Goal: Task Accomplishment & Management: Manage account settings

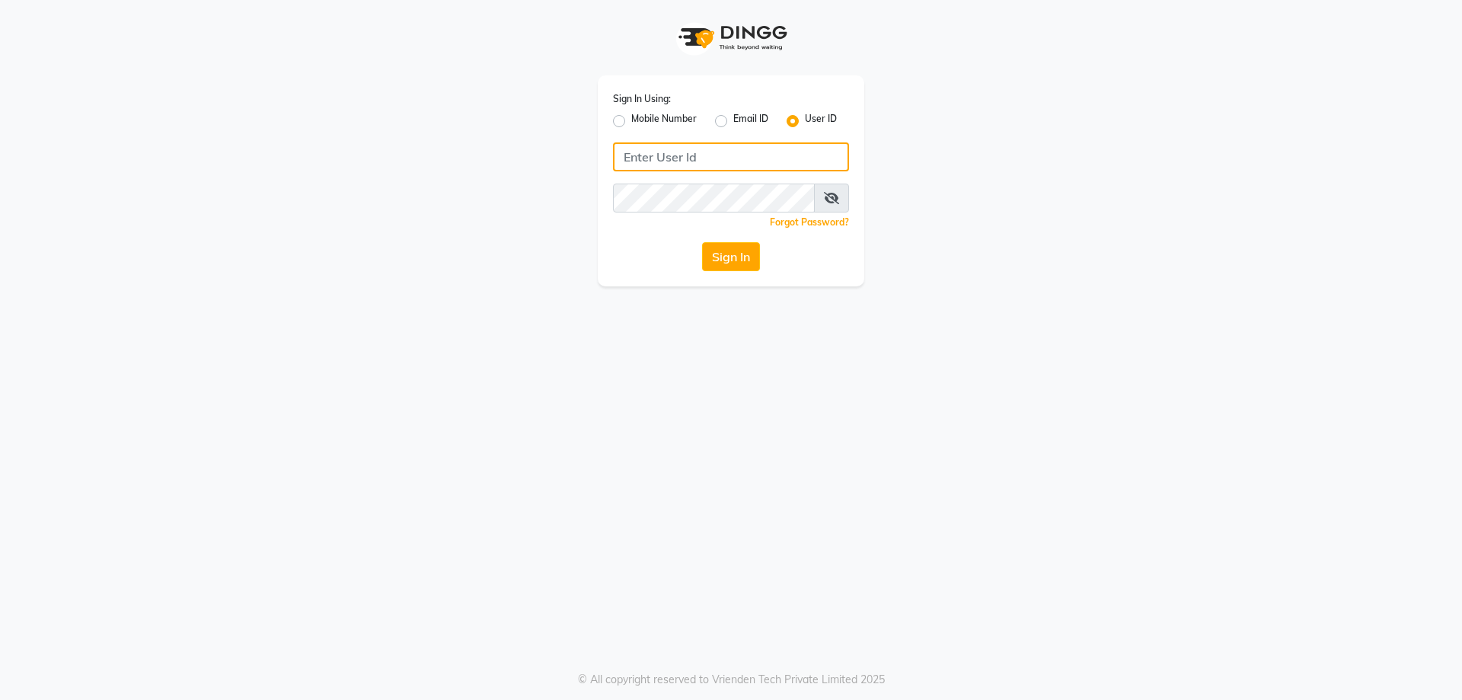
click at [768, 143] on input "Username" at bounding box center [731, 156] width 236 height 29
type input "iconic"
click at [733, 257] on button "Sign In" at bounding box center [731, 256] width 58 height 29
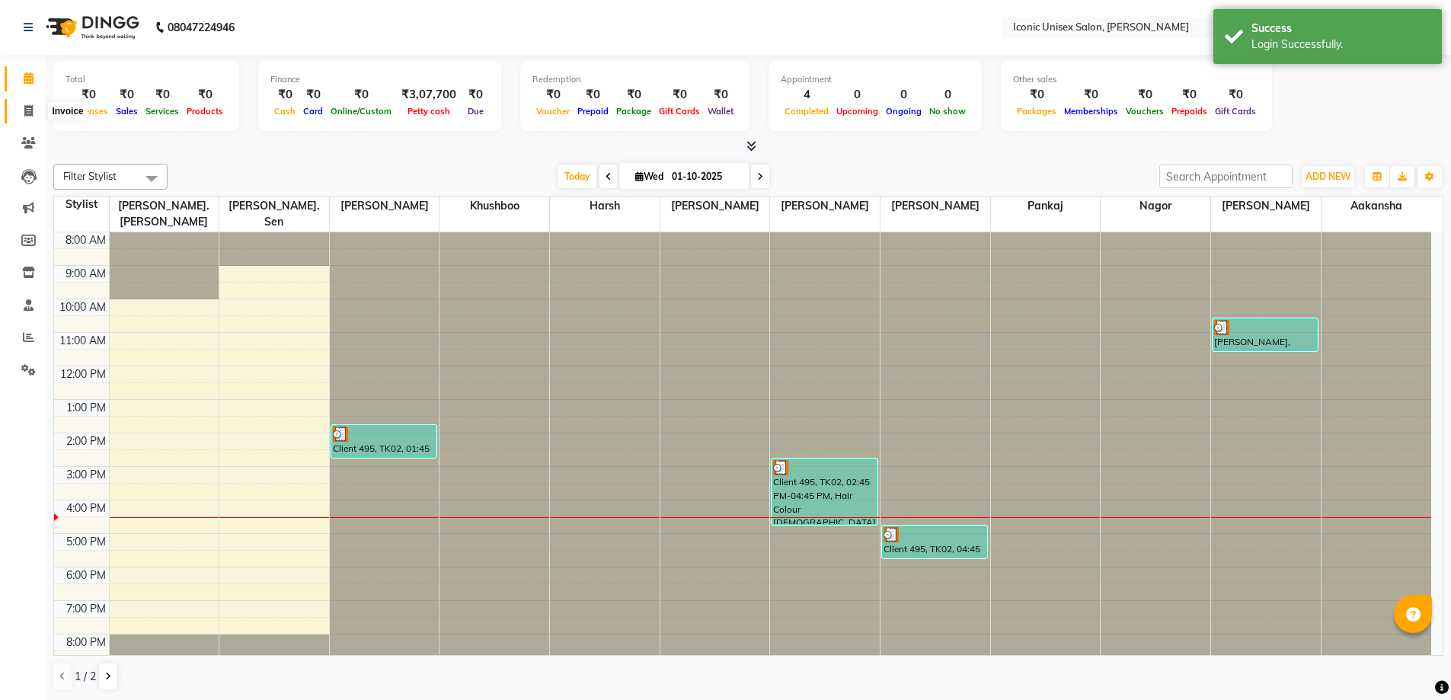
click at [25, 113] on icon at bounding box center [28, 110] width 8 height 11
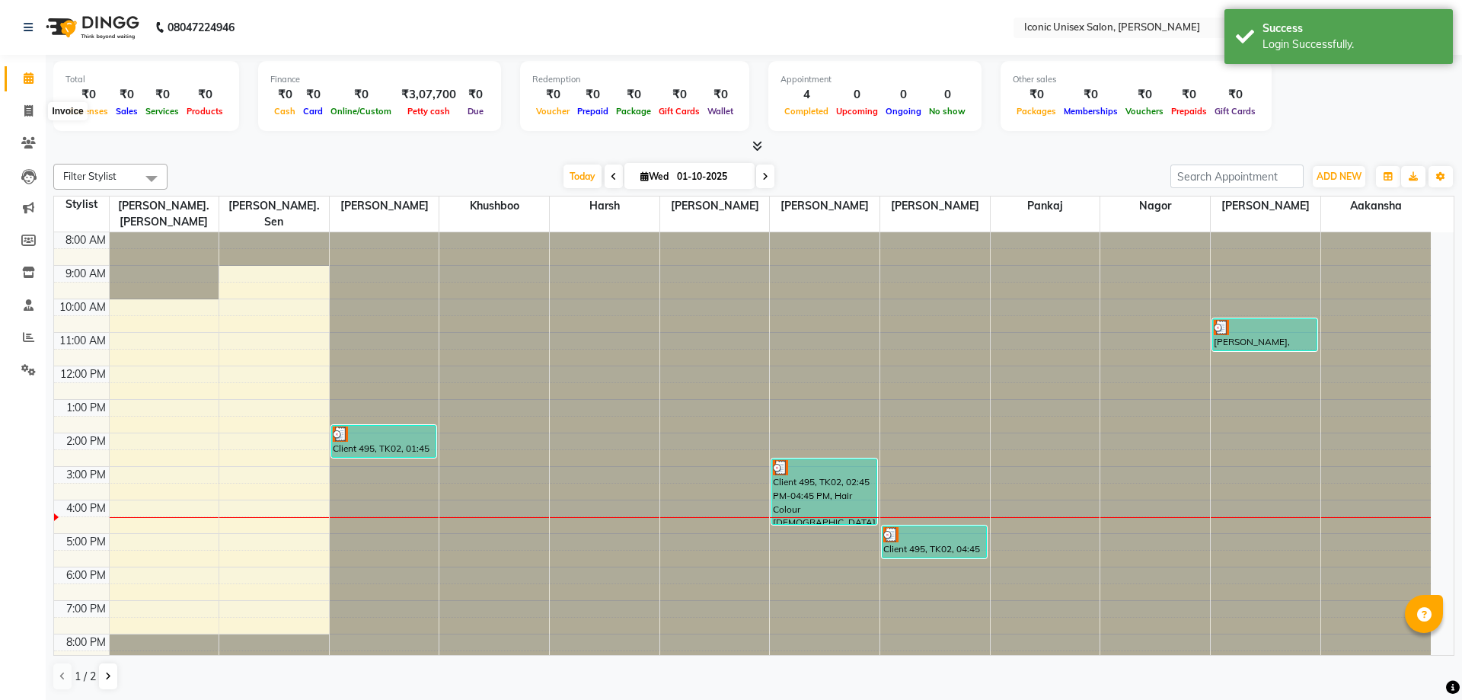
select select "service"
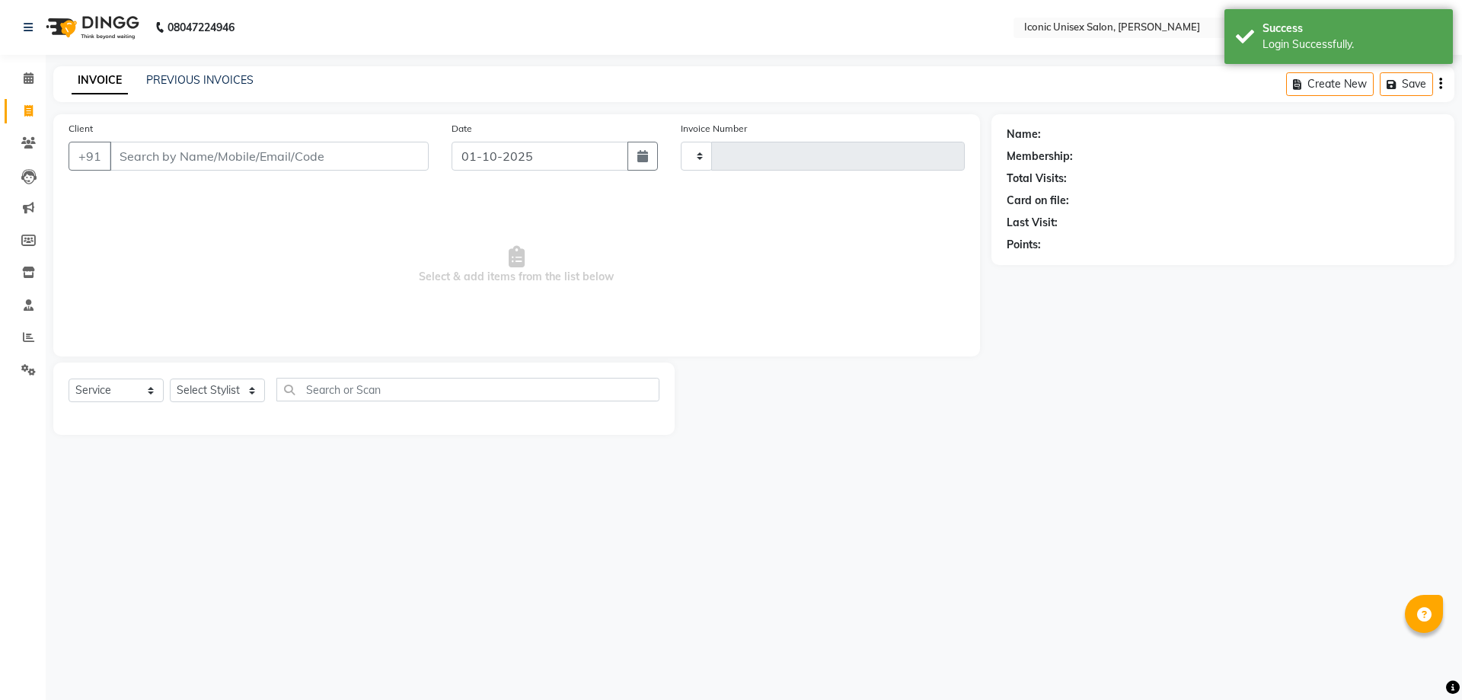
type input "2884"
select select "3884"
click at [203, 80] on link "PREVIOUS INVOICES" at bounding box center [199, 80] width 107 height 14
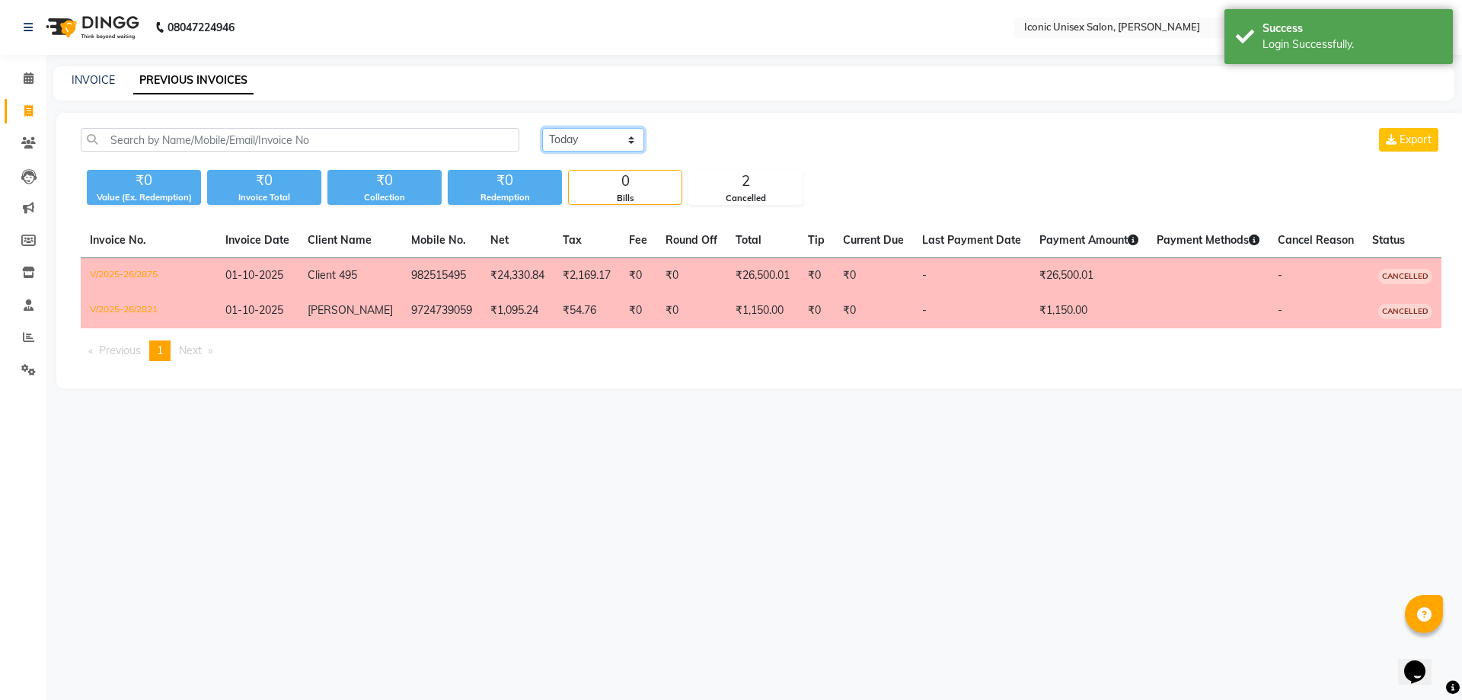
click at [613, 144] on select "[DATE] [DATE] Custom Range" at bounding box center [593, 140] width 102 height 24
select select "range"
click at [542, 128] on select "[DATE] [DATE] Custom Range" at bounding box center [593, 140] width 102 height 24
click at [700, 144] on input "01-10-2025" at bounding box center [717, 139] width 107 height 21
select select "10"
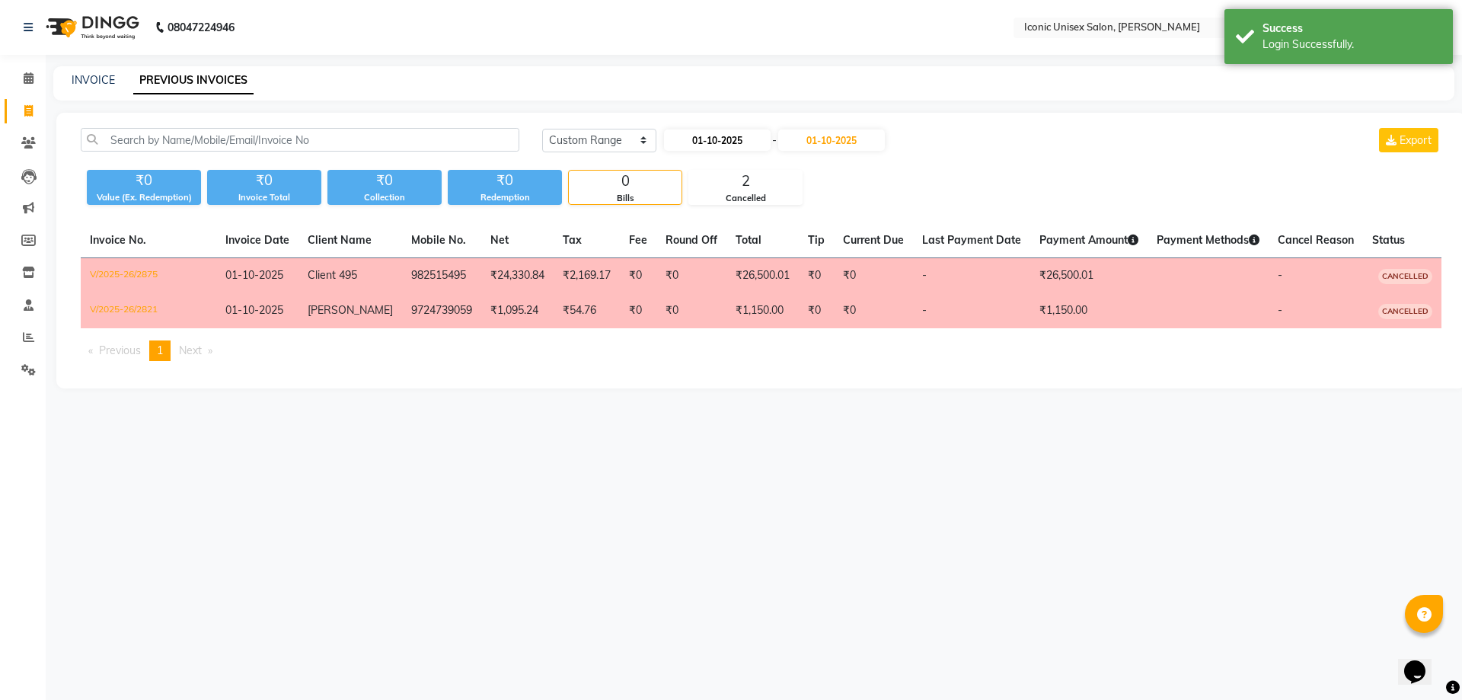
select select "2025"
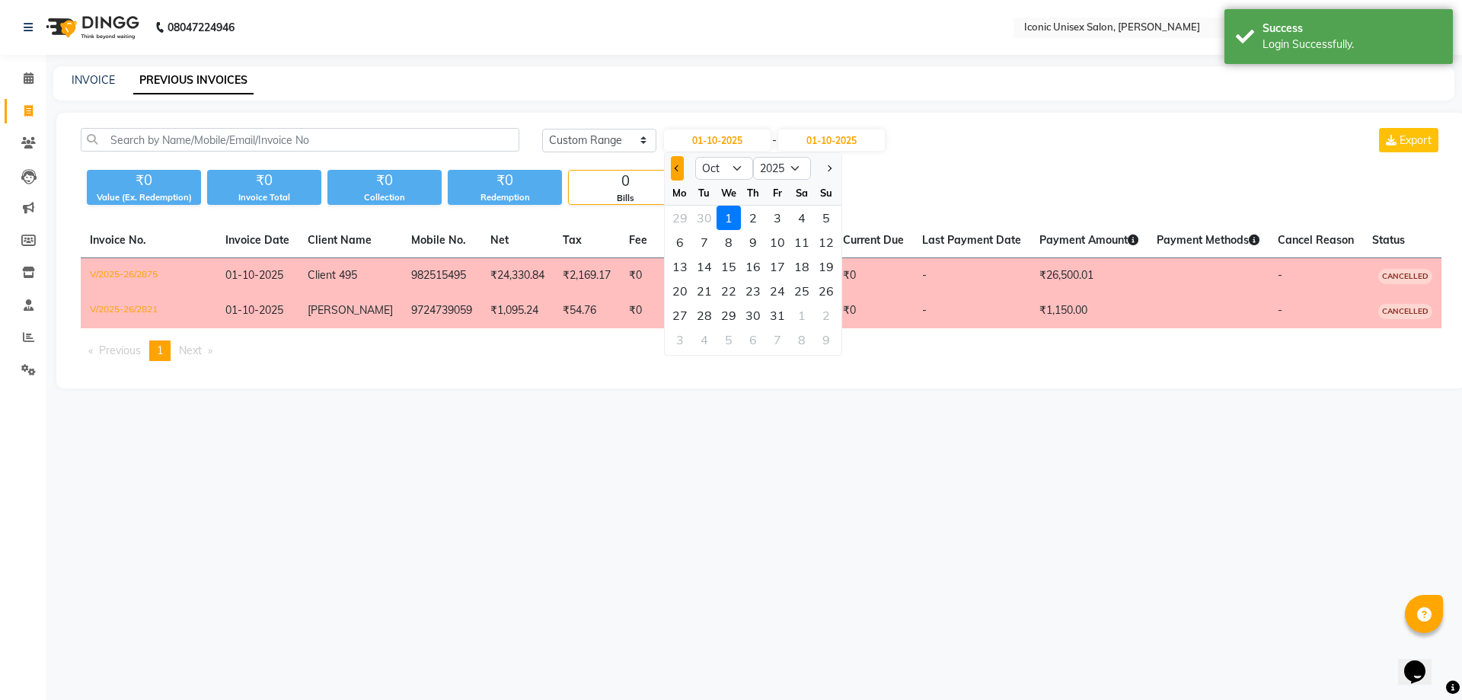
click at [675, 168] on span "Previous month" at bounding box center [677, 168] width 6 height 6
select select "9"
drag, startPoint x: 666, startPoint y: 223, endPoint x: 682, endPoint y: 218, distance: 16.1
click at [666, 222] on div "1 2 3 4 5 6 7" at bounding box center [753, 218] width 177 height 24
click at [684, 218] on div "1" at bounding box center [680, 218] width 24 height 24
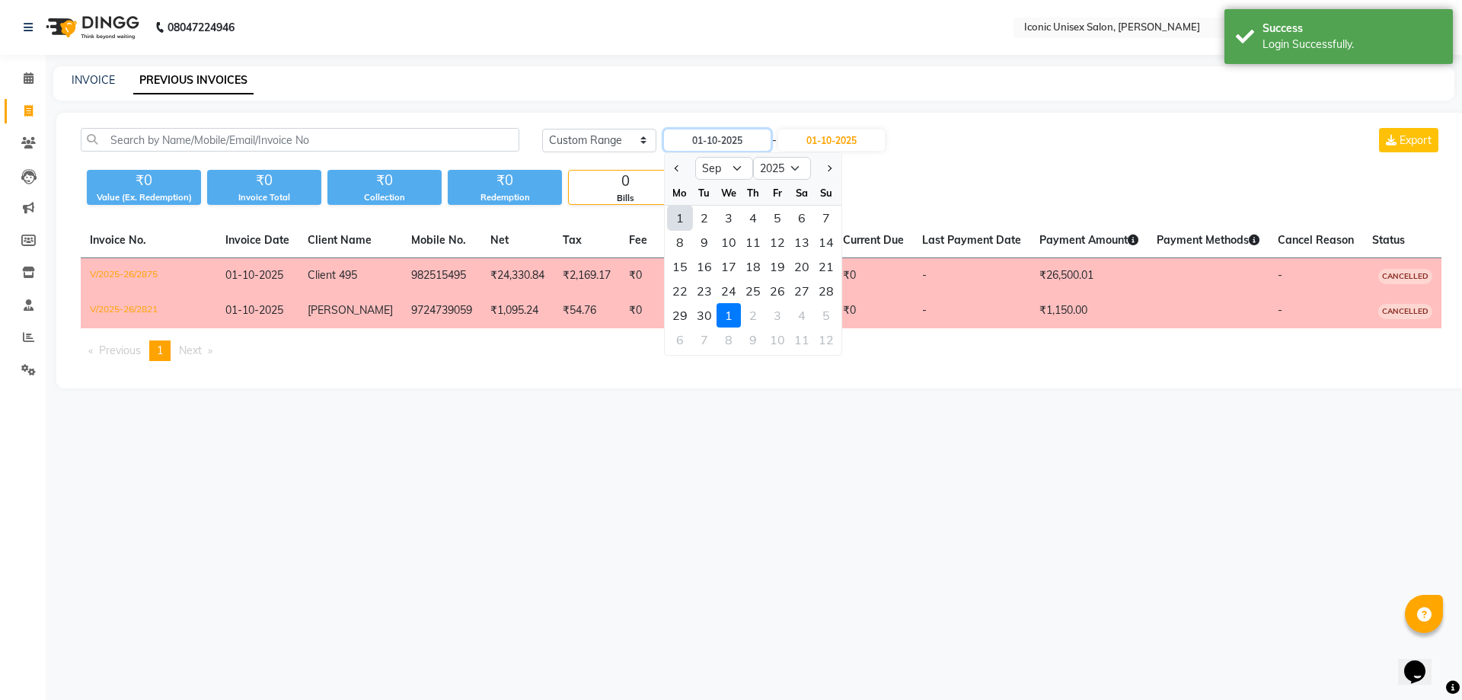
type input "01-09-2025"
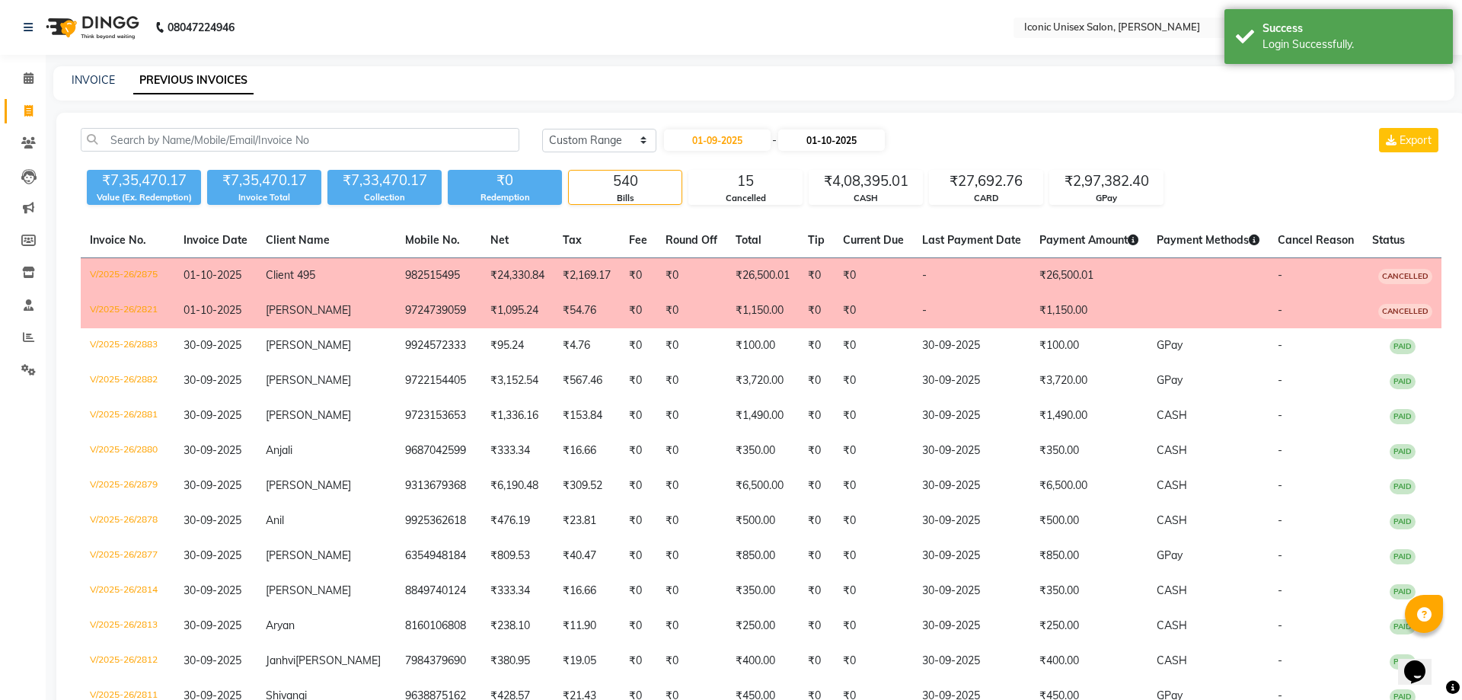
click at [886, 150] on div "01-09-2025 - 01-10-2025" at bounding box center [775, 140] width 224 height 24
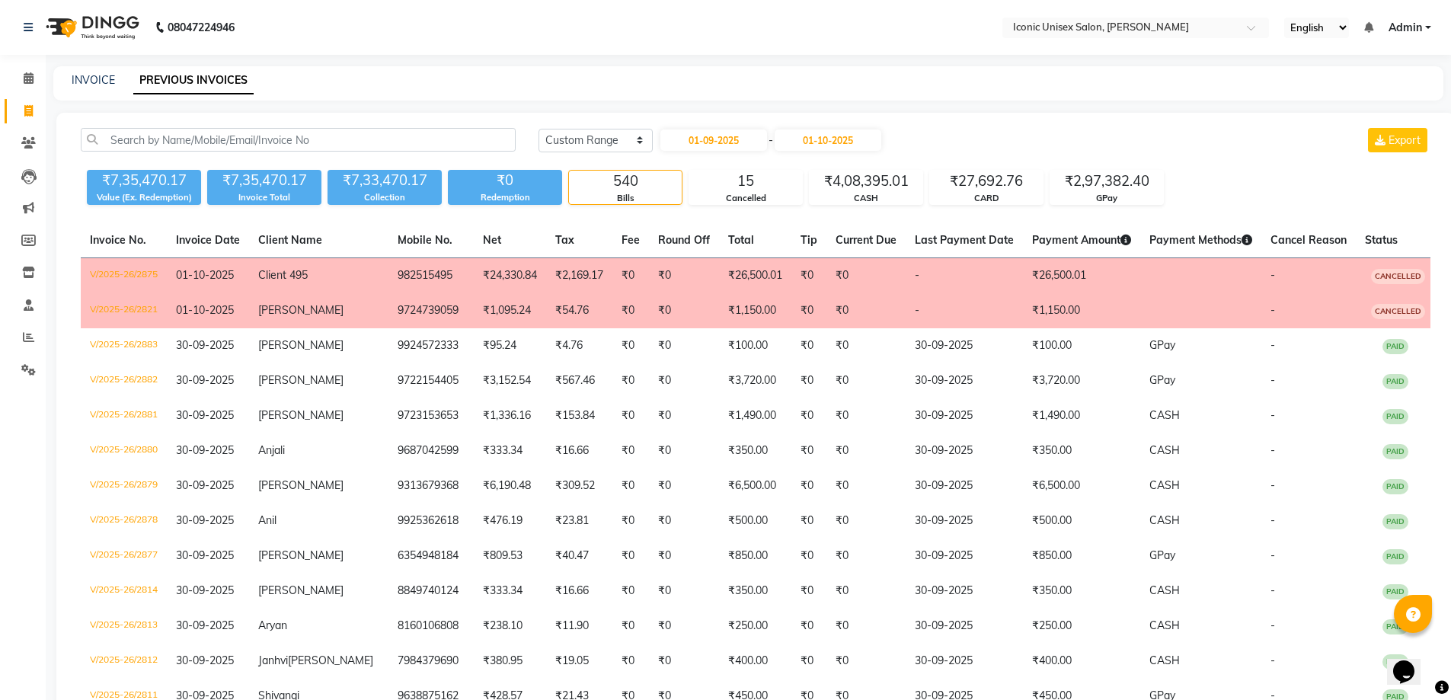
click at [831, 129] on div "01-09-2025 - 01-10-2025" at bounding box center [771, 140] width 224 height 24
click at [835, 143] on input "01-10-2025" at bounding box center [828, 139] width 107 height 21
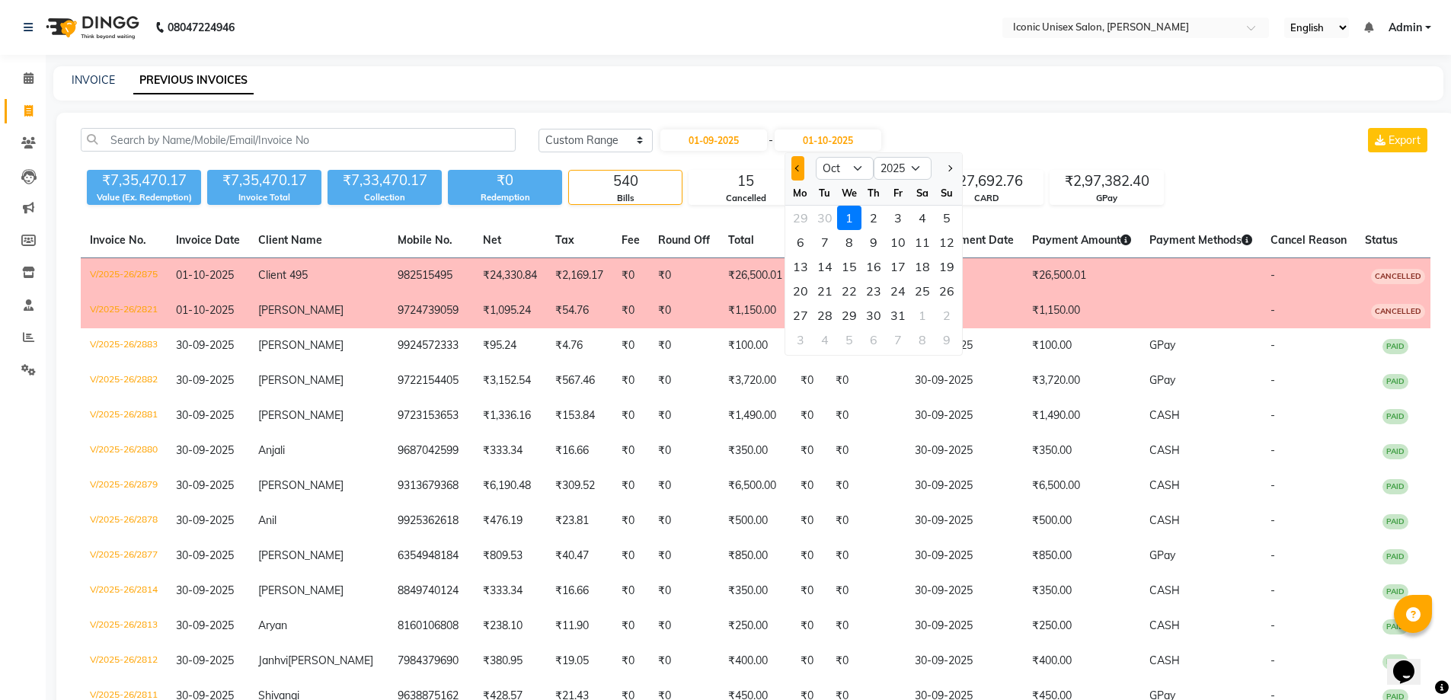
click at [797, 174] on button "Previous month" at bounding box center [797, 168] width 13 height 24
select select "9"
click at [828, 323] on div "30" at bounding box center [825, 315] width 24 height 24
type input "30-09-2025"
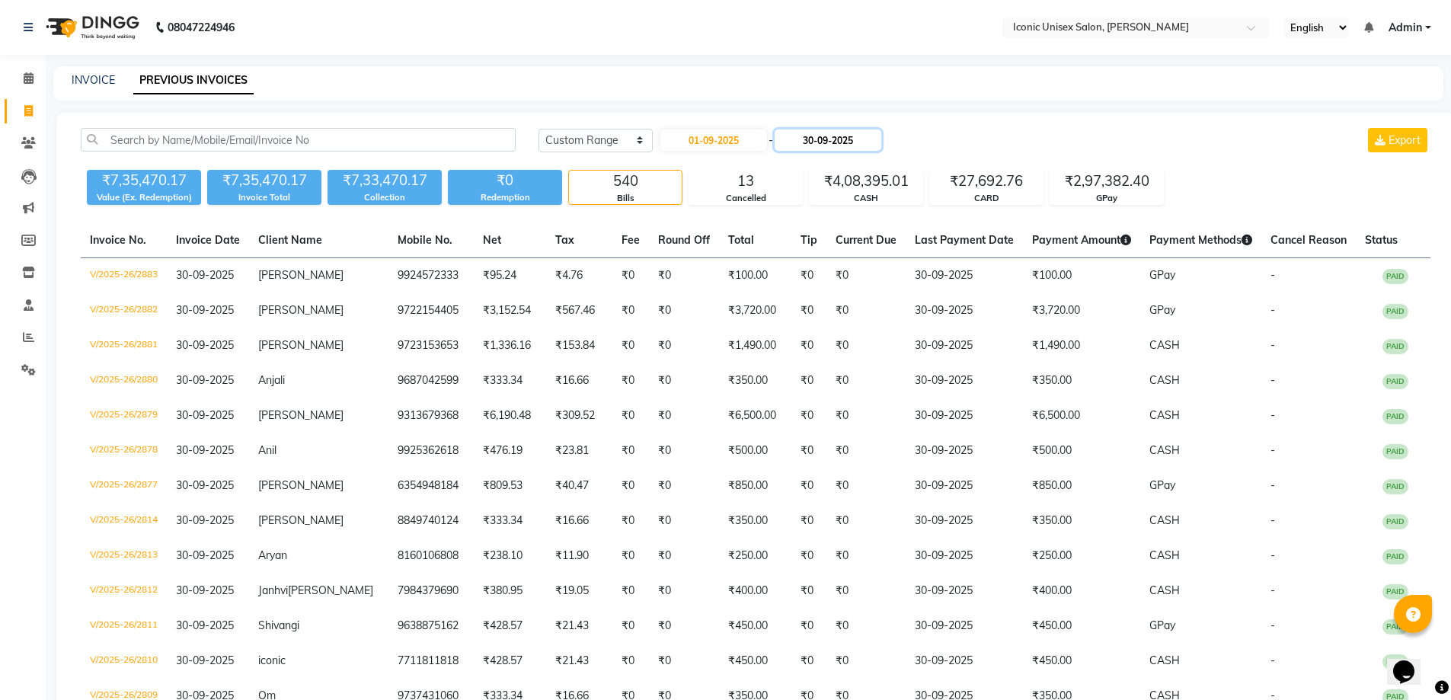
drag, startPoint x: 795, startPoint y: 143, endPoint x: 791, endPoint y: 136, distance: 8.9
click at [794, 139] on input "30-09-2025" at bounding box center [828, 139] width 107 height 21
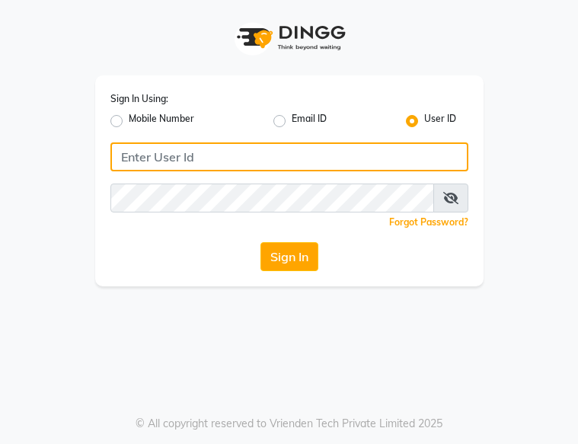
click at [171, 155] on input "Username" at bounding box center [289, 156] width 358 height 29
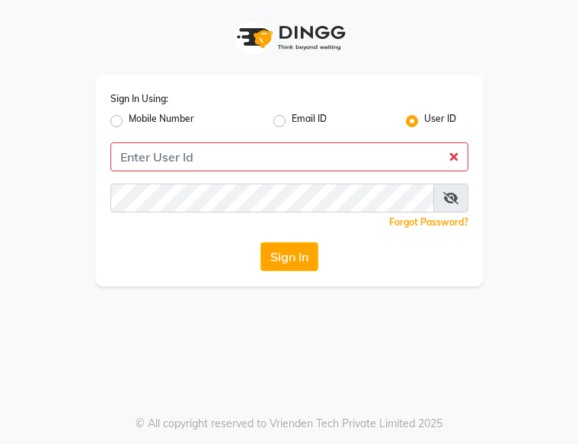
drag, startPoint x: 235, startPoint y: 436, endPoint x: 211, endPoint y: 509, distance: 76.8
click at [211, 443] on html "Sign In Using: Mobile Number Email ID User ID Remember me Forgot Password? Sign…" at bounding box center [289, 222] width 578 height 444
click at [216, 435] on div "Sign In Using: Mobile Number Email ID User ID Remember me Forgot Password? Sign…" at bounding box center [289, 222] width 578 height 444
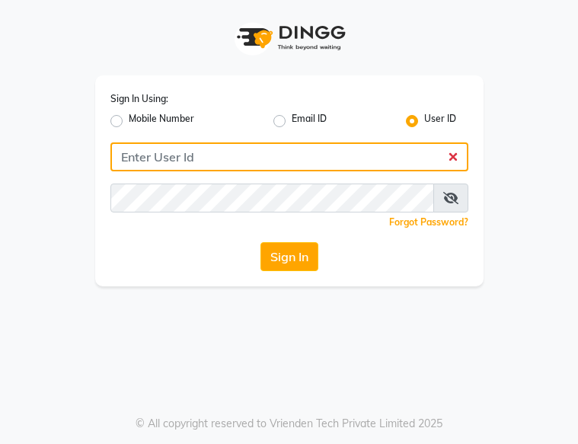
click at [264, 155] on input "Username" at bounding box center [289, 156] width 358 height 29
type input "iconic"
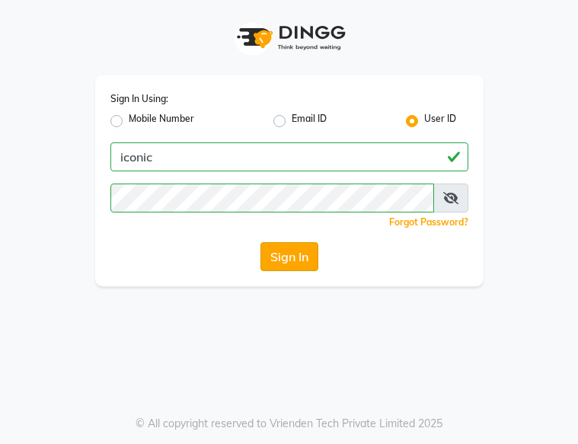
click at [287, 257] on button "Sign In" at bounding box center [289, 256] width 58 height 29
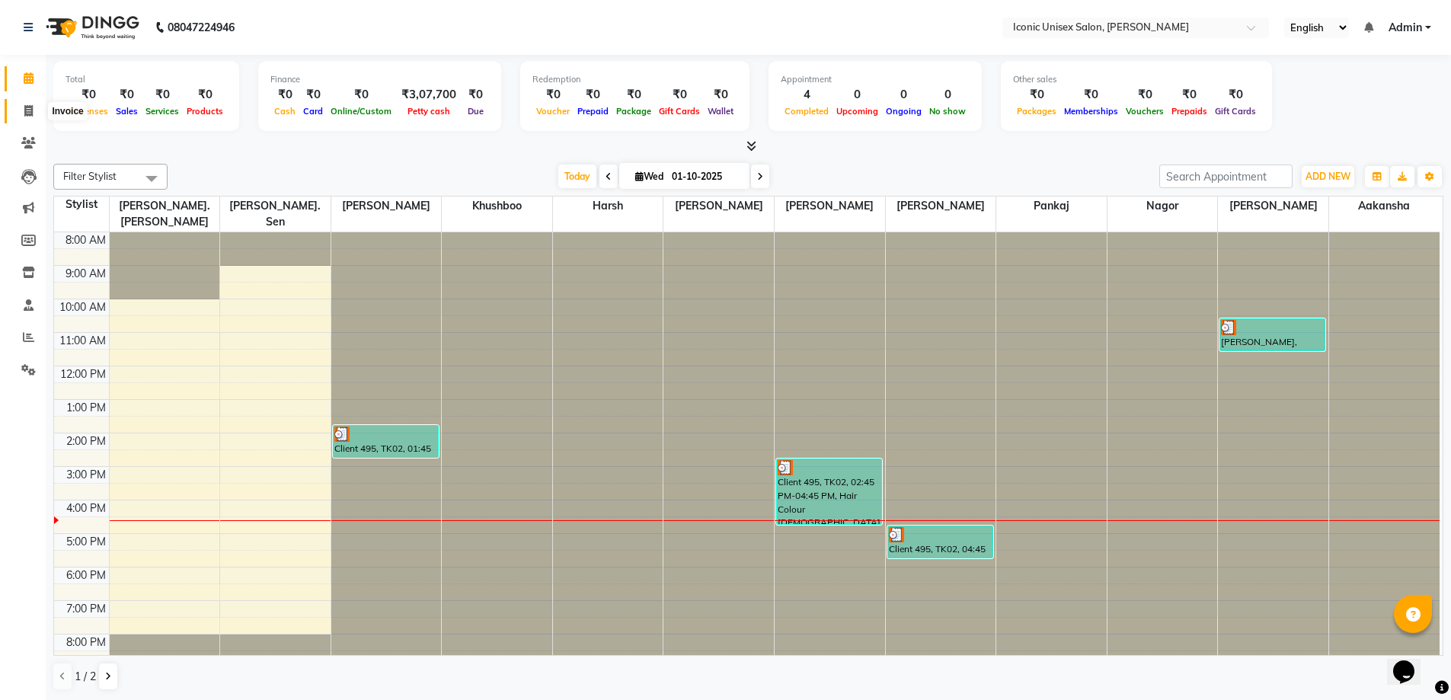
click at [25, 112] on icon at bounding box center [28, 110] width 8 height 11
select select "3884"
select select "service"
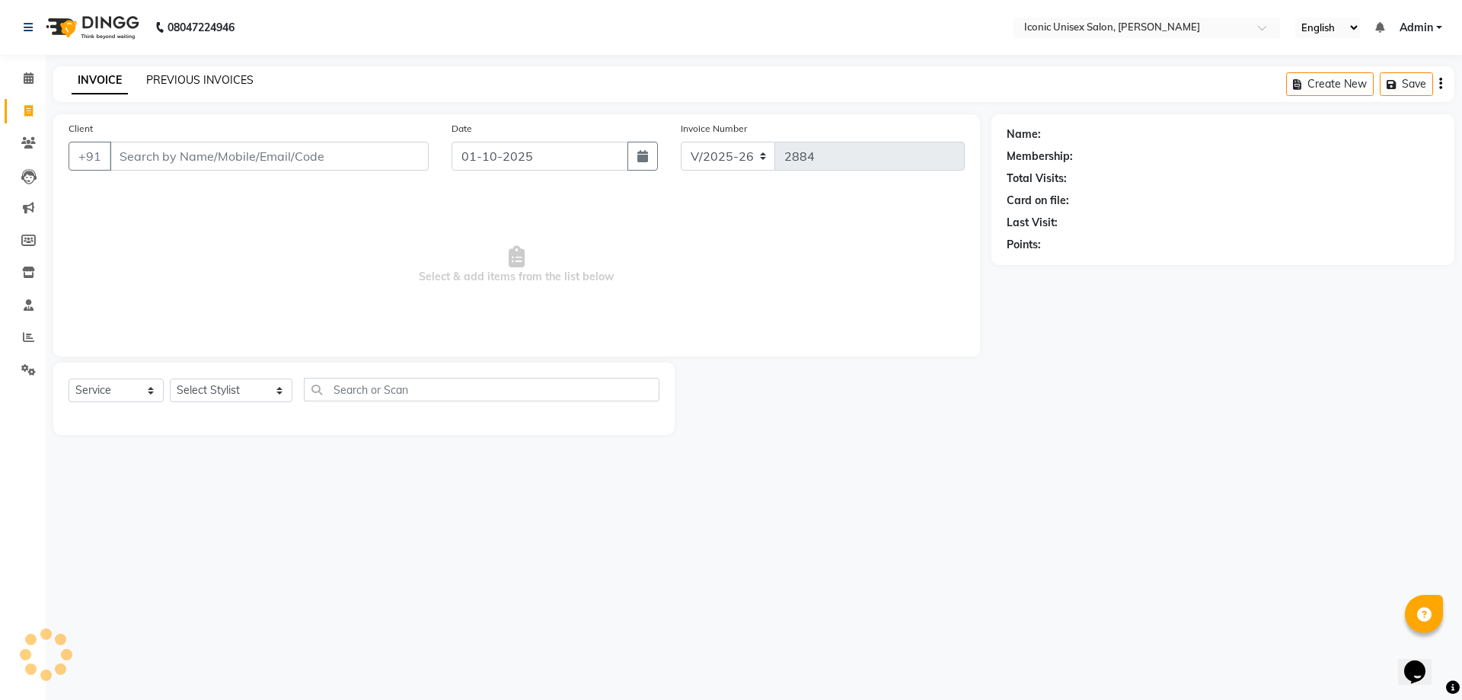
click at [197, 73] on link "PREVIOUS INVOICES" at bounding box center [199, 80] width 107 height 14
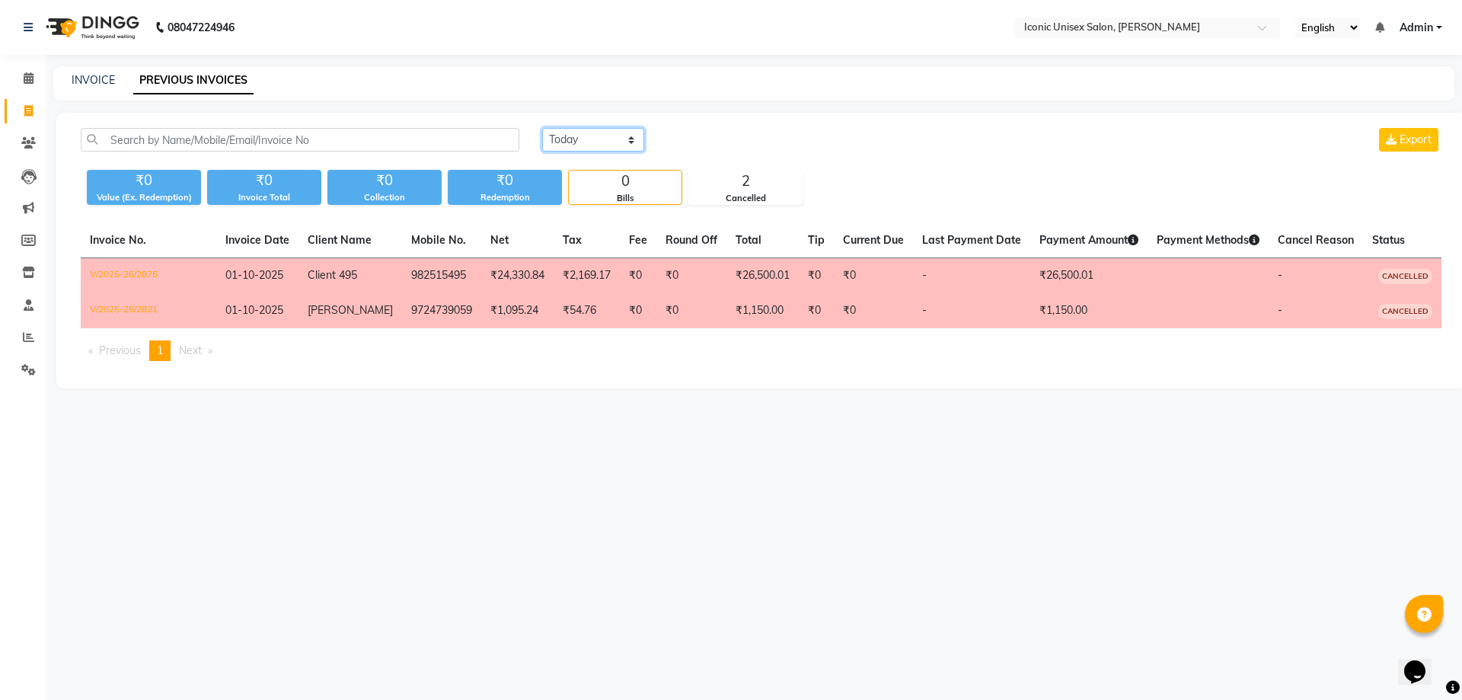
click at [577, 133] on select "Today Yesterday Custom Range" at bounding box center [593, 140] width 102 height 24
select select "range"
click at [542, 128] on select "Today Yesterday Custom Range" at bounding box center [593, 140] width 102 height 24
click at [577, 131] on input "01-10-2025" at bounding box center [717, 139] width 107 height 21
select select "10"
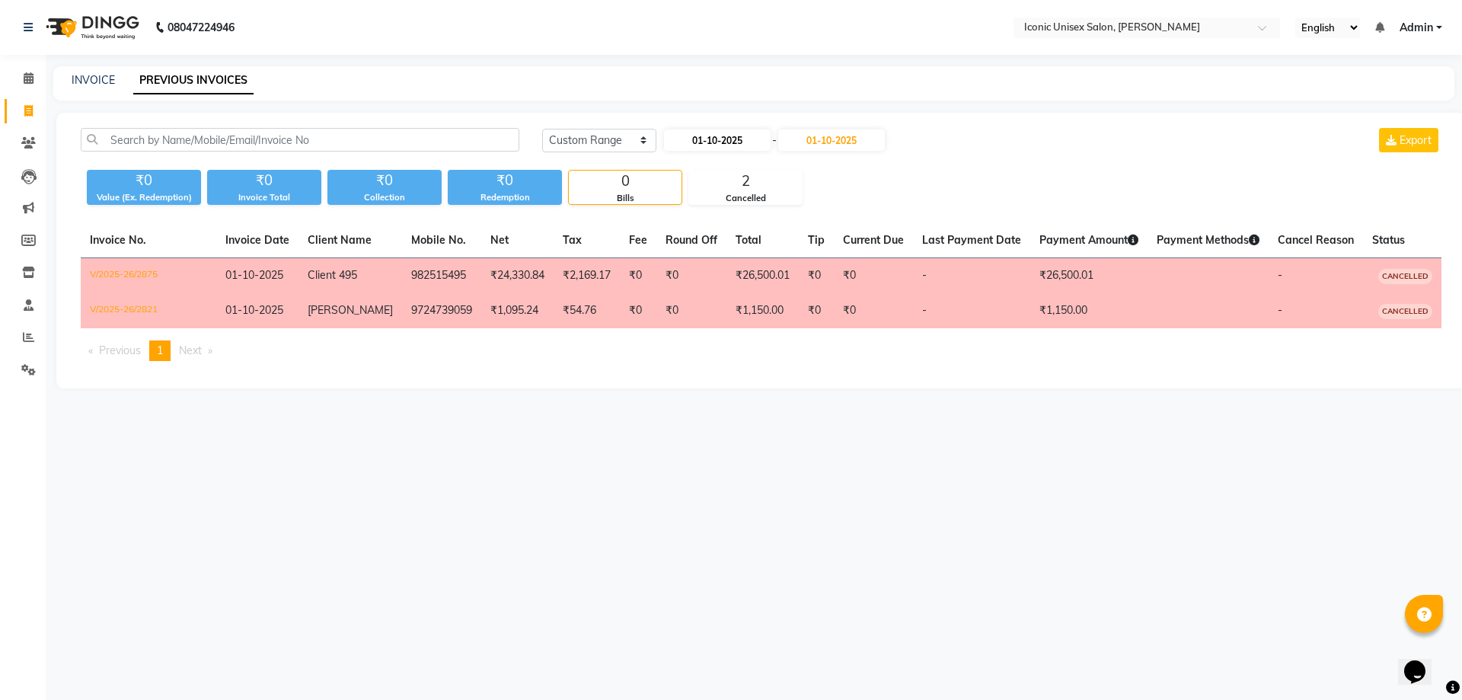
select select "2025"
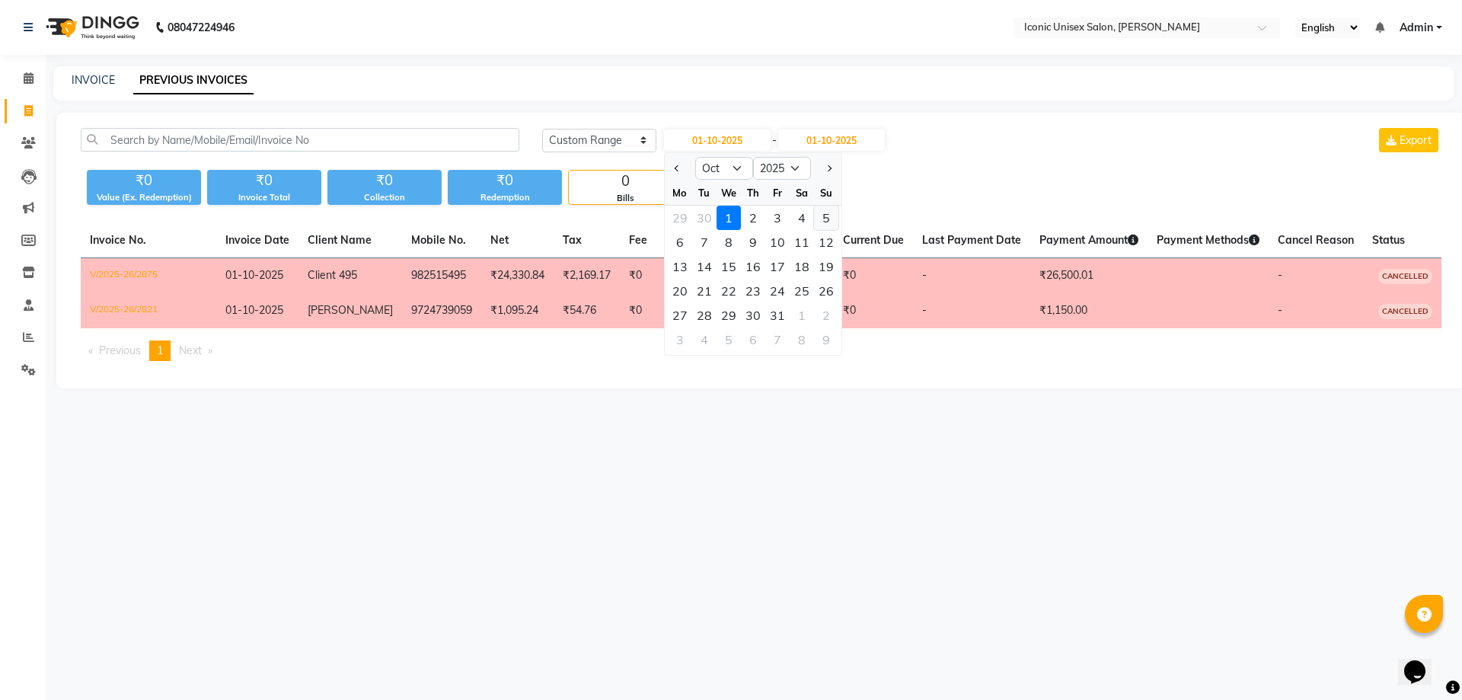
click at [577, 217] on div "5" at bounding box center [826, 218] width 24 height 24
type input "05-10-2025"
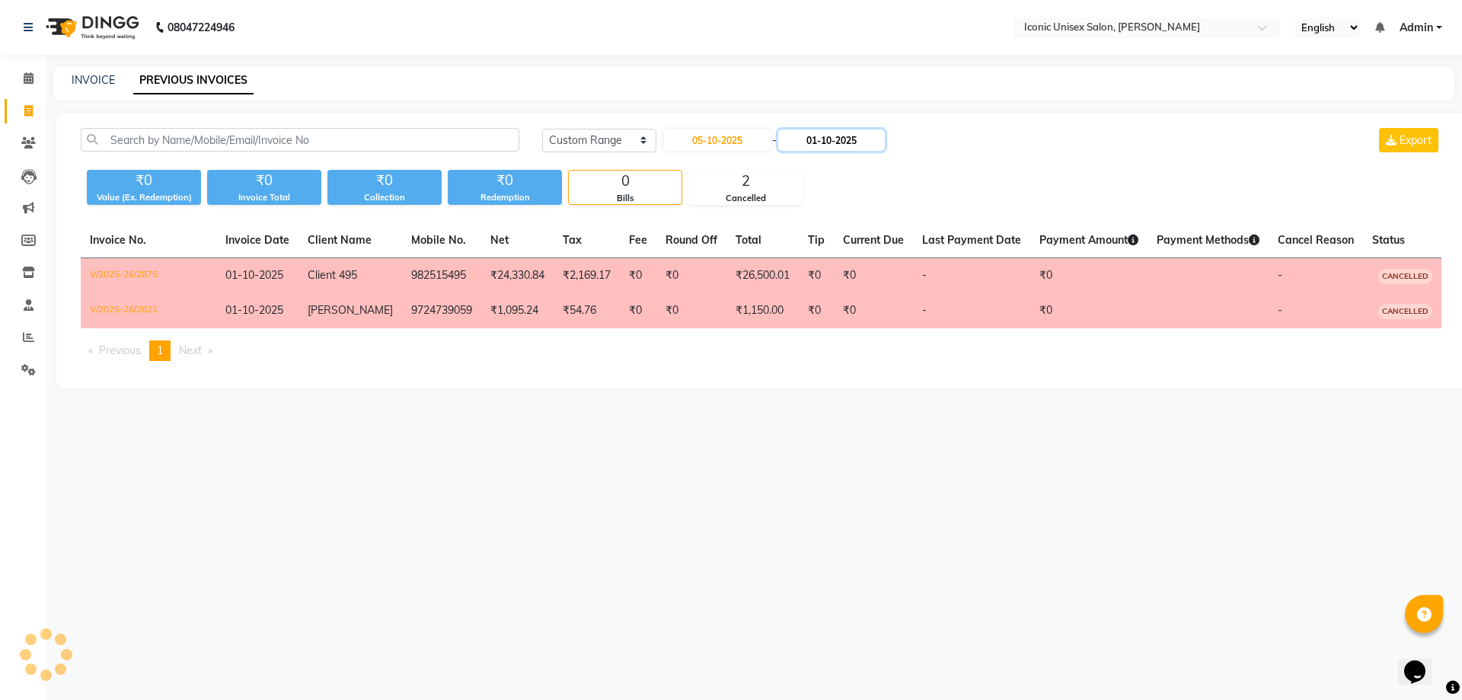
click at [577, 140] on input "01-10-2025" at bounding box center [831, 139] width 107 height 21
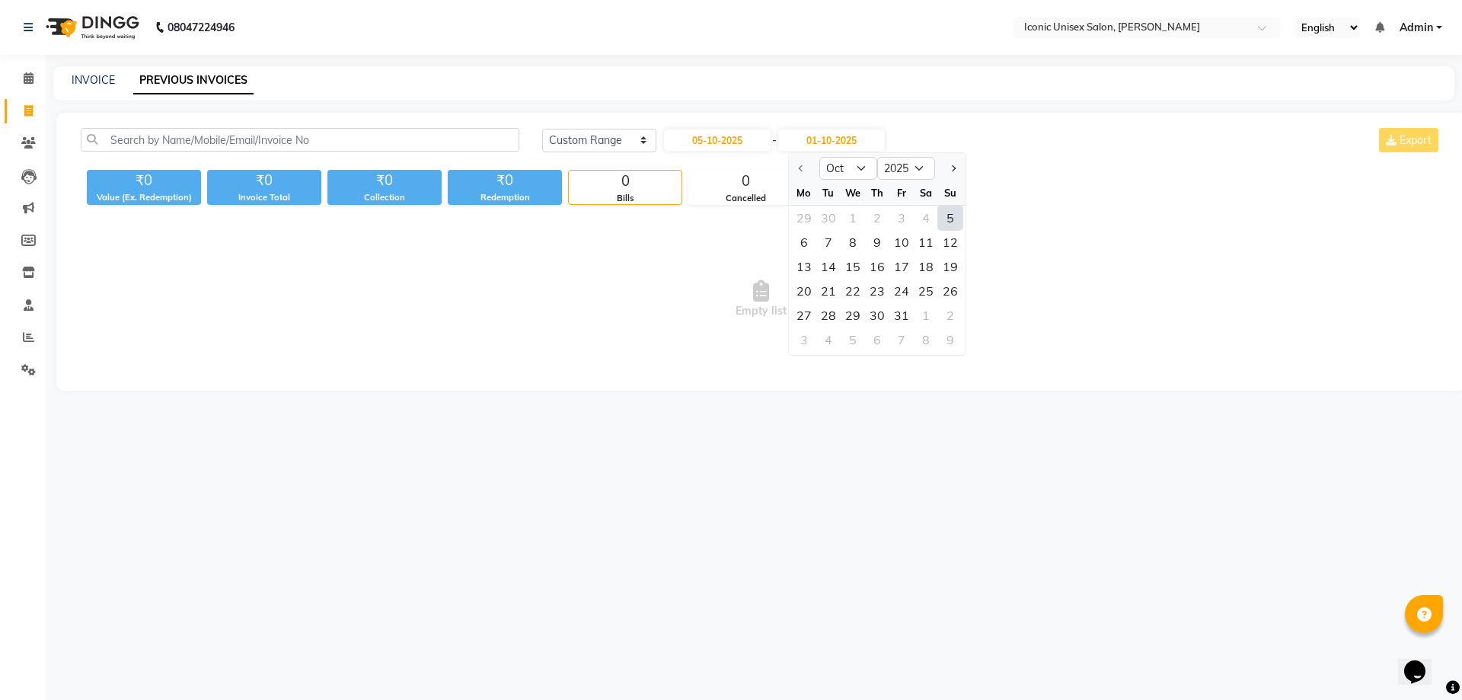
click at [577, 212] on div "5" at bounding box center [950, 218] width 24 height 24
type input "05-10-2025"
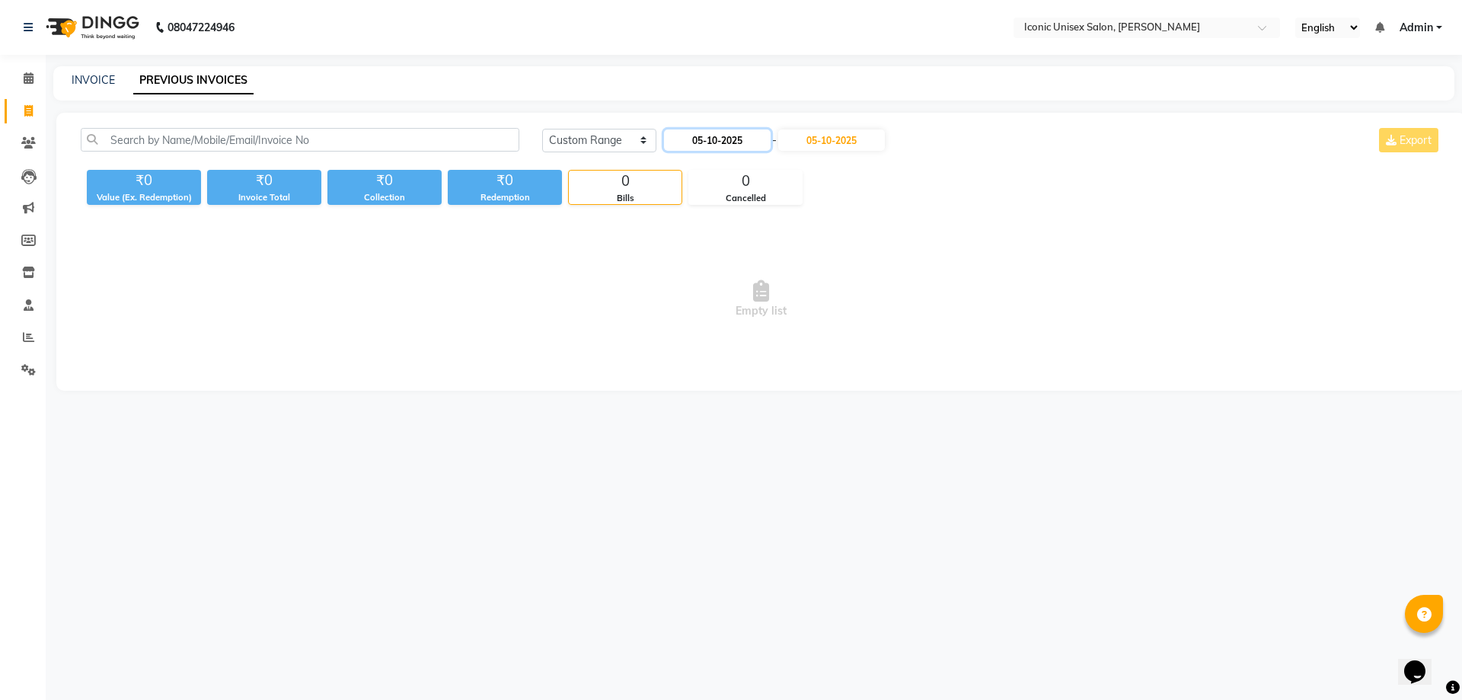
click at [577, 141] on input "05-10-2025" at bounding box center [717, 139] width 107 height 21
select select "10"
select select "2025"
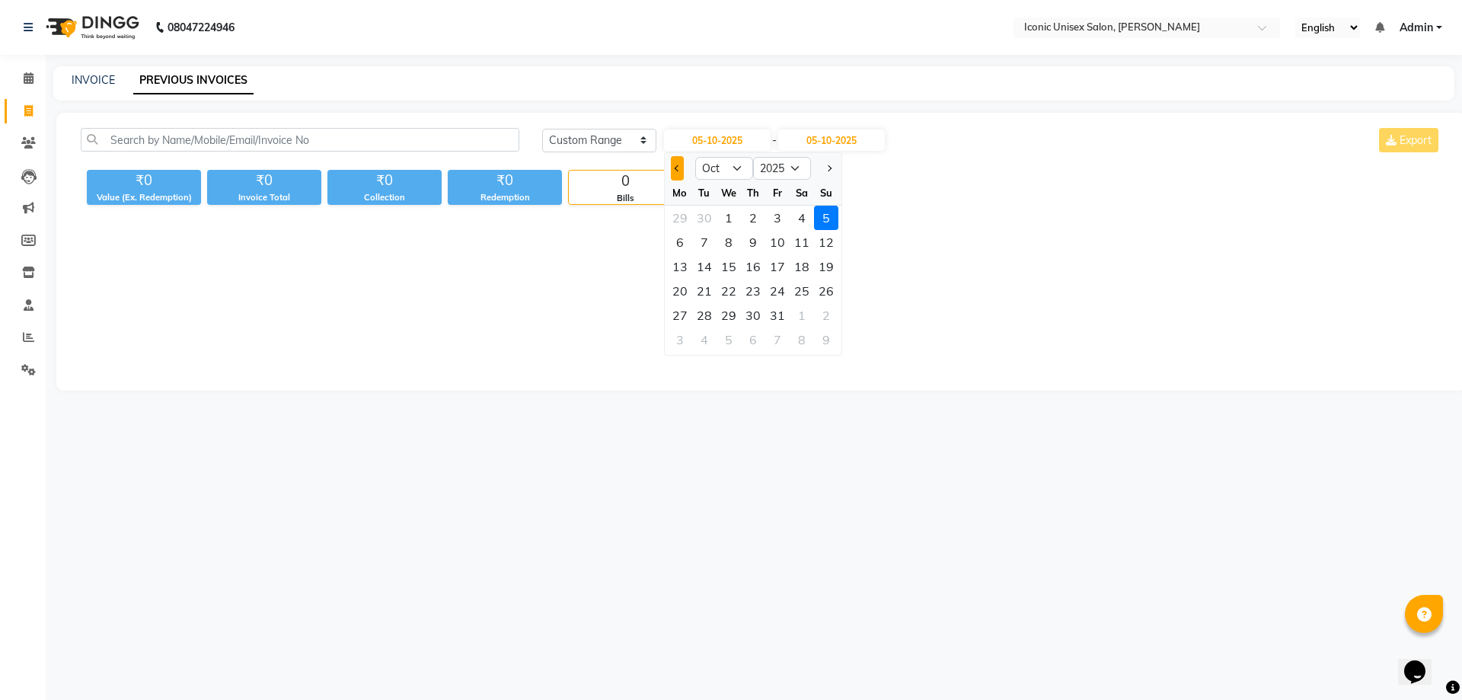
click at [577, 161] on button "Previous month" at bounding box center [677, 168] width 13 height 24
select select "9"
click at [577, 216] on div "5" at bounding box center [777, 218] width 24 height 24
type input "05-09-2025"
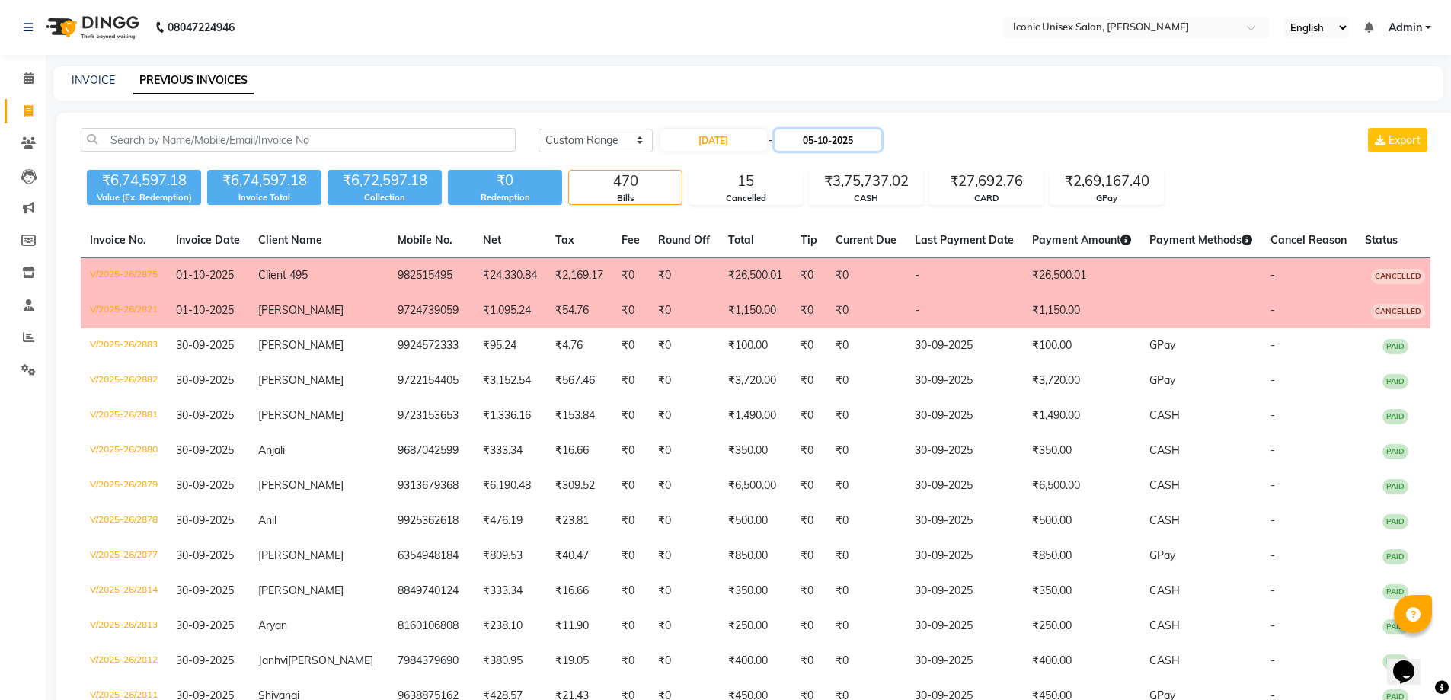
click at [577, 139] on input "05-10-2025" at bounding box center [828, 139] width 107 height 21
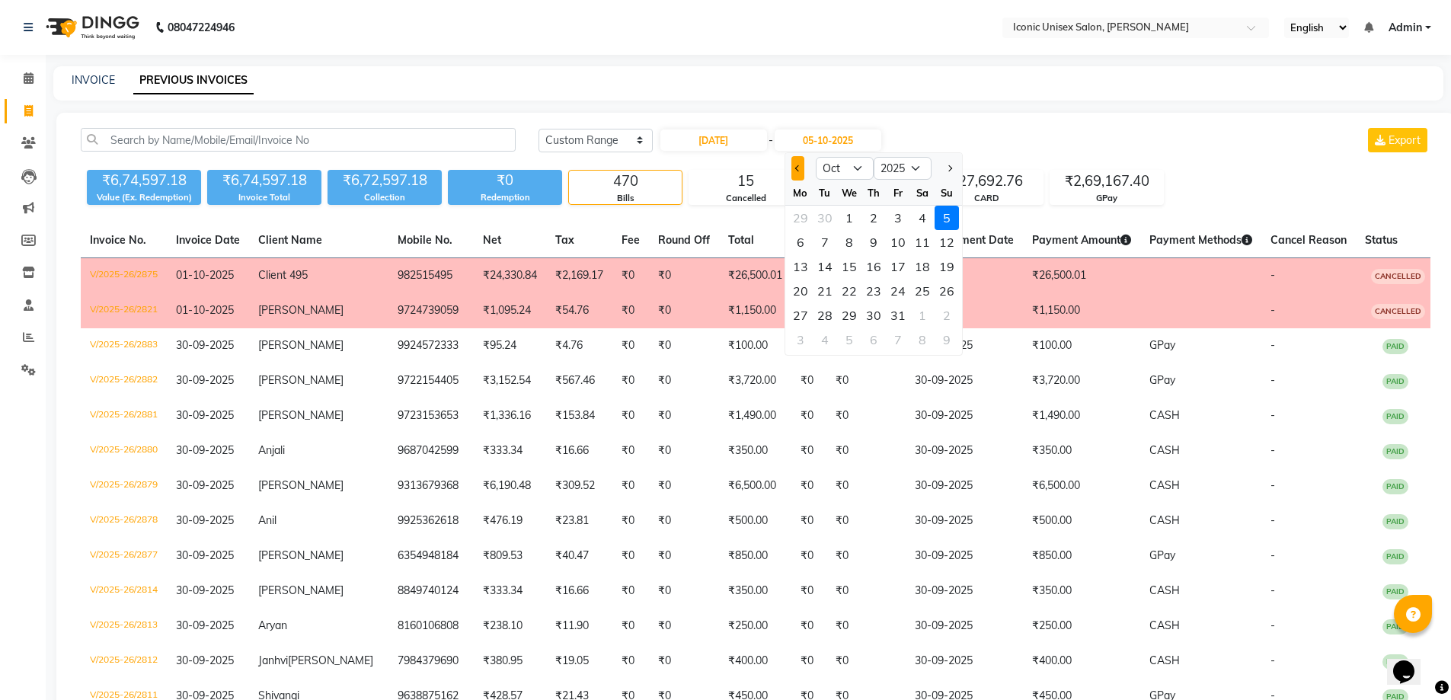
click at [577, 169] on span "Previous month" at bounding box center [797, 168] width 6 height 6
select select "9"
click at [577, 216] on div "5" at bounding box center [898, 218] width 24 height 24
type input "05-09-2025"
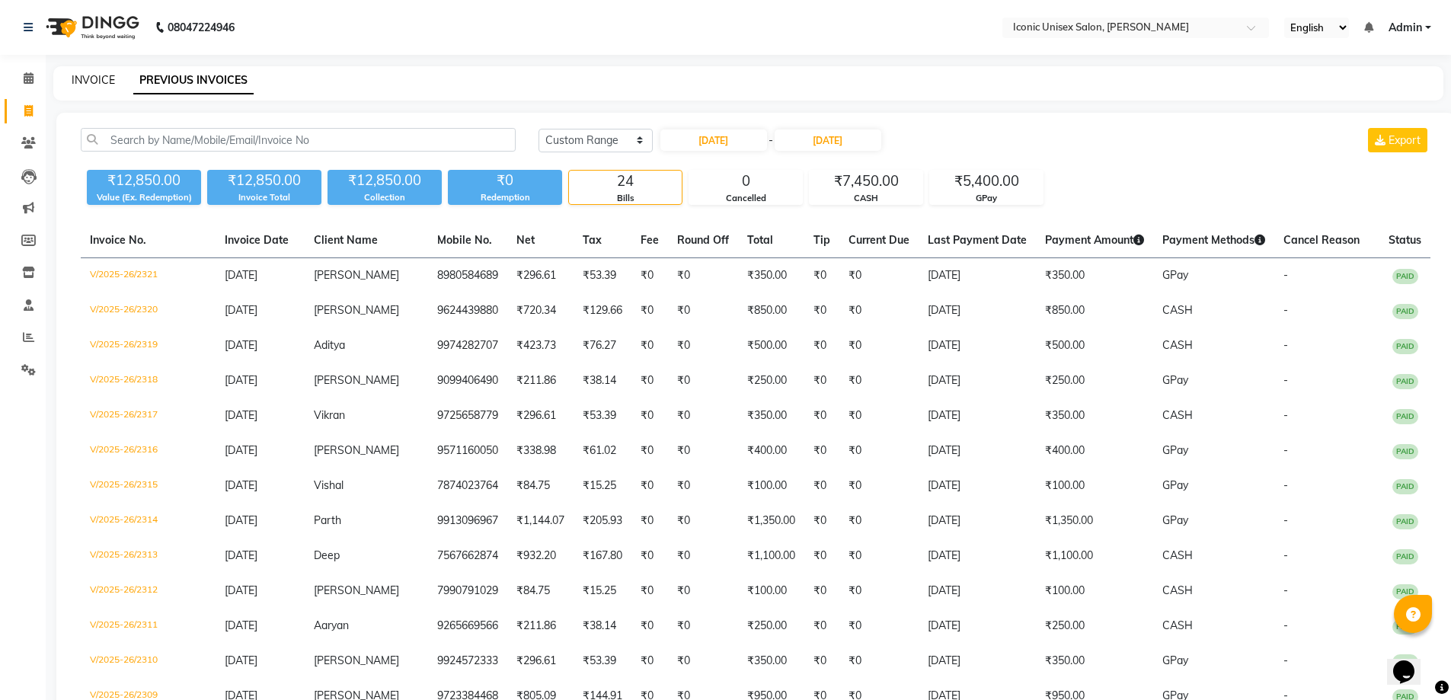
click at [91, 72] on div "INVOICE" at bounding box center [93, 80] width 43 height 16
click at [101, 75] on link "INVOICE" at bounding box center [93, 80] width 43 height 14
select select "service"
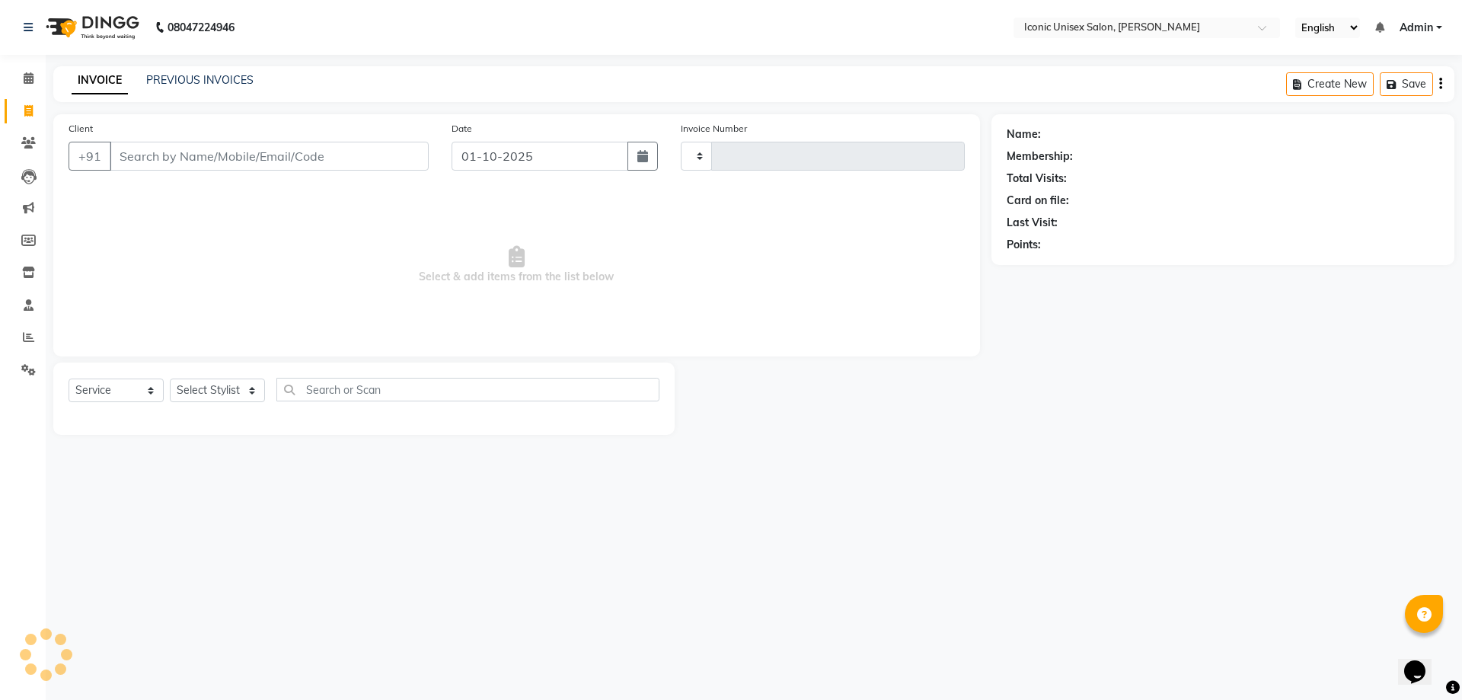
type input "2884"
select select "3884"
click at [142, 158] on input "Client" at bounding box center [269, 156] width 319 height 29
type input "7711811818"
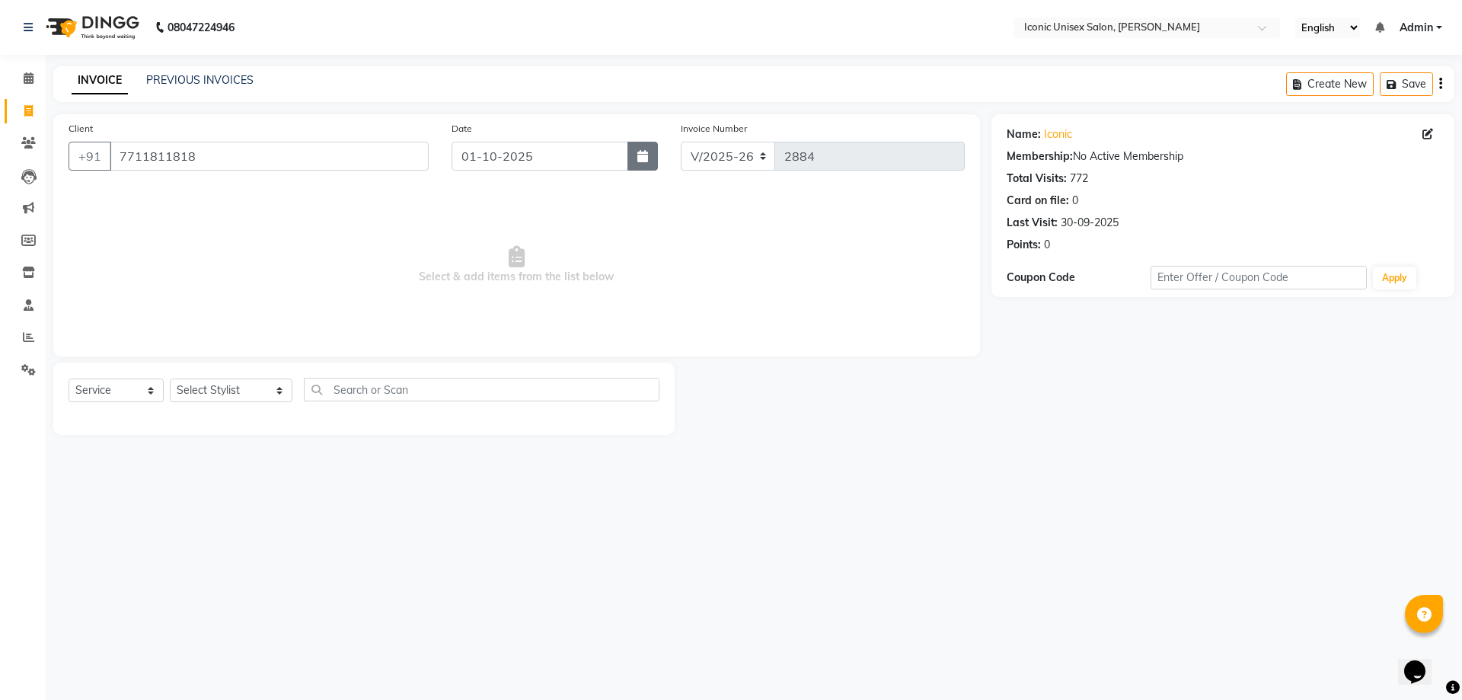
click at [577, 158] on icon "button" at bounding box center [642, 156] width 11 height 12
select select "10"
select select "2025"
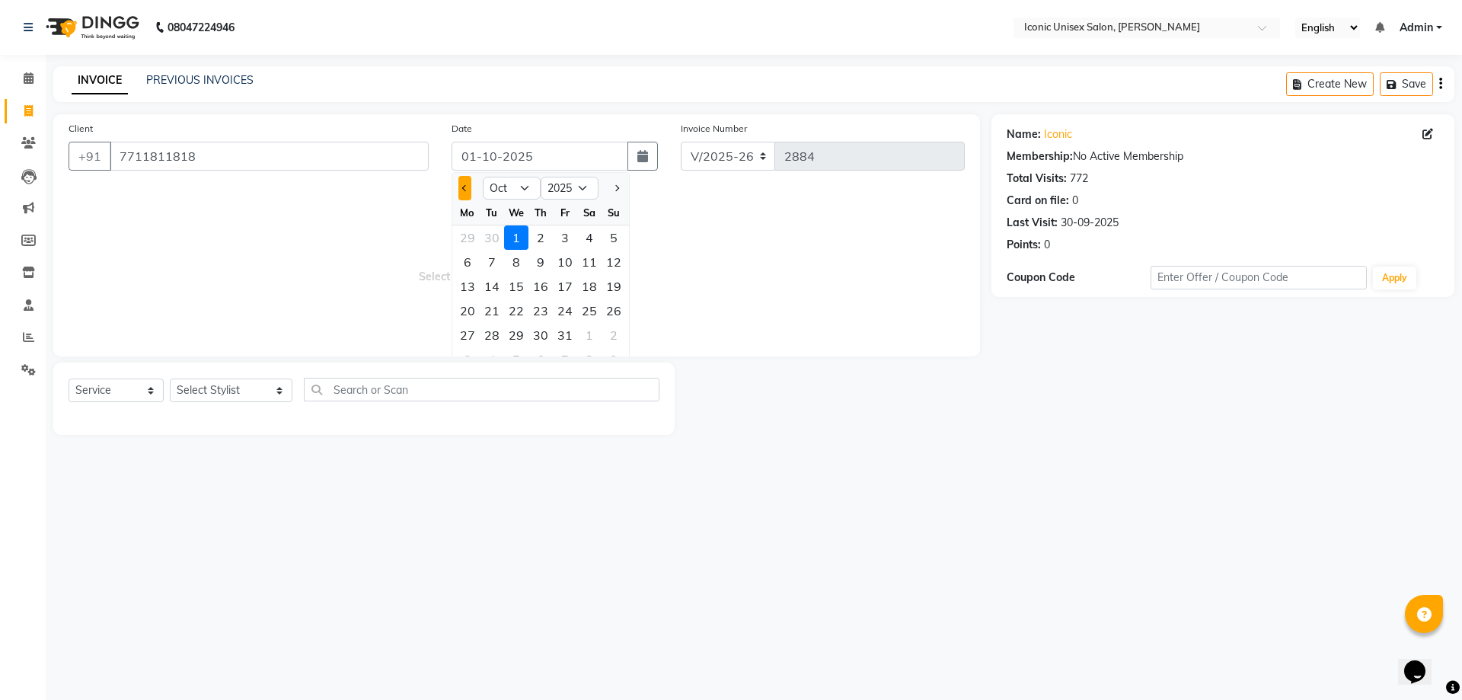
click at [464, 190] on span "Previous month" at bounding box center [465, 188] width 6 height 6
select select "9"
click at [564, 237] on div "5" at bounding box center [565, 237] width 24 height 24
type input "05-09-2025"
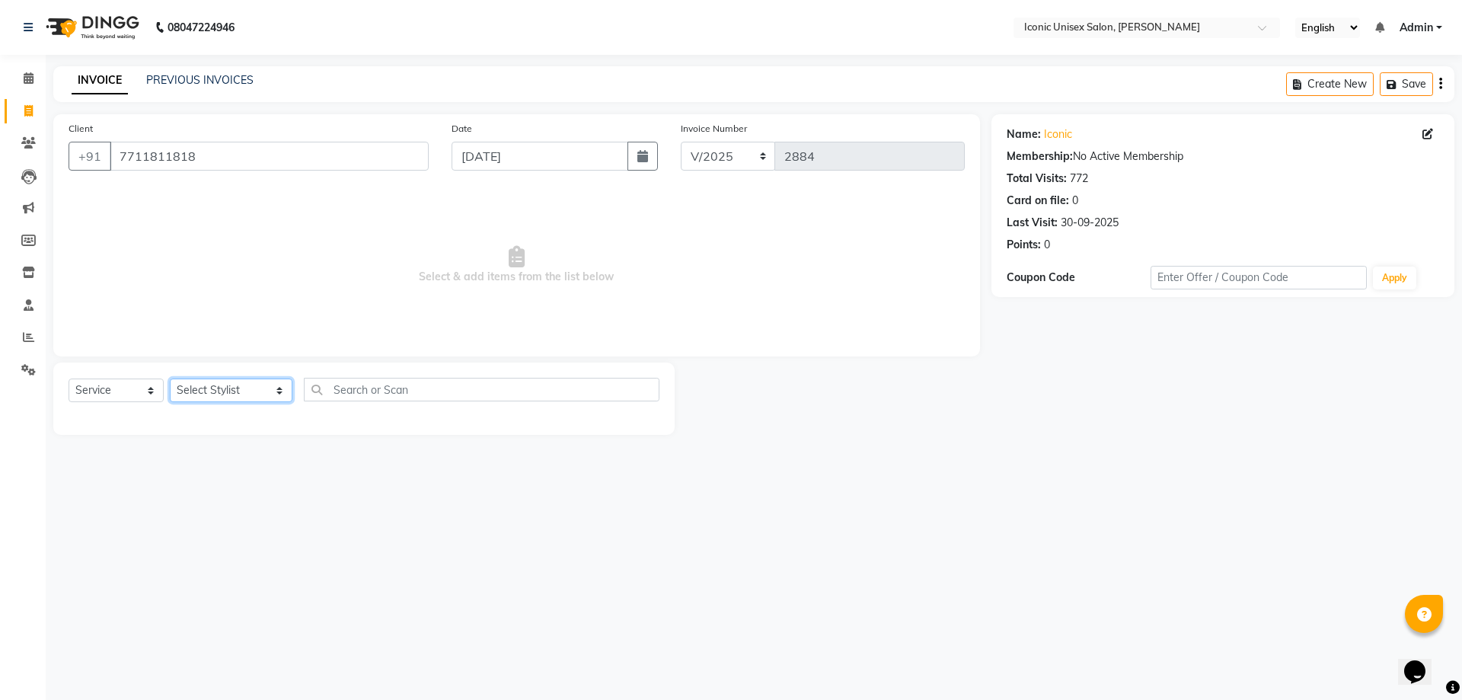
click at [219, 383] on select "Select Stylist Aakansha Anita Ayush Bhavesh. Sen Bhavik Bhumika Eliza. Mehta Ha…" at bounding box center [231, 390] width 123 height 24
select select "65200"
click at [170, 378] on select "Select Stylist Aakansha Anita Ayush Bhavesh. Sen Bhavik Bhumika Eliza. Mehta Ha…" at bounding box center [231, 390] width 123 height 24
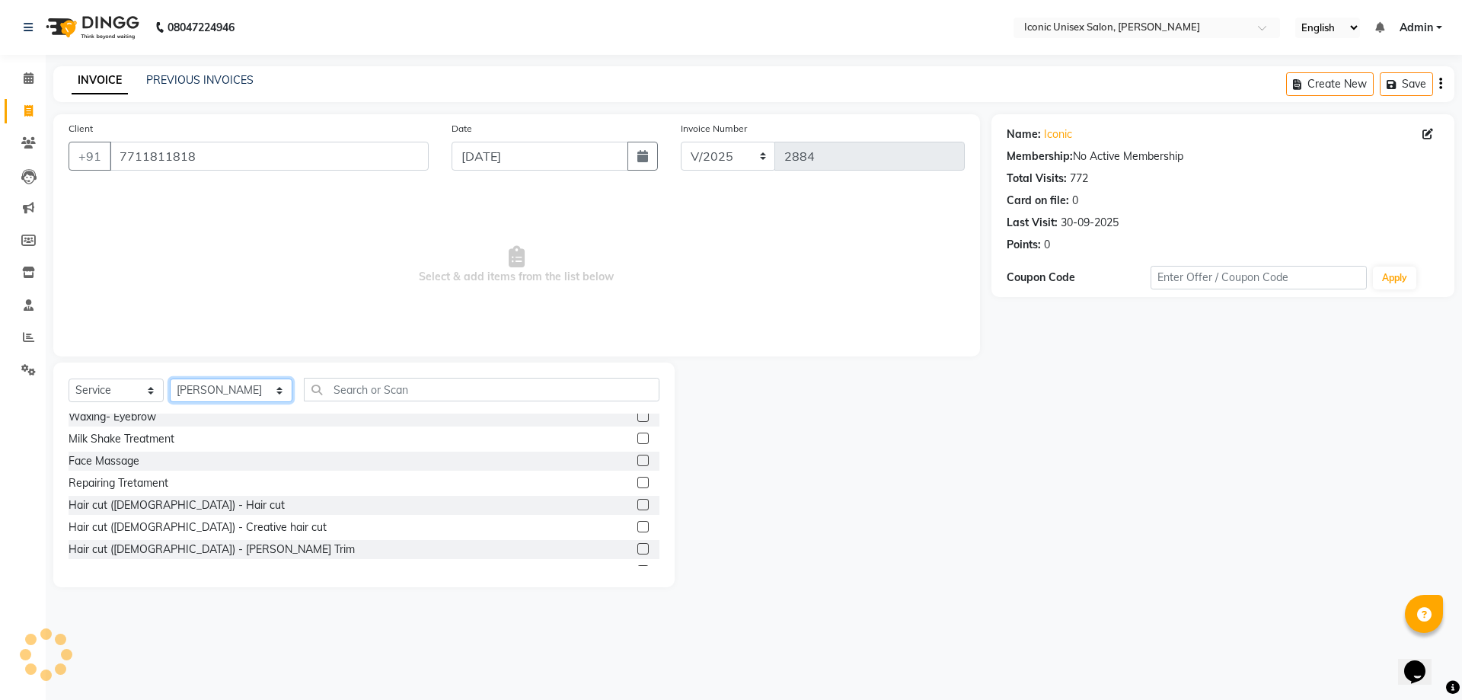
scroll to position [305, 0]
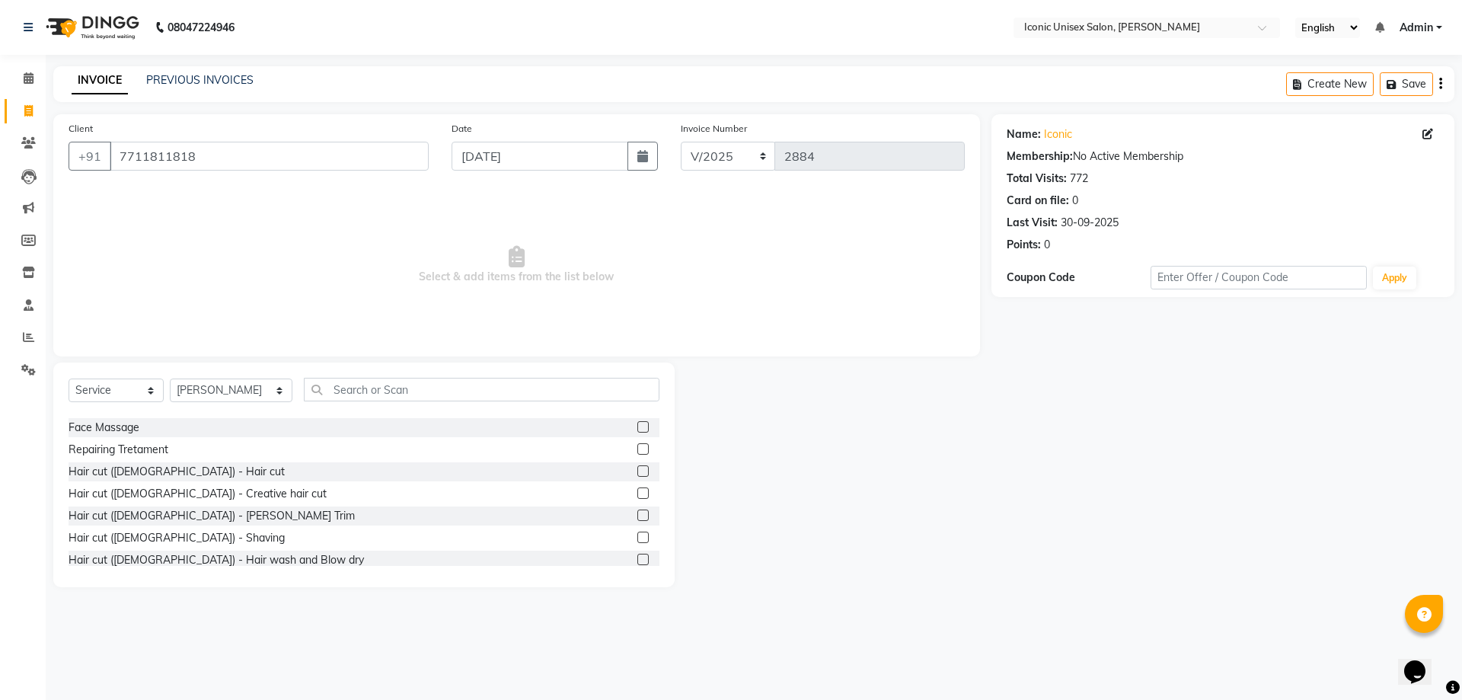
click at [577, 443] on label at bounding box center [642, 537] width 11 height 11
click at [577, 443] on input "checkbox" at bounding box center [642, 538] width 10 height 10
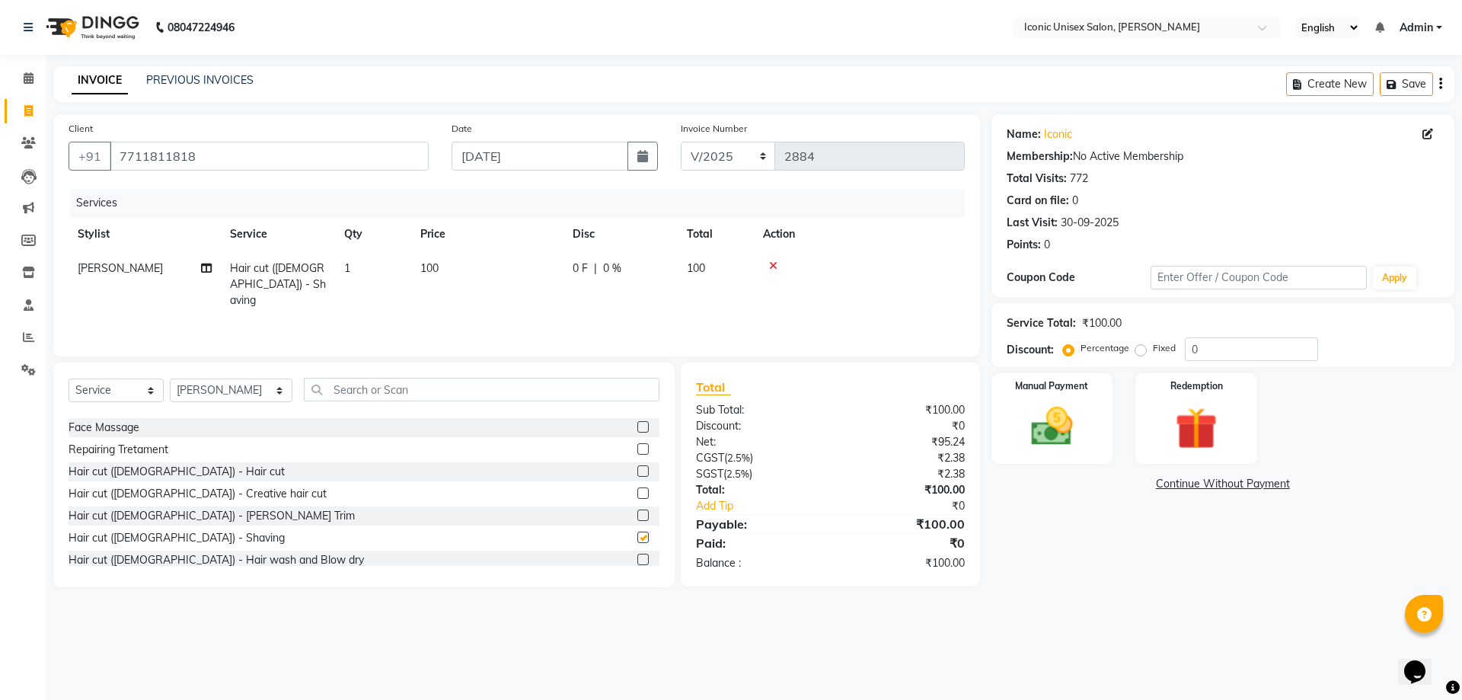
checkbox input "false"
click at [102, 386] on select "Select Service Product Membership Package Voucher Prepaid Gift Card" at bounding box center [116, 390] width 95 height 24
select select "product"
click at [69, 378] on select "Select Service Product Membership Package Voucher Prepaid Gift Card" at bounding box center [116, 390] width 95 height 24
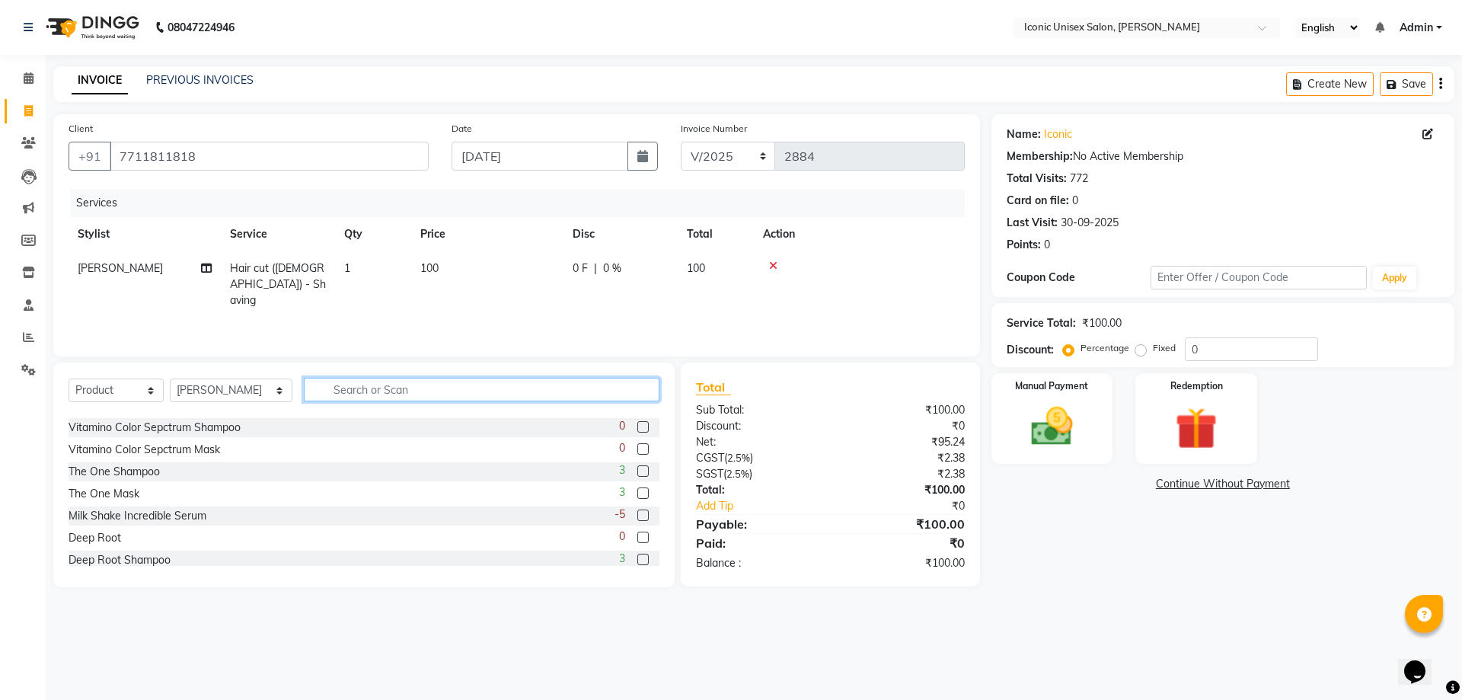
click at [333, 388] on input "text" at bounding box center [482, 390] width 356 height 24
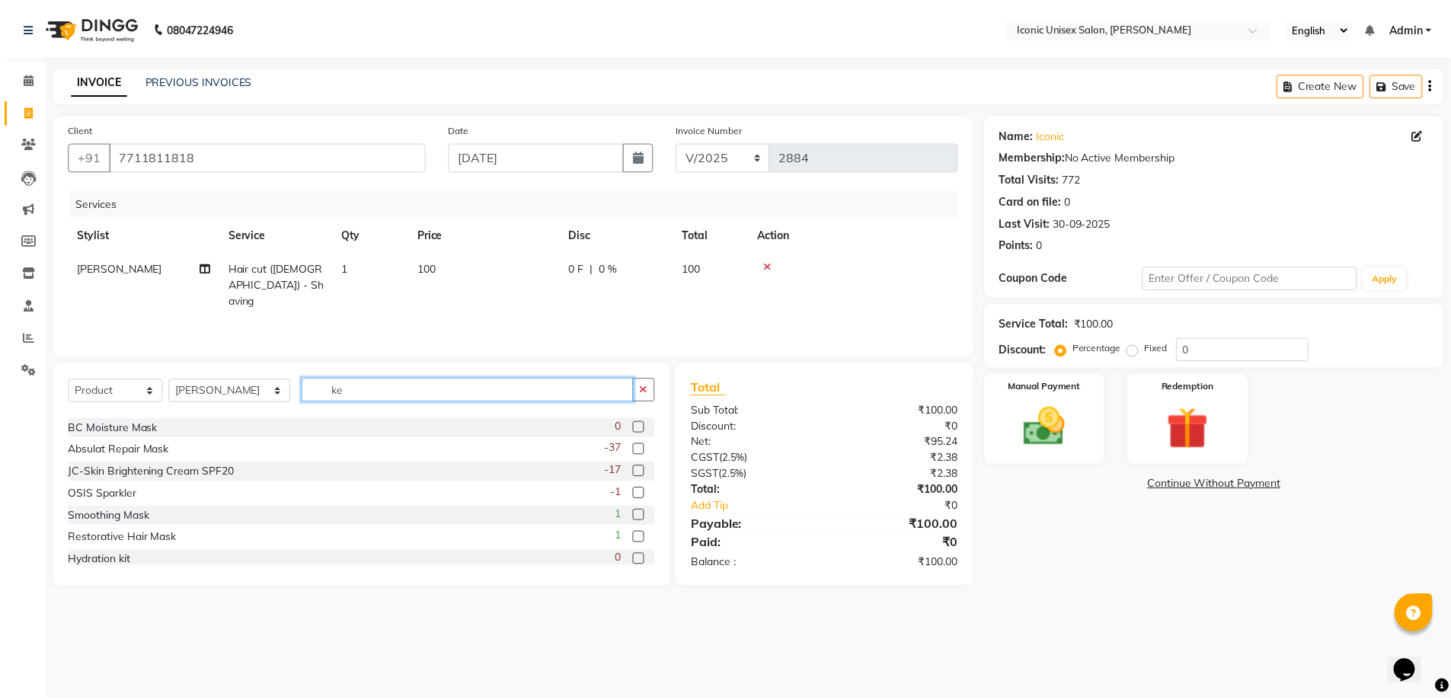
scroll to position [0, 0]
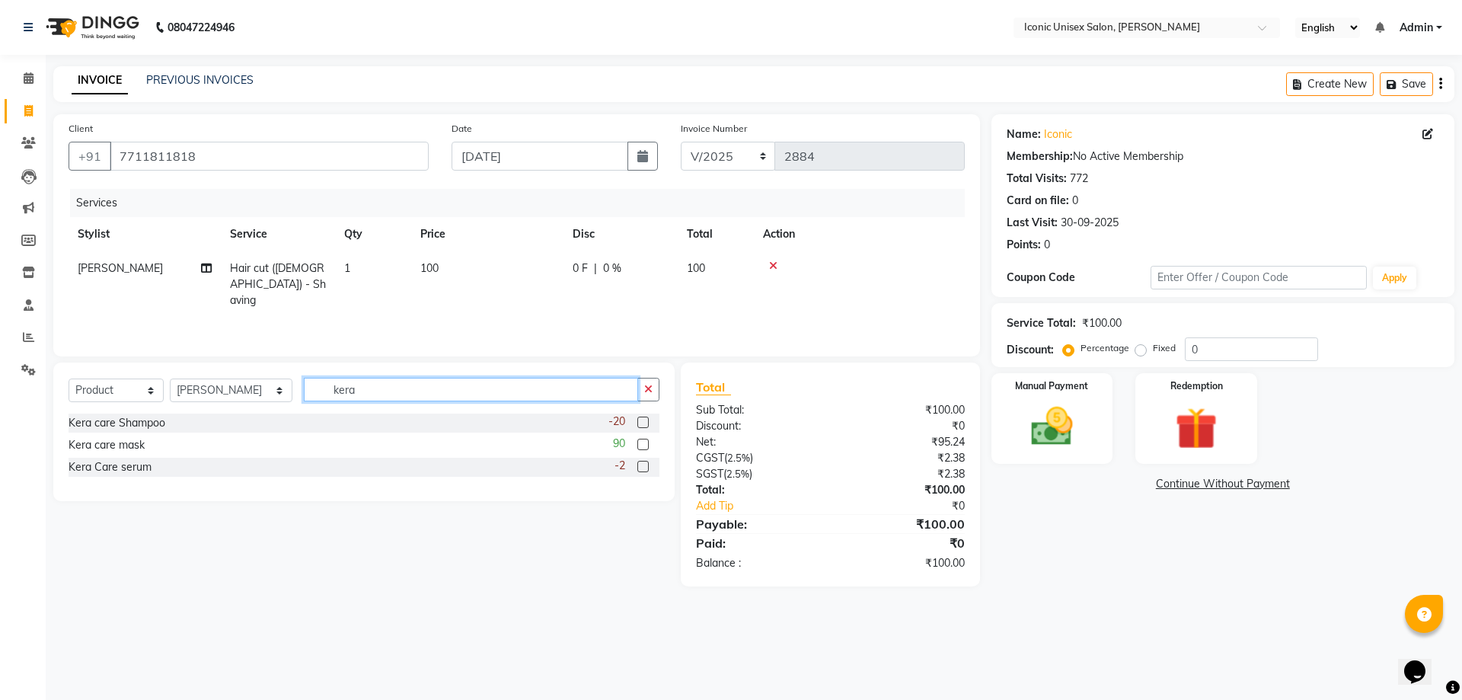
type input "kera"
click at [577, 443] on label at bounding box center [642, 466] width 11 height 11
click at [577, 443] on input "checkbox" at bounding box center [642, 467] width 10 height 10
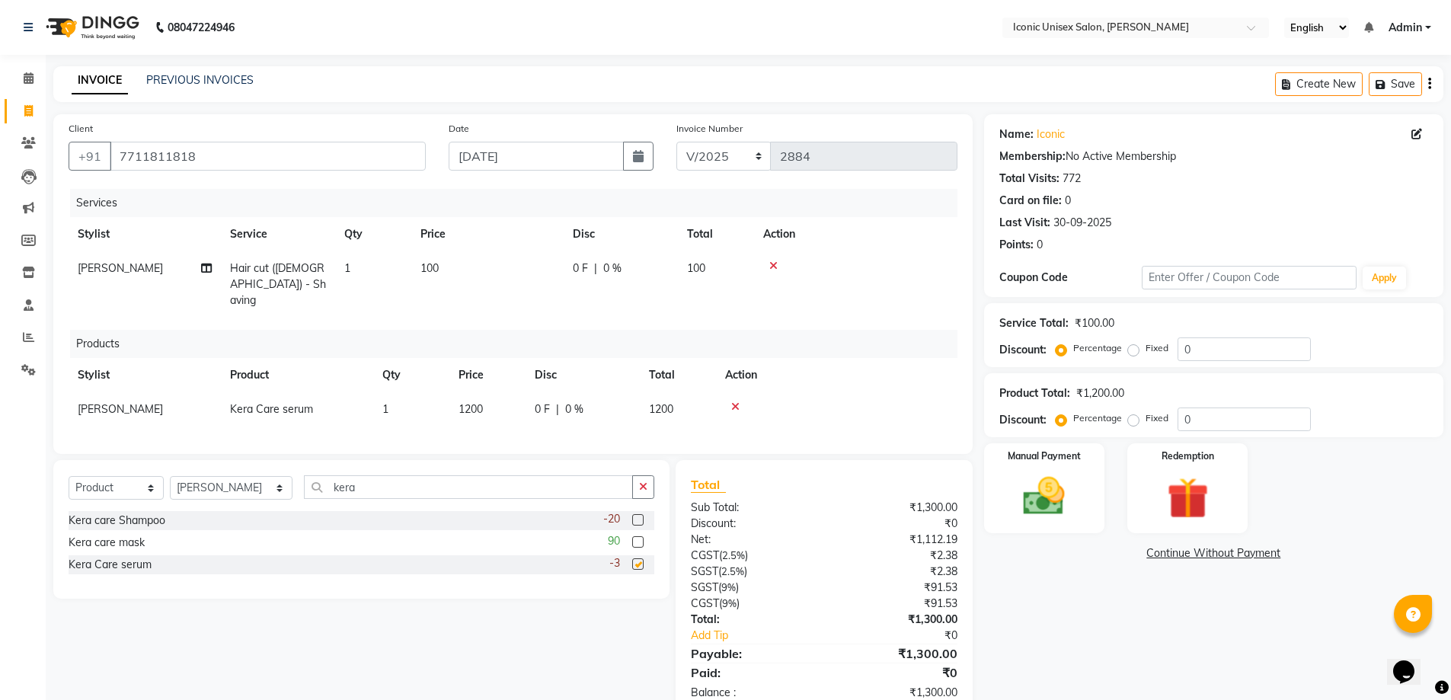
checkbox input "false"
click at [462, 392] on td "1200" at bounding box center [487, 409] width 76 height 34
select select "65200"
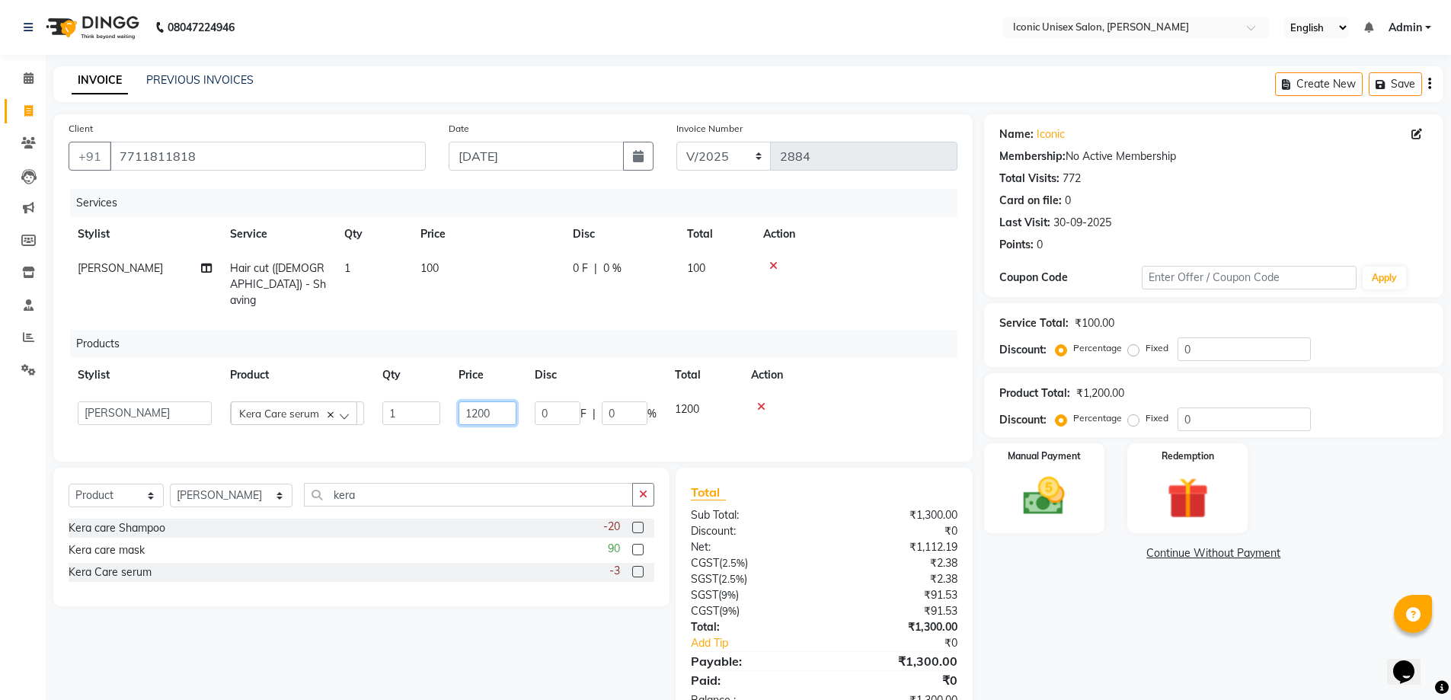
click at [478, 401] on input "1200" at bounding box center [487, 413] width 58 height 24
type input "1000"
drag, startPoint x: 1191, startPoint y: 637, endPoint x: 1179, endPoint y: 612, distance: 27.2
click at [577, 443] on div "Name: Iconic Membership: No Active Membership Total Visits: 772 Card on file: 0…" at bounding box center [1219, 418] width 471 height 609
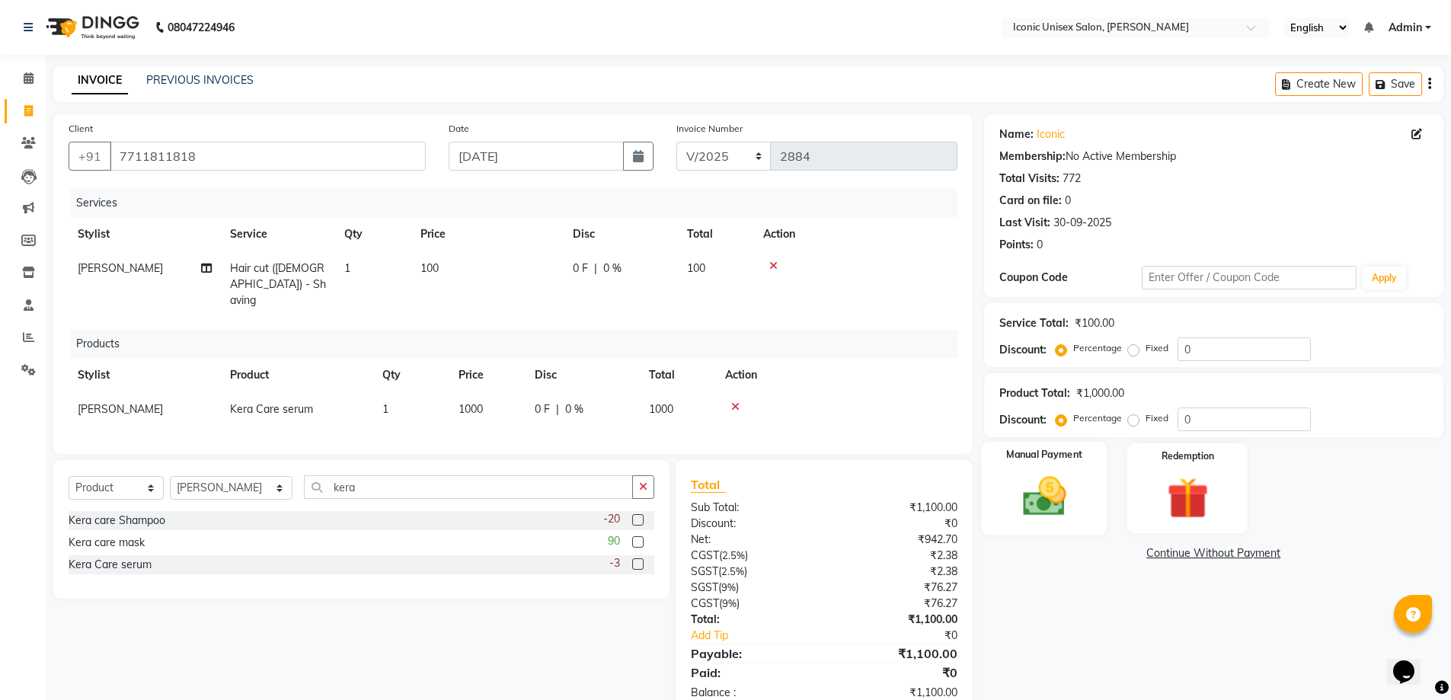
click at [577, 443] on img at bounding box center [1044, 496] width 70 height 50
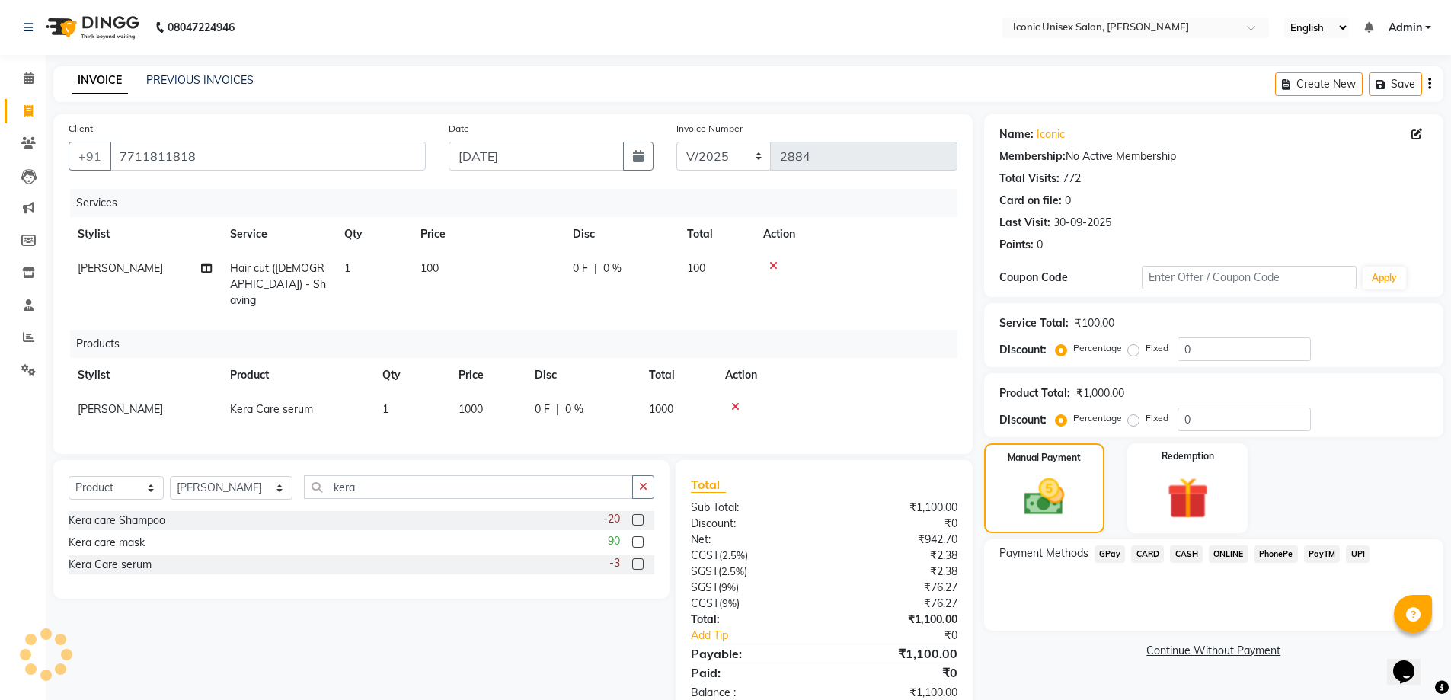
click at [577, 443] on span "CASH" at bounding box center [1186, 554] width 33 height 18
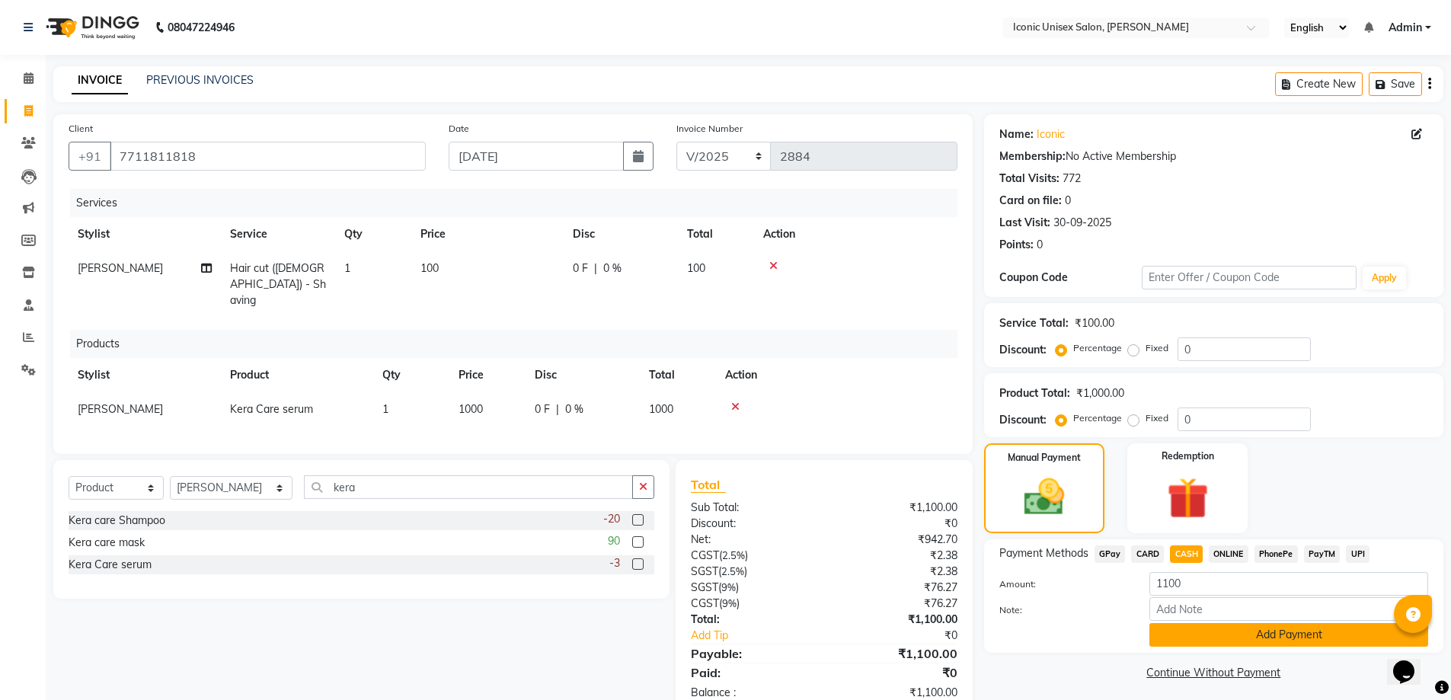
click at [577, 443] on button "Add Payment" at bounding box center [1288, 635] width 279 height 24
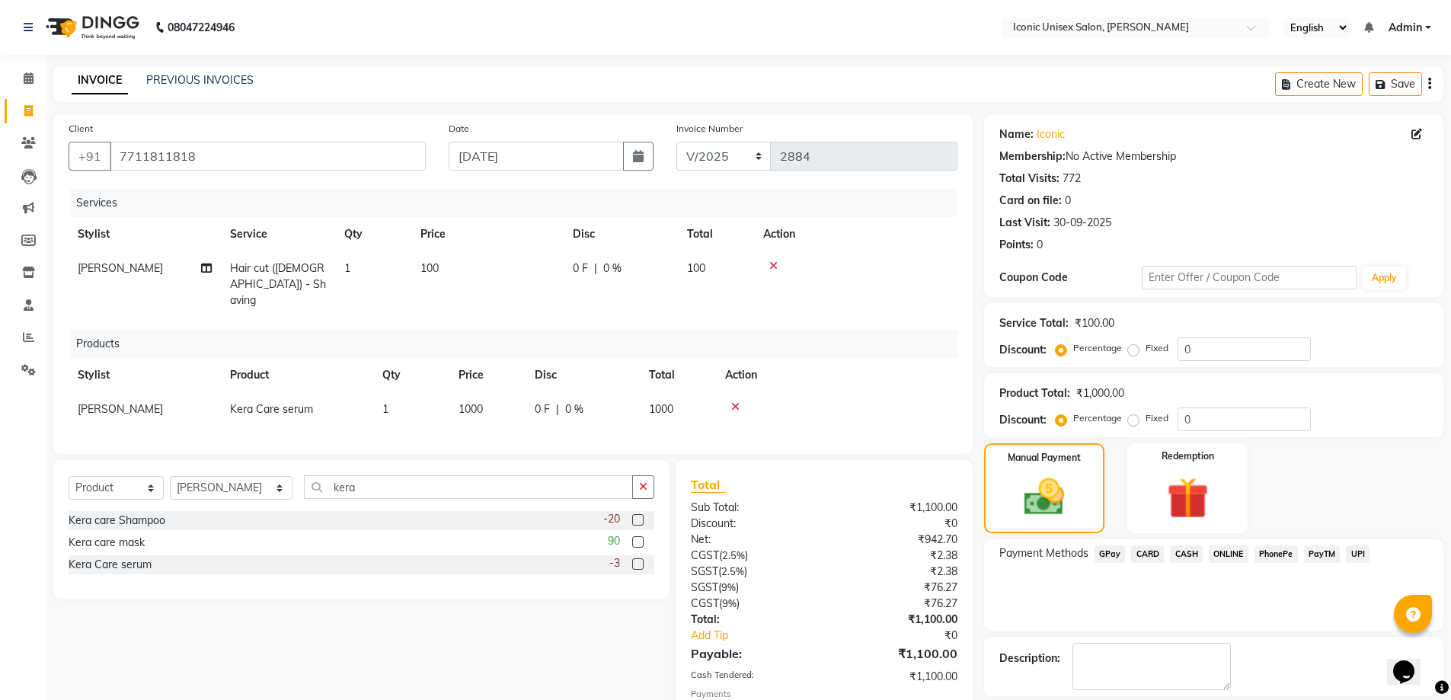
scroll to position [88, 0]
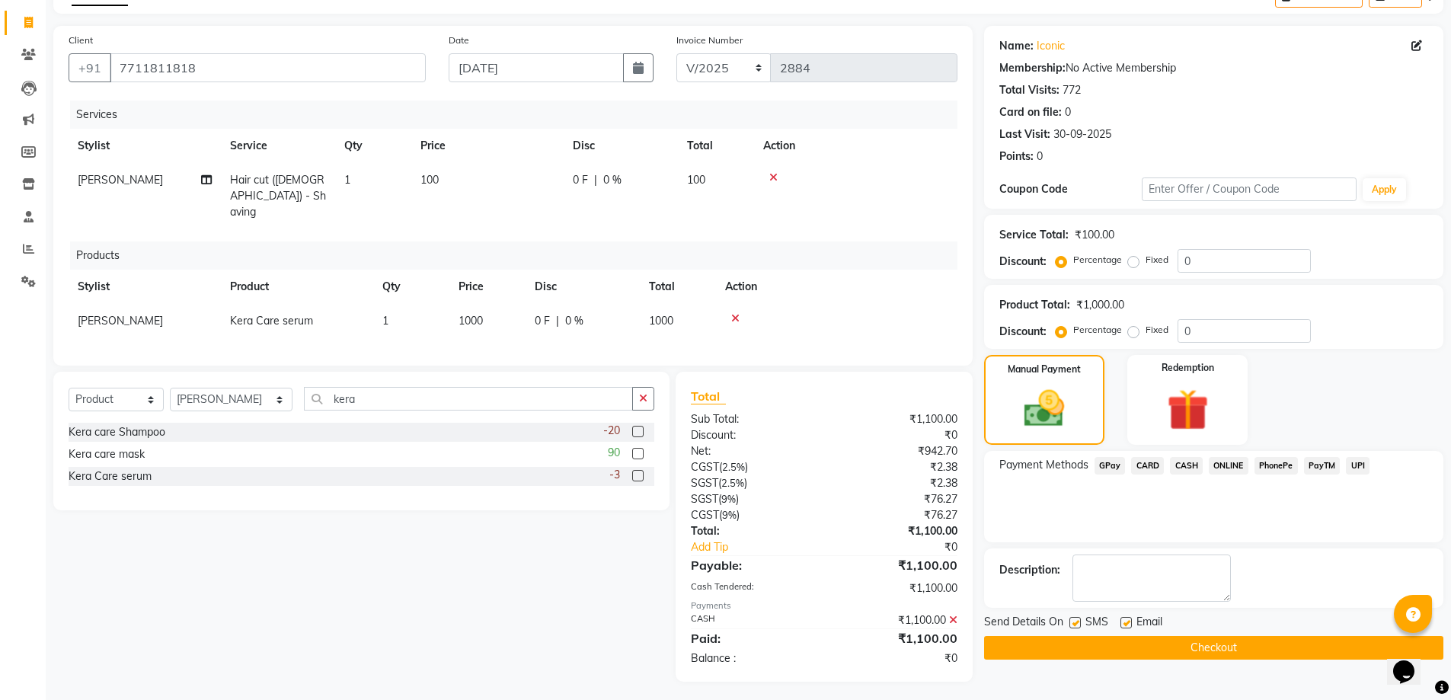
click at [577, 443] on label at bounding box center [1074, 622] width 11 height 11
click at [577, 443] on input "checkbox" at bounding box center [1074, 623] width 10 height 10
checkbox input "false"
click at [577, 443] on button "Checkout" at bounding box center [1213, 648] width 459 height 24
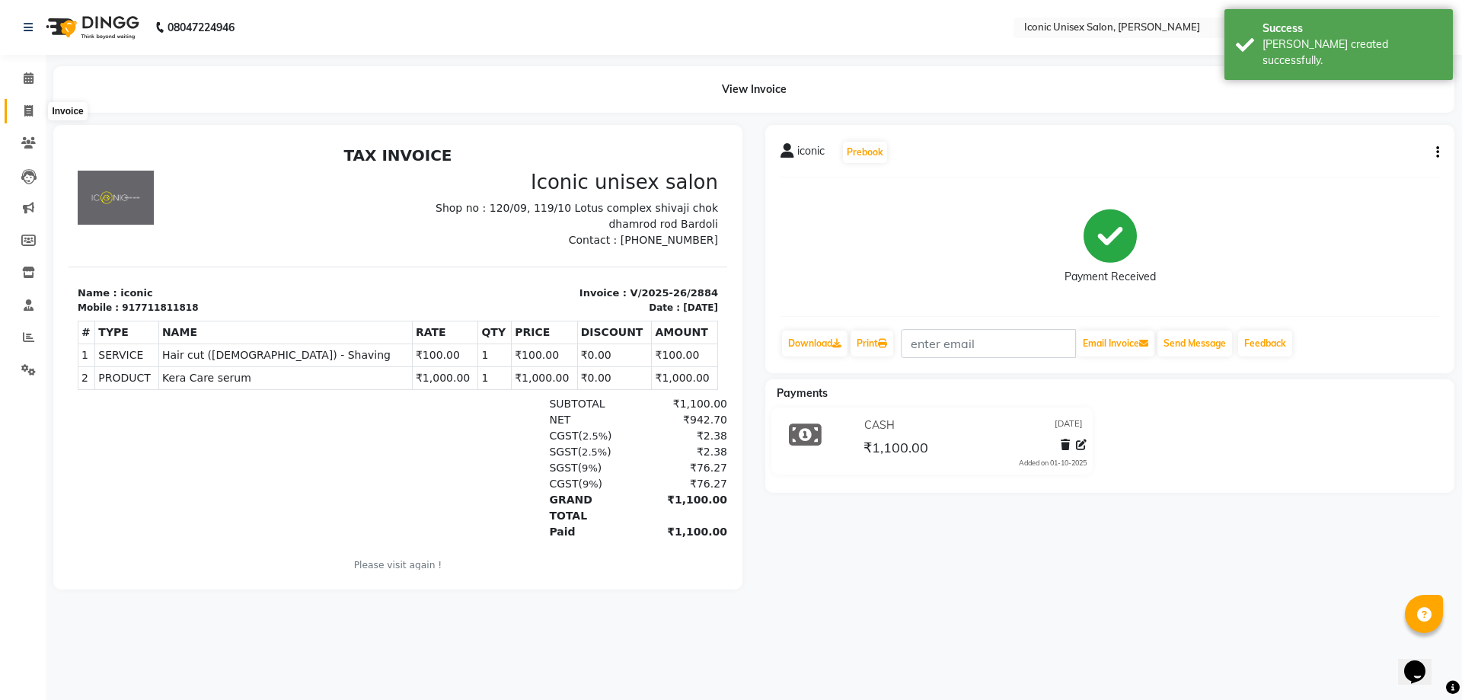
click at [28, 103] on span at bounding box center [28, 112] width 27 height 18
select select "service"
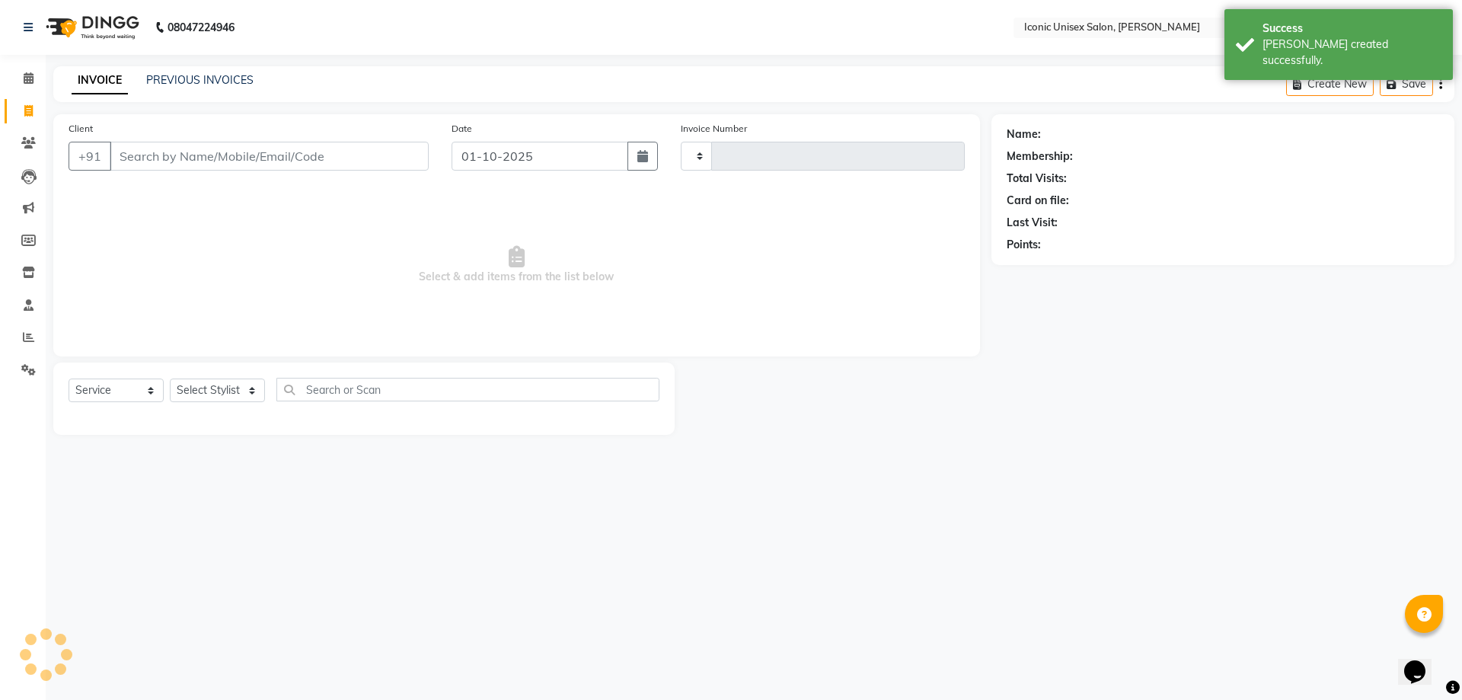
type input "2885"
select select "3884"
click at [225, 75] on link "PREVIOUS INVOICES" at bounding box center [199, 80] width 107 height 14
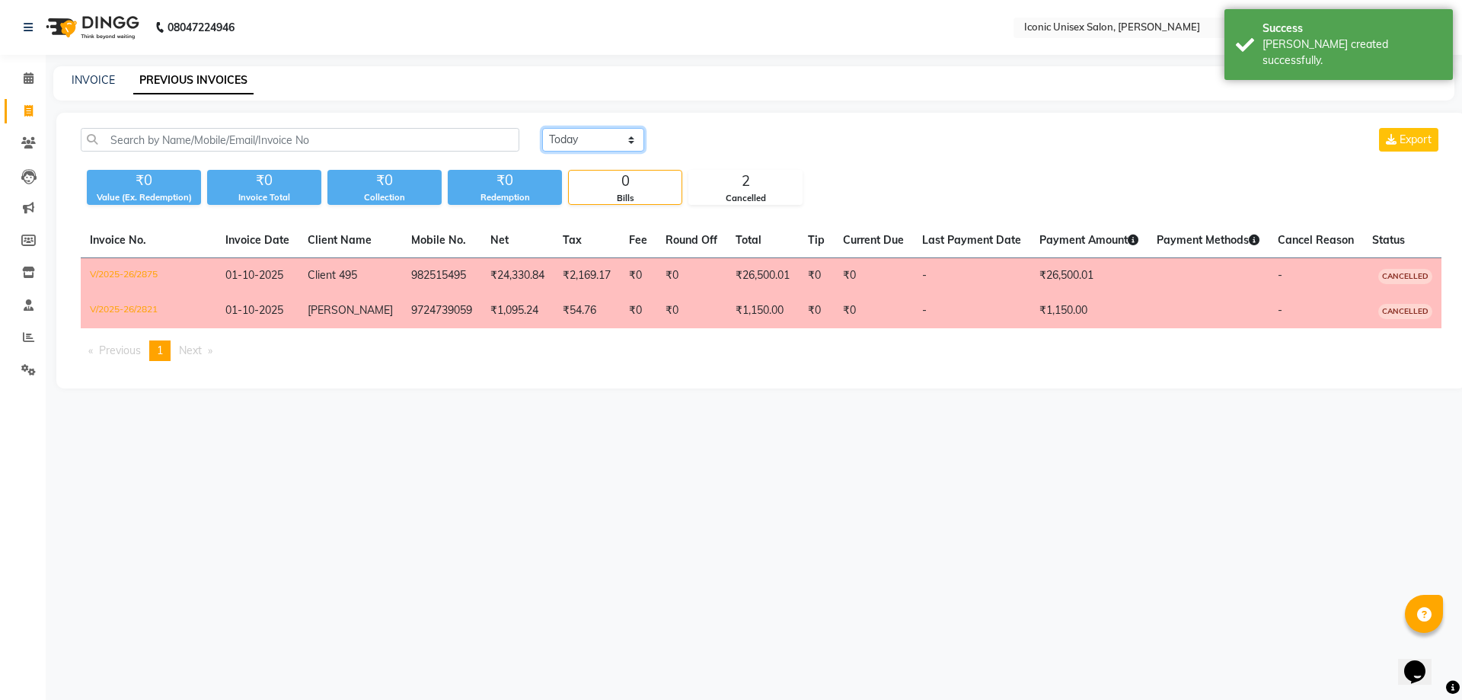
click at [577, 138] on select "Today Yesterday Custom Range" at bounding box center [593, 140] width 102 height 24
select select "range"
click at [542, 128] on select "Today Yesterday Custom Range" at bounding box center [593, 140] width 102 height 24
click at [577, 138] on input "01-10-2025" at bounding box center [717, 139] width 107 height 21
select select "10"
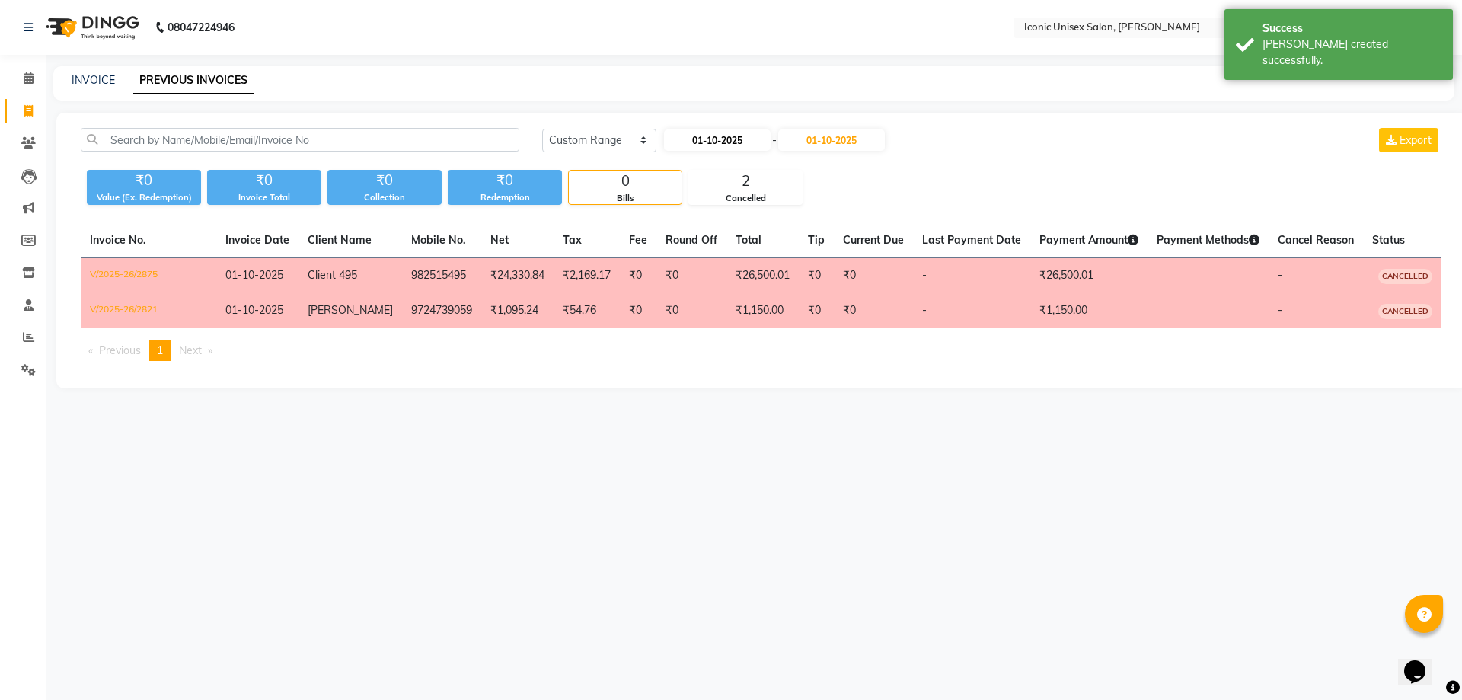
select select "2025"
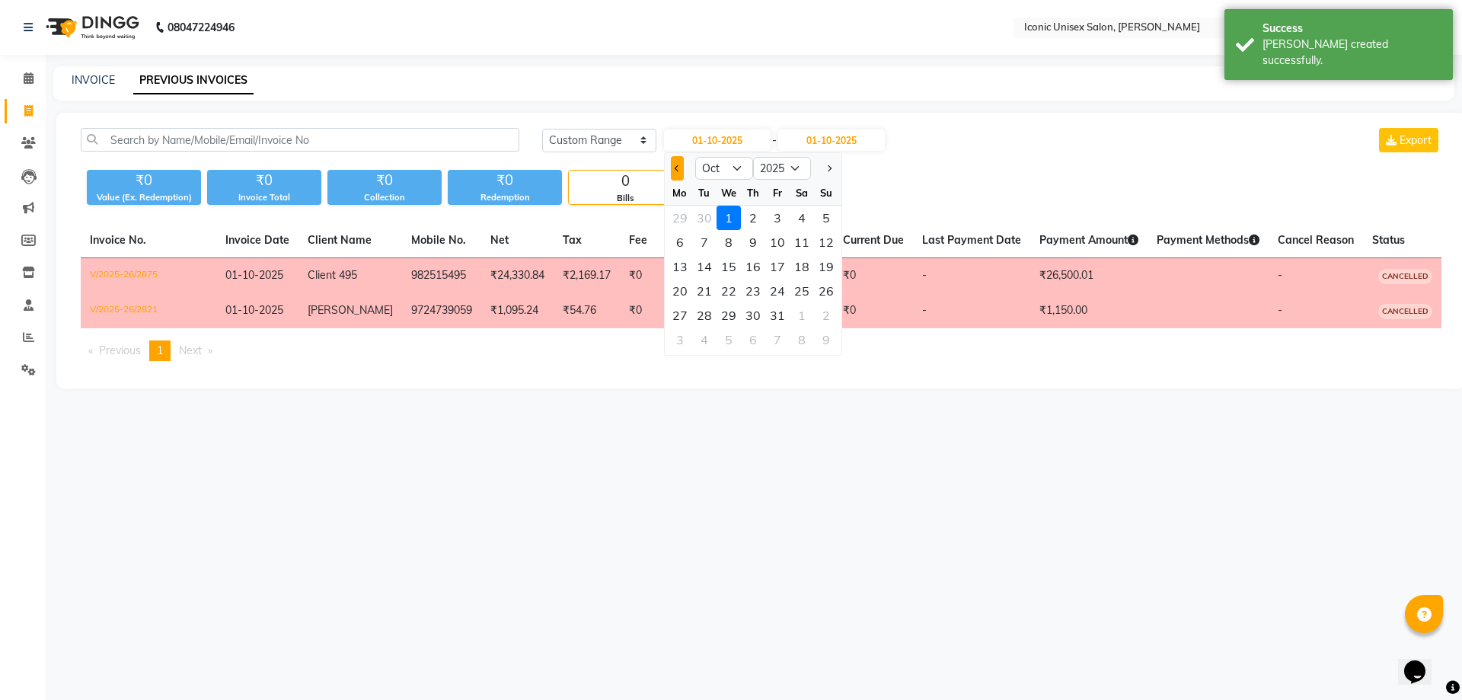
click at [577, 164] on button "Previous month" at bounding box center [677, 168] width 13 height 24
select select "9"
click at [577, 220] on div "5" at bounding box center [777, 218] width 24 height 24
type input "05-09-2025"
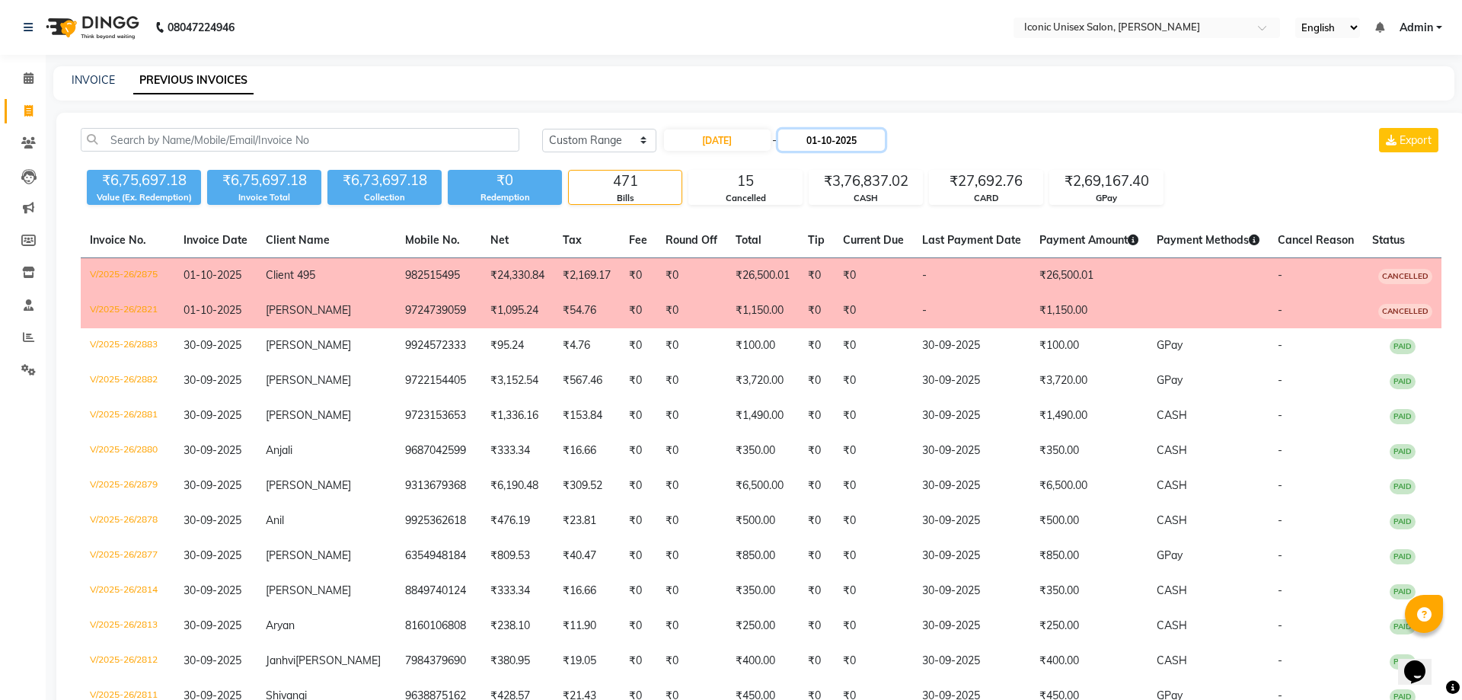
click at [577, 139] on input "01-10-2025" at bounding box center [831, 139] width 107 height 21
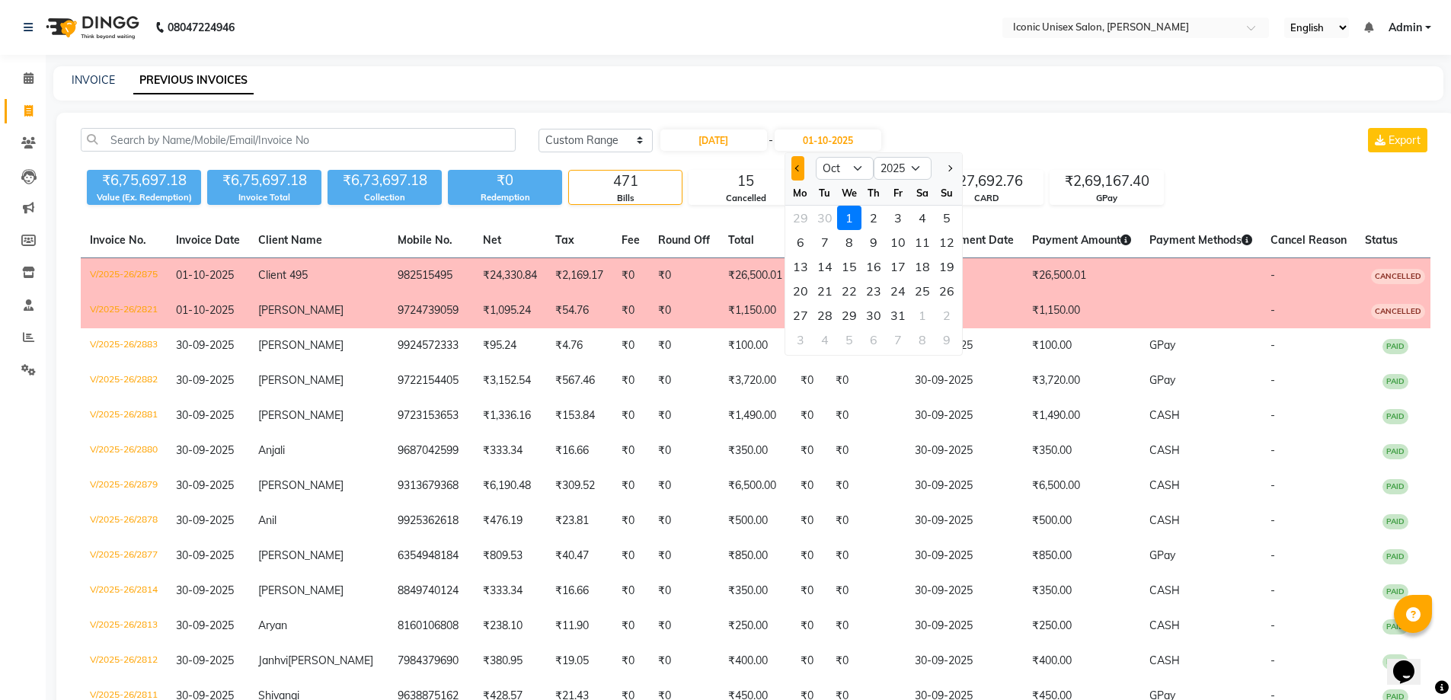
click at [577, 166] on button "Previous month" at bounding box center [797, 168] width 13 height 24
select select "9"
click at [577, 217] on div "5" at bounding box center [898, 218] width 24 height 24
type input "05-09-2025"
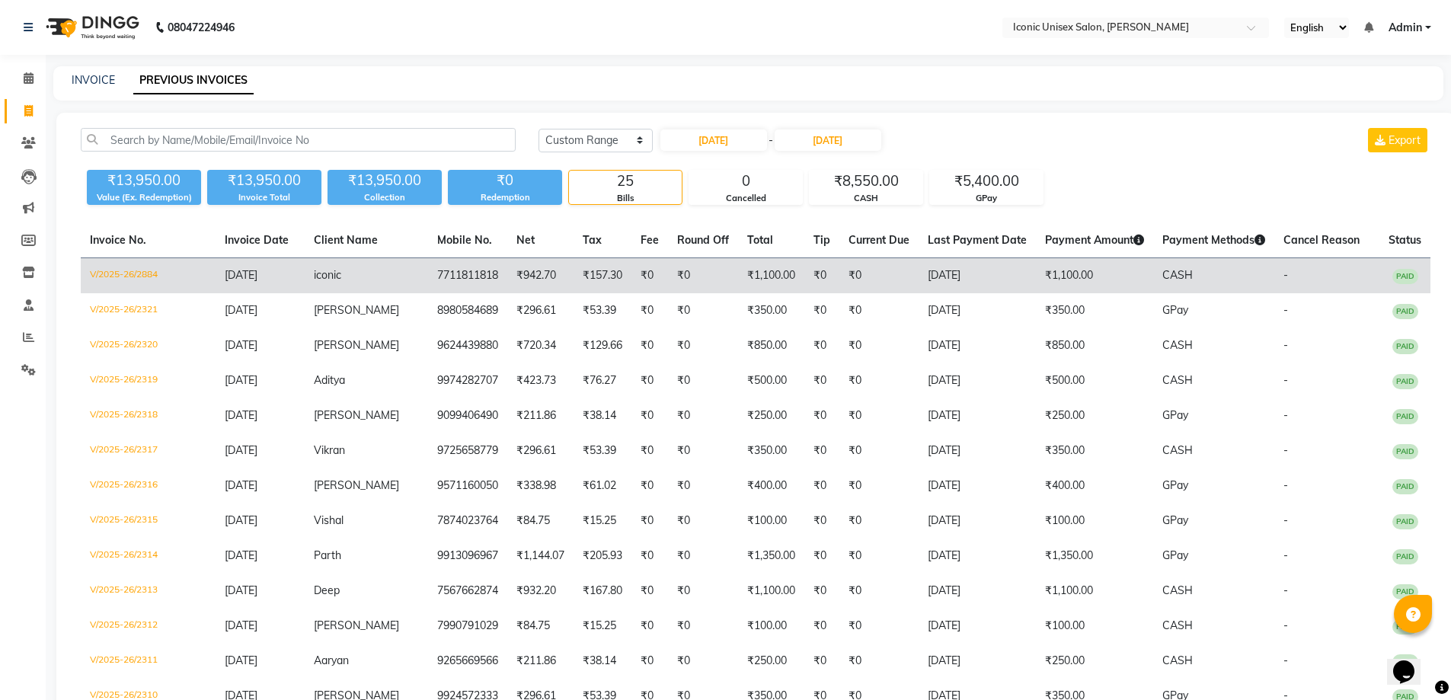
click at [577, 273] on td "₹1,100.00" at bounding box center [771, 276] width 66 height 36
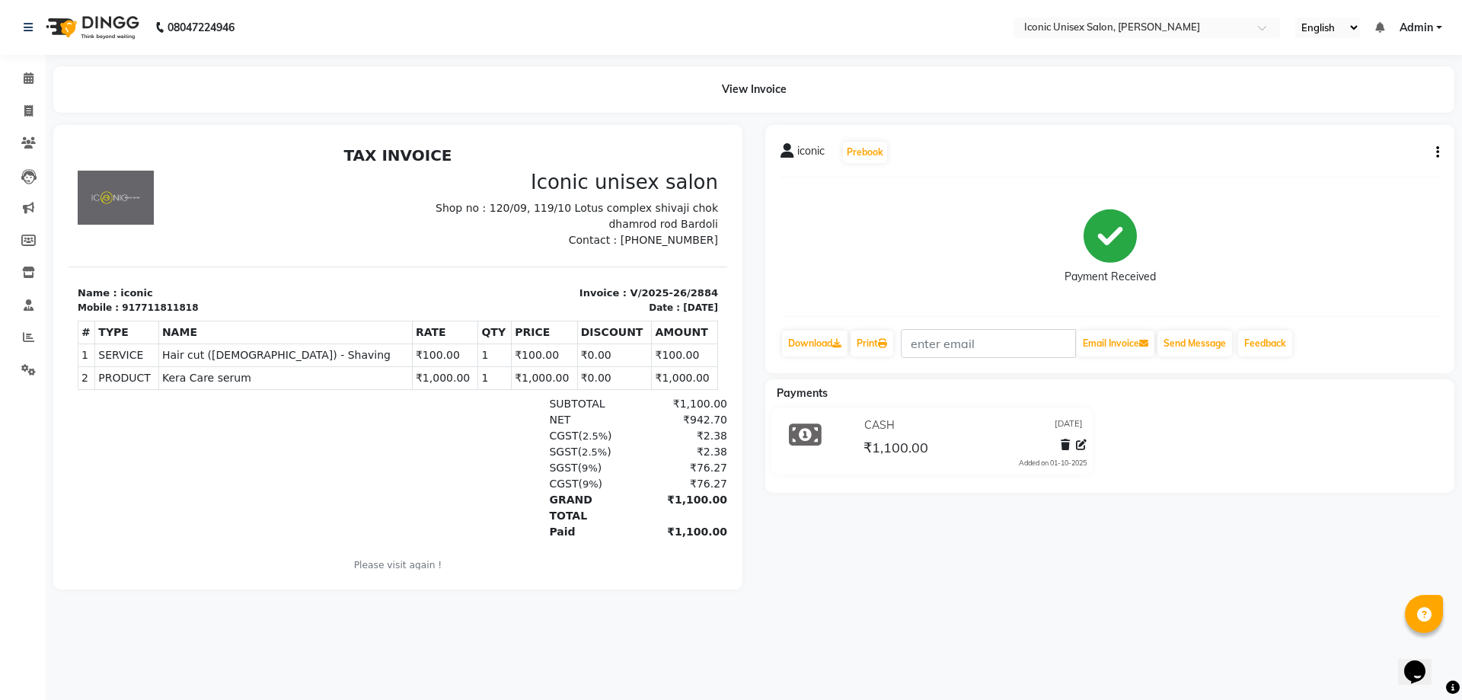
click at [1438, 152] on icon "button" at bounding box center [1437, 152] width 3 height 1
click at [1369, 168] on div "Edit Invoice" at bounding box center [1362, 171] width 104 height 19
select select "service"
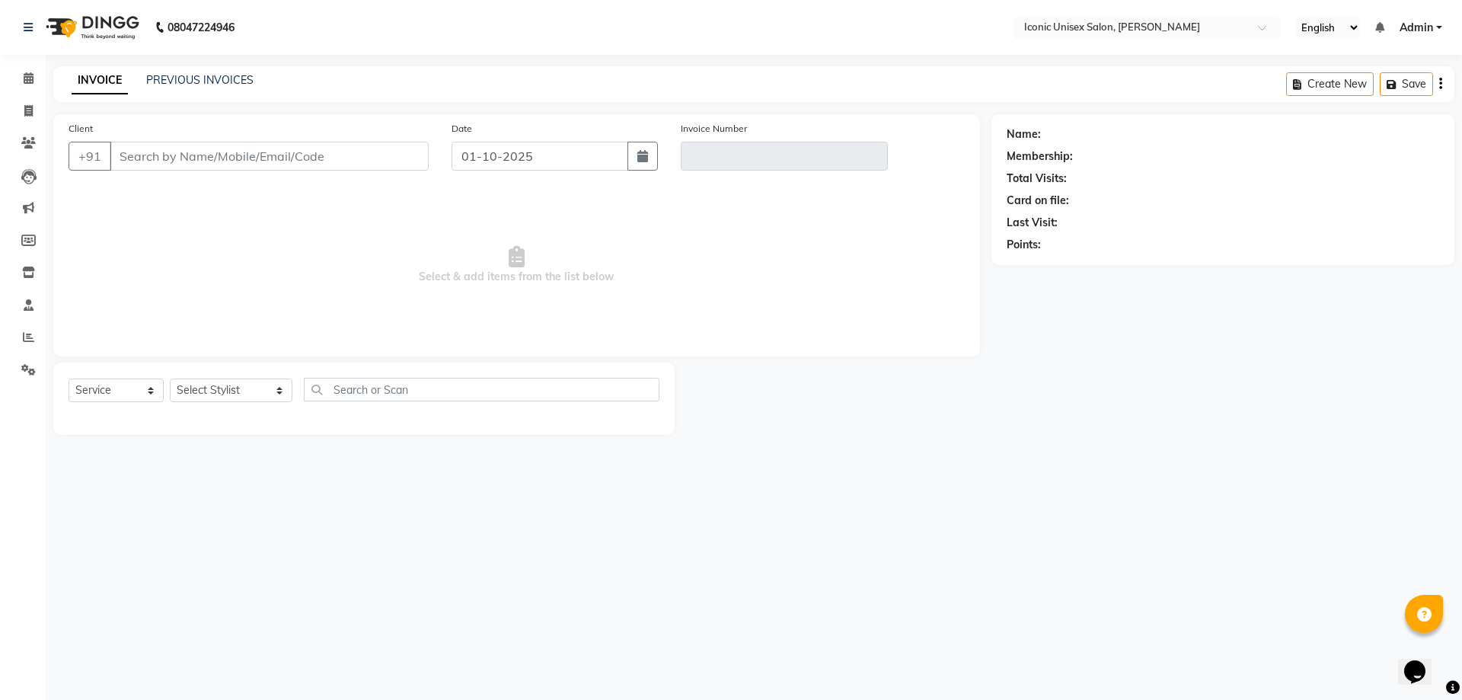
type input "7711811818"
type input "V/2025-26/2884"
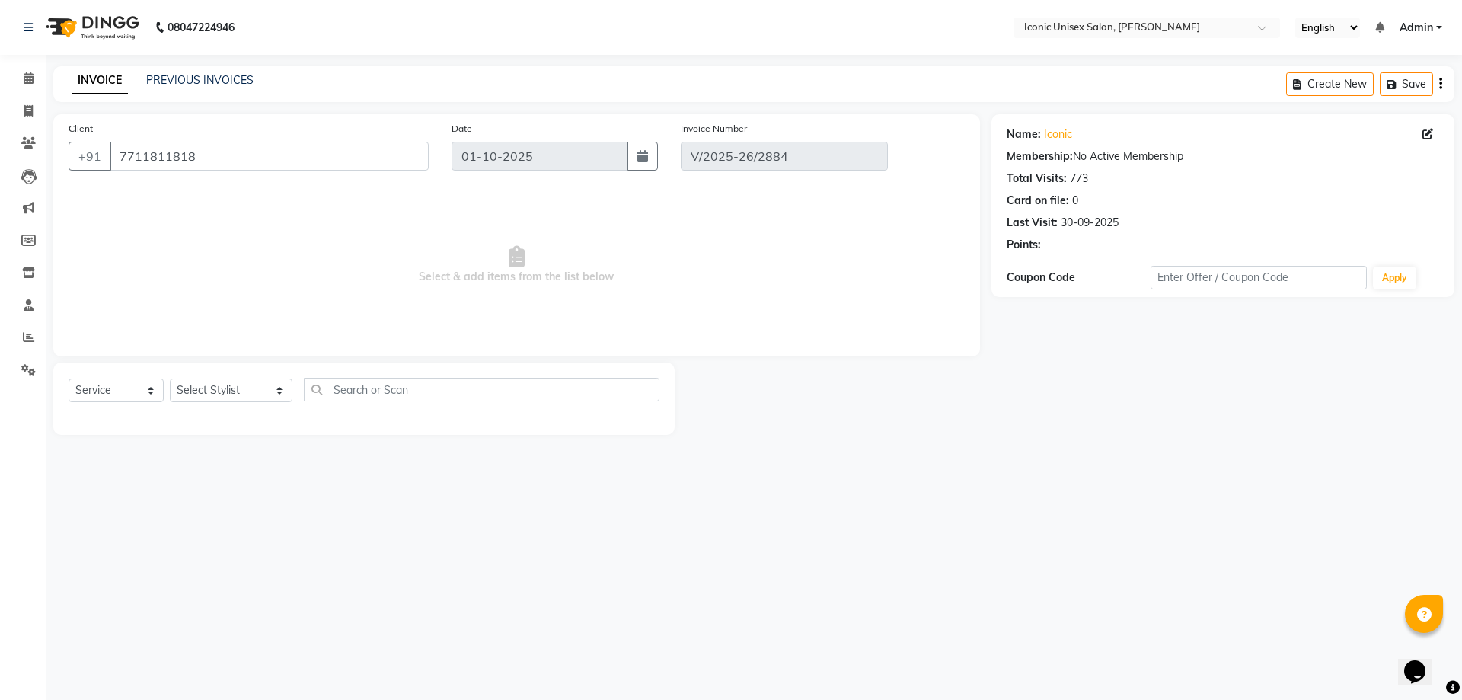
type input "[DATE]"
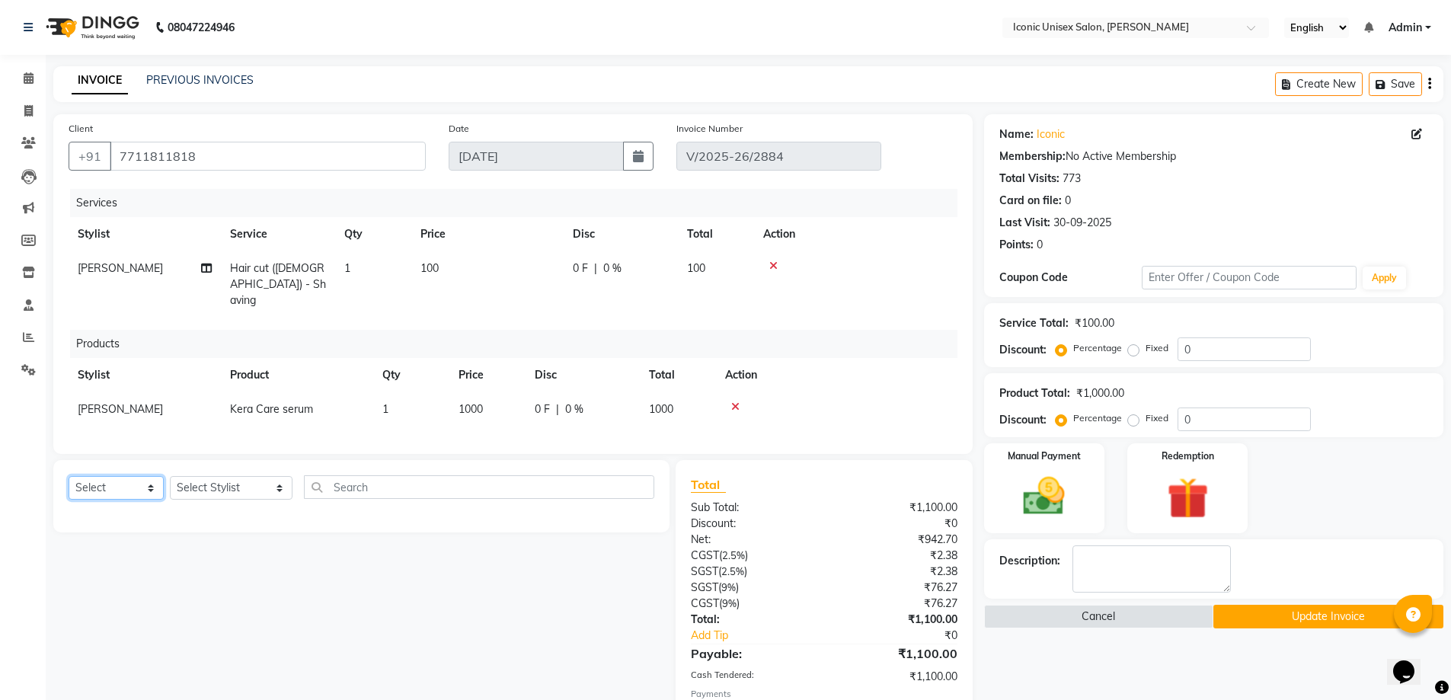
click at [117, 481] on select "Select Service Product Membership Package Voucher Prepaid Gift Card" at bounding box center [116, 488] width 95 height 24
click at [69, 476] on select "Select Service Product Membership Package Voucher Prepaid Gift Card" at bounding box center [116, 488] width 95 height 24
click at [135, 487] on select "Select Service Product Membership Package Voucher Prepaid Gift Card" at bounding box center [116, 488] width 95 height 24
select select "service"
click at [69, 476] on select "Select Service Product Membership Package Voucher Prepaid Gift Card" at bounding box center [116, 488] width 95 height 24
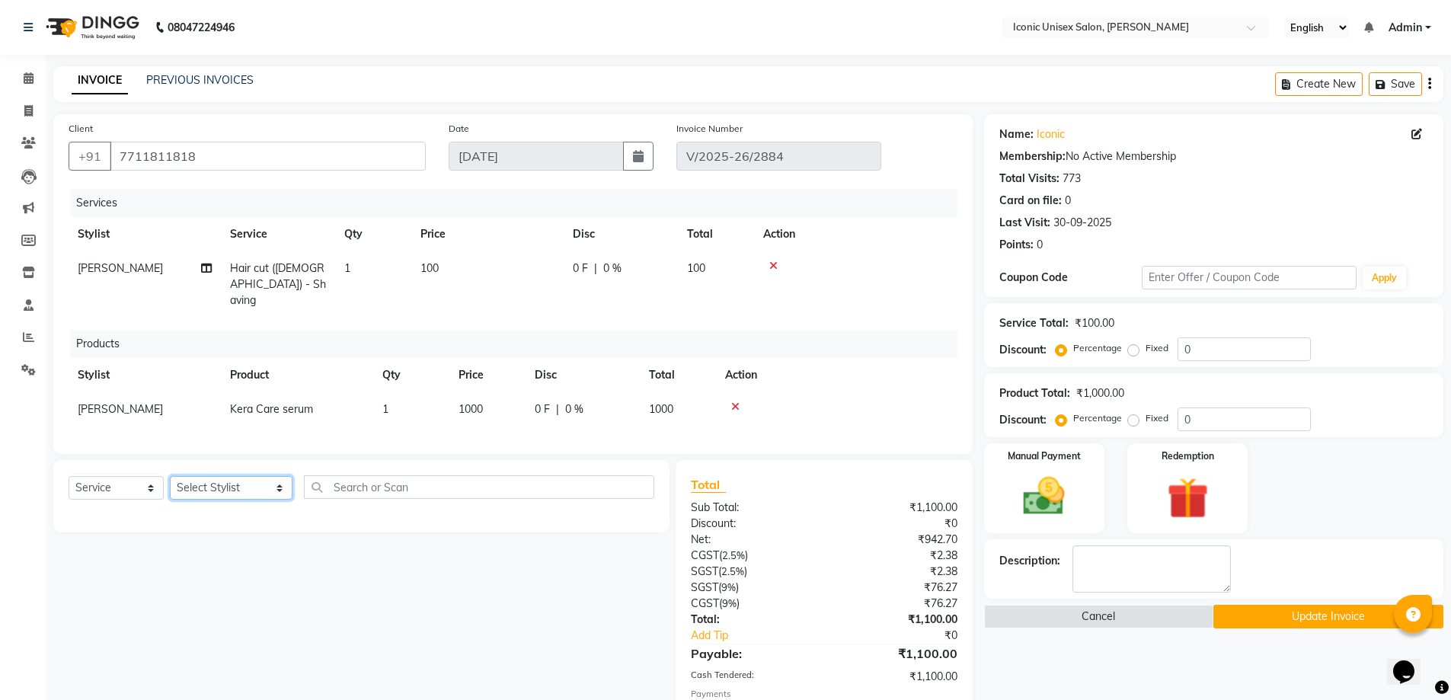
click at [216, 481] on select "Select Stylist [PERSON_NAME] [PERSON_NAME]. [PERSON_NAME] [PERSON_NAME] [PERSON…" at bounding box center [231, 488] width 123 height 24
select select "65200"
click at [170, 476] on select "Select Stylist [PERSON_NAME] [PERSON_NAME]. [PERSON_NAME] [PERSON_NAME] [PERSON…" at bounding box center [231, 488] width 123 height 24
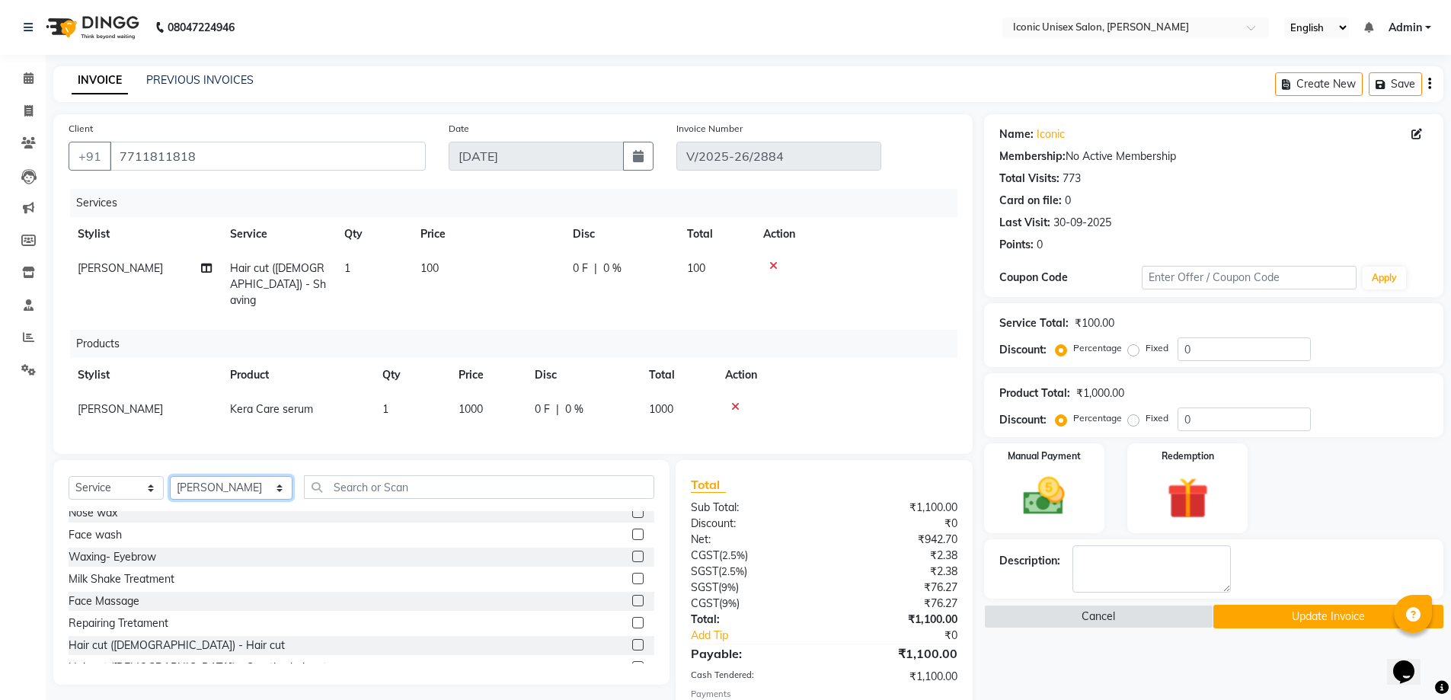
scroll to position [305, 0]
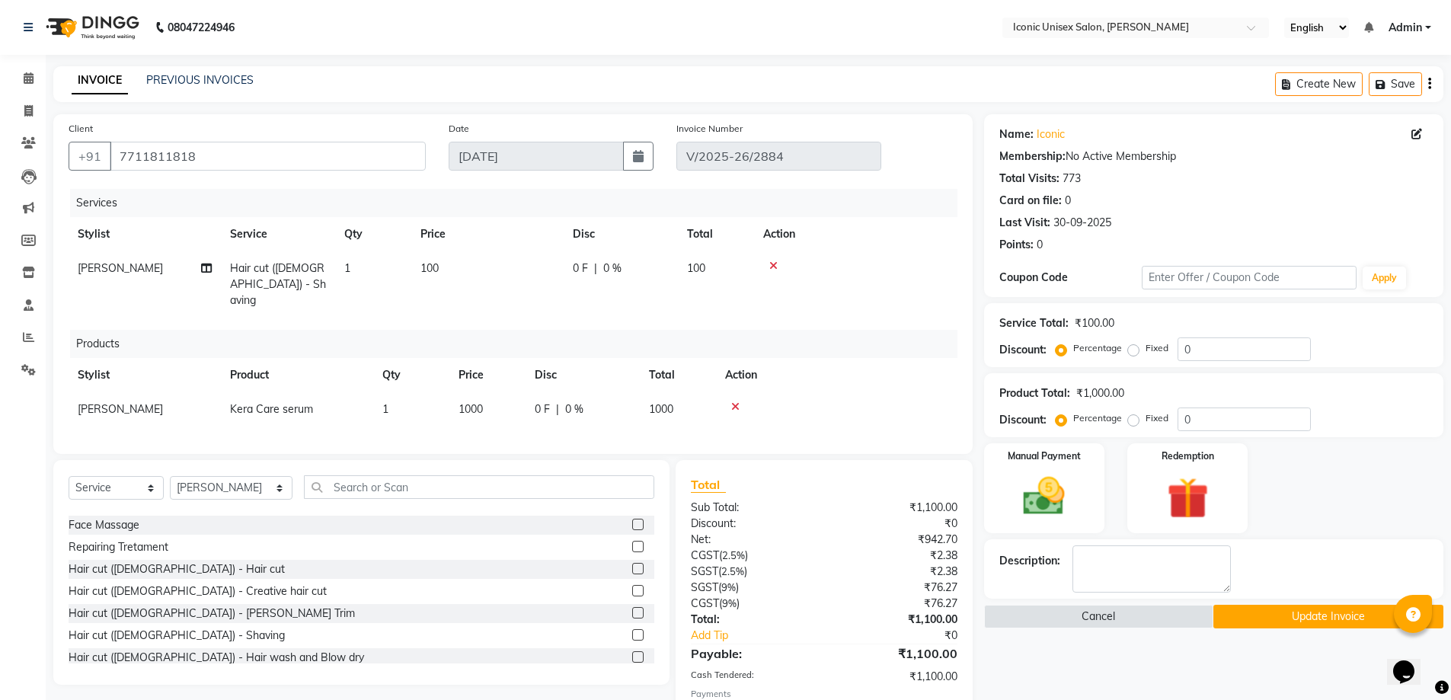
click at [632, 563] on label at bounding box center [637, 568] width 11 height 11
click at [632, 564] on input "checkbox" at bounding box center [637, 569] width 10 height 10
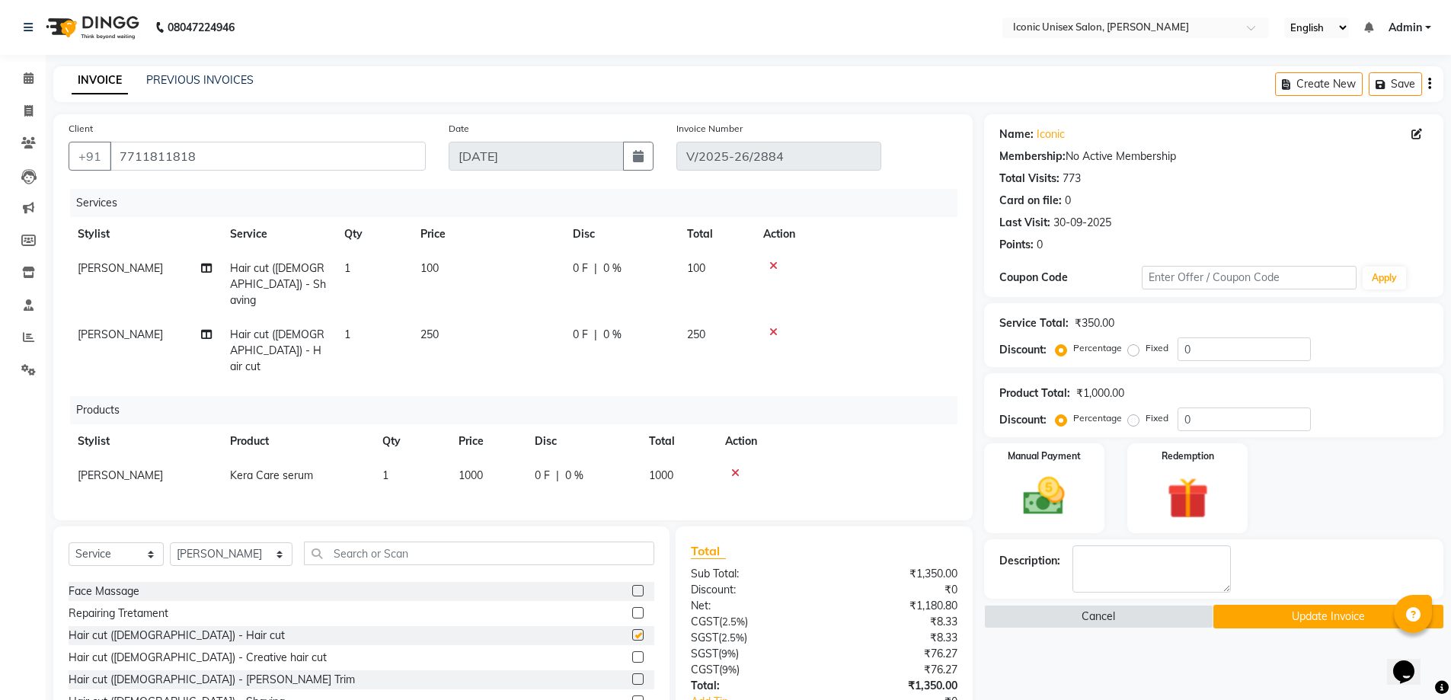
checkbox input "false"
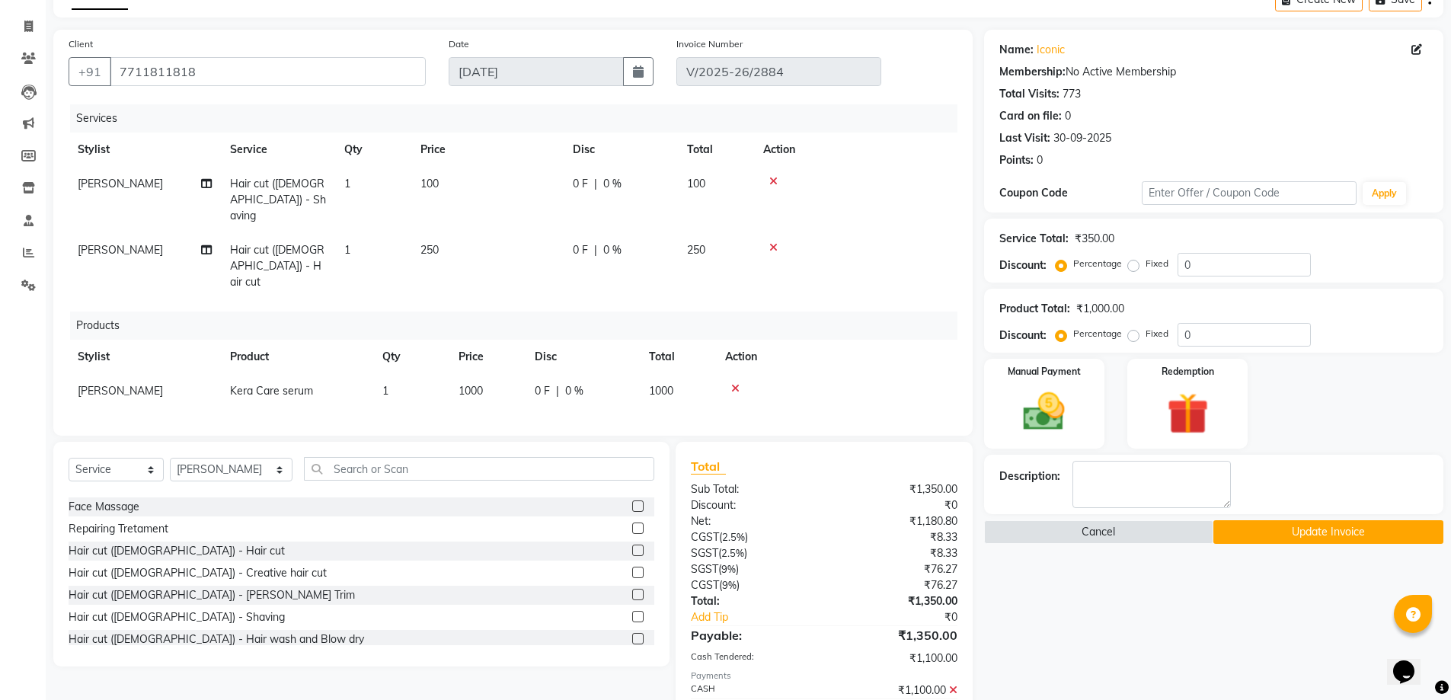
scroll to position [139, 0]
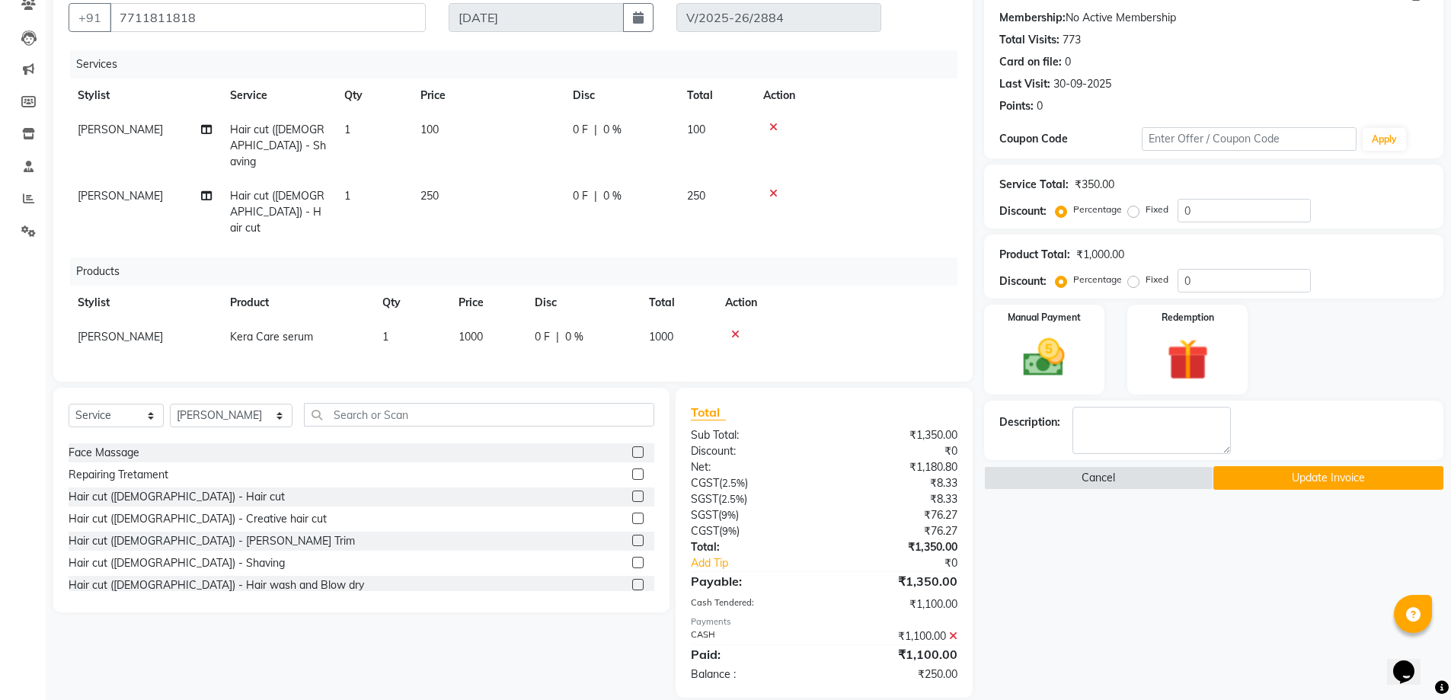
click at [951, 631] on icon at bounding box center [953, 636] width 8 height 11
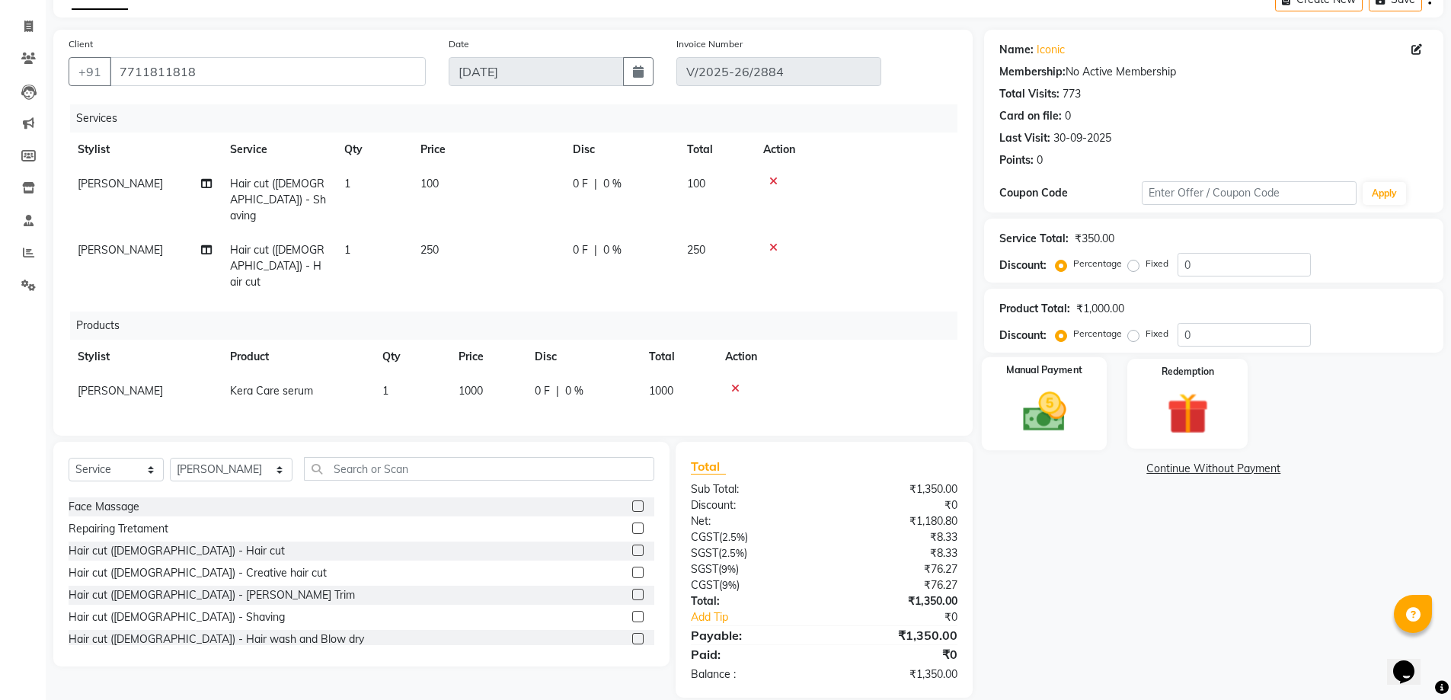
click at [1060, 416] on img at bounding box center [1044, 412] width 70 height 50
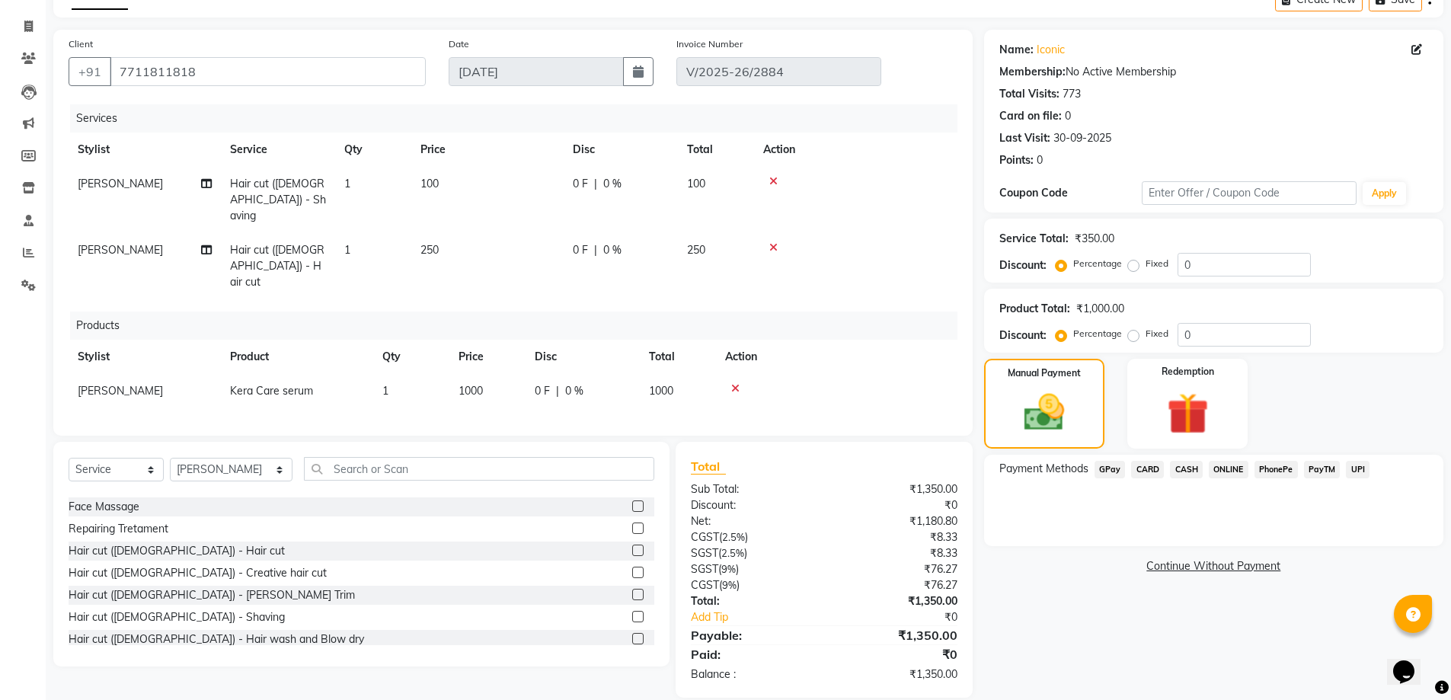
click at [1192, 467] on span "CASH" at bounding box center [1186, 470] width 33 height 18
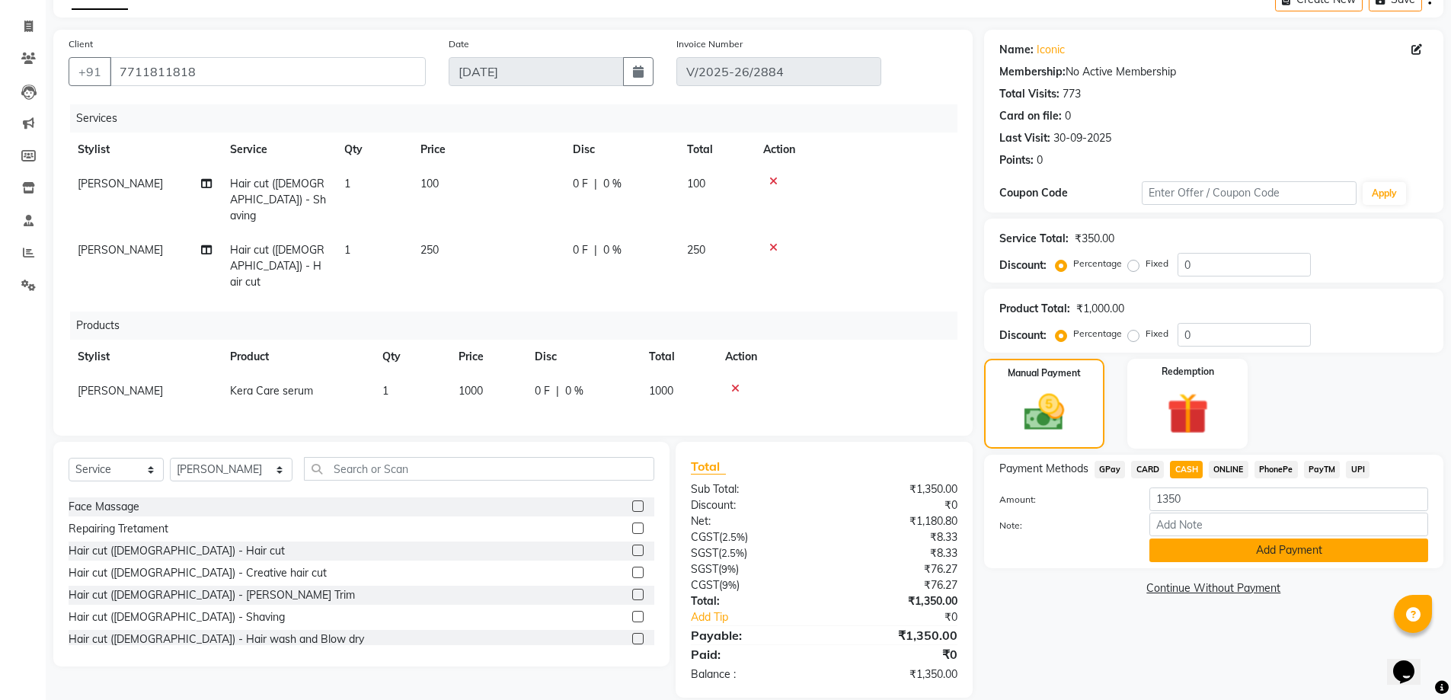
click at [1190, 551] on button "Add Payment" at bounding box center [1288, 550] width 279 height 24
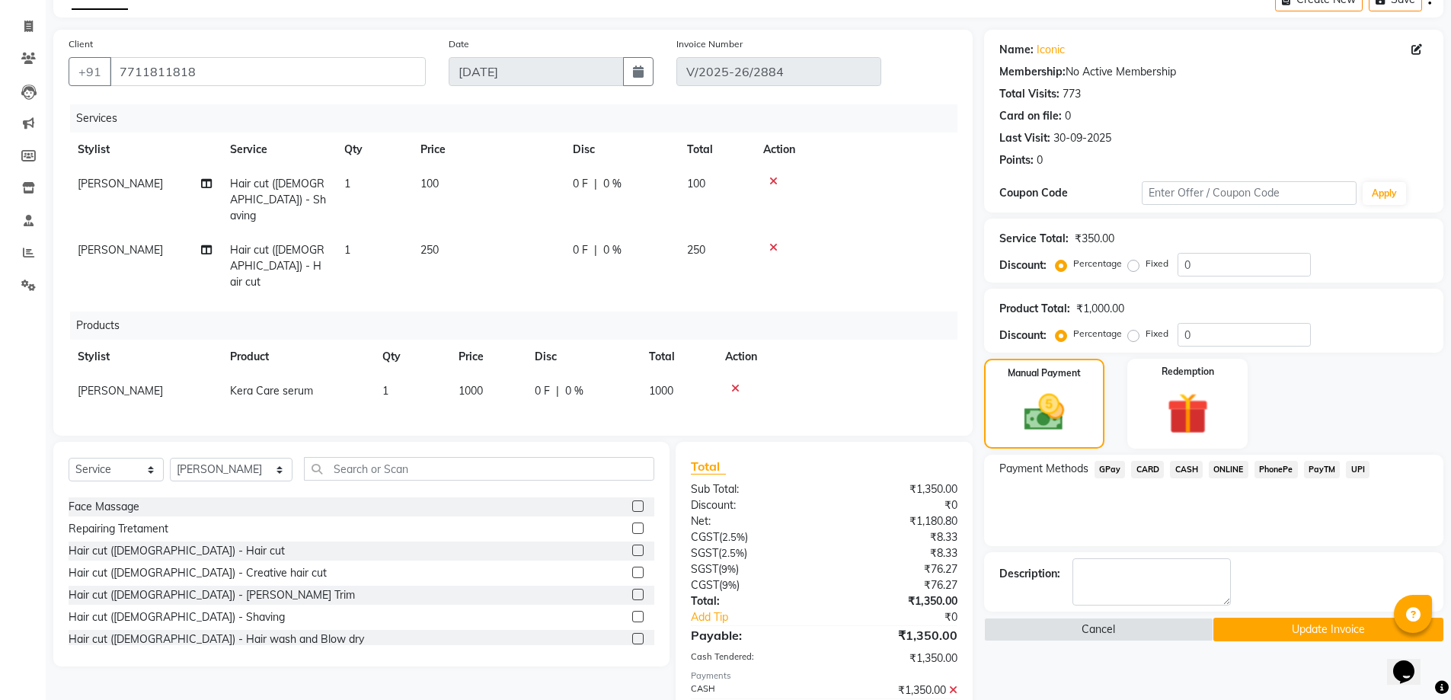
click at [1286, 629] on button "Update Invoice" at bounding box center [1328, 630] width 230 height 24
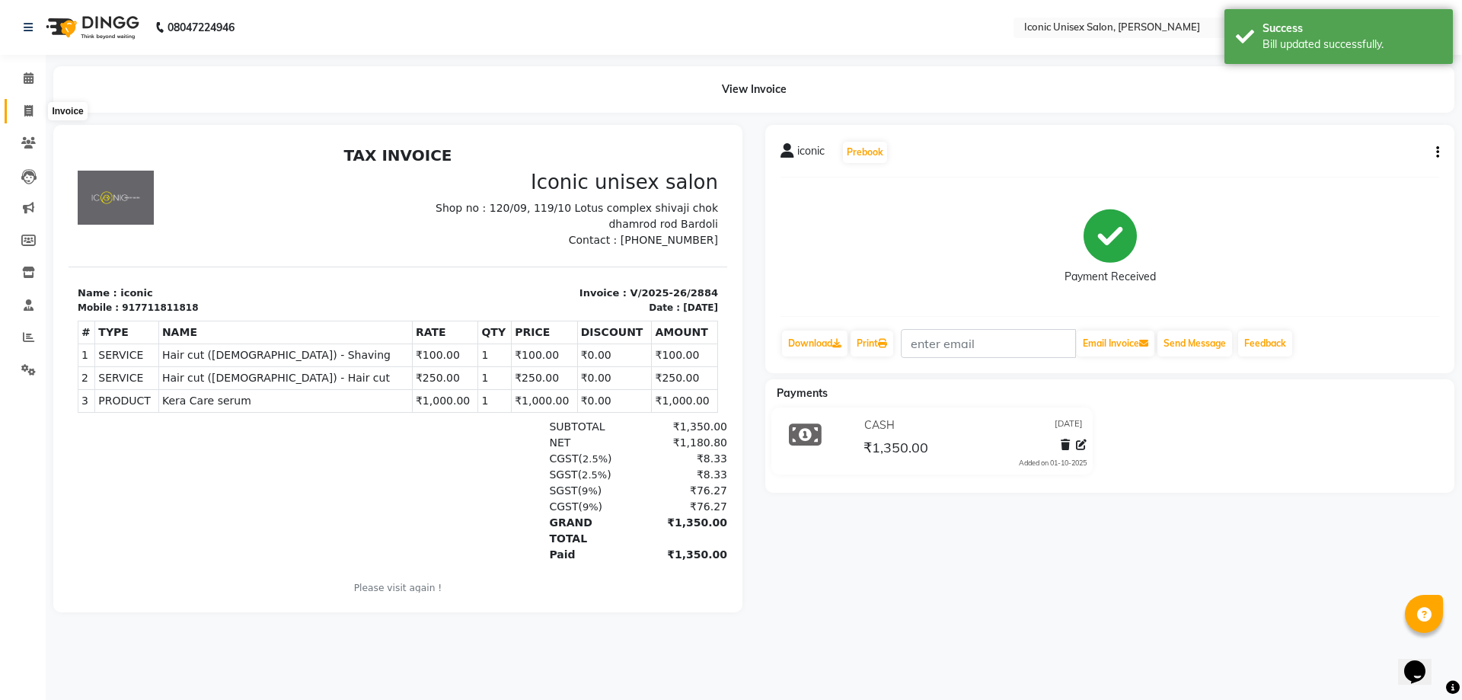
click at [23, 107] on span at bounding box center [28, 112] width 27 height 18
select select "service"
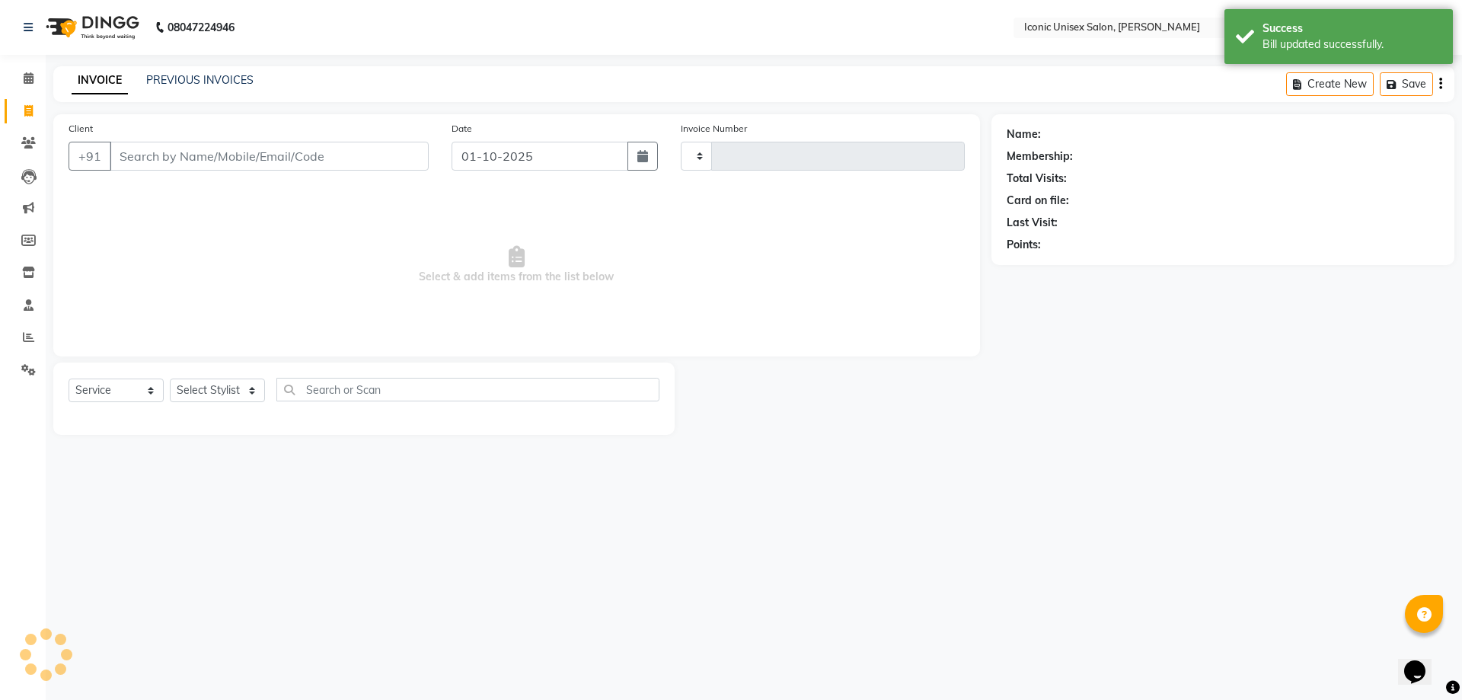
type input "2885"
select select "3884"
click at [244, 78] on link "PREVIOUS INVOICES" at bounding box center [199, 80] width 107 height 14
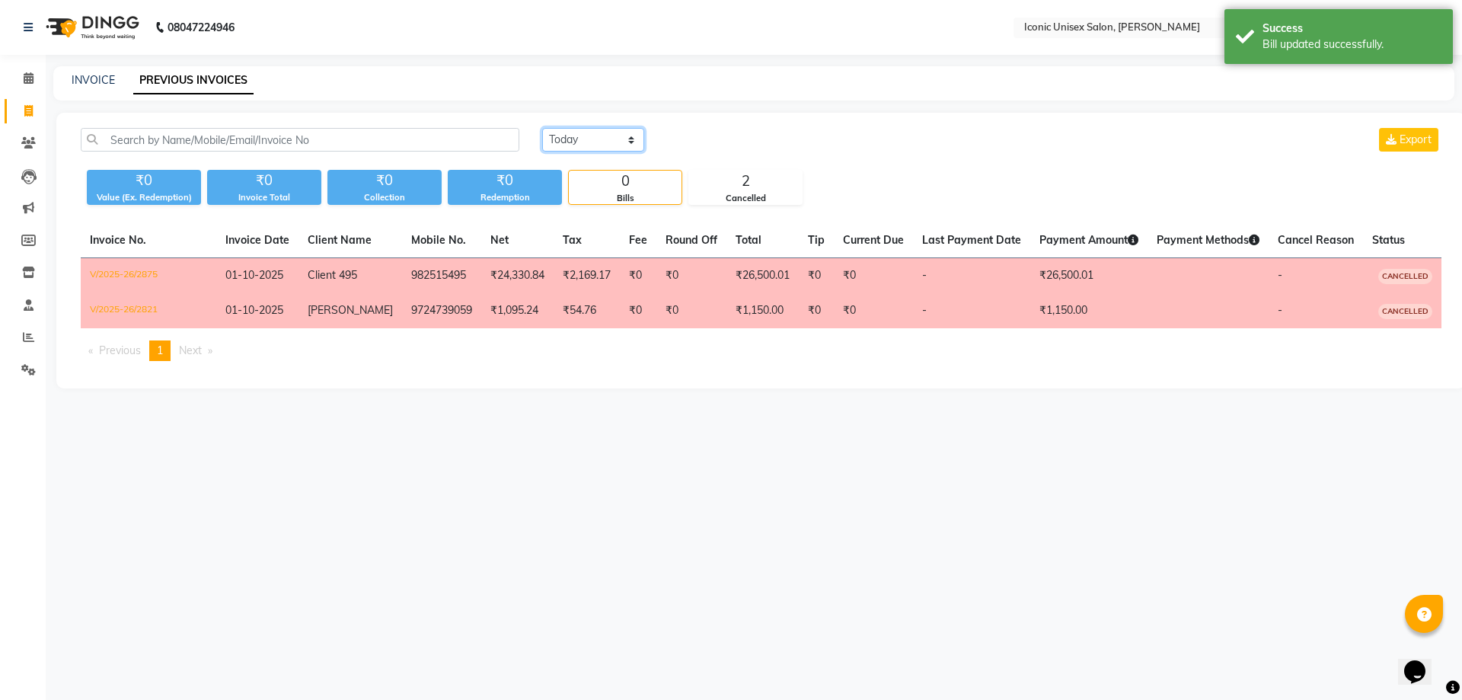
click at [574, 136] on select "Today Yesterday Custom Range" at bounding box center [593, 140] width 102 height 24
select select "range"
click at [542, 128] on select "Today Yesterday Custom Range" at bounding box center [593, 140] width 102 height 24
click at [739, 139] on input "01-10-2025" at bounding box center [717, 139] width 107 height 21
select select "10"
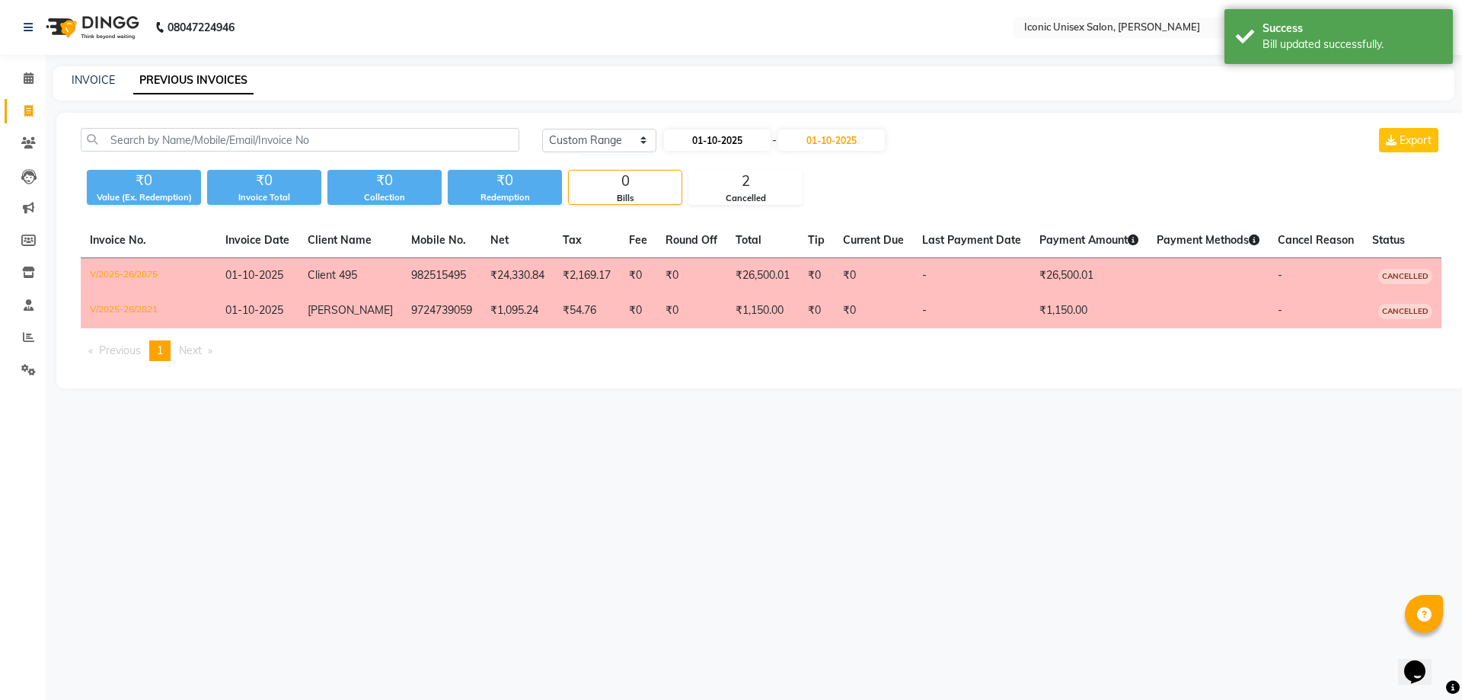
select select "2025"
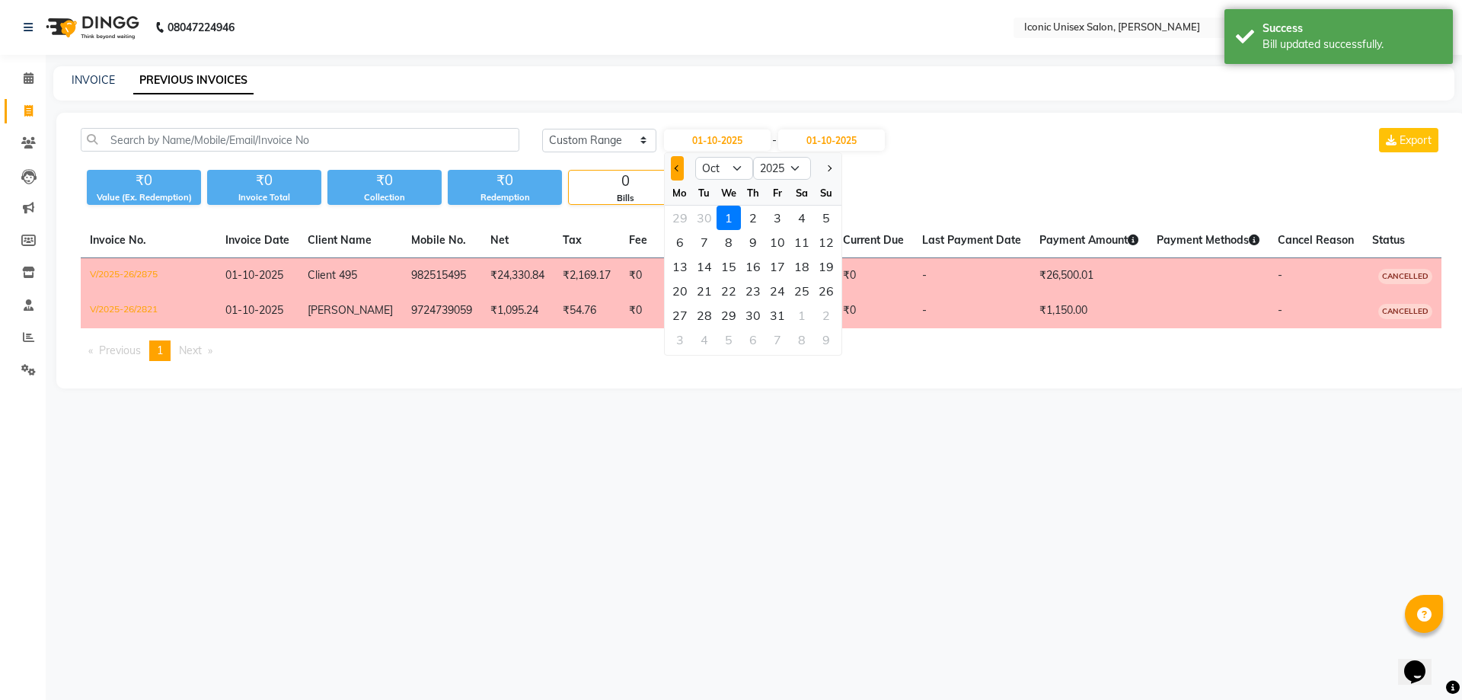
click at [672, 168] on button "Previous month" at bounding box center [677, 168] width 13 height 24
select select "9"
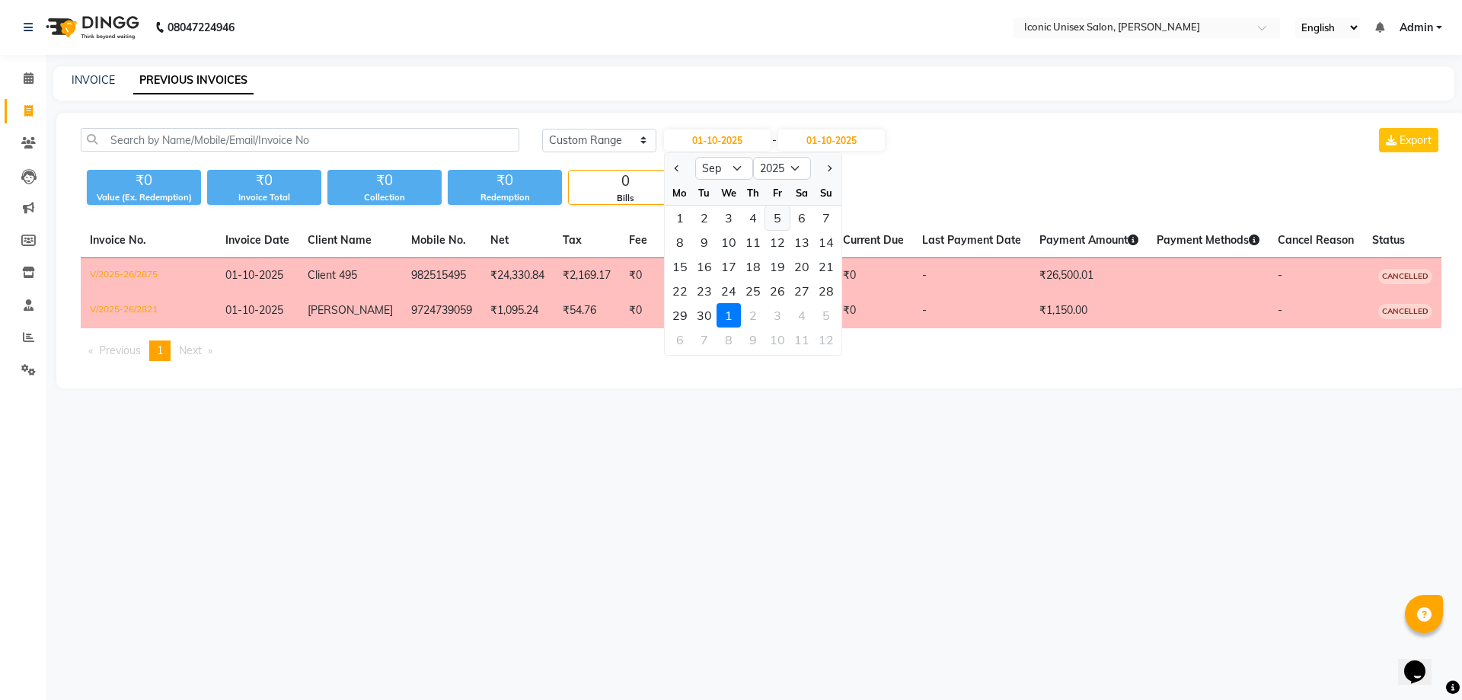
click at [775, 219] on div "5" at bounding box center [777, 218] width 24 height 24
type input "[DATE]"
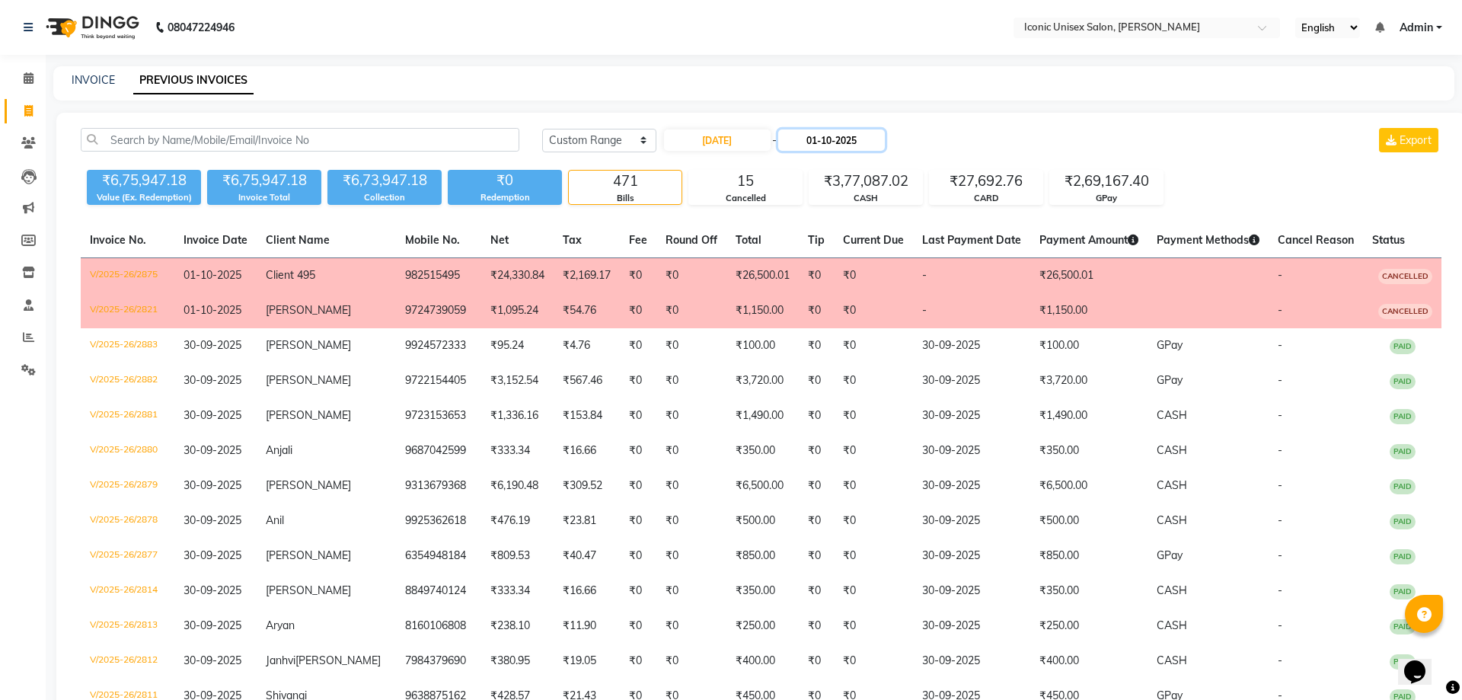
click at [838, 142] on input "01-10-2025" at bounding box center [831, 139] width 107 height 21
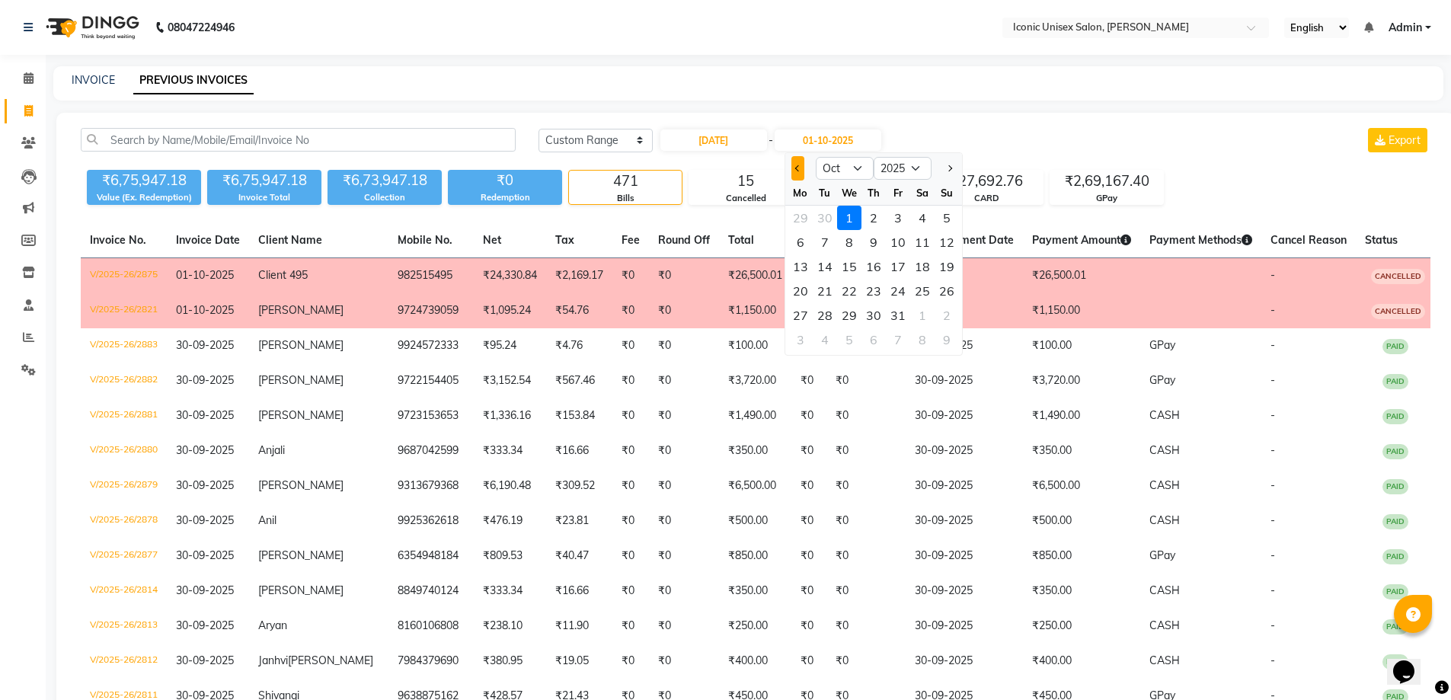
click at [798, 167] on span "Previous month" at bounding box center [797, 168] width 6 height 6
select select "9"
click at [899, 216] on div "5" at bounding box center [898, 218] width 24 height 24
type input "05-09-2025"
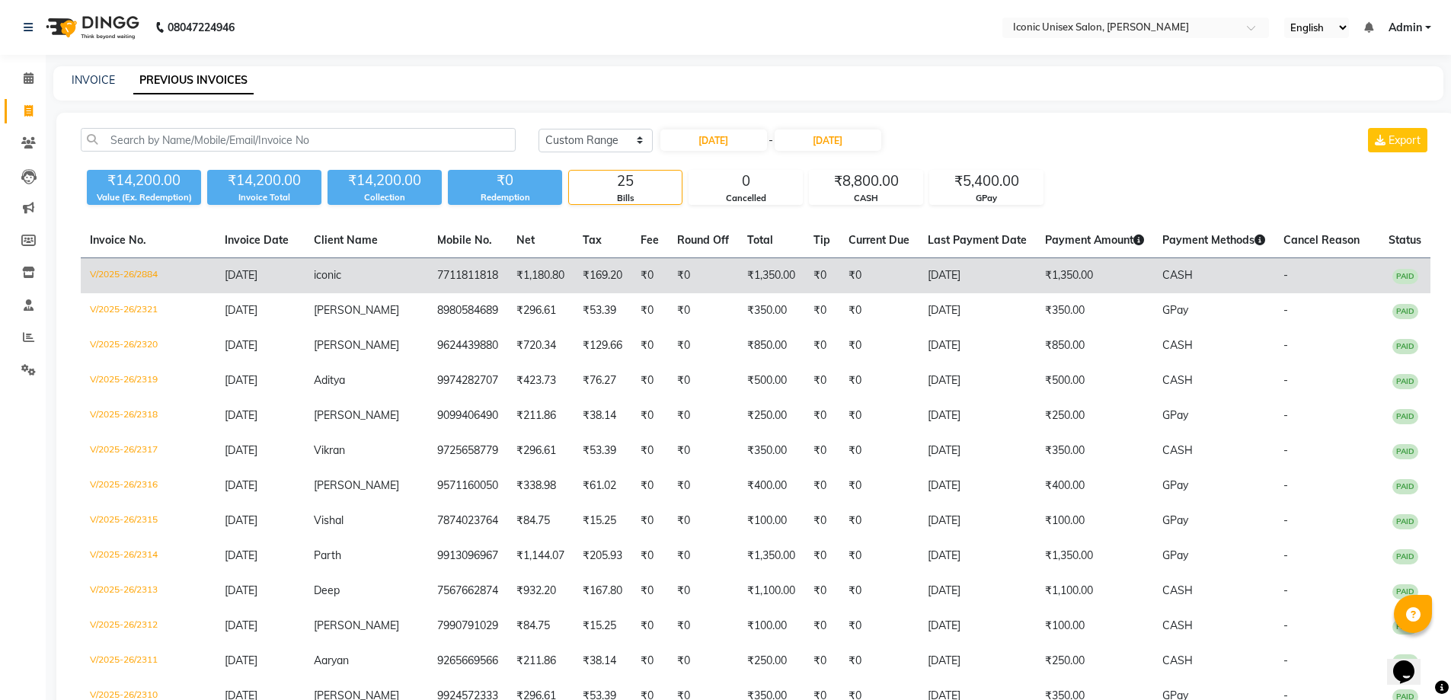
click at [1049, 271] on td "₹1,350.00" at bounding box center [1094, 276] width 117 height 36
click at [880, 267] on td "₹0" at bounding box center [878, 276] width 79 height 36
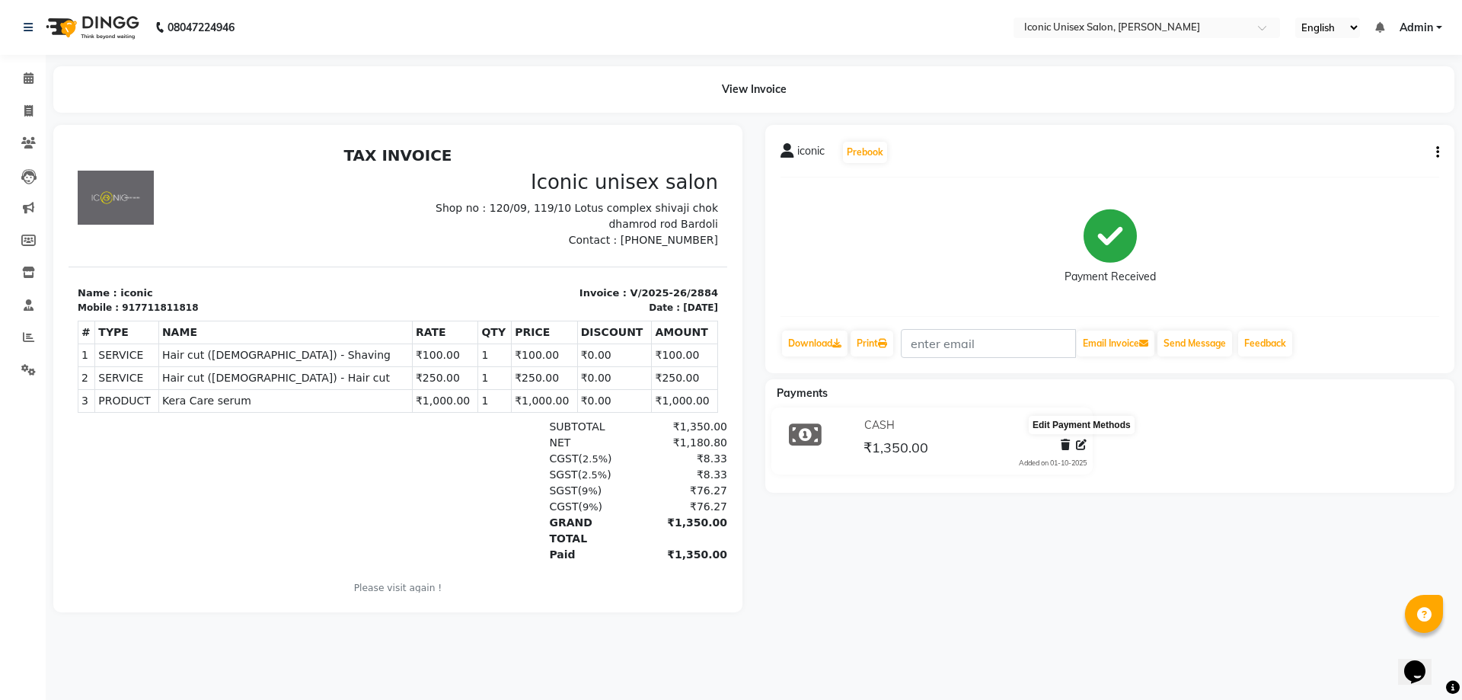
click at [1080, 447] on icon at bounding box center [1081, 444] width 11 height 11
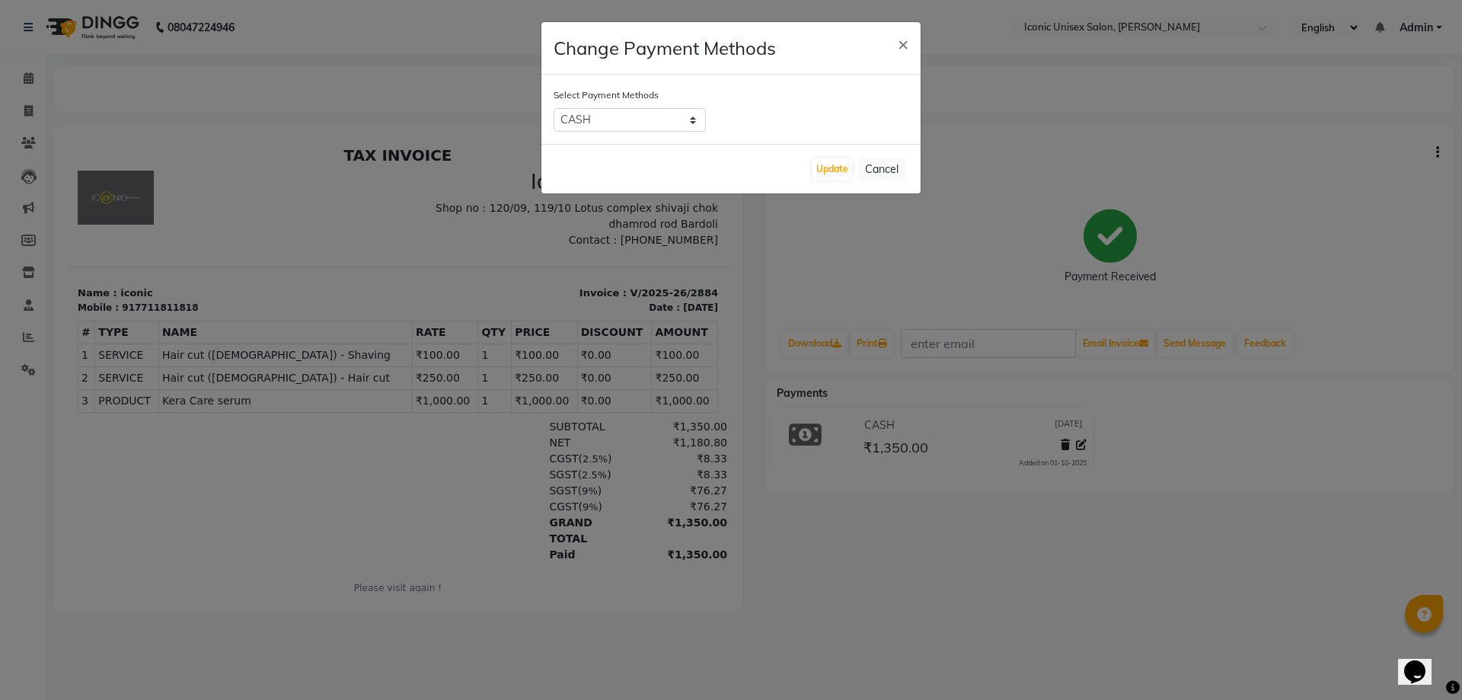
drag, startPoint x: 663, startPoint y: 106, endPoint x: 660, endPoint y: 113, distance: 8.0
click at [662, 106] on div "Select Payment Methods GPay CARD CASH ONLINE PhonePe PayTM UPI" at bounding box center [730, 109] width 379 height 69
click at [657, 121] on select "GPay CARD CASH ONLINE PhonePe PayTM UPI" at bounding box center [630, 120] width 152 height 24
select select "5"
click at [554, 108] on select "GPay CARD CASH ONLINE PhonePe PayTM UPI" at bounding box center [630, 120] width 152 height 24
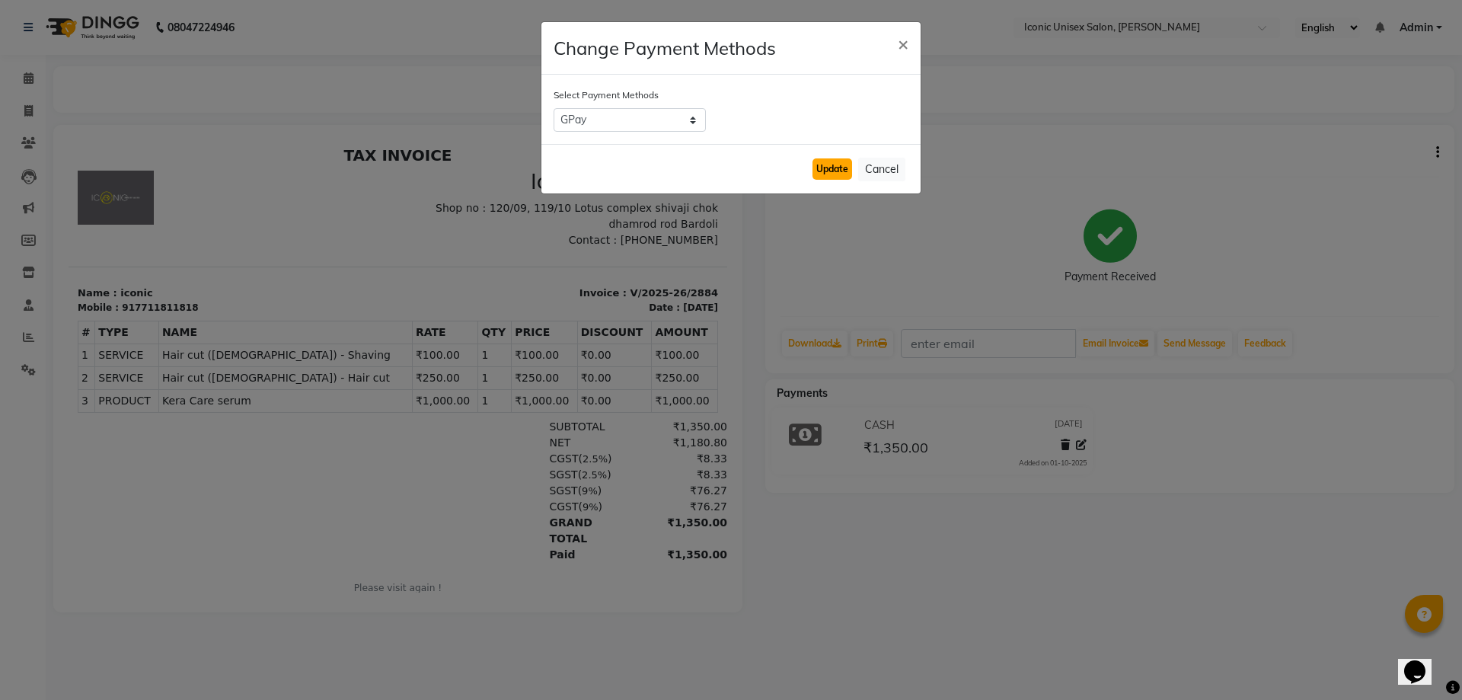
click at [836, 170] on button "Update" at bounding box center [833, 168] width 40 height 21
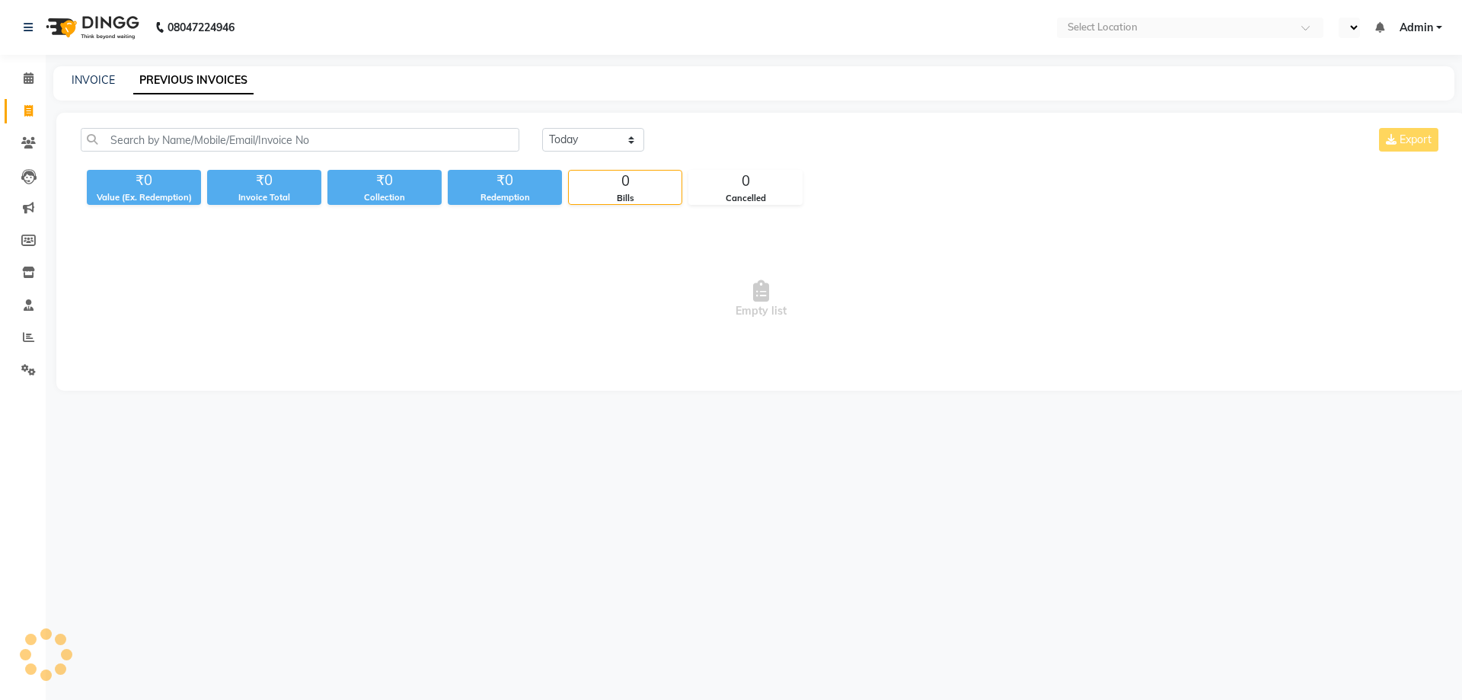
select select "en"
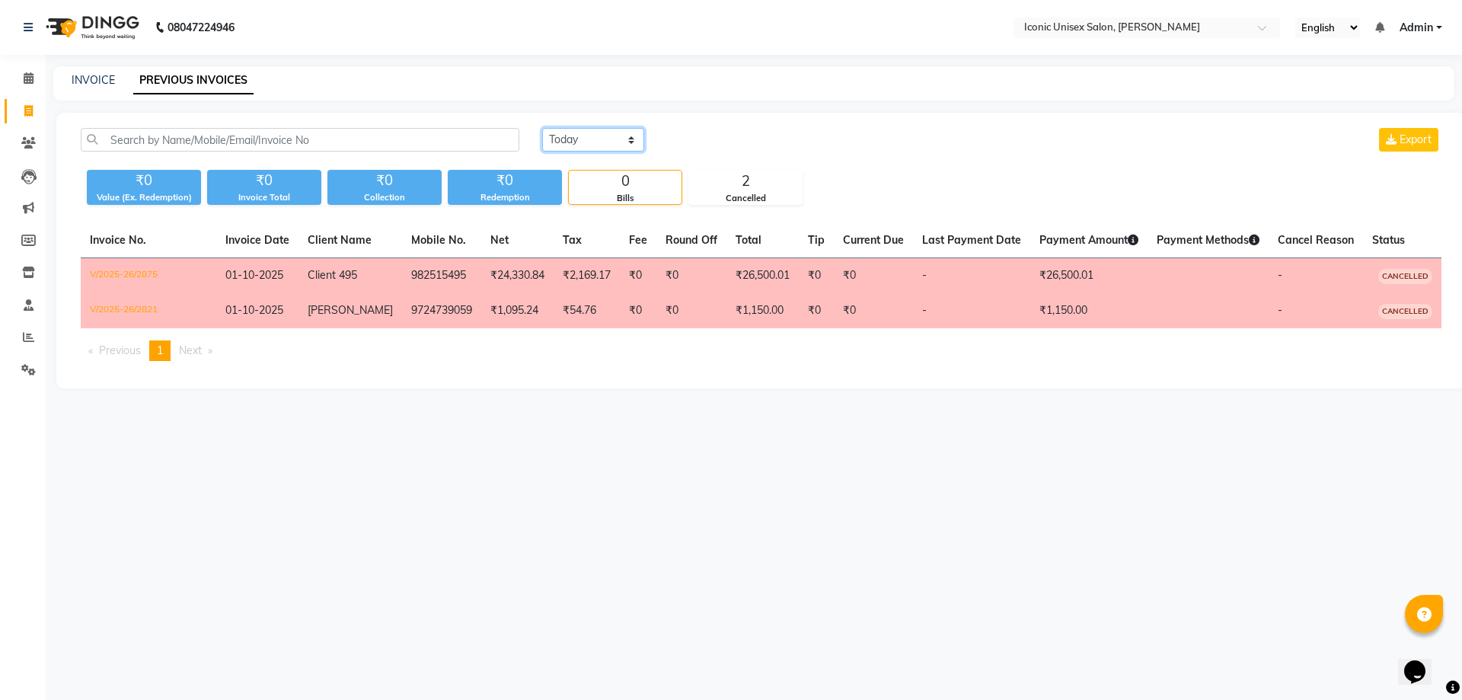
click at [582, 132] on select "[DATE] [DATE] Custom Range" at bounding box center [593, 140] width 102 height 24
select select "range"
click at [542, 128] on select "Today Yesterday Custom Range" at bounding box center [593, 140] width 102 height 24
click at [725, 134] on input "01-10-2025" at bounding box center [717, 139] width 107 height 21
select select "10"
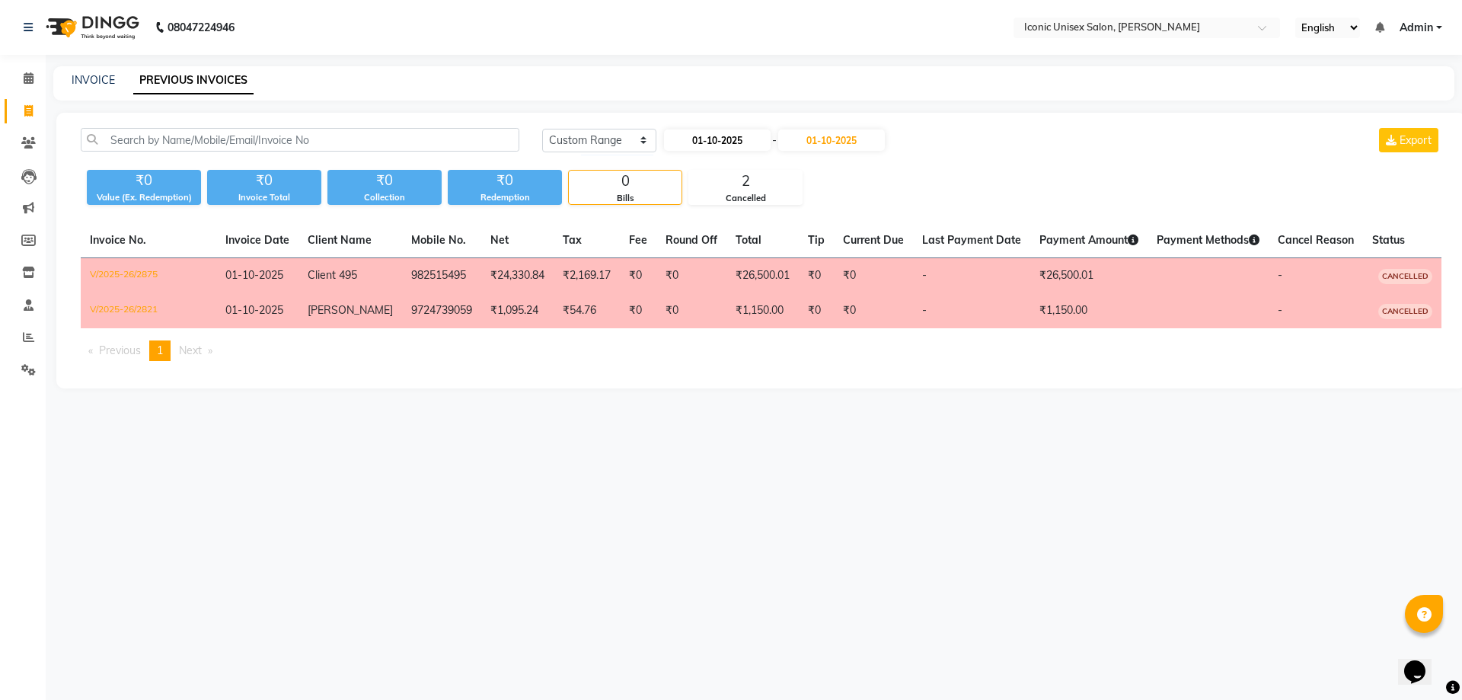
select select "2025"
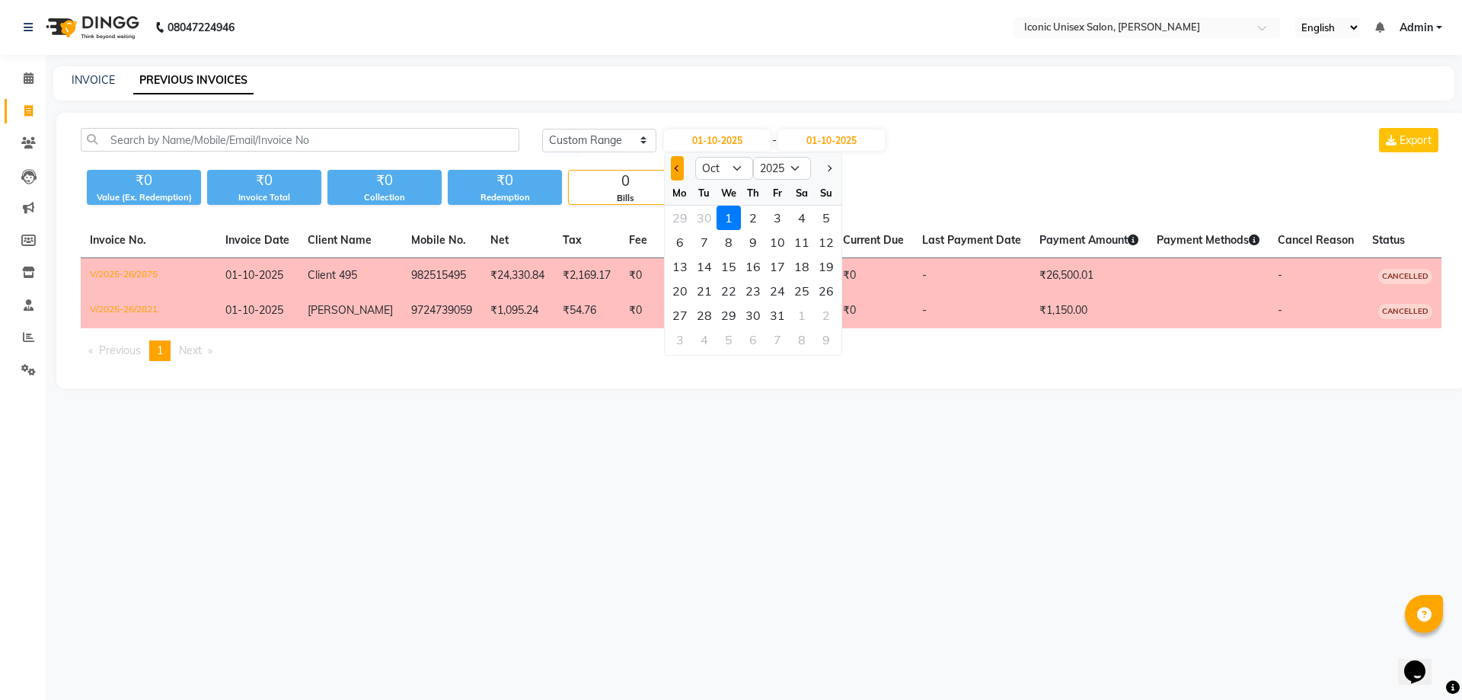
click at [676, 173] on button "Previous month" at bounding box center [677, 168] width 13 height 24
select select "9"
click at [784, 224] on div "5" at bounding box center [777, 218] width 24 height 24
type input "05-09-2025"
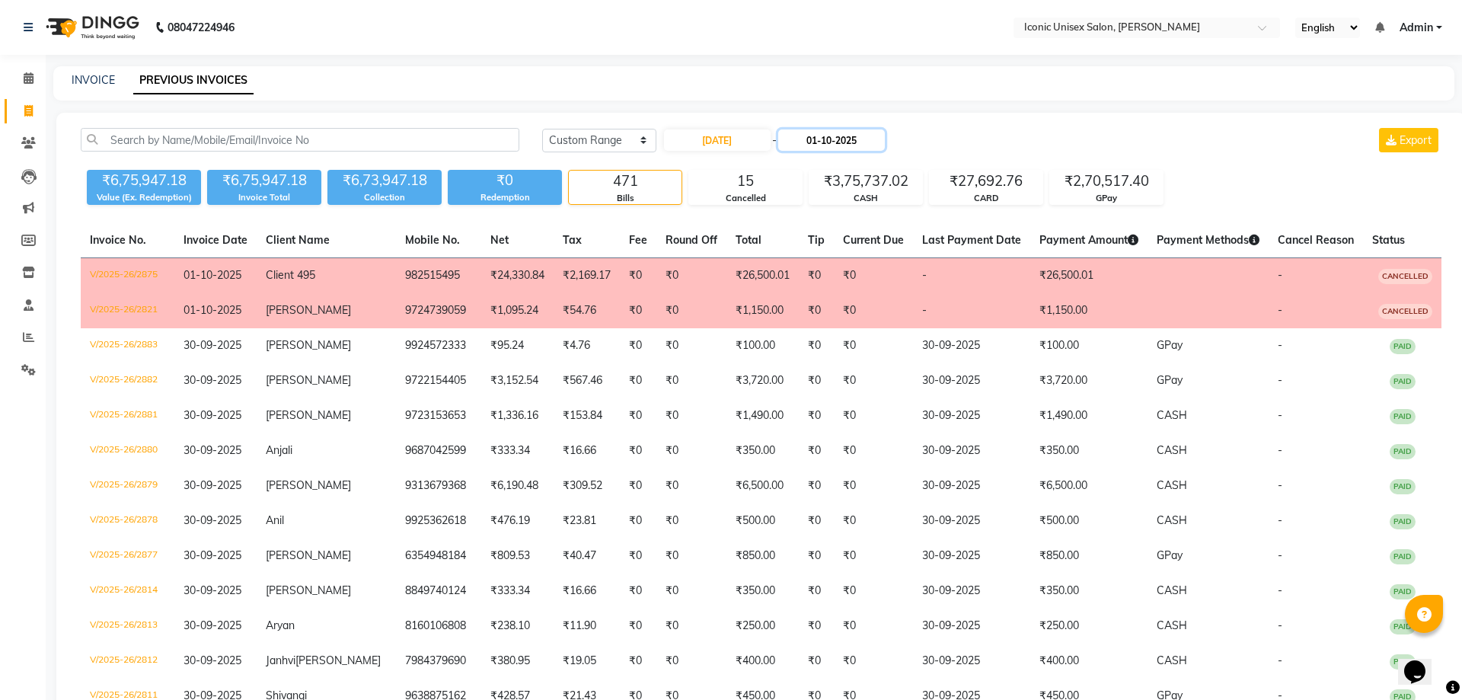
click at [867, 142] on input "01-10-2025" at bounding box center [831, 139] width 107 height 21
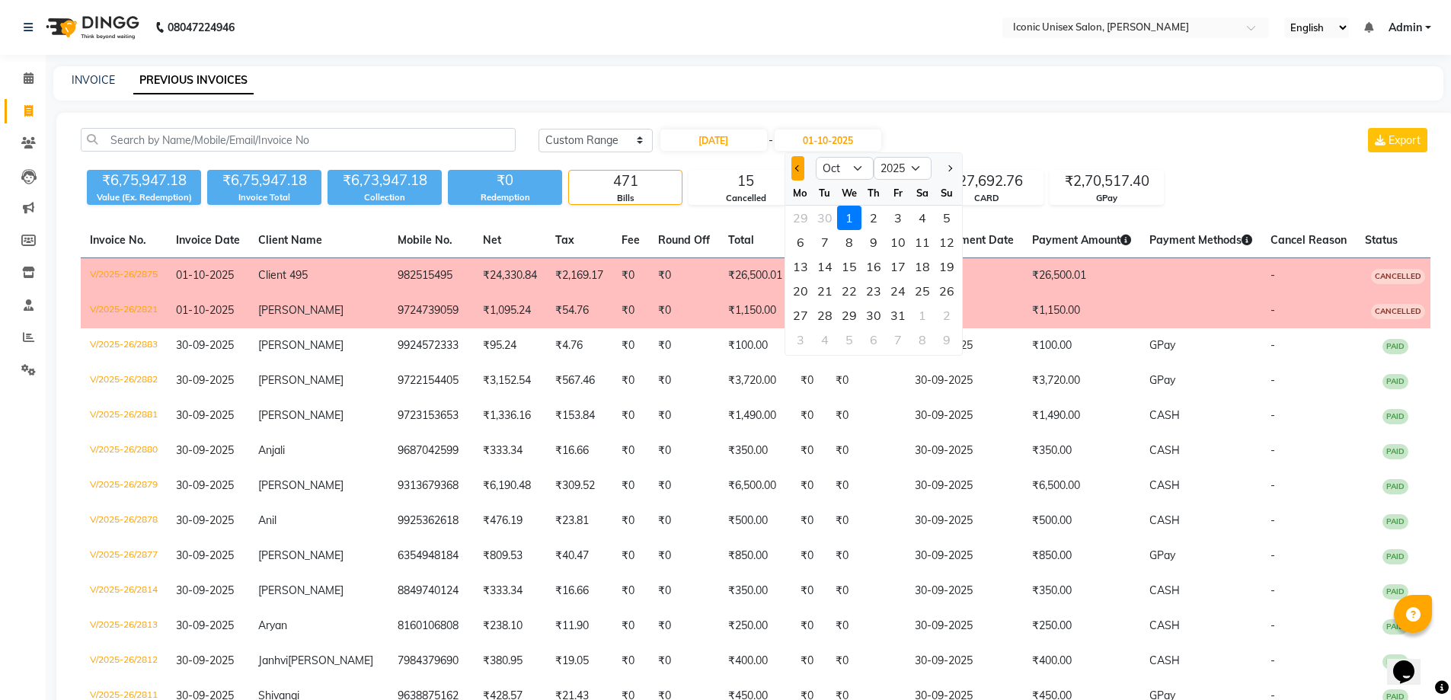
click at [796, 166] on span "Previous month" at bounding box center [797, 168] width 6 height 6
select select "9"
click at [899, 219] on div "5" at bounding box center [898, 218] width 24 height 24
type input "05-09-2025"
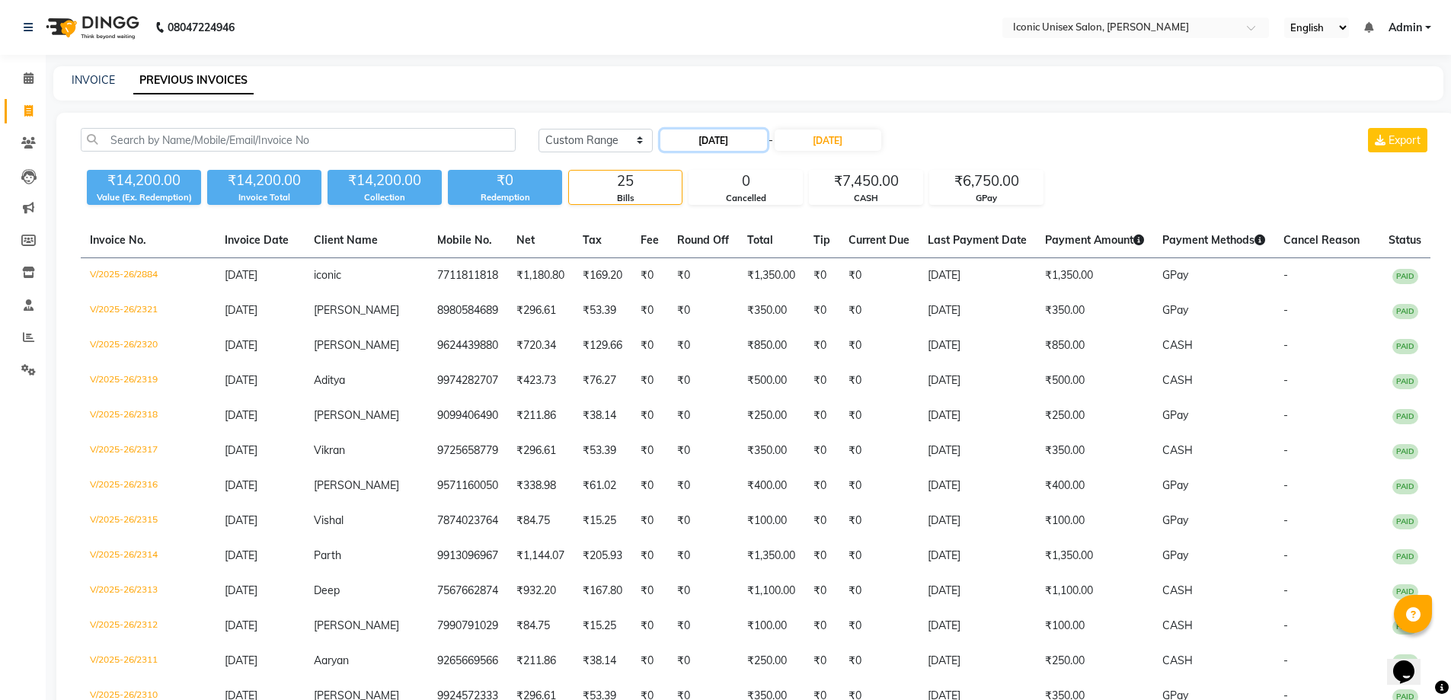
click at [753, 140] on input "05-09-2025" at bounding box center [713, 139] width 107 height 21
select select "9"
select select "2025"
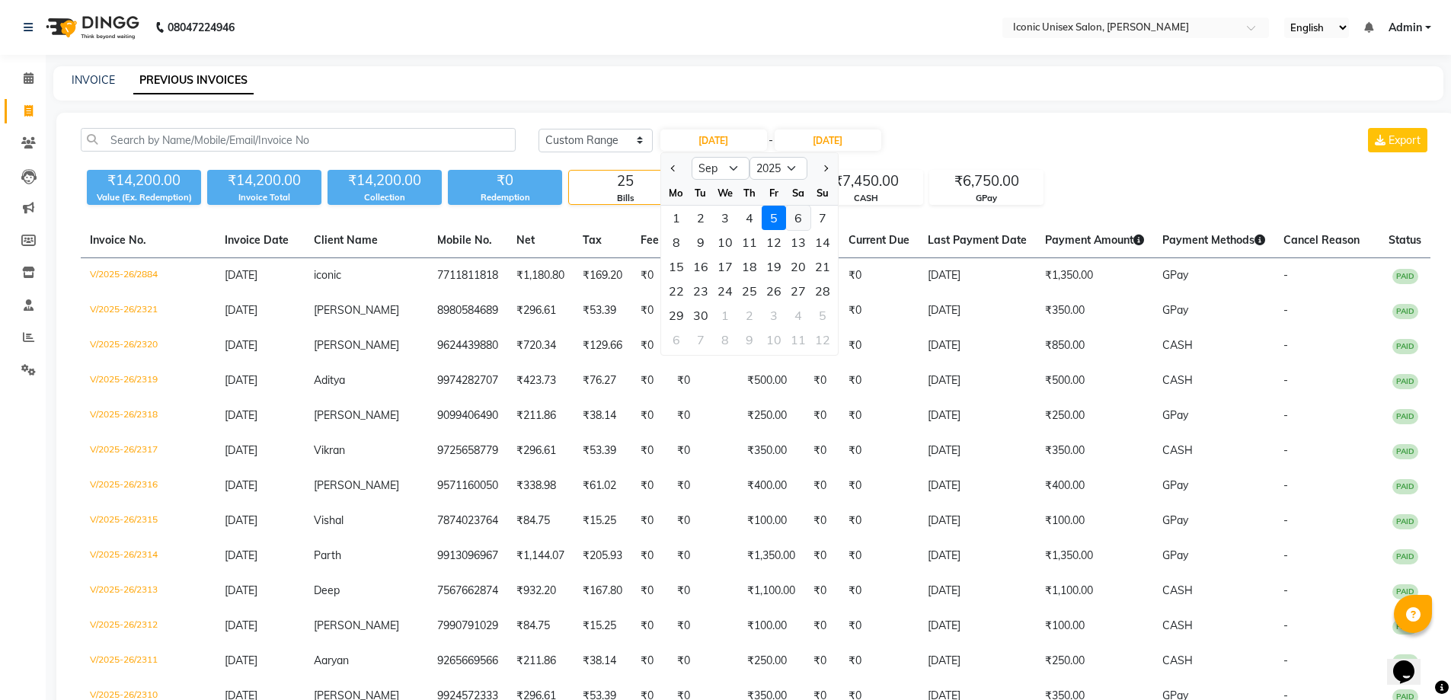
click at [803, 223] on div "6" at bounding box center [798, 218] width 24 height 24
type input "06-09-2025"
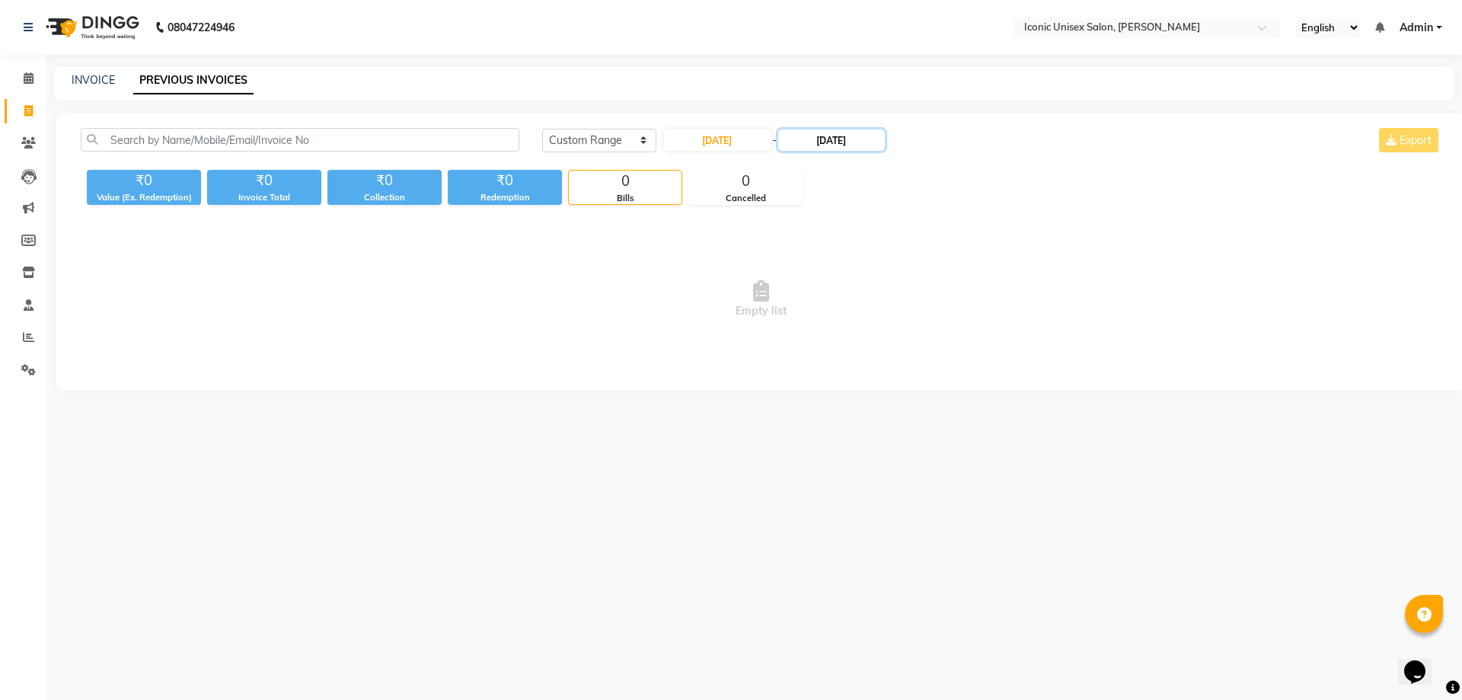
click at [860, 141] on input "05-09-2025" at bounding box center [831, 139] width 107 height 21
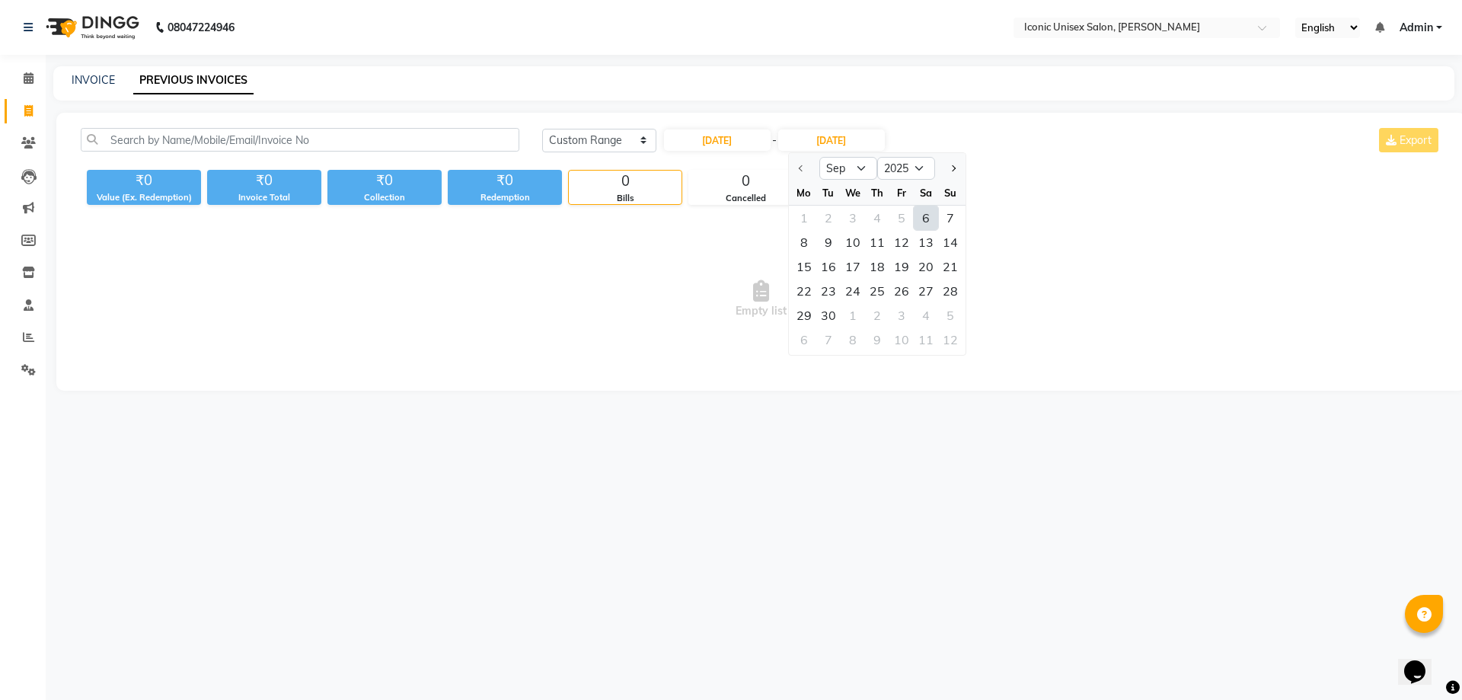
click at [931, 213] on div "6" at bounding box center [926, 218] width 24 height 24
type input "06-09-2025"
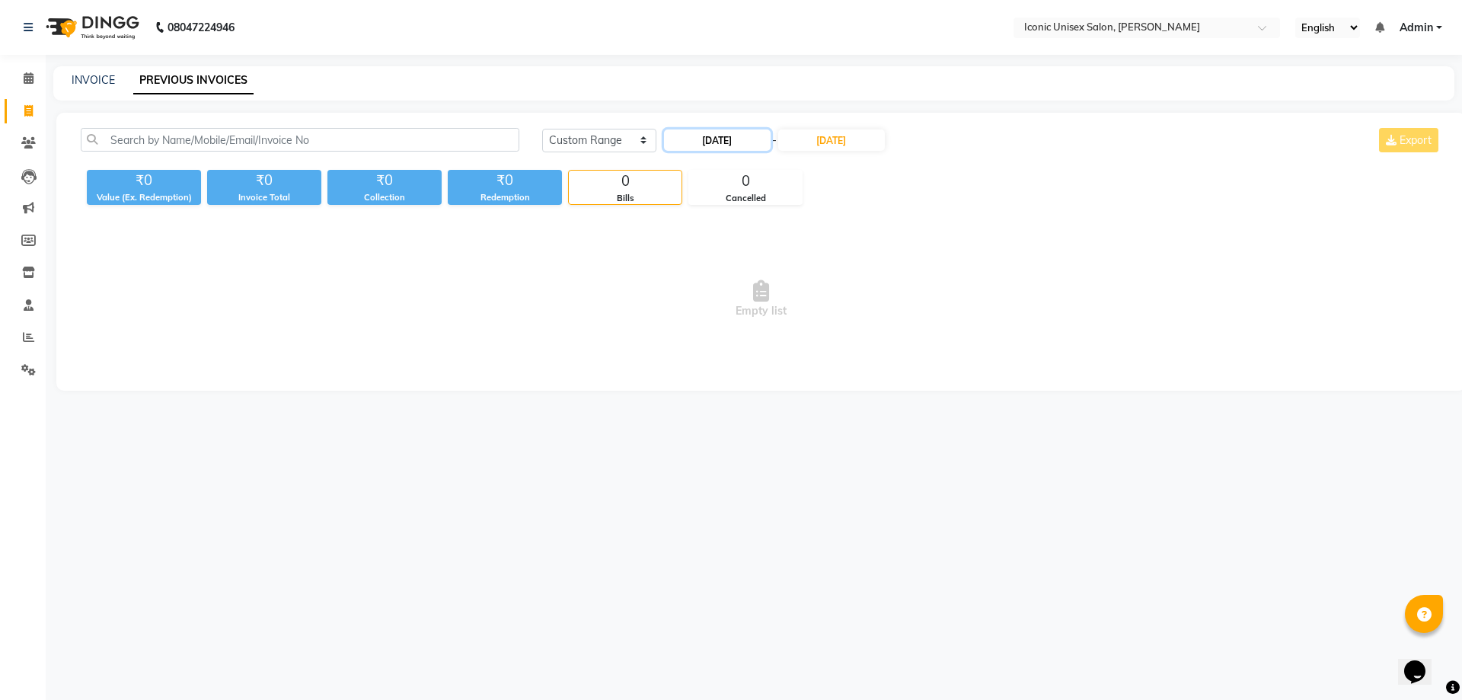
click at [707, 141] on input "06-09-2025" at bounding box center [717, 139] width 107 height 21
select select "9"
select select "2025"
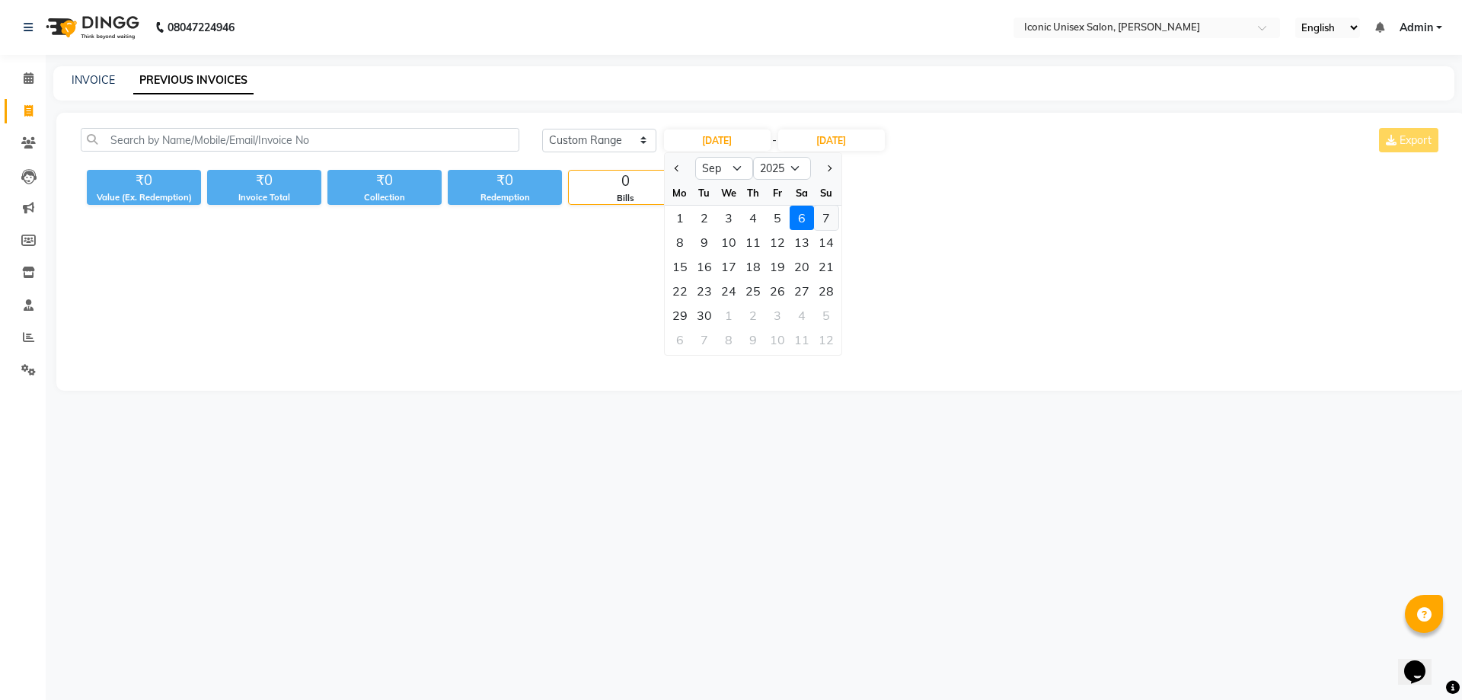
click at [830, 217] on div "7" at bounding box center [826, 218] width 24 height 24
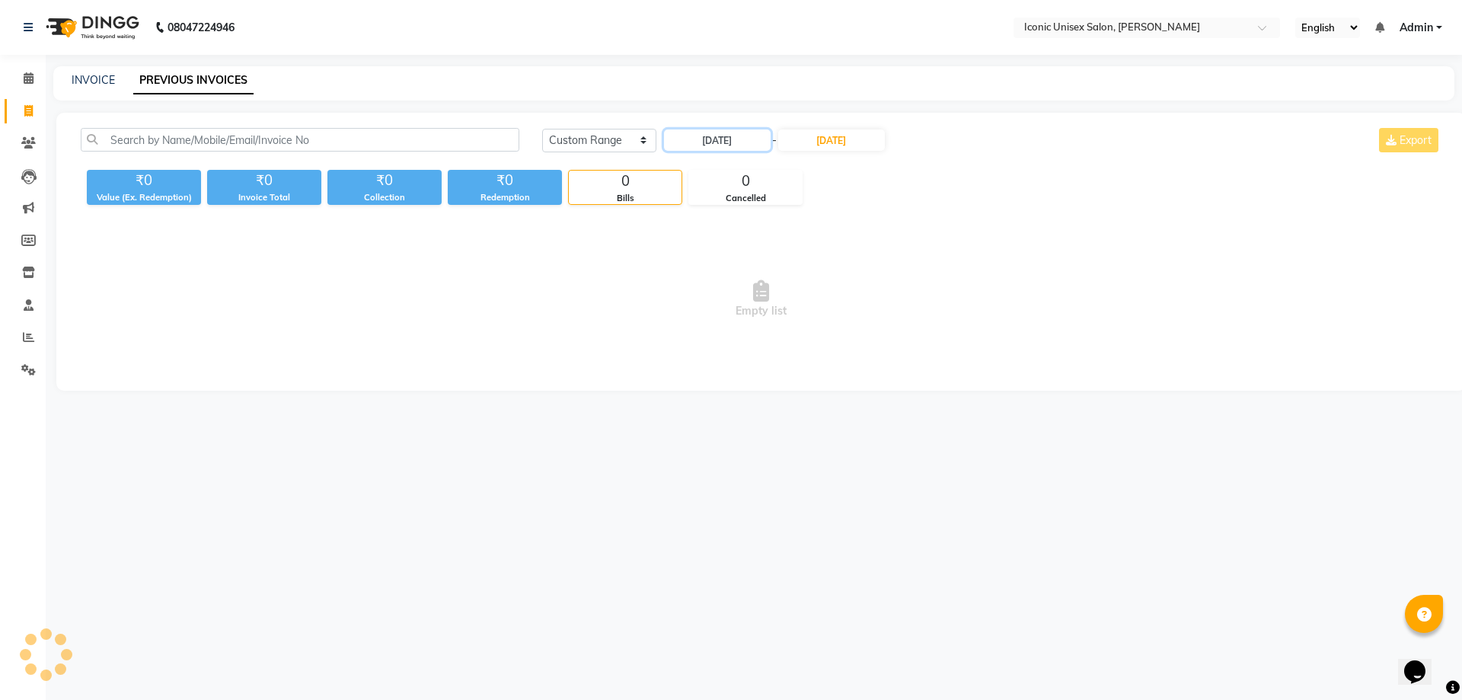
type input "07-09-2025"
click at [867, 132] on input "06-09-2025" at bounding box center [831, 139] width 107 height 21
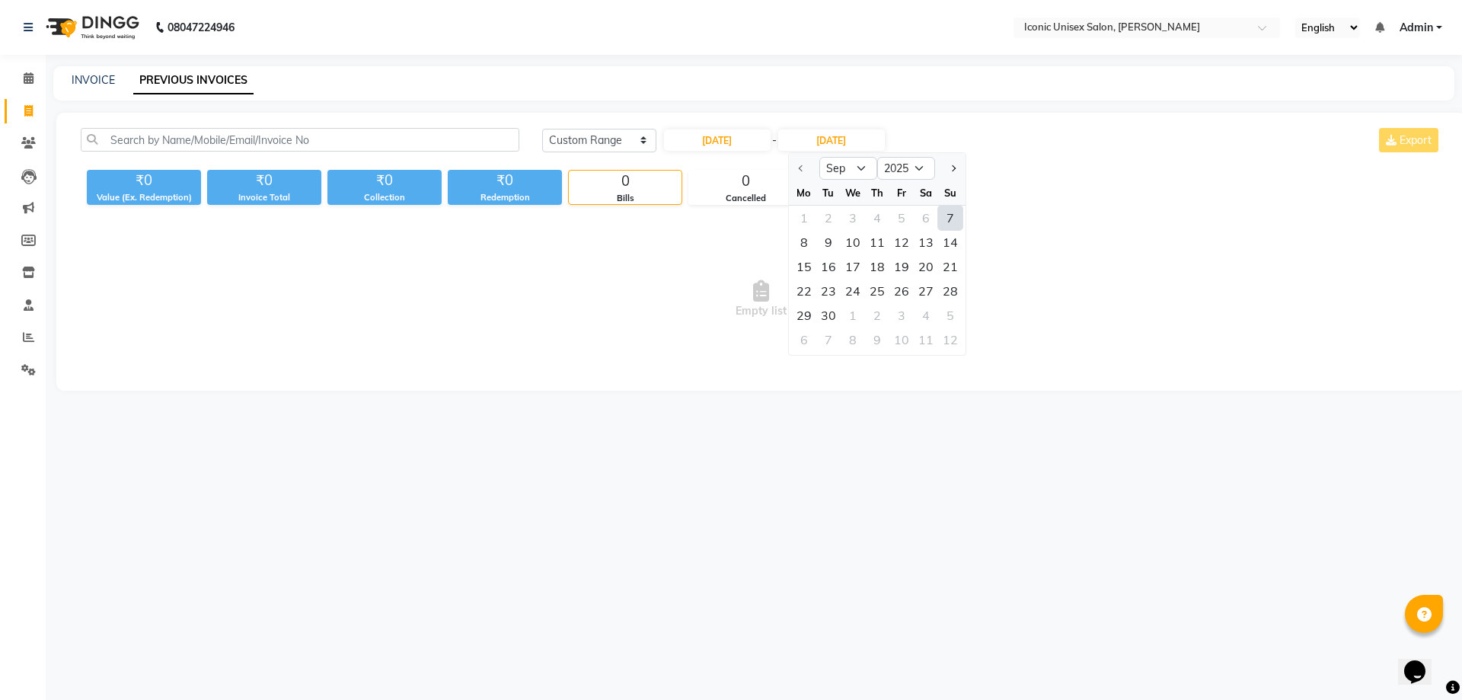
click at [949, 225] on div "7" at bounding box center [950, 218] width 24 height 24
type input "07-09-2025"
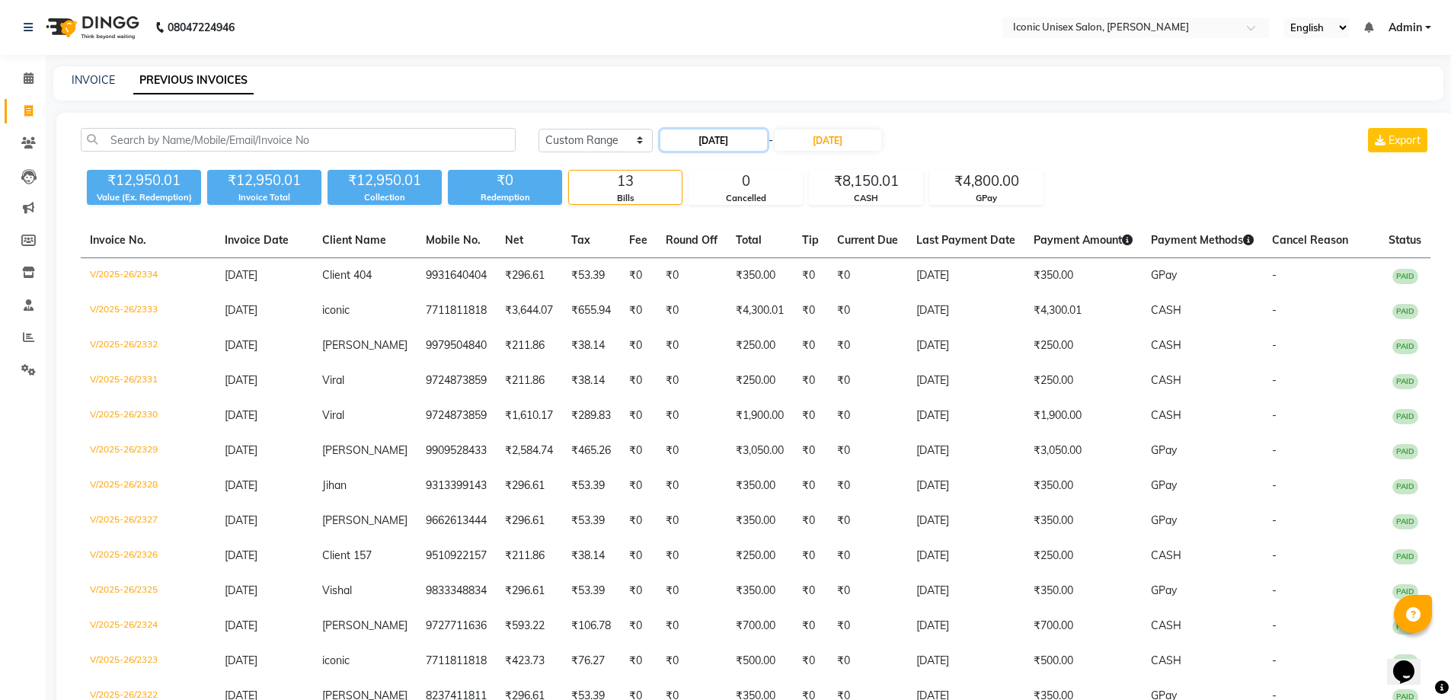
click at [711, 141] on input "07-09-2025" at bounding box center [713, 139] width 107 height 21
select select "9"
select select "2025"
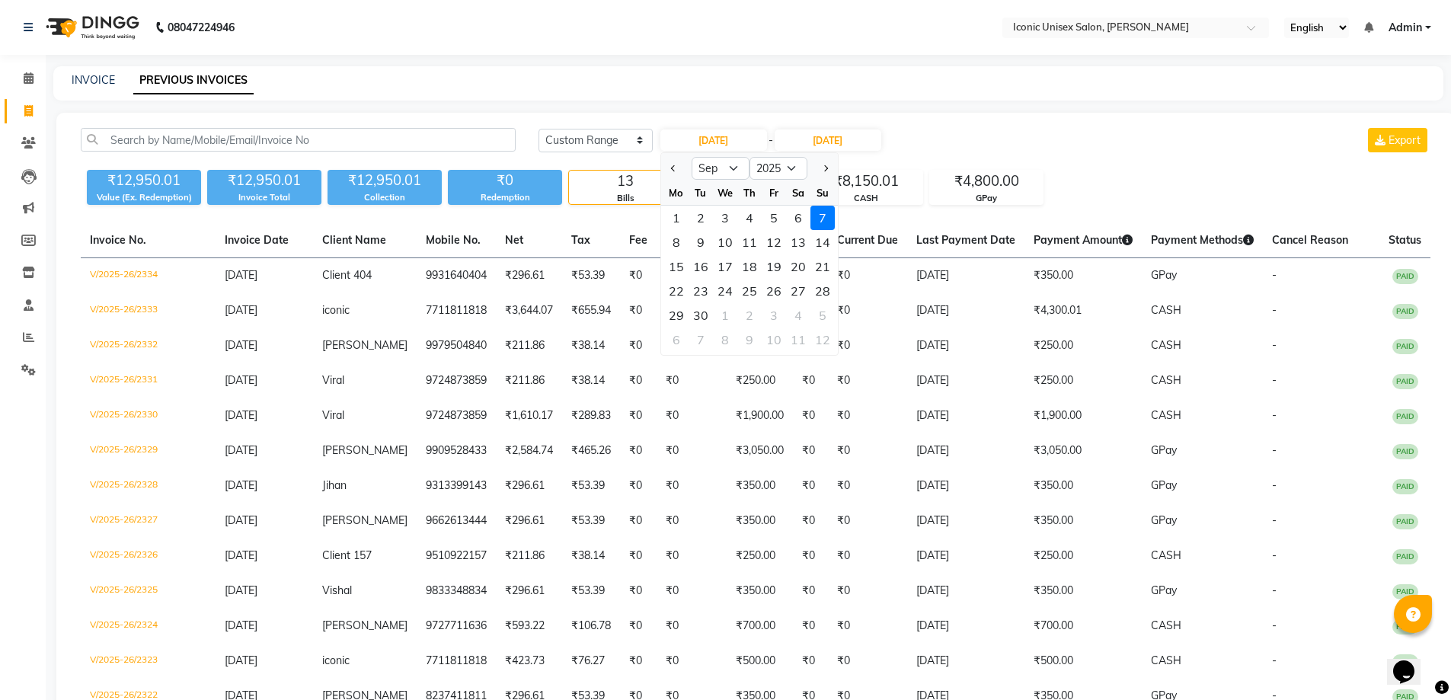
click at [682, 222] on div "1" at bounding box center [676, 218] width 24 height 24
type input "01-09-2025"
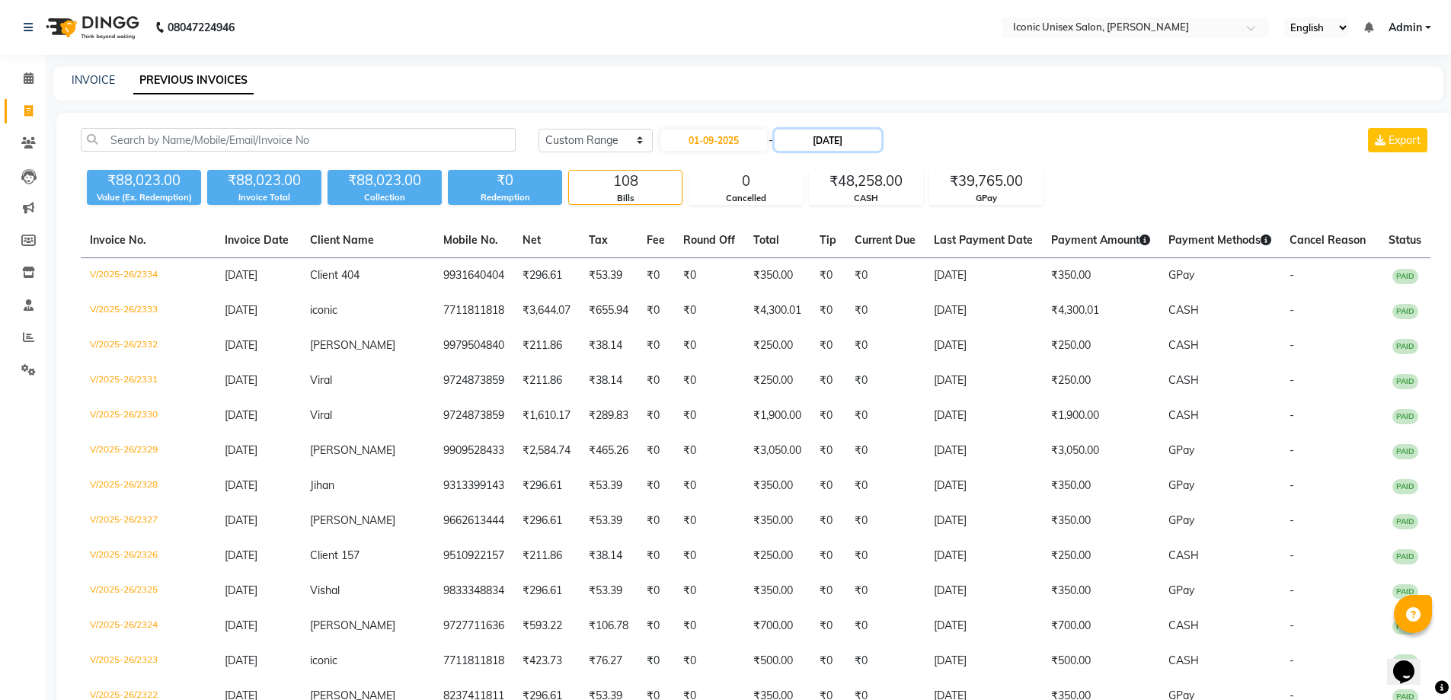
click at [851, 143] on input "07-09-2025" at bounding box center [828, 139] width 107 height 21
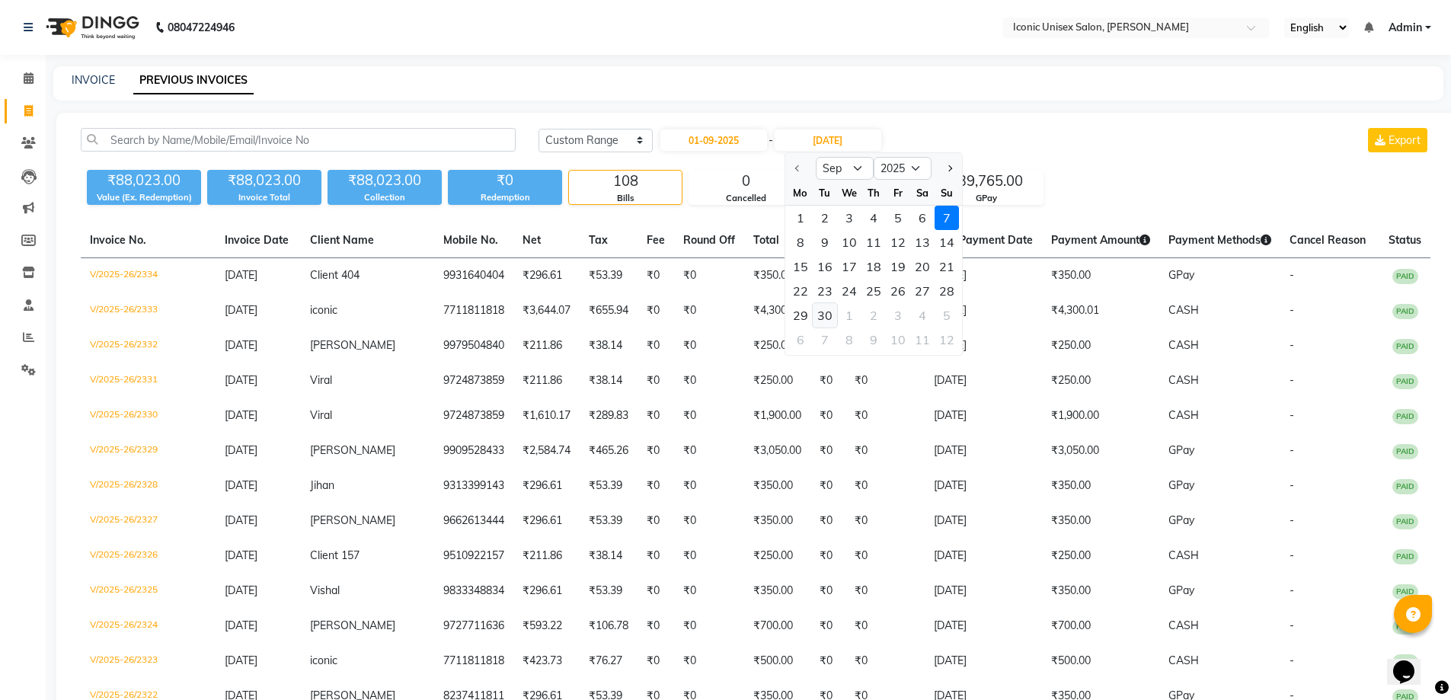
click at [828, 318] on div "30" at bounding box center [825, 315] width 24 height 24
type input "30-09-2025"
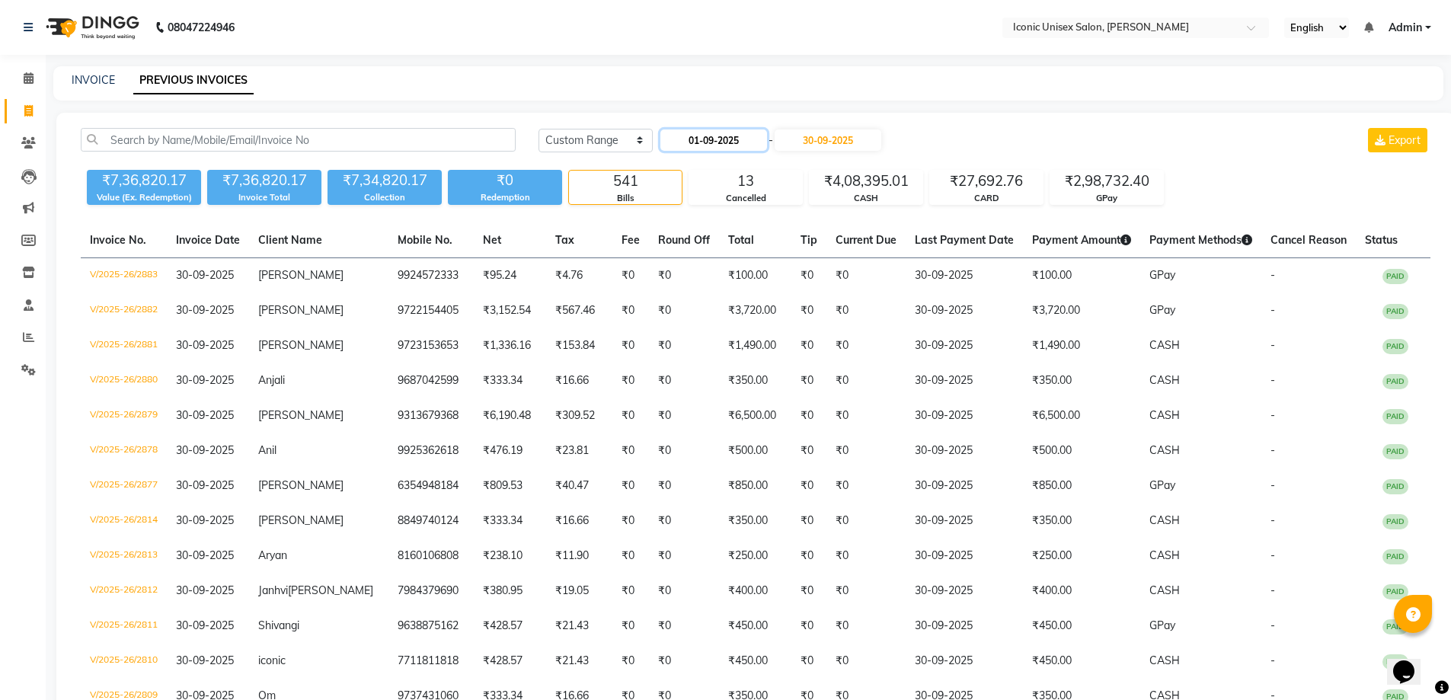
drag, startPoint x: 723, startPoint y: 141, endPoint x: 720, endPoint y: 150, distance: 9.6
click at [723, 140] on input "01-09-2025" at bounding box center [713, 139] width 107 height 21
select select "9"
select select "2025"
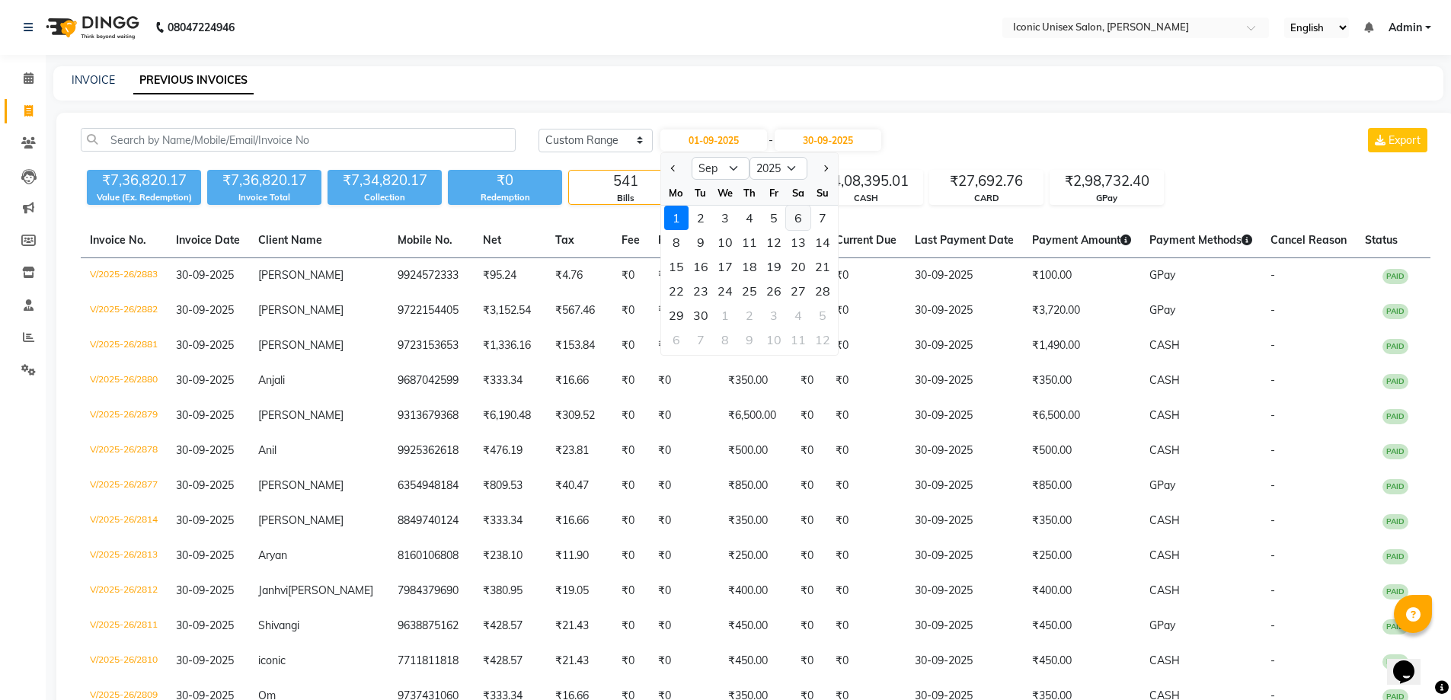
click at [794, 223] on div "6" at bounding box center [798, 218] width 24 height 24
type input "06-09-2025"
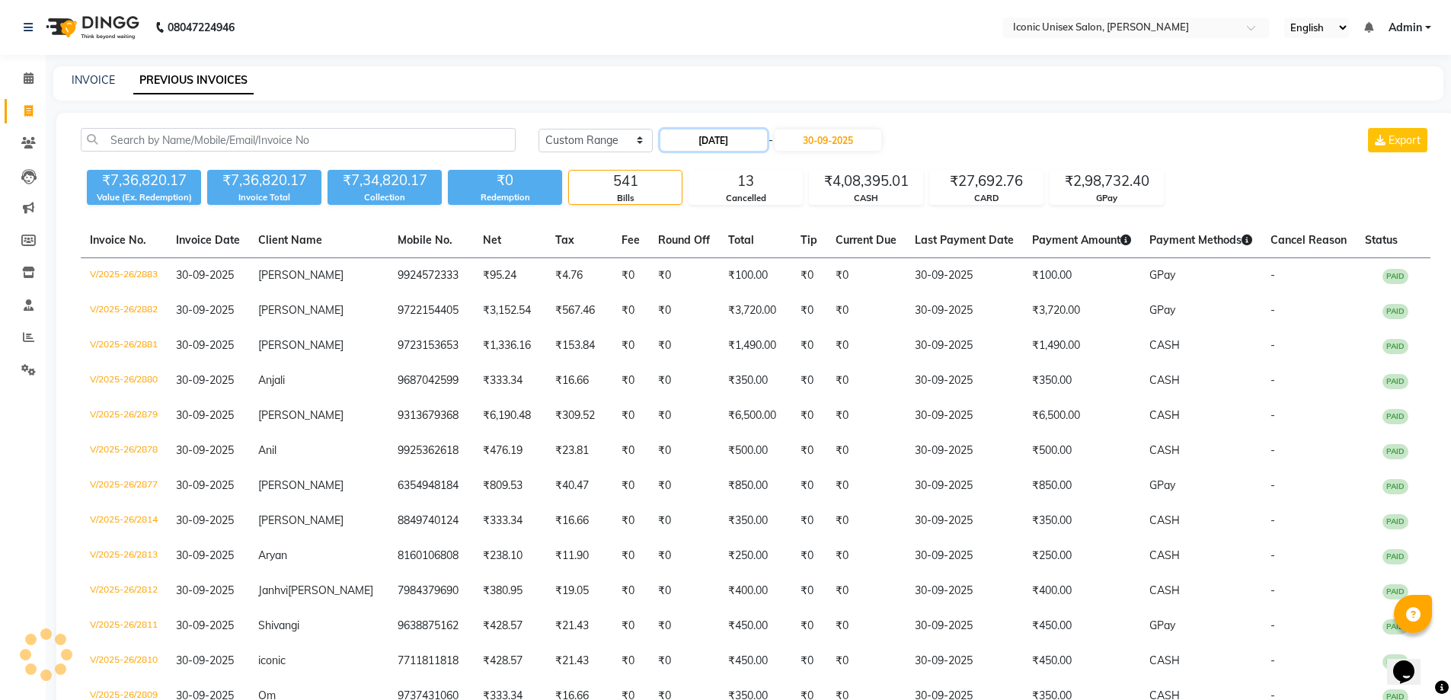
click at [717, 142] on input "06-09-2025" at bounding box center [713, 139] width 107 height 21
select select "9"
select select "2025"
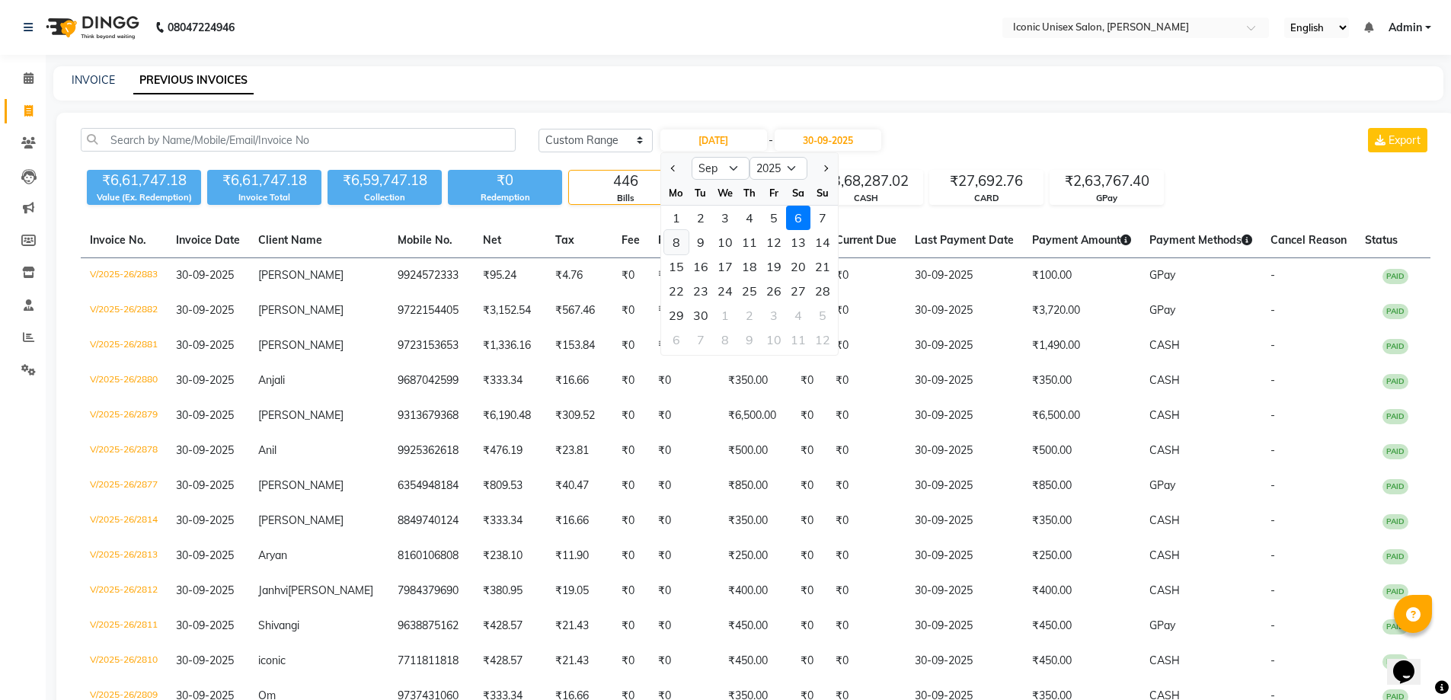
click at [679, 244] on div "8" at bounding box center [676, 242] width 24 height 24
type input "08-09-2025"
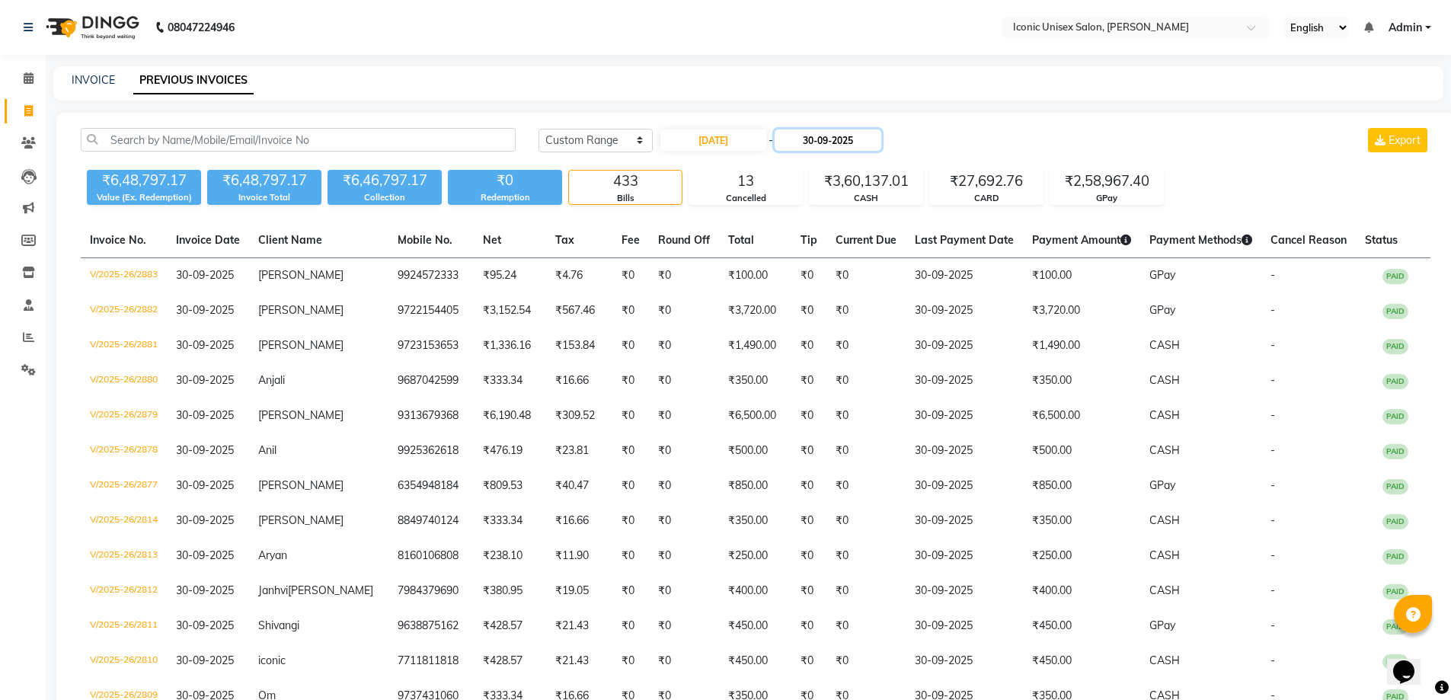
click at [880, 136] on input "30-09-2025" at bounding box center [828, 139] width 107 height 21
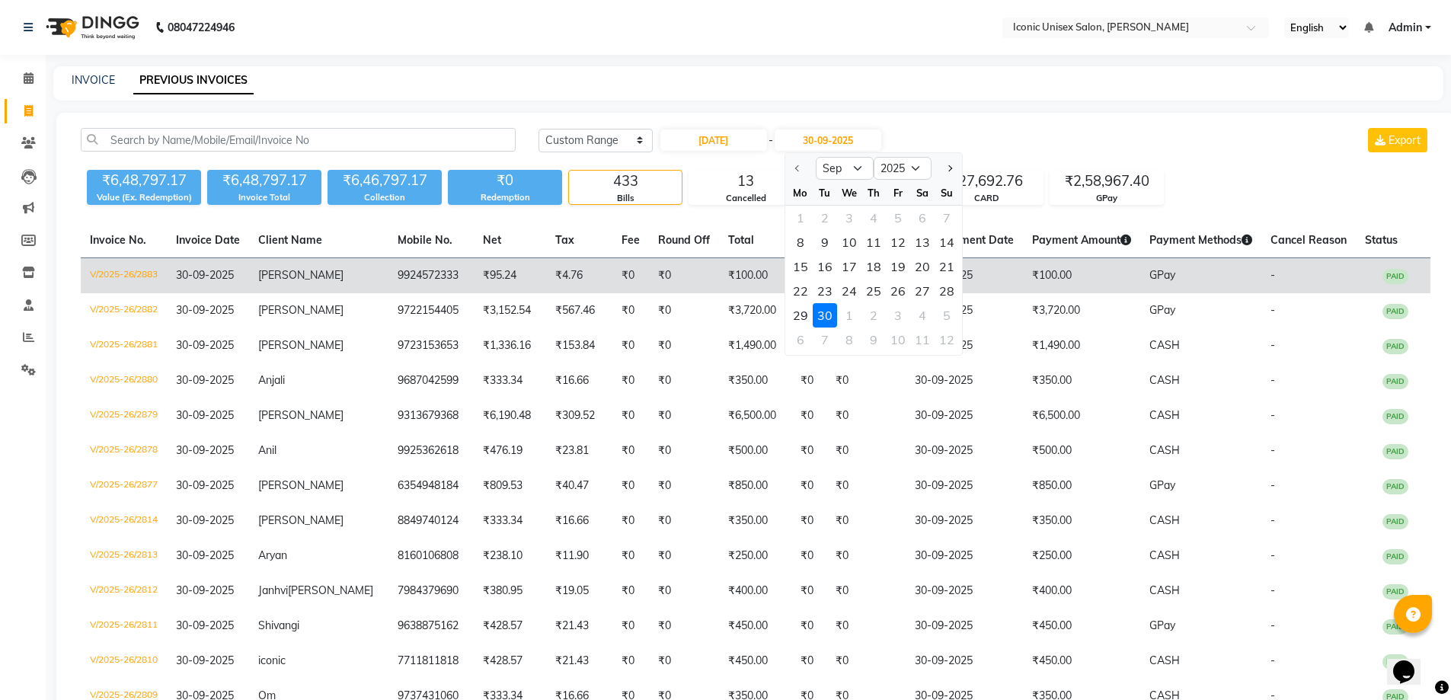
drag, startPoint x: 796, startPoint y: 241, endPoint x: 792, endPoint y: 269, distance: 27.7
click at [799, 241] on div "8" at bounding box center [800, 242] width 24 height 24
type input "08-09-2025"
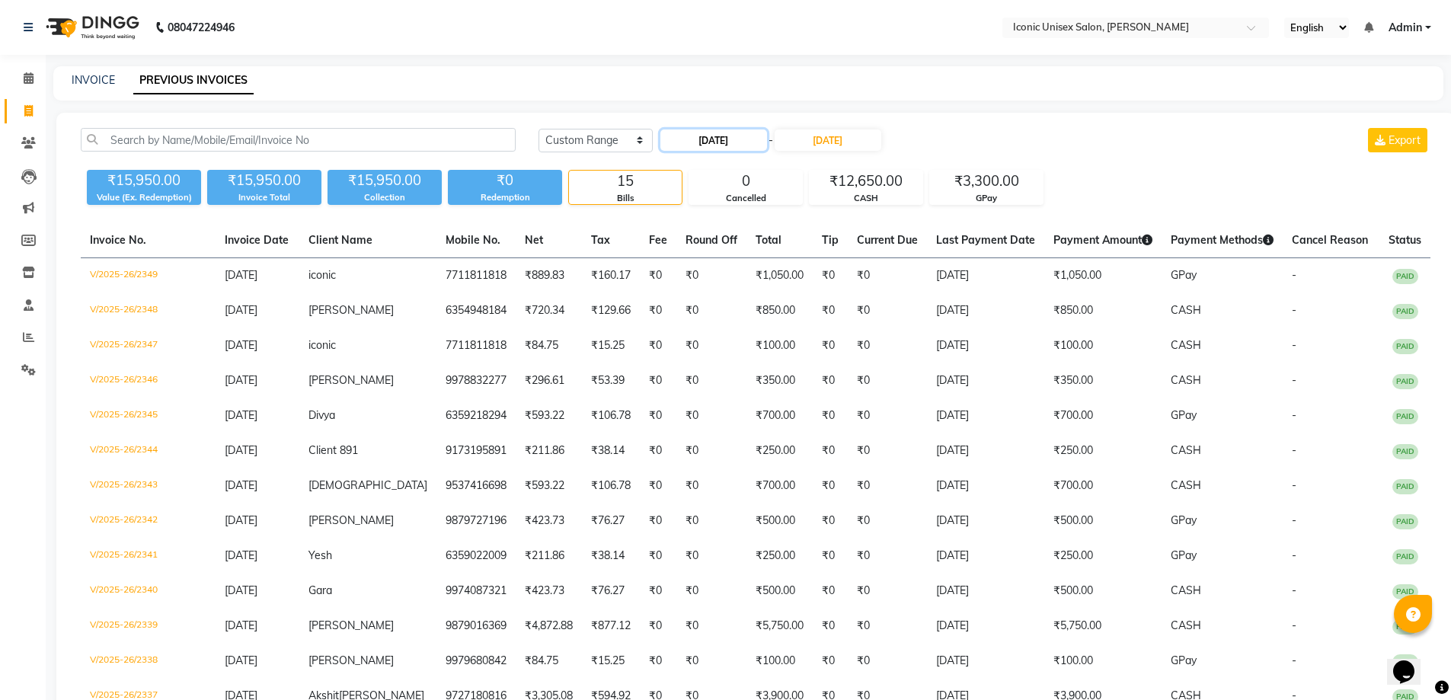
drag, startPoint x: 733, startPoint y: 138, endPoint x: 735, endPoint y: 150, distance: 12.4
click at [733, 138] on input "08-09-2025" at bounding box center [713, 139] width 107 height 21
select select "9"
select select "2025"
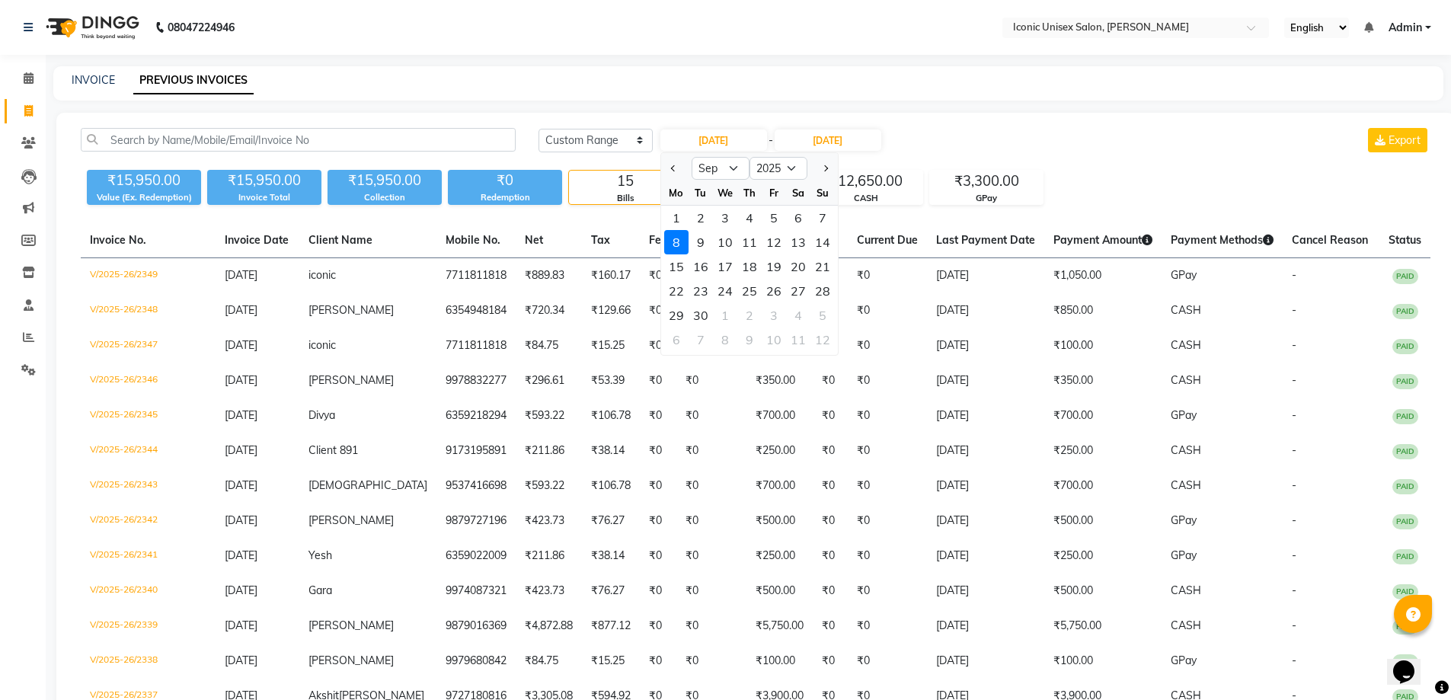
drag, startPoint x: 693, startPoint y: 240, endPoint x: 727, endPoint y: 221, distance: 38.5
click at [695, 239] on div "9" at bounding box center [700, 242] width 24 height 24
type input "09-09-2025"
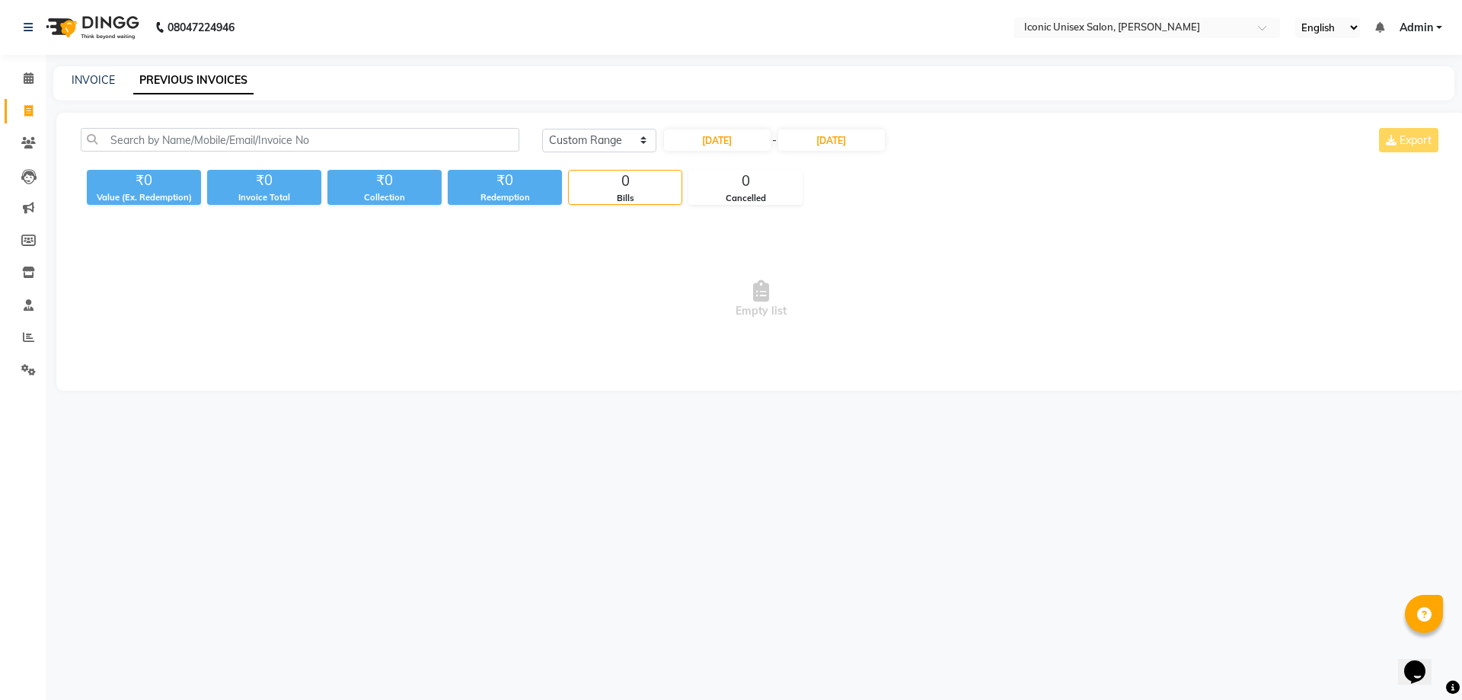
click at [860, 129] on div "09-09-2025 - 08-09-2025" at bounding box center [775, 140] width 224 height 24
click at [856, 143] on input "08-09-2025" at bounding box center [831, 139] width 107 height 21
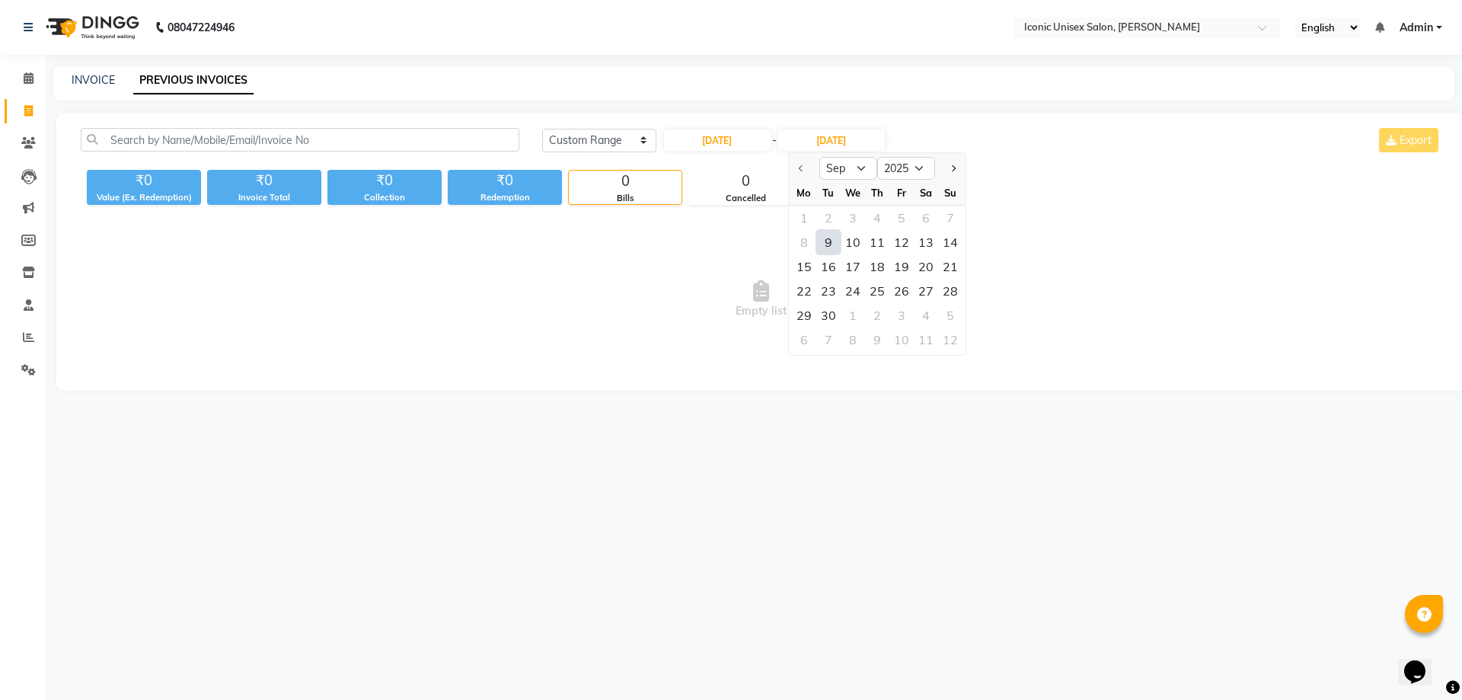
click at [821, 246] on div "9" at bounding box center [828, 242] width 24 height 24
type input "09-09-2025"
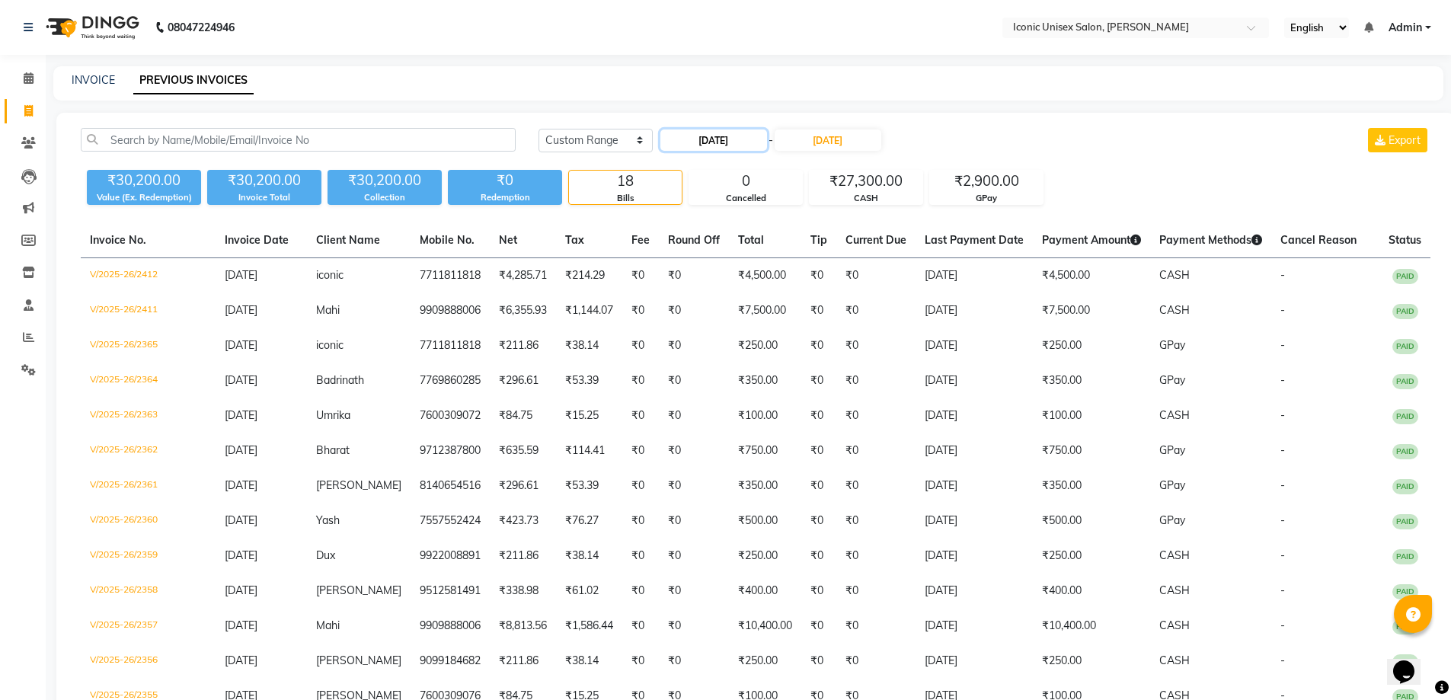
click at [746, 142] on input "09-09-2025" at bounding box center [713, 139] width 107 height 21
select select "9"
select select "2025"
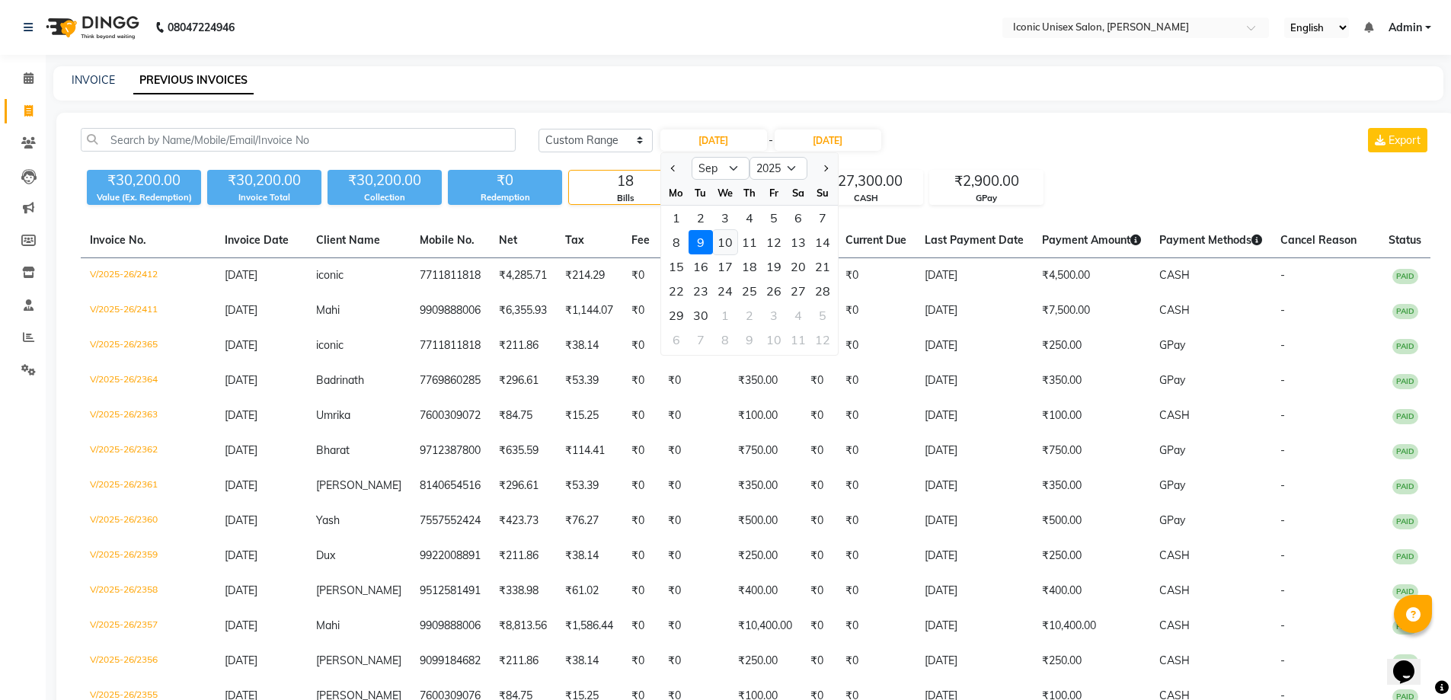
click at [723, 235] on div "10" at bounding box center [725, 242] width 24 height 24
type input "10-09-2025"
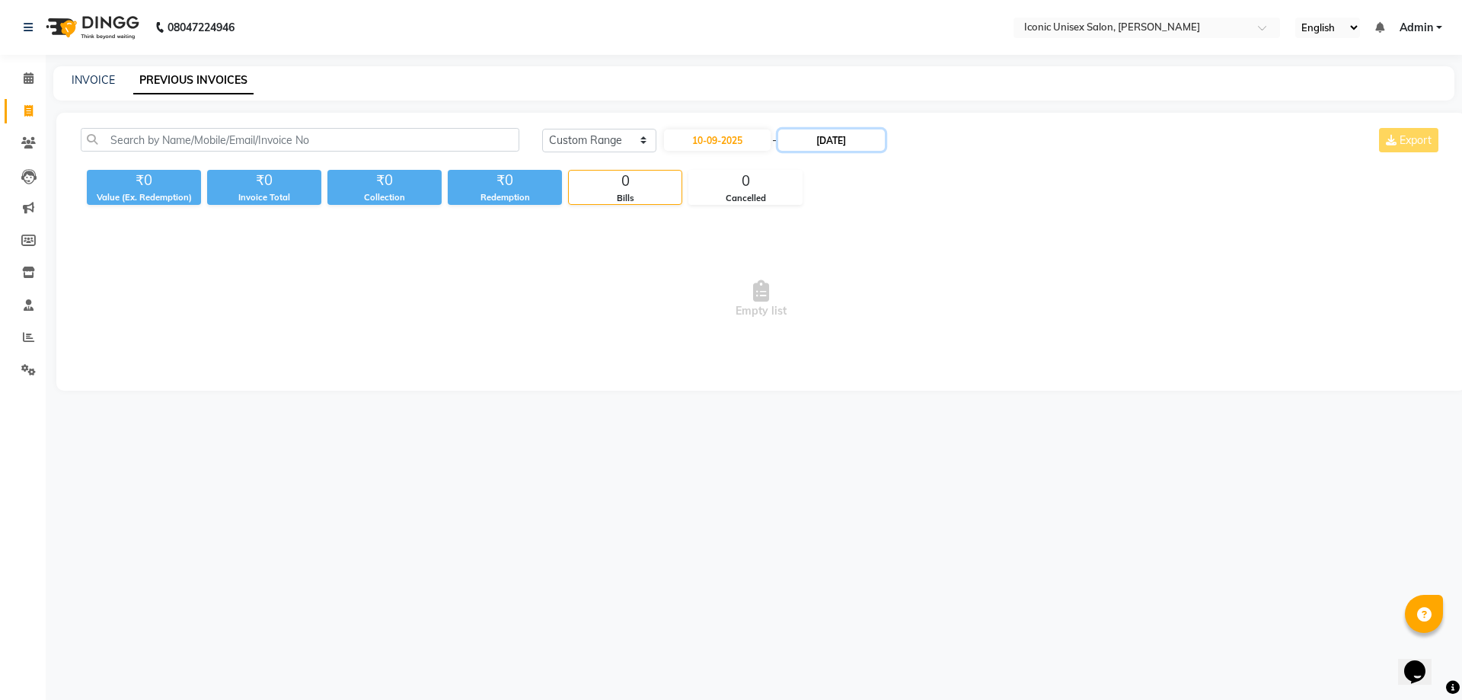
click at [822, 139] on input "09-09-2025" at bounding box center [831, 139] width 107 height 21
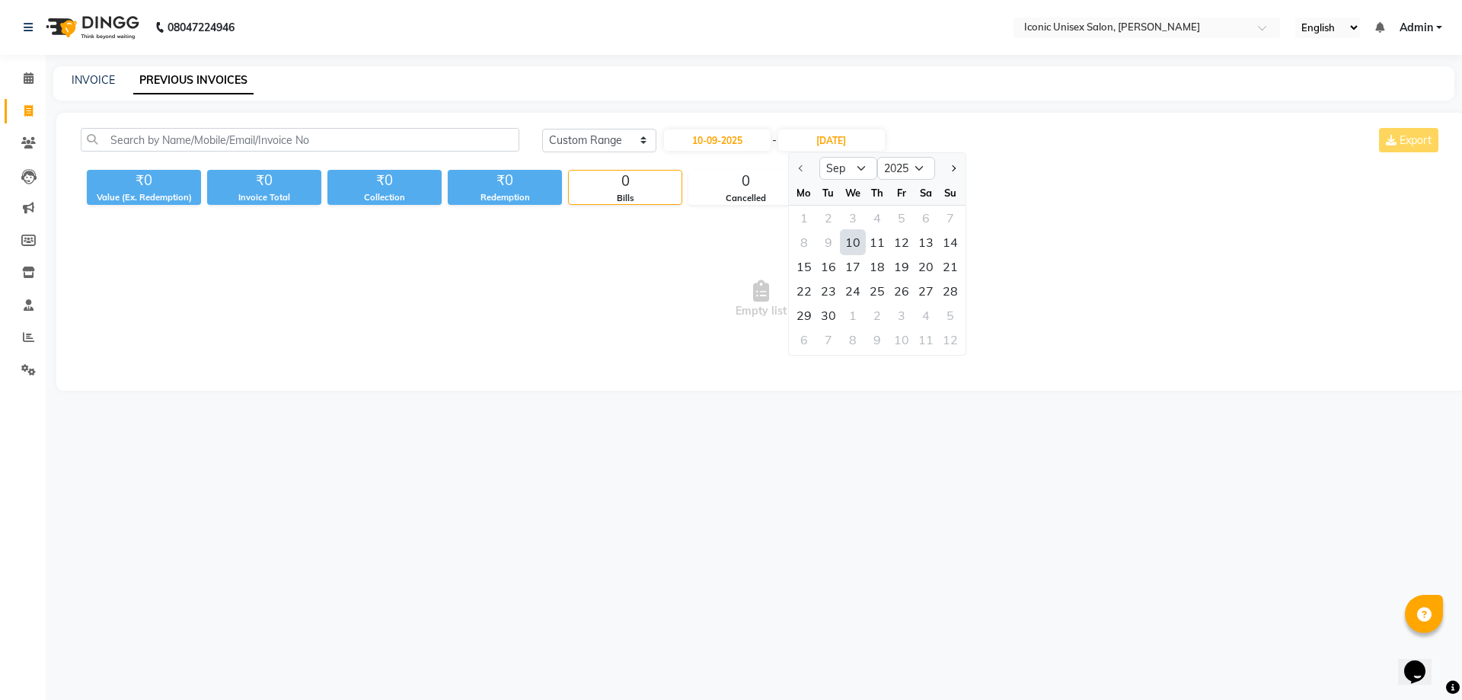
click at [853, 235] on div "10" at bounding box center [853, 242] width 24 height 24
type input "10-09-2025"
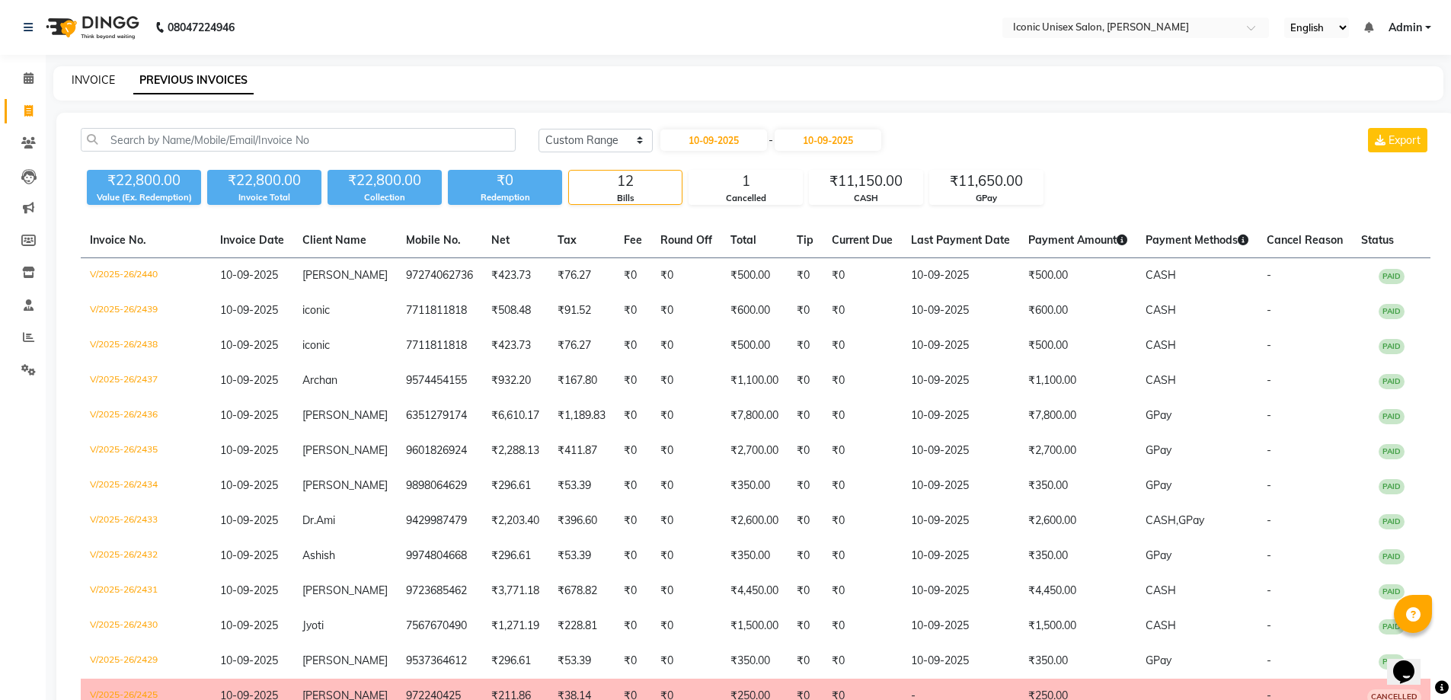
click at [110, 78] on link "INVOICE" at bounding box center [93, 80] width 43 height 14
select select "service"
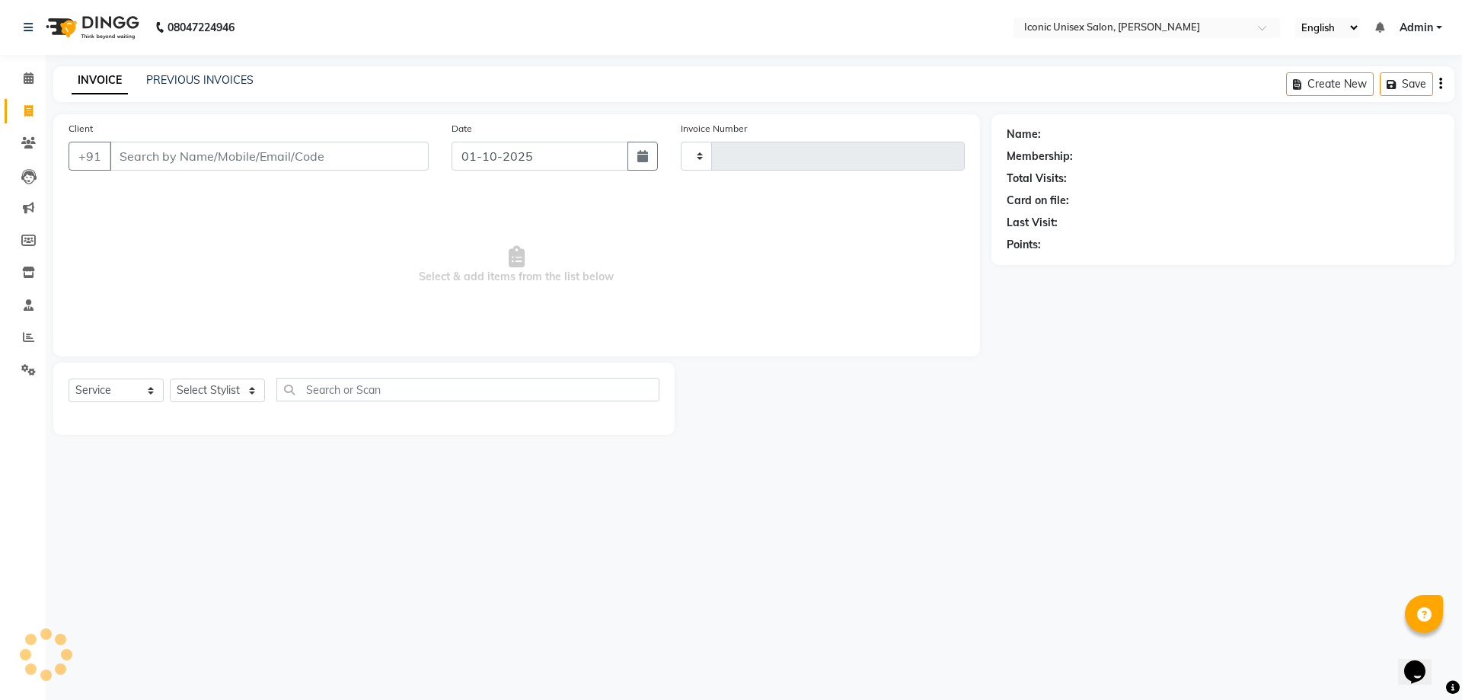
type input "2885"
select select "3884"
click at [255, 154] on input "Client" at bounding box center [269, 156] width 319 height 29
click at [279, 161] on input "999874234" at bounding box center [230, 156] width 241 height 29
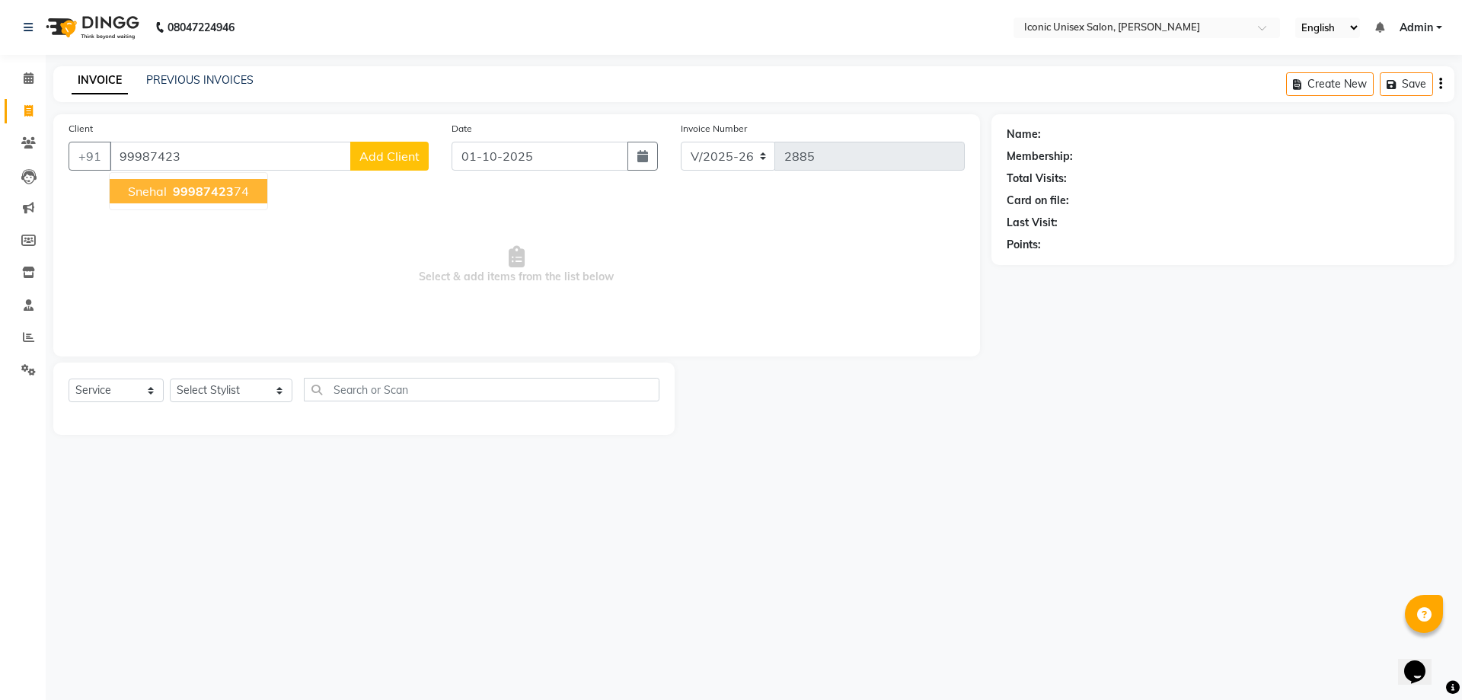
click at [235, 200] on button "Snehal 99987423 74" at bounding box center [189, 191] width 158 height 24
type input "9998742374"
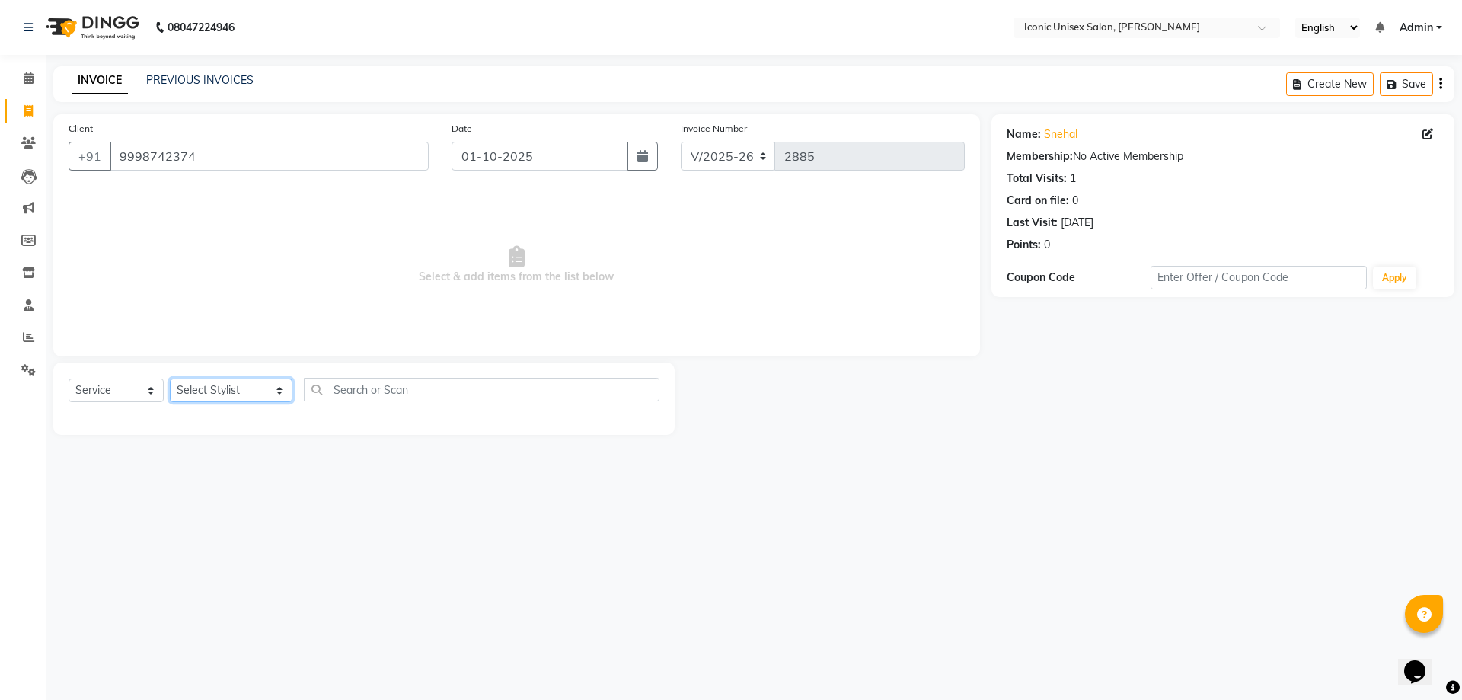
click at [212, 388] on select "Select Stylist Aakansha Anita Ayush Bhavesh. Sen Bhavik Bhumika Eliza. Mehta Ha…" at bounding box center [231, 390] width 123 height 24
select select "47297"
click at [170, 378] on select "Select Stylist Aakansha Anita Ayush Bhavesh. Sen Bhavik Bhumika Eliza. Mehta Ha…" at bounding box center [231, 390] width 123 height 24
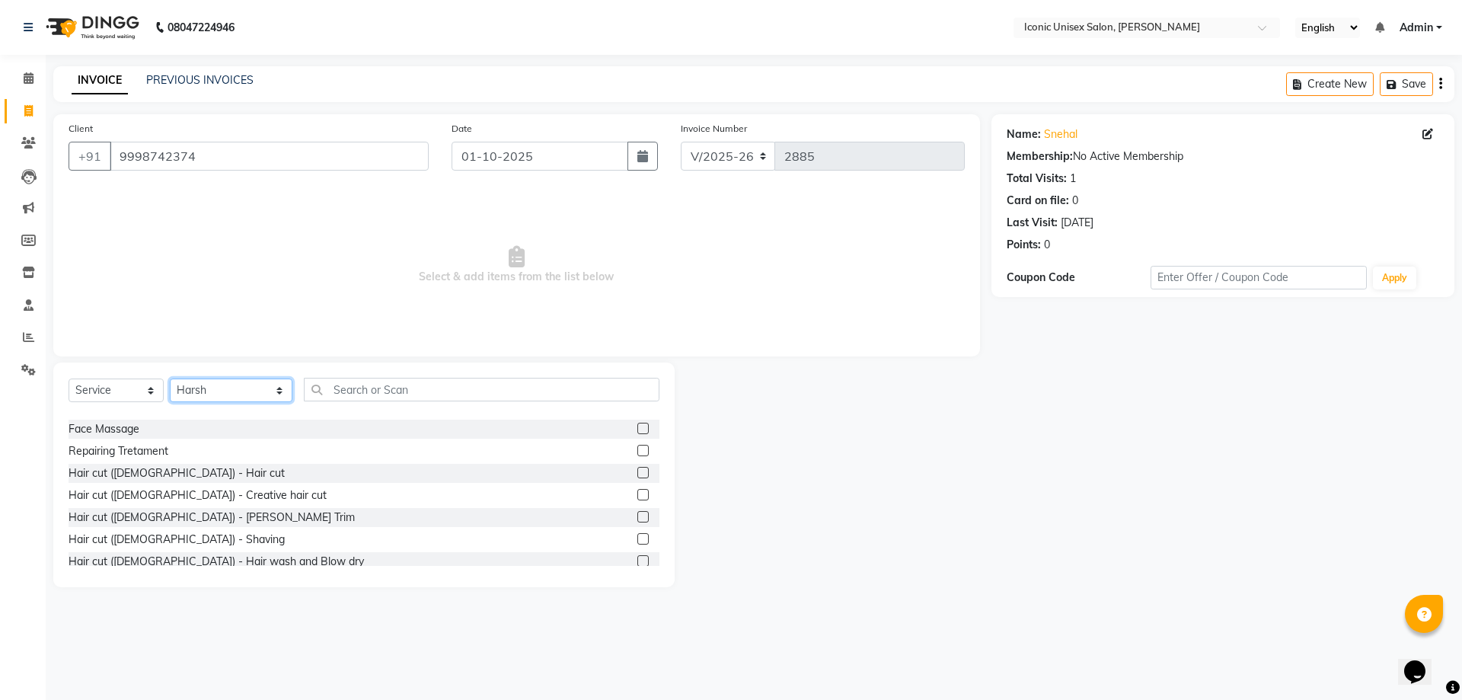
scroll to position [305, 0]
click at [637, 473] on label at bounding box center [642, 470] width 11 height 11
click at [637, 473] on input "checkbox" at bounding box center [642, 472] width 10 height 10
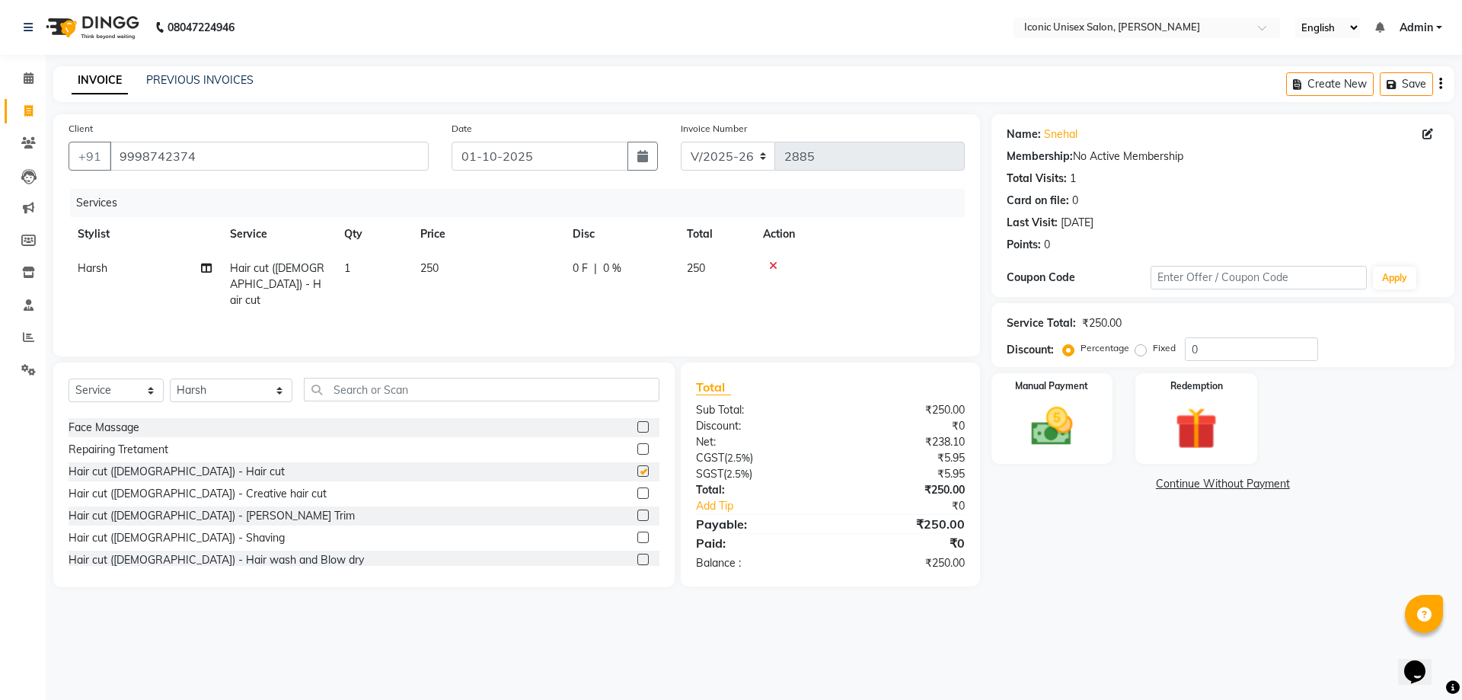
checkbox input "false"
click at [637, 536] on label at bounding box center [642, 537] width 11 height 11
click at [637, 536] on input "checkbox" at bounding box center [642, 538] width 10 height 10
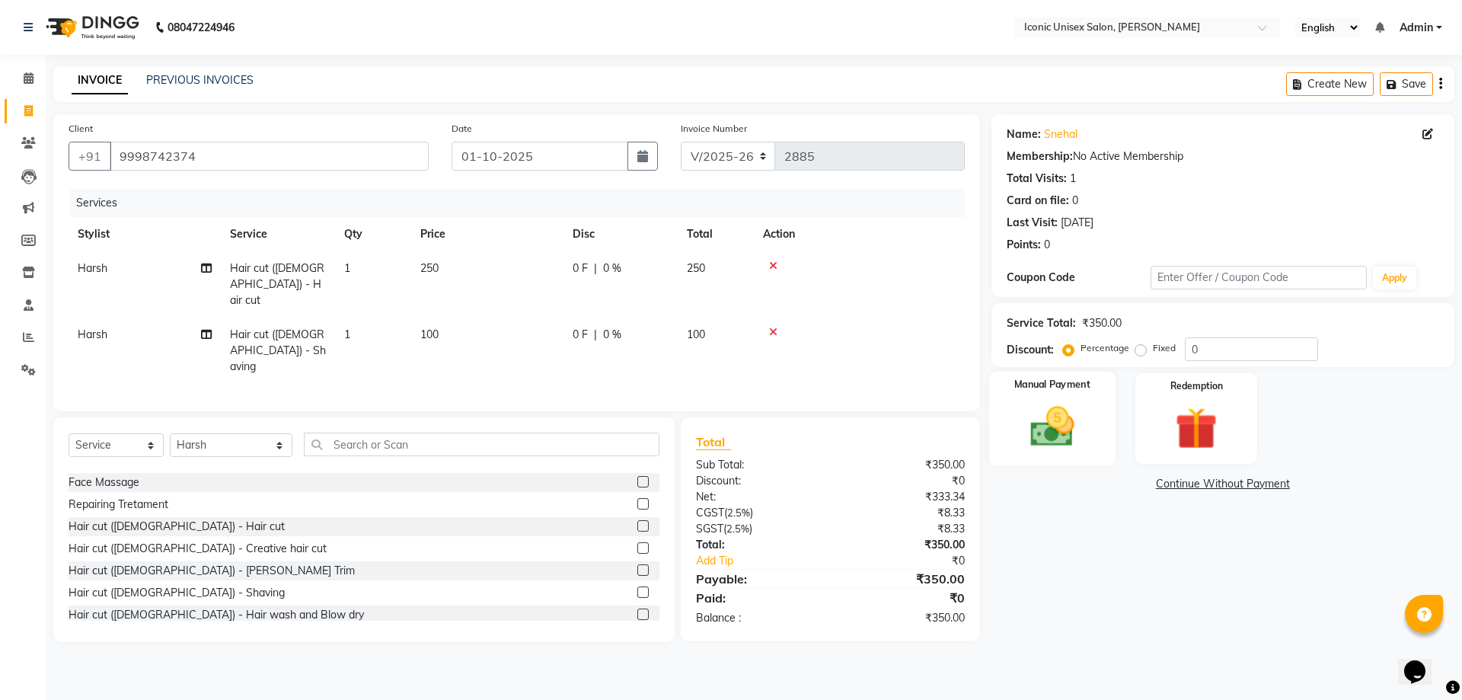
checkbox input "false"
click at [1041, 433] on img at bounding box center [1052, 426] width 71 height 50
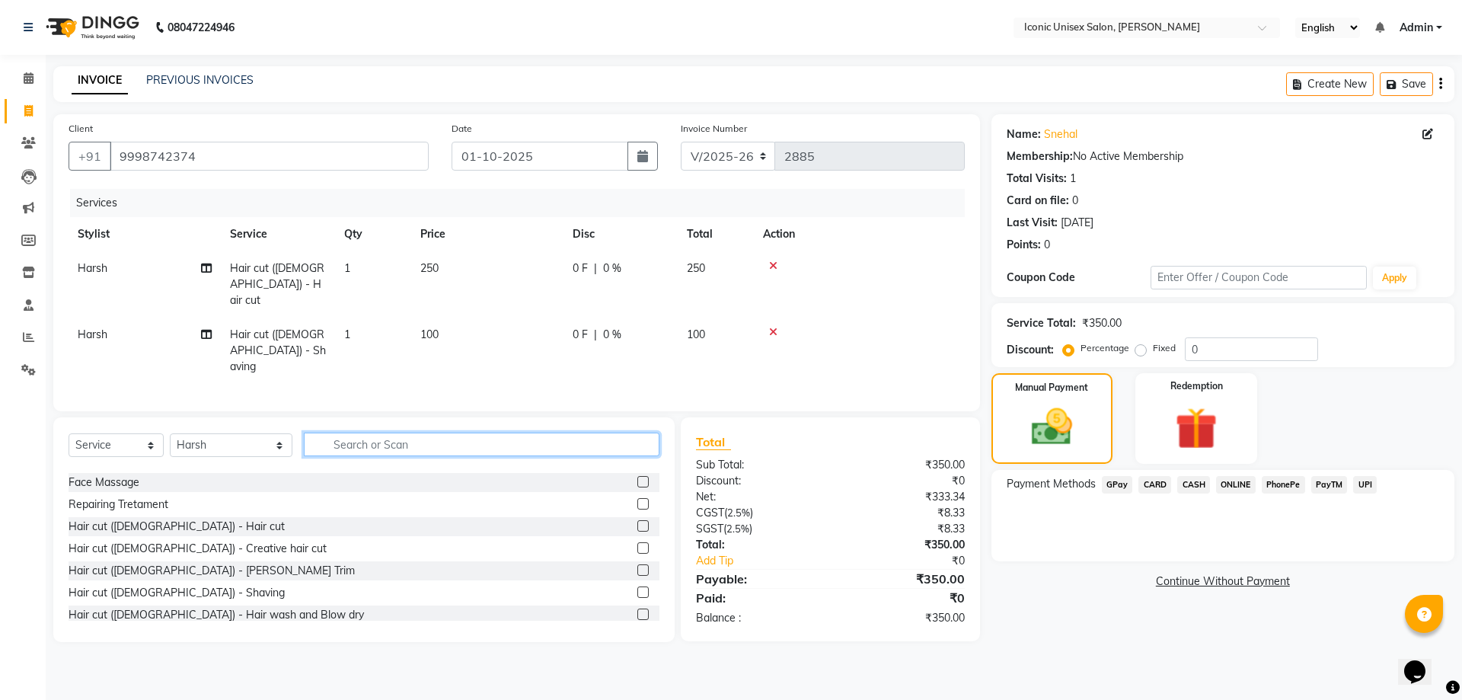
click at [350, 433] on input "text" at bounding box center [482, 445] width 356 height 24
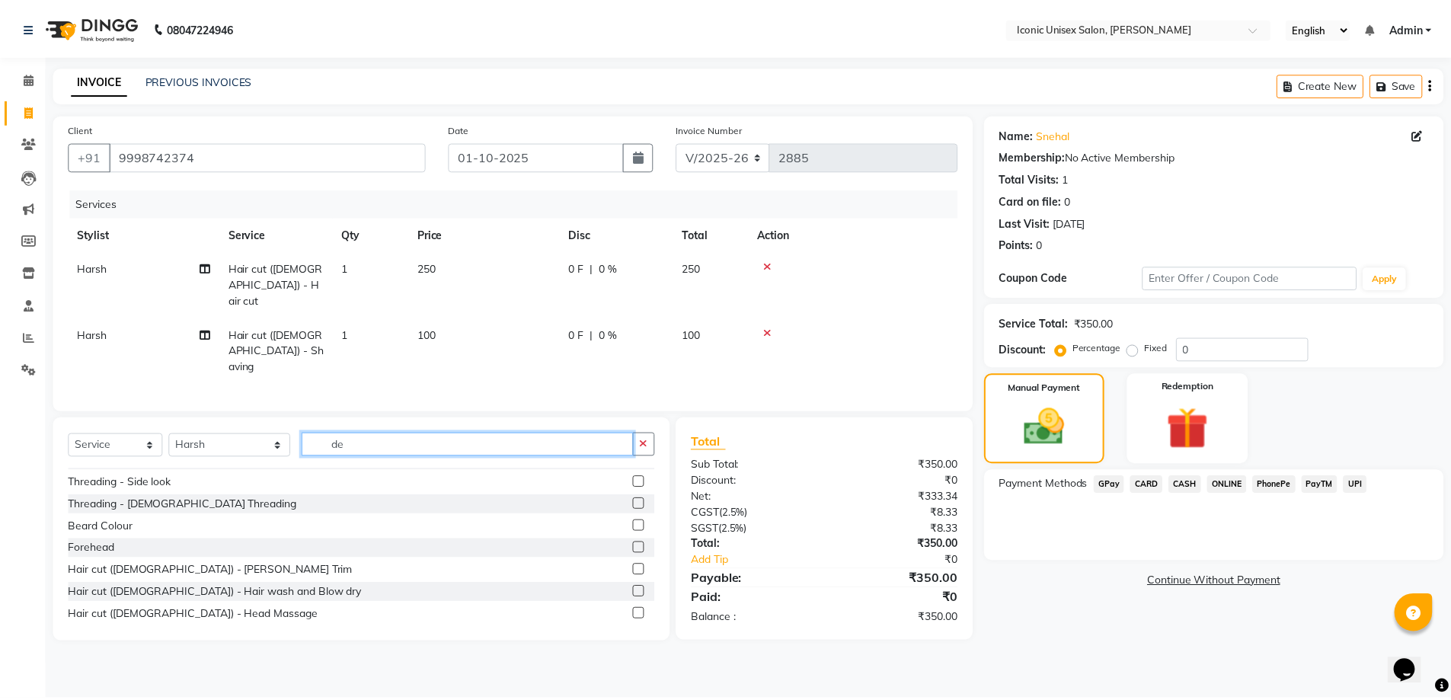
scroll to position [0, 0]
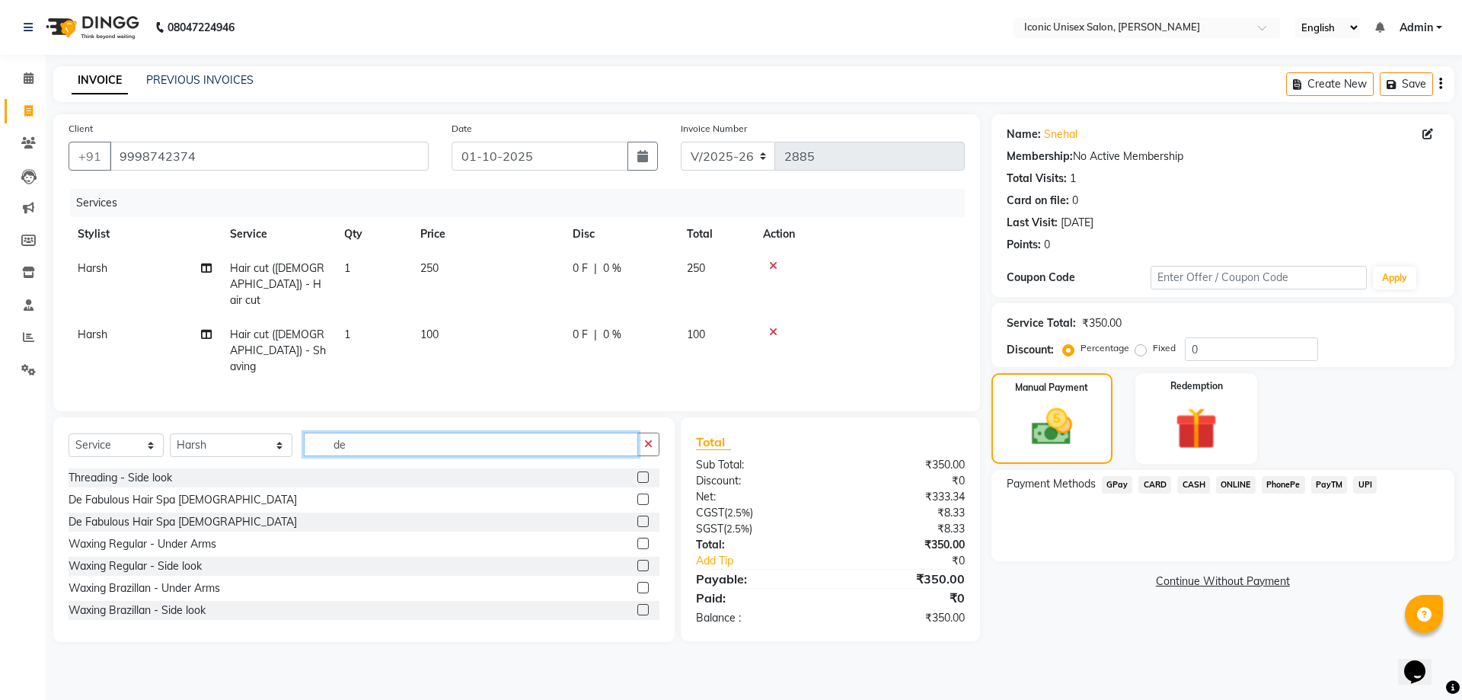
type input "de"
click at [637, 493] on label at bounding box center [642, 498] width 11 height 11
click at [637, 495] on input "checkbox" at bounding box center [642, 500] width 10 height 10
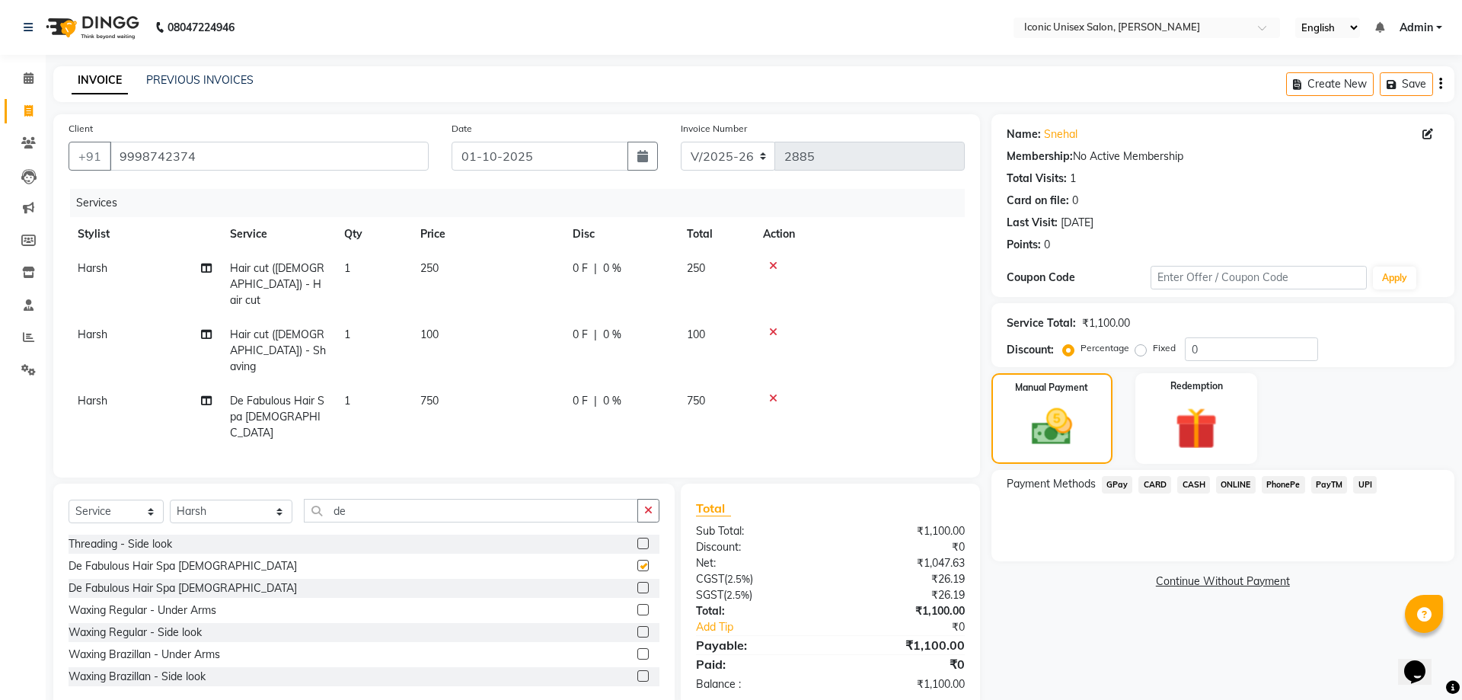
checkbox input "false"
click at [194, 500] on select "Select Stylist Aakansha Anita Ayush Bhavesh. Sen Bhavik Bhumika Eliza. Mehta Ha…" at bounding box center [231, 512] width 123 height 24
select select "75940"
click at [170, 500] on select "Select Stylist Aakansha Anita Ayush Bhavesh. Sen Bhavik Bhumika Eliza. Mehta Ha…" at bounding box center [231, 512] width 123 height 24
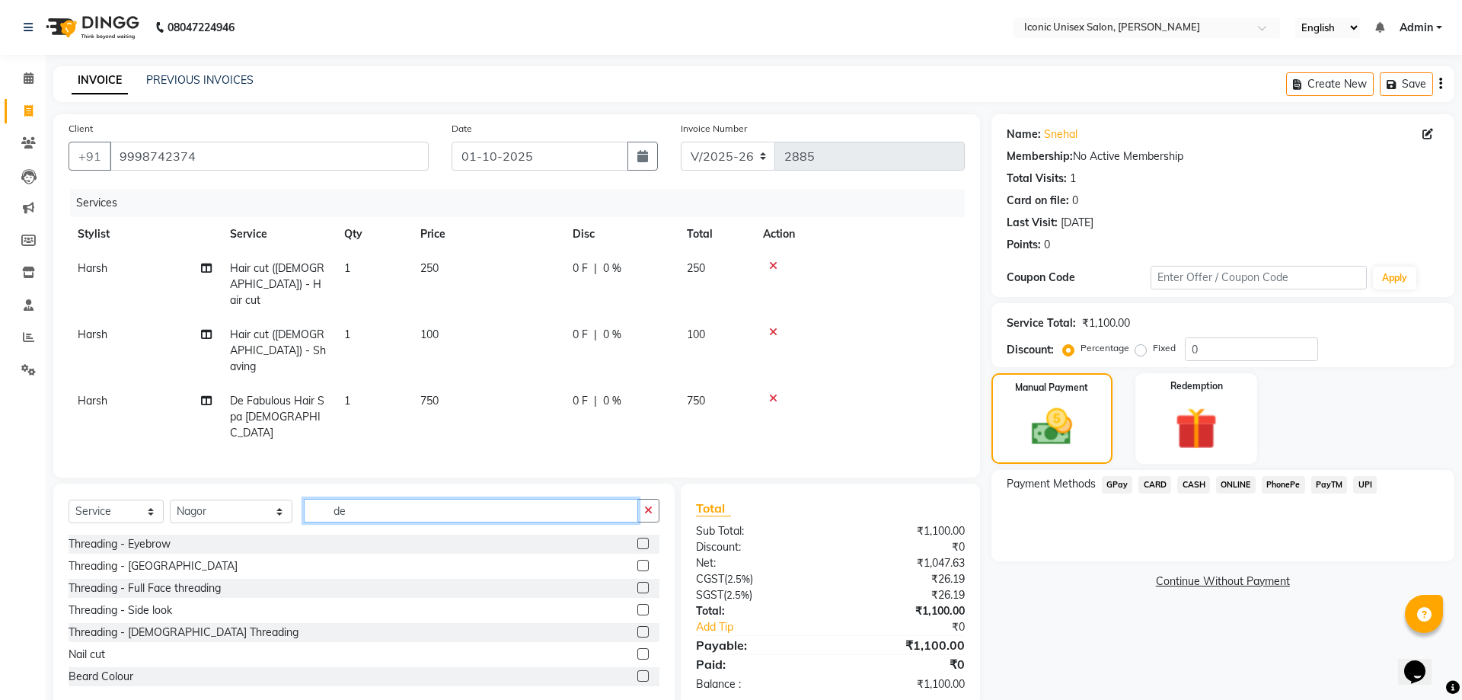
click at [465, 499] on input "de" at bounding box center [471, 511] width 334 height 24
type input "d"
type input "rica"
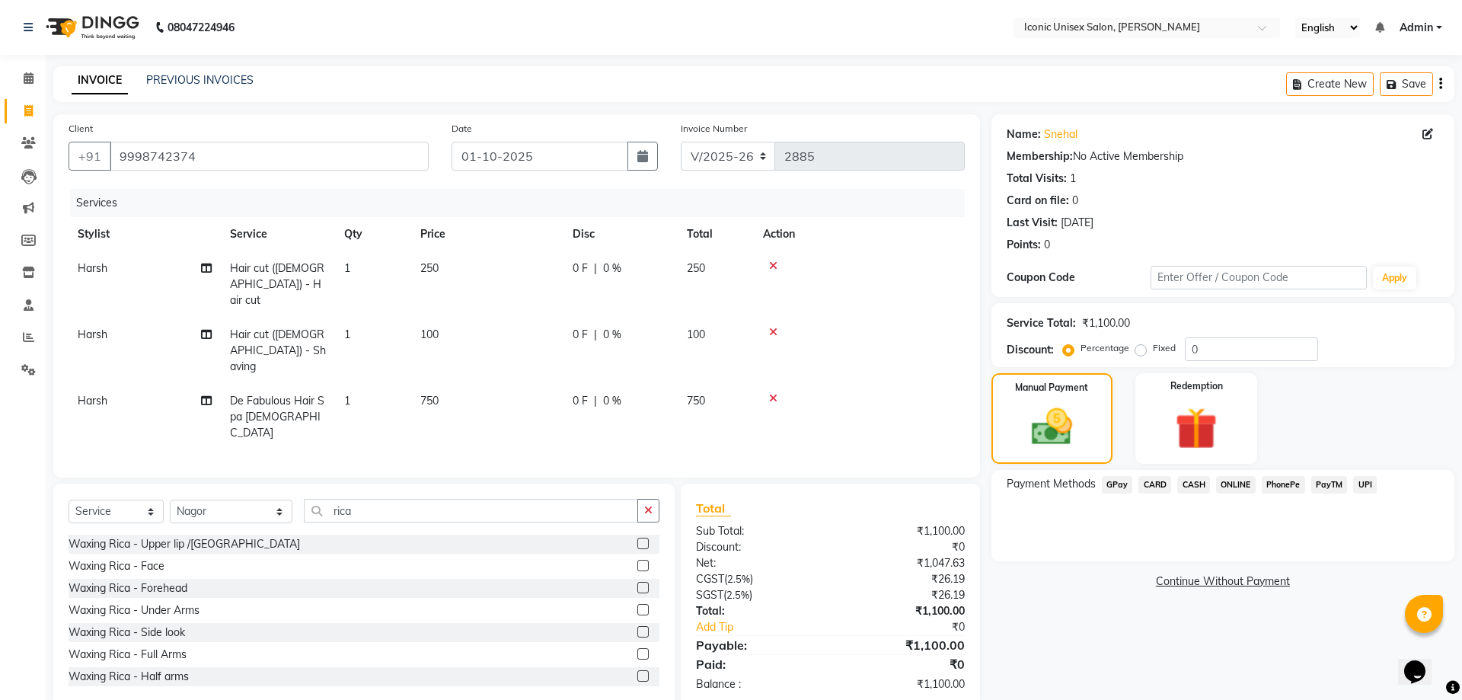
click at [637, 648] on div at bounding box center [642, 656] width 10 height 16
drag, startPoint x: 631, startPoint y: 619, endPoint x: 618, endPoint y: 626, distance: 15.3
click at [637, 648] on label at bounding box center [642, 653] width 11 height 11
click at [637, 650] on input "checkbox" at bounding box center [642, 655] width 10 height 10
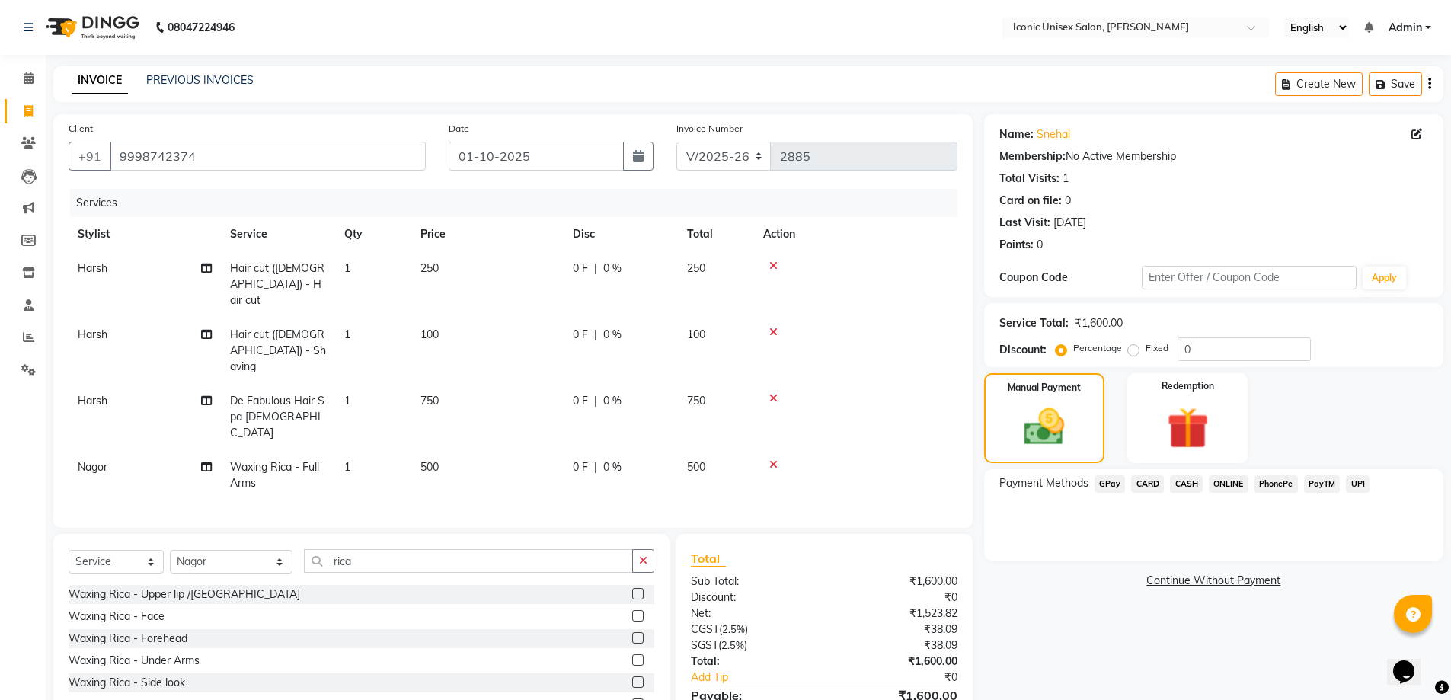
checkbox input "false"
drag, startPoint x: 1132, startPoint y: 350, endPoint x: 1143, endPoint y: 350, distance: 10.7
click at [1145, 350] on label "Fixed" at bounding box center [1156, 348] width 23 height 14
click at [1134, 350] on input "Fixed" at bounding box center [1136, 348] width 11 height 11
radio input "true"
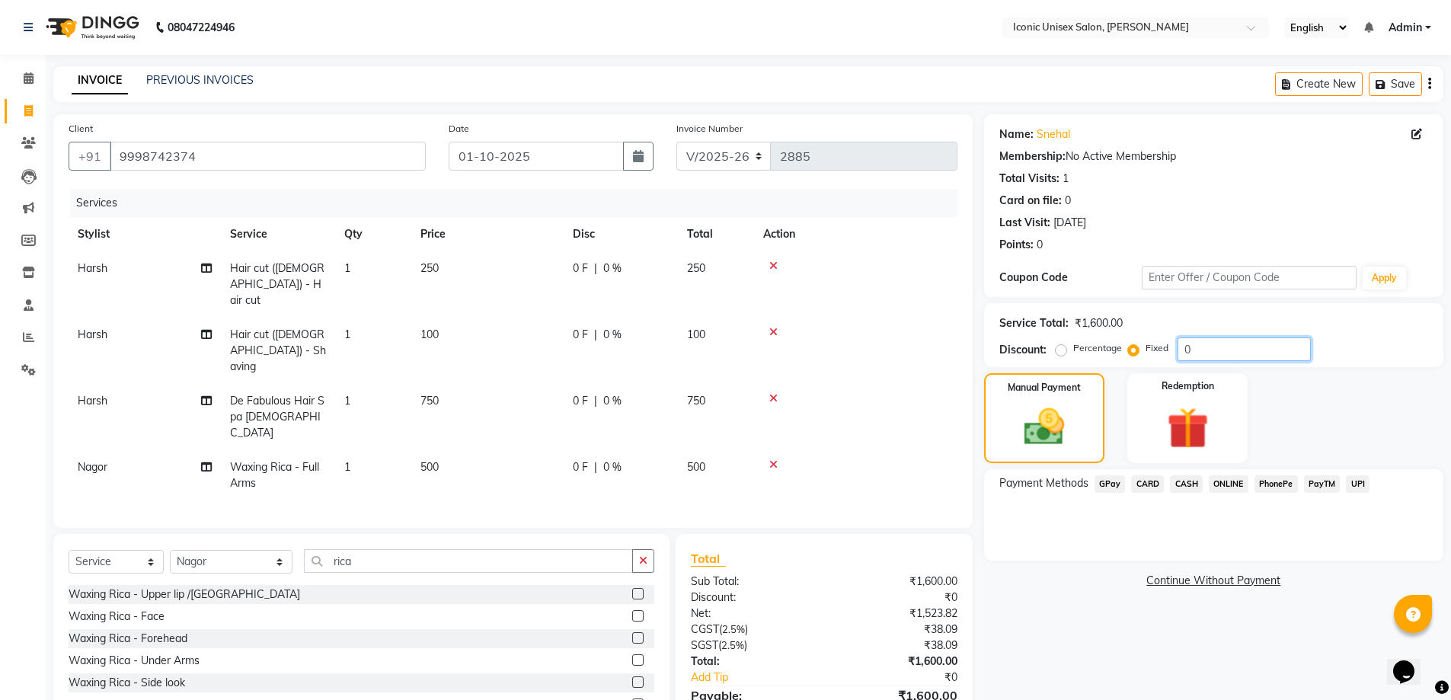
click at [1238, 350] on input "0" at bounding box center [1243, 349] width 133 height 24
type input "1"
click at [1073, 348] on label "Percentage" at bounding box center [1097, 348] width 49 height 14
click at [1059, 348] on input "Percentage" at bounding box center [1064, 348] width 11 height 11
radio input "true"
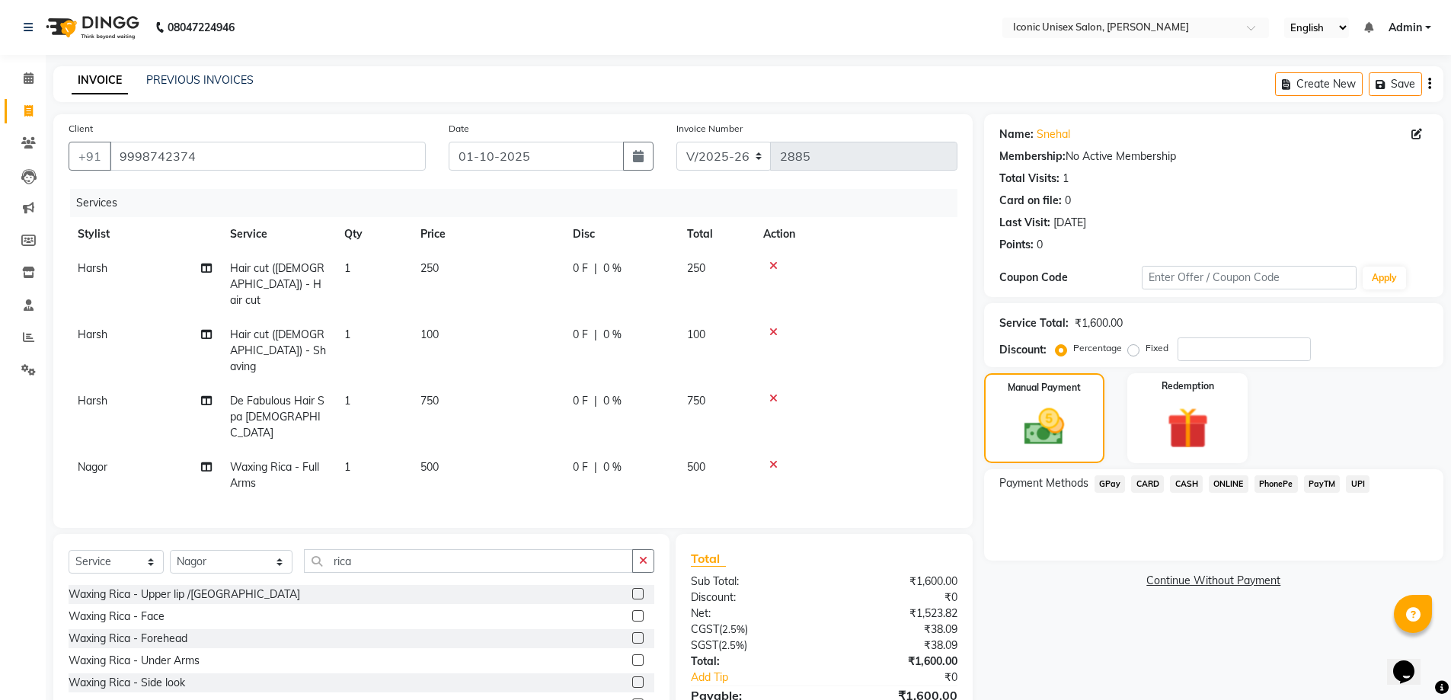
click at [626, 393] on div "0 F | 0 %" at bounding box center [621, 401] width 96 height 16
select select "47297"
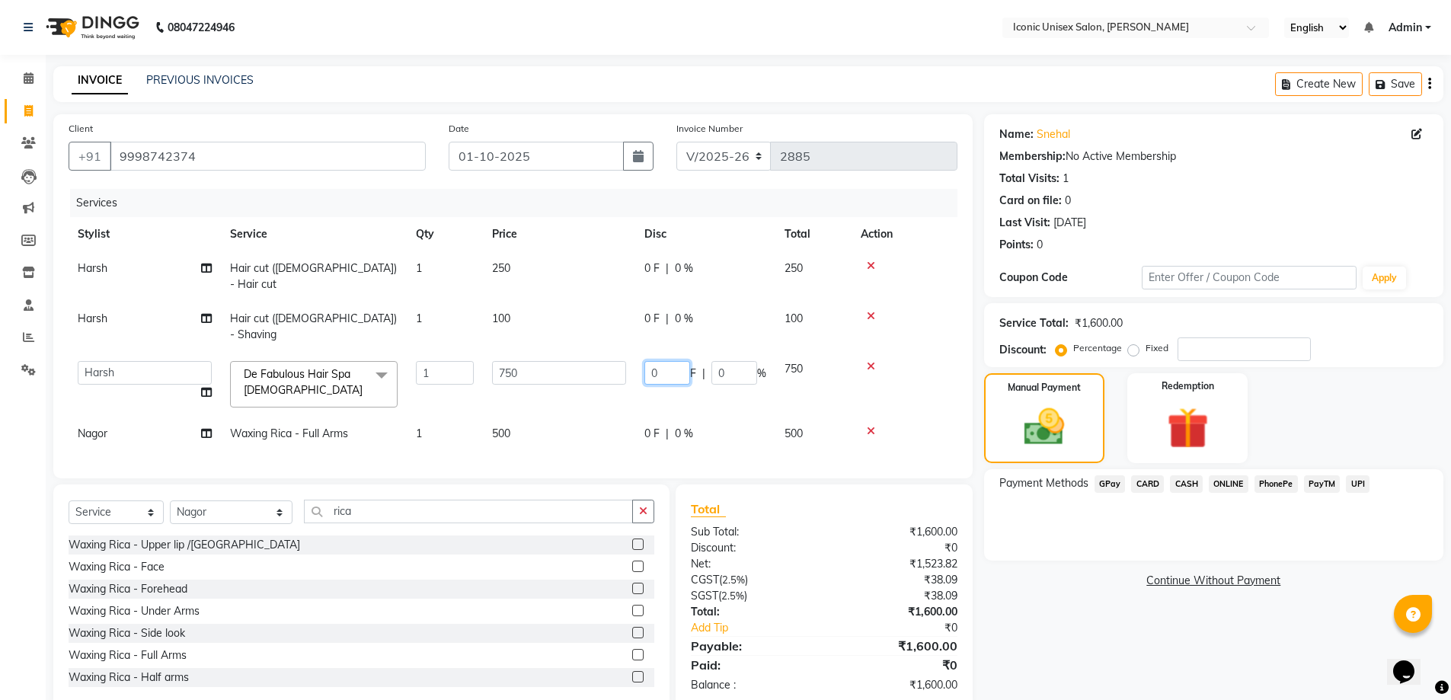
click at [649, 361] on input "0" at bounding box center [667, 373] width 46 height 24
type input "100"
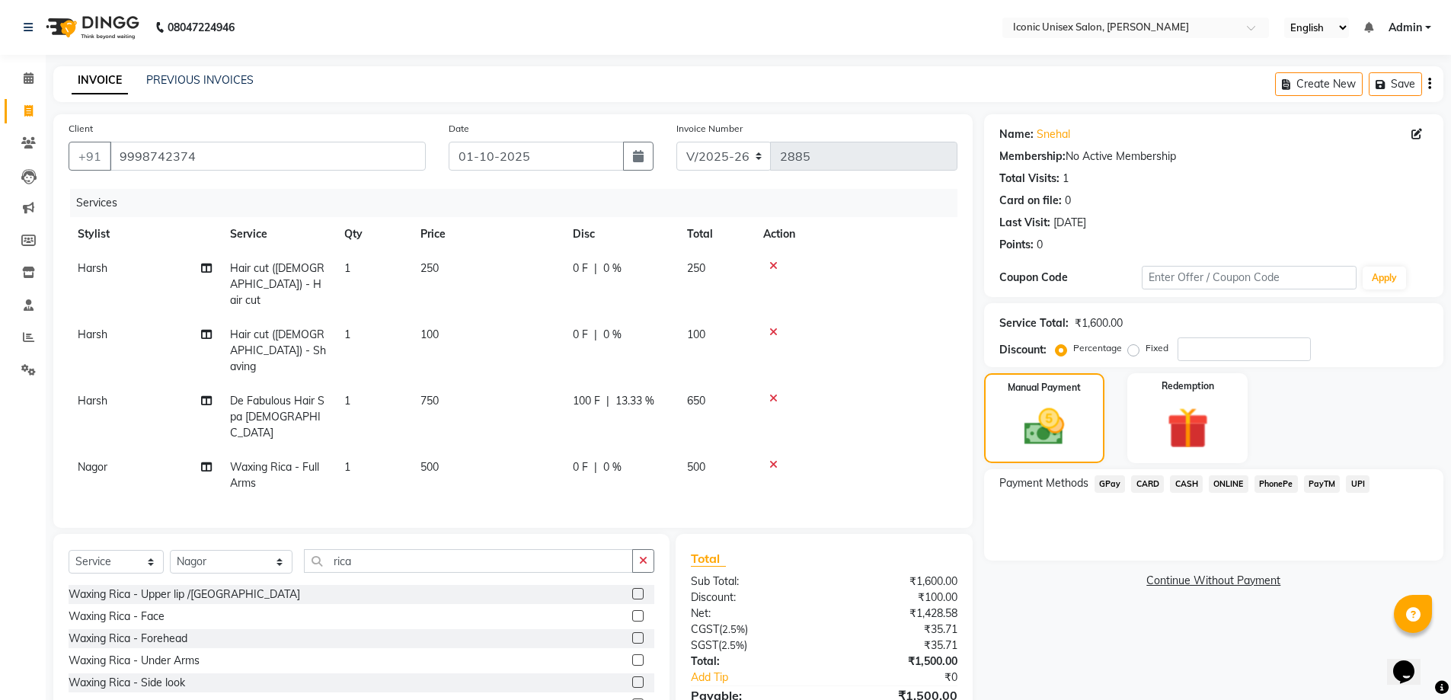
click at [1079, 647] on div "Name: Snehal Membership: No Active Membership Total Visits: 1 Card on file: 0 L…" at bounding box center [1219, 436] width 471 height 644
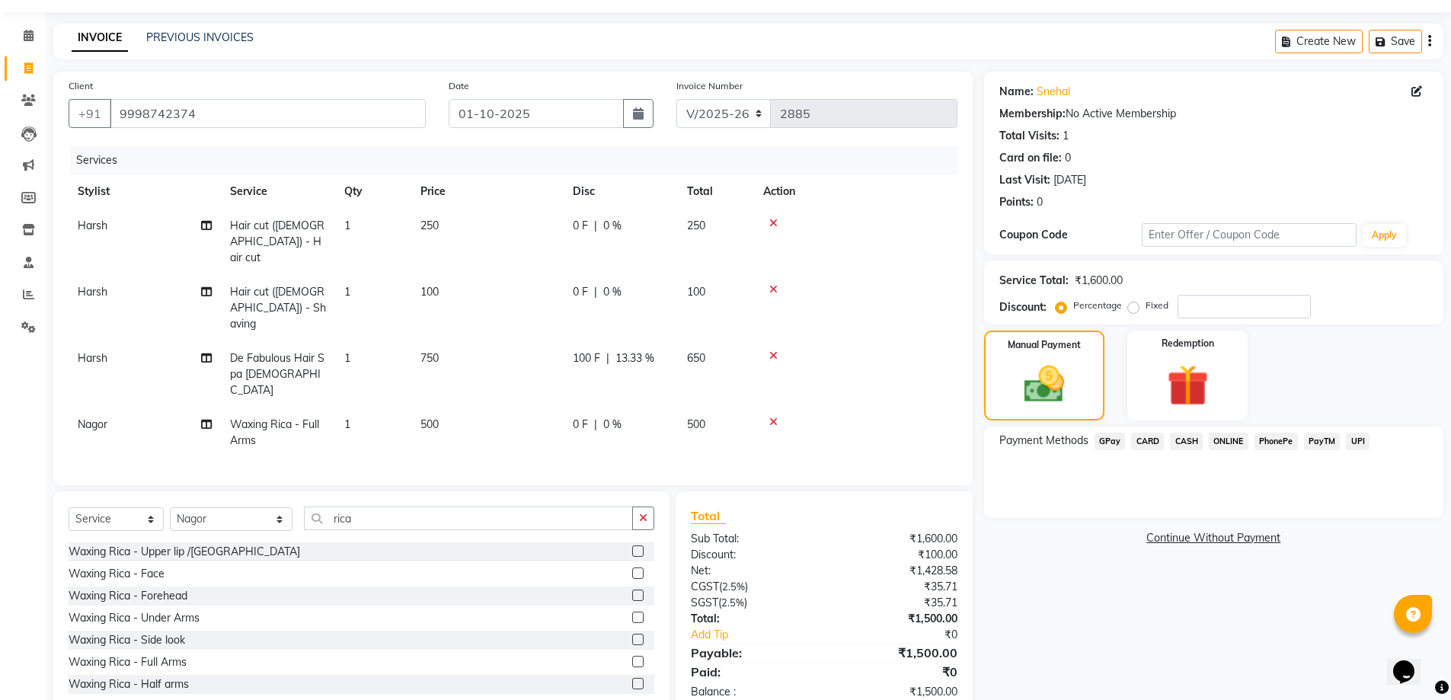
scroll to position [45, 0]
click at [1113, 439] on span "GPay" at bounding box center [1109, 439] width 31 height 18
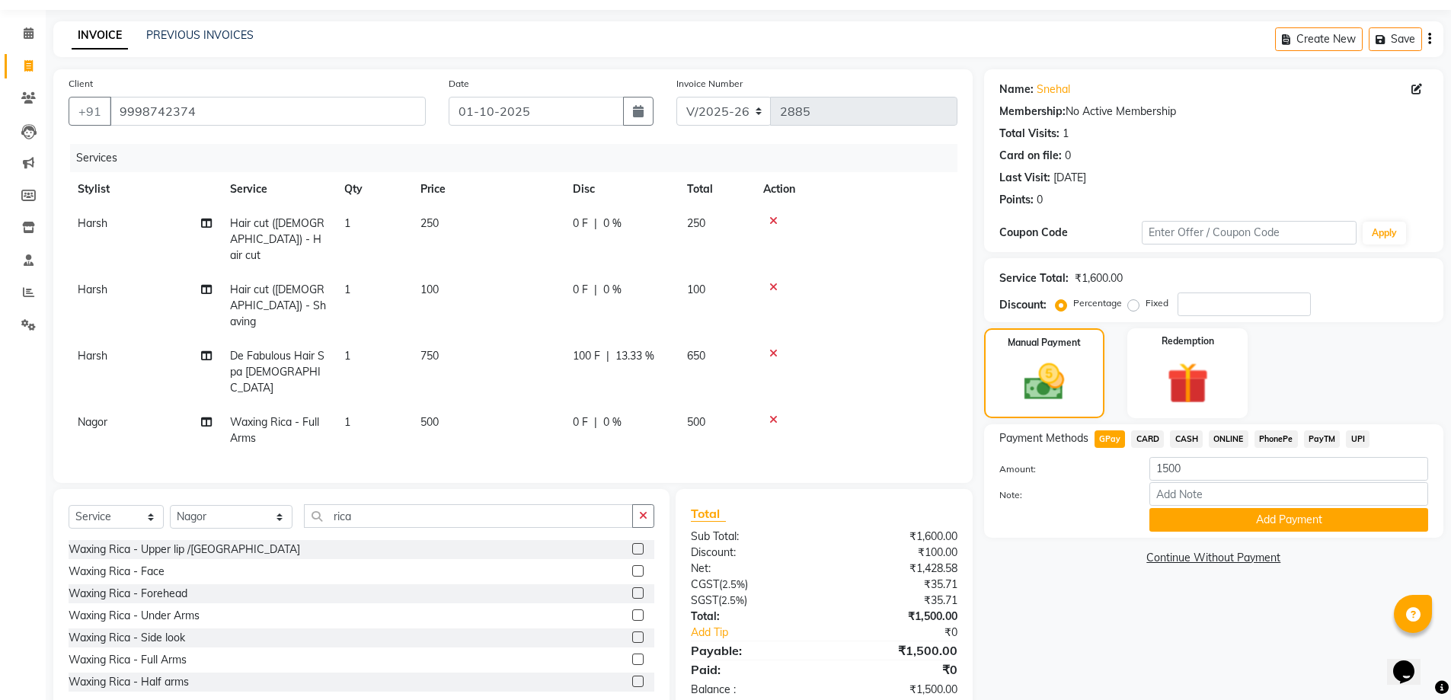
click at [1206, 517] on button "Add Payment" at bounding box center [1288, 520] width 279 height 24
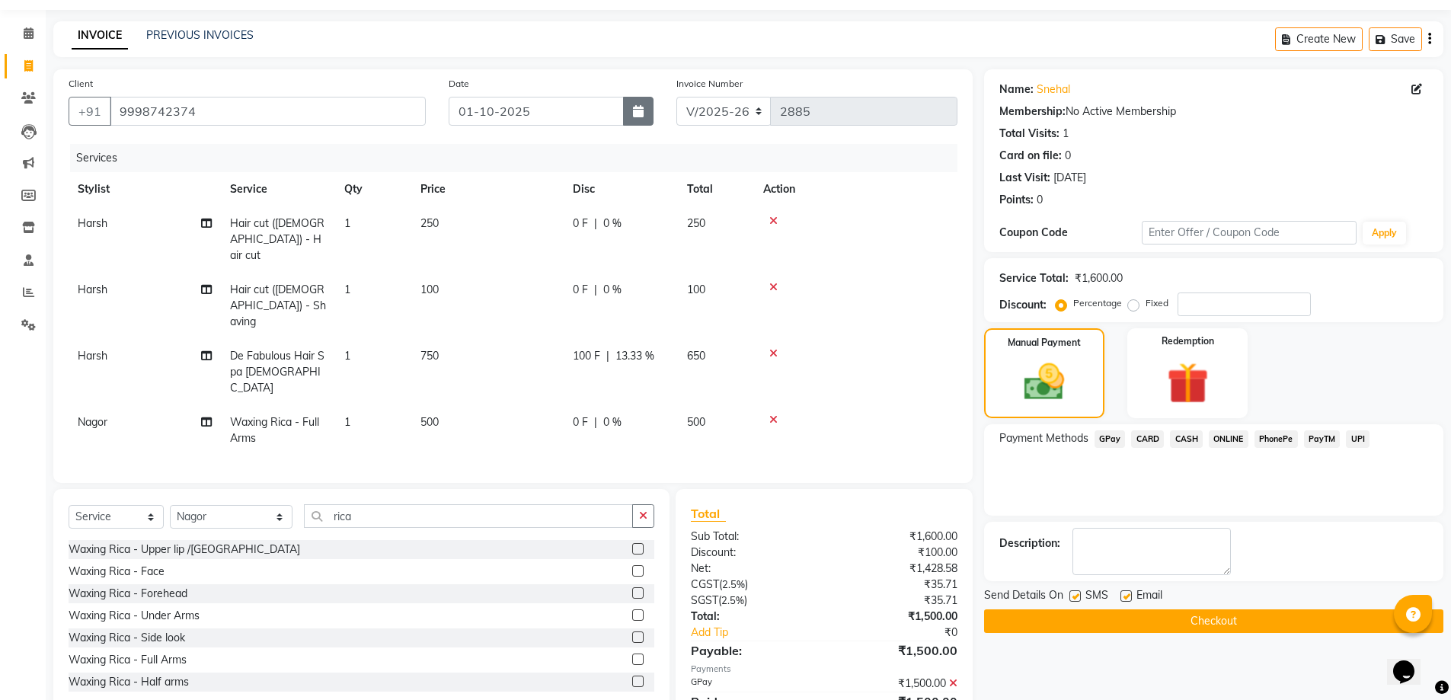
click at [634, 113] on icon "button" at bounding box center [638, 111] width 11 height 12
select select "10"
select select "2025"
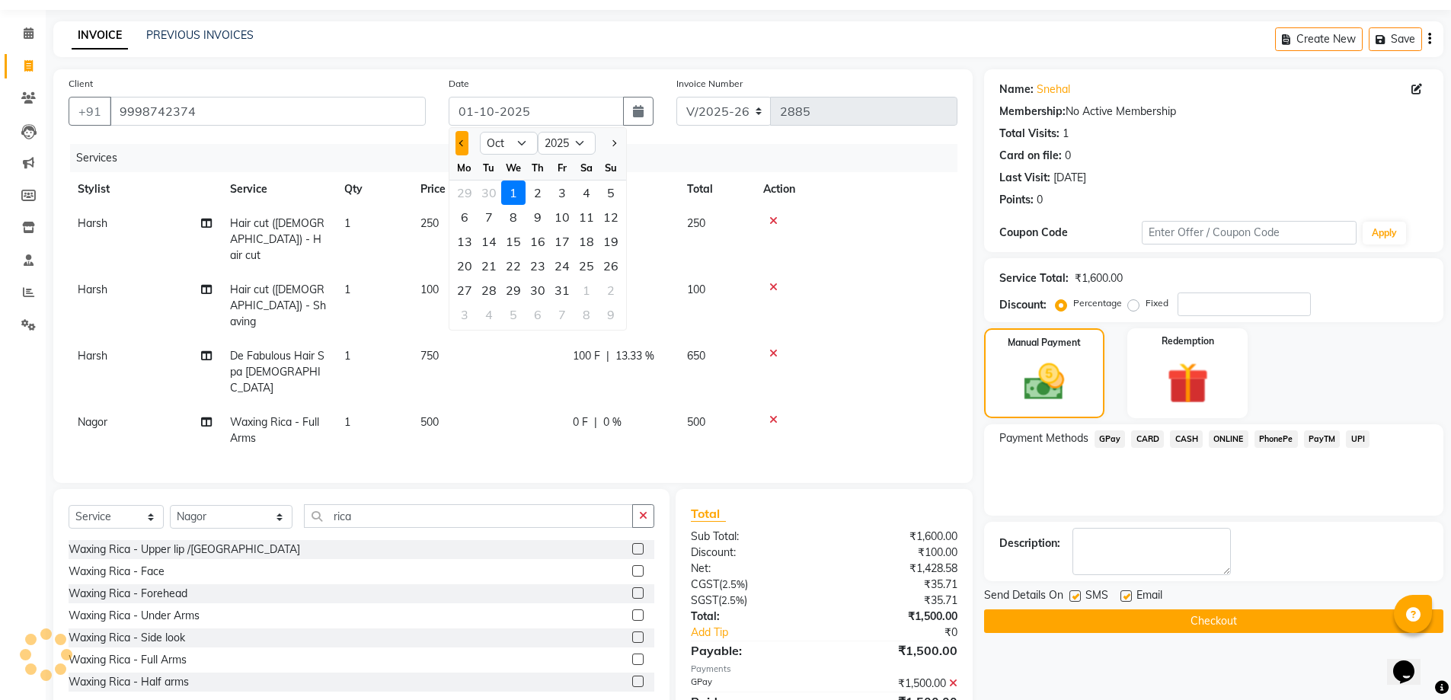
click at [462, 136] on button "Previous month" at bounding box center [461, 143] width 13 height 24
click at [460, 138] on button "Previous month" at bounding box center [461, 143] width 13 height 24
select select "8"
drag, startPoint x: 604, startPoint y: 215, endPoint x: 532, endPoint y: 244, distance: 77.9
click at [605, 215] on div "10" at bounding box center [611, 217] width 24 height 24
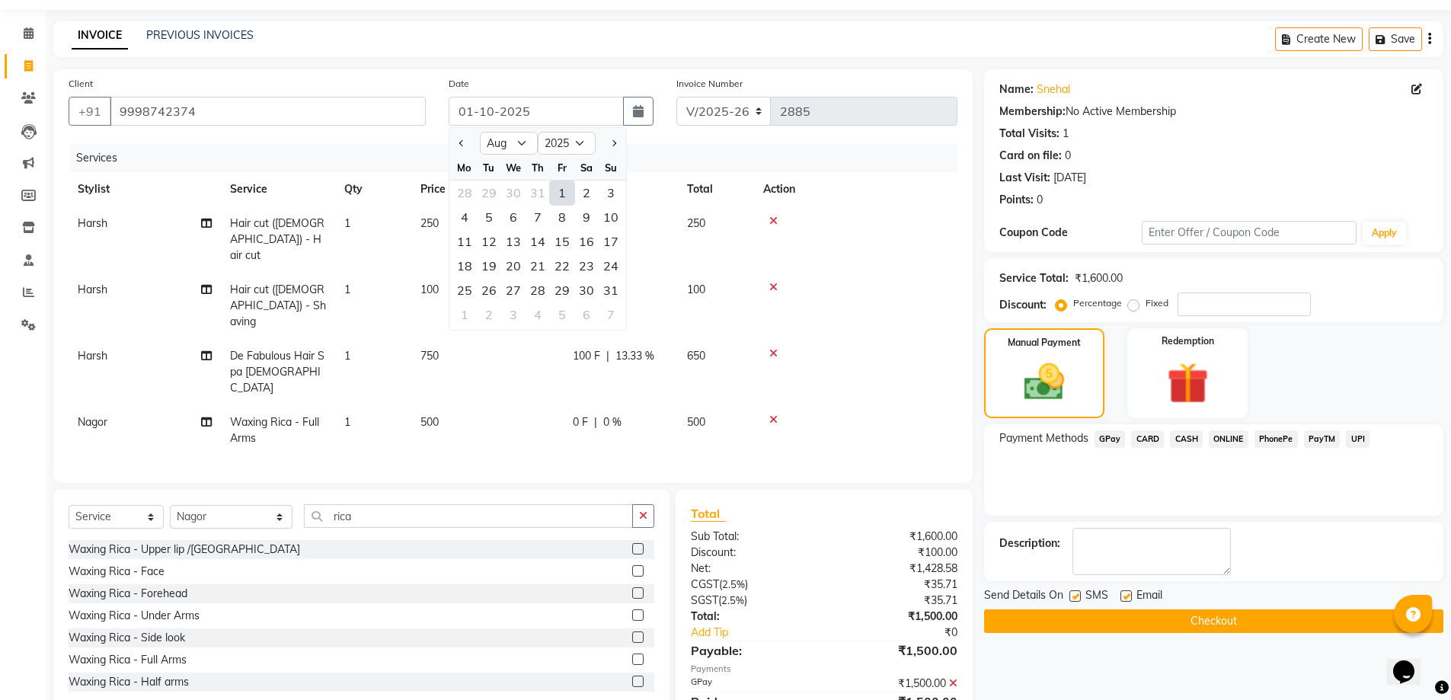
type input "10-08-2025"
type input "0"
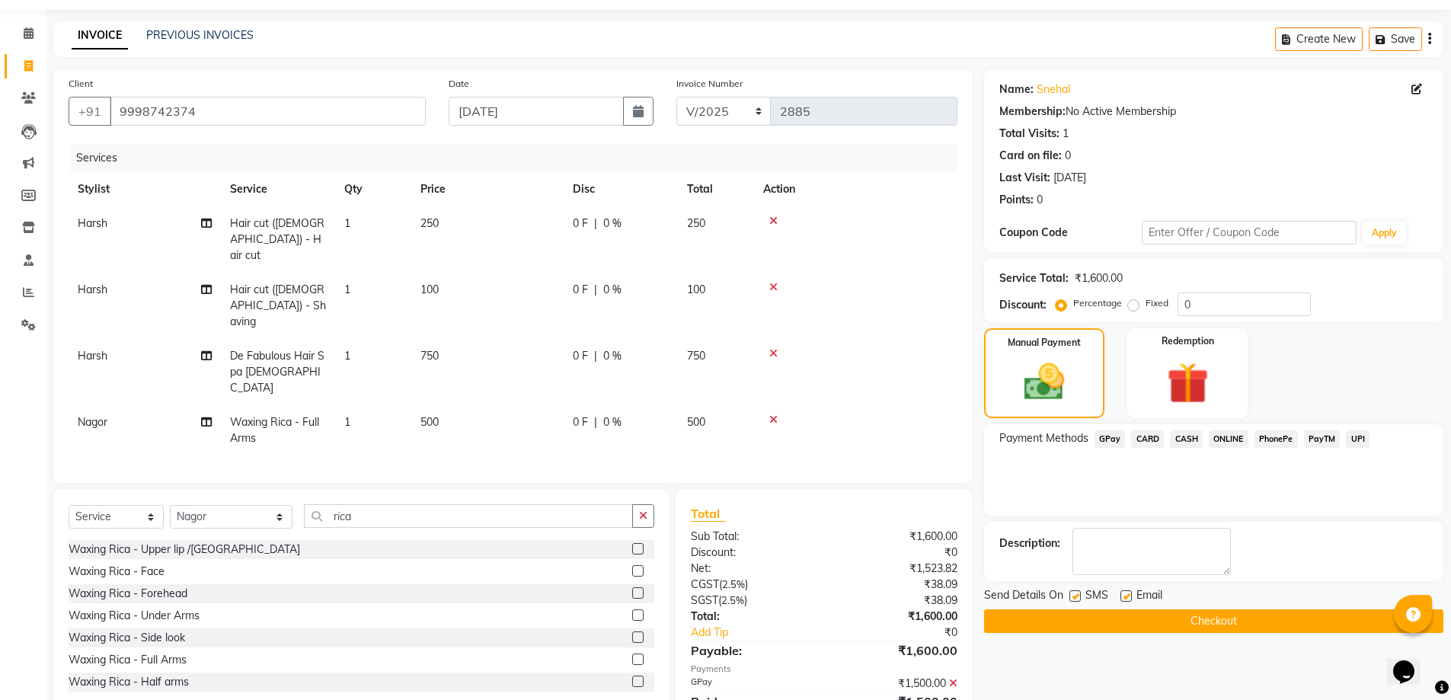
click at [1076, 596] on label at bounding box center [1074, 595] width 11 height 11
click at [1076, 596] on input "checkbox" at bounding box center [1074, 597] width 10 height 10
checkbox input "false"
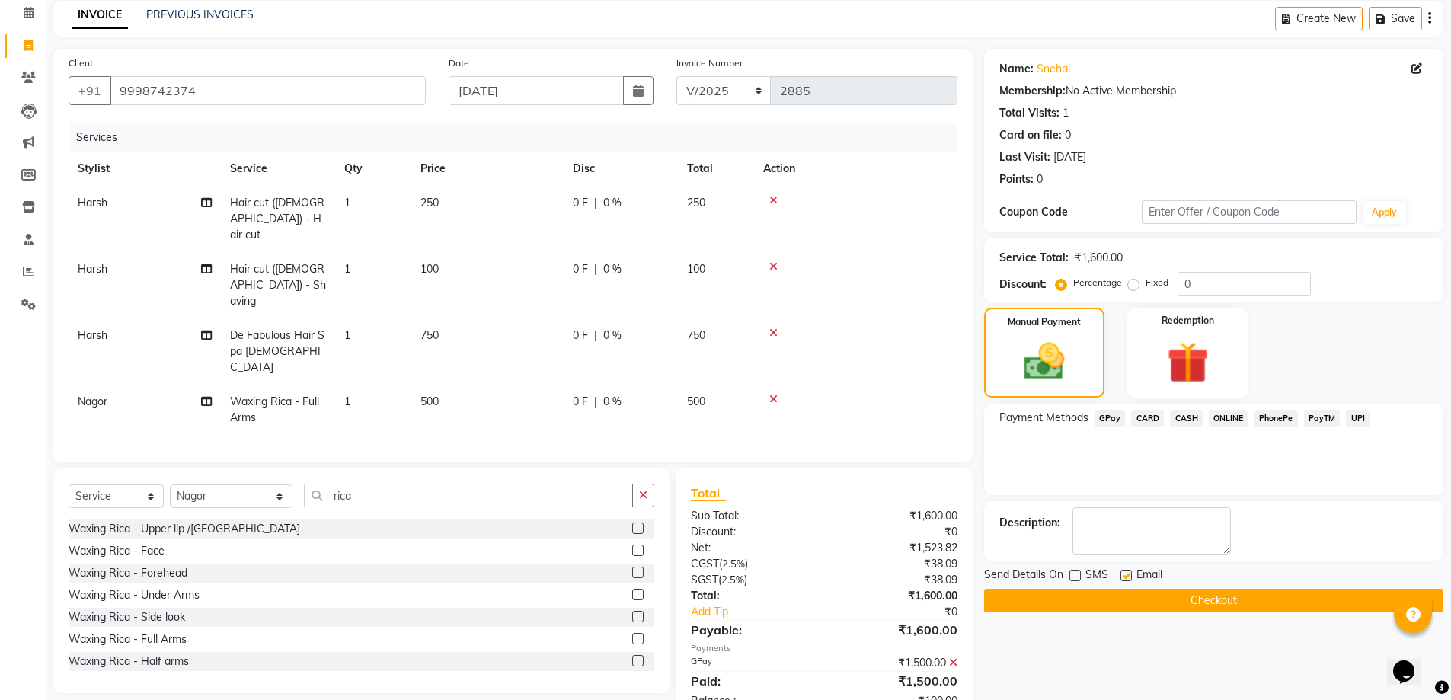
scroll to position [76, 0]
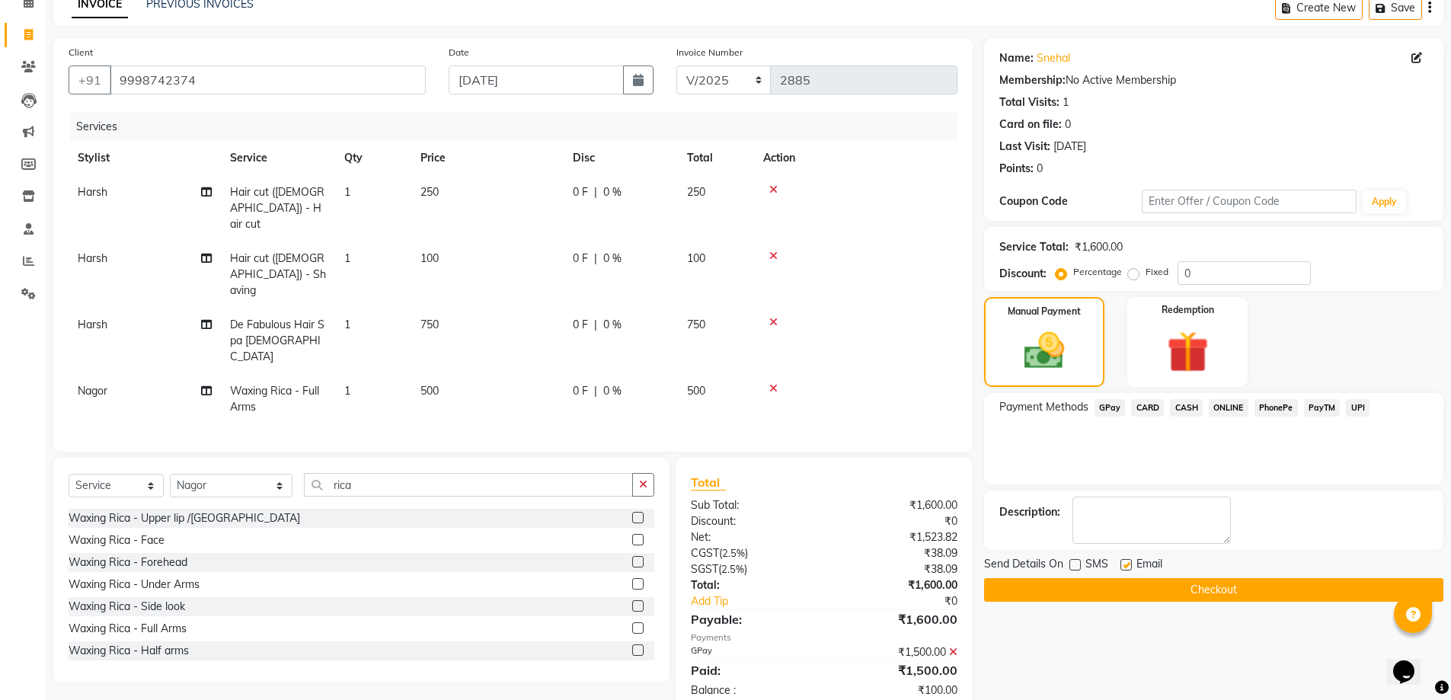
click at [956, 647] on icon at bounding box center [953, 652] width 8 height 11
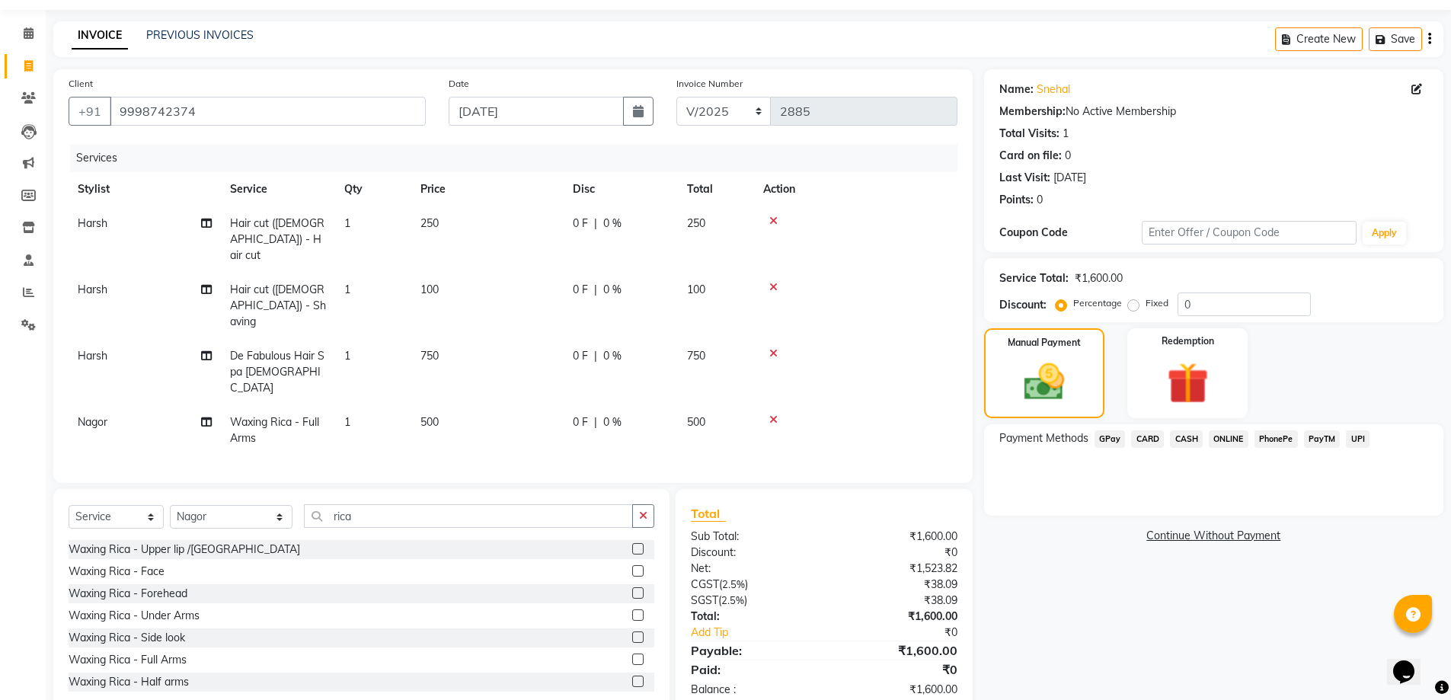
click at [601, 348] on div "0 F | 0 %" at bounding box center [621, 356] width 96 height 16
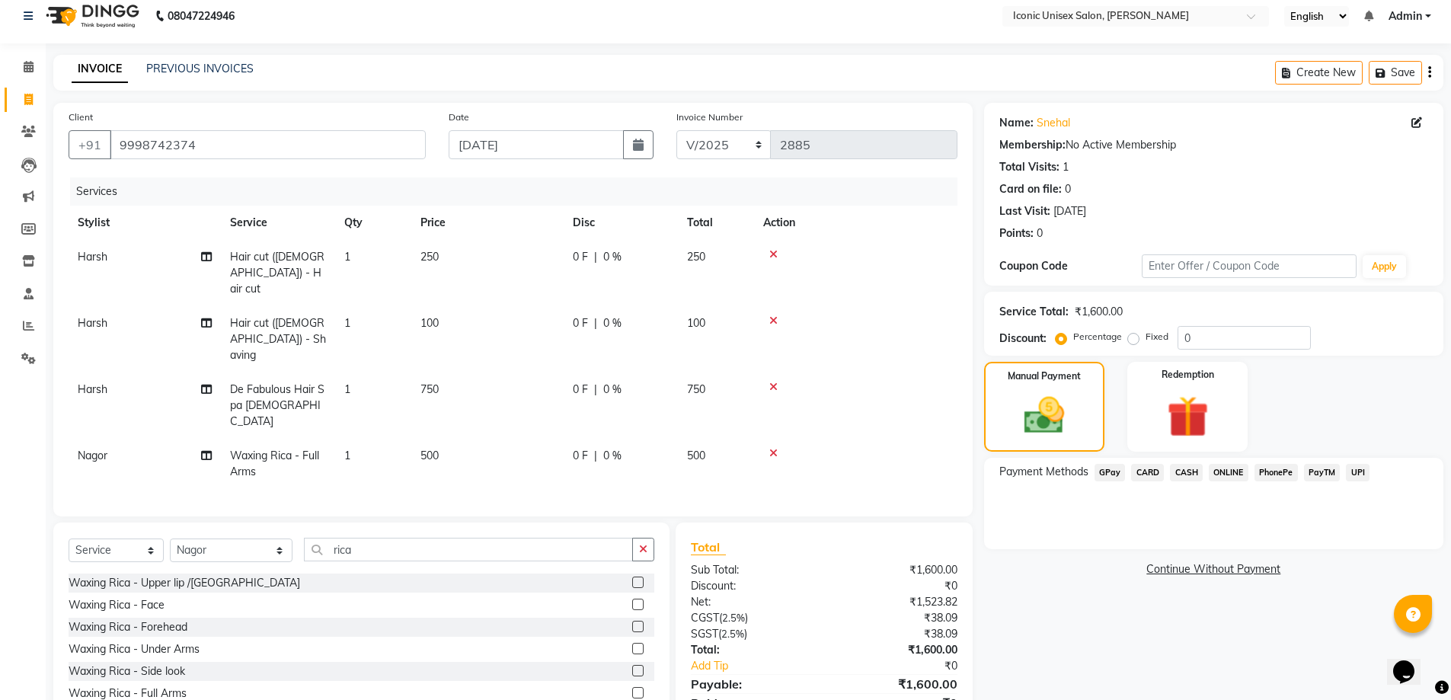
select select "47297"
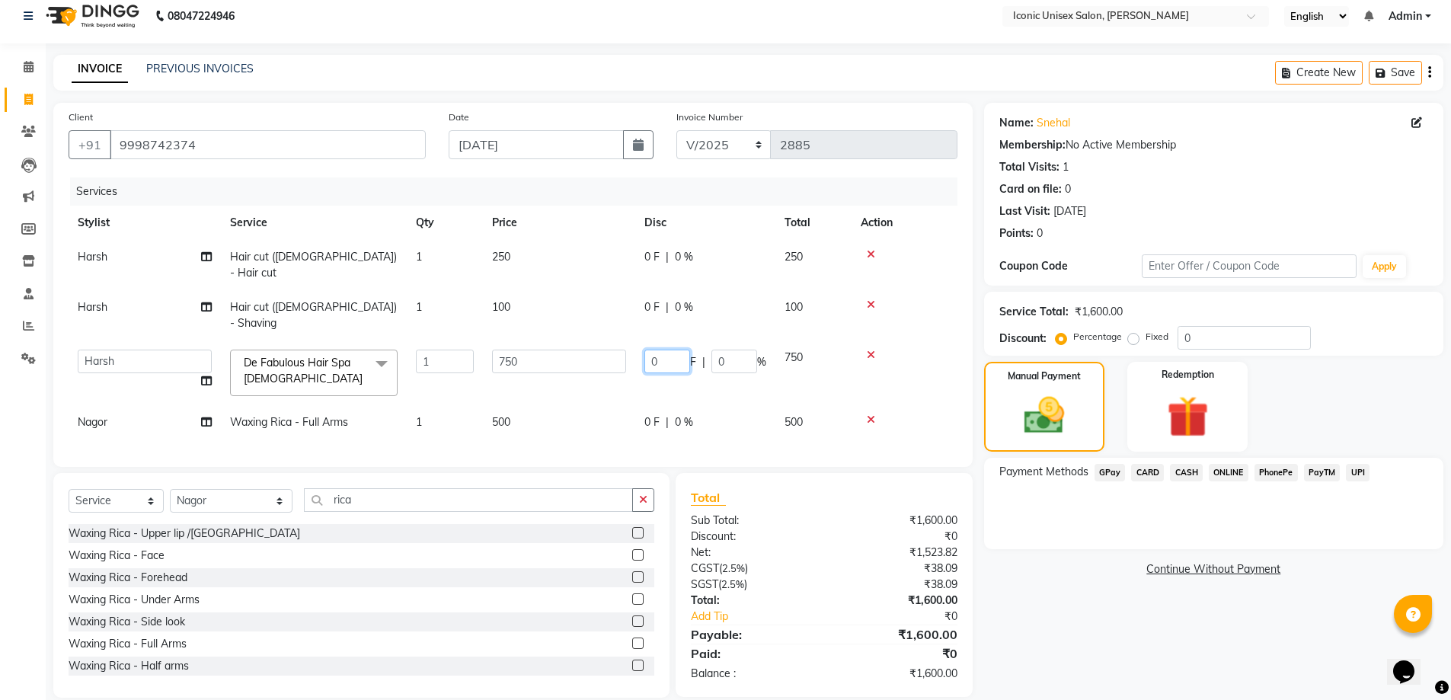
click at [651, 350] on input "0" at bounding box center [667, 362] width 46 height 24
type input "100"
click at [1075, 643] on div "Name: Snehal Membership: No Active Membership Total Visits: 1 Card on file: 0 L…" at bounding box center [1219, 400] width 471 height 595
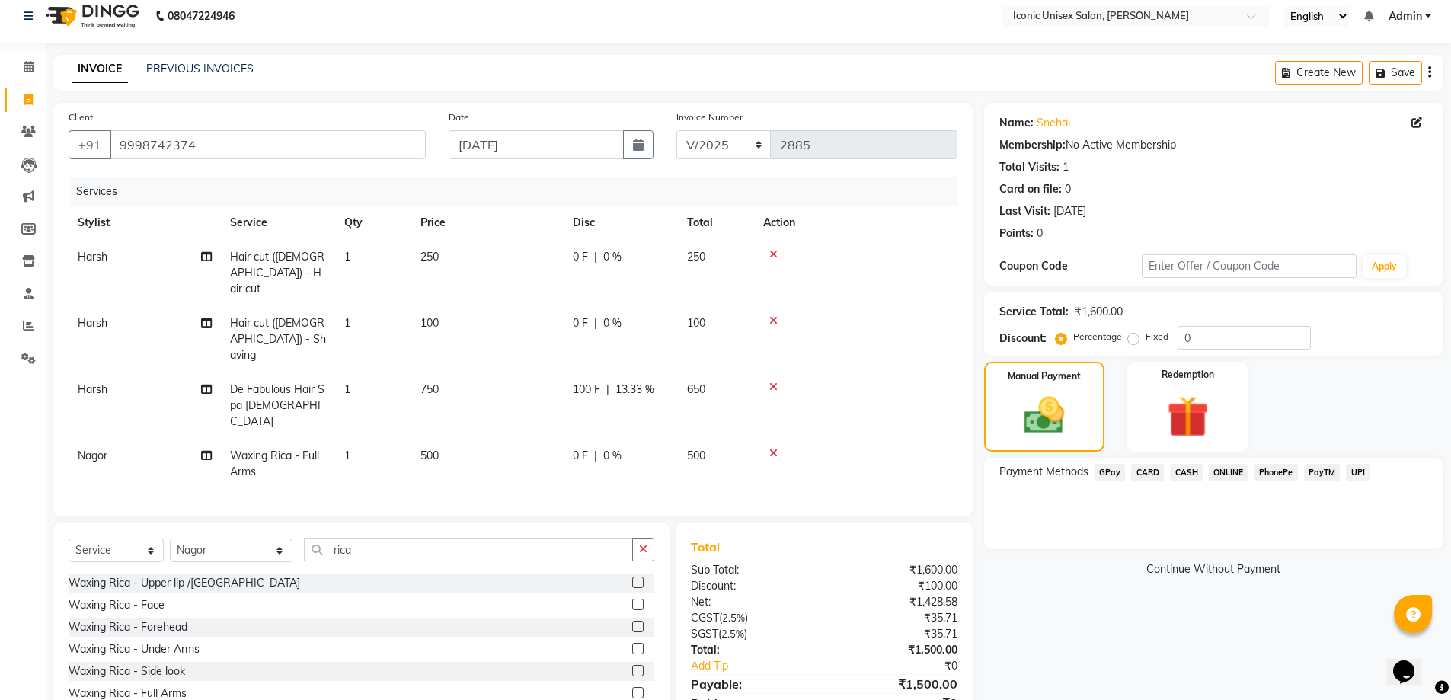
click at [1106, 471] on span "GPay" at bounding box center [1109, 473] width 31 height 18
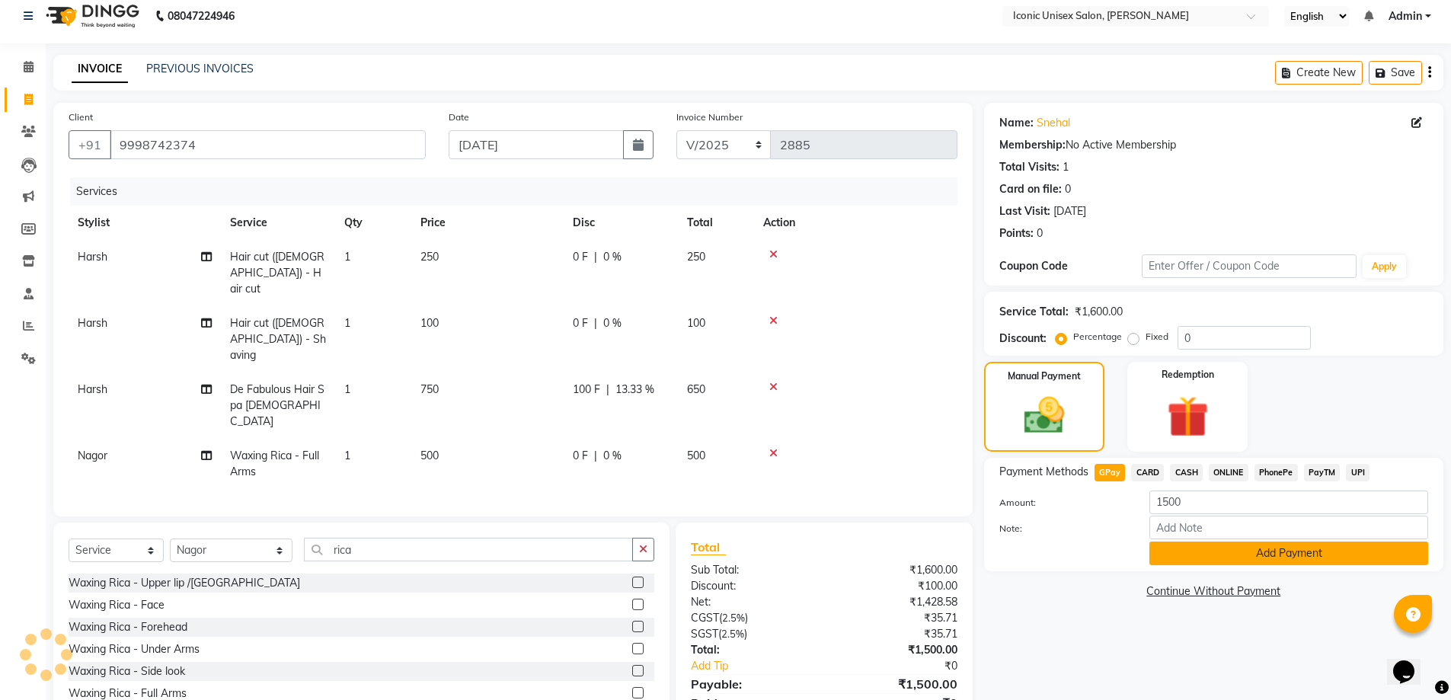
click at [1164, 551] on button "Add Payment" at bounding box center [1288, 553] width 279 height 24
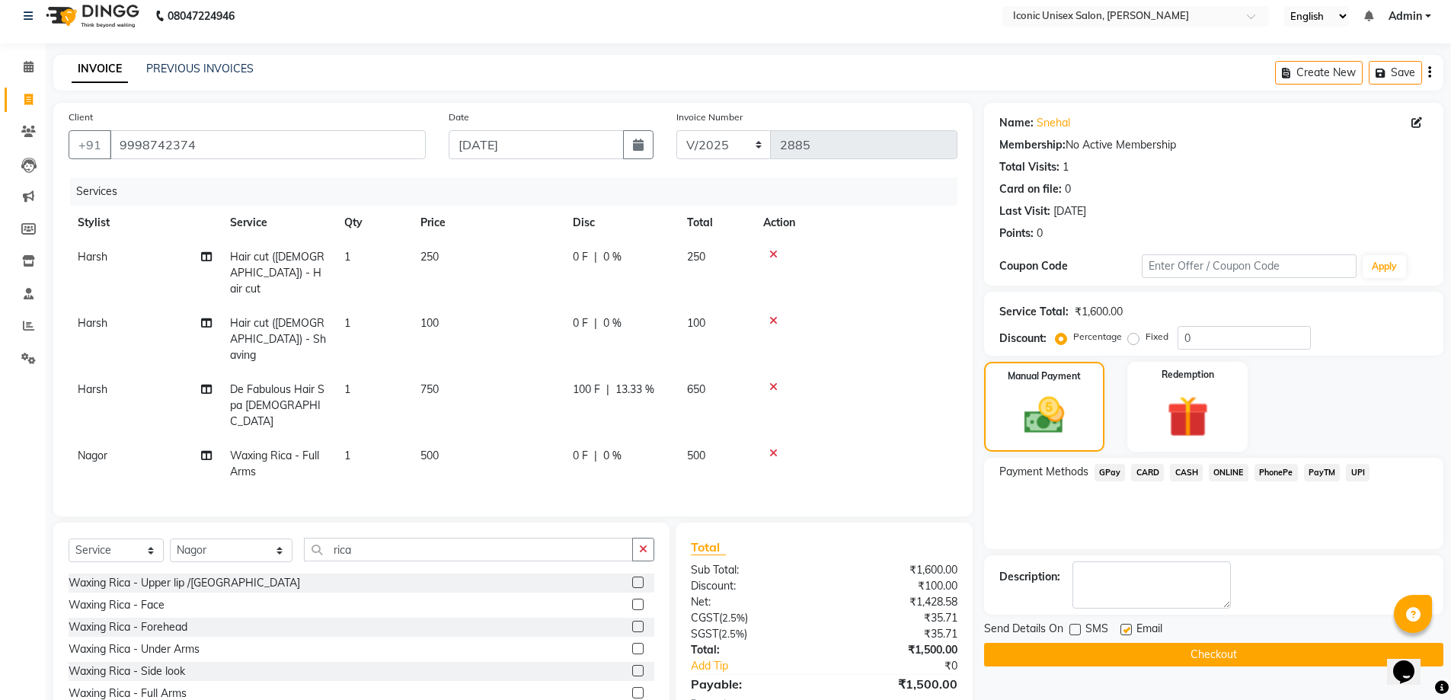
click at [1078, 659] on button "Checkout" at bounding box center [1213, 655] width 459 height 24
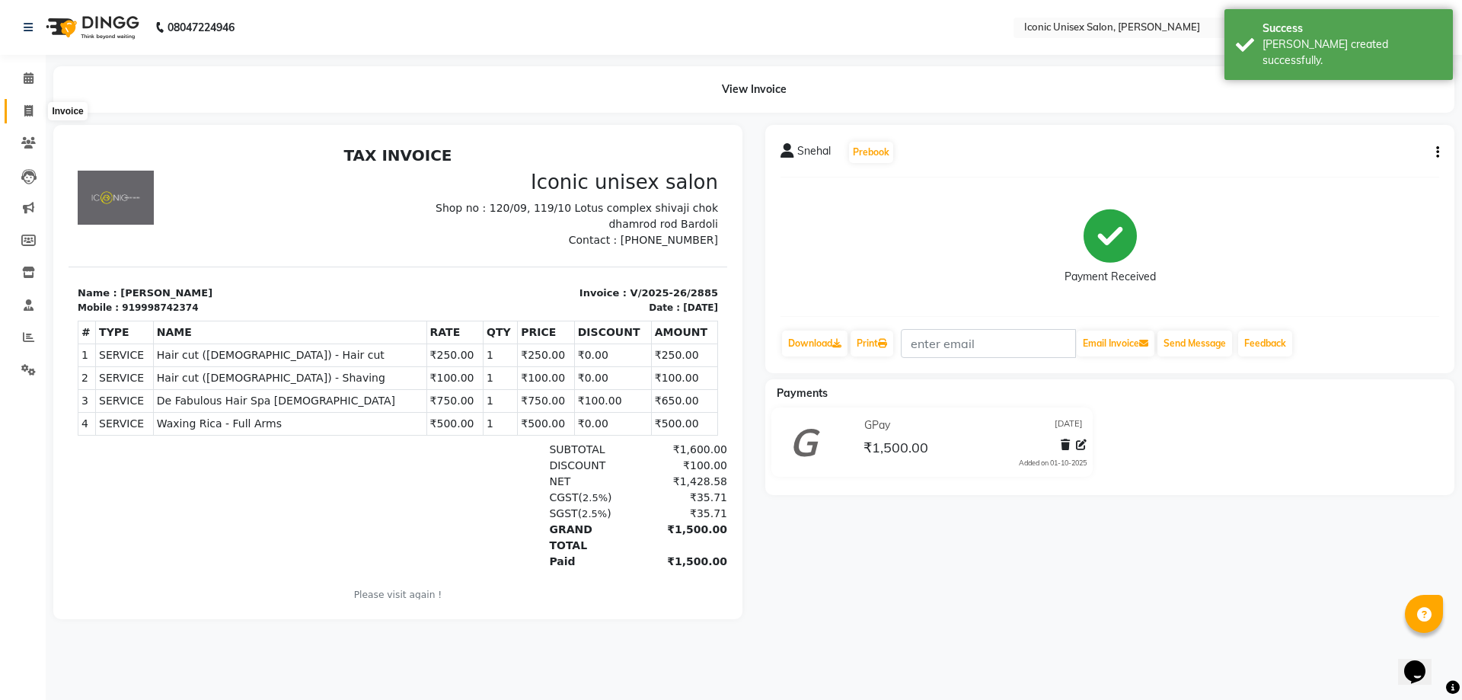
click at [27, 110] on icon at bounding box center [28, 110] width 8 height 11
select select "3884"
select select "service"
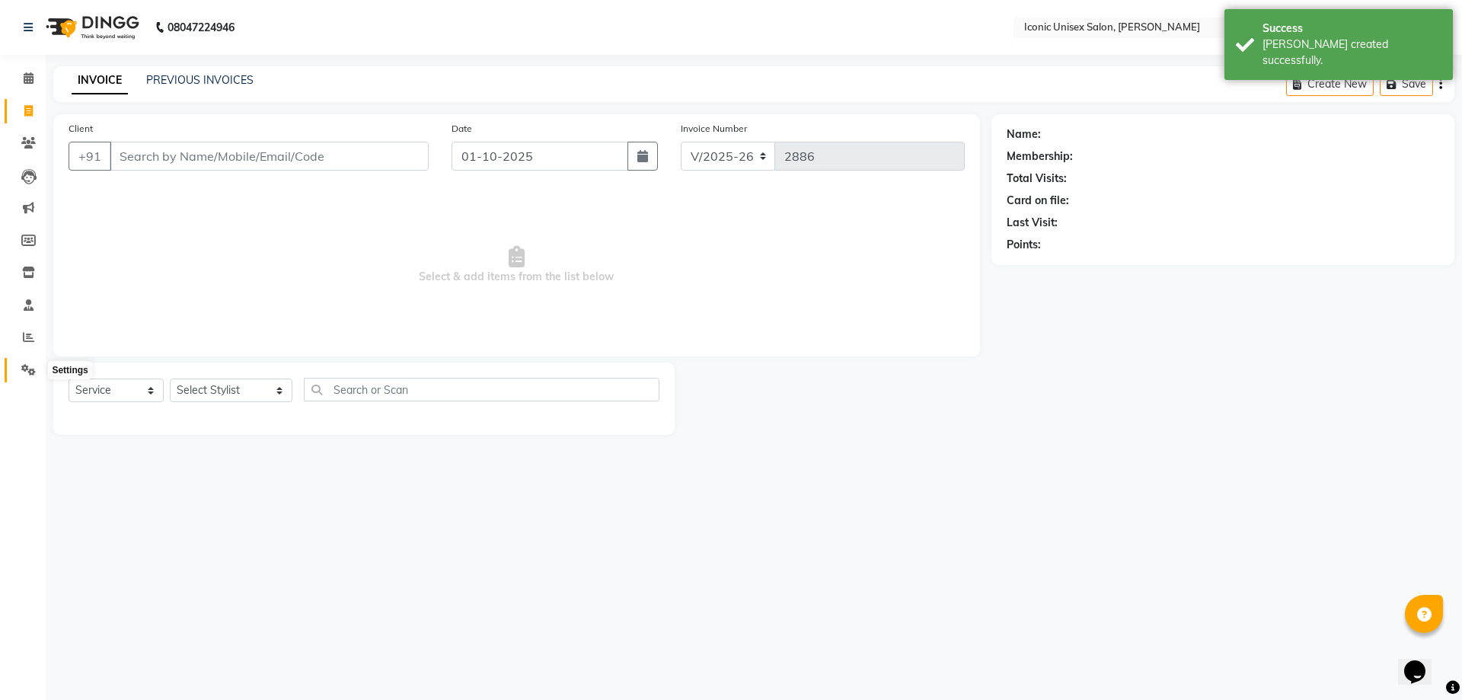
drag, startPoint x: 25, startPoint y: 369, endPoint x: 30, endPoint y: 357, distance: 13.0
click at [25, 370] on icon at bounding box center [28, 369] width 14 height 11
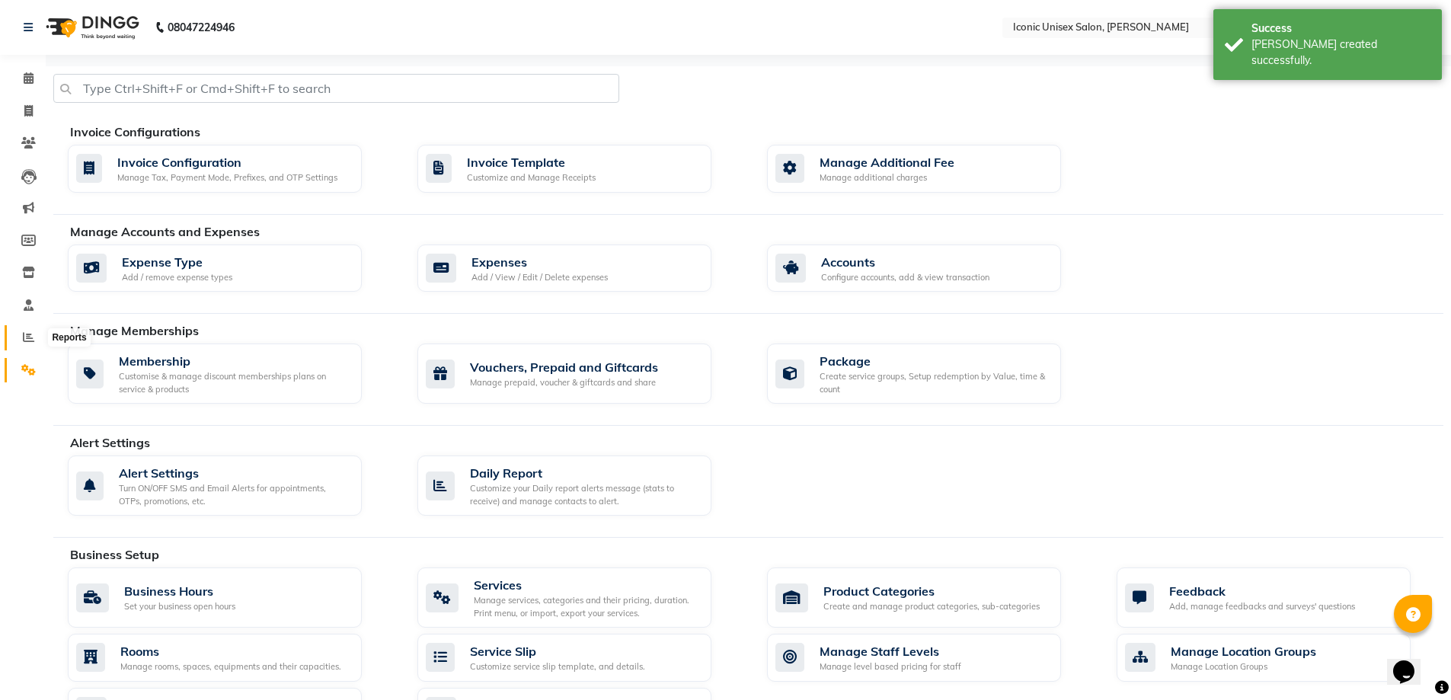
click at [32, 337] on icon at bounding box center [28, 336] width 11 height 11
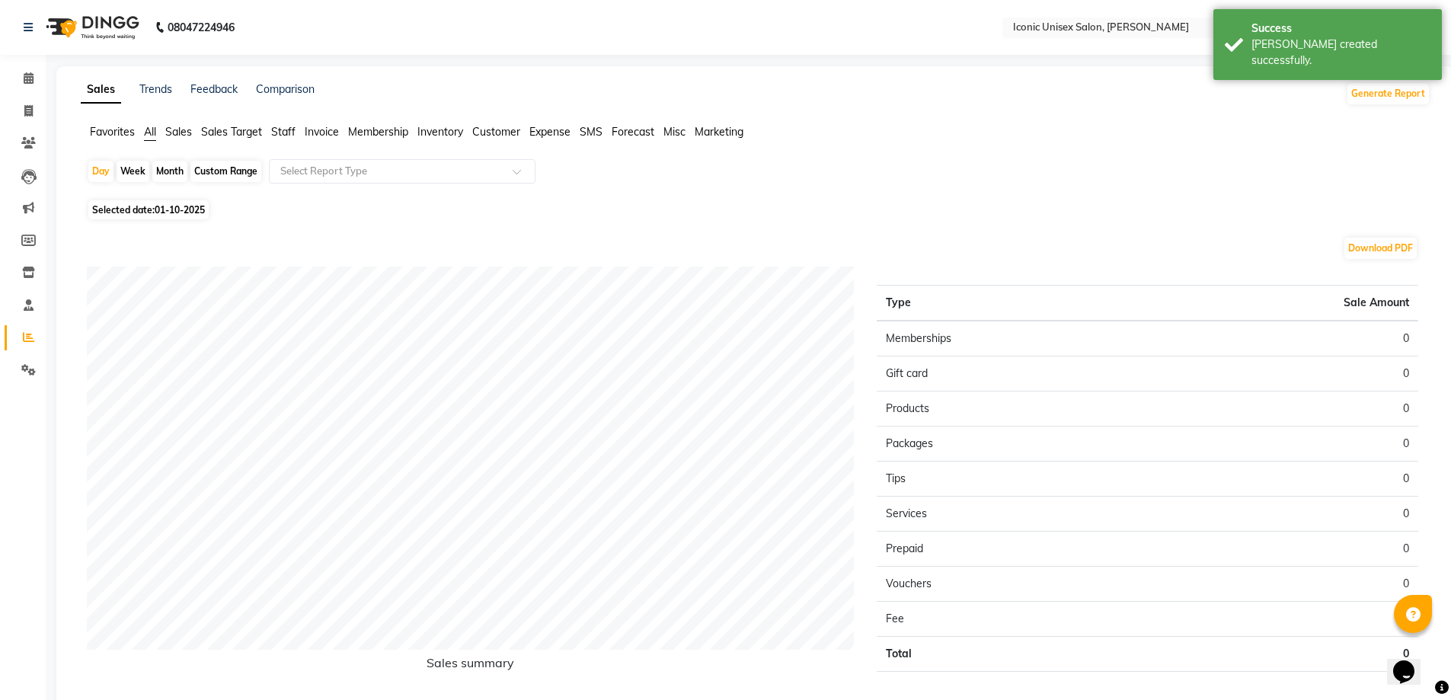
click at [283, 128] on span "Staff" at bounding box center [283, 132] width 24 height 14
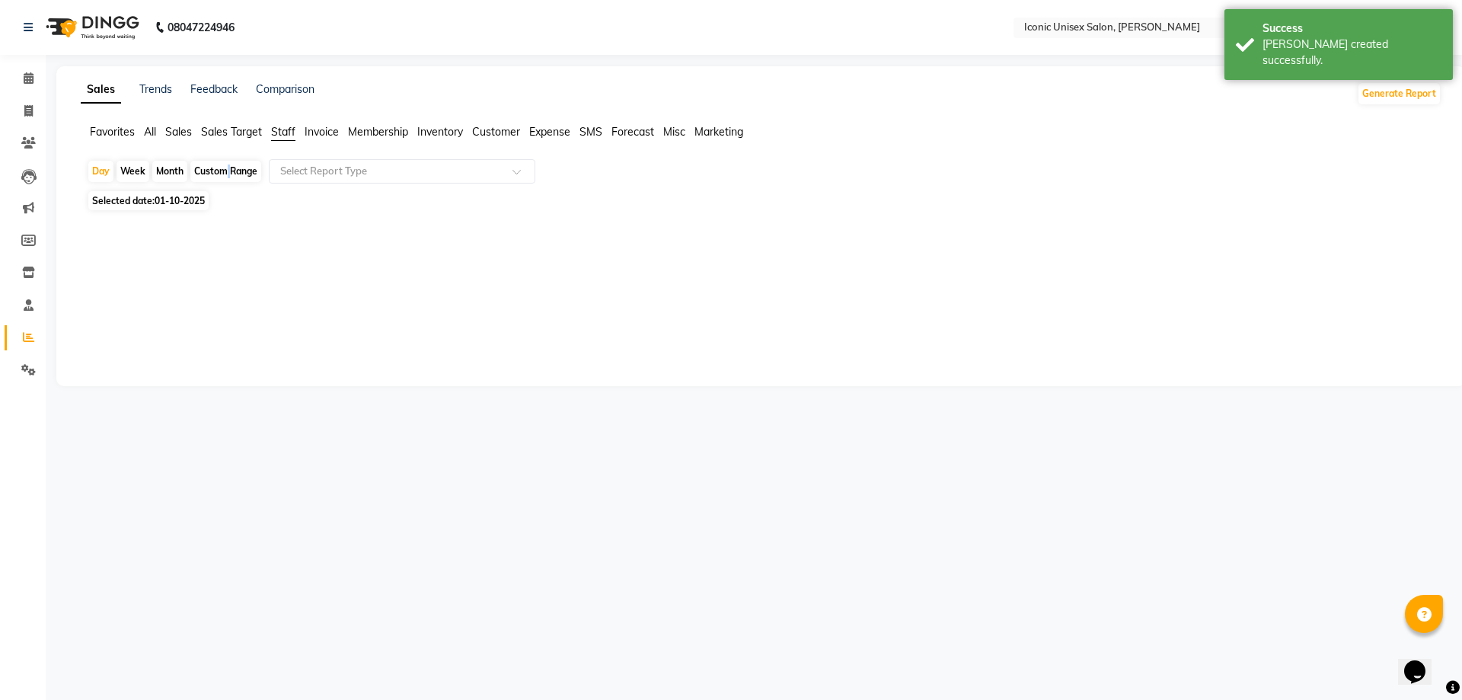
click at [228, 169] on div "Custom Range" at bounding box center [225, 171] width 71 height 21
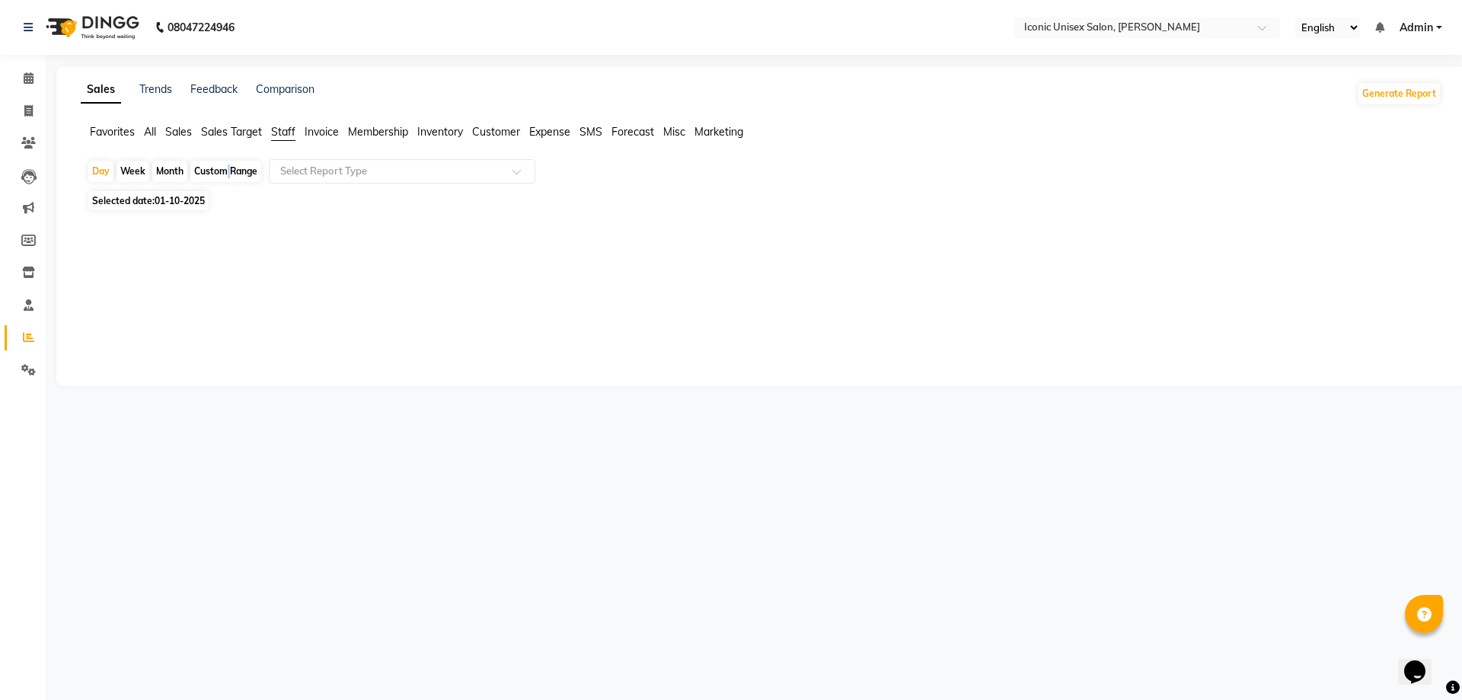
select select "10"
select select "2025"
click at [166, 168] on div "Month" at bounding box center [169, 171] width 35 height 21
select select "10"
select select "2025"
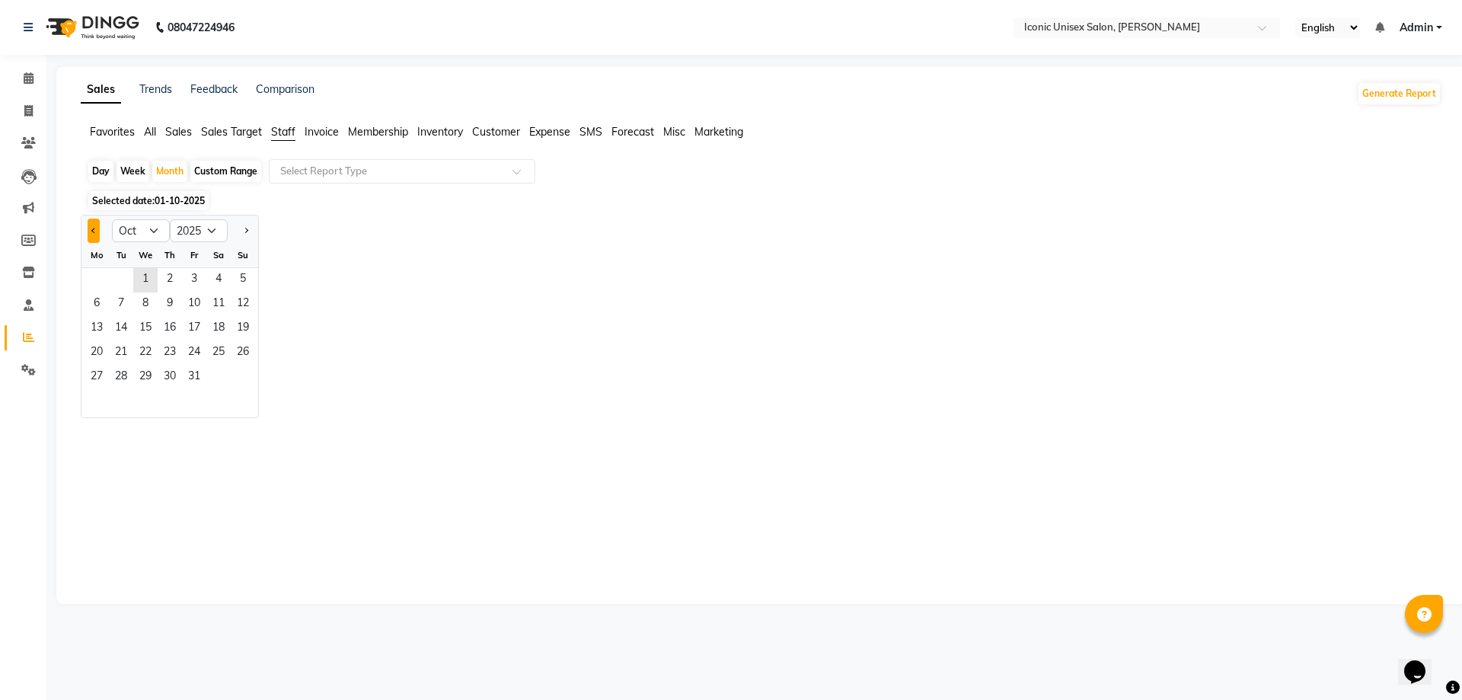
click at [97, 228] on button "Previous month" at bounding box center [94, 231] width 12 height 24
select select "9"
click at [107, 276] on span "1" at bounding box center [97, 280] width 24 height 24
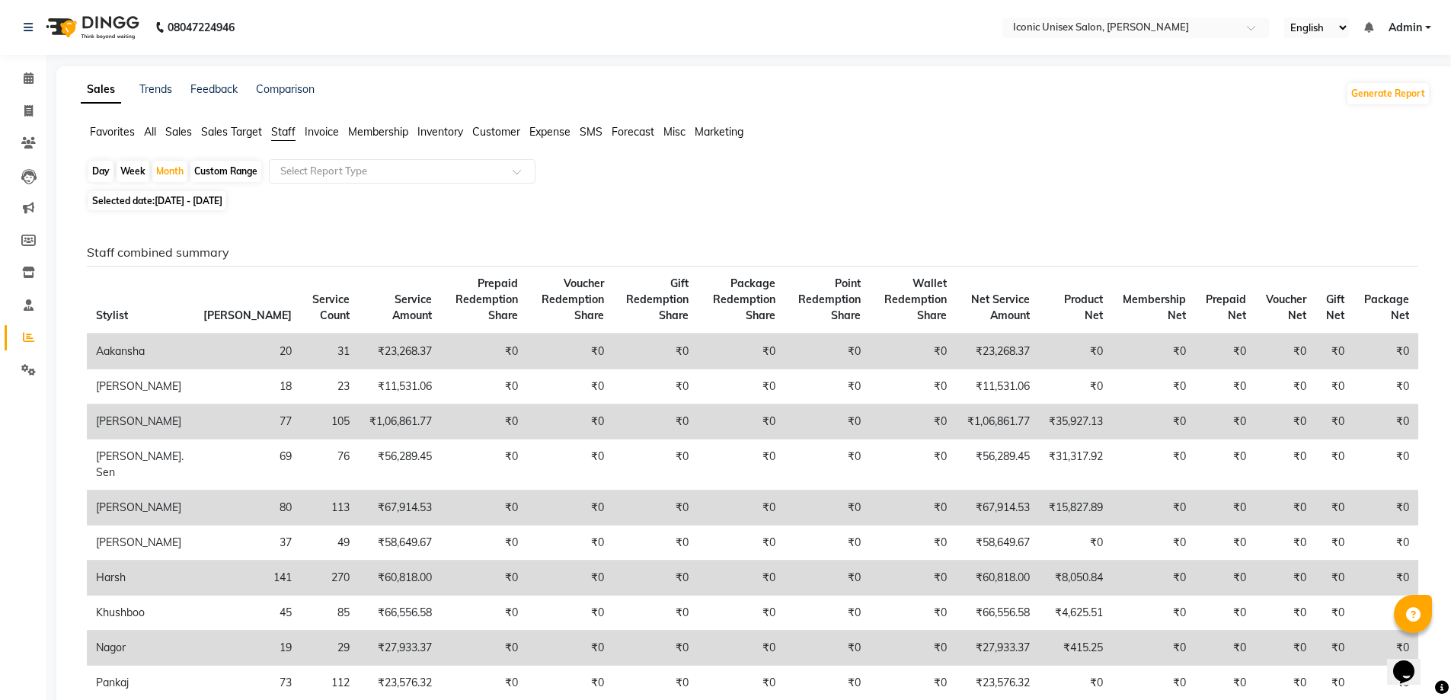
click at [97, 166] on div "Day" at bounding box center [100, 171] width 25 height 21
select select "9"
select select "2025"
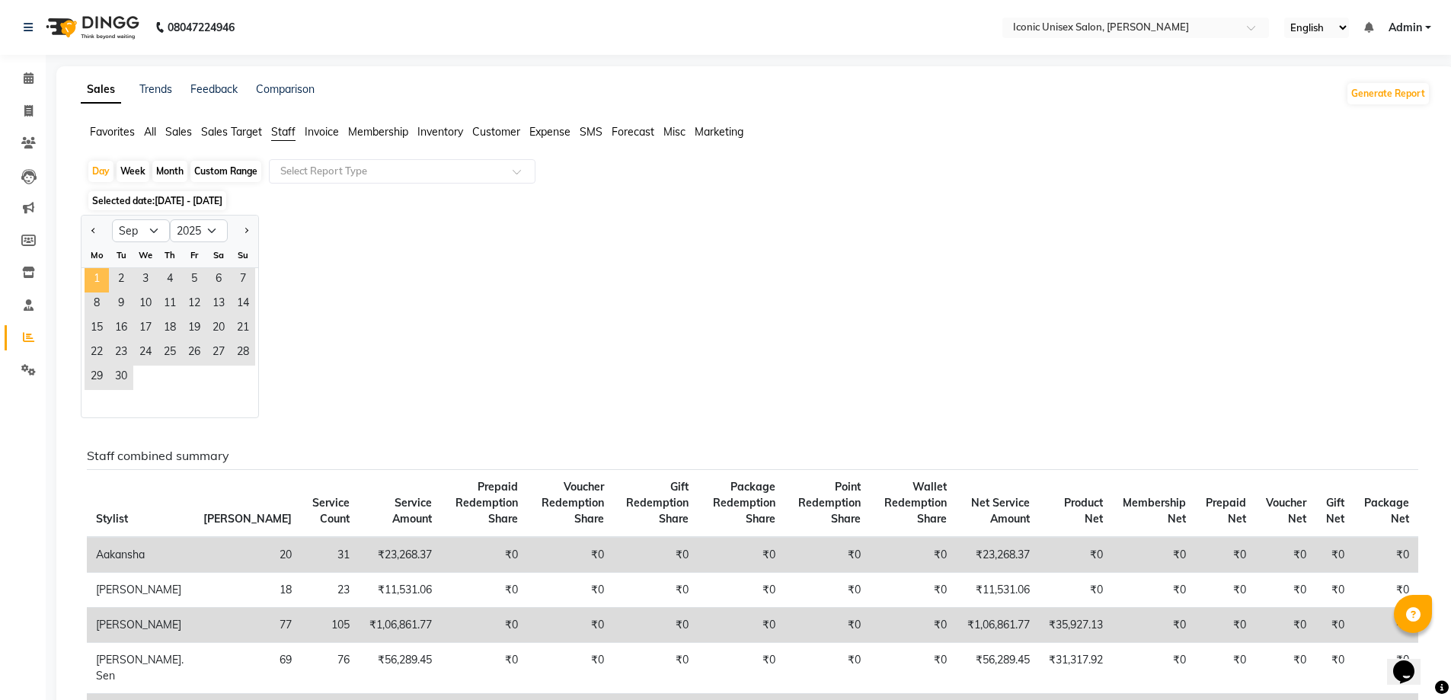
click at [104, 276] on span "1" at bounding box center [97, 280] width 24 height 24
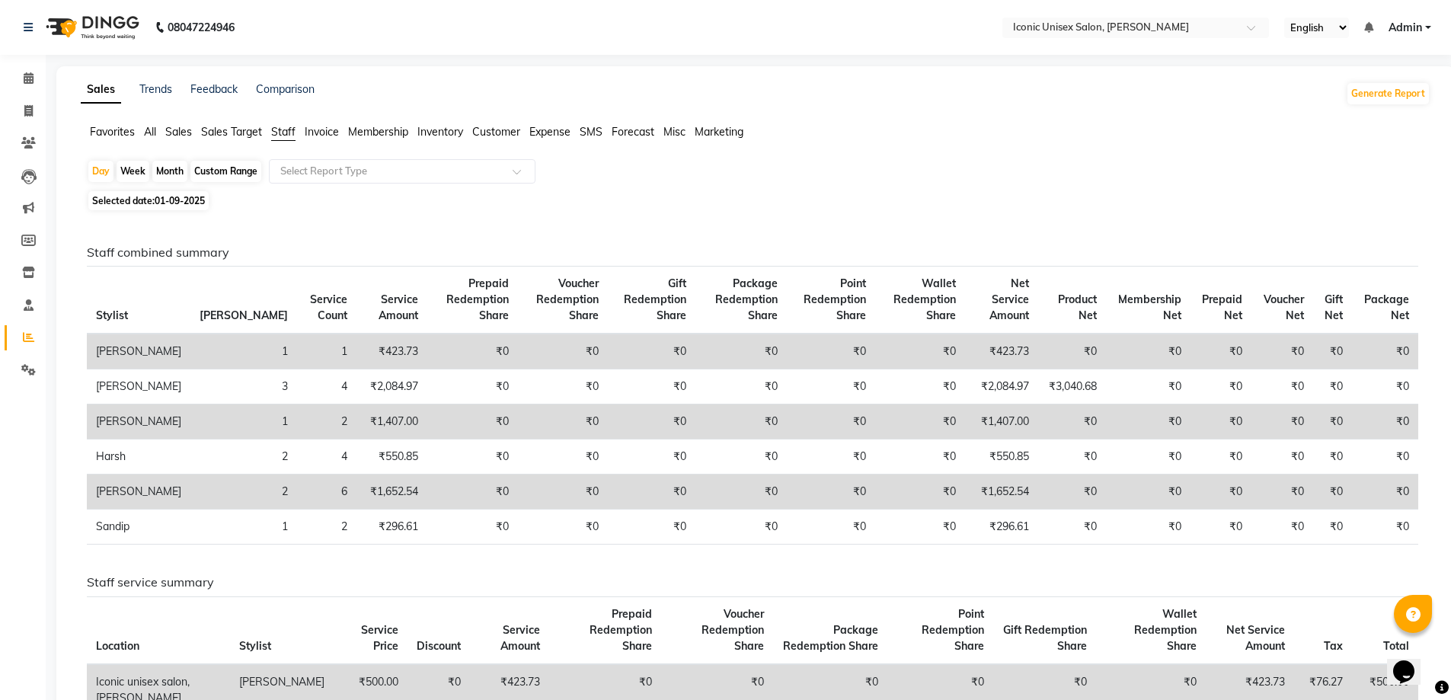
click at [164, 199] on span "01-09-2025" at bounding box center [180, 200] width 50 height 11
select select "9"
select select "2025"
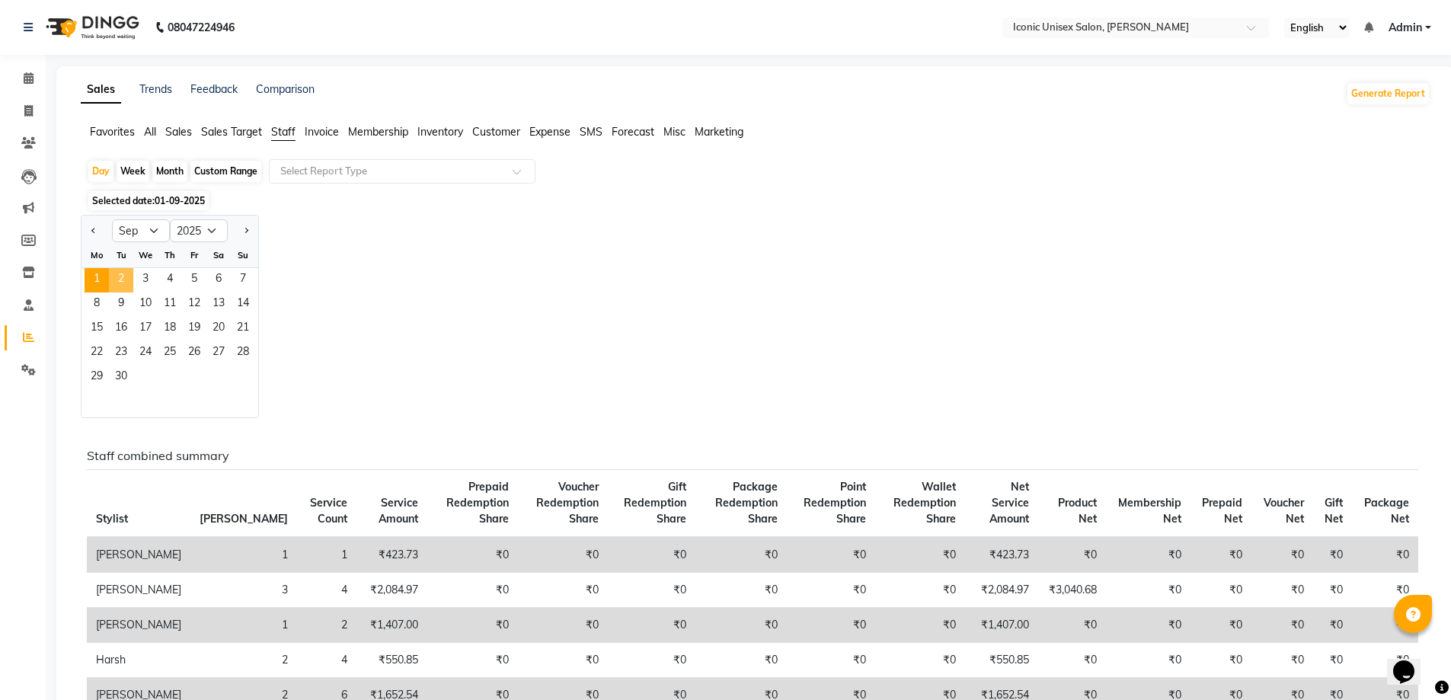
click at [129, 282] on span "2" at bounding box center [121, 280] width 24 height 24
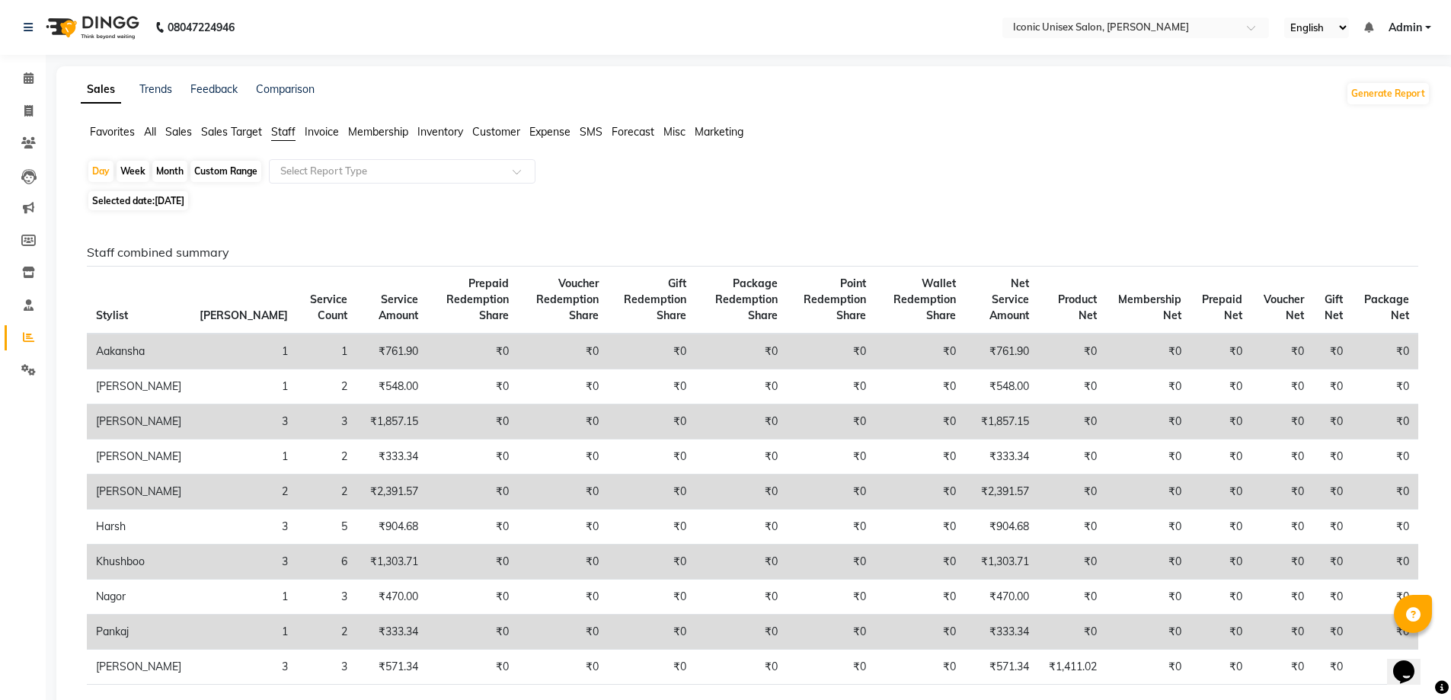
click at [124, 197] on span "Selected date: 02-09-2025" at bounding box center [138, 200] width 100 height 19
select select "9"
select select "2025"
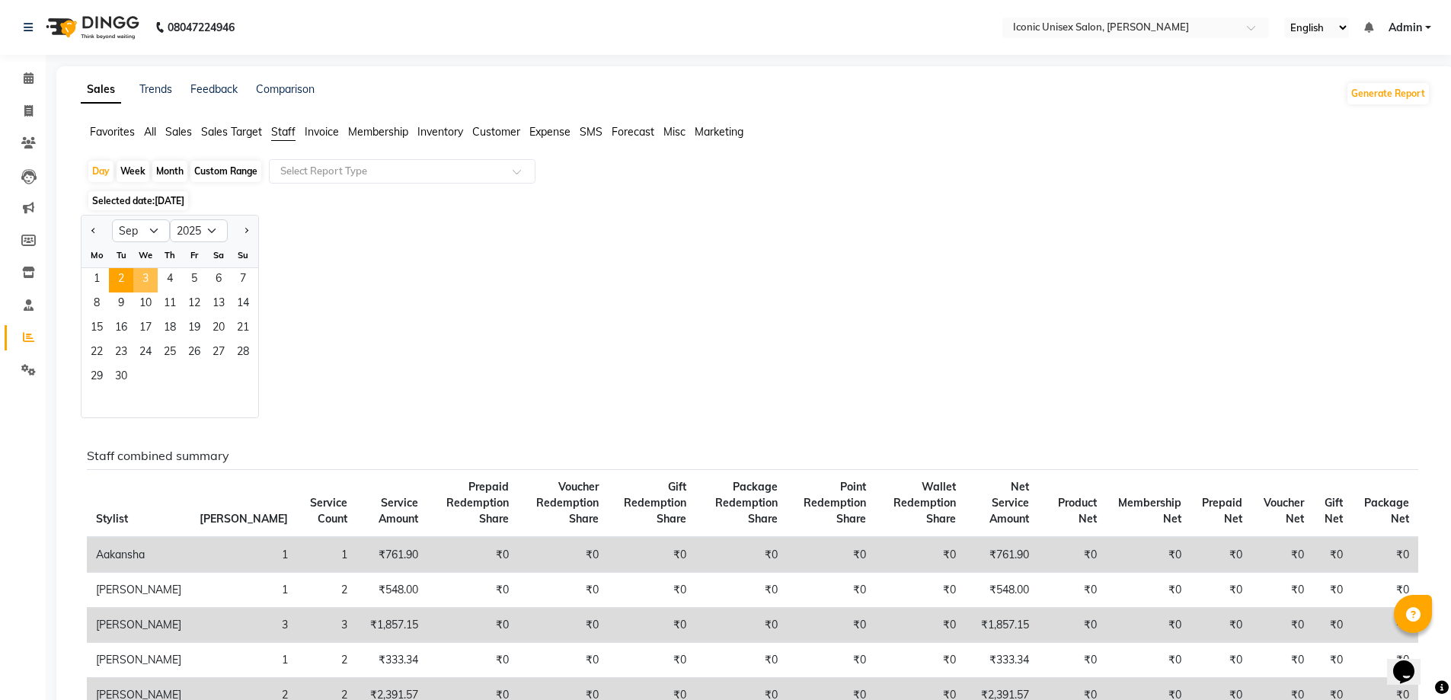
click at [142, 279] on span "3" at bounding box center [145, 280] width 24 height 24
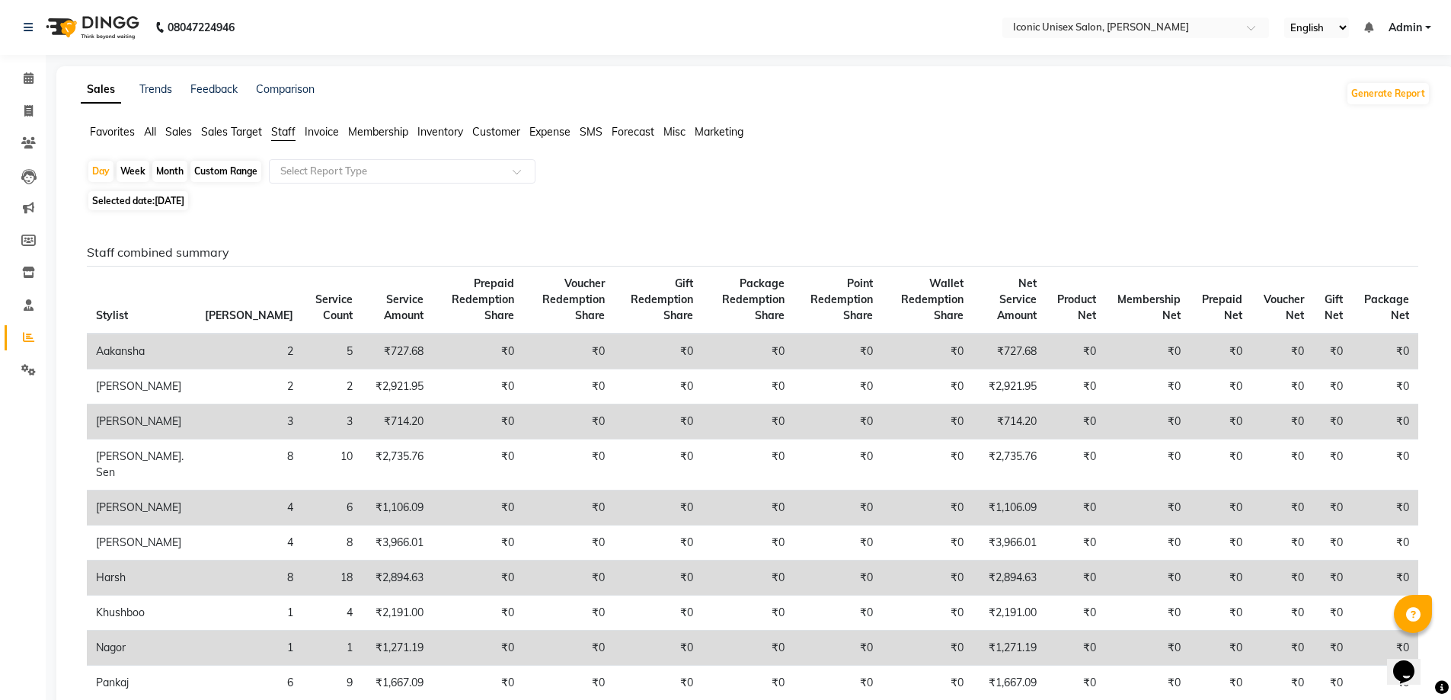
click at [144, 200] on span "Selected date: 03-09-2025" at bounding box center [138, 200] width 100 height 19
select select "9"
select select "2025"
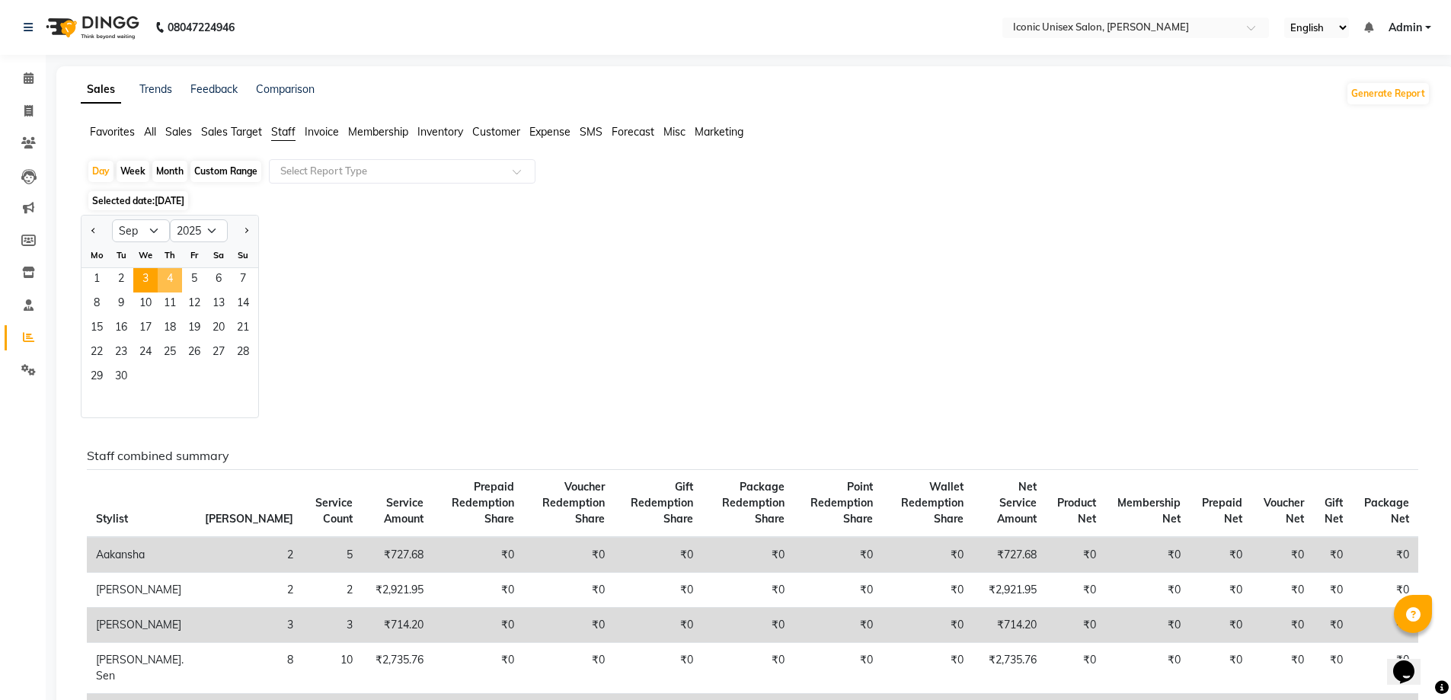
click at [174, 282] on span "4" at bounding box center [170, 280] width 24 height 24
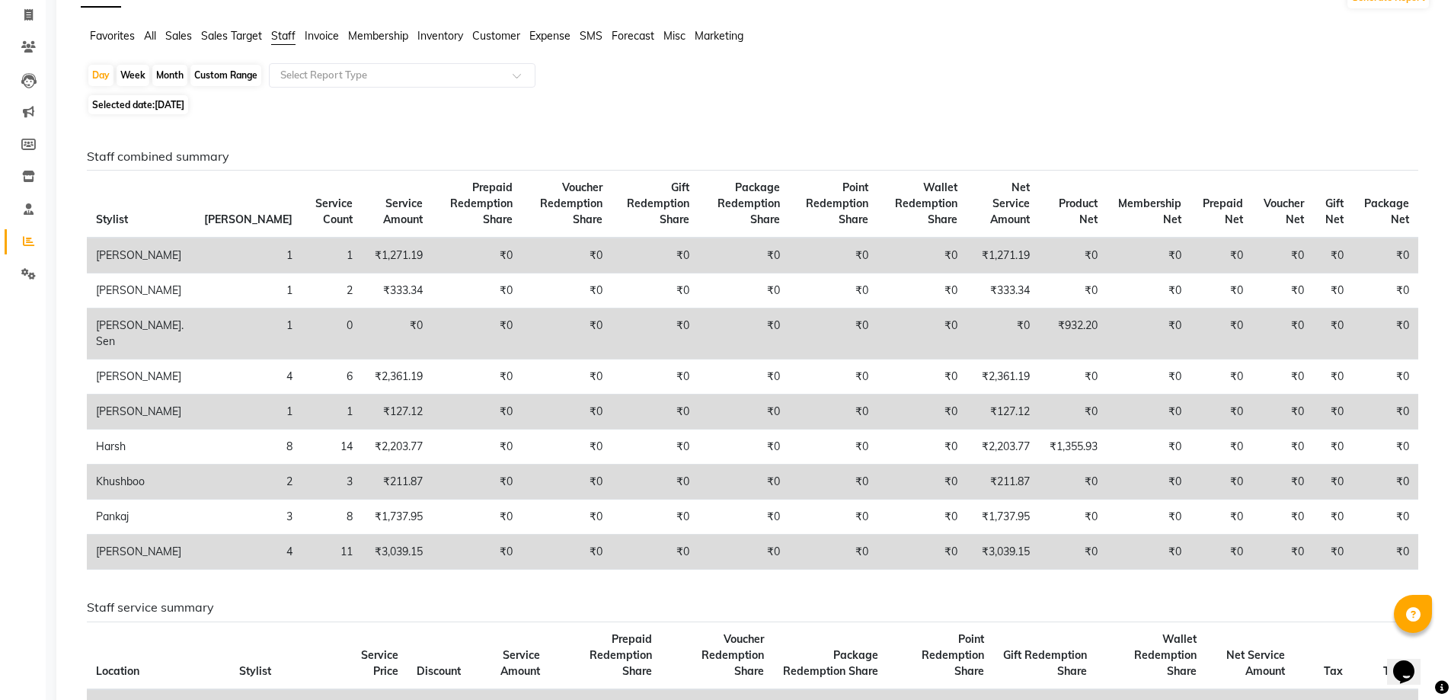
scroll to position [76, 0]
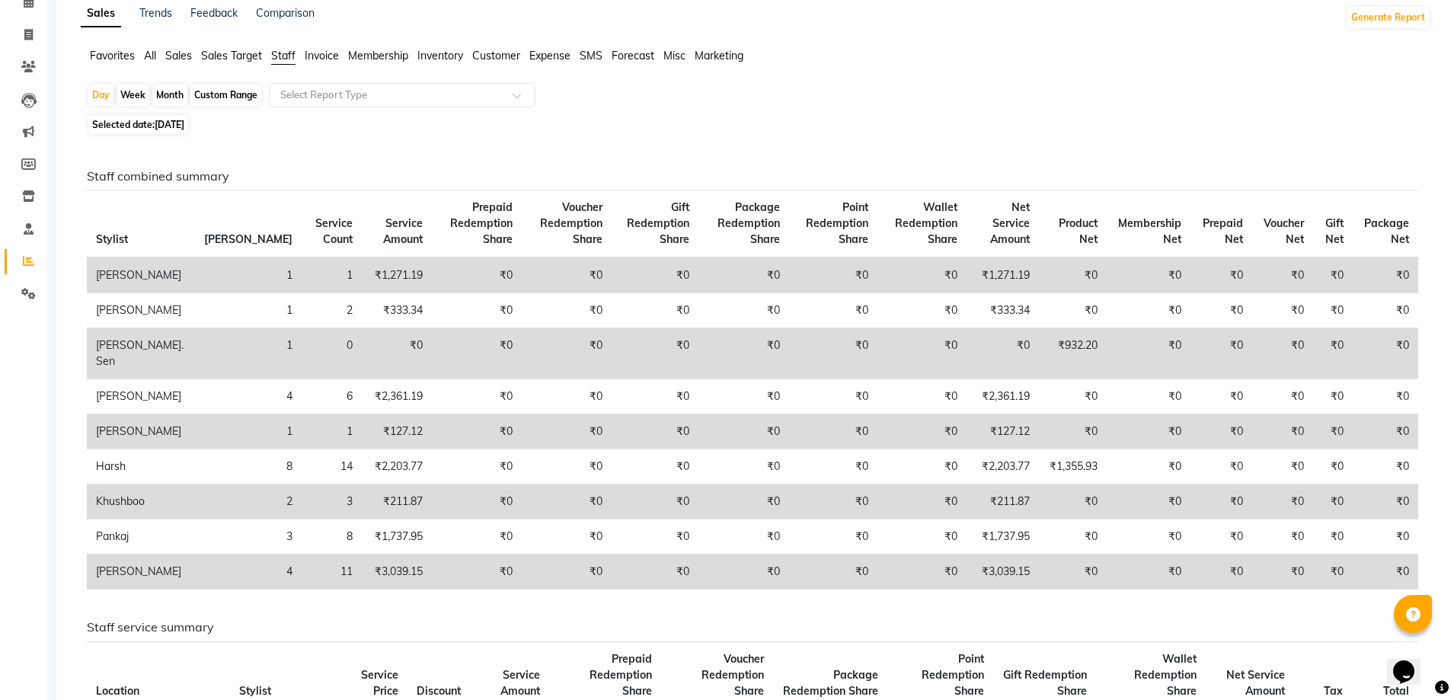
click at [188, 116] on span "Selected date: 04-09-2025" at bounding box center [138, 124] width 100 height 19
select select "9"
select select "2025"
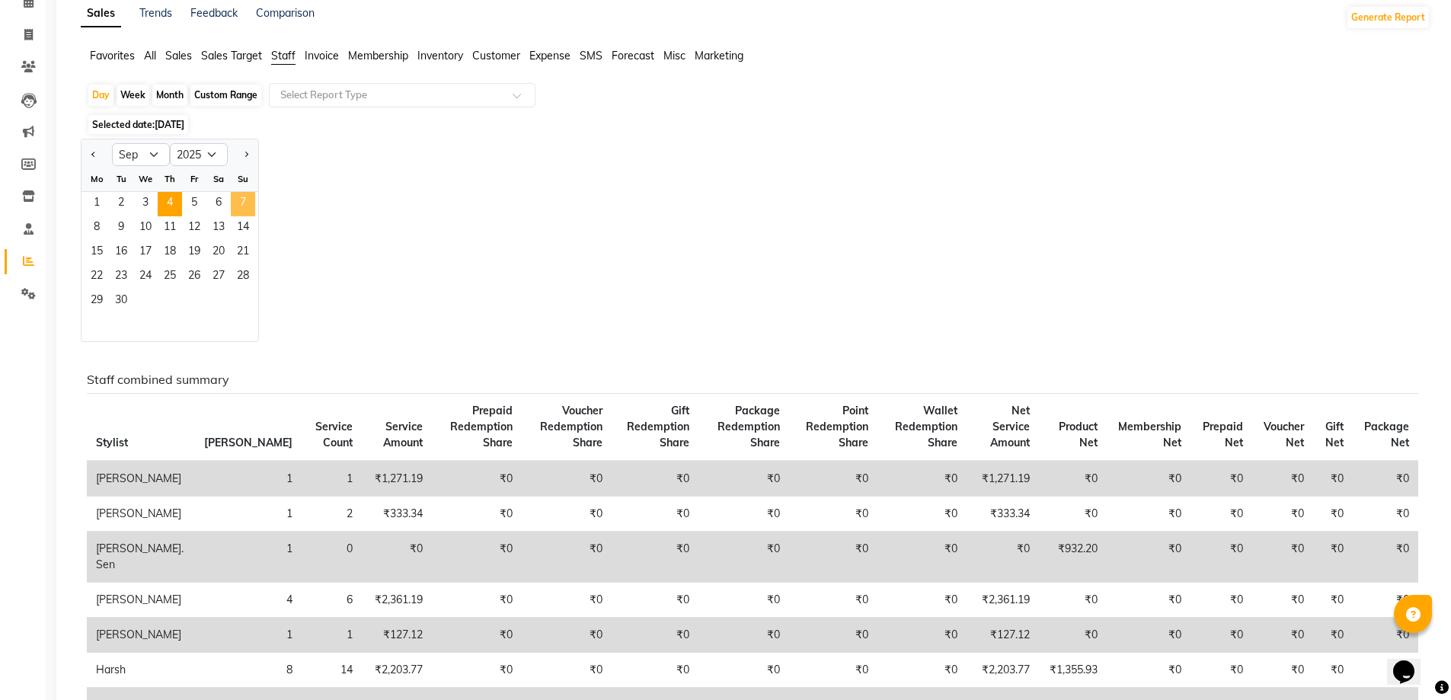
click at [248, 204] on span "7" at bounding box center [243, 204] width 24 height 24
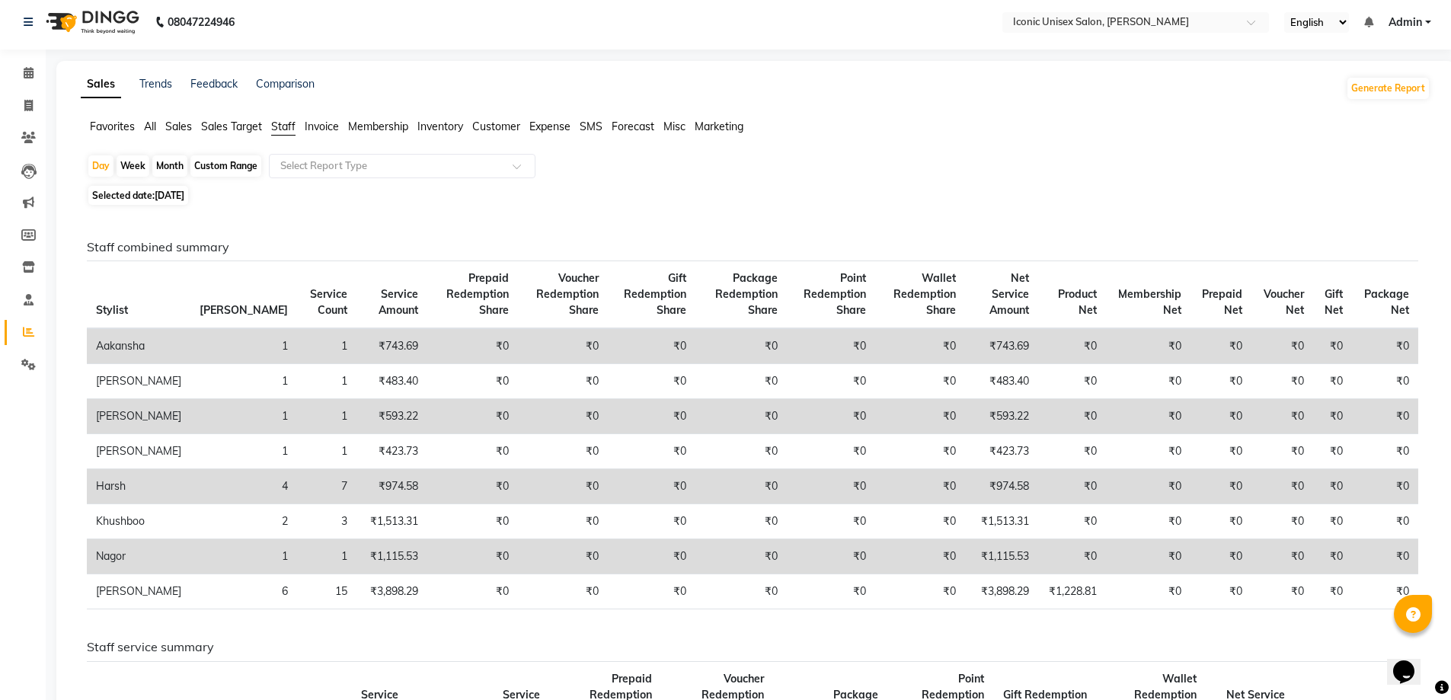
scroll to position [0, 0]
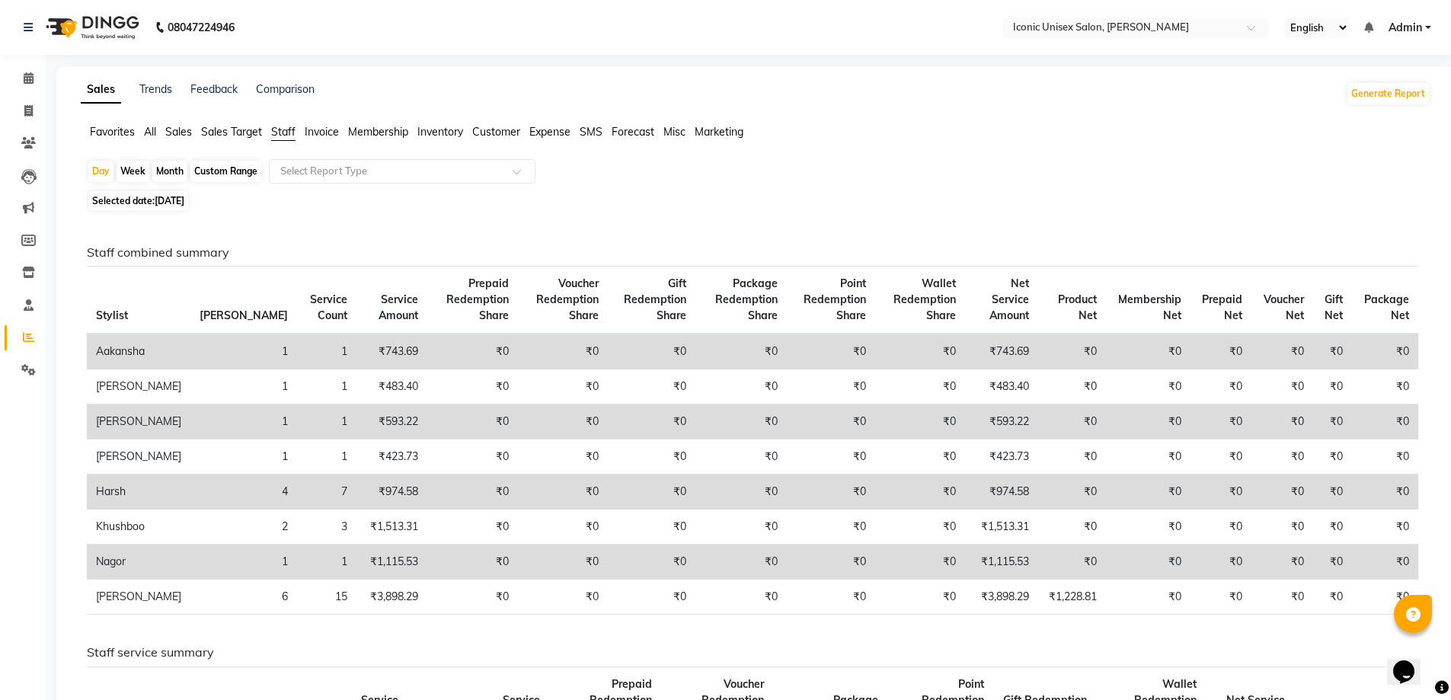
click at [171, 197] on span "07-09-2025" at bounding box center [170, 200] width 30 height 11
select select "9"
select select "2025"
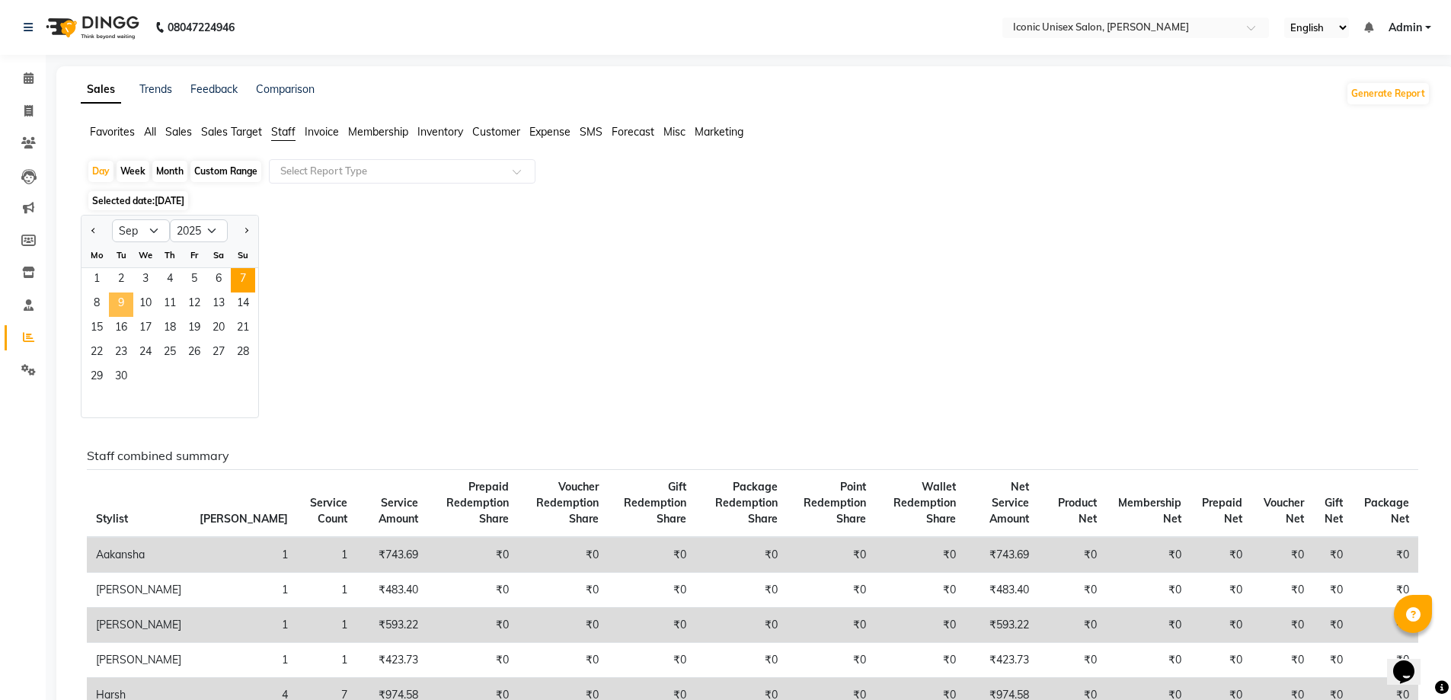
click at [119, 303] on span "9" at bounding box center [121, 304] width 24 height 24
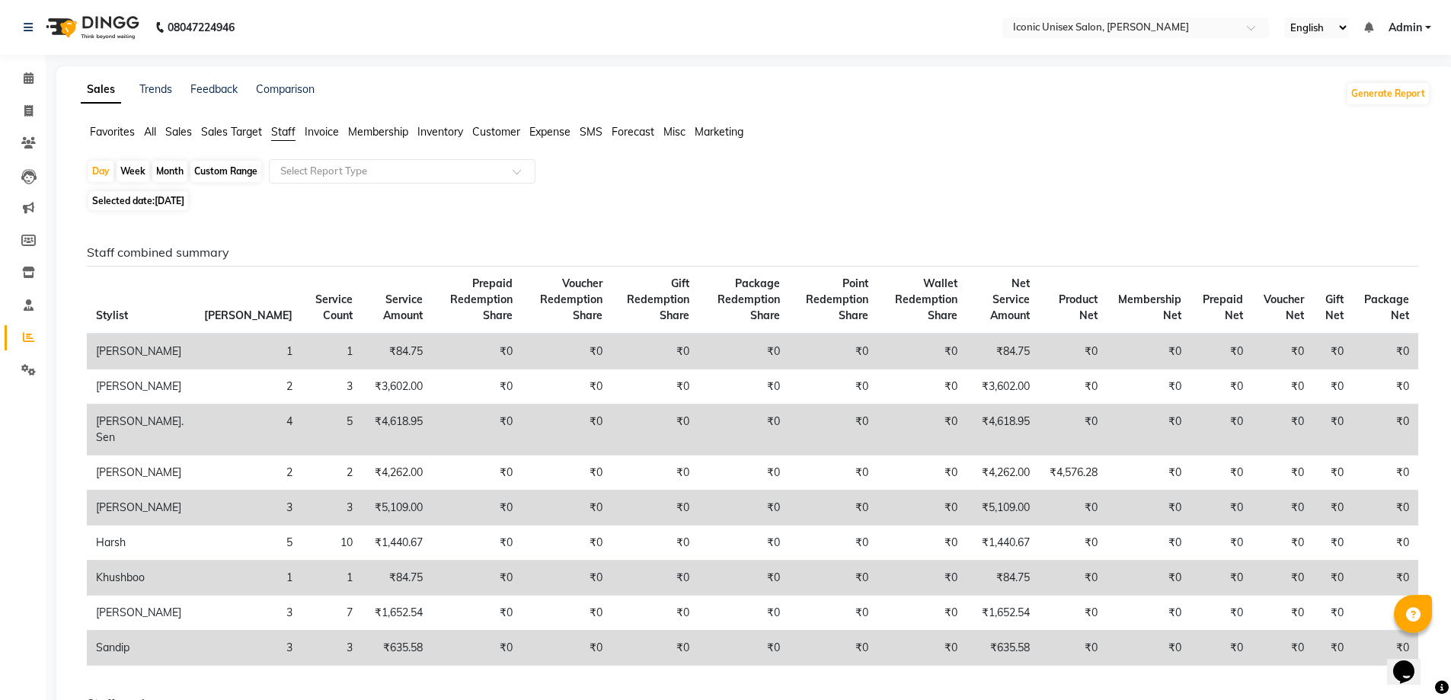
click at [180, 201] on span "09-09-2025" at bounding box center [170, 200] width 30 height 11
select select "9"
select select "2025"
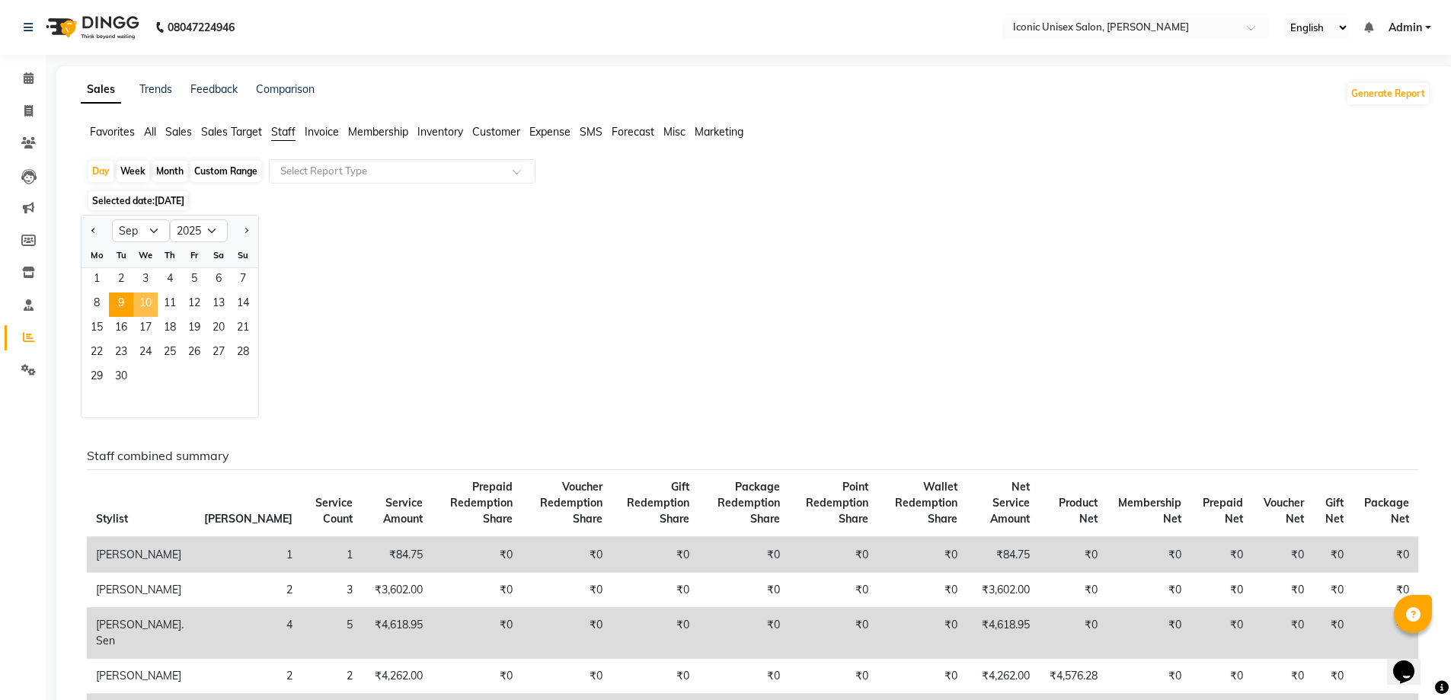
click at [150, 299] on span "10" at bounding box center [145, 304] width 24 height 24
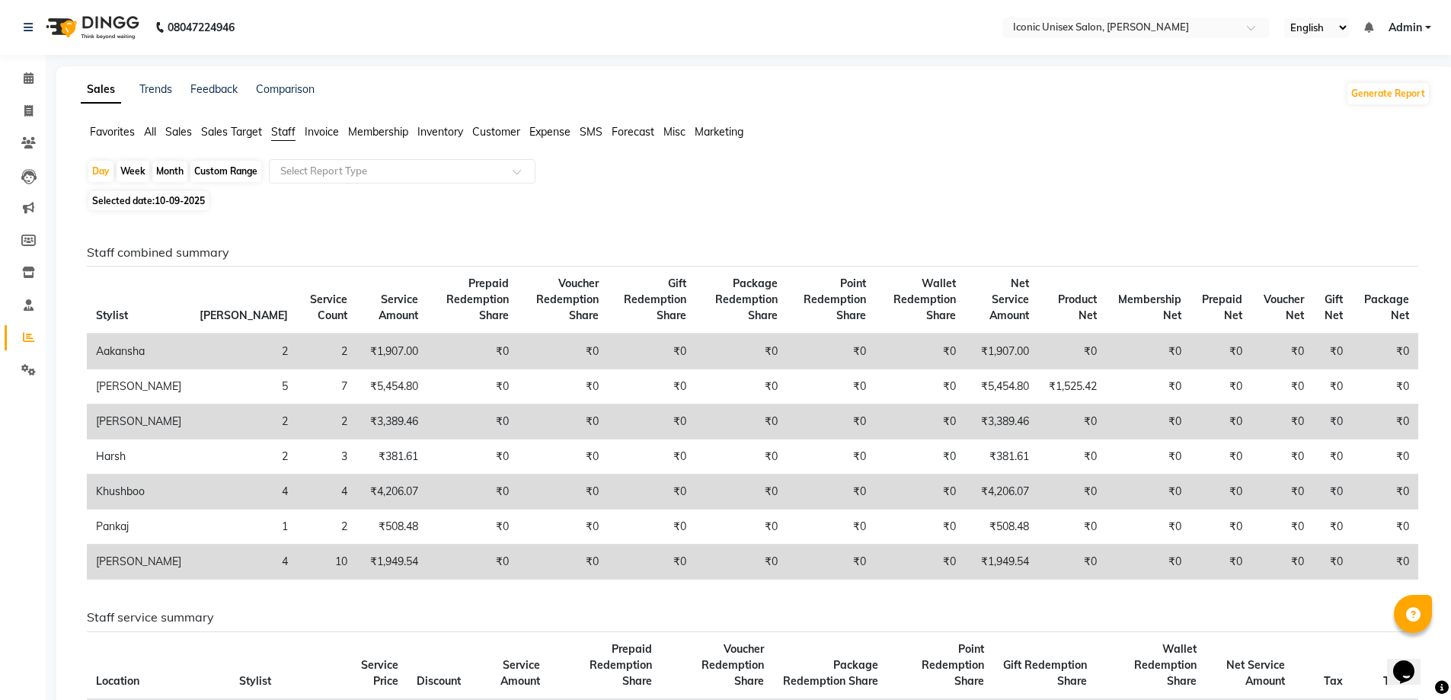
click at [181, 205] on span "10-09-2025" at bounding box center [180, 200] width 50 height 11
select select "9"
select select "2025"
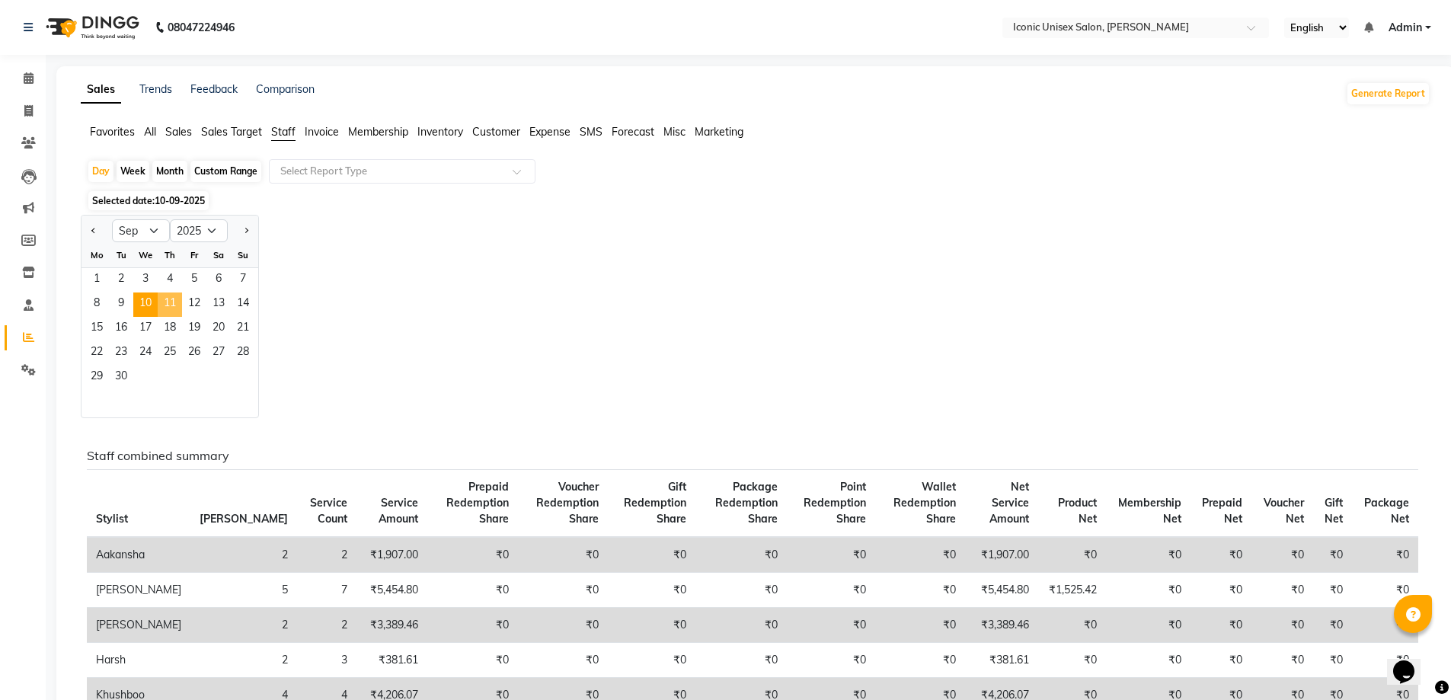
click at [175, 303] on span "11" at bounding box center [170, 304] width 24 height 24
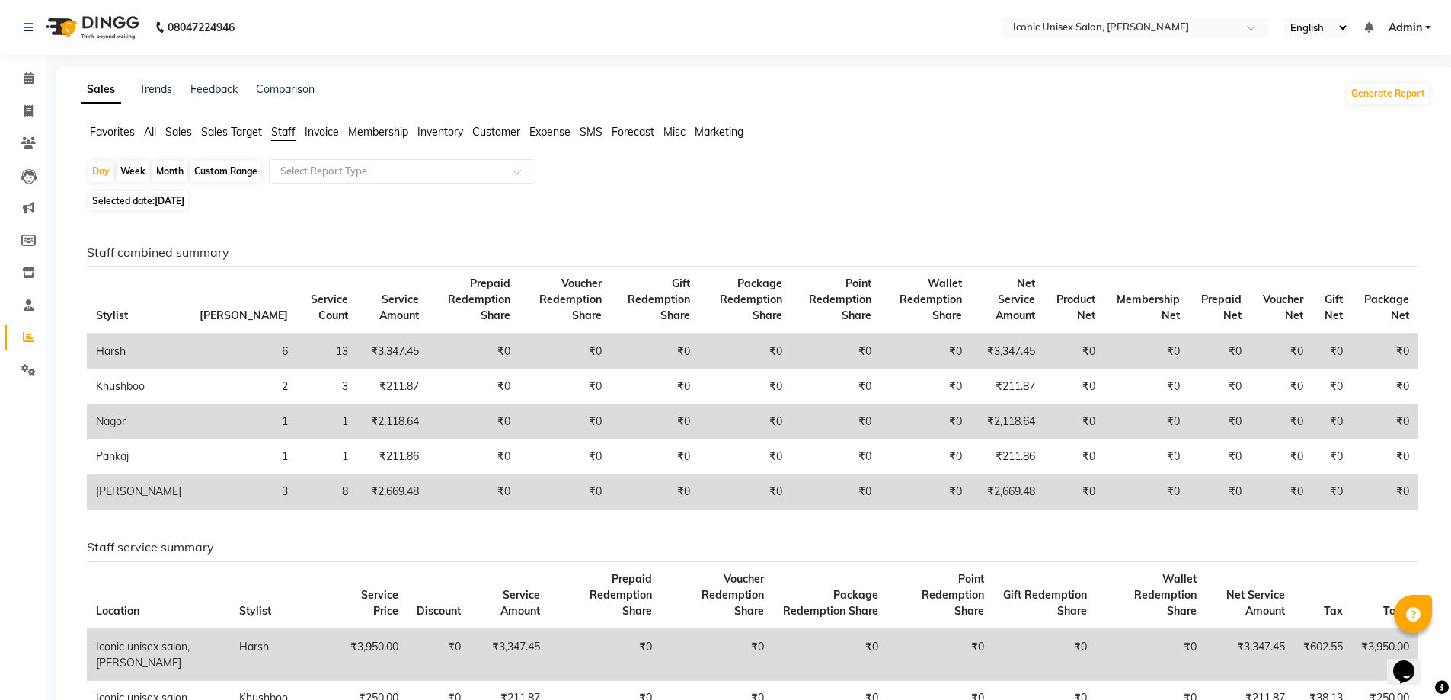
click at [184, 203] on span "11-09-2025" at bounding box center [170, 200] width 30 height 11
select select "9"
select select "2025"
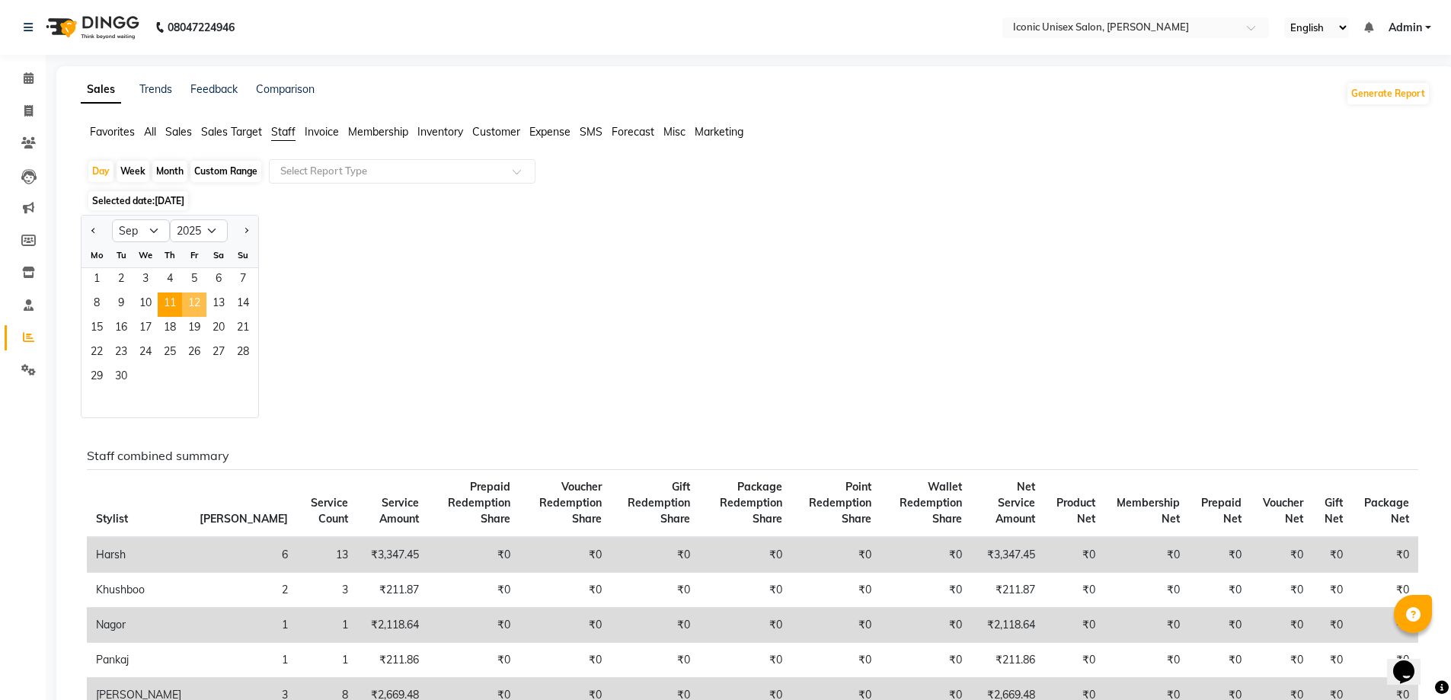
click at [190, 303] on span "12" at bounding box center [194, 304] width 24 height 24
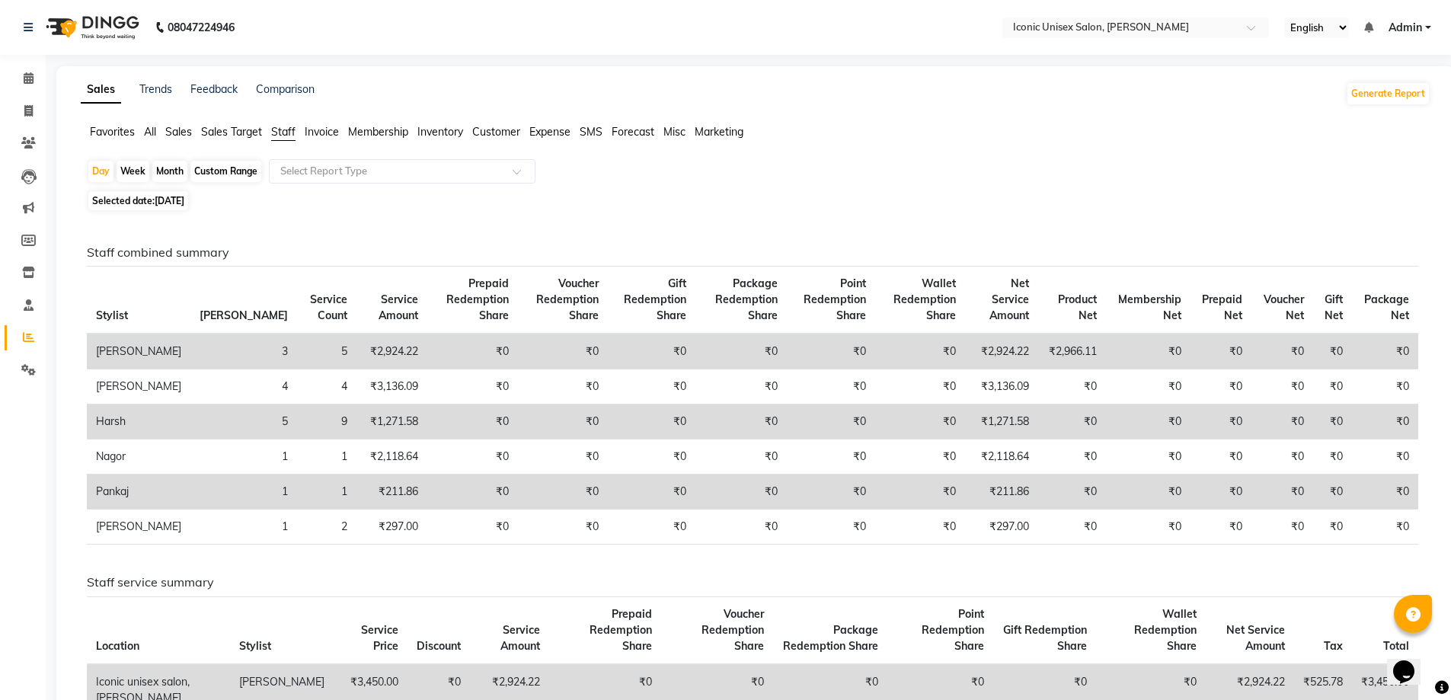
click at [178, 213] on div "Day Week Month Custom Range Select Report Type Selected date: 12-09-2025 Staff …" at bounding box center [756, 684] width 1350 height 1050
click at [177, 197] on span "12-09-2025" at bounding box center [170, 200] width 30 height 11
select select "9"
select select "2025"
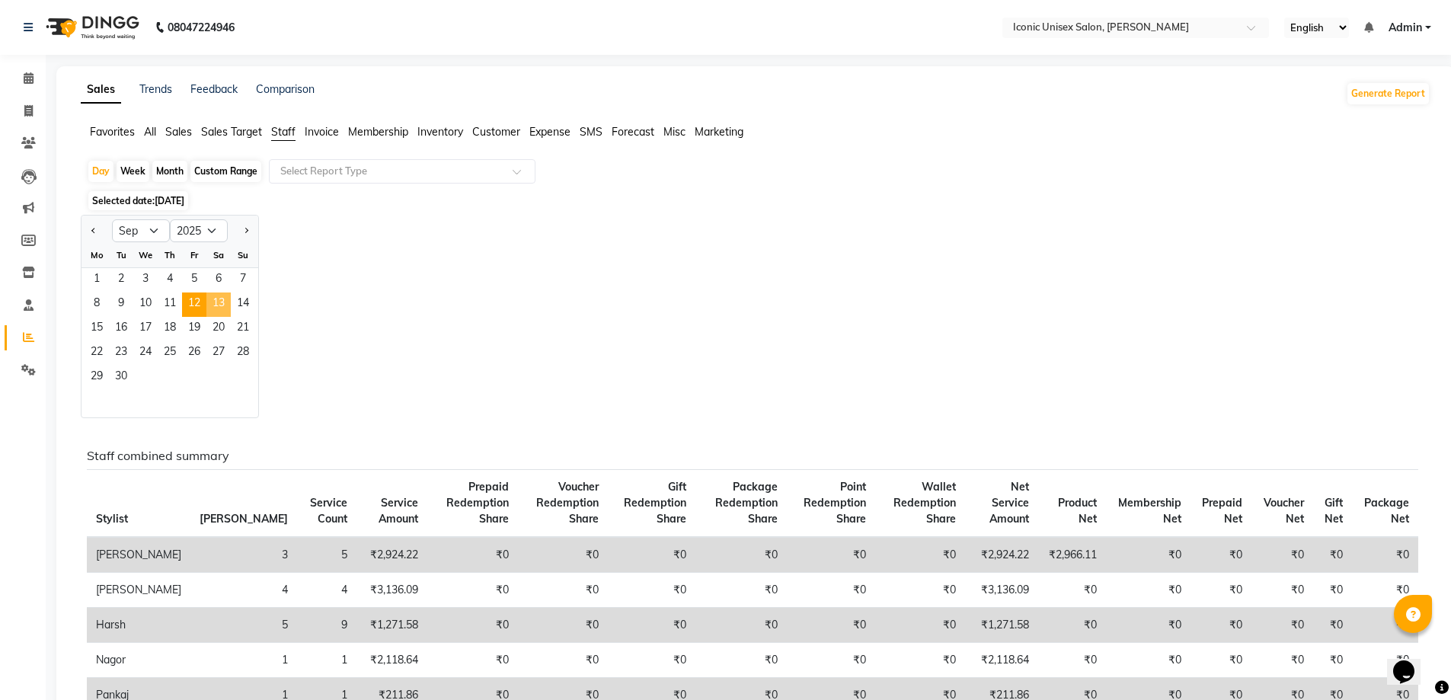
click at [220, 301] on span "13" at bounding box center [218, 304] width 24 height 24
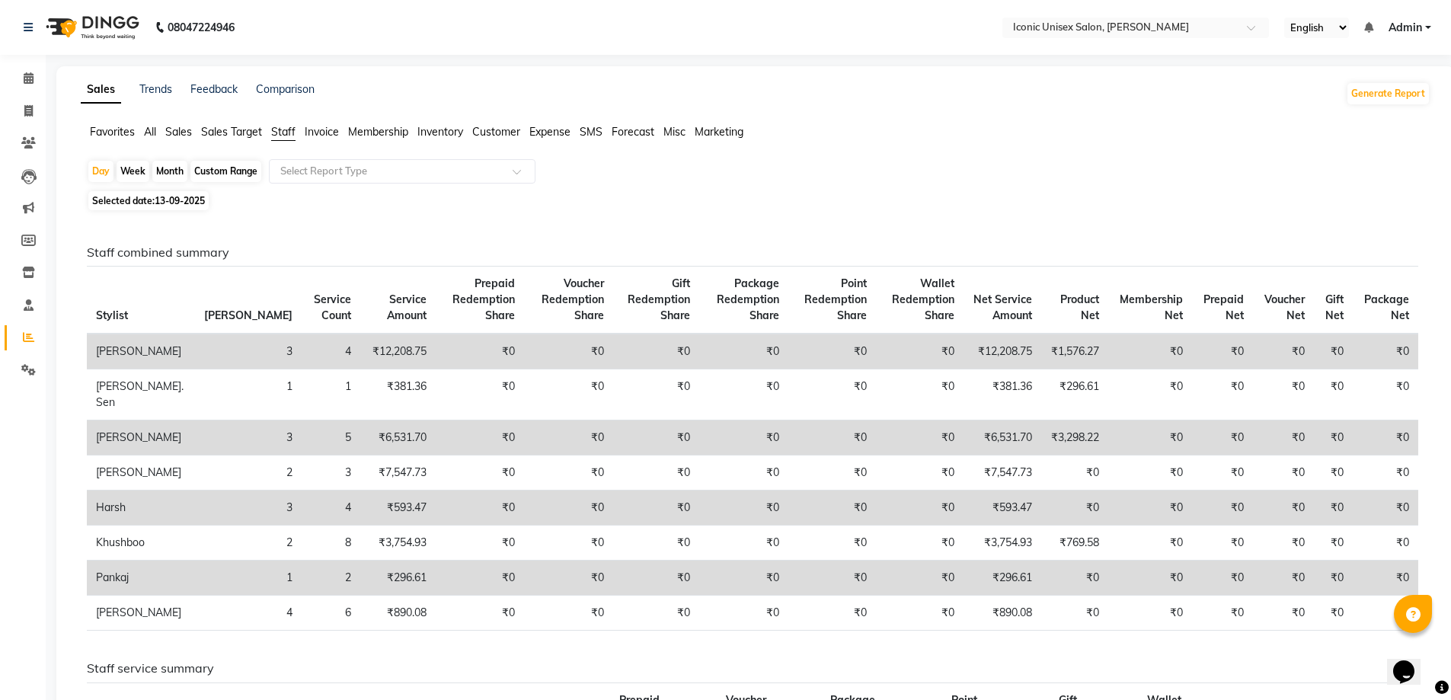
click at [196, 195] on span "13-09-2025" at bounding box center [180, 200] width 50 height 11
select select "9"
select select "2025"
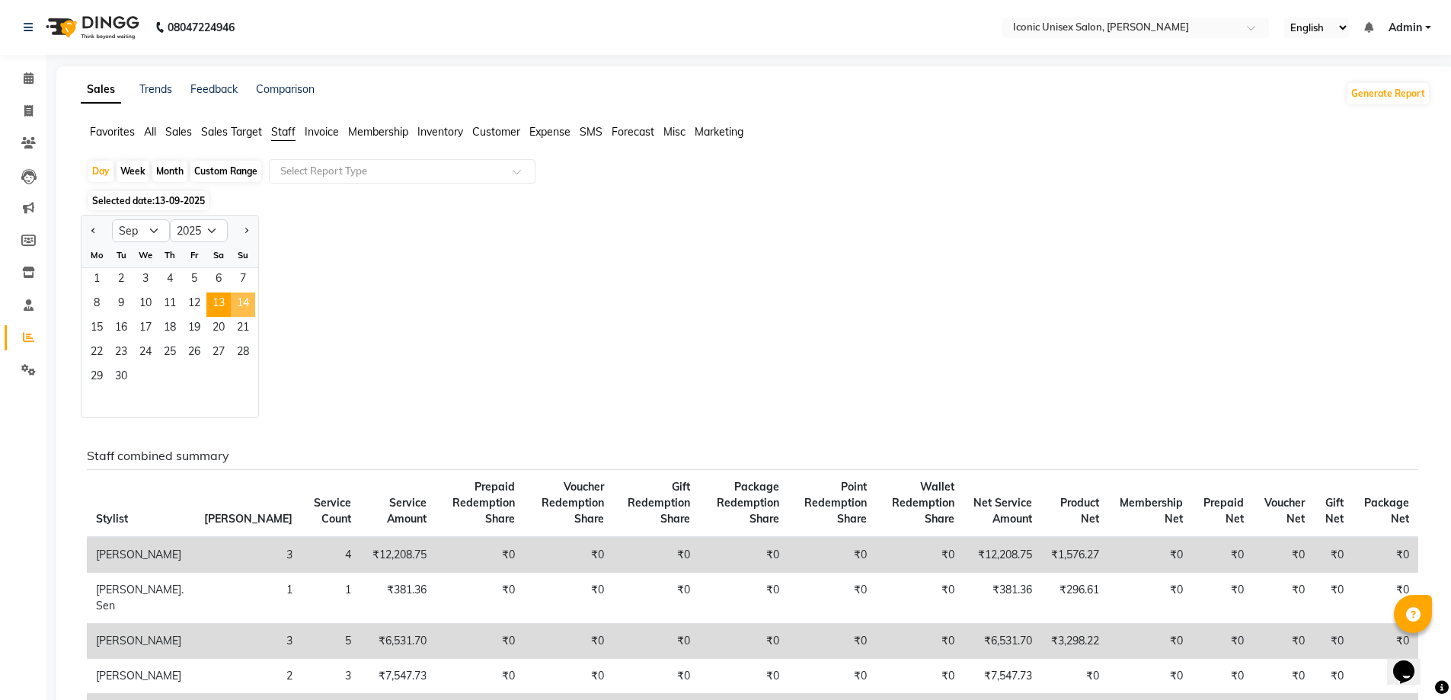
click at [248, 303] on span "14" at bounding box center [243, 304] width 24 height 24
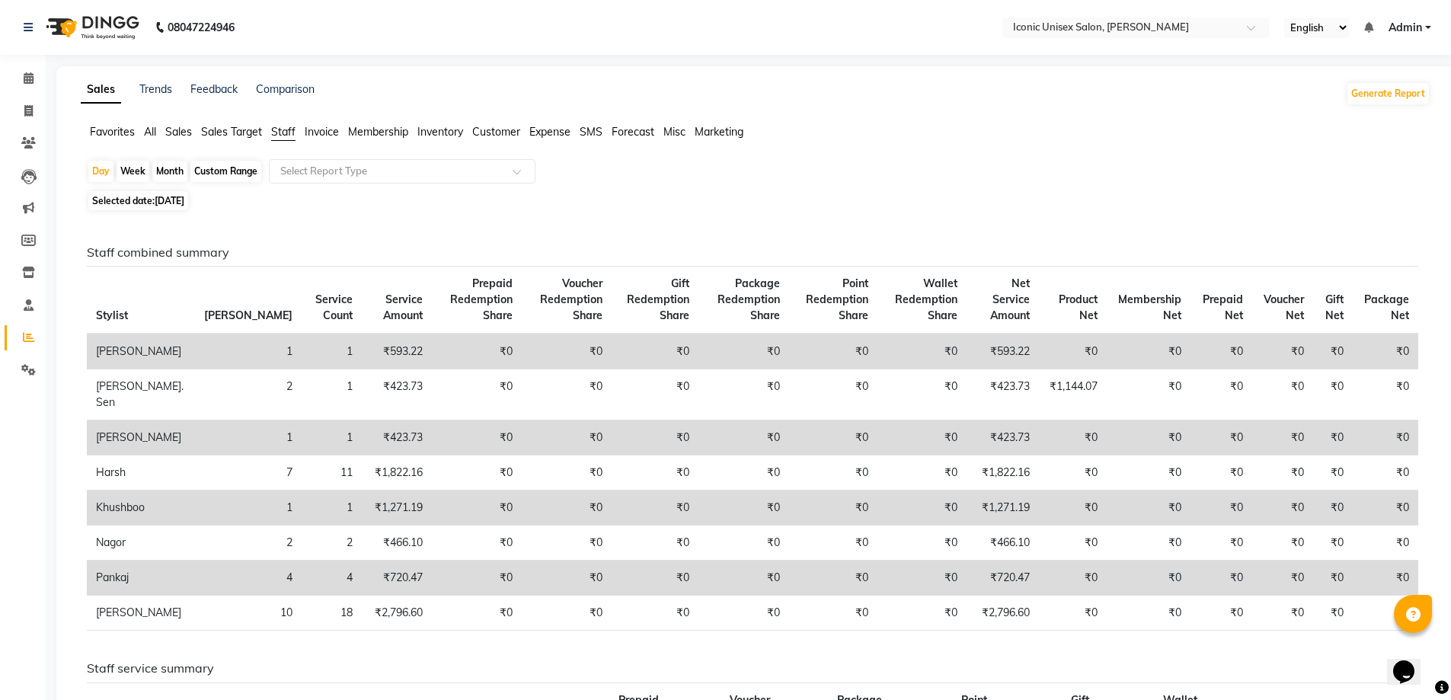
click at [89, 96] on link "Sales" at bounding box center [101, 89] width 40 height 27
click at [25, 111] on icon at bounding box center [28, 110] width 8 height 11
select select "service"
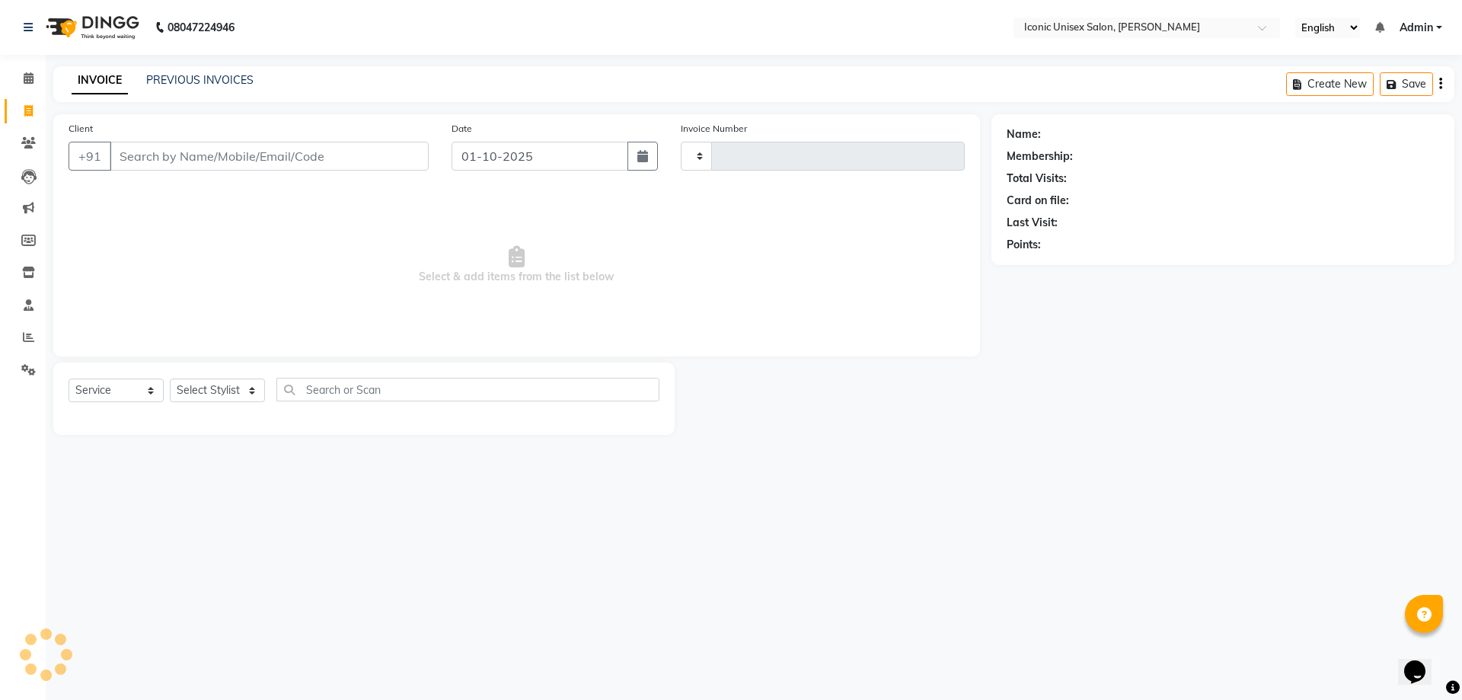
type input "2886"
select select "3884"
click at [216, 83] on link "PREVIOUS INVOICES" at bounding box center [199, 80] width 107 height 14
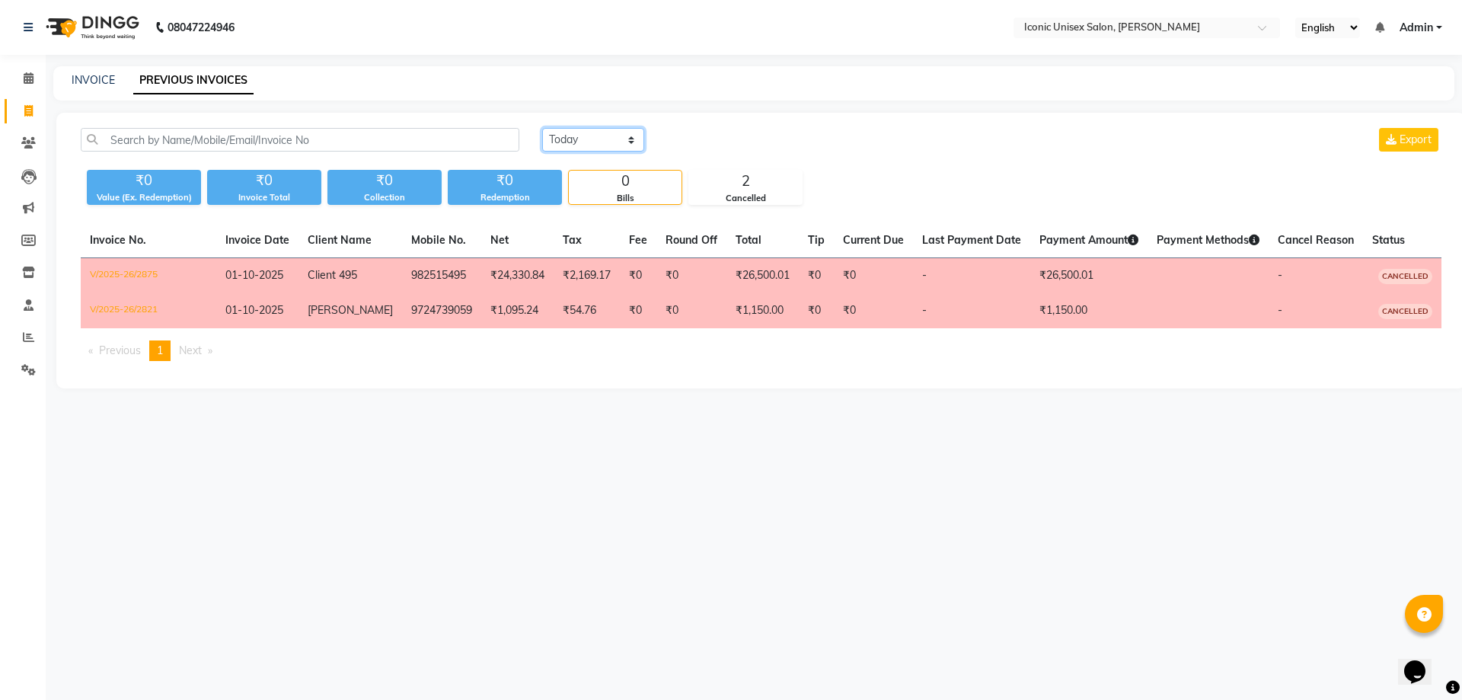
click at [600, 138] on select "Today Yesterday Custom Range" at bounding box center [593, 140] width 102 height 24
select select "range"
click at [542, 128] on select "Today Yesterday Custom Range" at bounding box center [593, 140] width 102 height 24
click at [721, 145] on input "01-10-2025" at bounding box center [717, 139] width 107 height 21
select select "10"
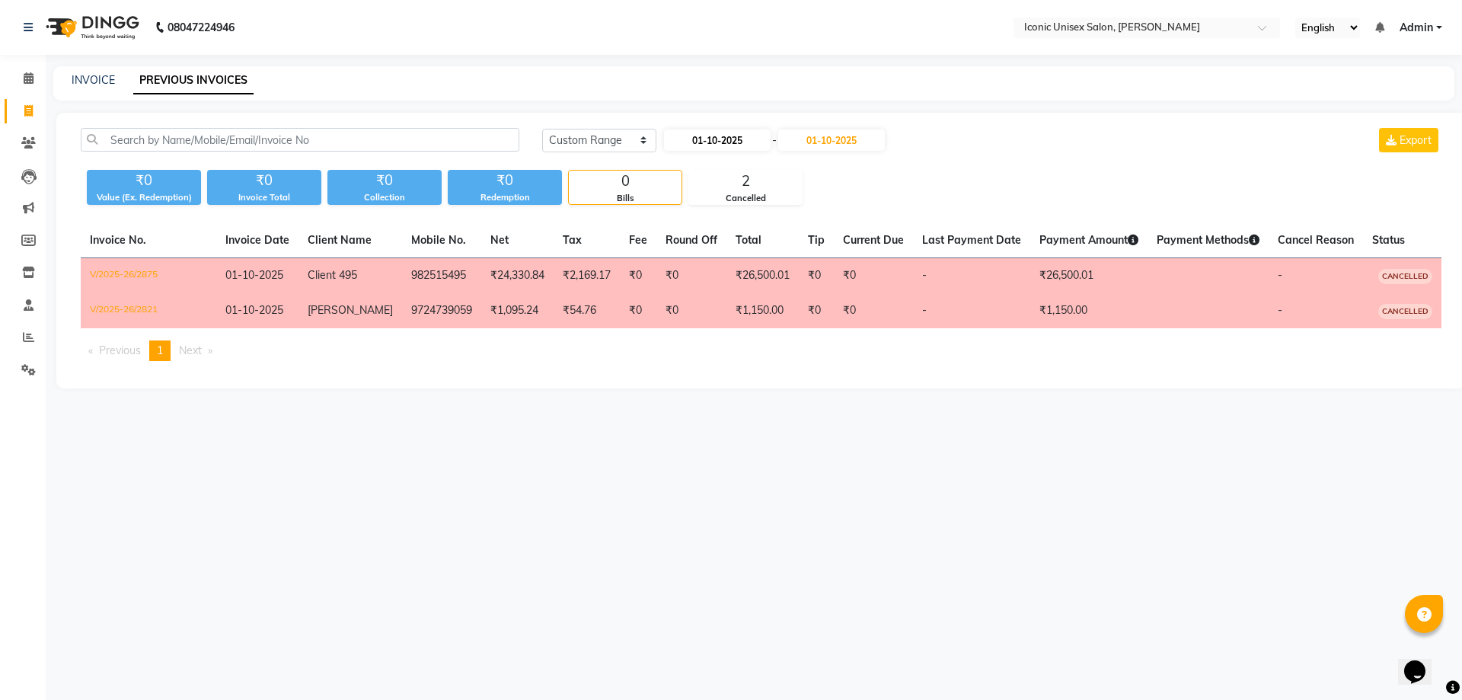
select select "2025"
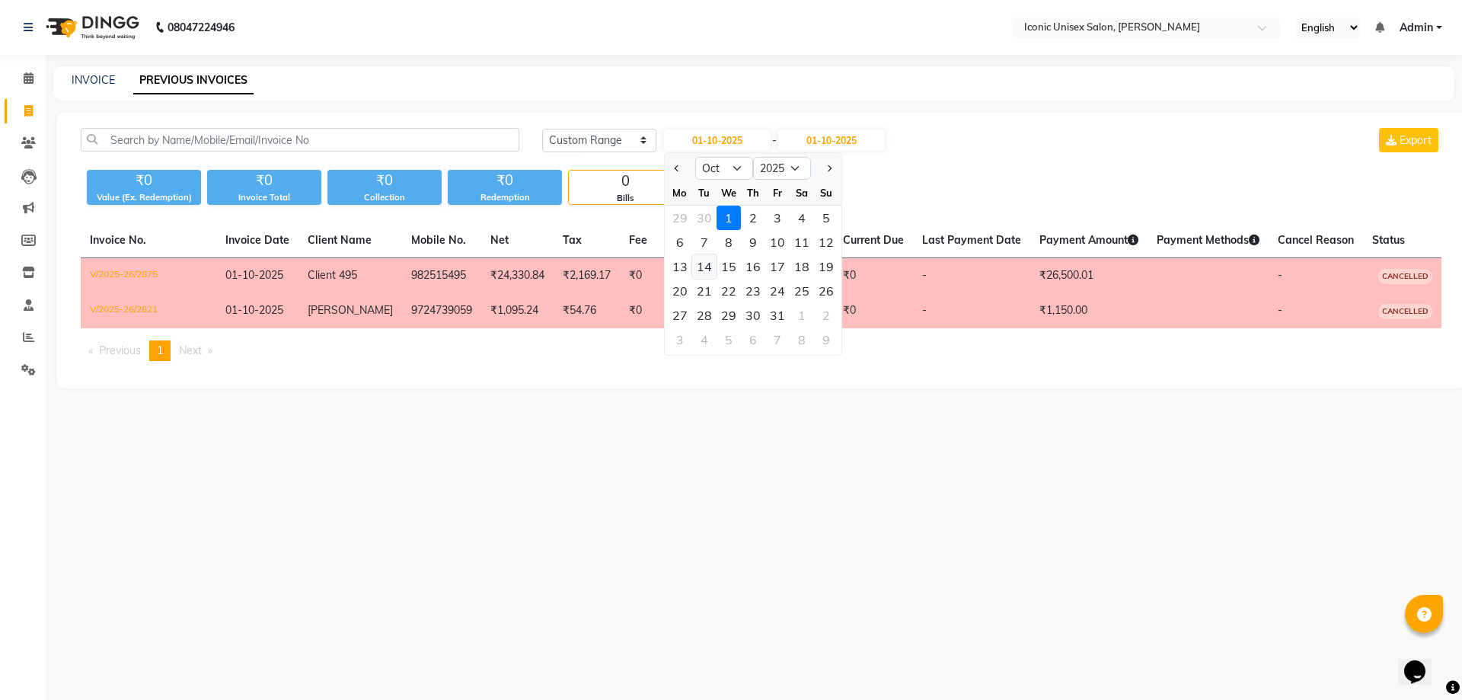
click at [708, 275] on div "14" at bounding box center [704, 266] width 24 height 24
type input "14-10-2025"
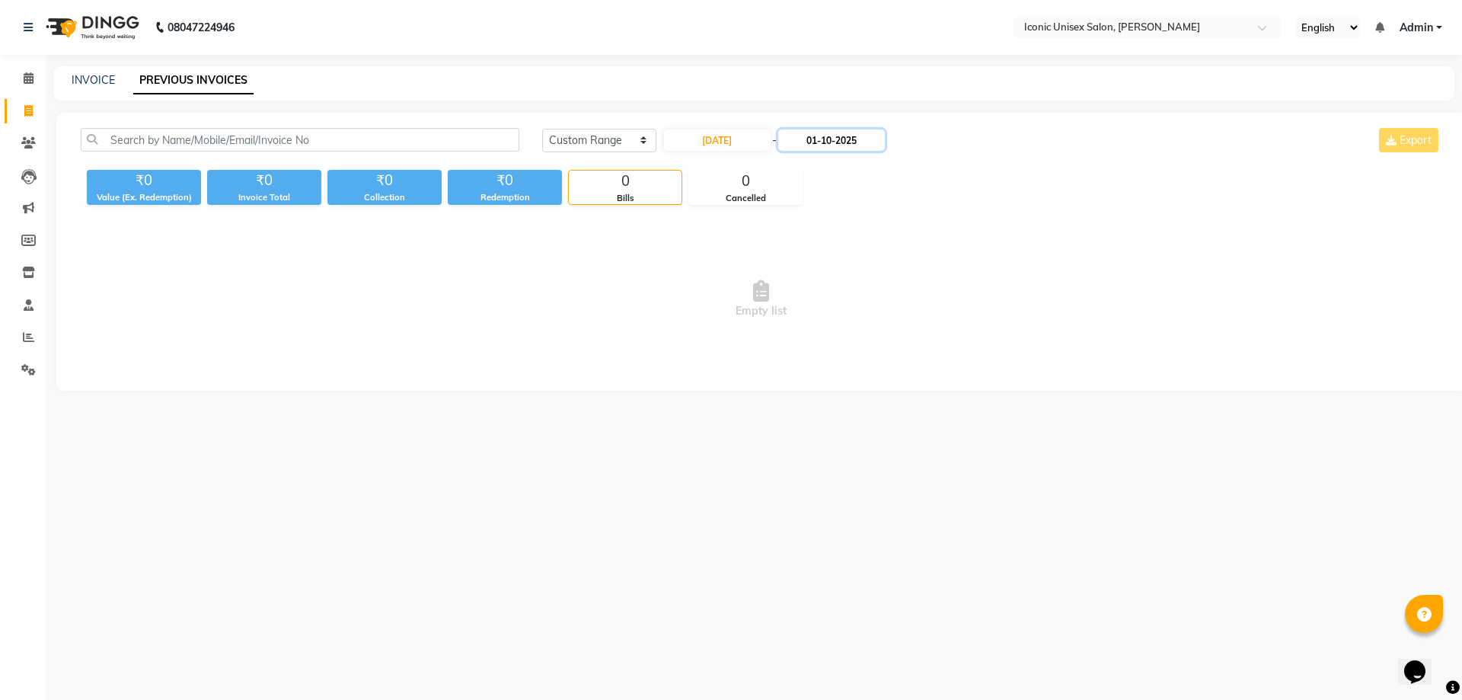
click at [823, 147] on input "01-10-2025" at bounding box center [831, 139] width 107 height 21
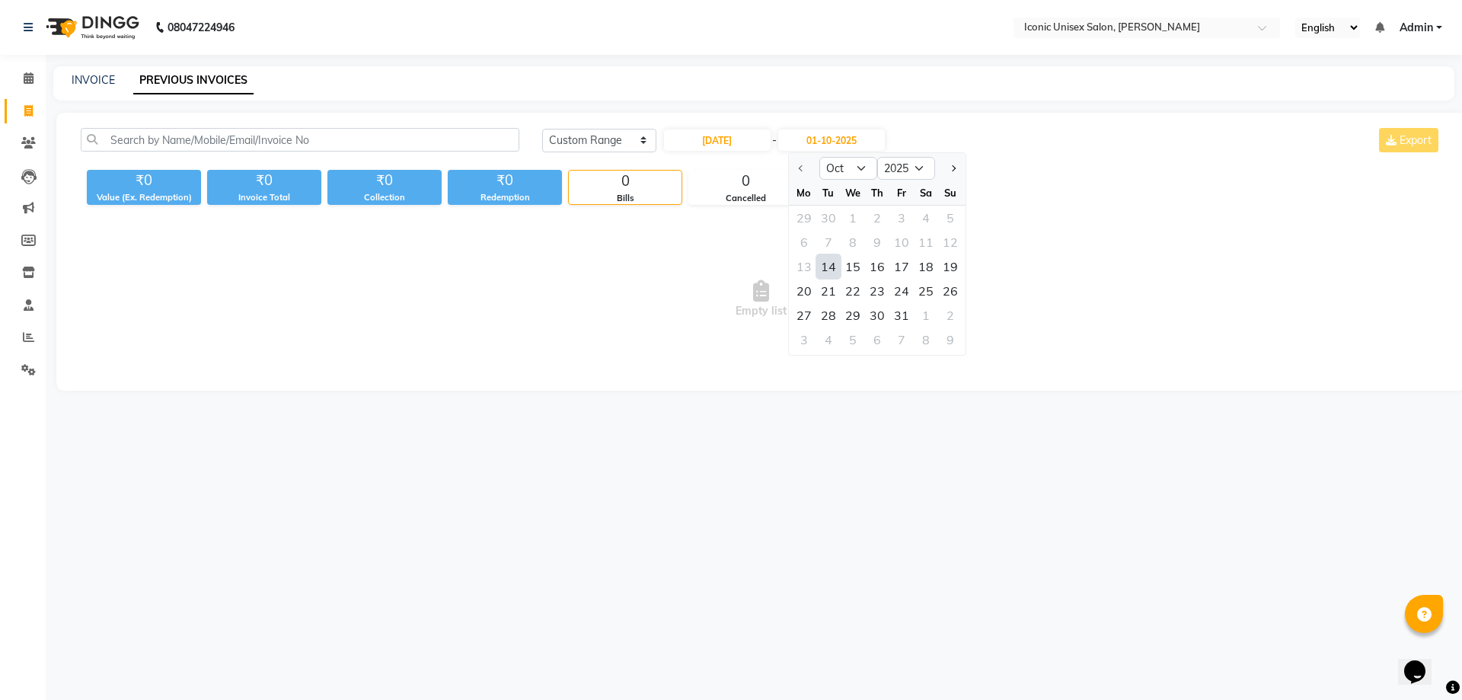
click at [829, 268] on div "14" at bounding box center [828, 266] width 24 height 24
type input "14-10-2025"
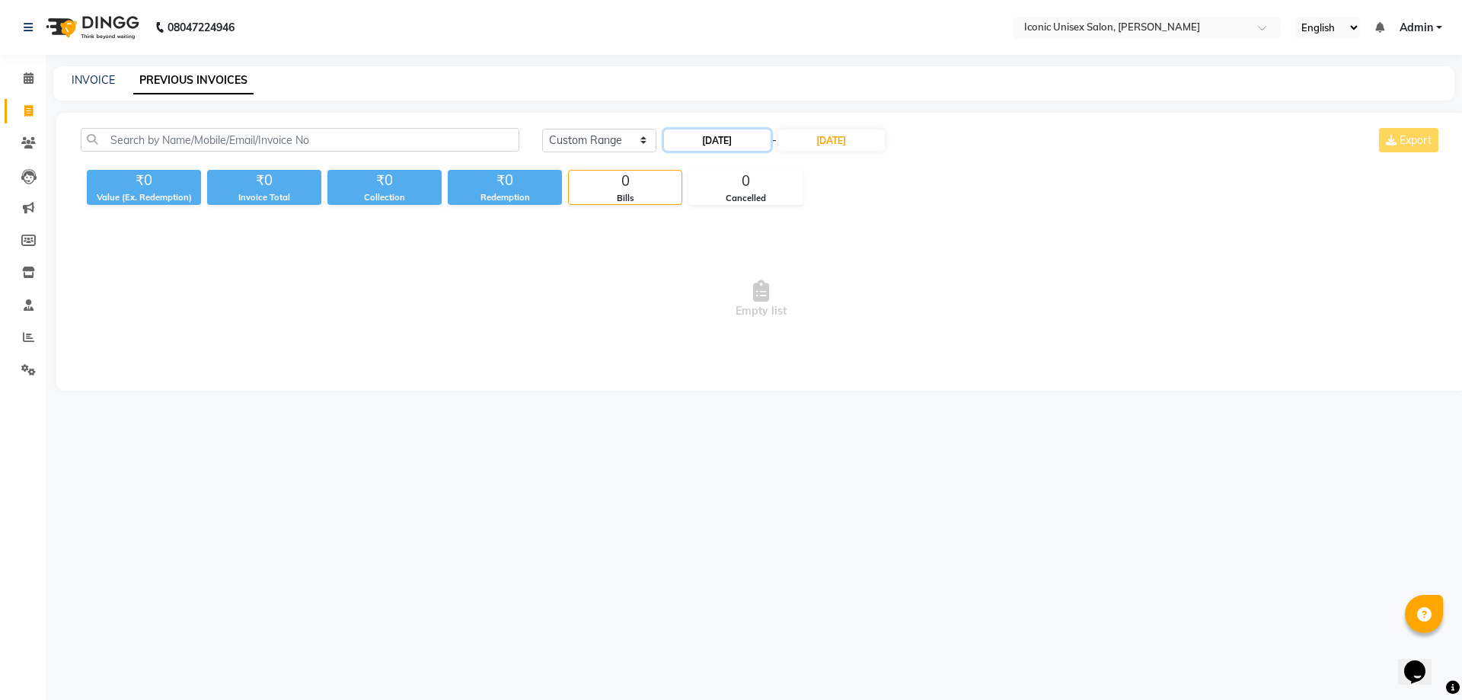
click at [747, 149] on input "14-10-2025" at bounding box center [717, 139] width 107 height 21
select select "10"
select select "2025"
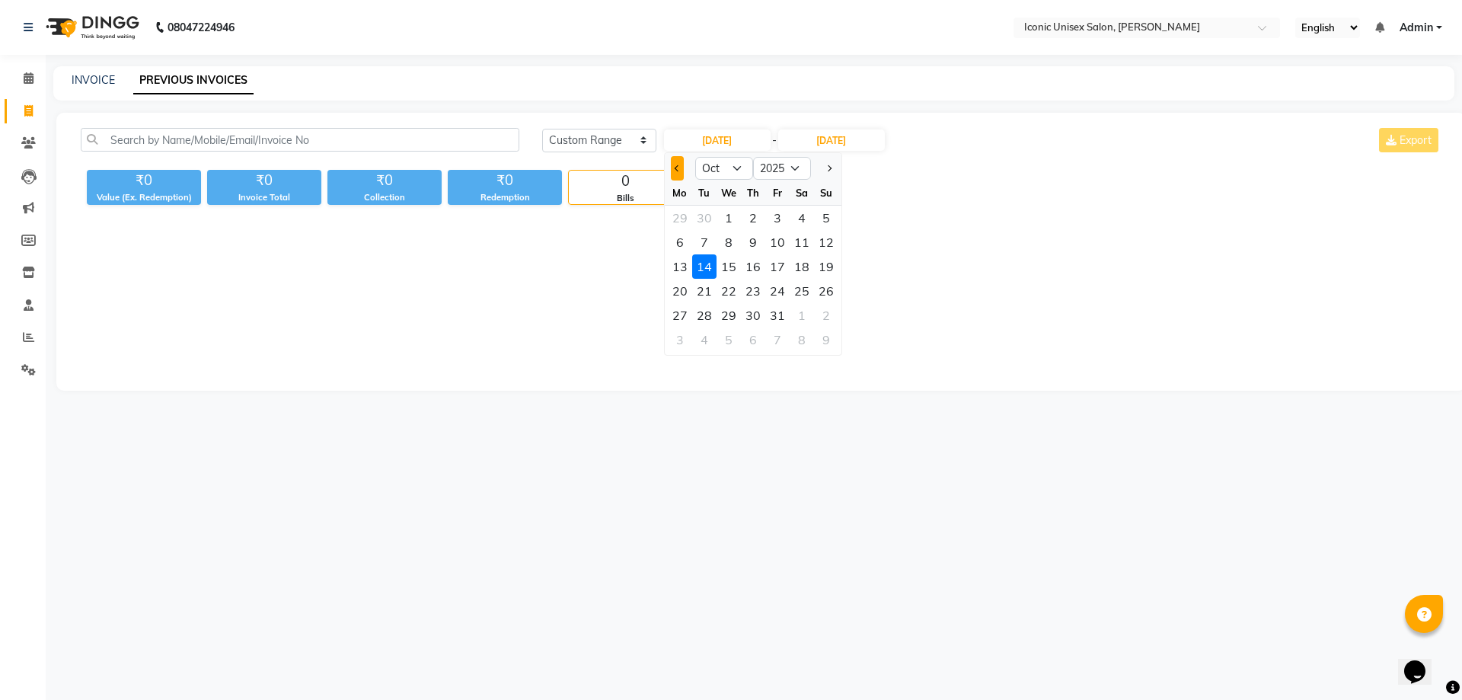
click at [677, 169] on span "Previous month" at bounding box center [677, 168] width 6 height 6
select select "9"
click at [834, 240] on div "14" at bounding box center [826, 242] width 24 height 24
type input "14-09-2025"
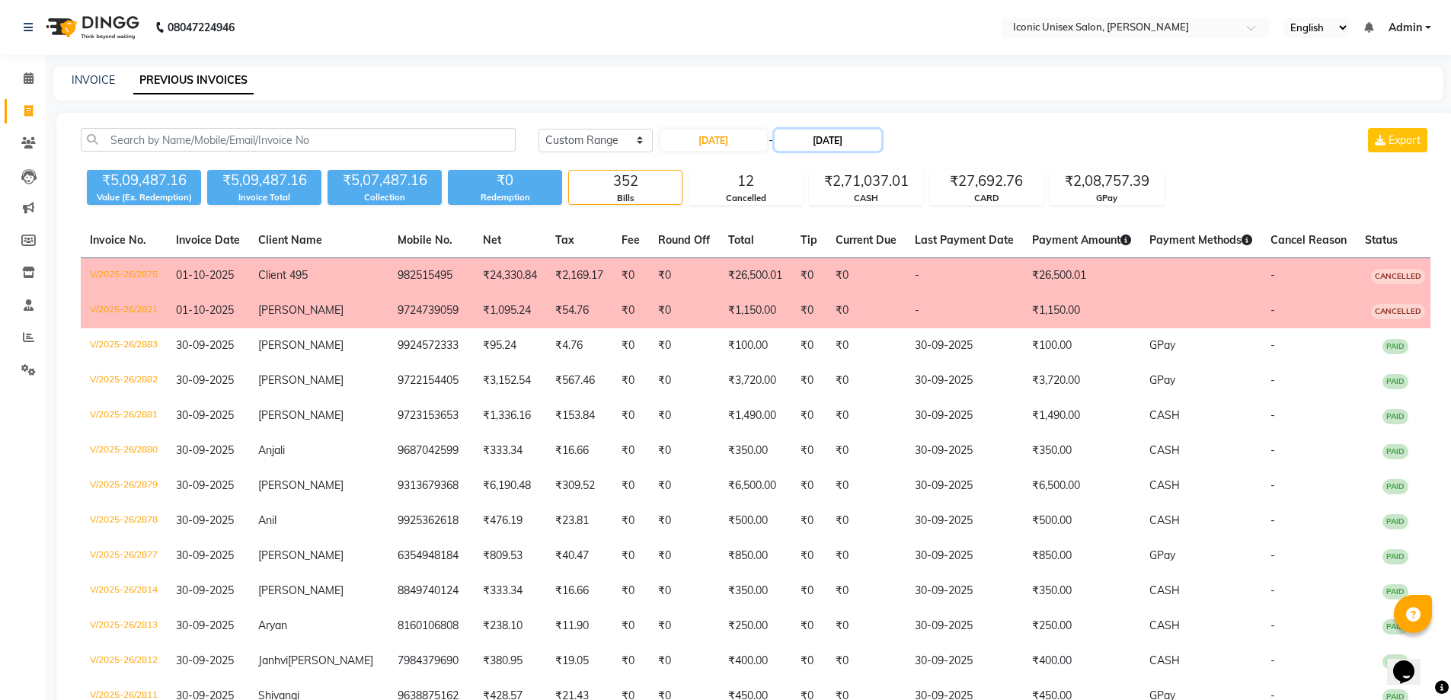
click at [863, 149] on input "14-10-2025" at bounding box center [828, 139] width 107 height 21
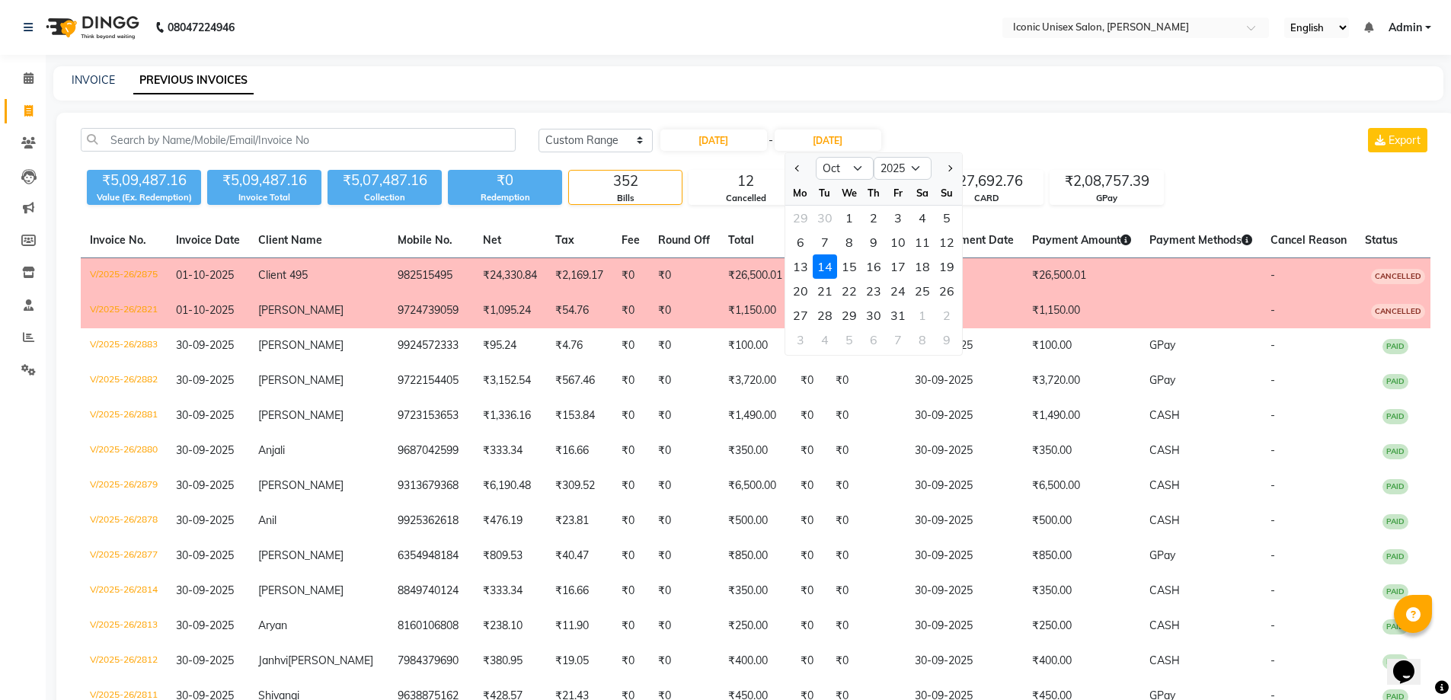
click at [799, 164] on button "Previous month" at bounding box center [797, 168] width 13 height 24
select select "9"
click at [947, 245] on div "14" at bounding box center [946, 242] width 24 height 24
type input "14-09-2025"
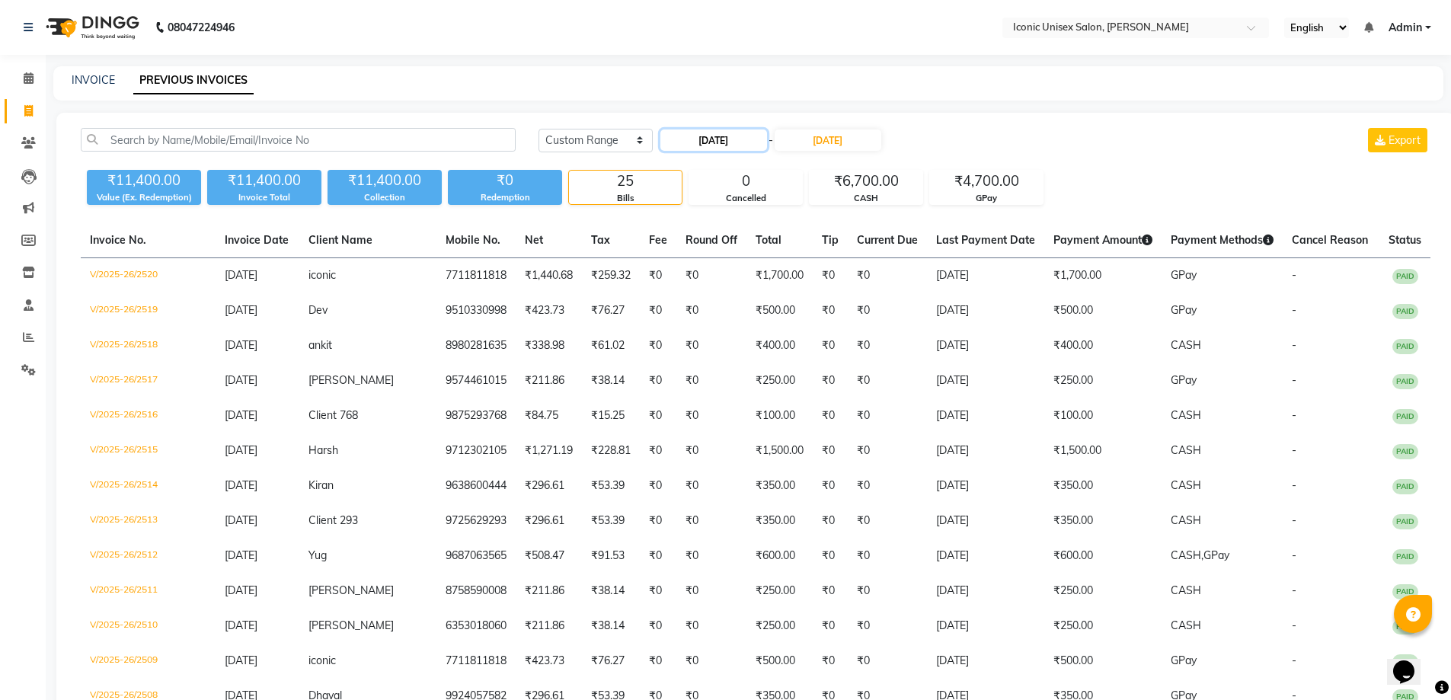
click at [763, 141] on input "14-09-2025" at bounding box center [713, 139] width 107 height 21
select select "9"
select select "2025"
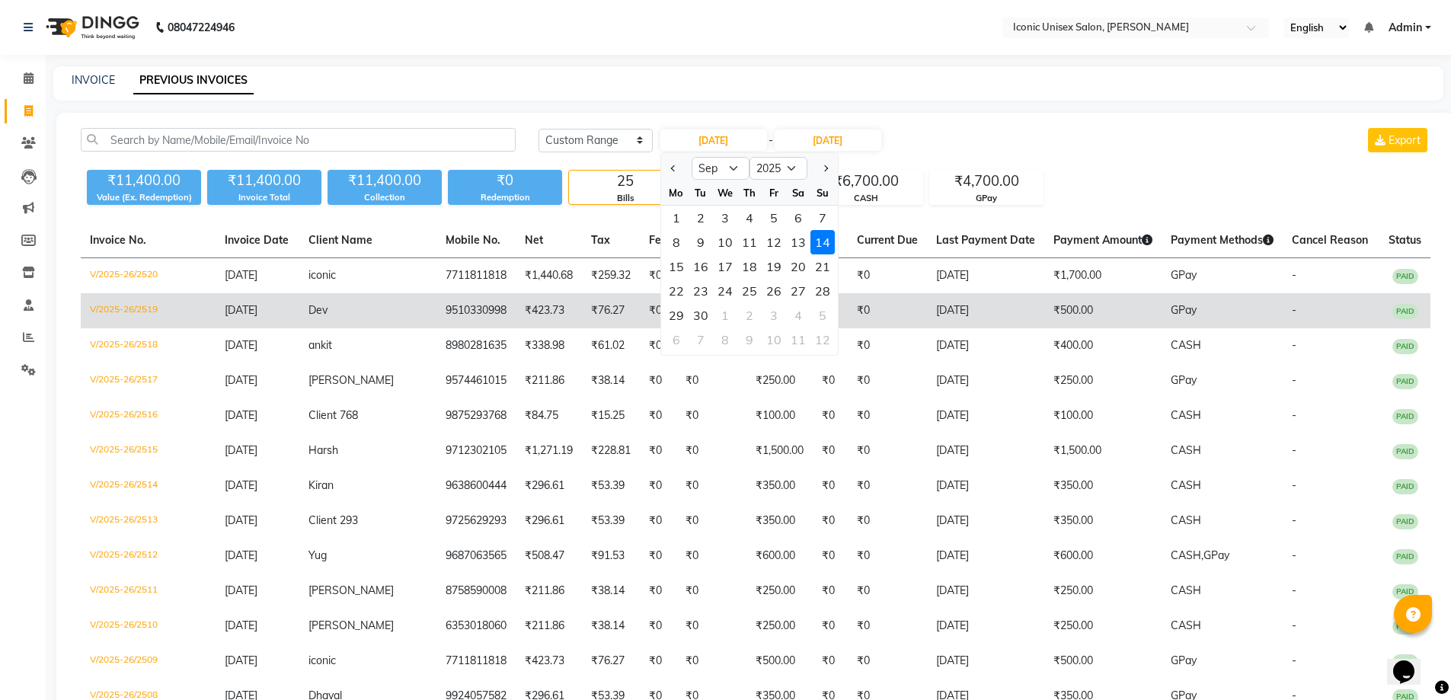
click at [822, 302] on div "28" at bounding box center [822, 291] width 24 height 24
type input "28-09-2025"
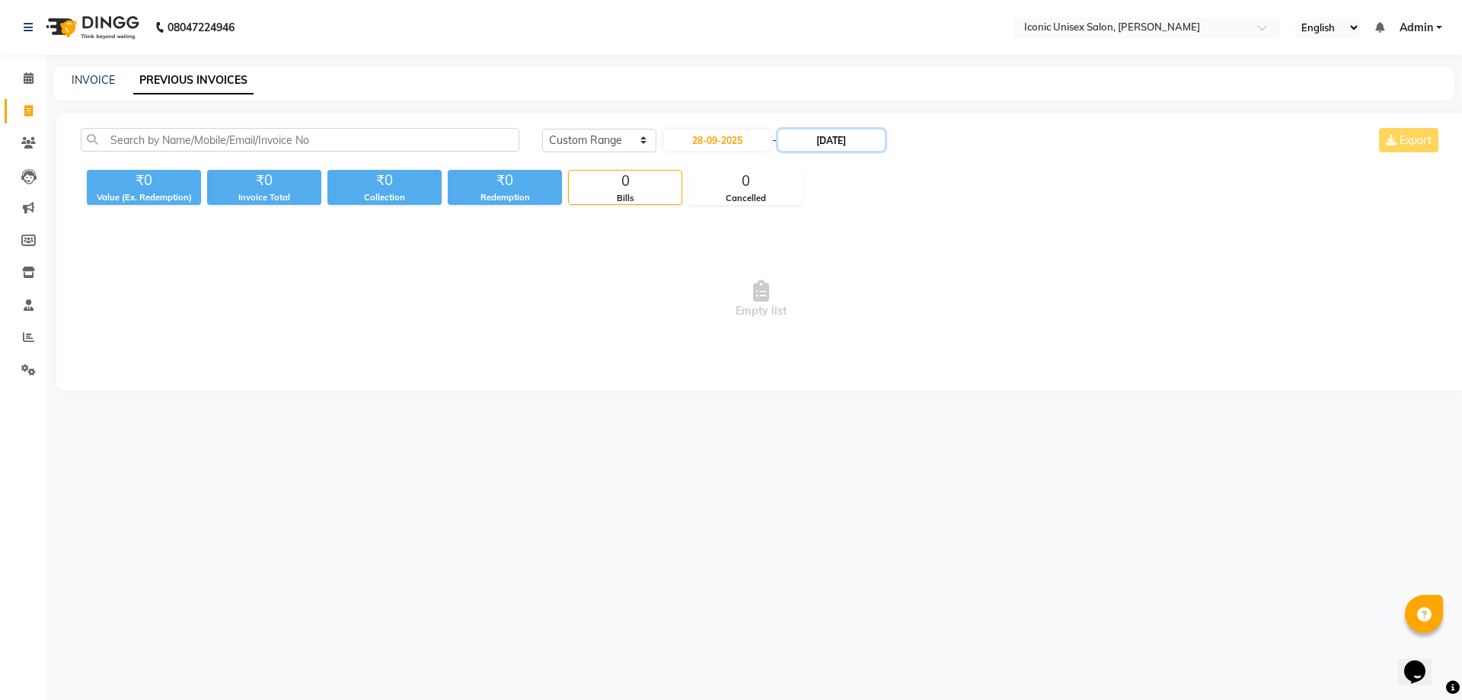
click at [860, 134] on input "14-09-2025" at bounding box center [831, 139] width 107 height 21
click at [957, 293] on div "28" at bounding box center [950, 291] width 24 height 24
type input "28-09-2025"
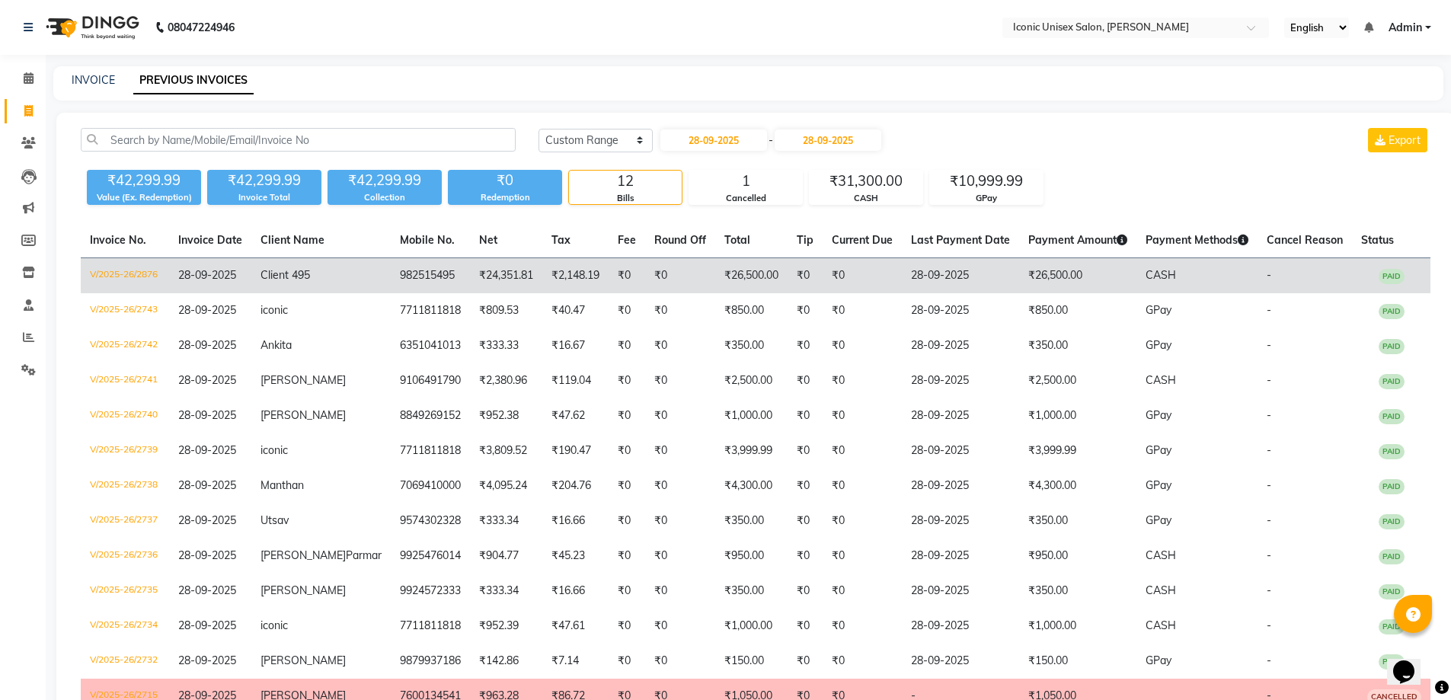
click at [460, 269] on td "982515495" at bounding box center [430, 276] width 79 height 36
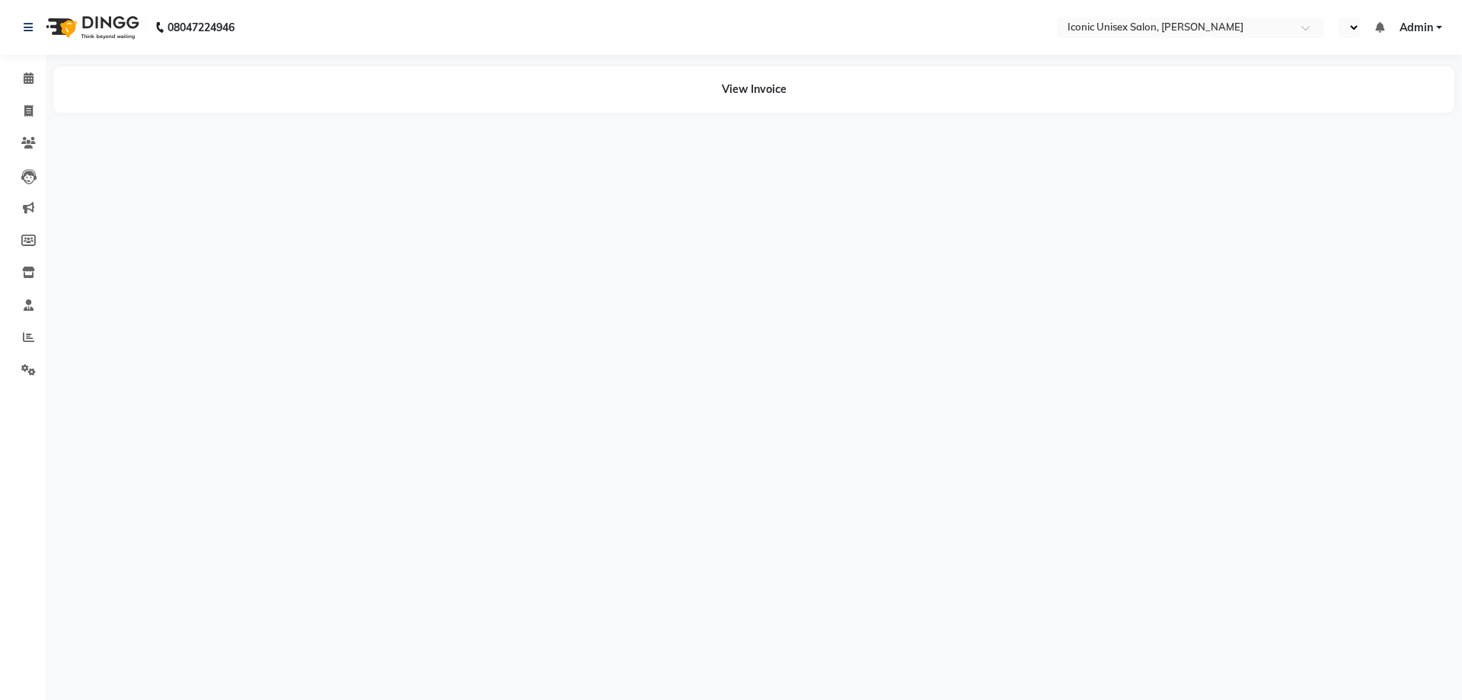
select select "en"
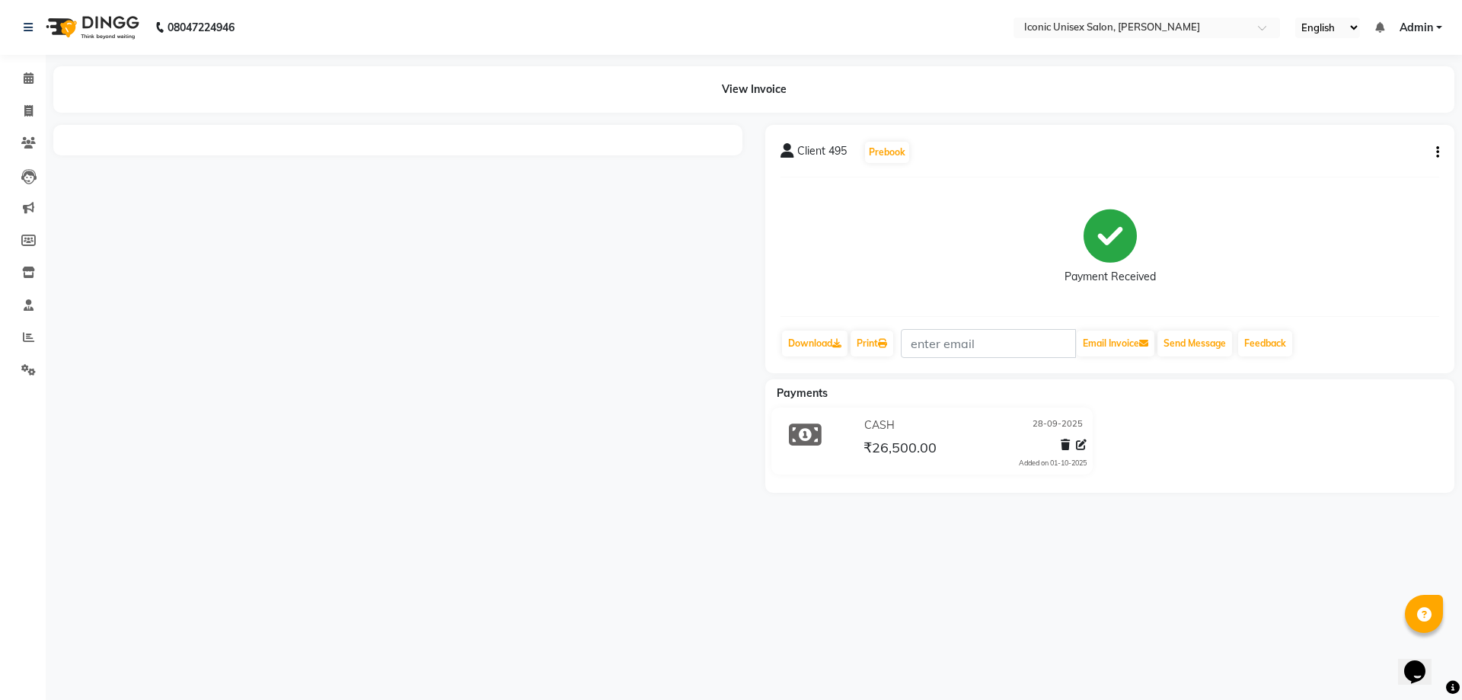
drag, startPoint x: 750, startPoint y: 85, endPoint x: 757, endPoint y: 104, distance: 21.0
click at [751, 85] on div "View Invoice" at bounding box center [753, 89] width 1401 height 46
click at [766, 89] on div "View Invoice" at bounding box center [753, 89] width 1401 height 46
click at [1437, 152] on icon "button" at bounding box center [1437, 152] width 3 height 1
click at [1379, 167] on div "Edit Invoice" at bounding box center [1362, 171] width 104 height 19
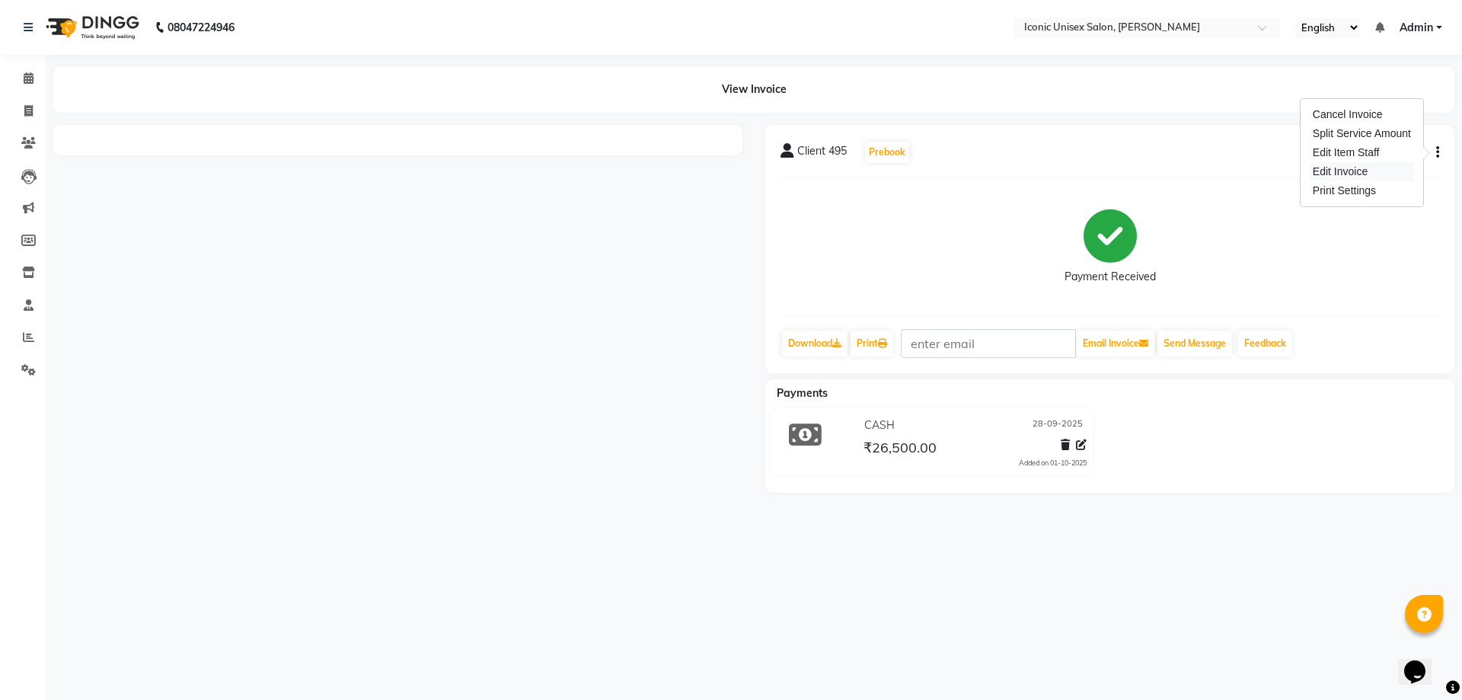
select select "service"
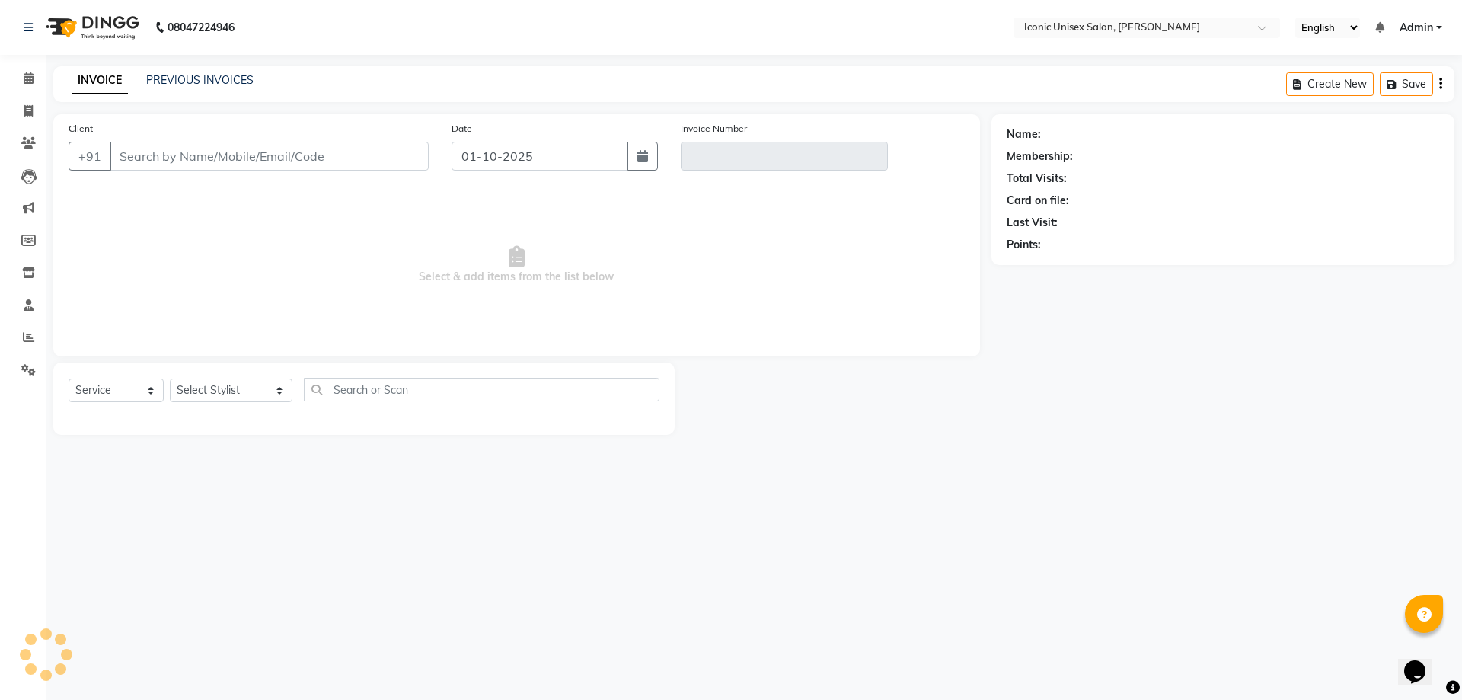
type input "982515495"
type input "V/2025-26/2876"
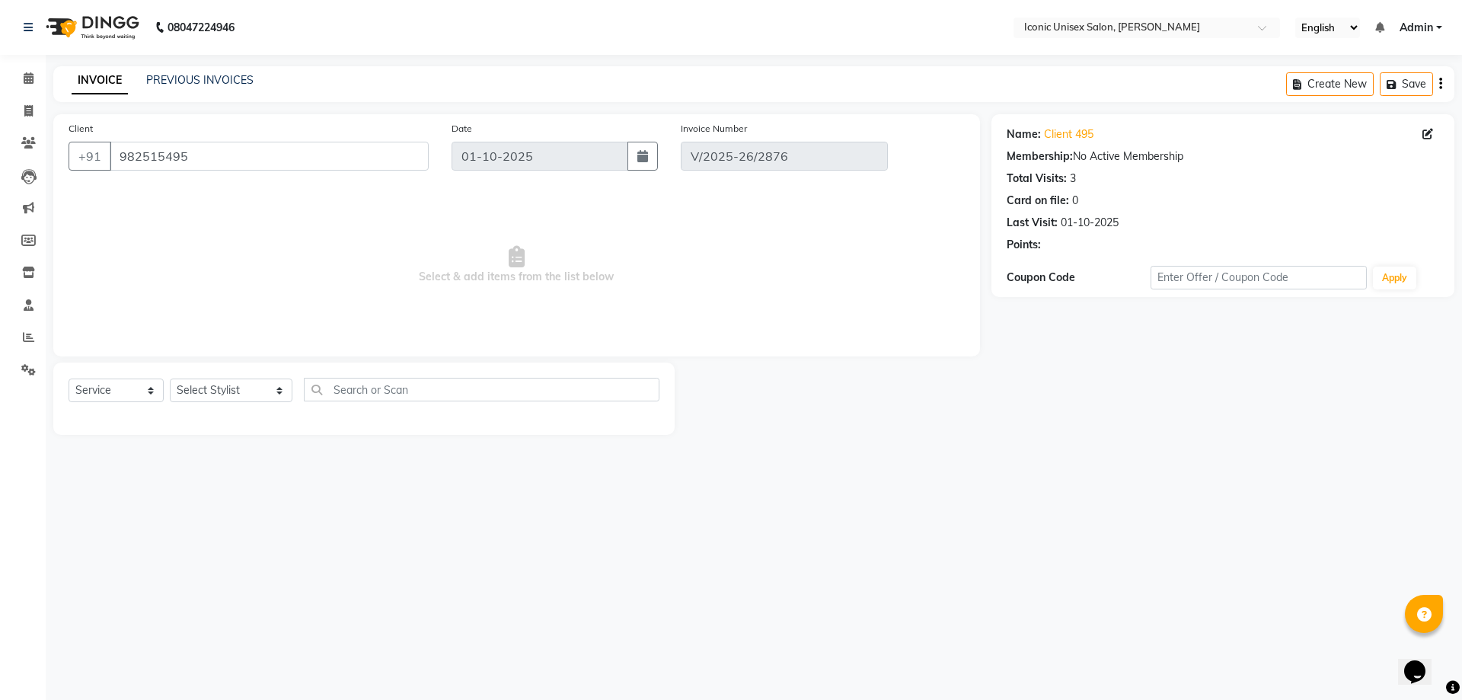
type input "28-09-2025"
select select "select"
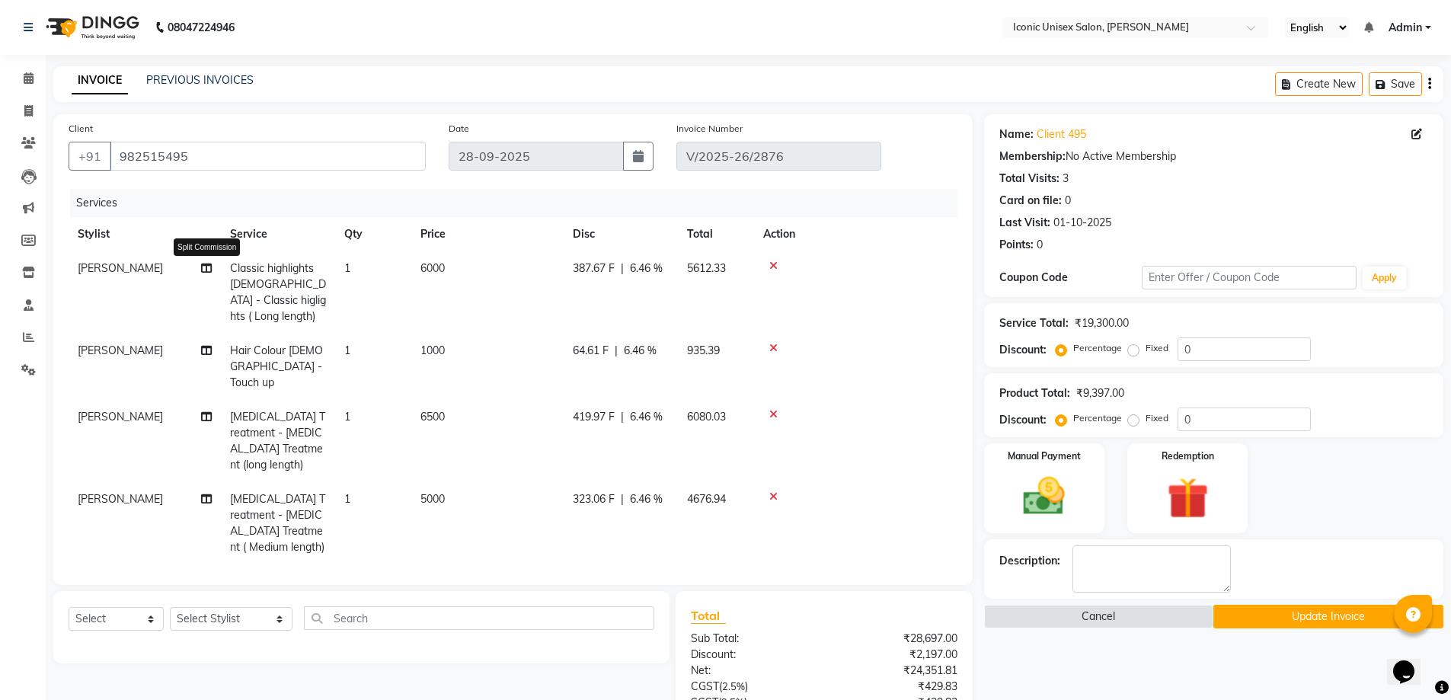
click at [209, 266] on icon at bounding box center [206, 268] width 11 height 11
select select "35036"
select select "71402"
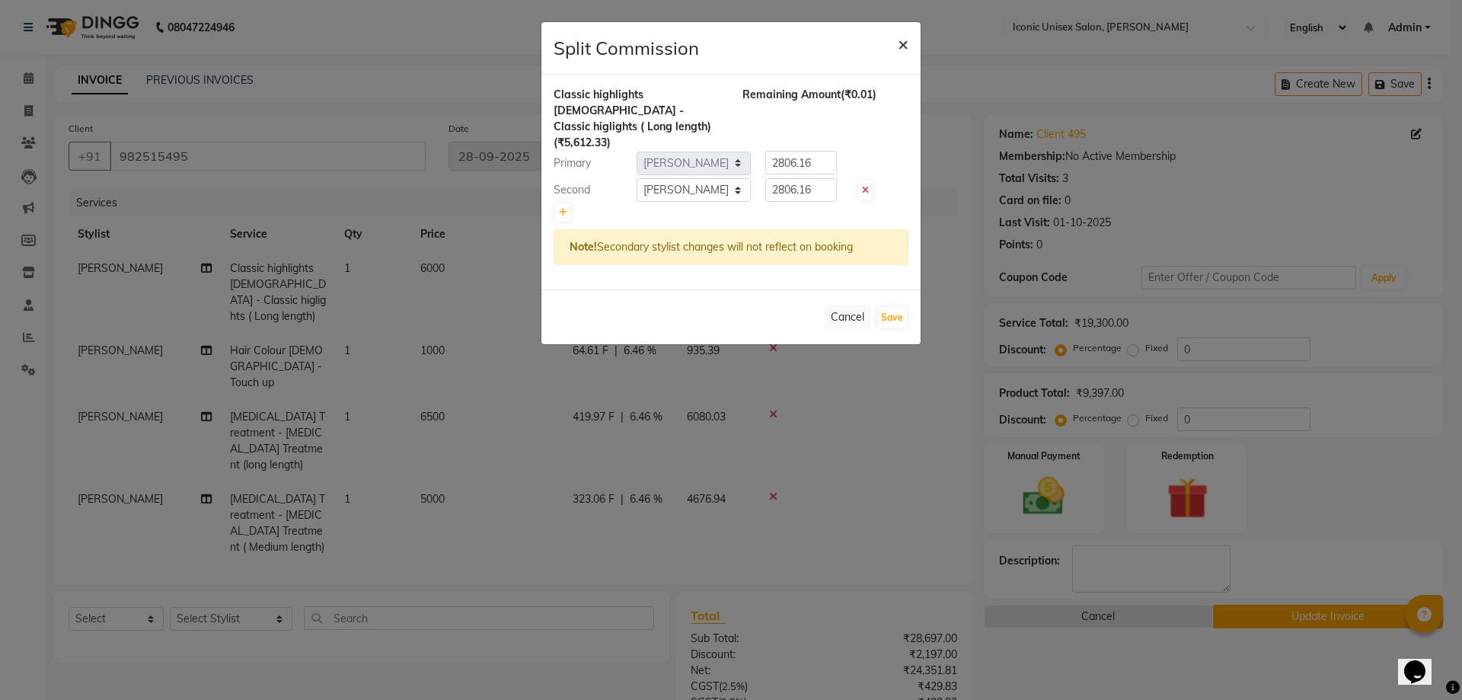
click at [903, 43] on span "×" at bounding box center [903, 43] width 11 height 23
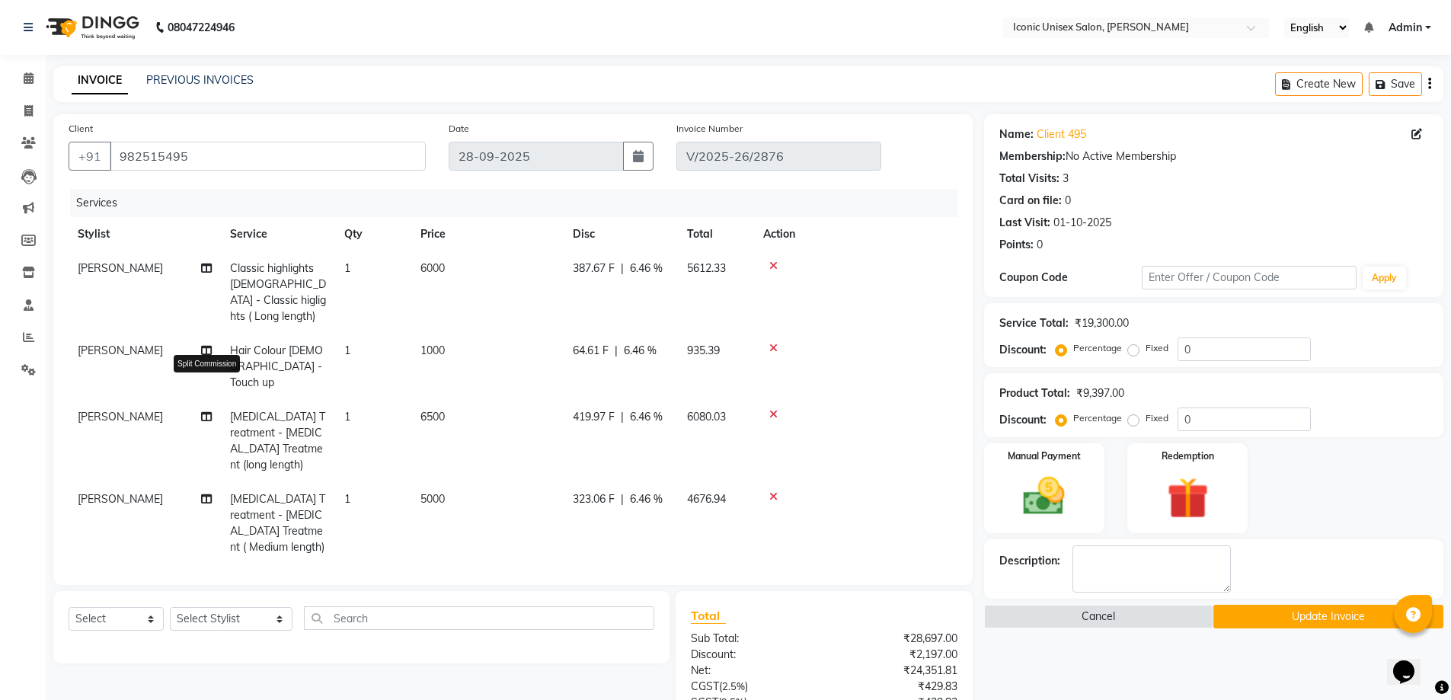
click at [205, 411] on icon at bounding box center [206, 416] width 11 height 11
select select "35036"
select select "71402"
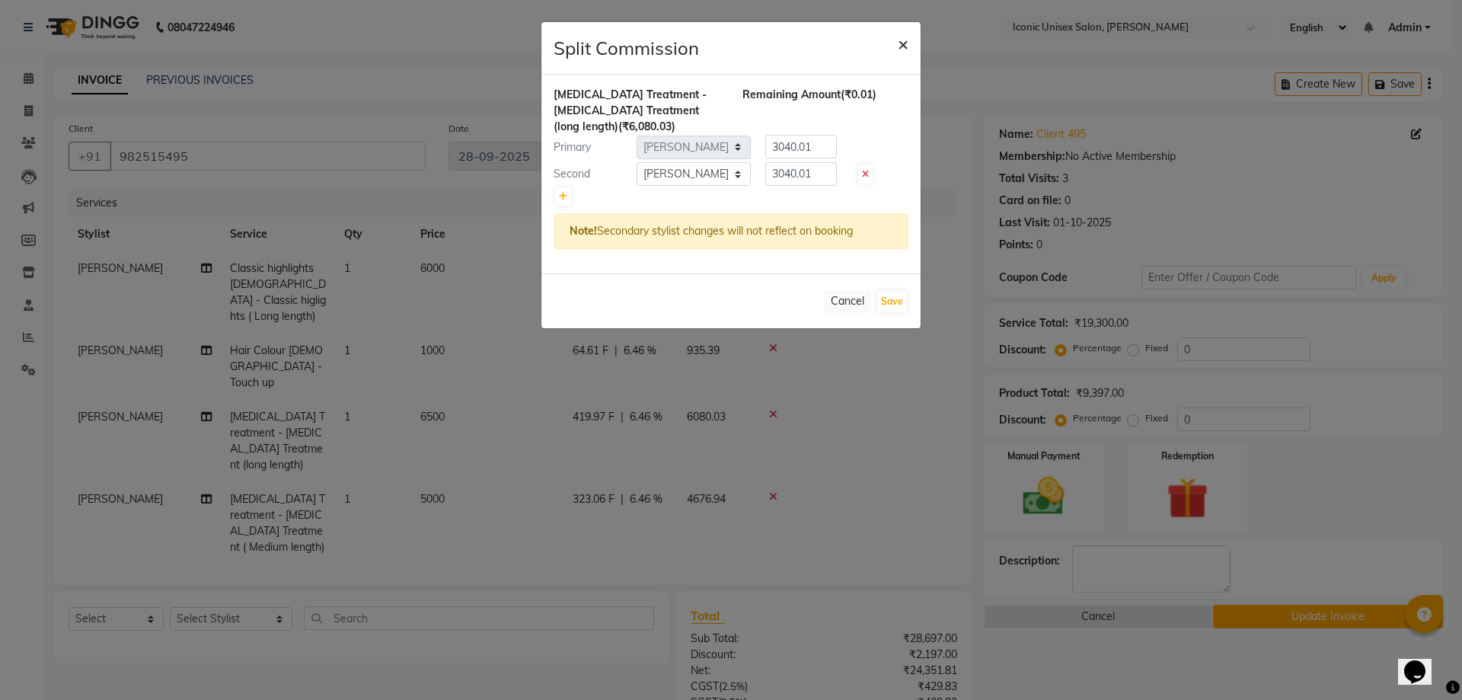
click at [909, 36] on button "×" at bounding box center [903, 43] width 35 height 43
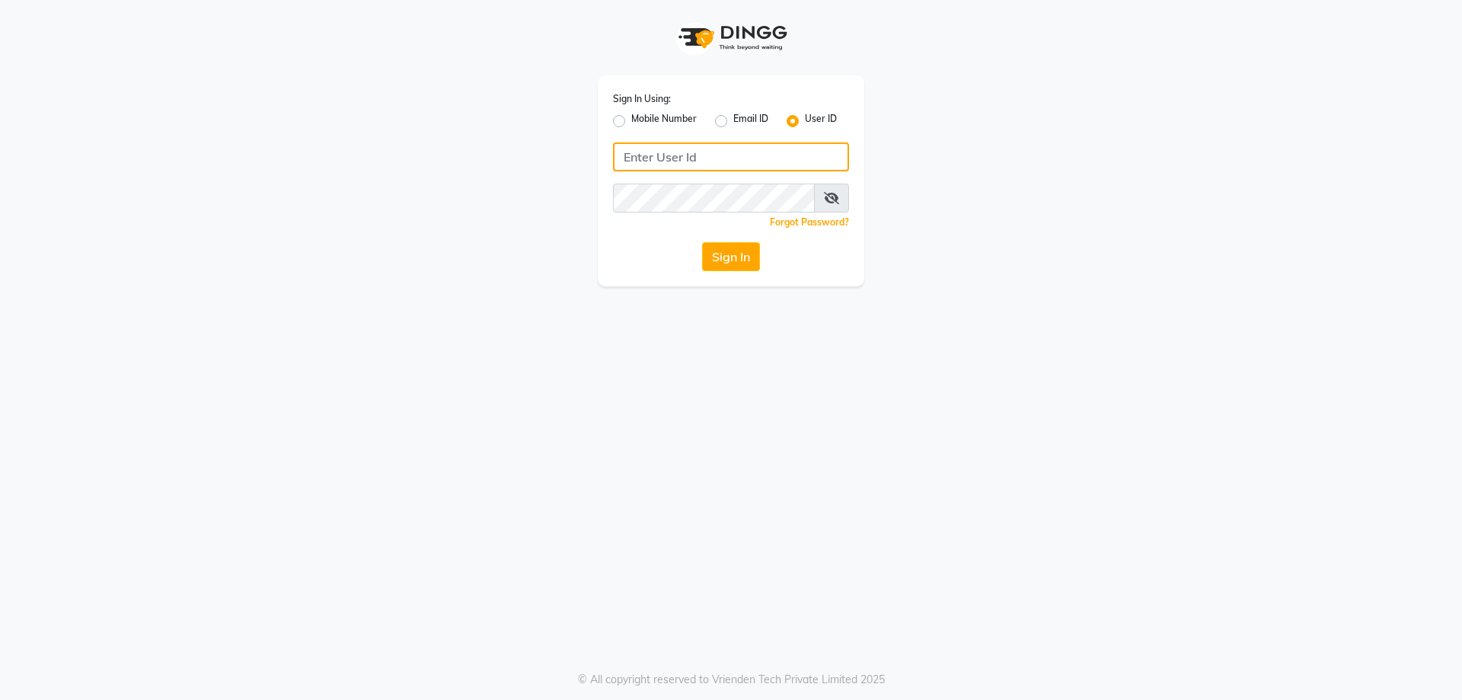
click at [701, 164] on input "Username" at bounding box center [731, 156] width 236 height 29
type input "iconic"
click at [743, 263] on button "Sign In" at bounding box center [731, 256] width 58 height 29
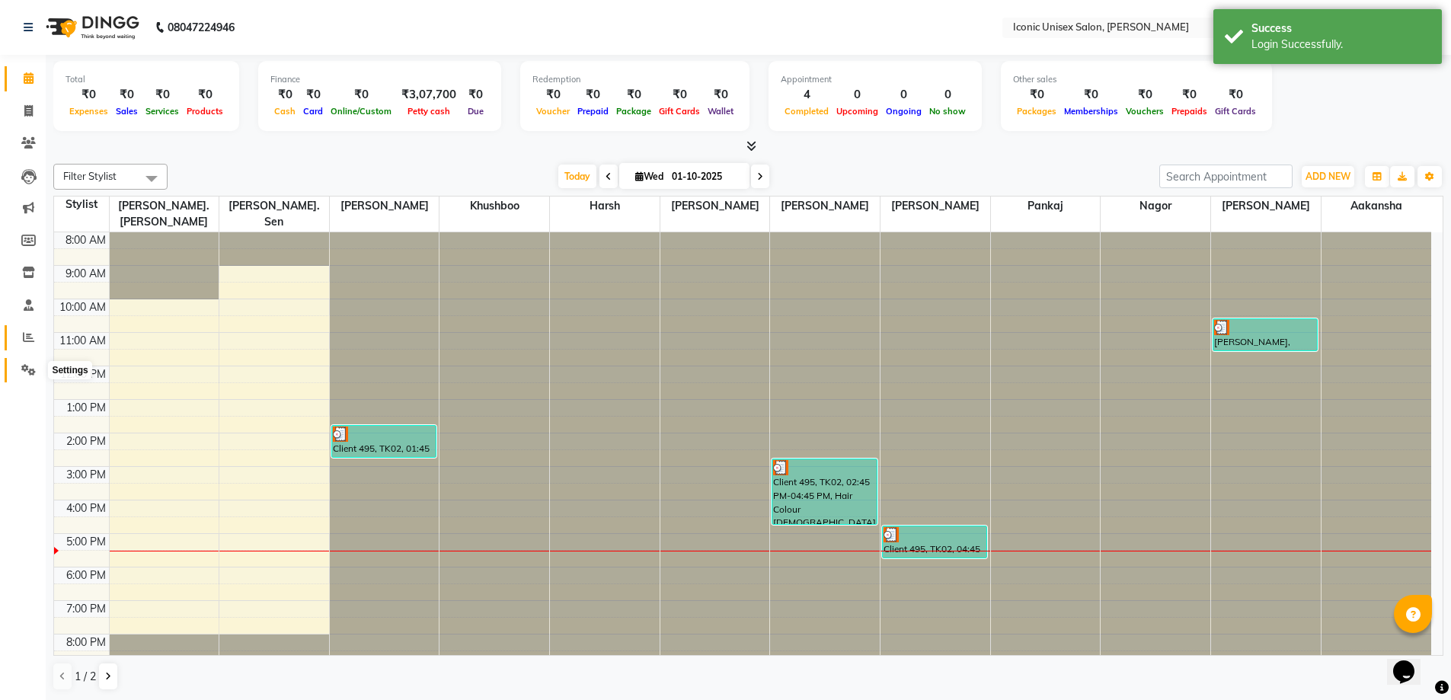
drag, startPoint x: 27, startPoint y: 365, endPoint x: 30, endPoint y: 339, distance: 26.2
click at [27, 365] on icon at bounding box center [28, 369] width 14 height 11
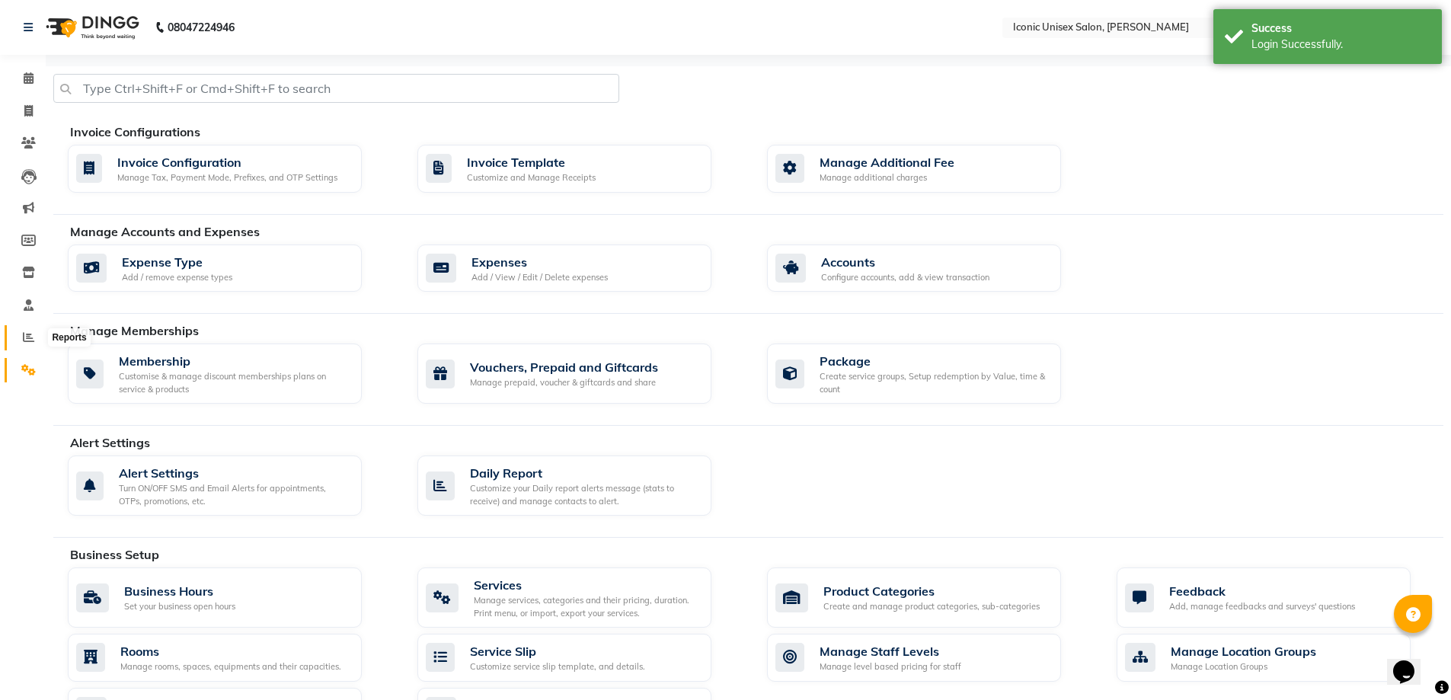
click at [26, 338] on icon at bounding box center [28, 336] width 11 height 11
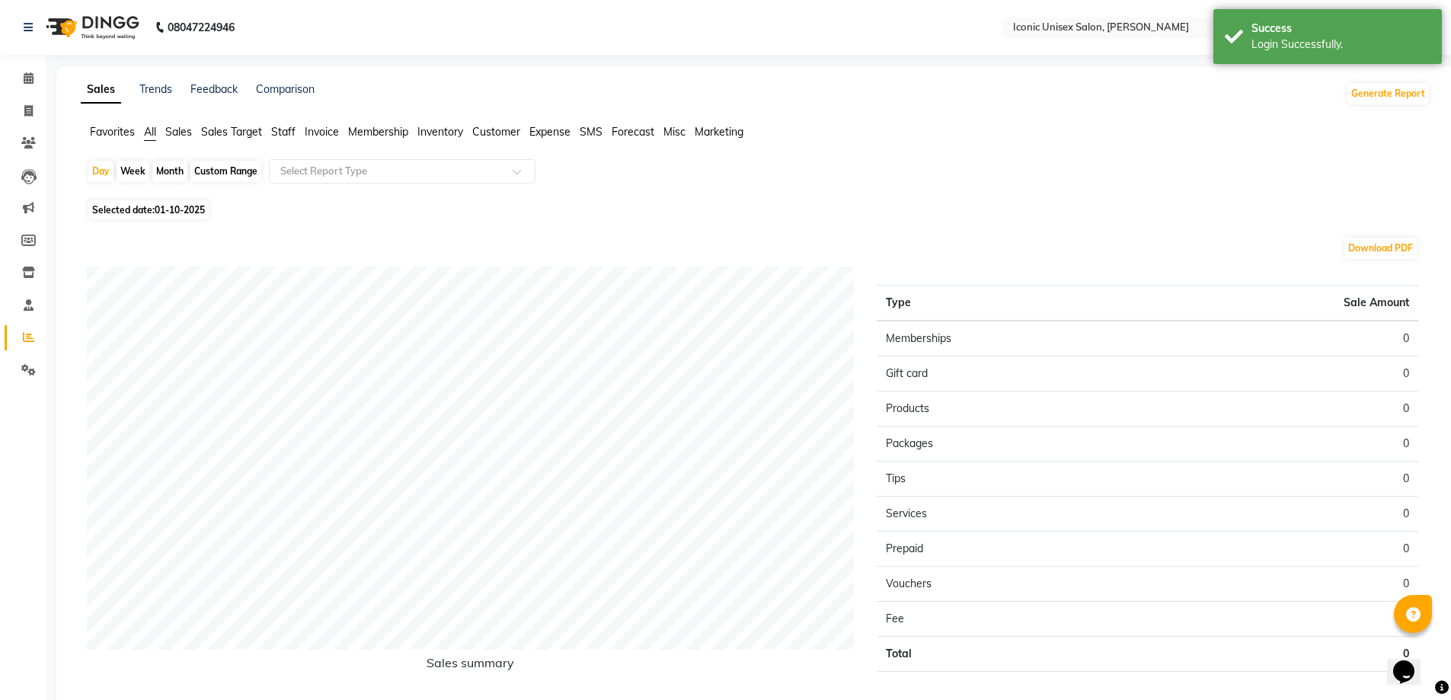
click at [164, 168] on div "Month" at bounding box center [169, 171] width 35 height 21
select select "10"
select select "2025"
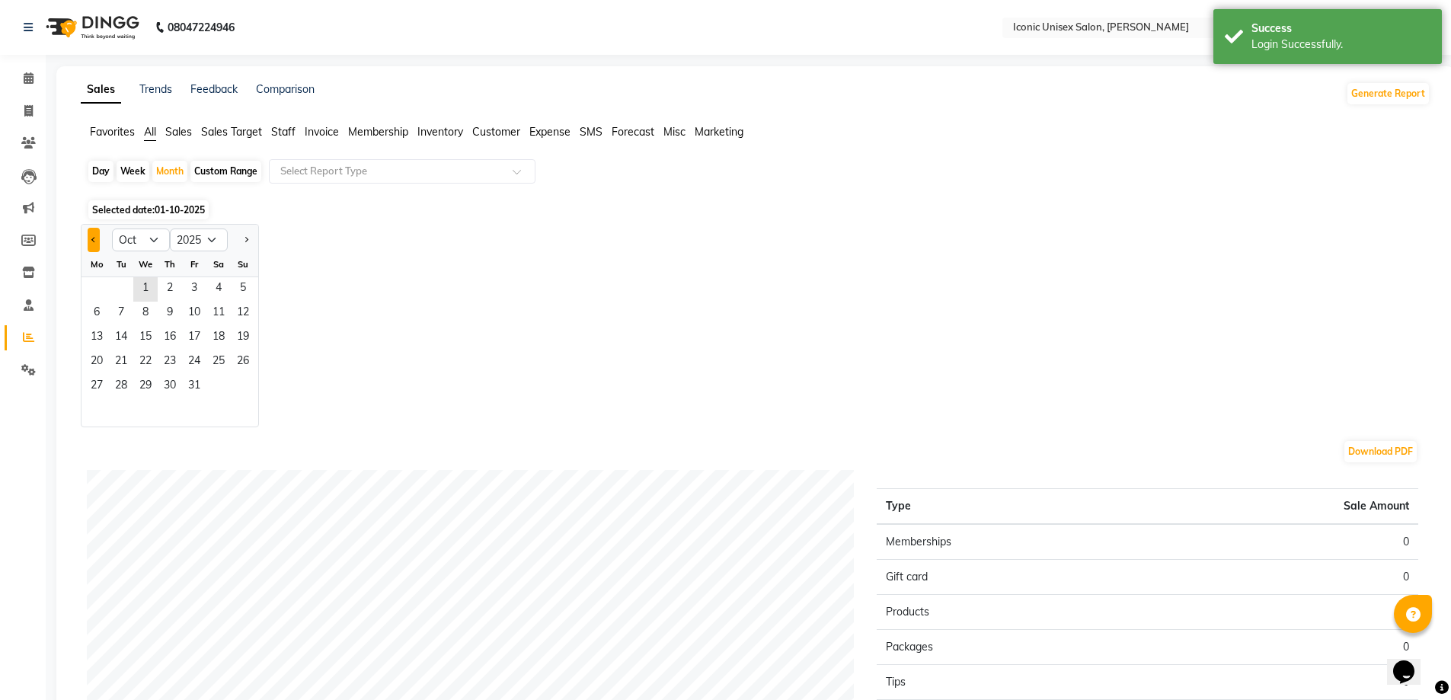
click at [99, 237] on button "Previous month" at bounding box center [94, 240] width 12 height 24
select select "9"
click at [102, 280] on span "1" at bounding box center [97, 289] width 24 height 24
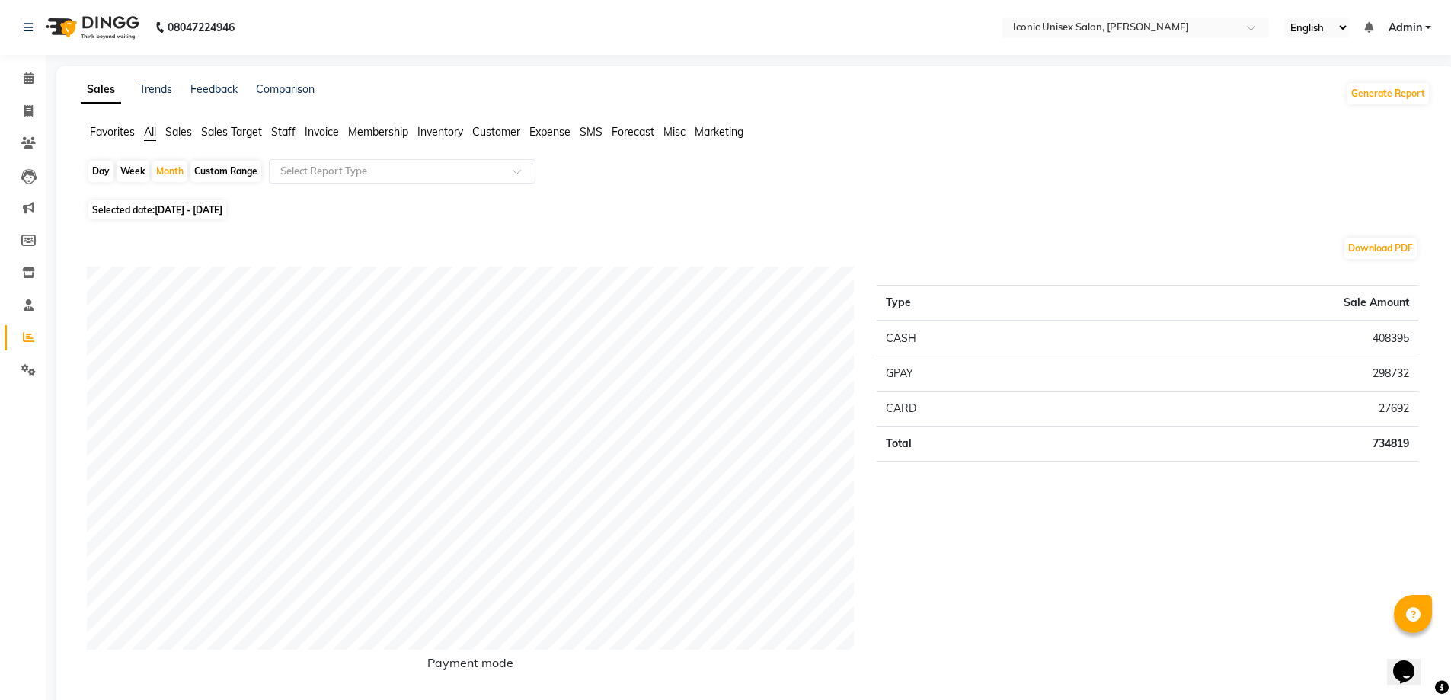
click at [275, 131] on span "Staff" at bounding box center [283, 132] width 24 height 14
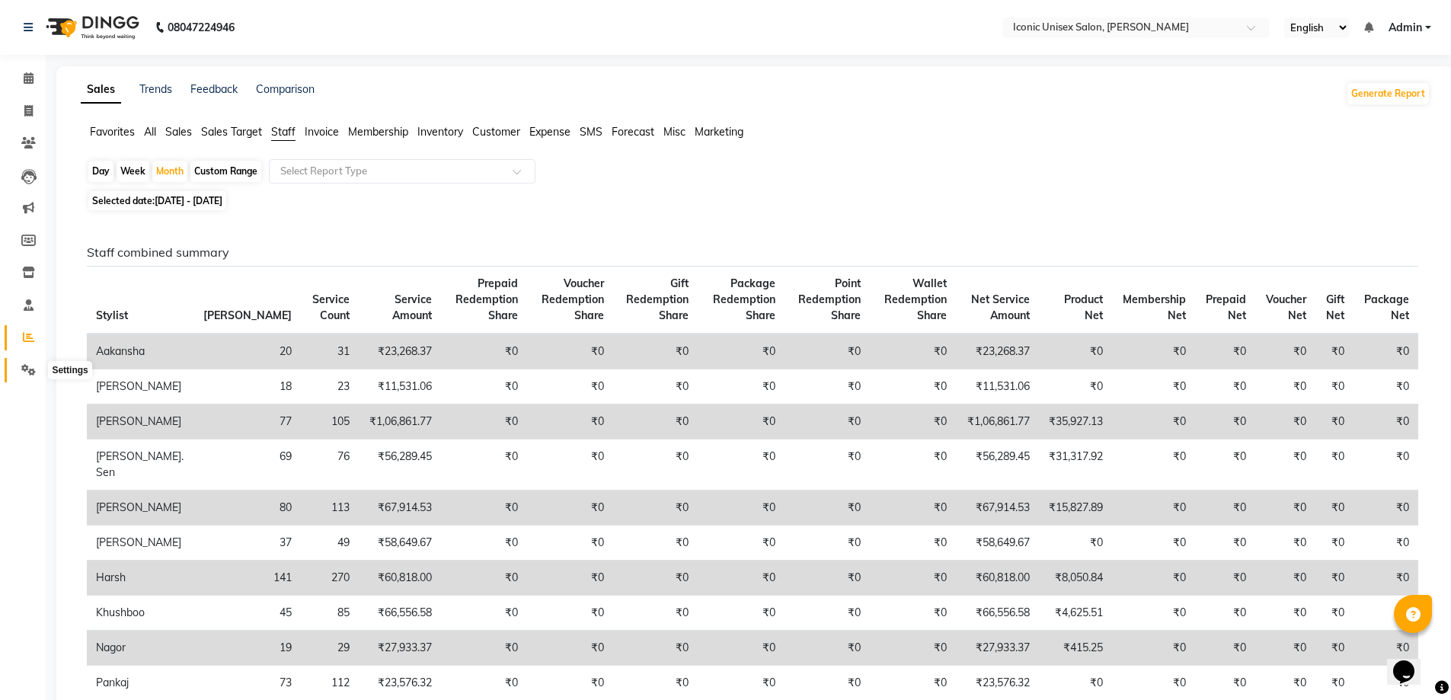
click at [28, 362] on span at bounding box center [28, 371] width 27 height 18
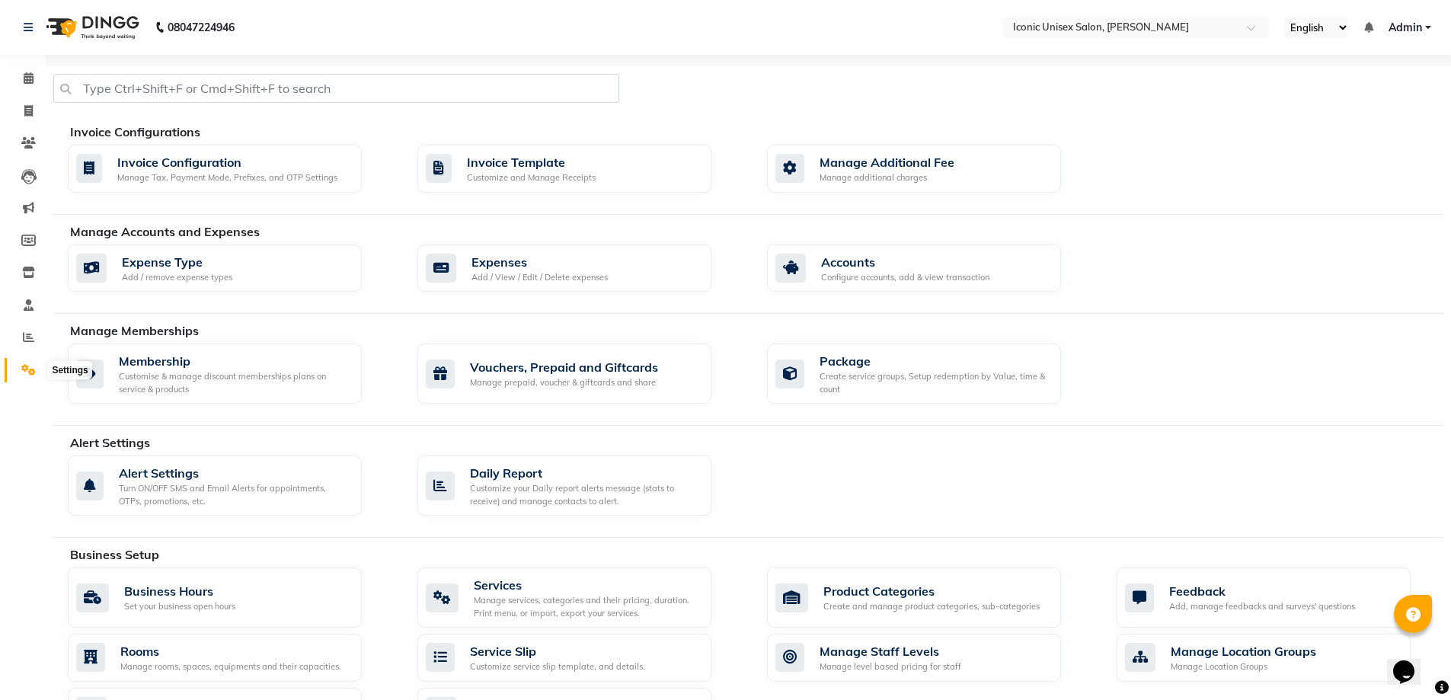
click at [24, 371] on icon at bounding box center [28, 369] width 14 height 11
click at [26, 111] on icon at bounding box center [28, 110] width 8 height 11
select select "service"
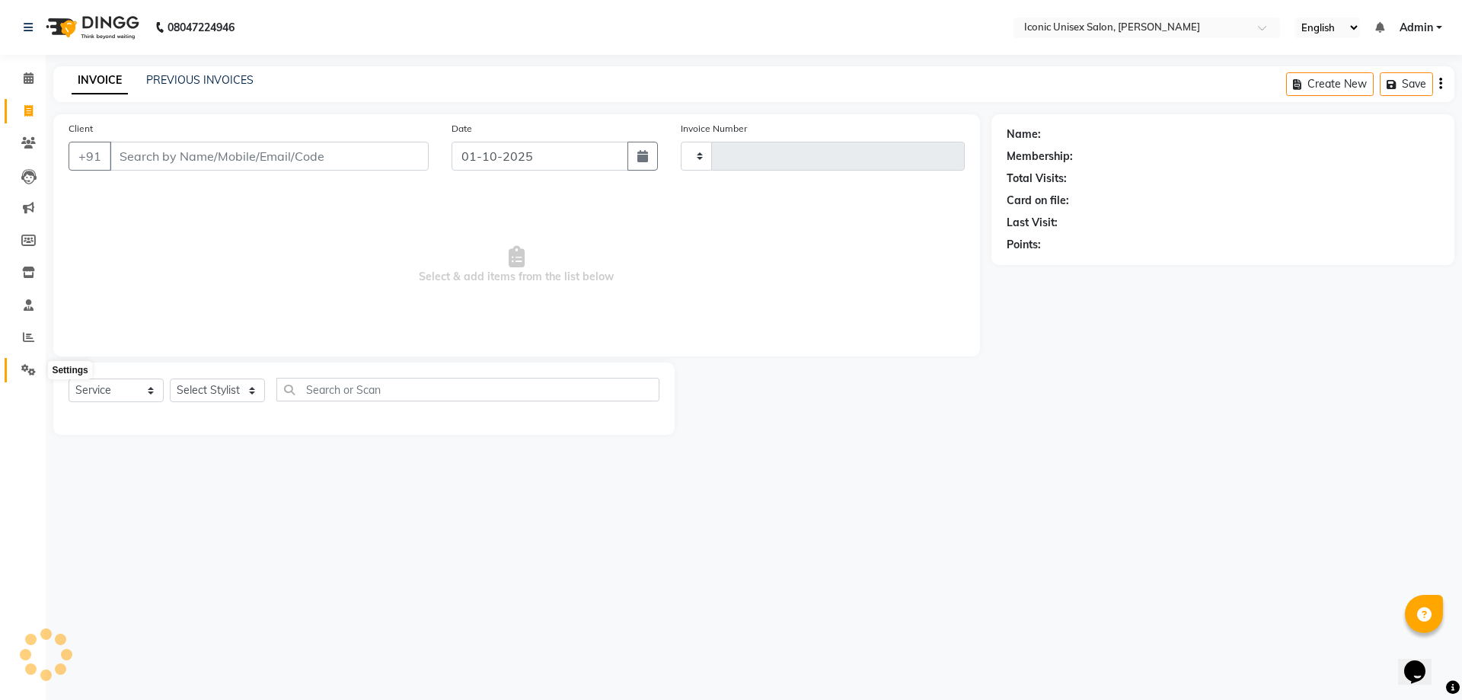
type input "2886"
select select "3884"
click at [24, 369] on icon at bounding box center [28, 369] width 14 height 11
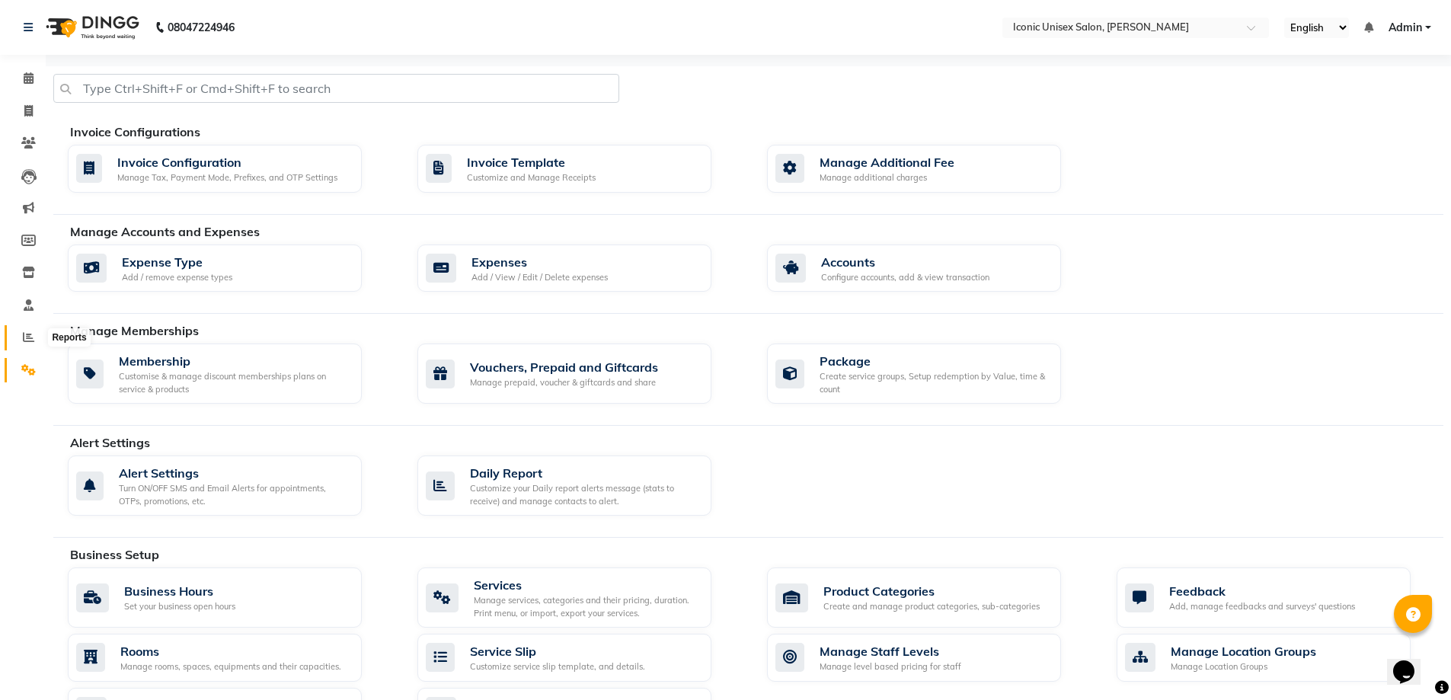
click at [26, 337] on icon at bounding box center [28, 336] width 11 height 11
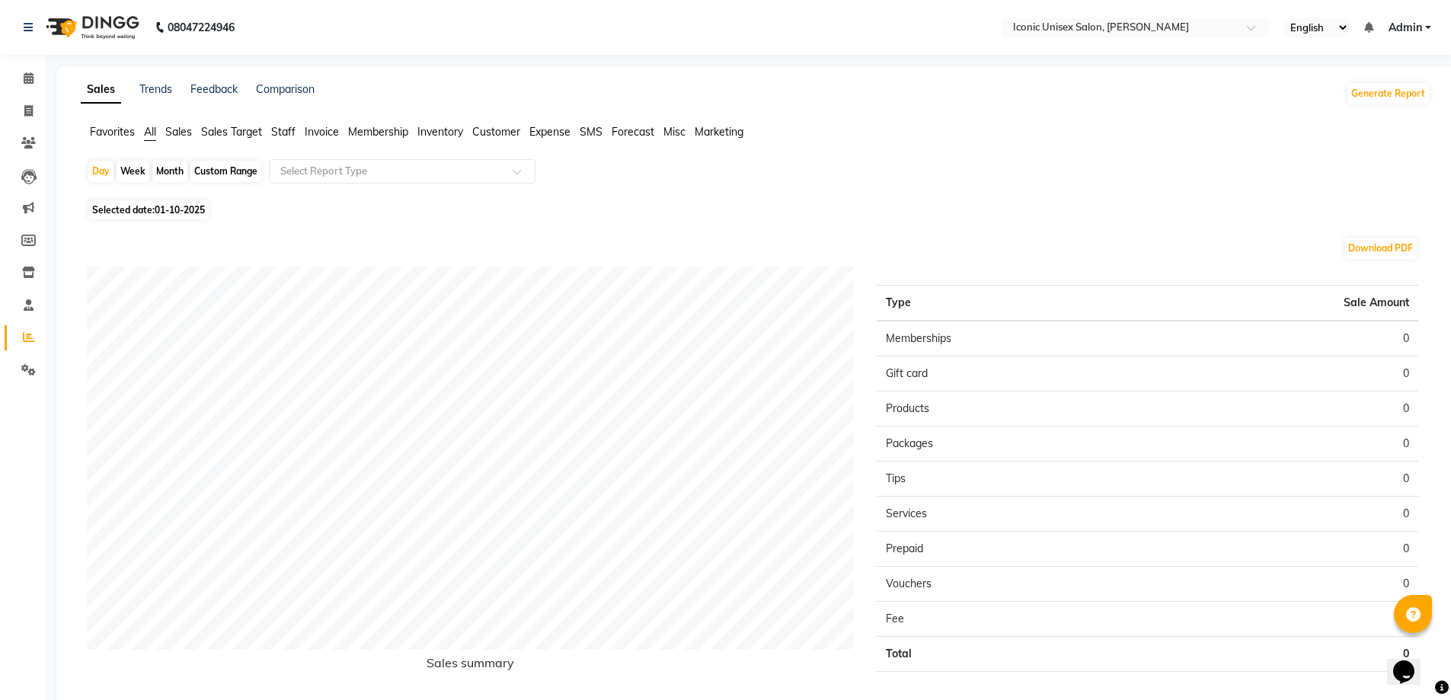
click at [295, 133] on span "Staff" at bounding box center [283, 132] width 24 height 14
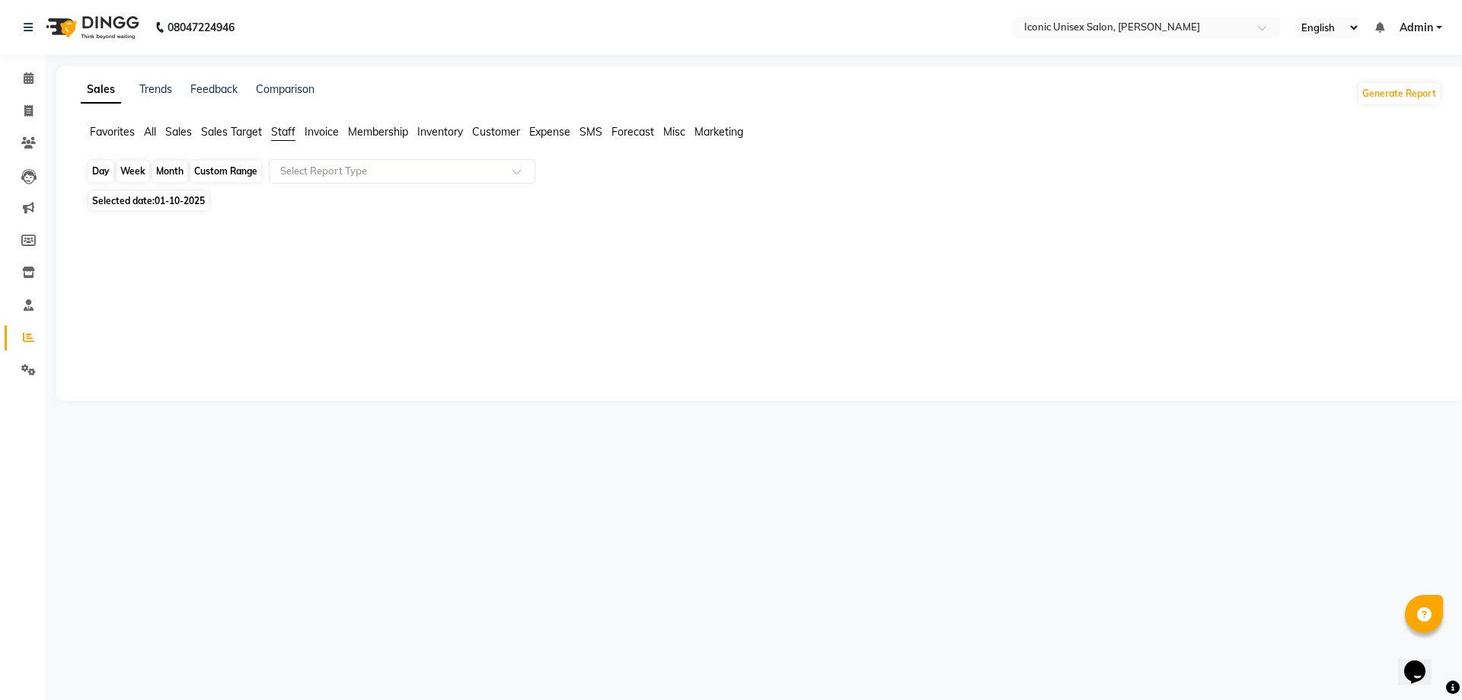
click at [107, 171] on div "Day" at bounding box center [100, 171] width 25 height 21
select select "10"
select select "2025"
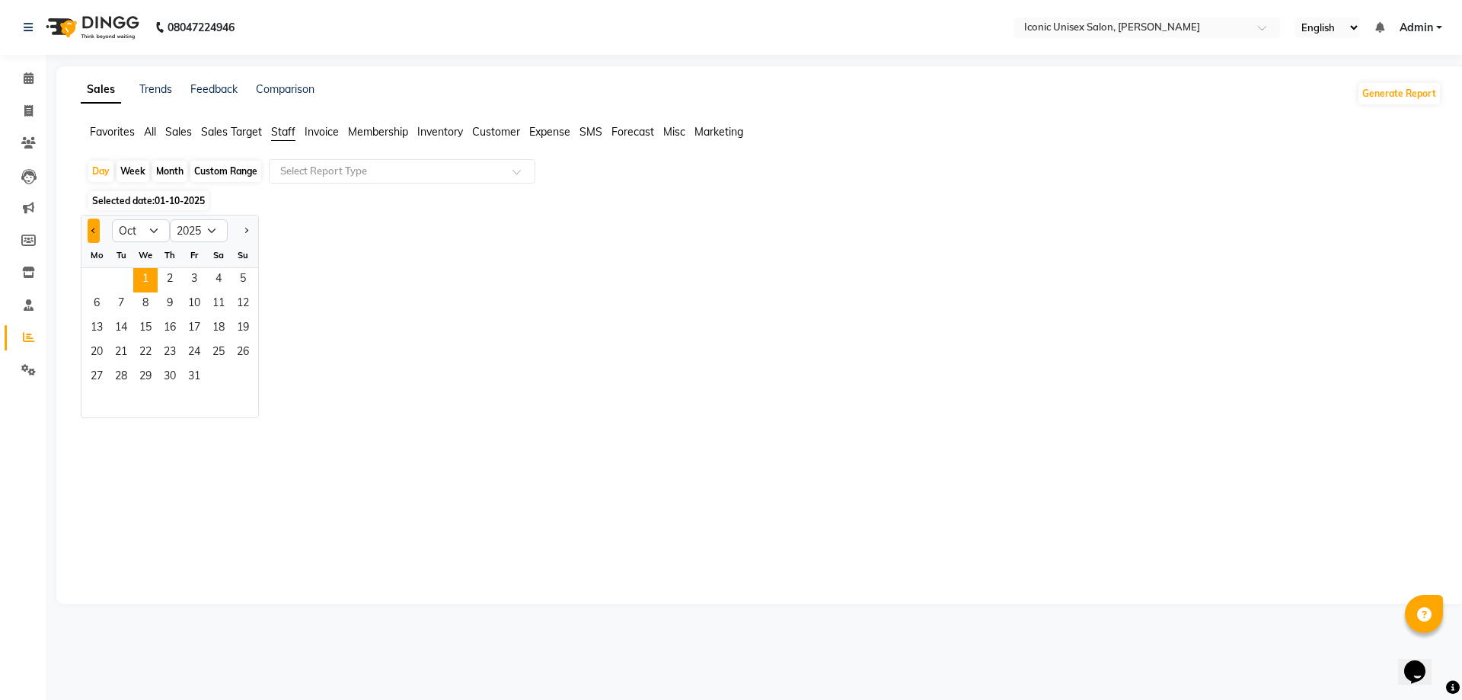
click at [89, 229] on button "Previous month" at bounding box center [94, 231] width 12 height 24
select select "9"
click at [245, 354] on span "28" at bounding box center [243, 353] width 24 height 24
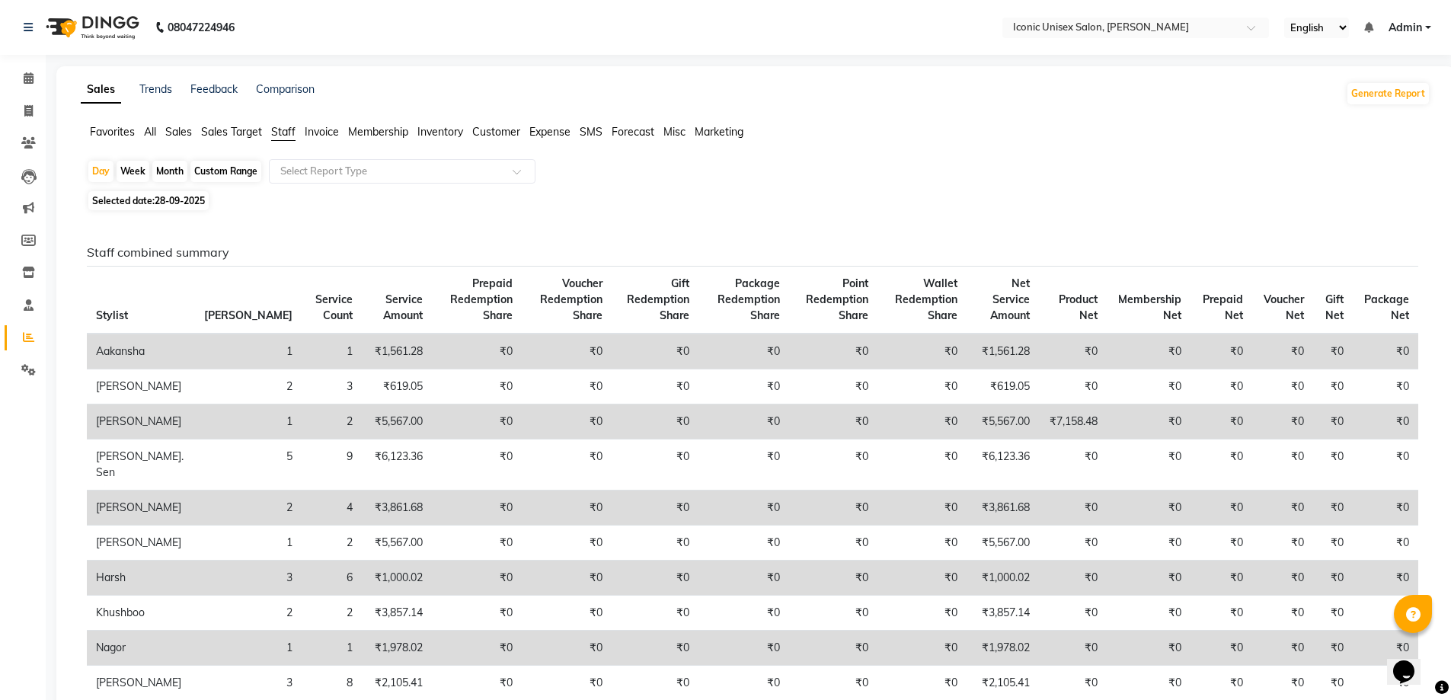
click at [167, 197] on span "28-09-2025" at bounding box center [180, 200] width 50 height 11
select select "9"
select select "2025"
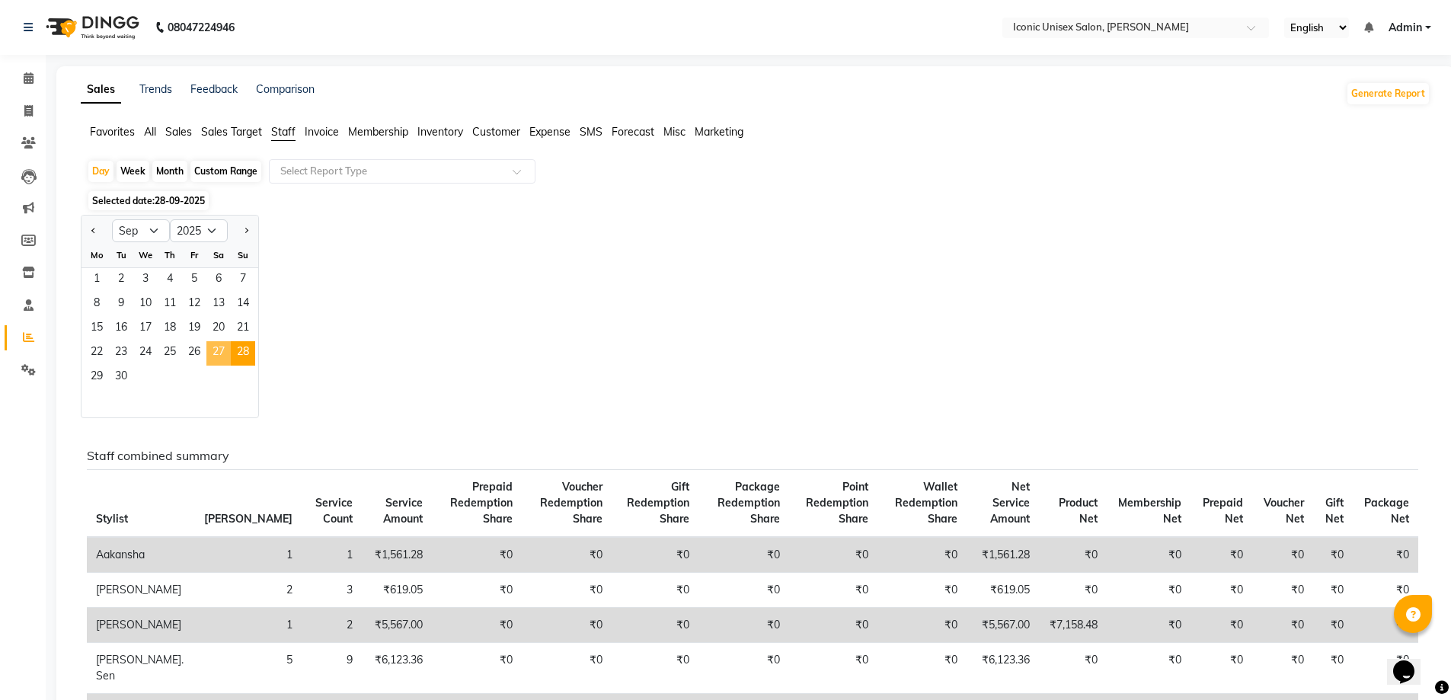
click at [209, 360] on span "27" at bounding box center [218, 353] width 24 height 24
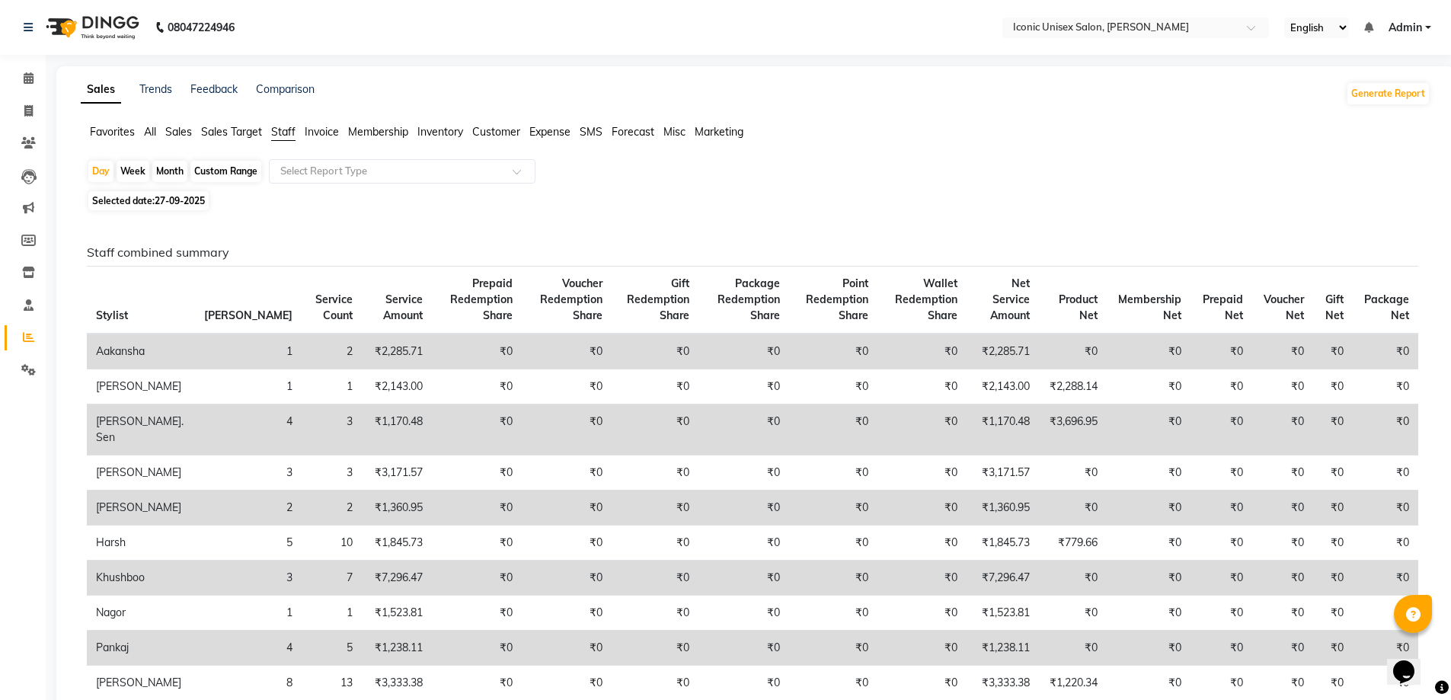
click at [196, 195] on span "27-09-2025" at bounding box center [180, 200] width 50 height 11
select select "9"
select select "2025"
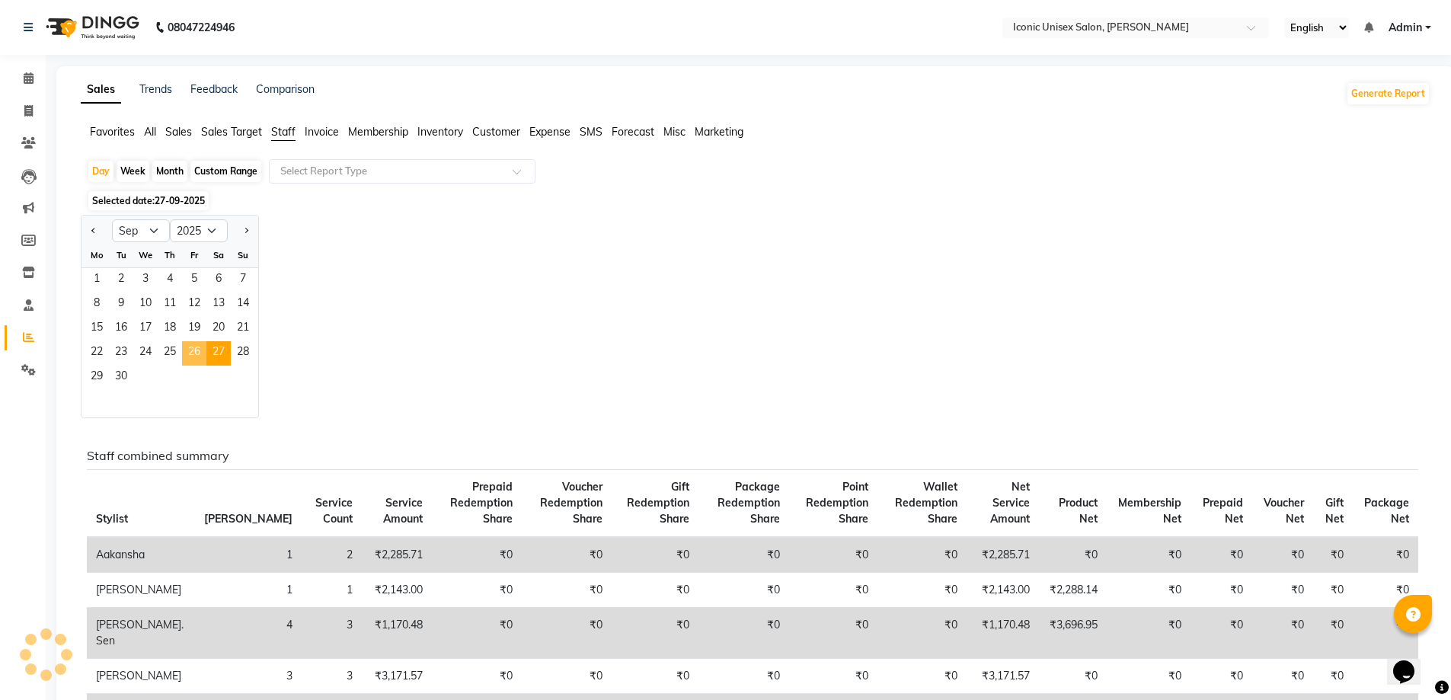
click at [187, 352] on span "26" at bounding box center [194, 353] width 24 height 24
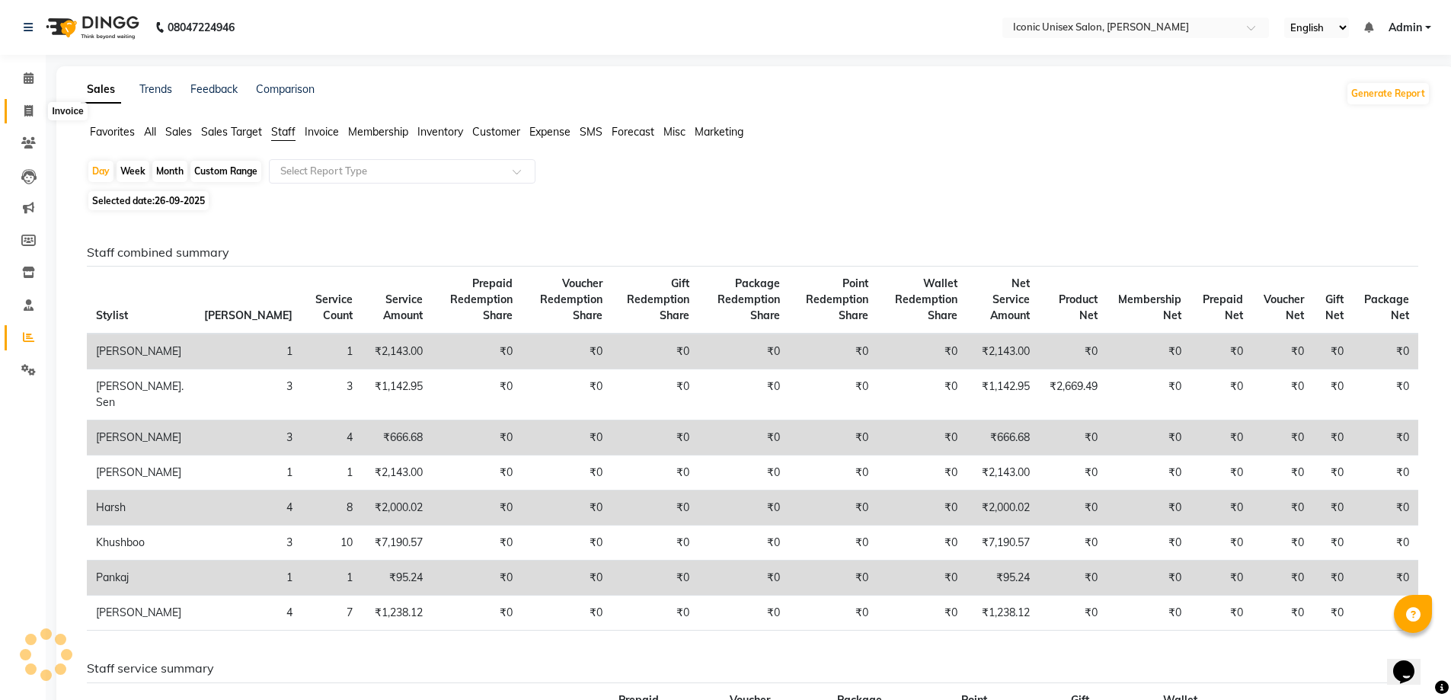
click at [26, 107] on icon at bounding box center [28, 110] width 8 height 11
select select "service"
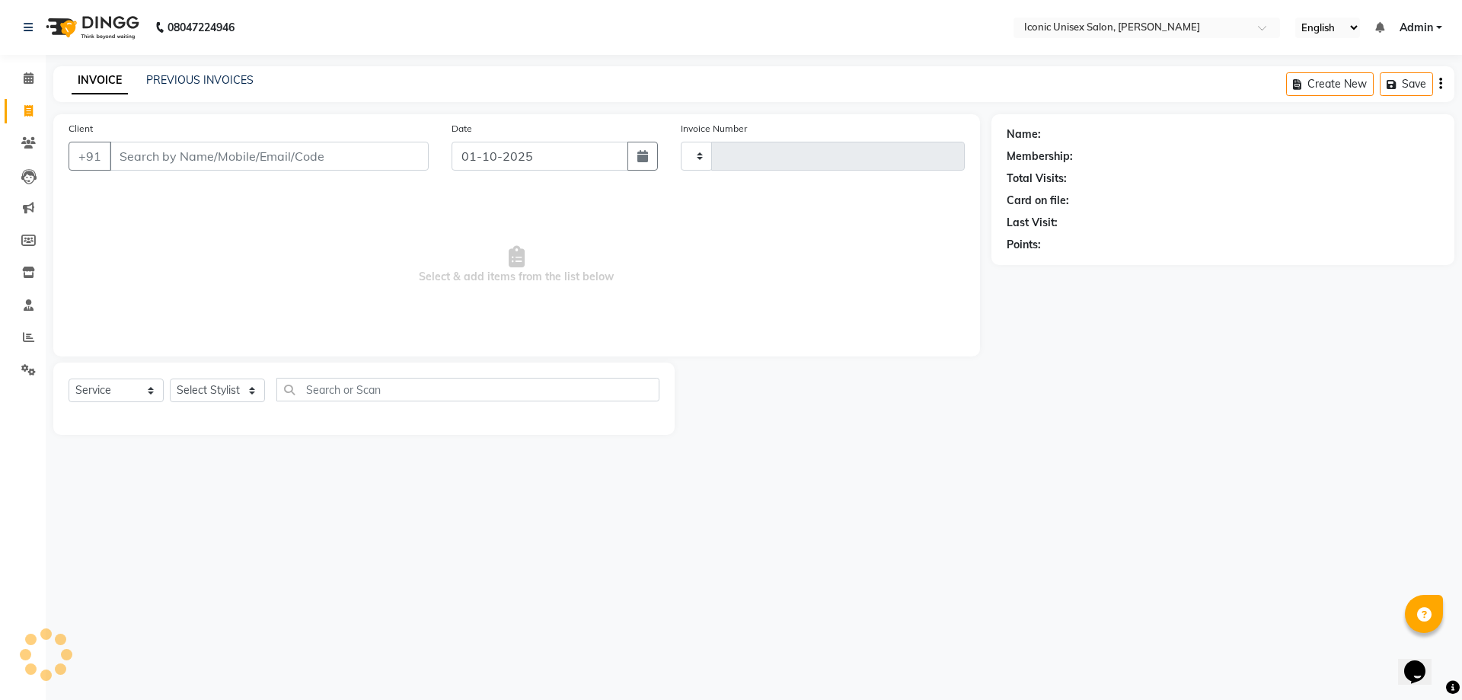
type input "2886"
select select "3884"
click at [175, 81] on link "PREVIOUS INVOICES" at bounding box center [199, 80] width 107 height 14
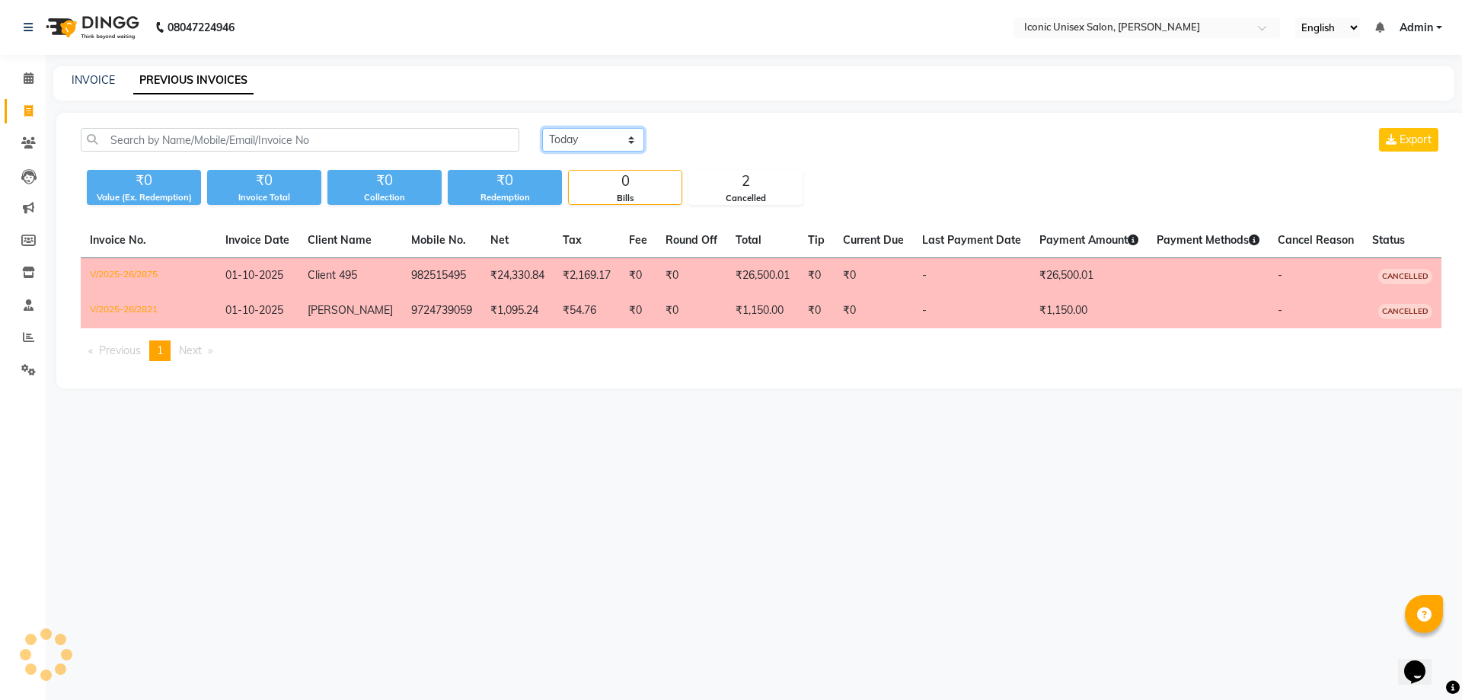
click at [580, 141] on select "[DATE] [DATE] Custom Range" at bounding box center [593, 140] width 102 height 24
select select "range"
click at [542, 128] on select "[DATE] [DATE] Custom Range" at bounding box center [593, 140] width 102 height 24
click at [718, 131] on input "01-10-2025" at bounding box center [717, 139] width 107 height 21
select select "10"
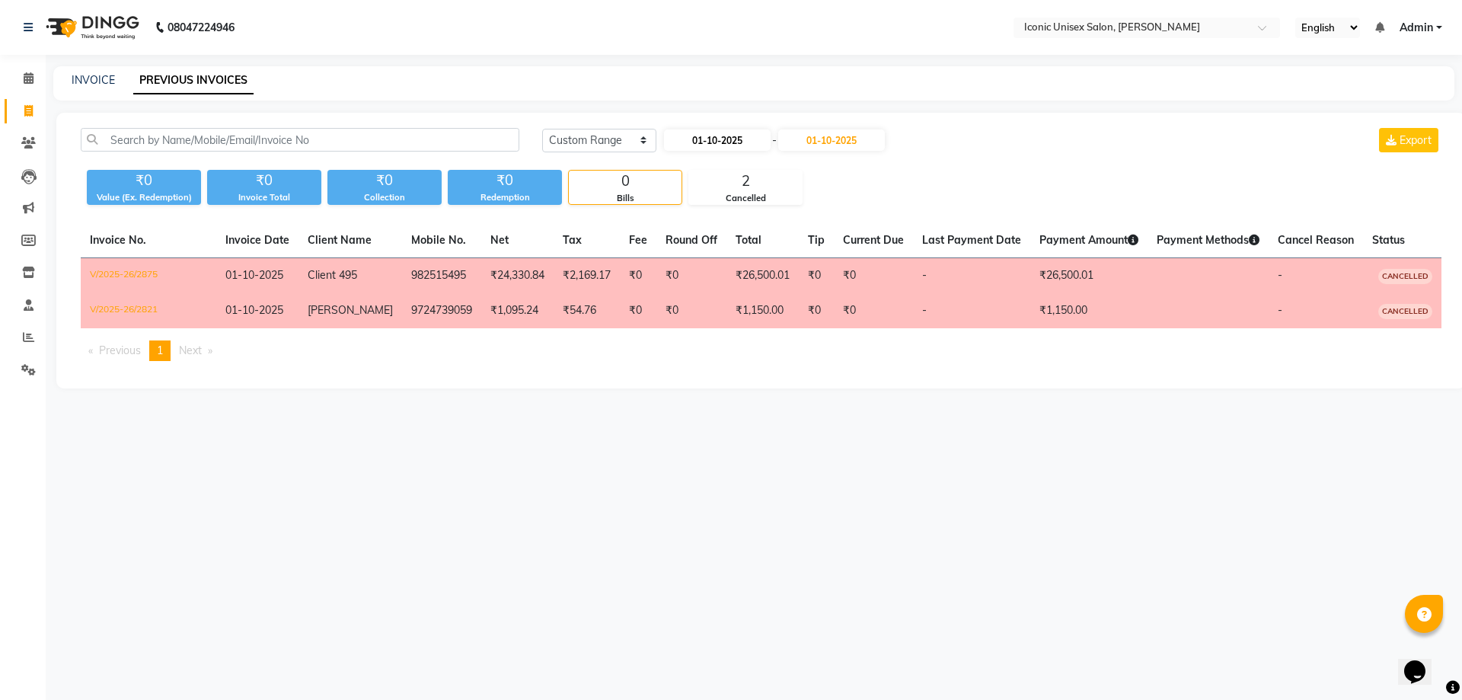
select select "2025"
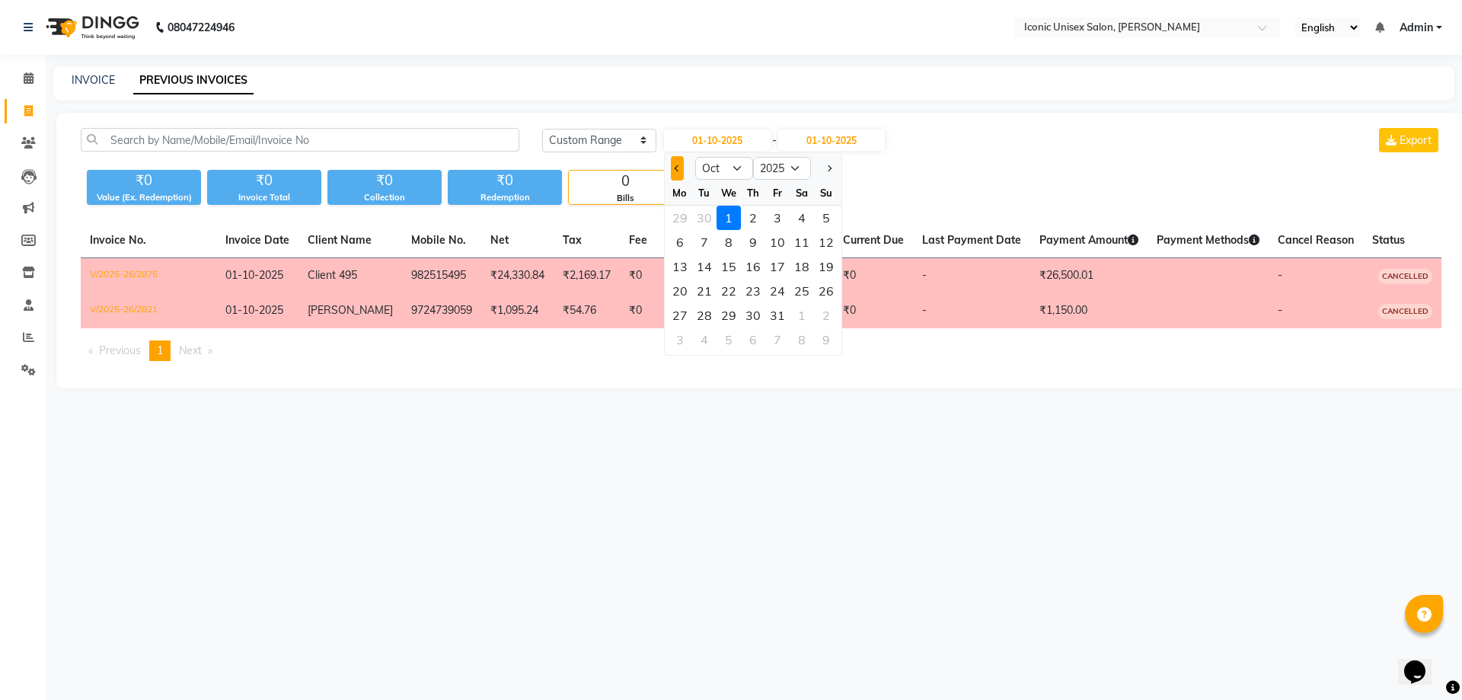
click at [673, 171] on button "Previous month" at bounding box center [677, 168] width 13 height 24
select select "9"
click at [777, 290] on div "26" at bounding box center [777, 291] width 24 height 24
type input "26-09-2025"
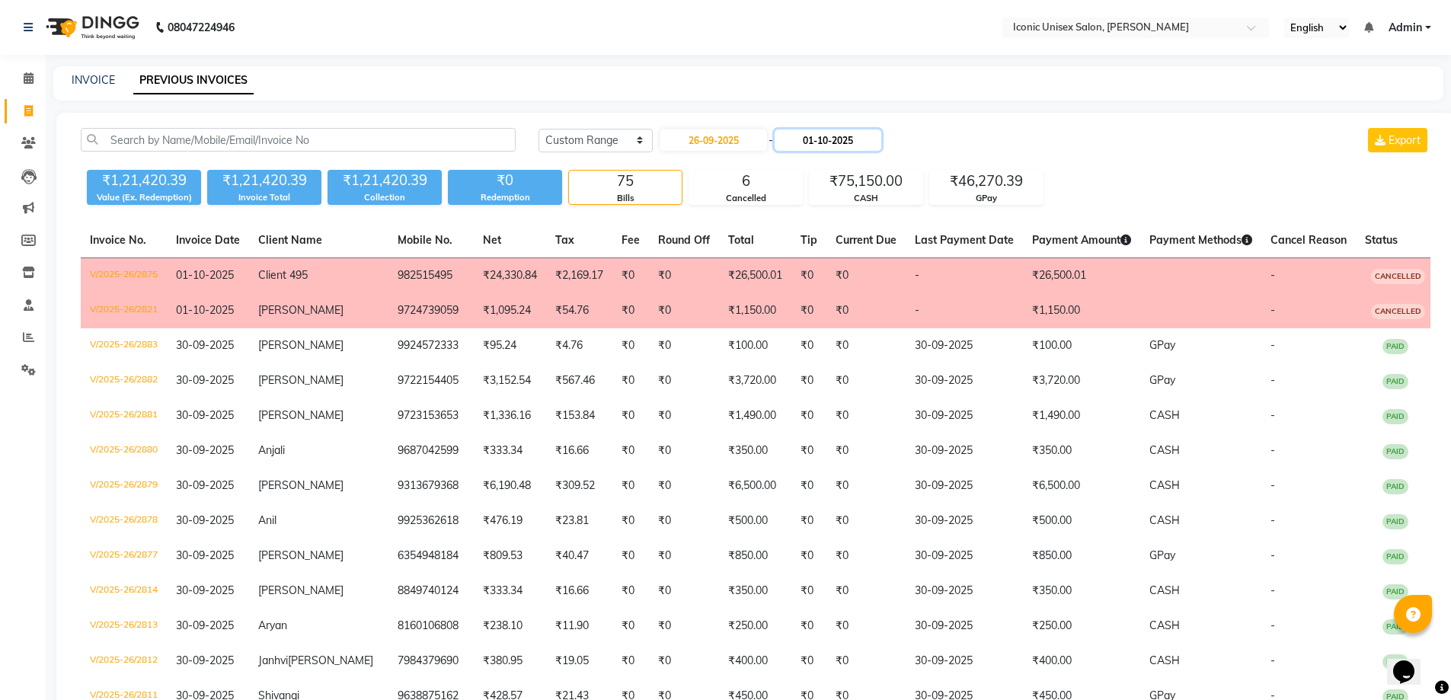
click at [829, 142] on input "01-10-2025" at bounding box center [828, 139] width 107 height 21
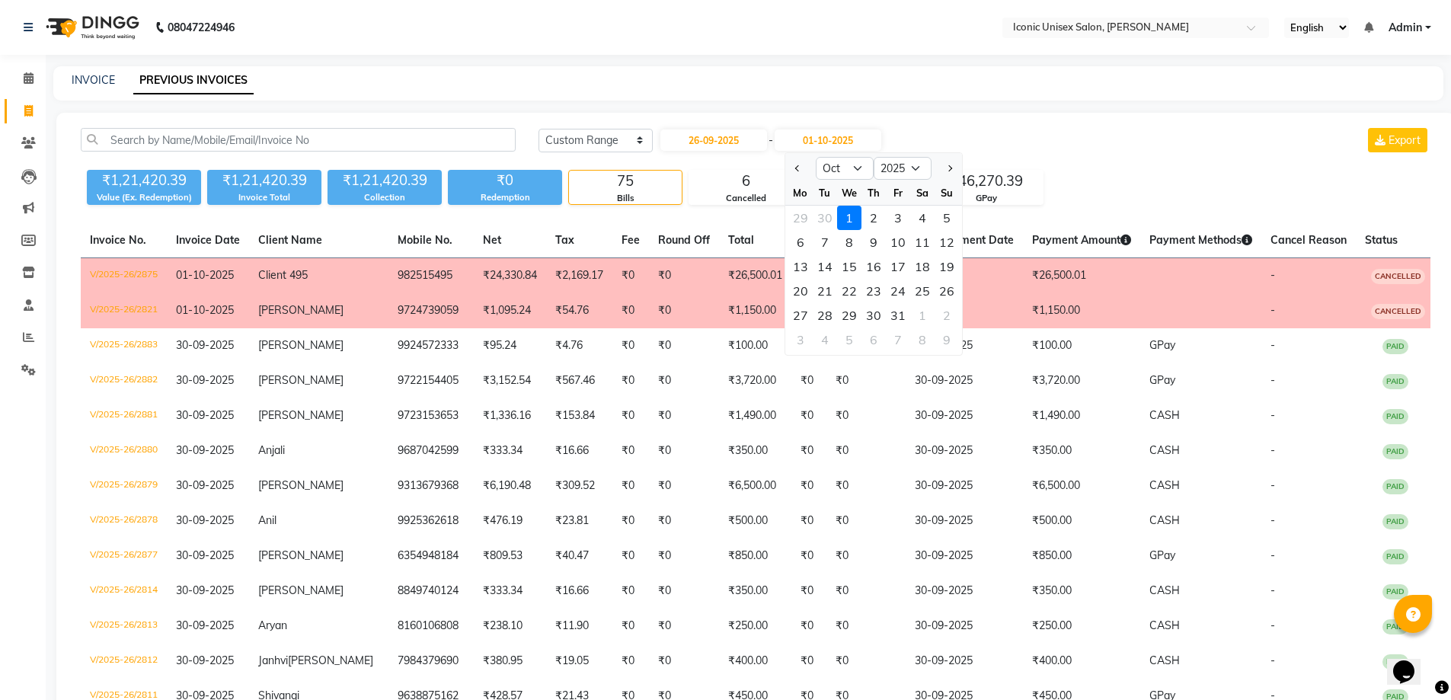
click at [797, 163] on button "Previous month" at bounding box center [797, 168] width 13 height 24
select select "9"
click at [894, 295] on div "26" at bounding box center [898, 291] width 24 height 24
type input "26-09-2025"
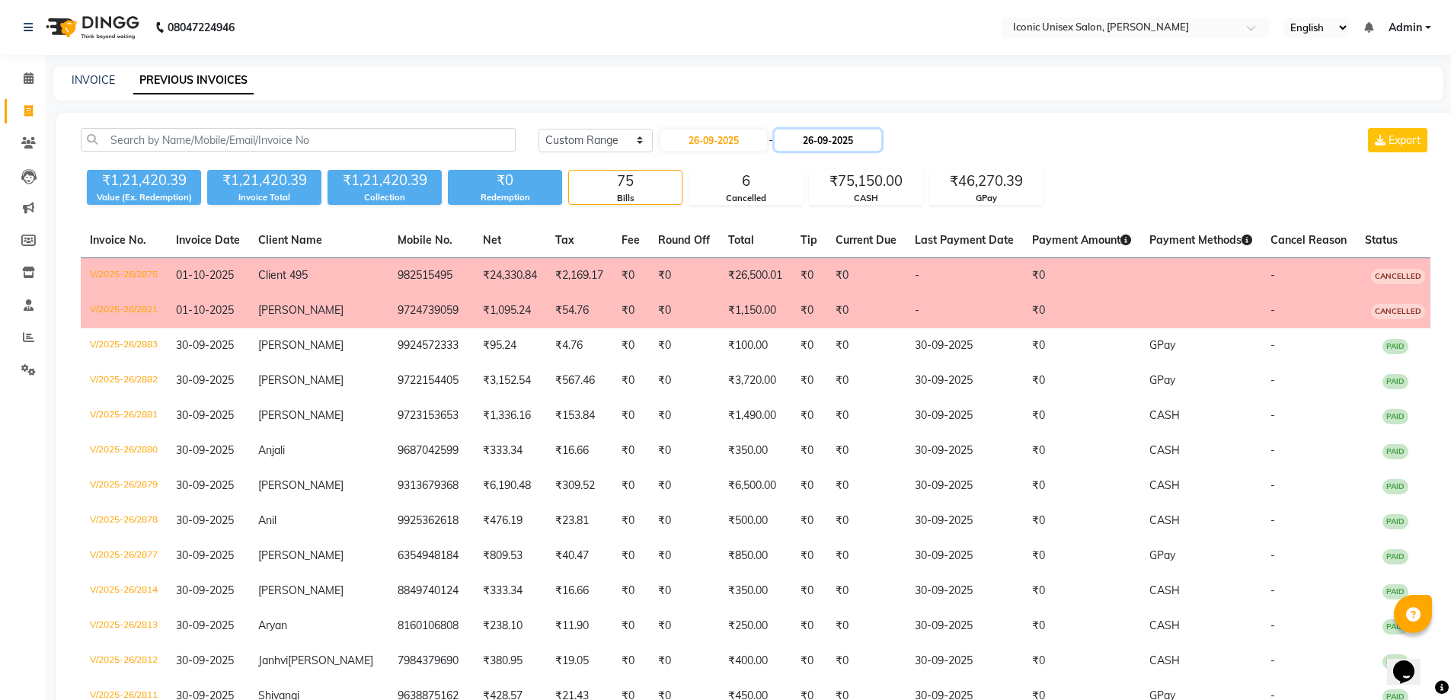
click at [857, 137] on input "26-09-2025" at bounding box center [828, 139] width 107 height 21
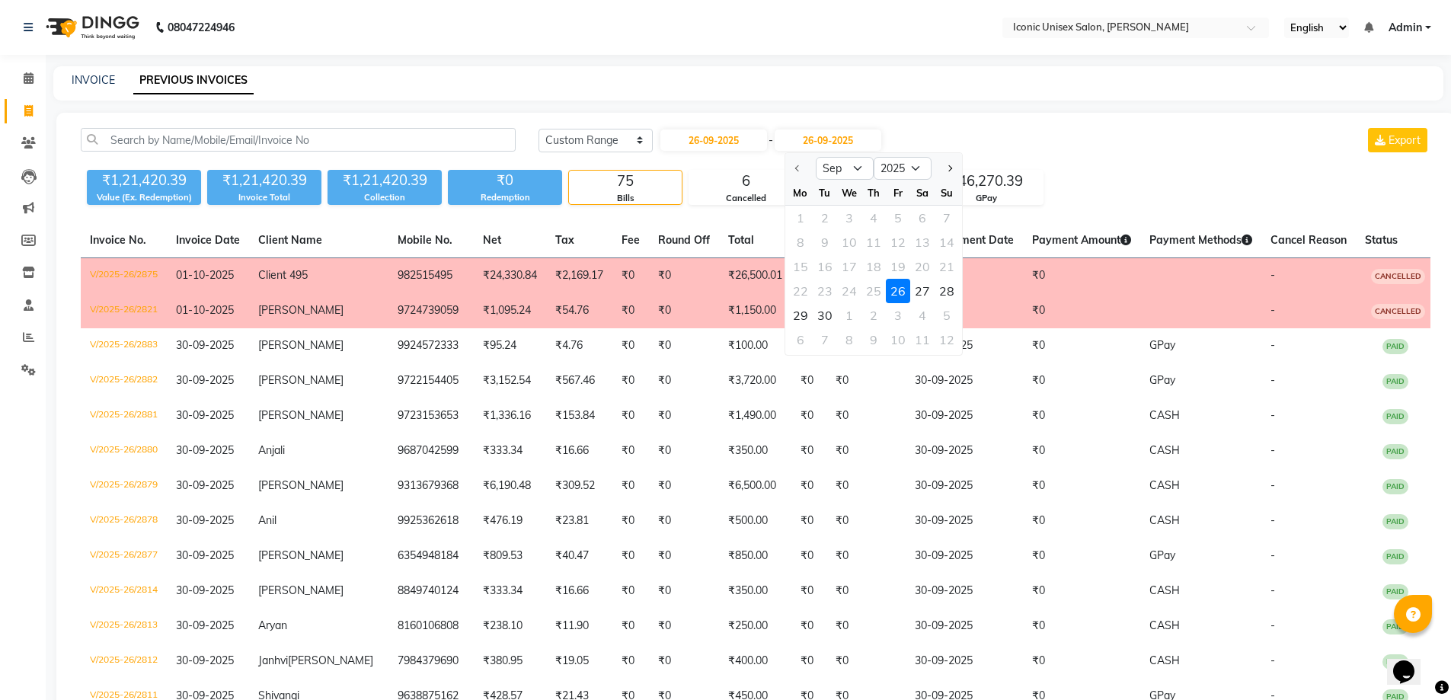
click at [906, 287] on div "26" at bounding box center [898, 291] width 24 height 24
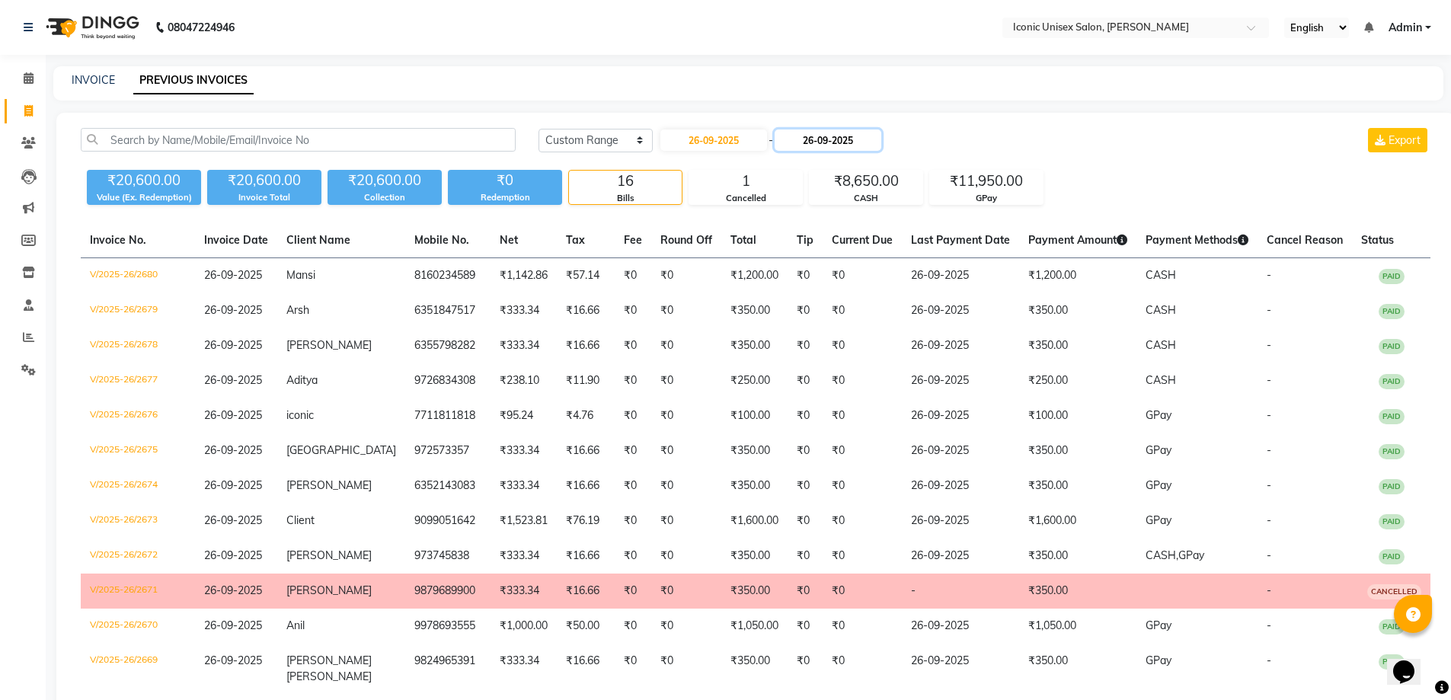
click at [864, 145] on input "26-09-2025" at bounding box center [828, 139] width 107 height 21
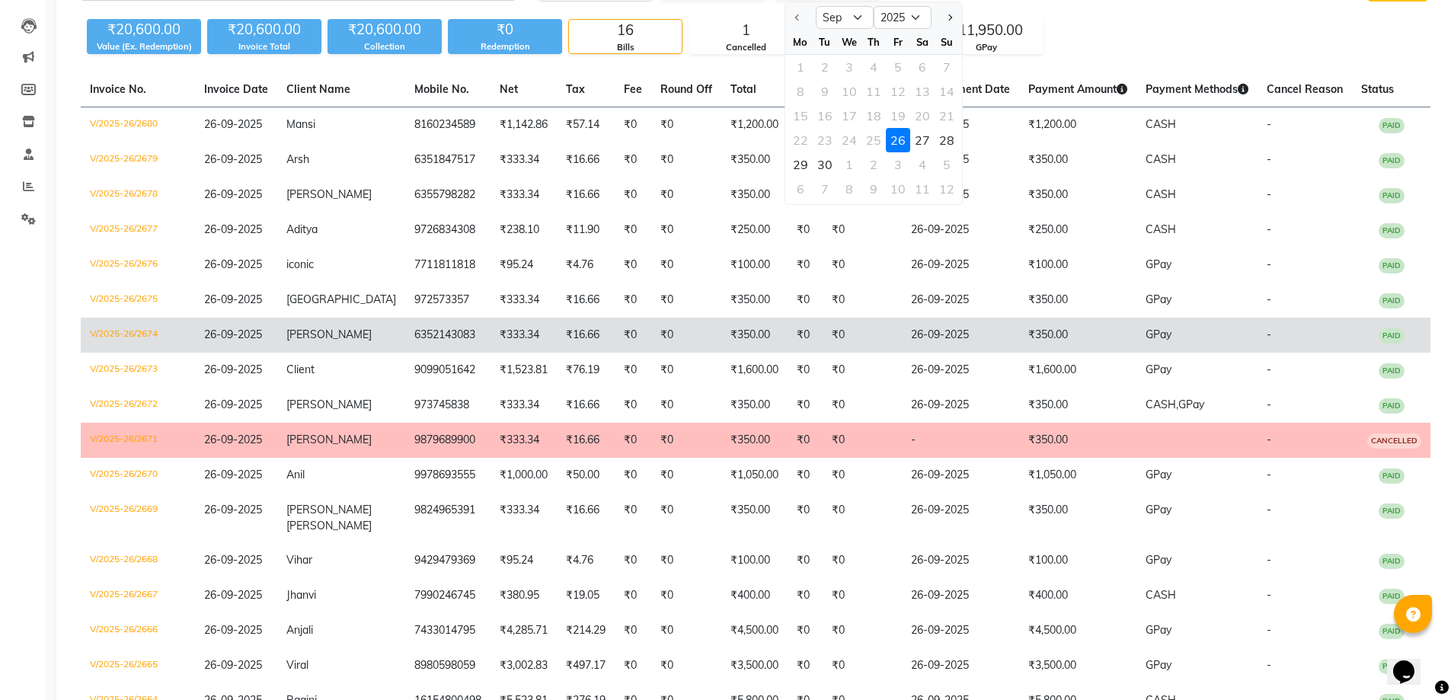
scroll to position [152, 0]
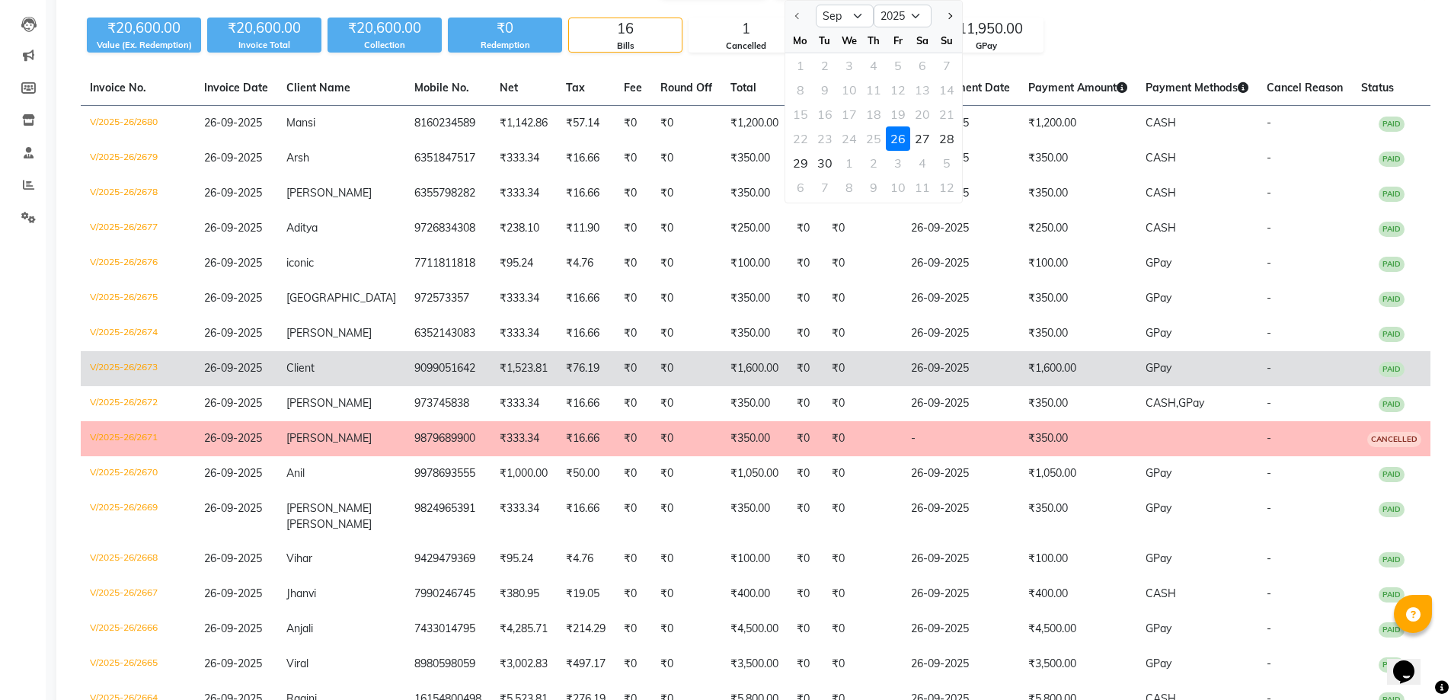
click at [422, 372] on td "9099051642" at bounding box center [447, 368] width 85 height 35
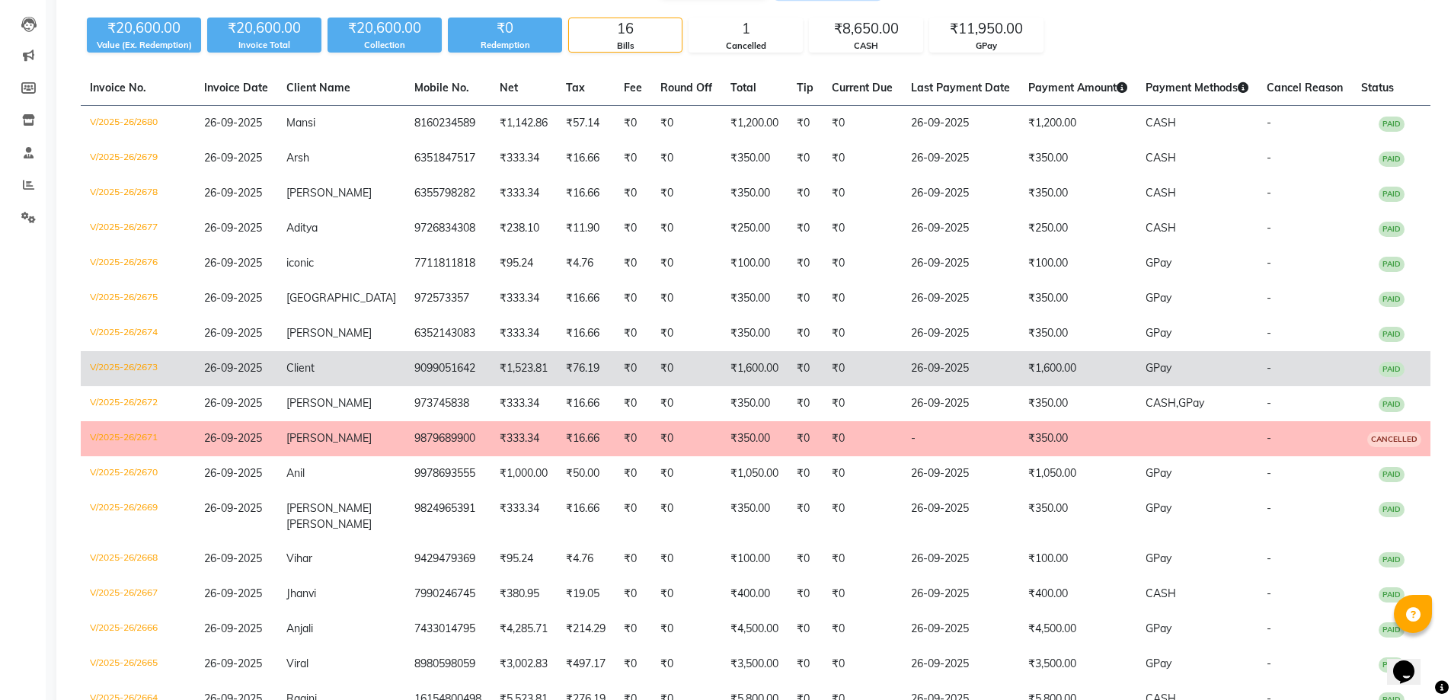
scroll to position [0, 0]
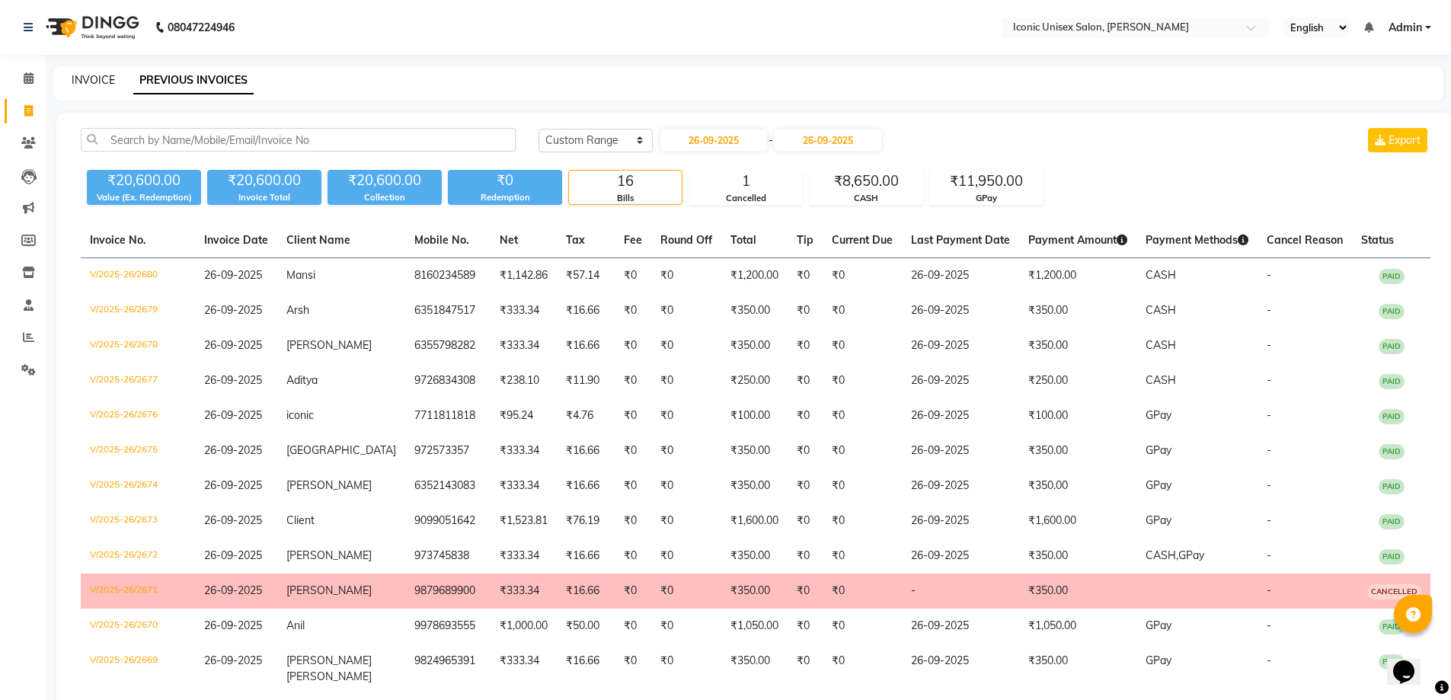
click at [111, 75] on link "INVOICE" at bounding box center [93, 80] width 43 height 14
select select "service"
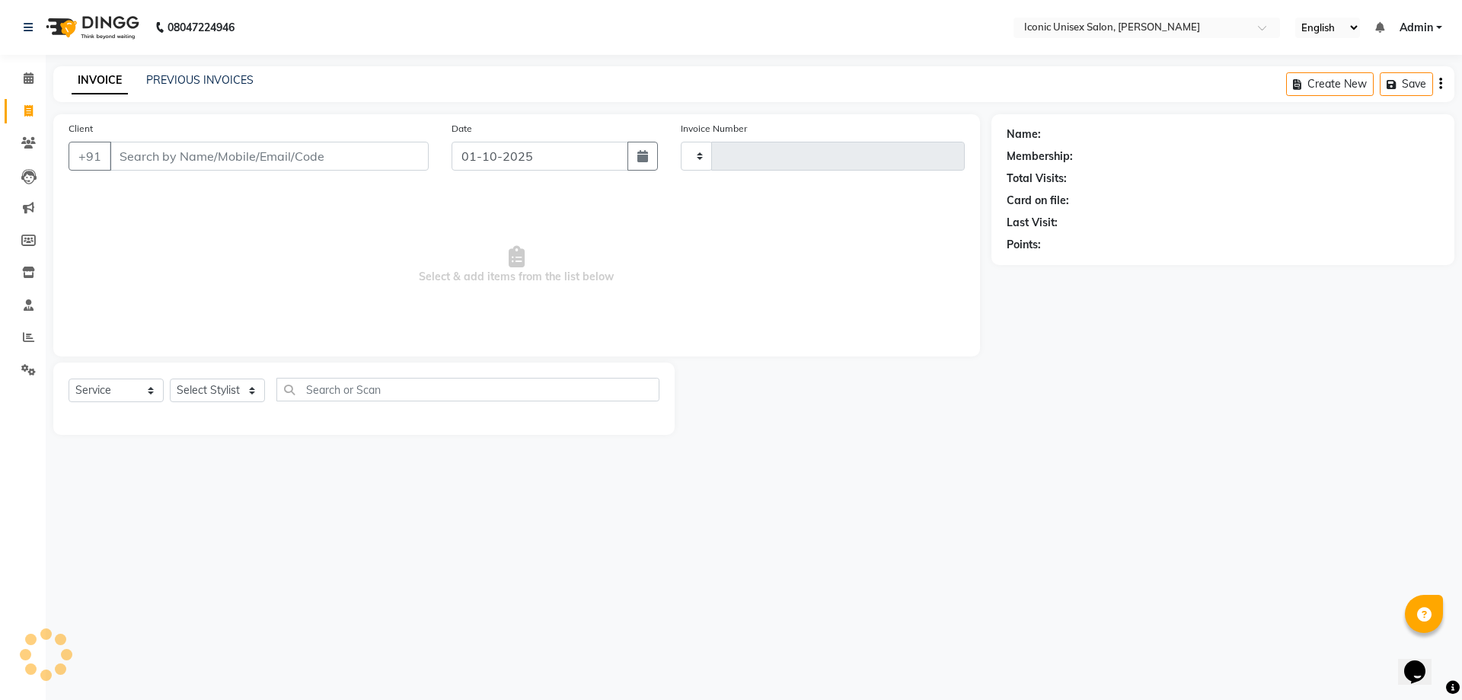
type input "2886"
select select "3884"
click at [209, 81] on link "PREVIOUS INVOICES" at bounding box center [199, 80] width 107 height 14
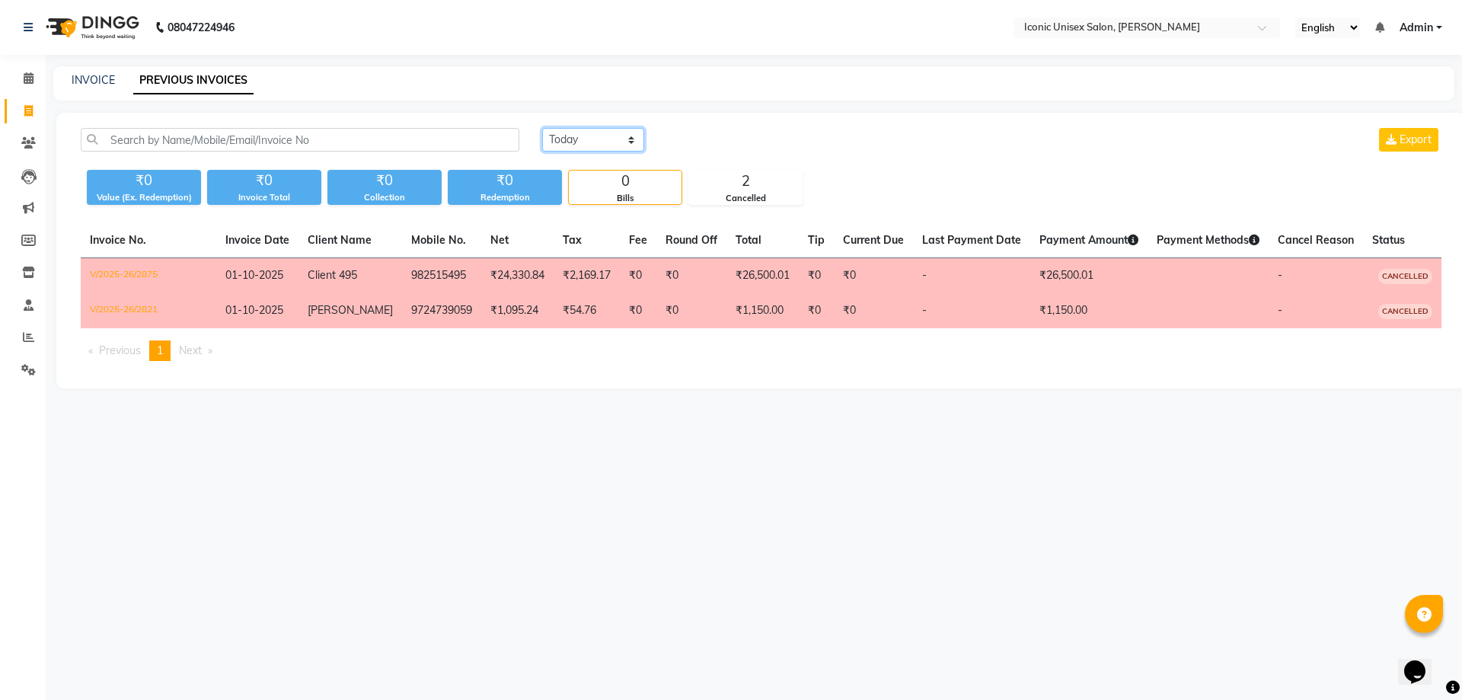
click at [596, 136] on select "Today Yesterday Custom Range" at bounding box center [593, 140] width 102 height 24
select select "range"
click at [542, 128] on select "Today Yesterday Custom Range" at bounding box center [593, 140] width 102 height 24
click at [733, 134] on input "01-10-2025" at bounding box center [717, 139] width 107 height 21
select select "10"
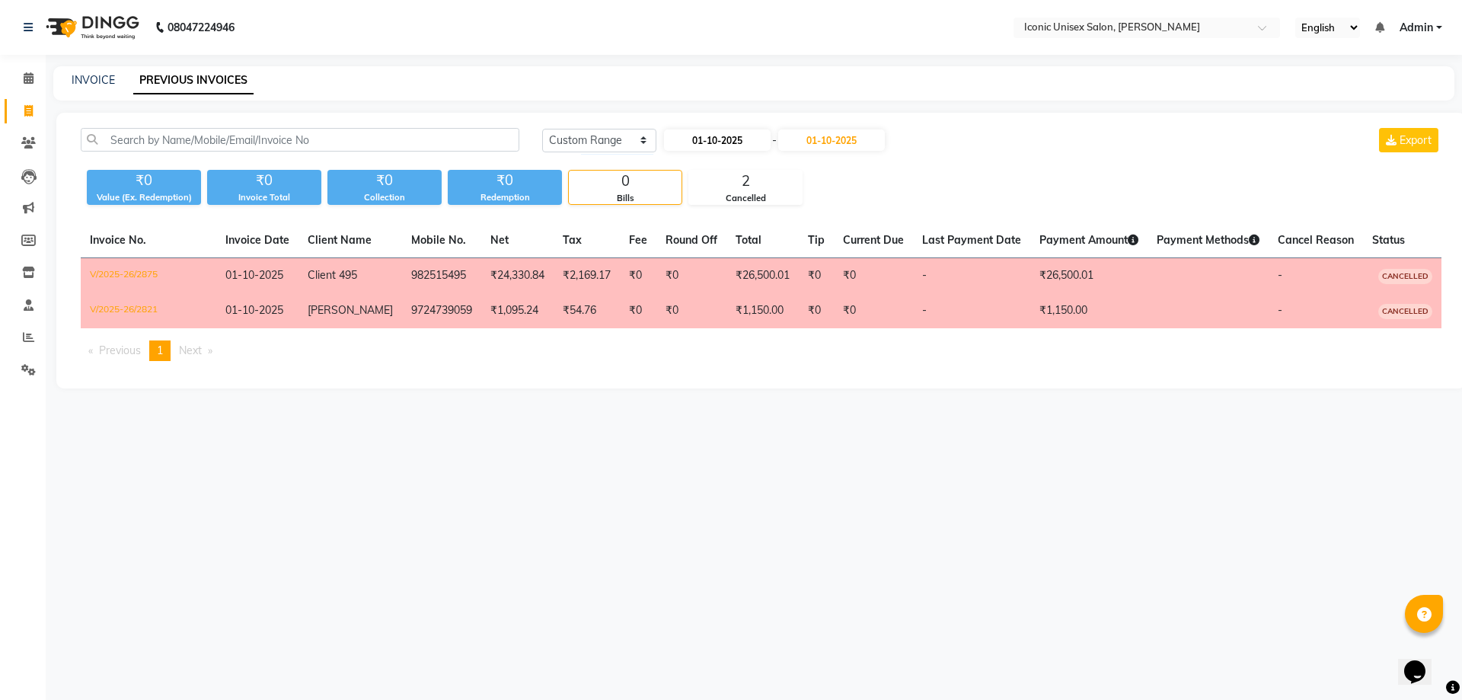
select select "2025"
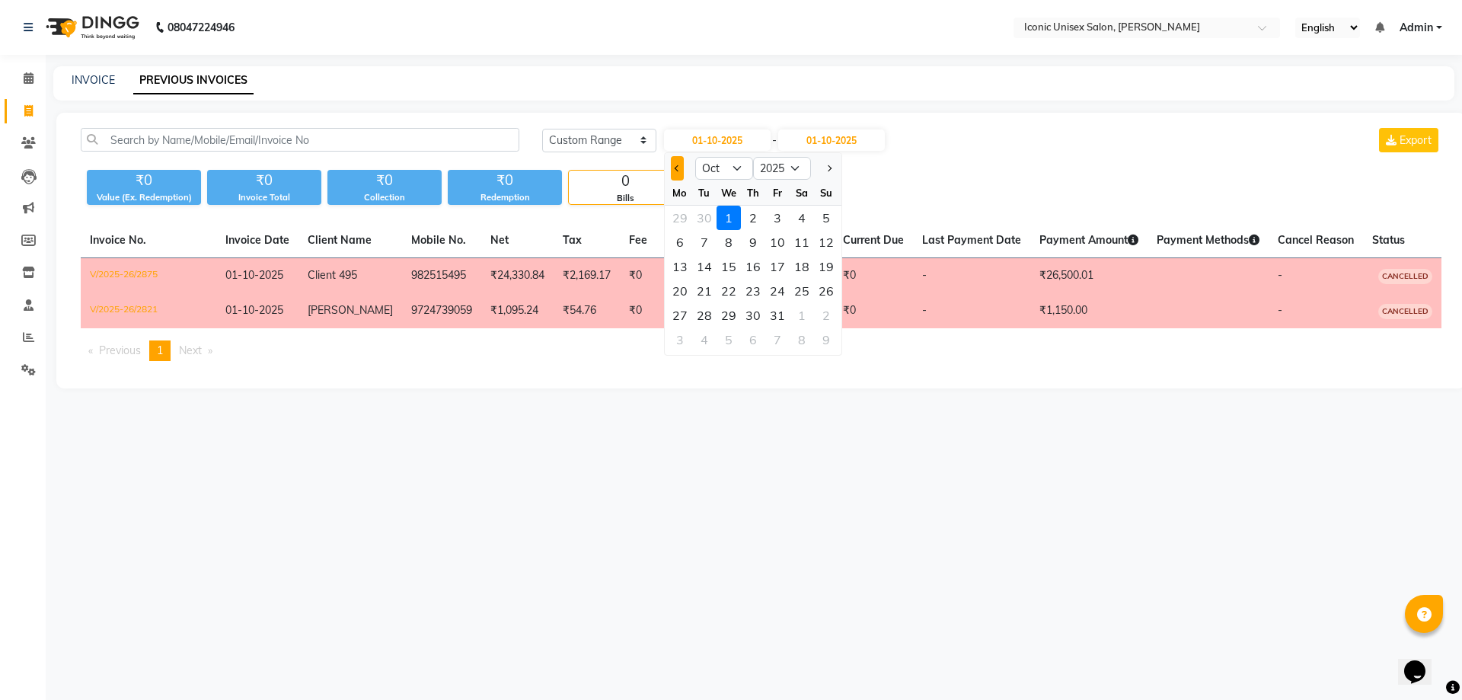
click at [676, 164] on button "Previous month" at bounding box center [677, 168] width 13 height 24
select select "9"
click at [757, 292] on div "25" at bounding box center [753, 291] width 24 height 24
type input "25-09-2025"
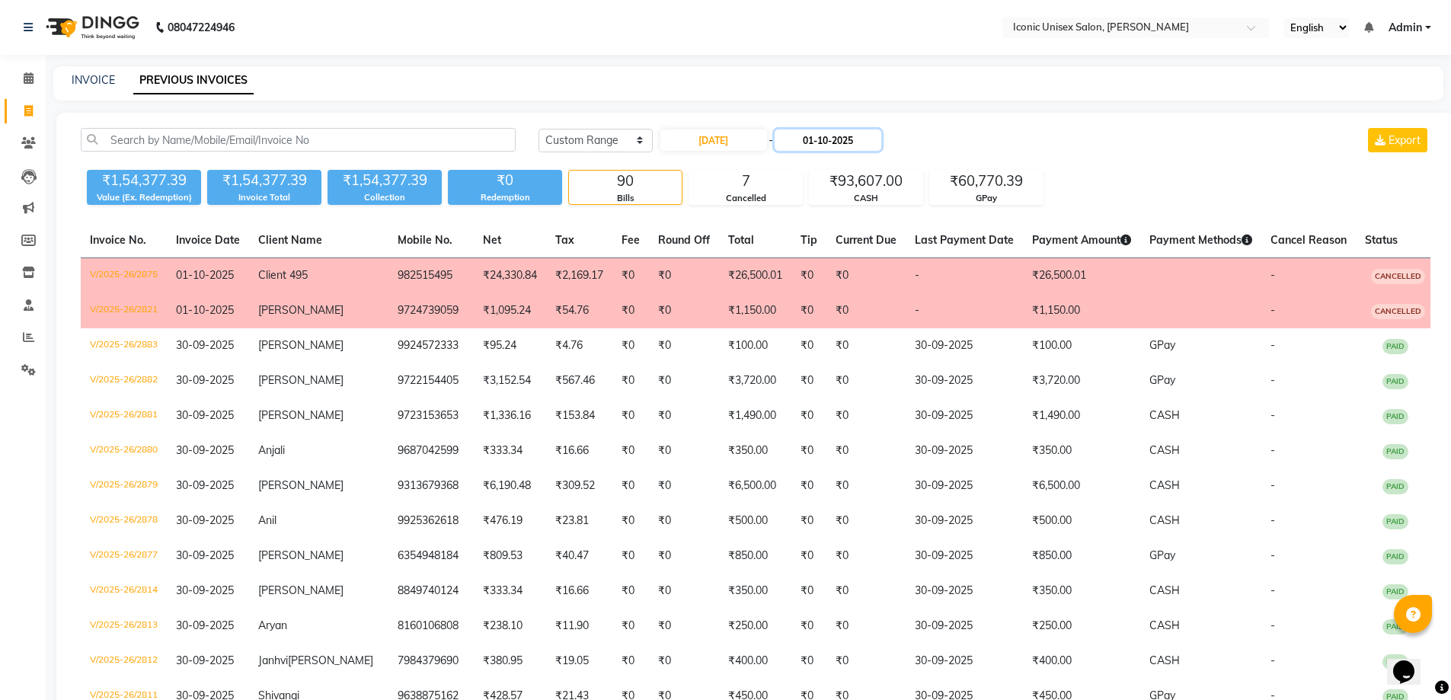
click at [842, 136] on input "01-10-2025" at bounding box center [828, 139] width 107 height 21
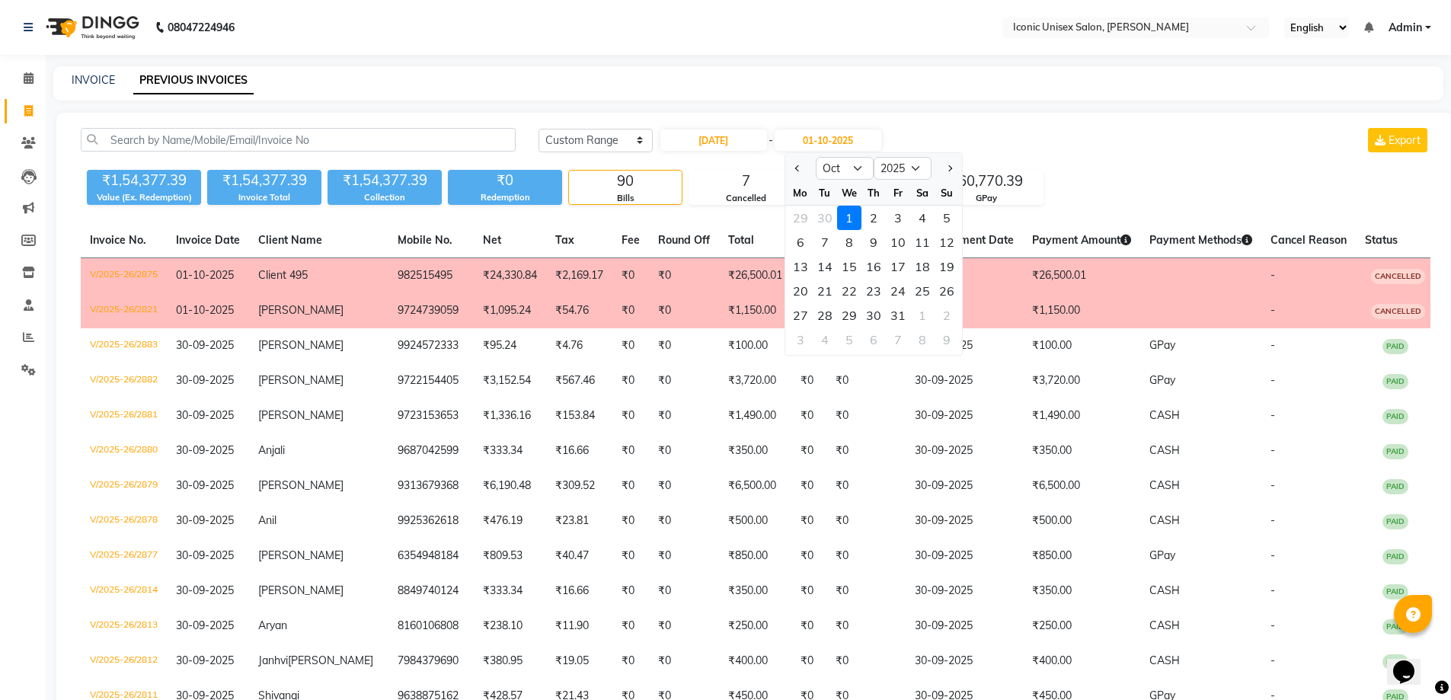
drag, startPoint x: 801, startPoint y: 169, endPoint x: 816, endPoint y: 198, distance: 32.7
click at [801, 168] on button "Previous month" at bounding box center [797, 168] width 13 height 24
select select "9"
click at [869, 292] on div "25" at bounding box center [873, 291] width 24 height 24
type input "[DATE]"
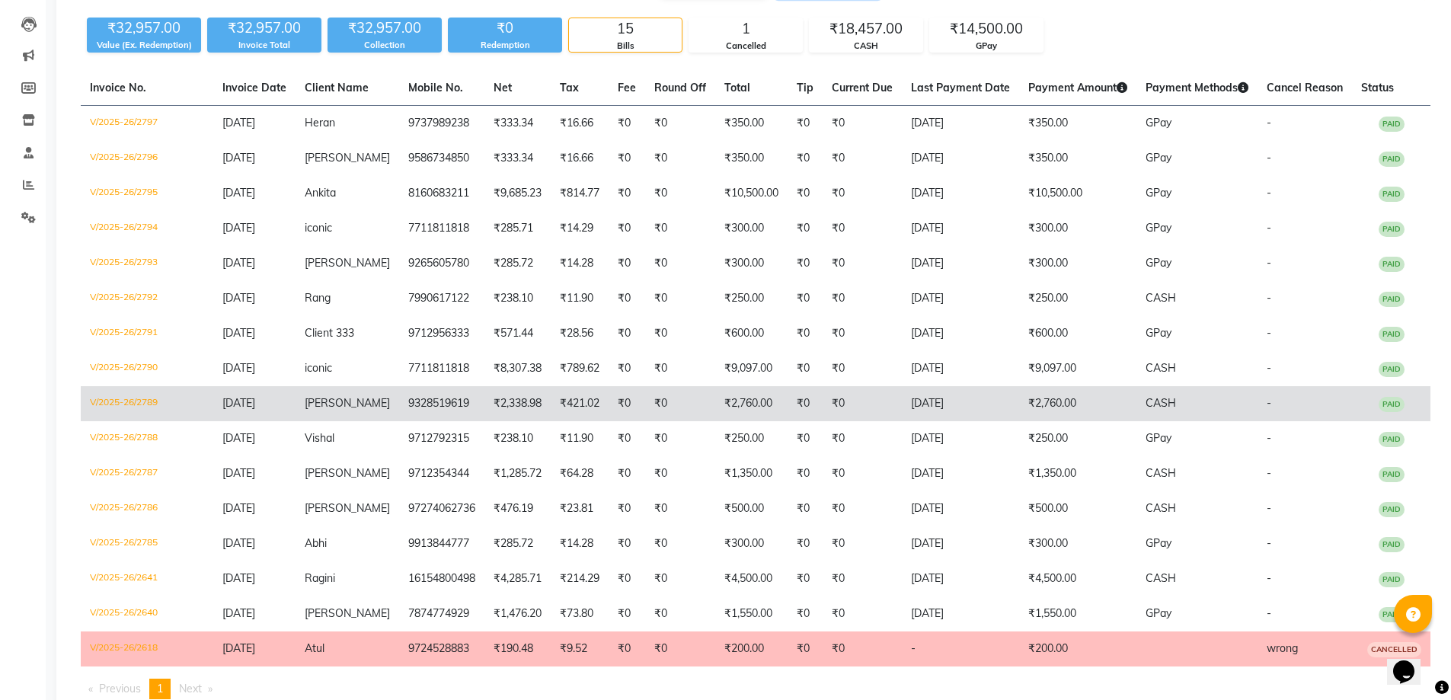
scroll to position [202, 0]
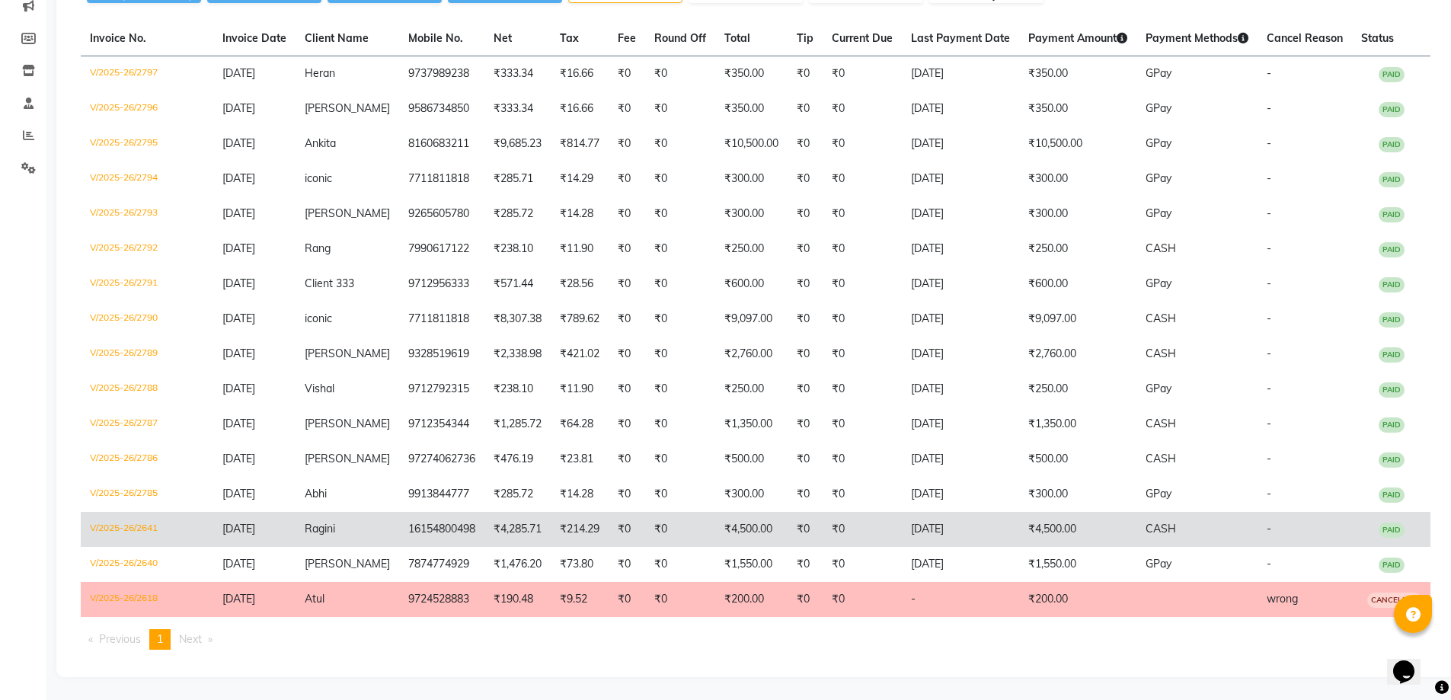
click at [522, 522] on td "₹4,285.71" at bounding box center [517, 529] width 66 height 35
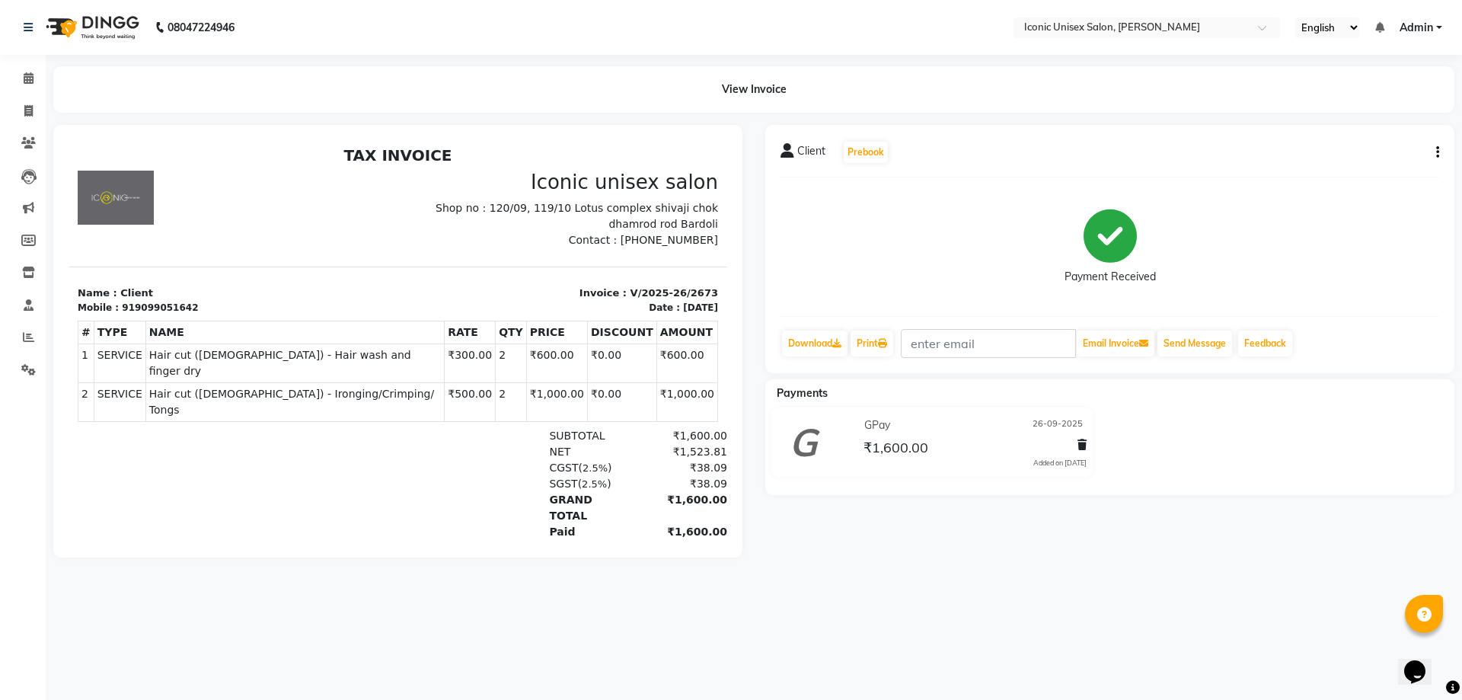
click at [1439, 149] on div "Client Prebook Payment Received Download Print Email Invoice Send Message Feedb…" at bounding box center [1109, 249] width 689 height 248
click at [1436, 153] on icon "button" at bounding box center [1437, 152] width 3 height 1
click at [1376, 136] on div "Split Service Amount" at bounding box center [1362, 133] width 104 height 19
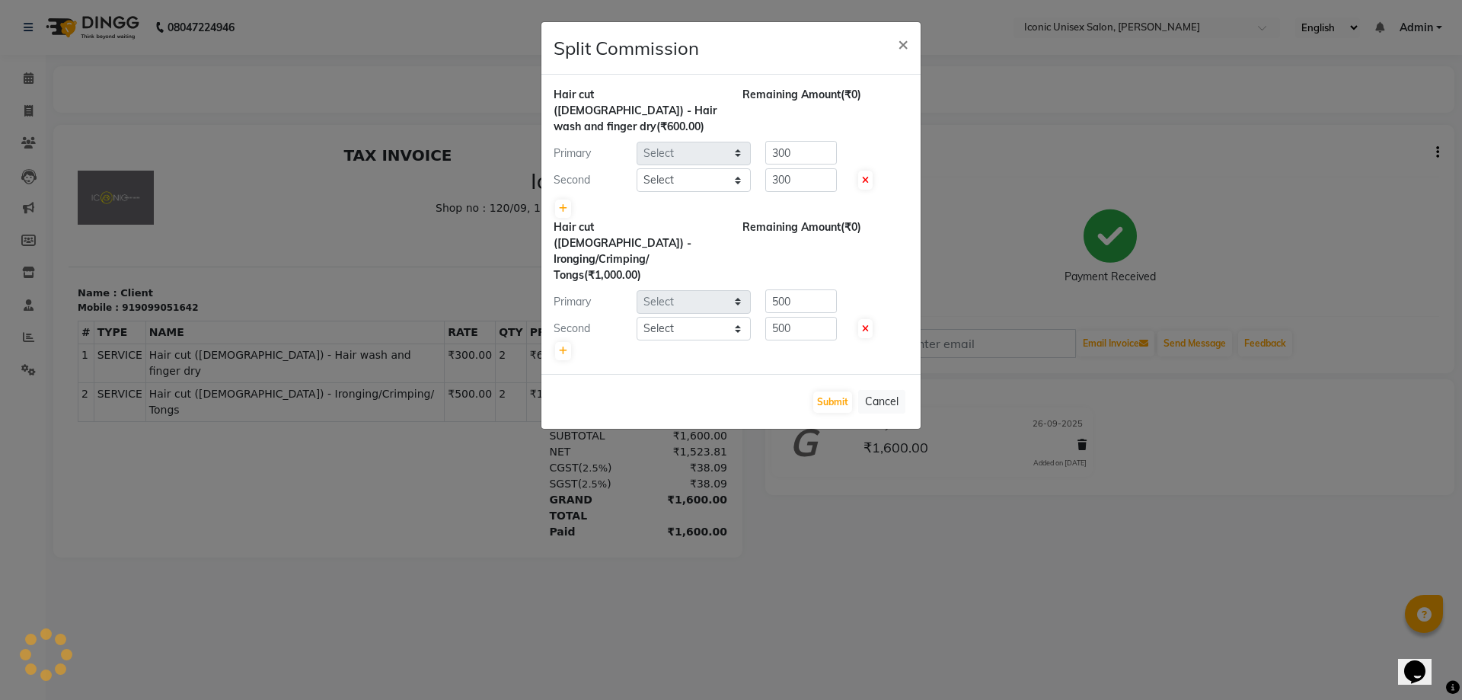
select select "41439"
select select "21053"
select select "41439"
click at [671, 168] on select "Select [PERSON_NAME] [PERSON_NAME]. [PERSON_NAME] [PERSON_NAME] [PERSON_NAME]. …" at bounding box center [694, 180] width 114 height 24
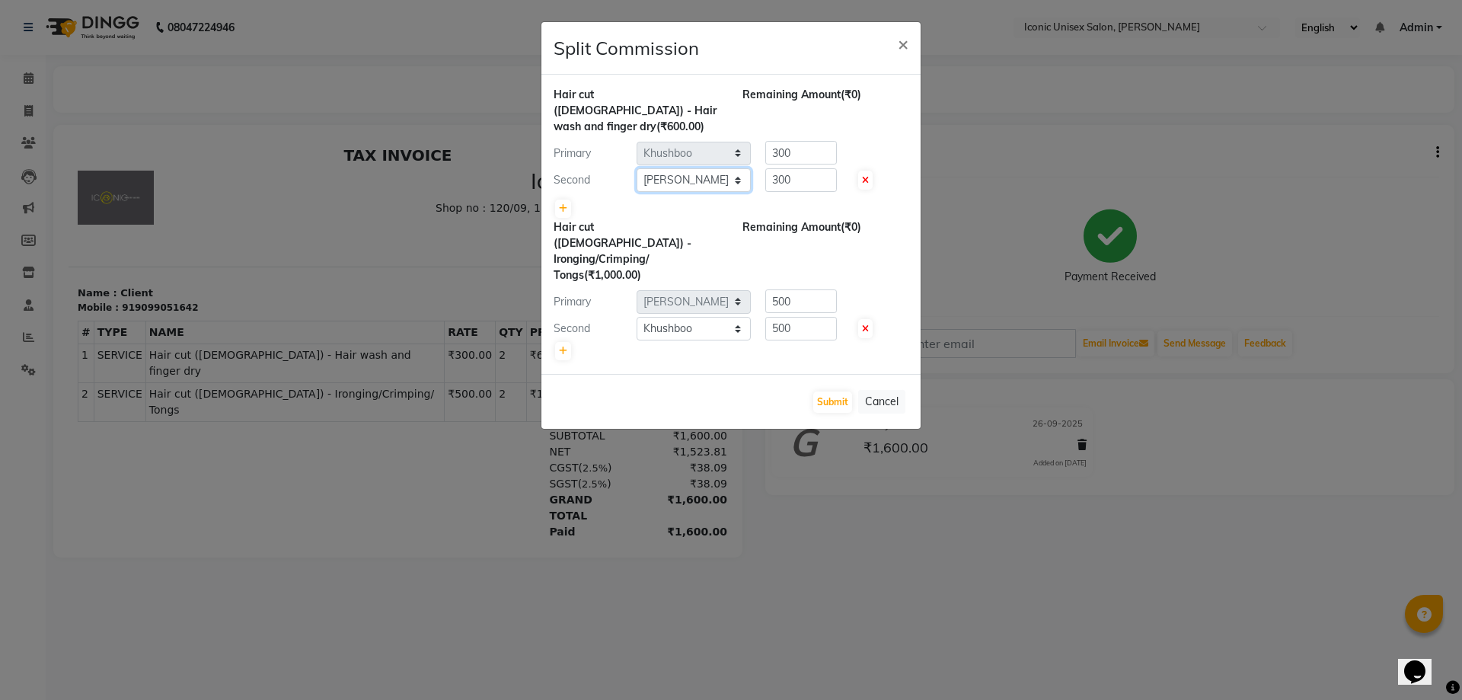
select select "71402"
click at [637, 168] on select "Select [PERSON_NAME] [PERSON_NAME]. [PERSON_NAME] [PERSON_NAME] [PERSON_NAME]. …" at bounding box center [694, 180] width 114 height 24
drag, startPoint x: 837, startPoint y: 370, endPoint x: 909, endPoint y: 315, distance: 91.2
click at [839, 391] on button "Submit" at bounding box center [832, 401] width 39 height 21
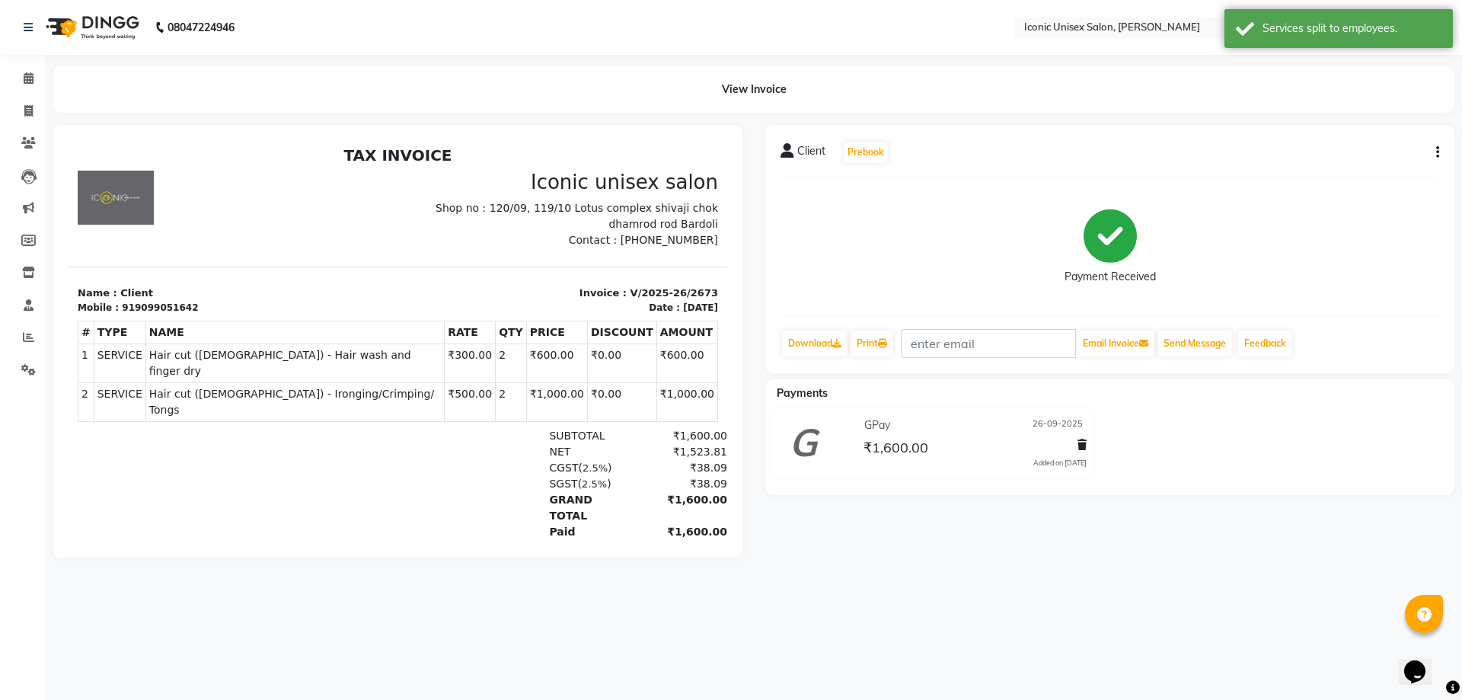
click at [1438, 152] on icon "button" at bounding box center [1437, 152] width 3 height 1
click at [1396, 152] on div "Edit Item Staff" at bounding box center [1362, 152] width 104 height 19
select select "41439"
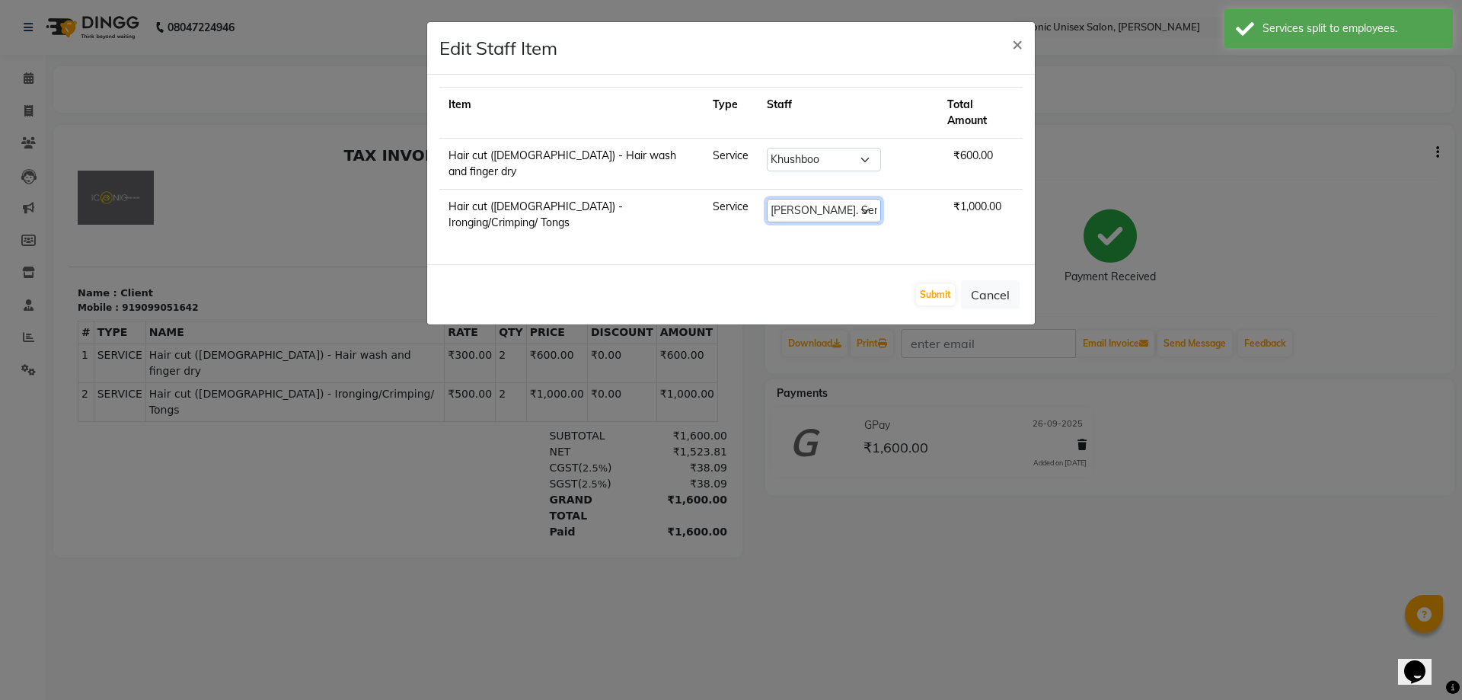
click at [838, 199] on select "Select [PERSON_NAME] [PERSON_NAME]. [PERSON_NAME] [PERSON_NAME] [PERSON_NAME]. …" at bounding box center [824, 211] width 114 height 24
select select "71402"
click at [780, 199] on select "Select [PERSON_NAME] [PERSON_NAME]. [PERSON_NAME] [PERSON_NAME] [PERSON_NAME]. …" at bounding box center [824, 211] width 114 height 24
click at [938, 284] on button "Submit" at bounding box center [935, 294] width 39 height 21
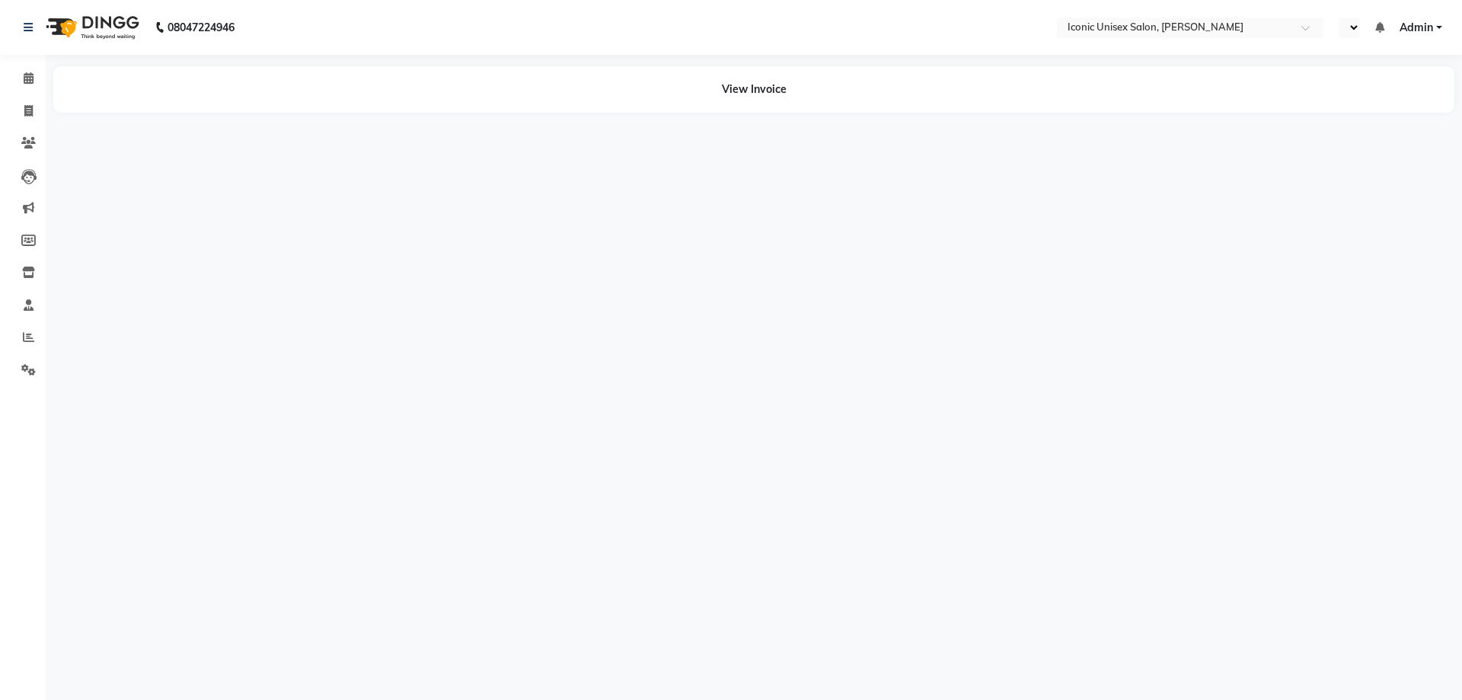
select select "en"
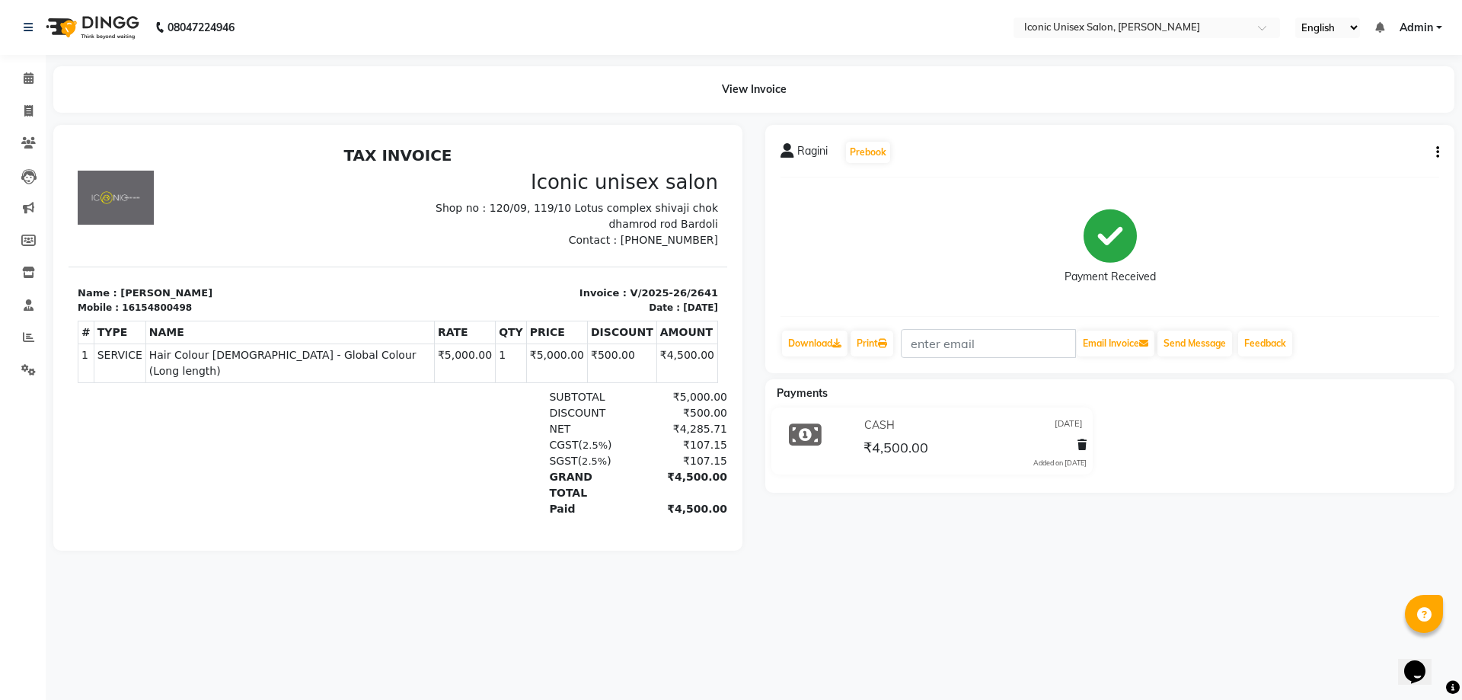
click at [1437, 152] on icon "button" at bounding box center [1437, 152] width 3 height 1
click at [1354, 152] on div "Edit Item Staff" at bounding box center [1362, 152] width 104 height 19
select select "65200"
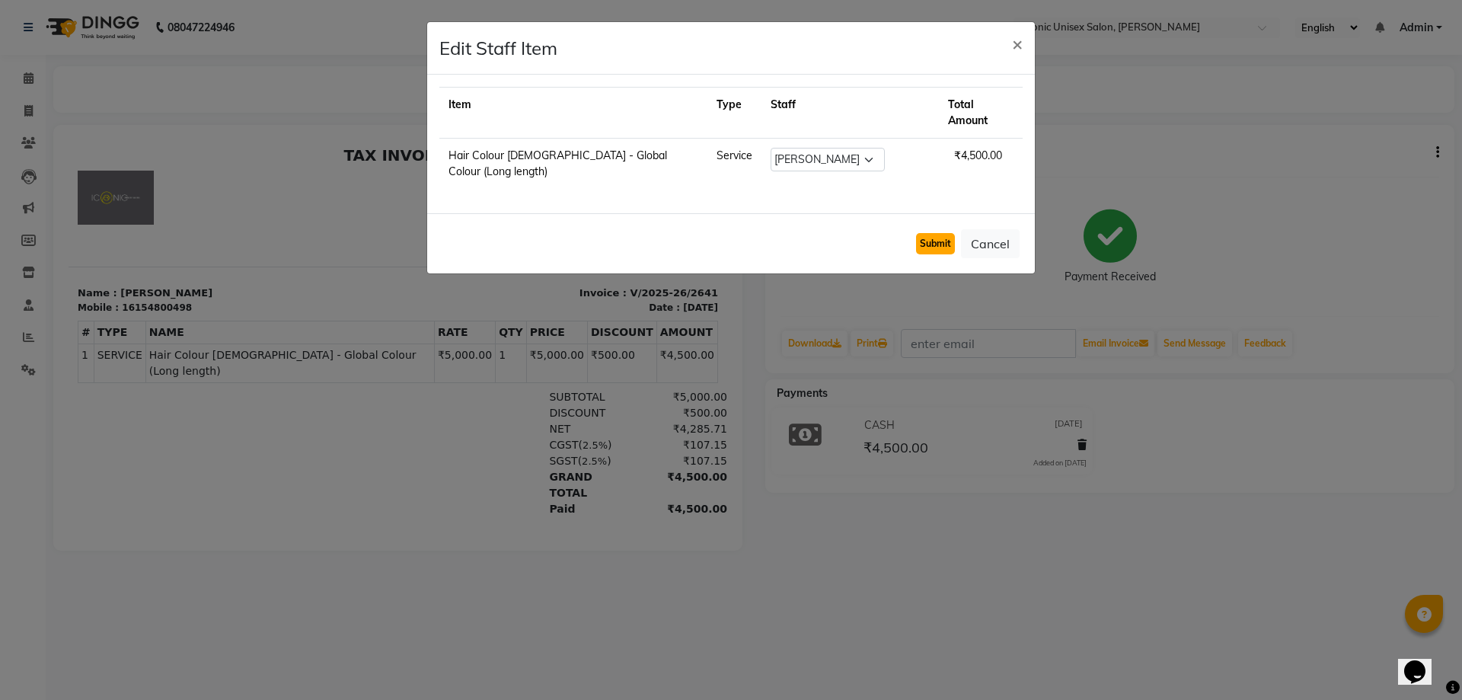
click at [937, 233] on button "Submit" at bounding box center [935, 243] width 39 height 21
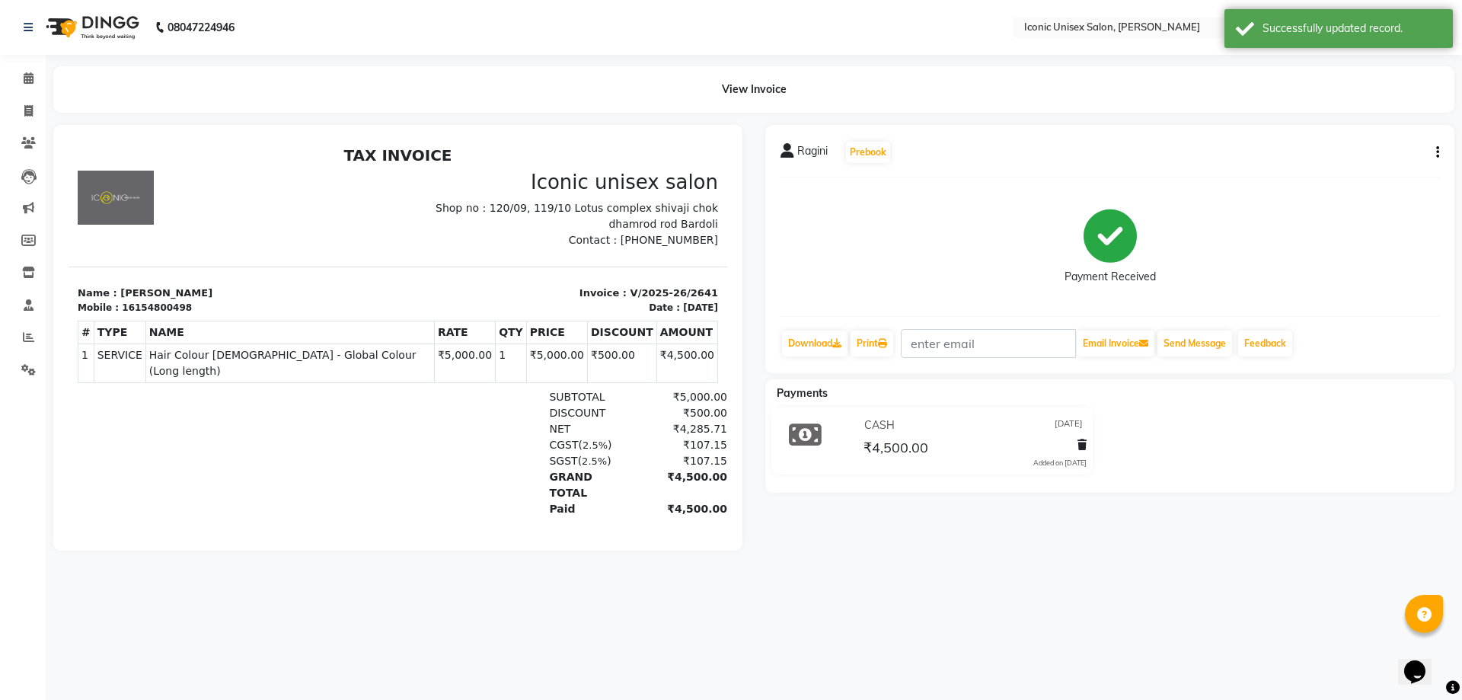
click at [1437, 152] on icon "button" at bounding box center [1437, 152] width 3 height 1
click at [1353, 149] on div "Edit Item Staff" at bounding box center [1362, 152] width 104 height 19
select select "65200"
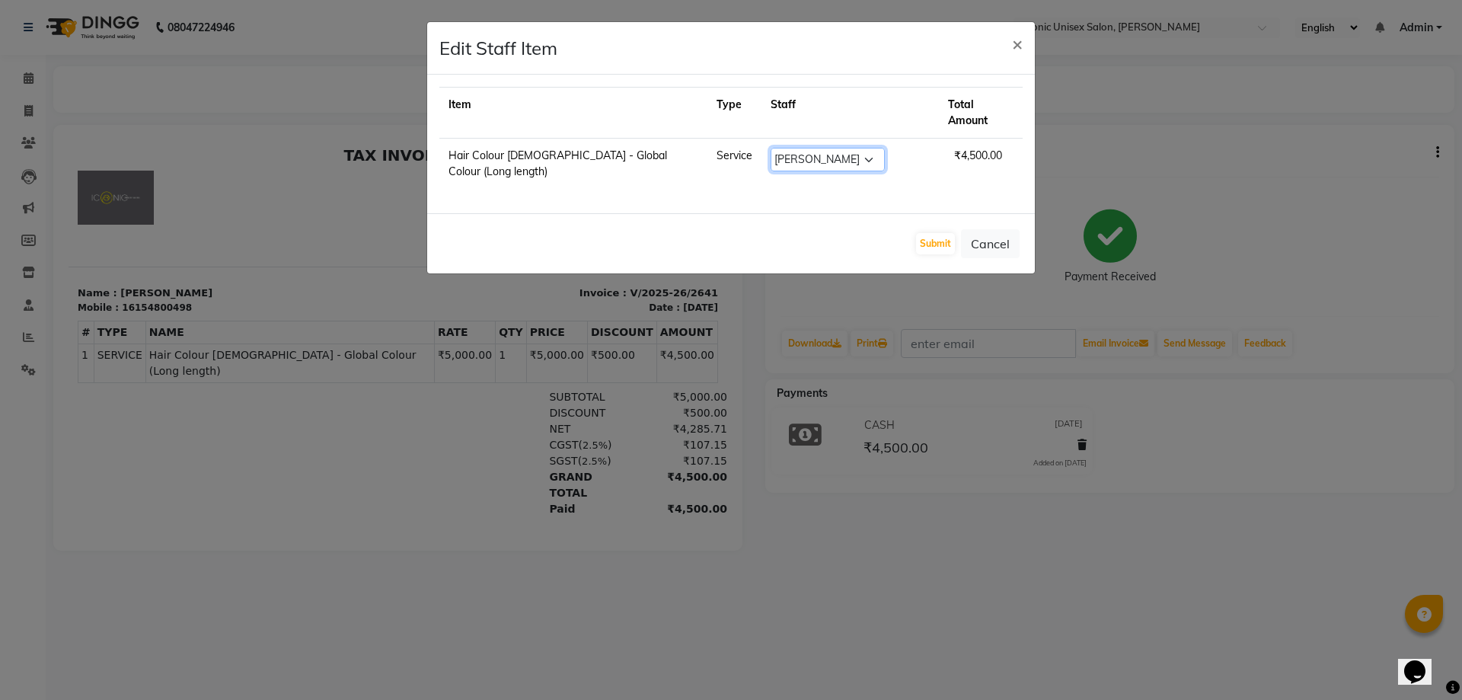
click at [860, 148] on select "Select [PERSON_NAME] [PERSON_NAME]. [PERSON_NAME] [PERSON_NAME] [PERSON_NAME]. …" at bounding box center [828, 160] width 114 height 24
click at [1021, 45] on span "×" at bounding box center [1017, 43] width 11 height 23
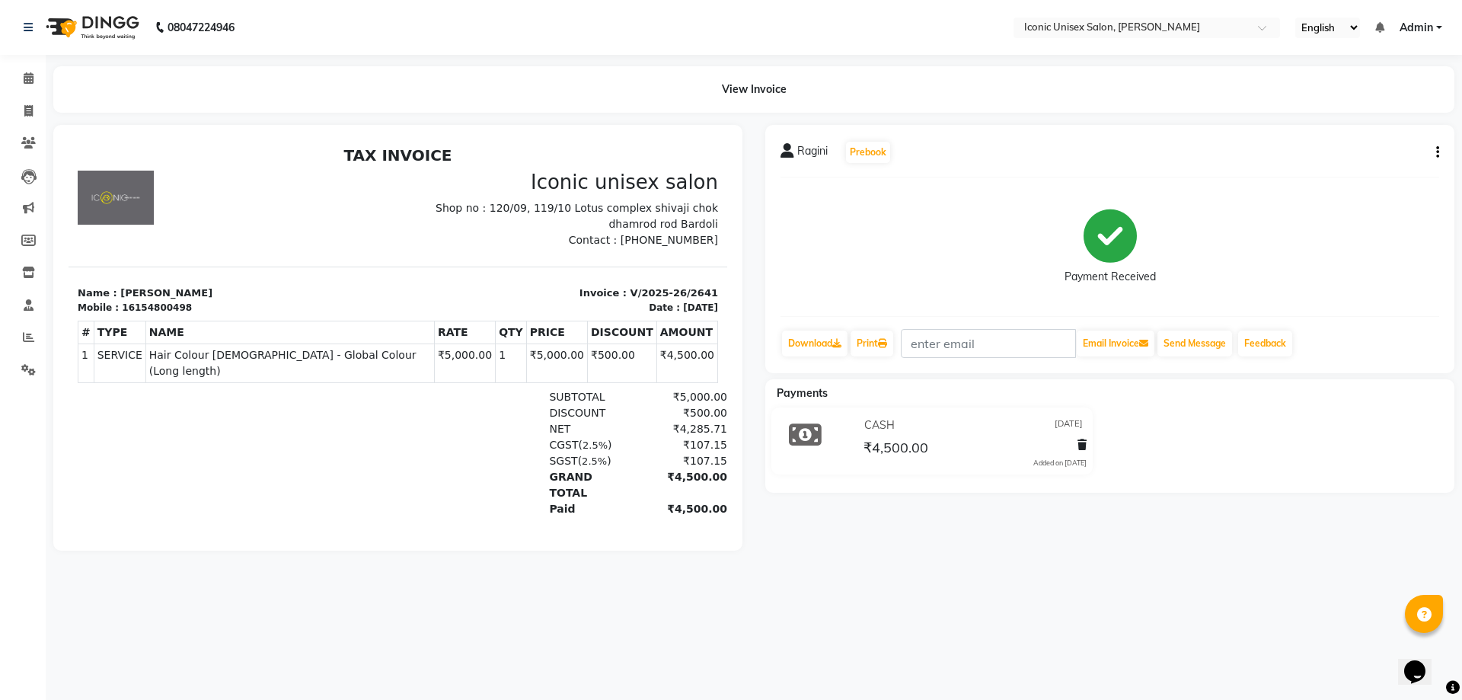
click at [1436, 153] on icon "button" at bounding box center [1437, 152] width 3 height 1
click at [1402, 131] on div "Split Service Amount" at bounding box center [1362, 133] width 104 height 19
select select "65200"
select select "35036"
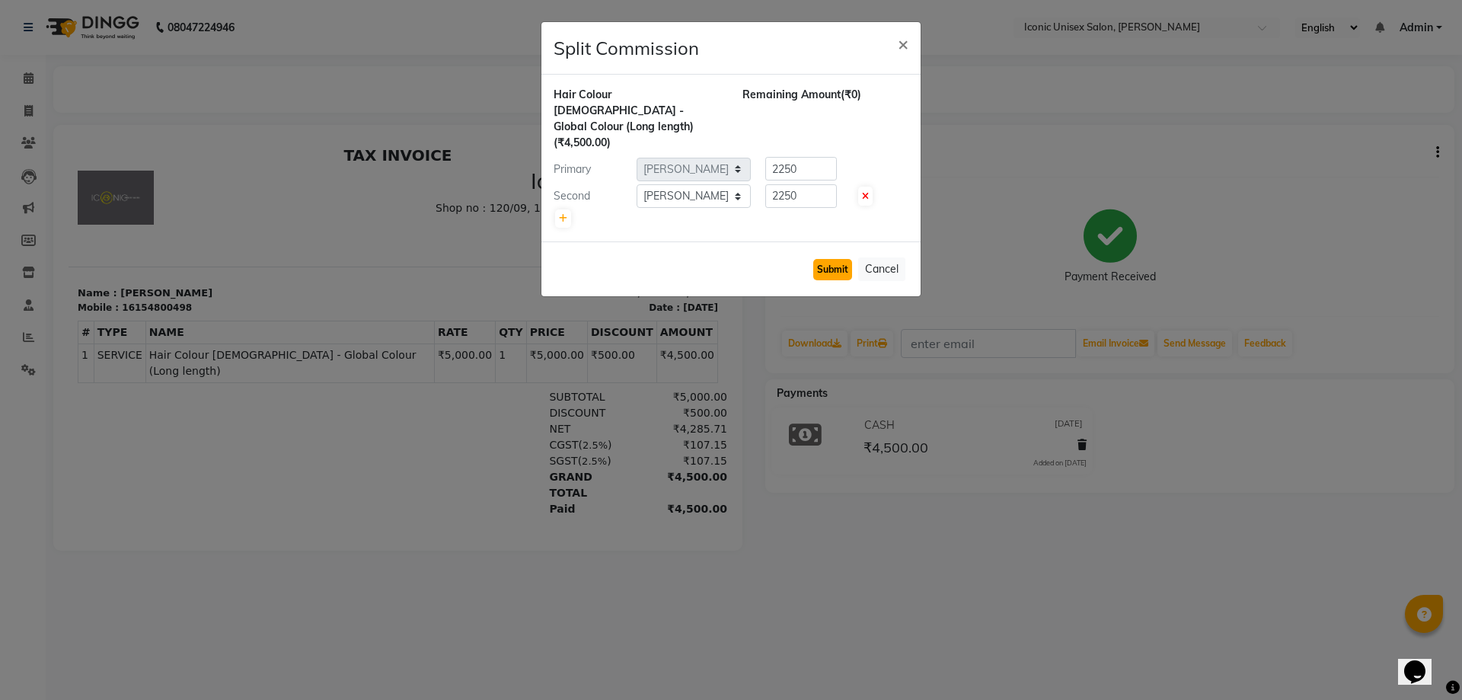
click at [829, 259] on button "Submit" at bounding box center [832, 269] width 39 height 21
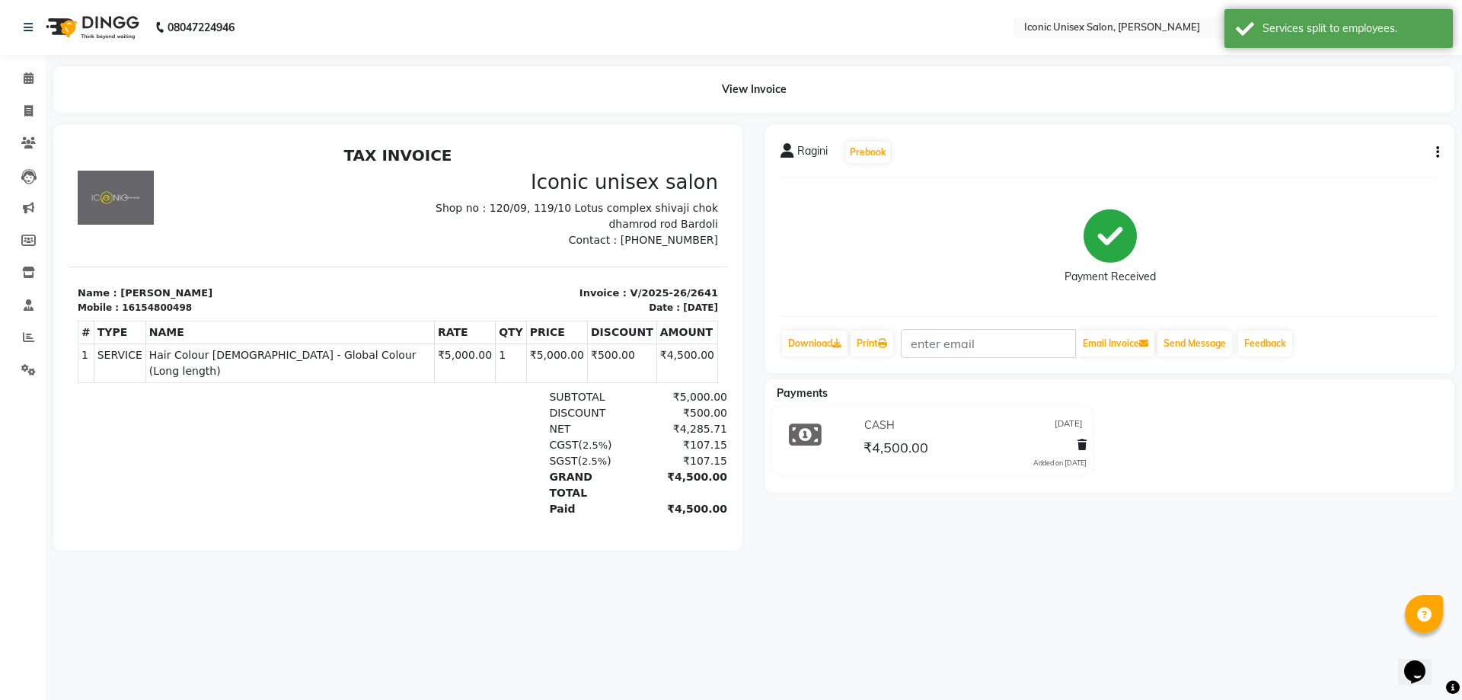
click at [1439, 152] on div "Ragini Prebook Payment Received Download Print Email Invoice Send Message Feedb…" at bounding box center [1109, 249] width 689 height 248
click at [1436, 149] on button "button" at bounding box center [1434, 153] width 9 height 16
click at [1391, 147] on div "Edit Item Staff" at bounding box center [1362, 152] width 104 height 19
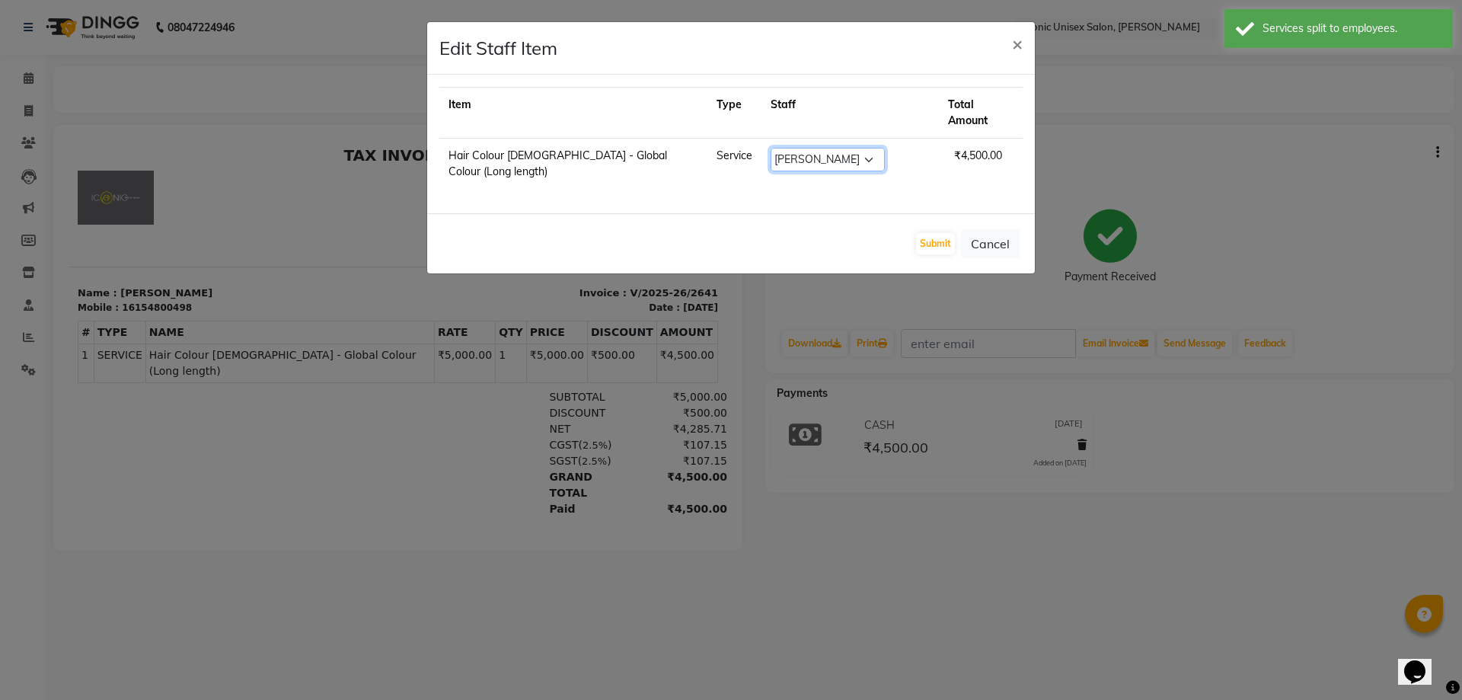
click at [813, 148] on select "Select [PERSON_NAME] [PERSON_NAME]. [PERSON_NAME] [PERSON_NAME] [PERSON_NAME]. …" at bounding box center [828, 160] width 114 height 24
select select "71402"
click at [790, 148] on select "Select [PERSON_NAME] [PERSON_NAME]. [PERSON_NAME] [PERSON_NAME] [PERSON_NAME]. …" at bounding box center [828, 160] width 114 height 24
click at [939, 233] on button "Submit" at bounding box center [935, 243] width 39 height 21
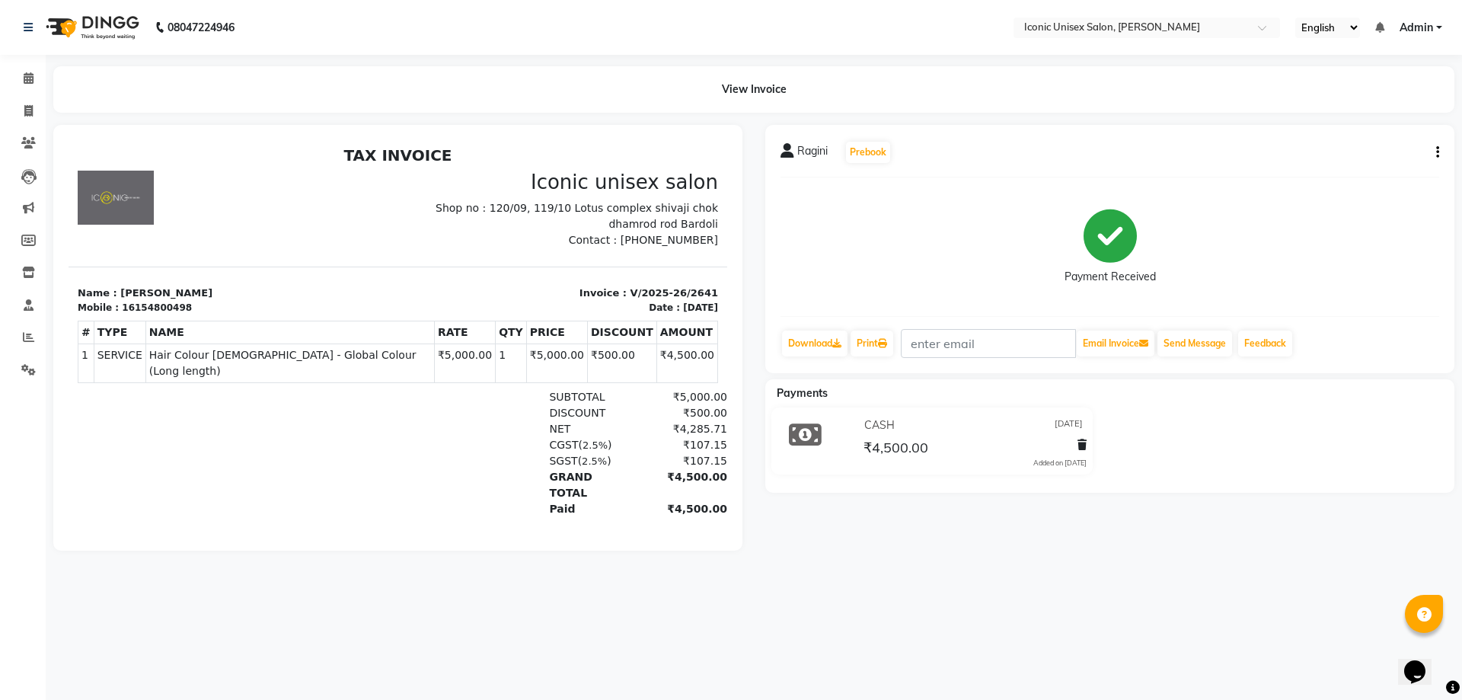
click at [32, 95] on li "Invoice" at bounding box center [23, 111] width 46 height 33
click at [35, 334] on span at bounding box center [28, 338] width 27 height 18
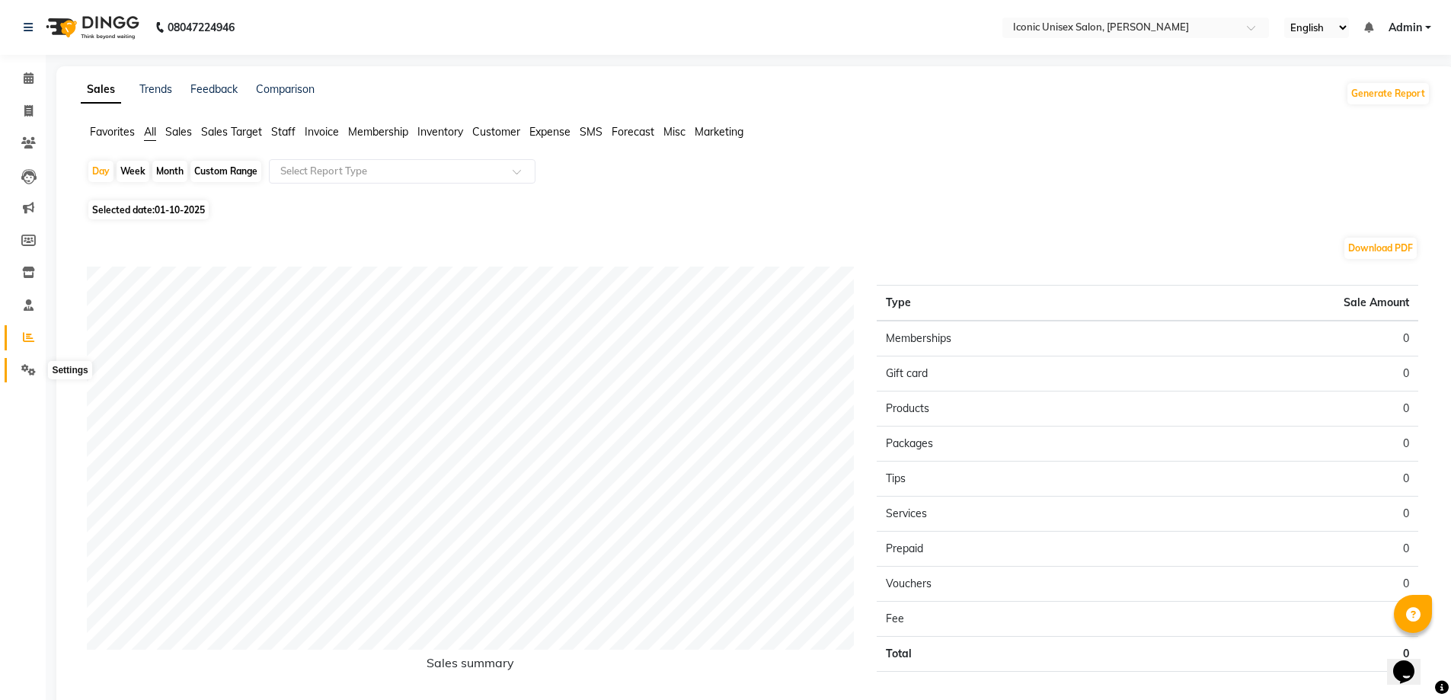
click at [27, 365] on icon at bounding box center [28, 369] width 14 height 11
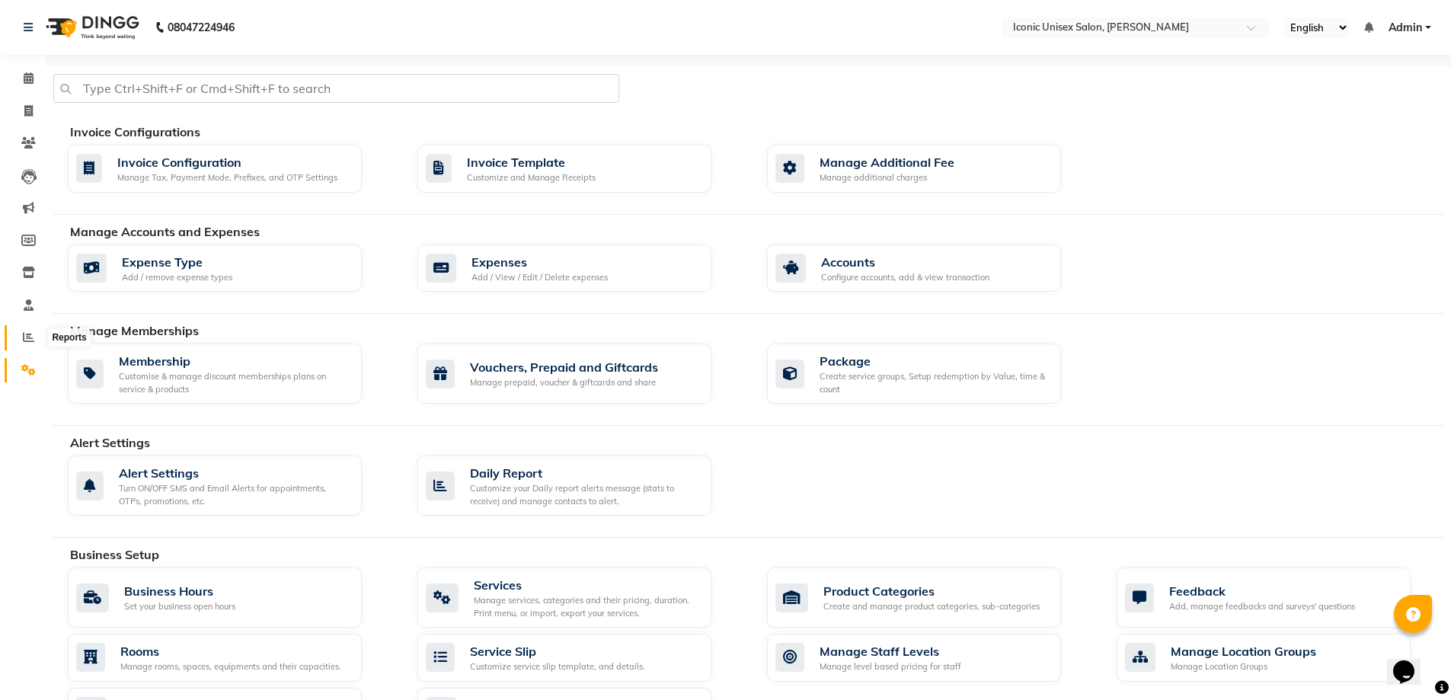
click at [31, 340] on icon at bounding box center [28, 336] width 11 height 11
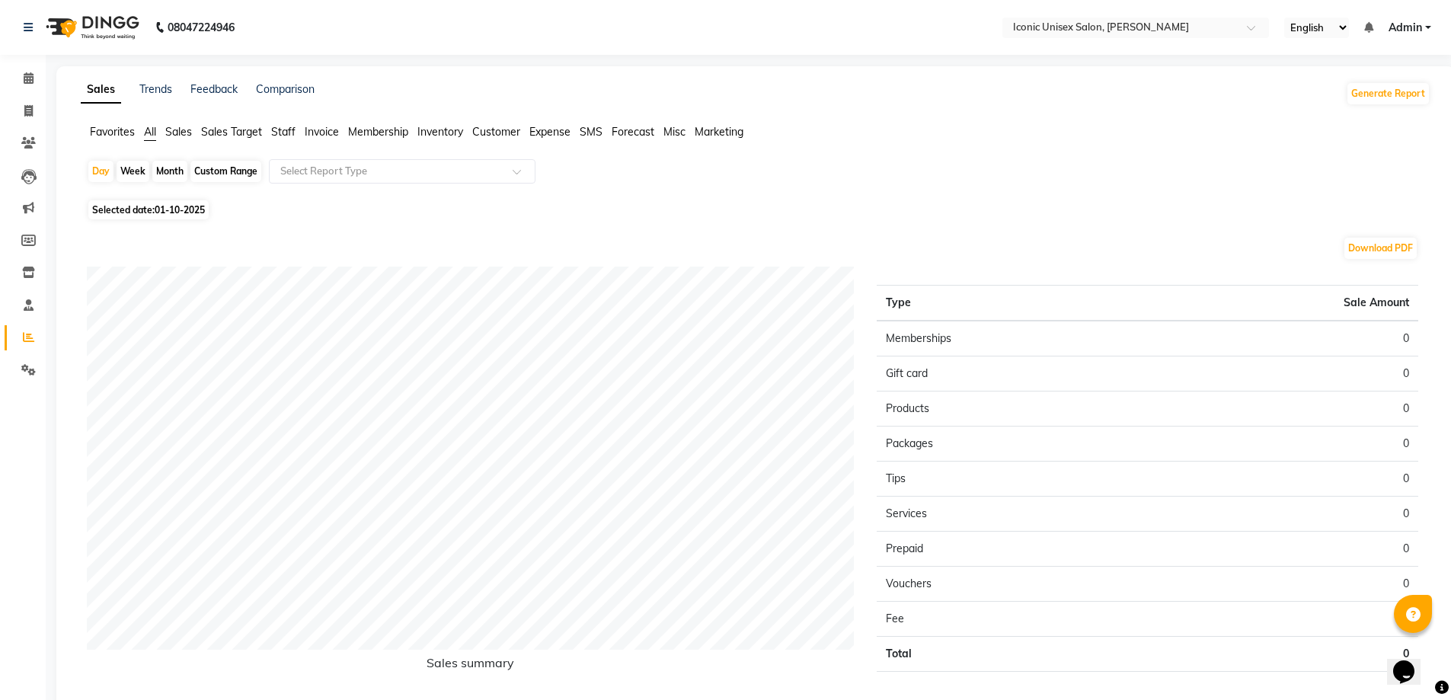
click at [161, 167] on div "Month" at bounding box center [169, 171] width 35 height 21
select select "10"
select select "2025"
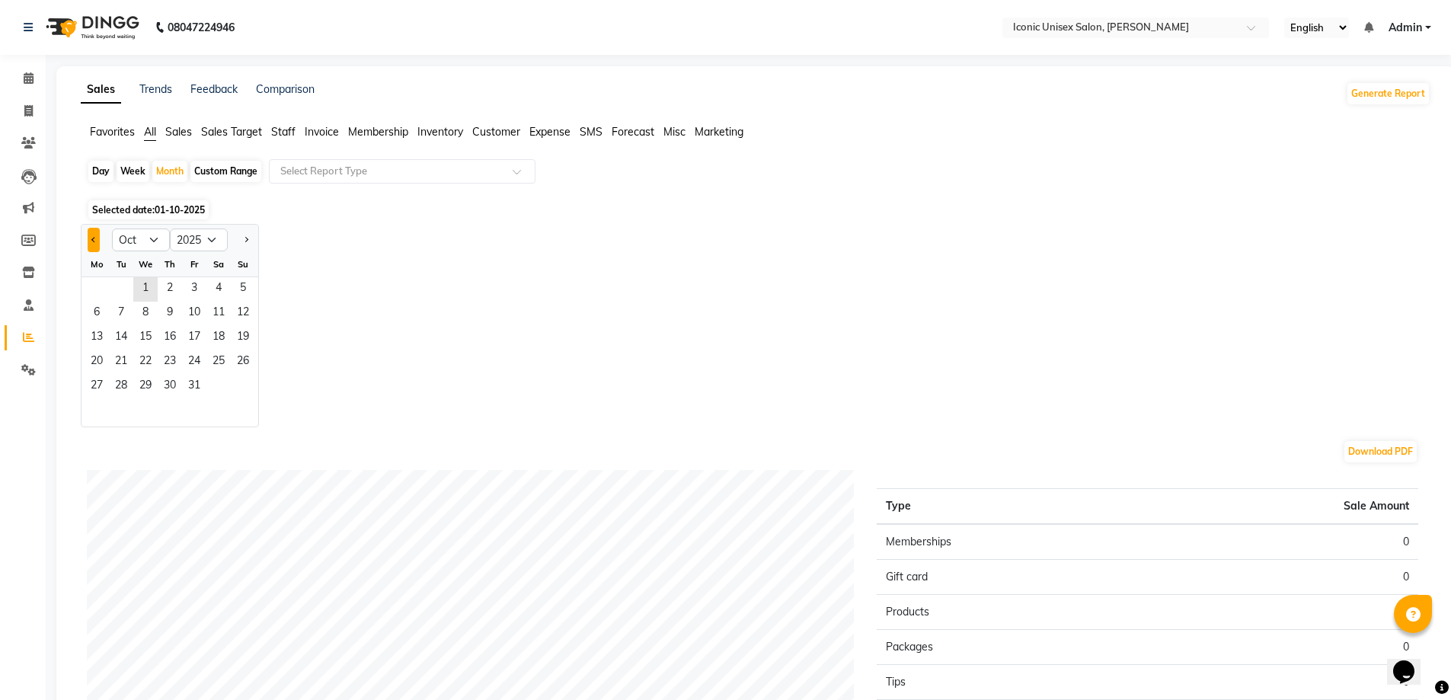
click at [91, 235] on button "Previous month" at bounding box center [94, 240] width 12 height 24
select select "9"
click at [212, 366] on span "27" at bounding box center [218, 362] width 24 height 24
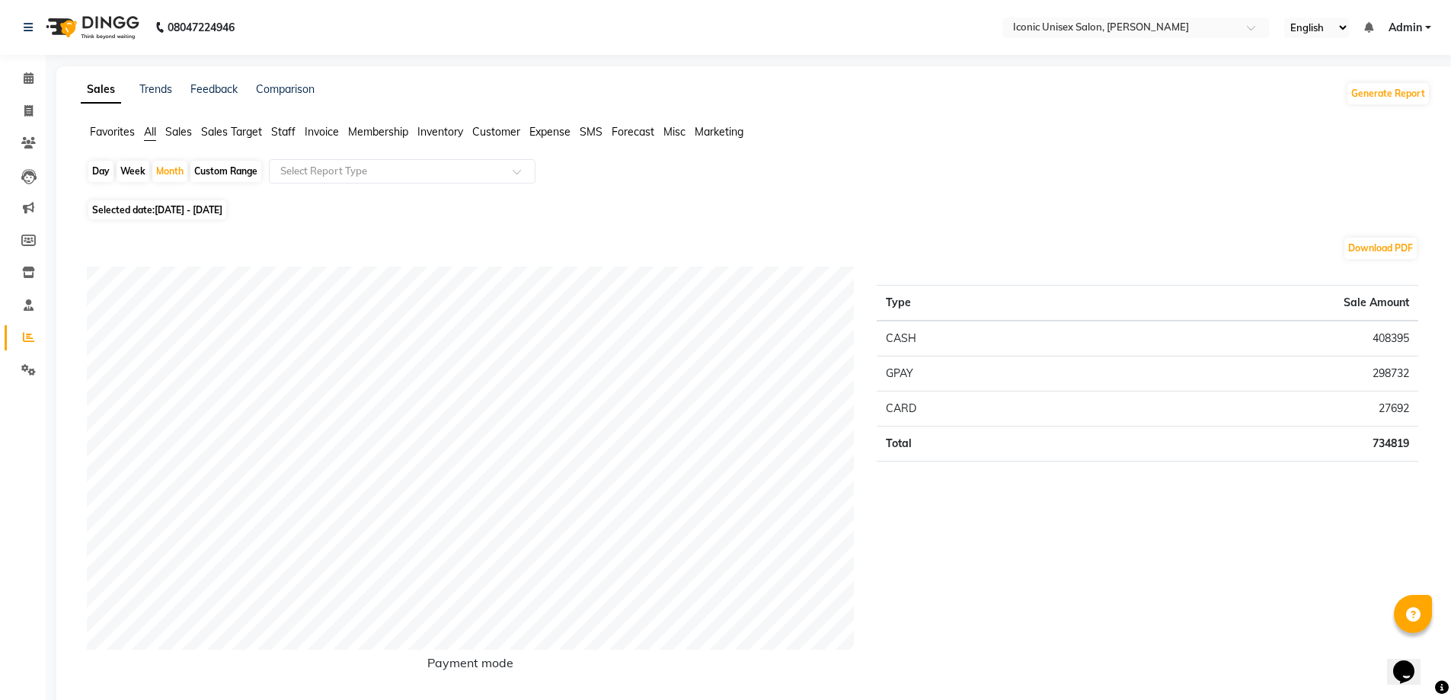
click at [100, 174] on div "Day" at bounding box center [100, 171] width 25 height 21
select select "9"
select select "2025"
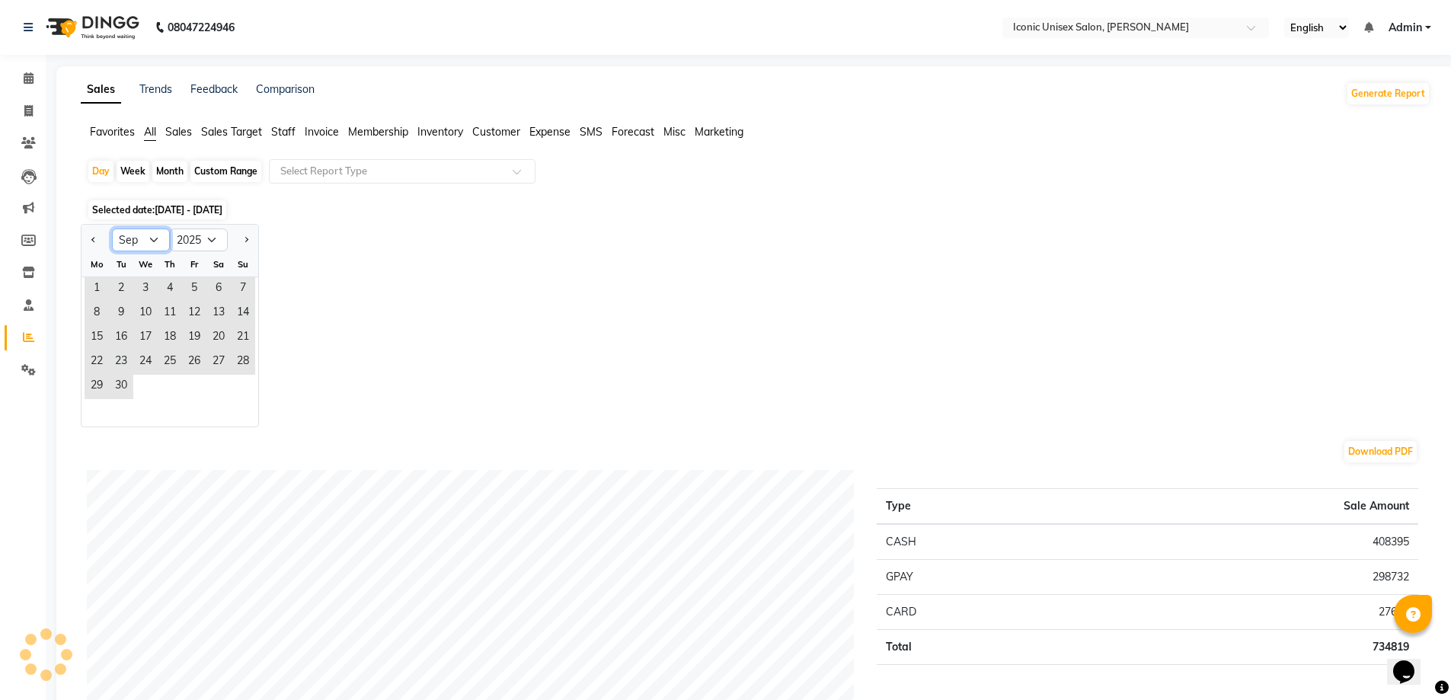
click at [129, 240] on select "Jan Feb Mar Apr May Jun [DATE] Aug Sep Oct Nov Dec" at bounding box center [141, 239] width 58 height 23
click at [112, 228] on select "Jan Feb Mar Apr May Jun [DATE] Aug Sep Oct Nov Dec" at bounding box center [141, 239] width 58 height 23
click at [285, 129] on span "Staff" at bounding box center [283, 132] width 24 height 14
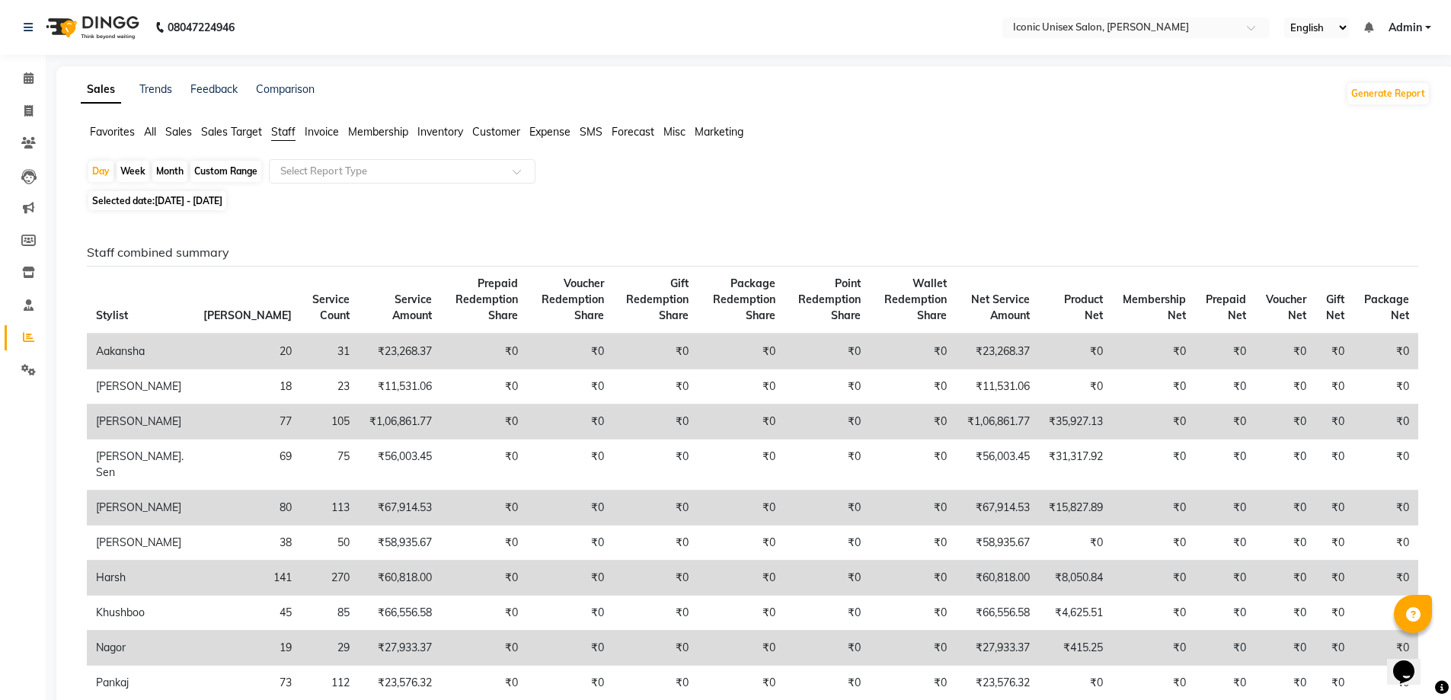
click at [222, 201] on span "[DATE] - [DATE]" at bounding box center [189, 200] width 68 height 11
select select "9"
select select "2025"
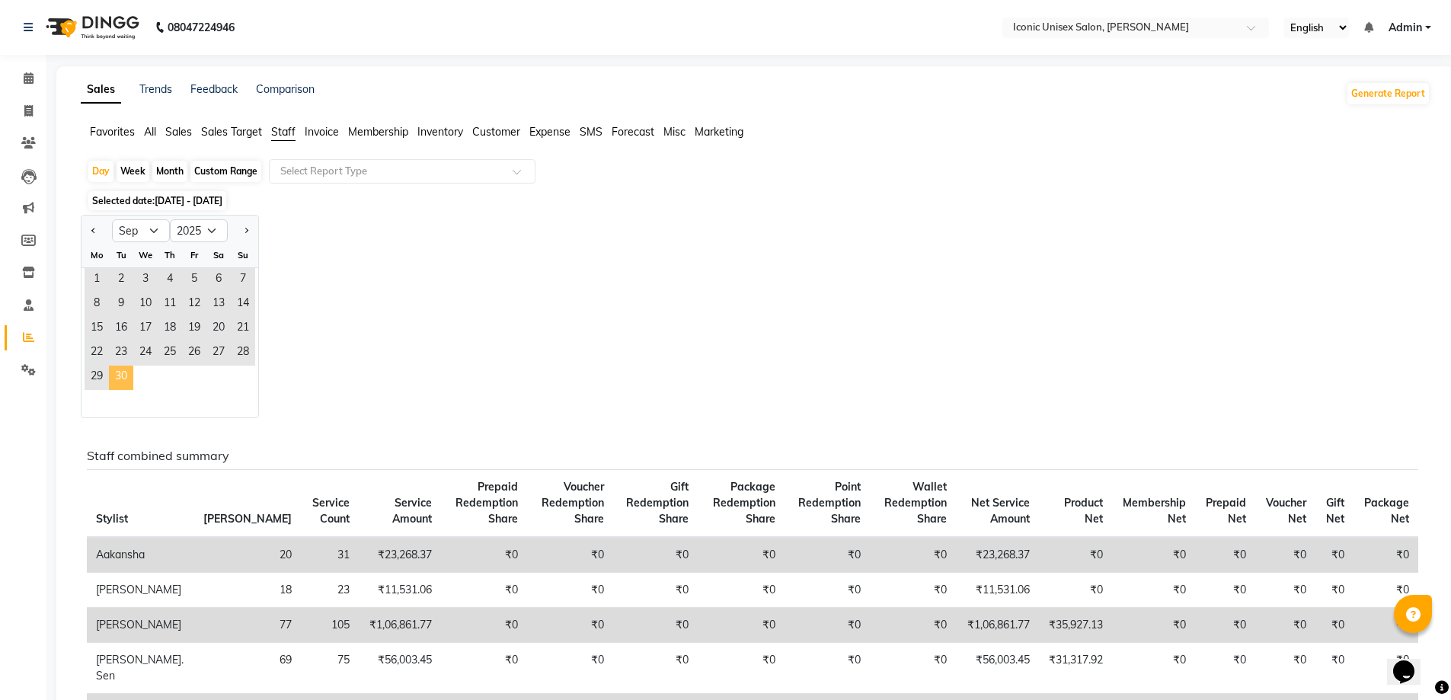
click at [117, 373] on span "30" at bounding box center [121, 378] width 24 height 24
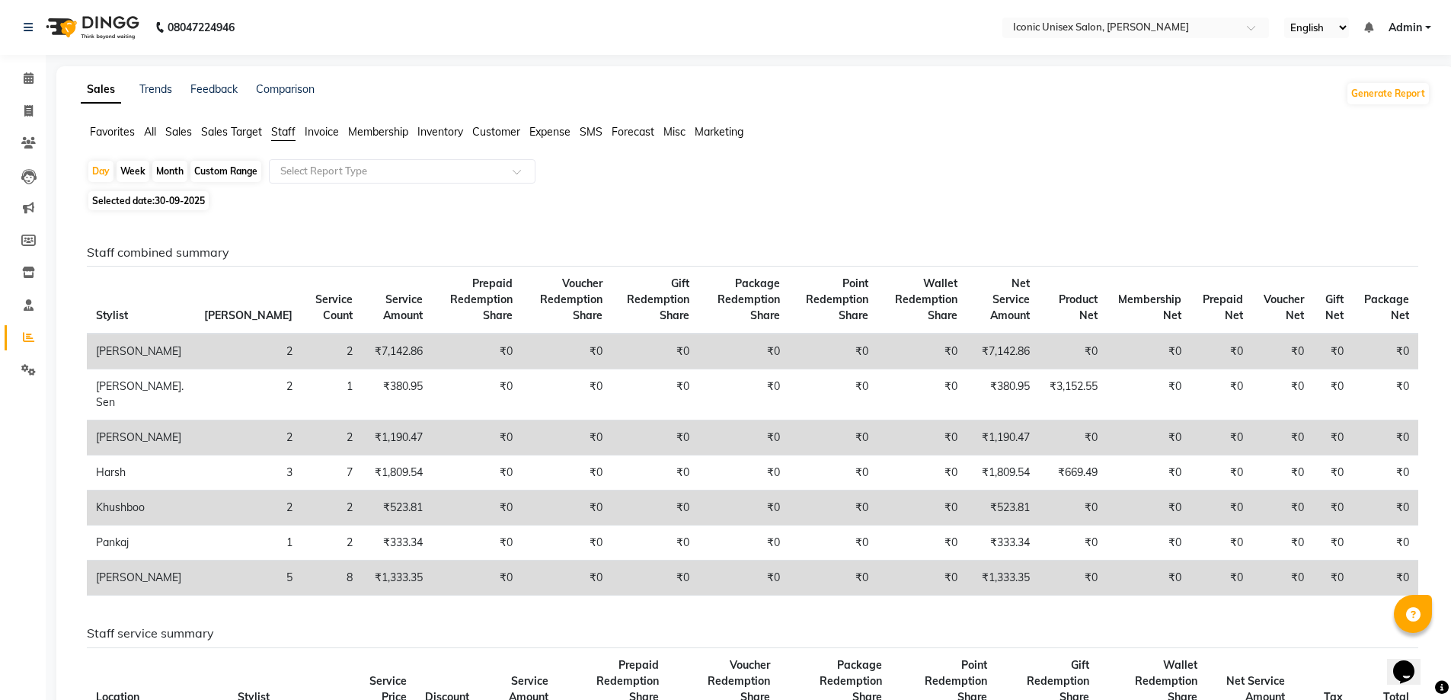
click at [164, 200] on span "30-09-2025" at bounding box center [180, 200] width 50 height 11
select select "9"
select select "2025"
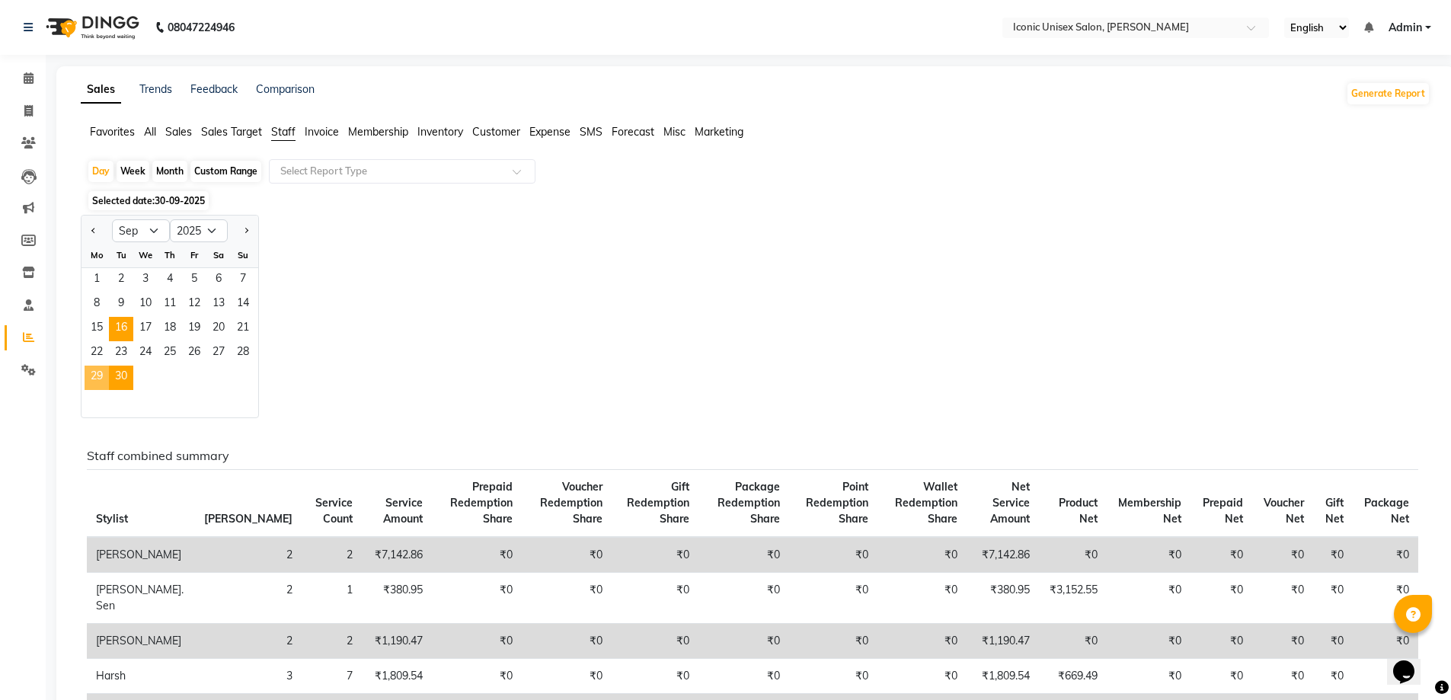
drag, startPoint x: 101, startPoint y: 369, endPoint x: 117, endPoint y: 320, distance: 52.3
click at [101, 370] on span "29" at bounding box center [97, 378] width 24 height 24
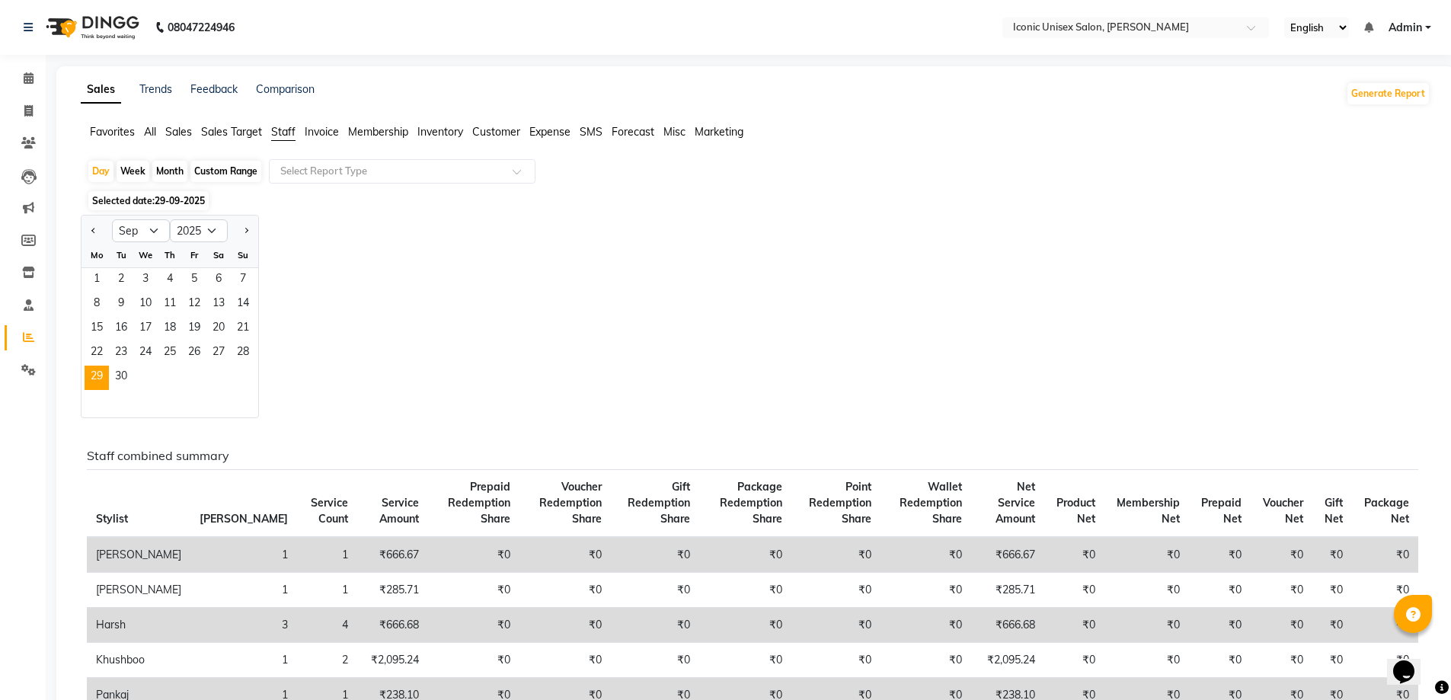
click at [196, 199] on span "29-09-2025" at bounding box center [180, 200] width 50 height 11
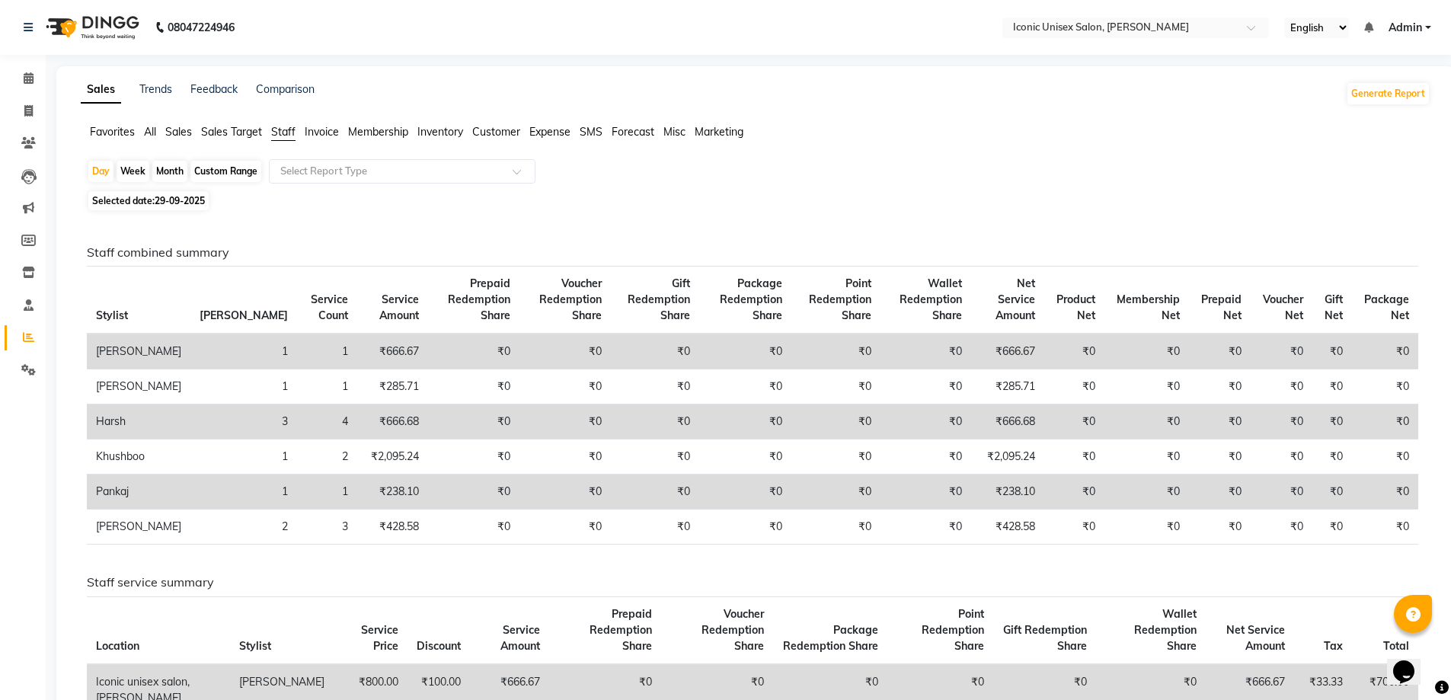
click at [187, 203] on span "29-09-2025" at bounding box center [180, 200] width 50 height 11
select select "9"
select select "2025"
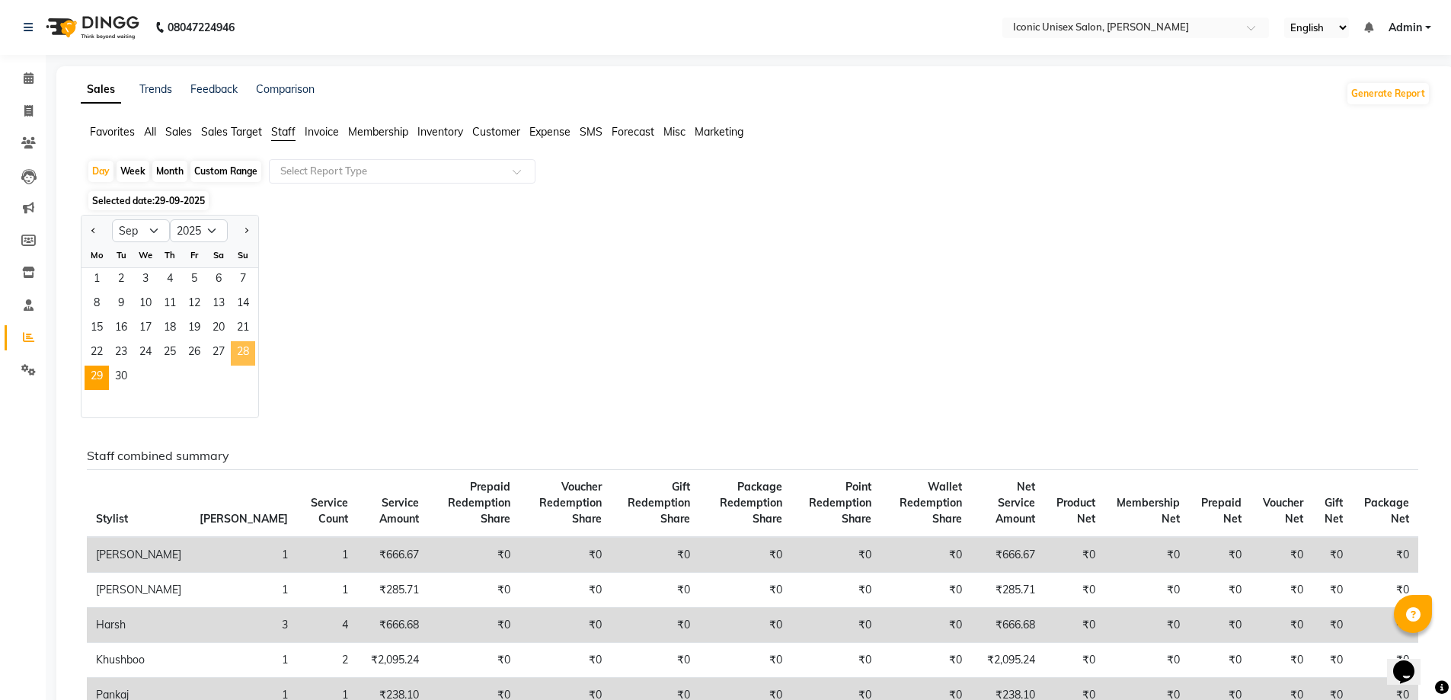
click at [245, 350] on span "28" at bounding box center [243, 353] width 24 height 24
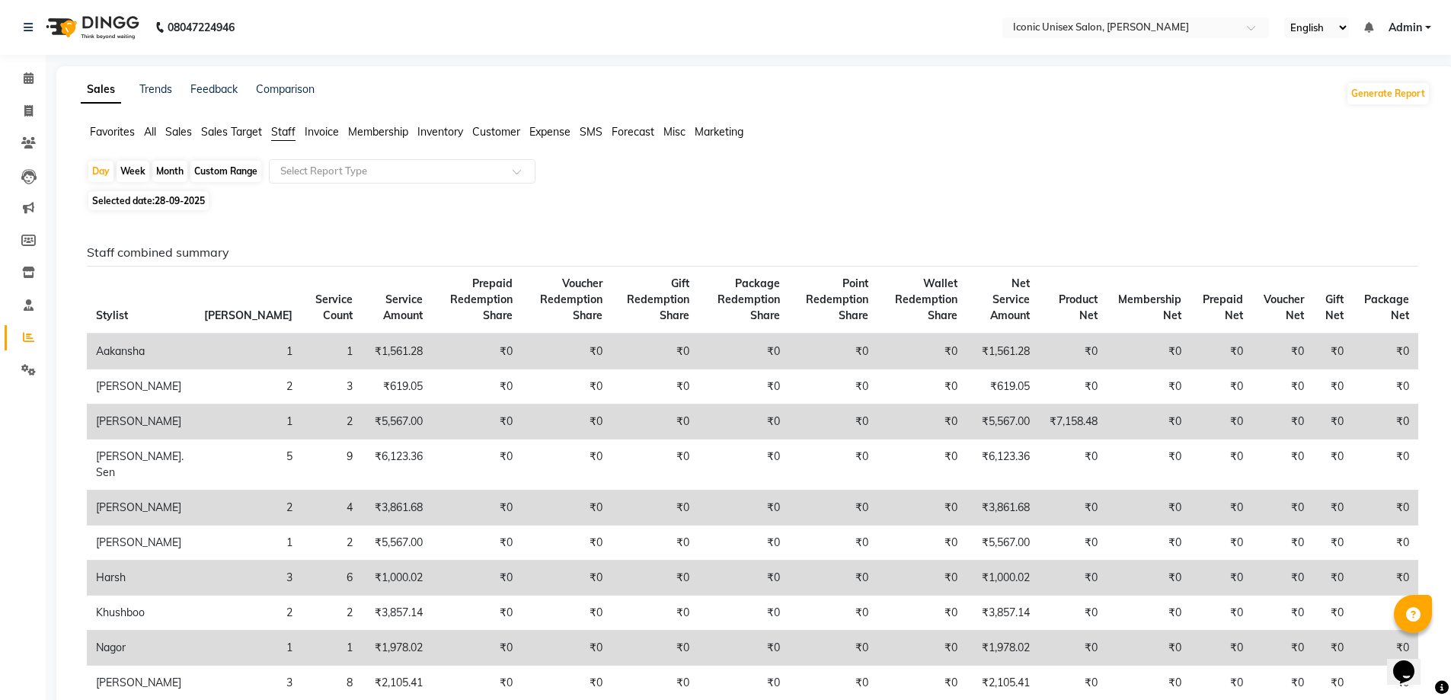
click at [200, 204] on span "28-09-2025" at bounding box center [180, 200] width 50 height 11
select select "9"
select select "2025"
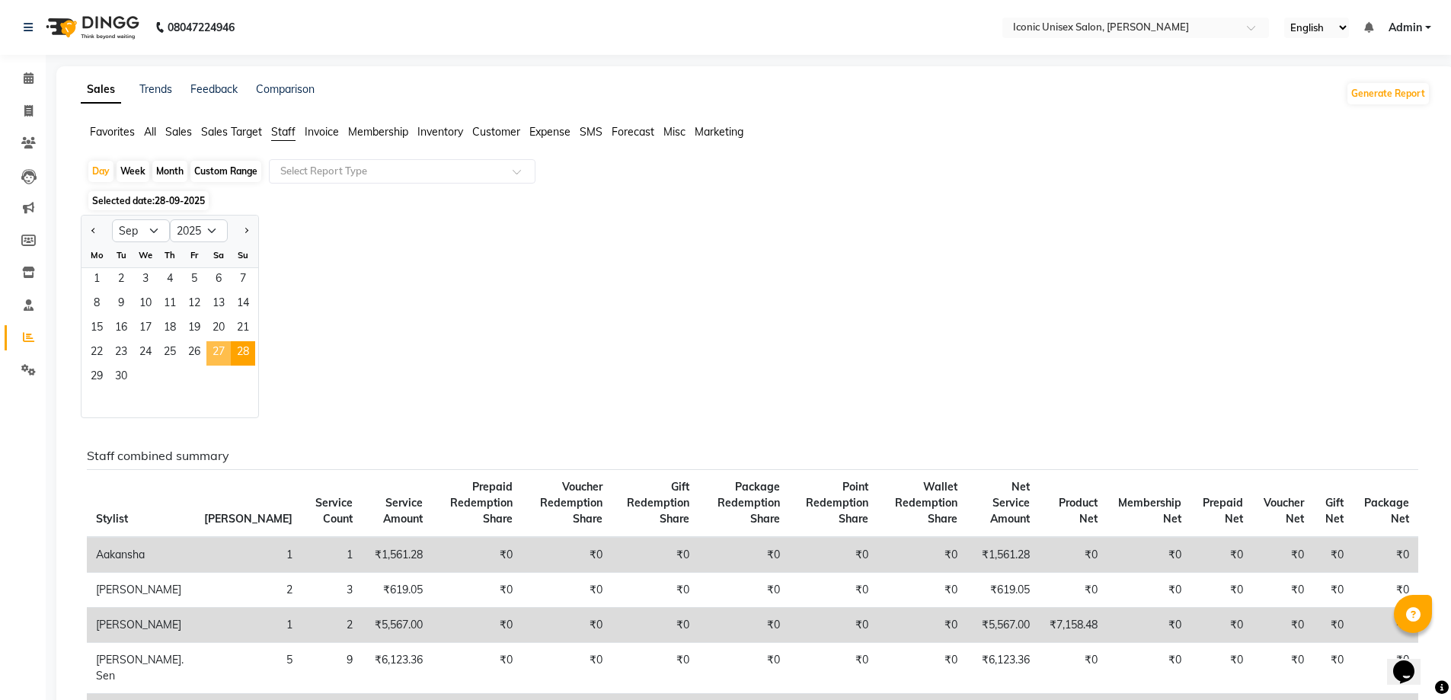
click at [221, 356] on span "27" at bounding box center [218, 353] width 24 height 24
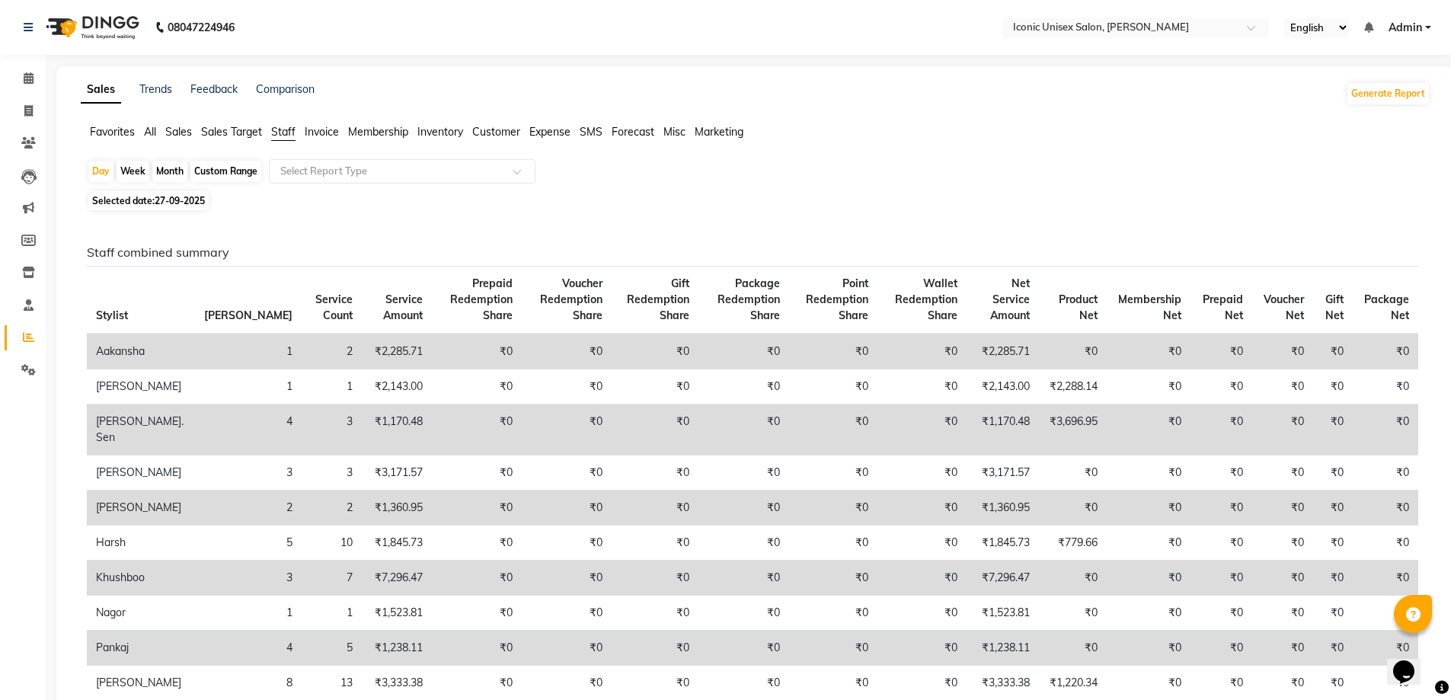
click at [183, 201] on span "27-09-2025" at bounding box center [180, 200] width 50 height 11
select select "9"
select select "2025"
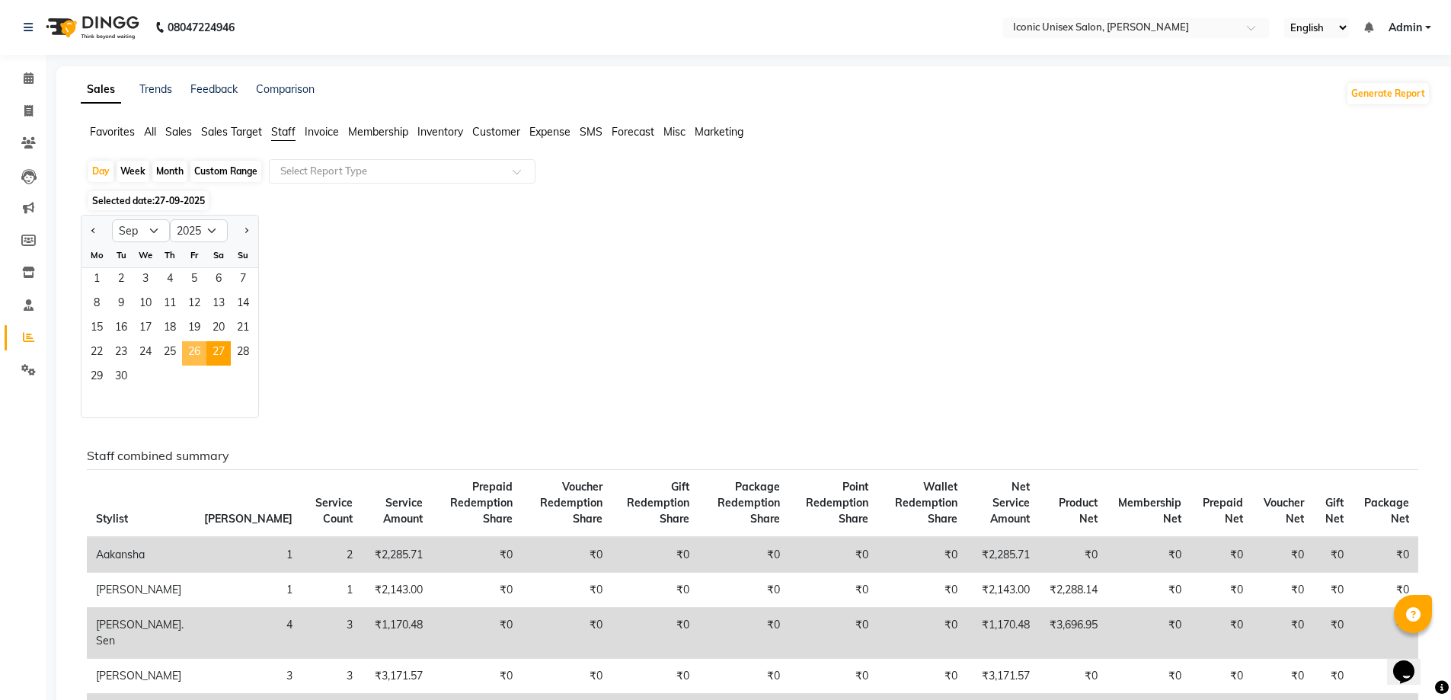
click at [192, 343] on span "26" at bounding box center [194, 353] width 24 height 24
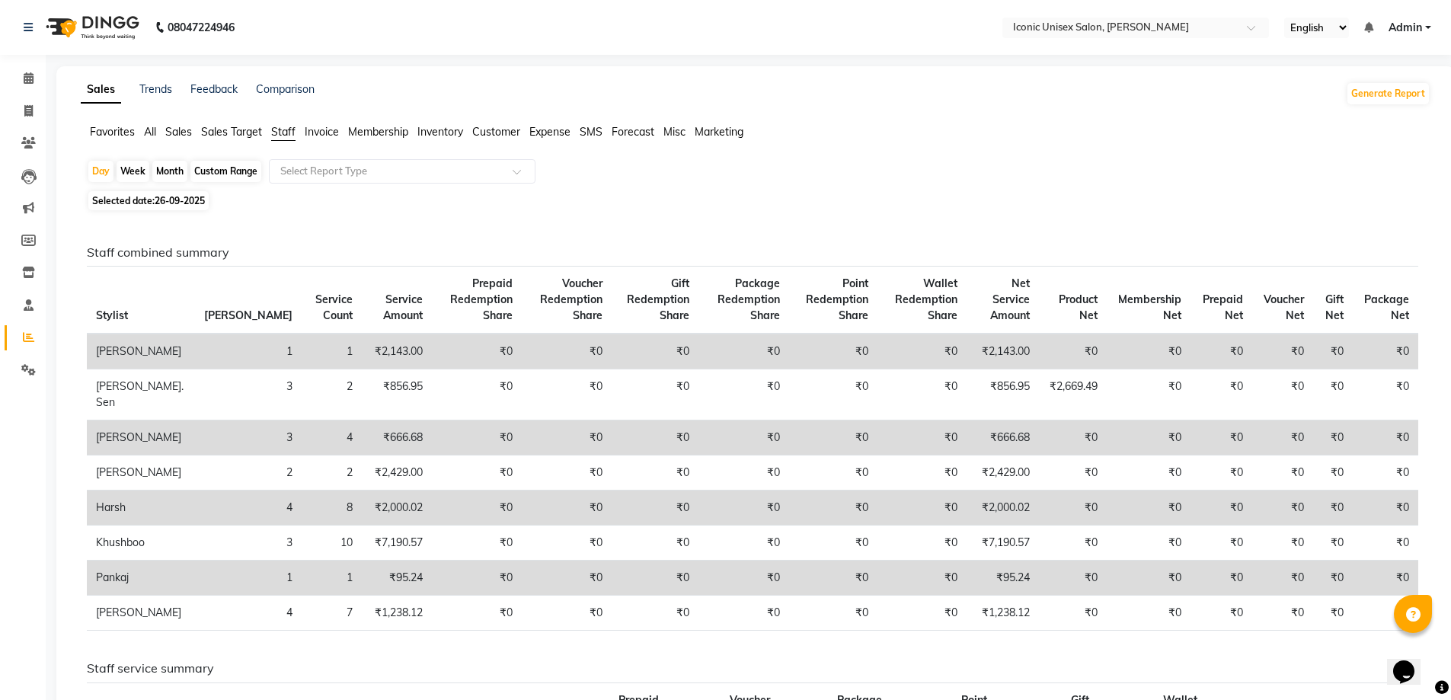
click at [192, 201] on span "26-09-2025" at bounding box center [180, 200] width 50 height 11
select select "9"
select select "2025"
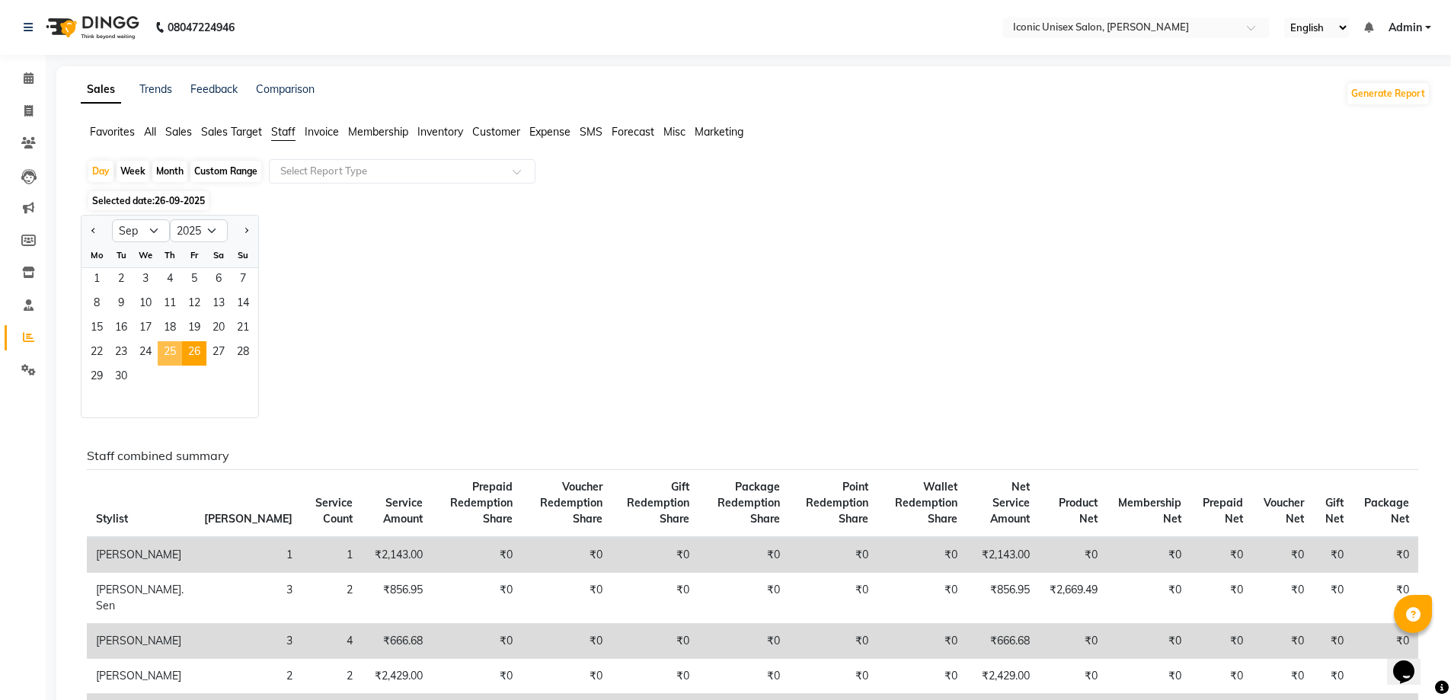
click at [168, 354] on span "25" at bounding box center [170, 353] width 24 height 24
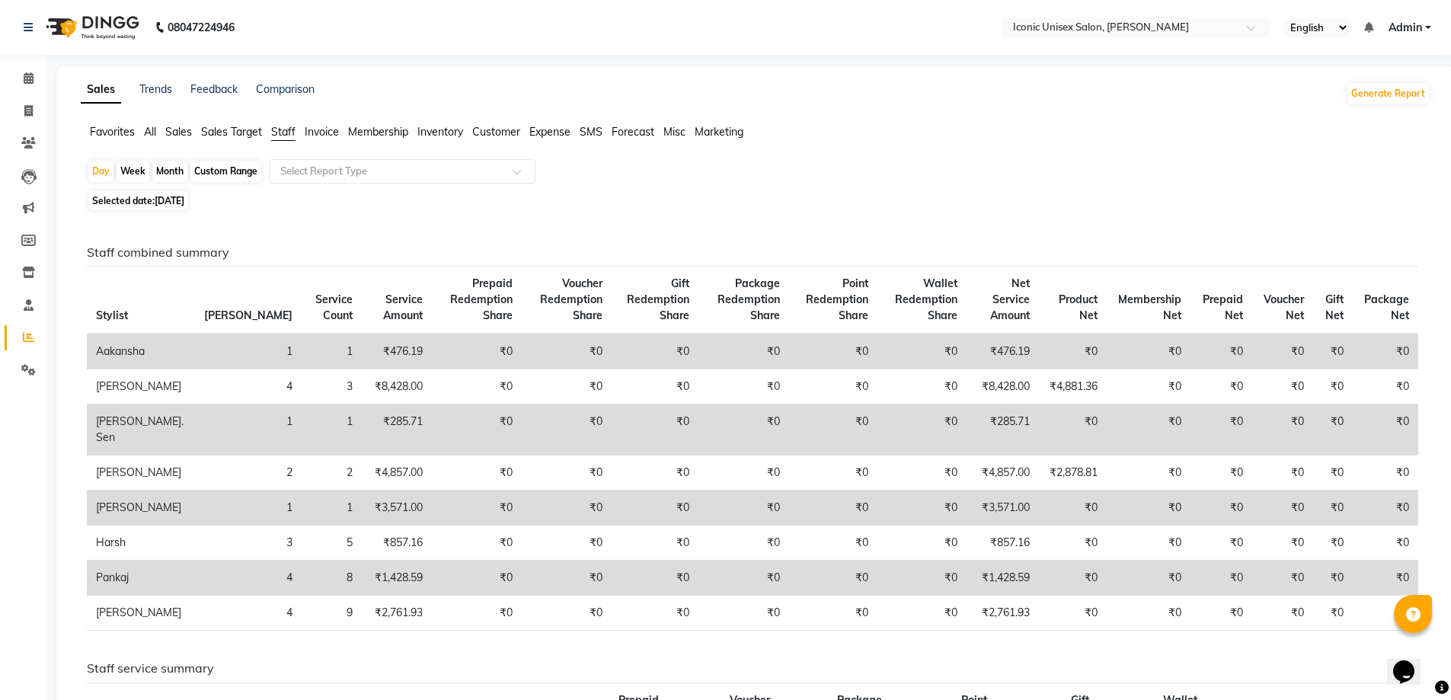
click at [179, 201] on span "[DATE]" at bounding box center [170, 200] width 30 height 11
select select "9"
select select "2025"
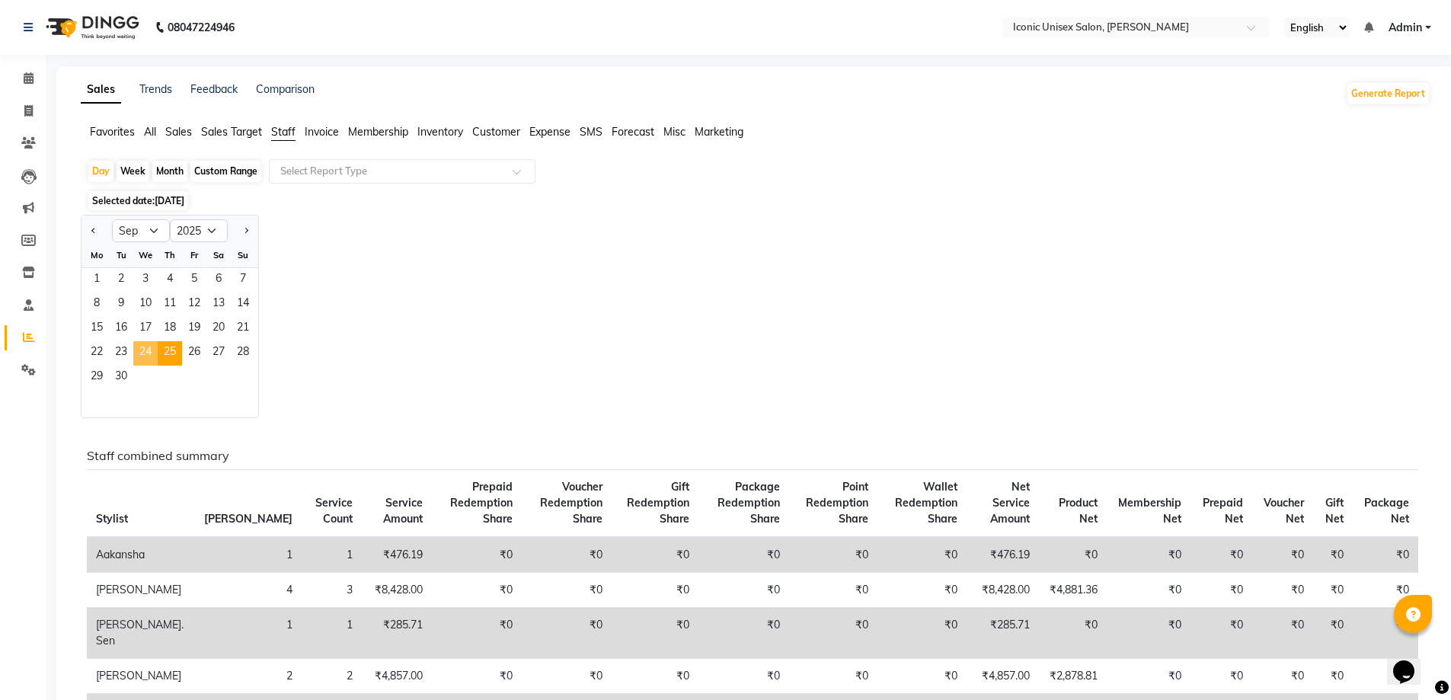
click at [154, 347] on span "24" at bounding box center [145, 353] width 24 height 24
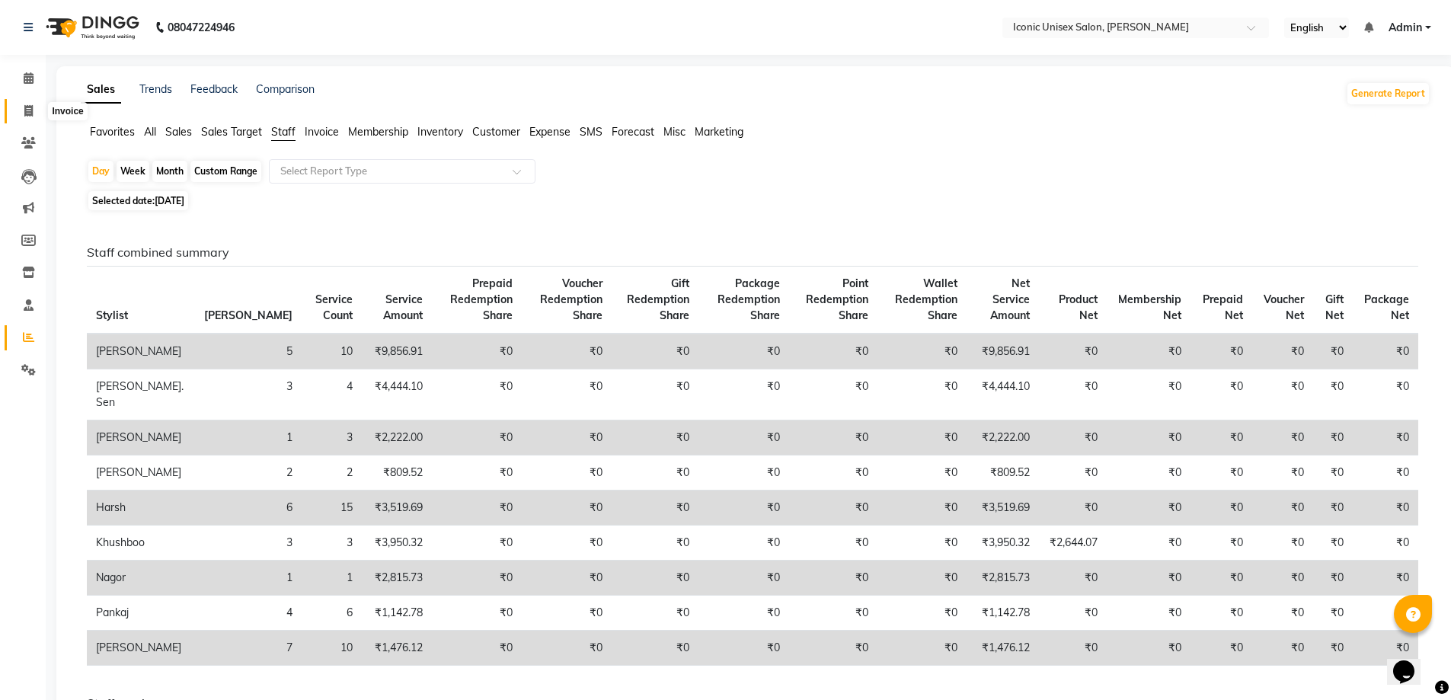
click at [22, 109] on span at bounding box center [28, 112] width 27 height 18
select select "3884"
select select "service"
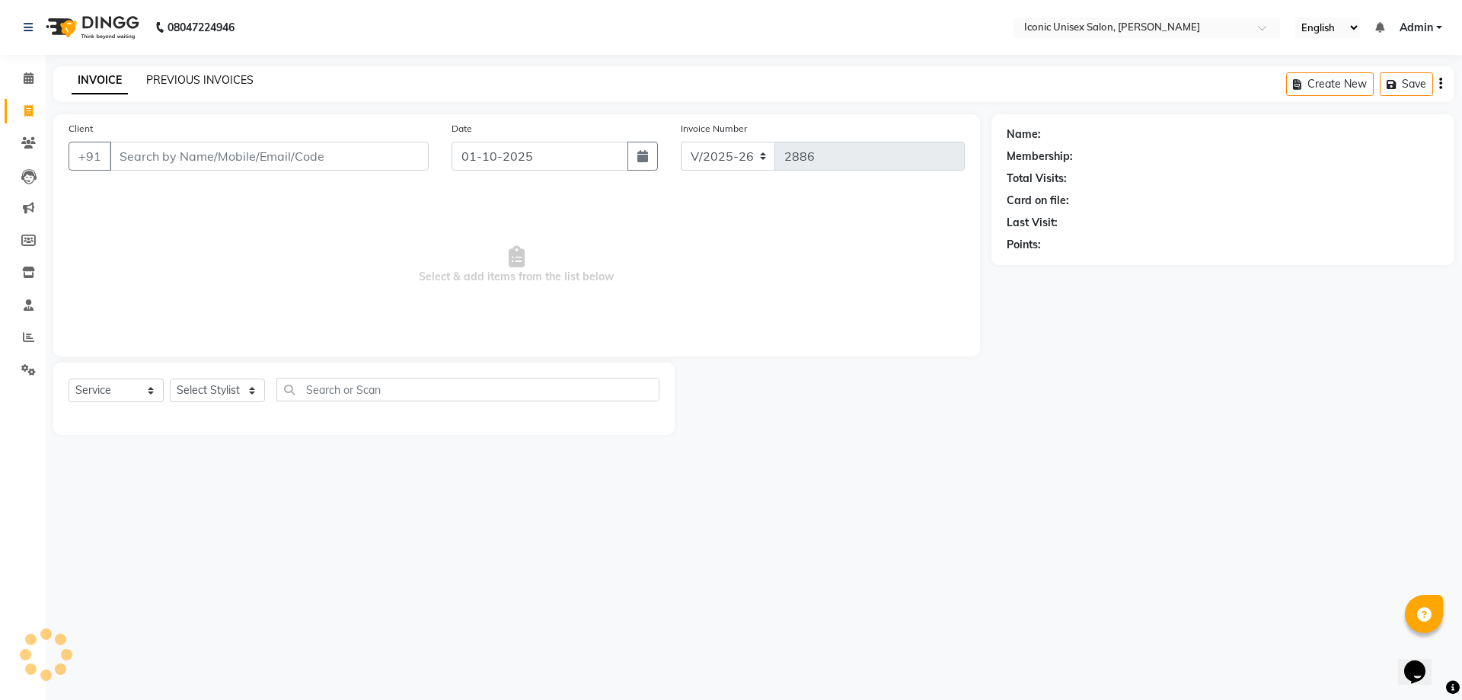
click at [217, 81] on link "PREVIOUS INVOICES" at bounding box center [199, 80] width 107 height 14
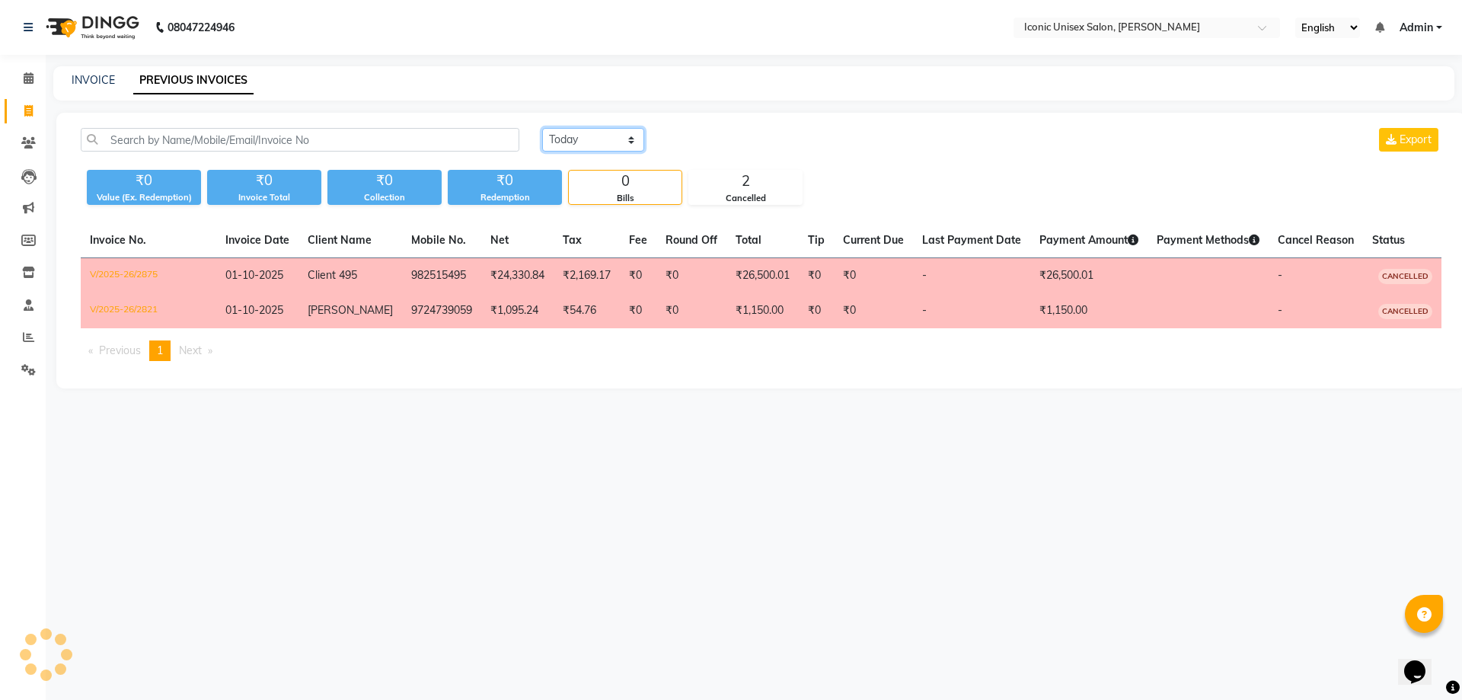
click at [592, 136] on select "[DATE] [DATE] Custom Range" at bounding box center [593, 140] width 102 height 24
select select "range"
click at [542, 128] on select "[DATE] [DATE] Custom Range" at bounding box center [593, 140] width 102 height 24
click at [762, 140] on input "01-10-2025" at bounding box center [717, 139] width 107 height 21
select select "10"
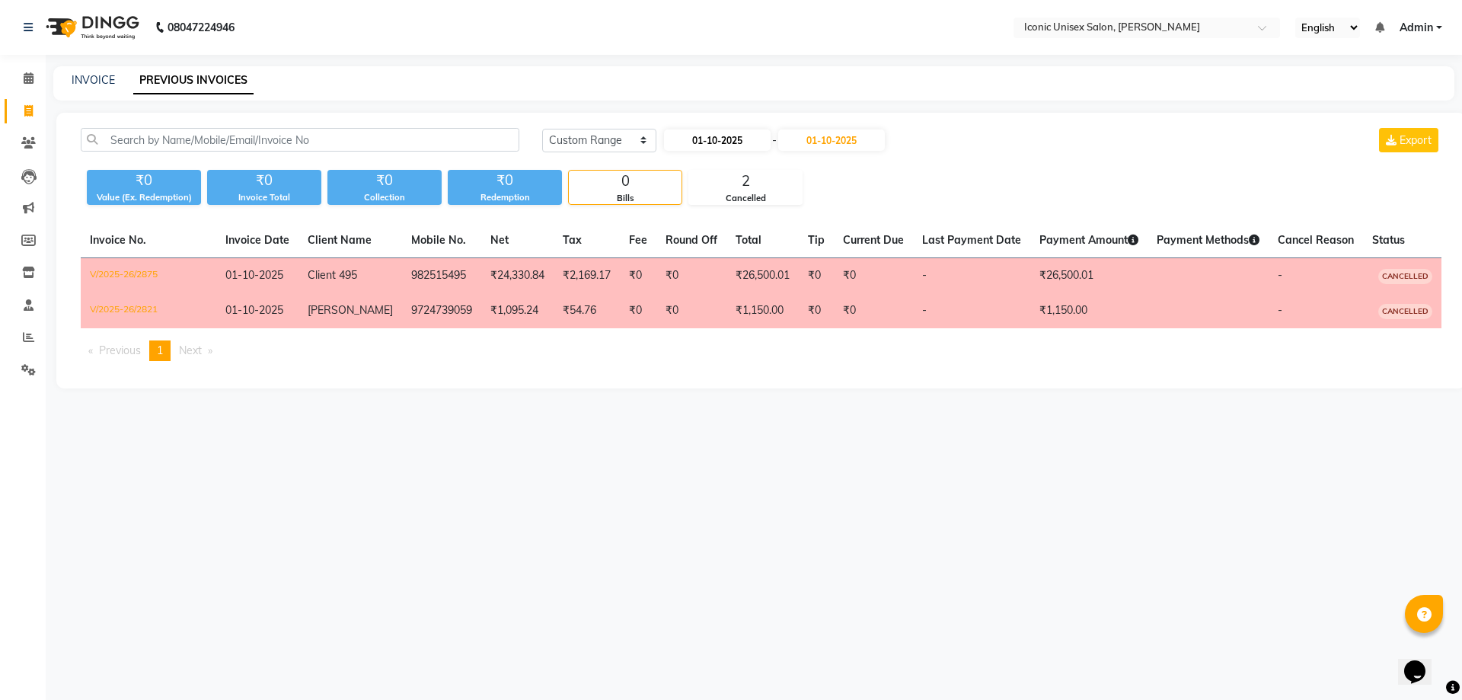
select select "2025"
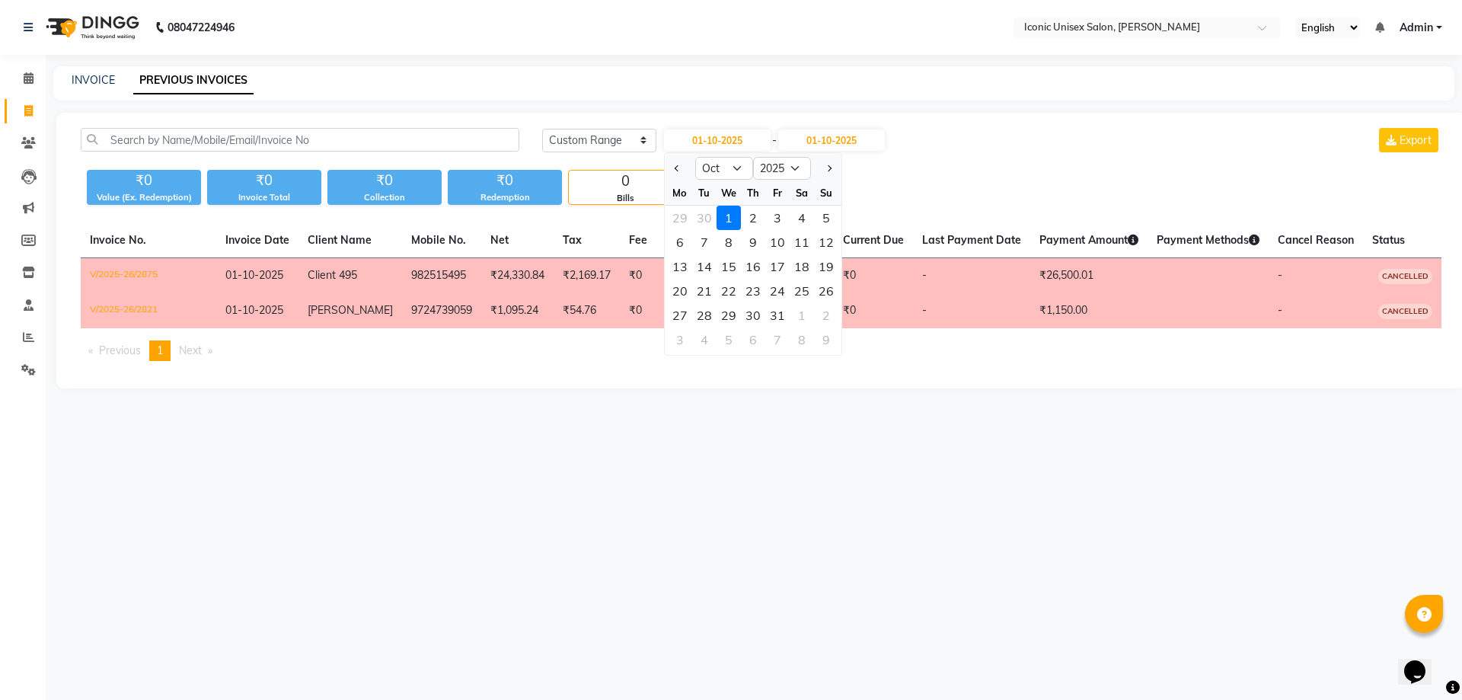
click at [777, 292] on div "24" at bounding box center [777, 291] width 24 height 24
type input "[DATE]"
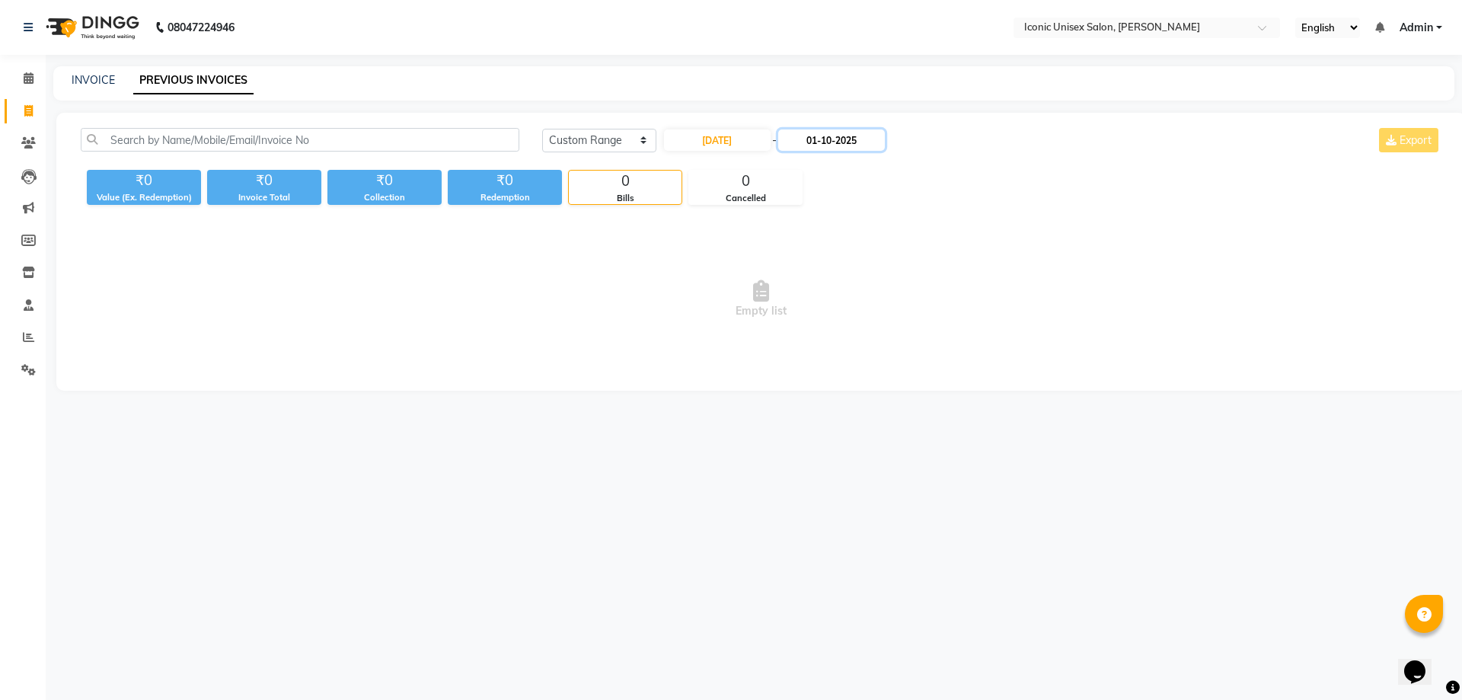
click at [854, 133] on input "01-10-2025" at bounding box center [831, 139] width 107 height 21
click at [904, 290] on div "24" at bounding box center [902, 291] width 24 height 24
type input "[DATE]"
click at [704, 140] on input "[DATE]" at bounding box center [717, 139] width 107 height 21
select select "10"
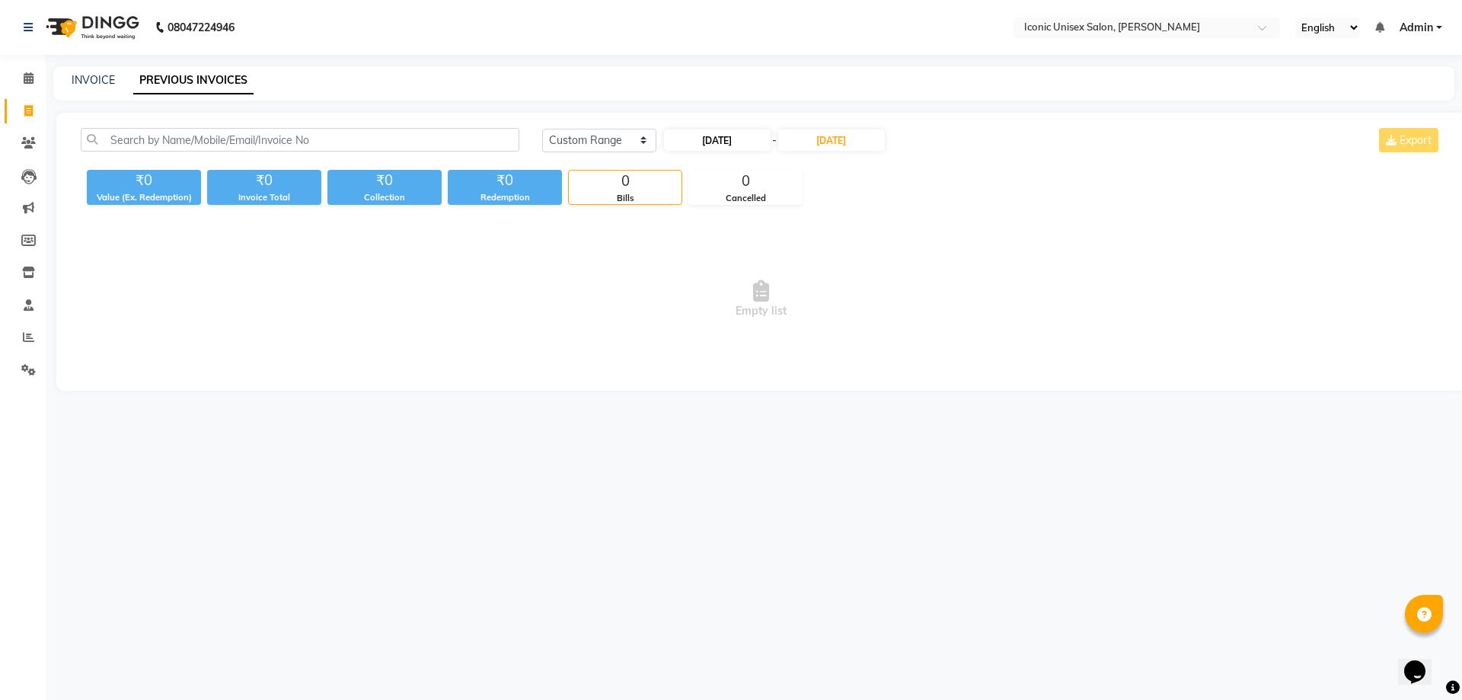
select select "2025"
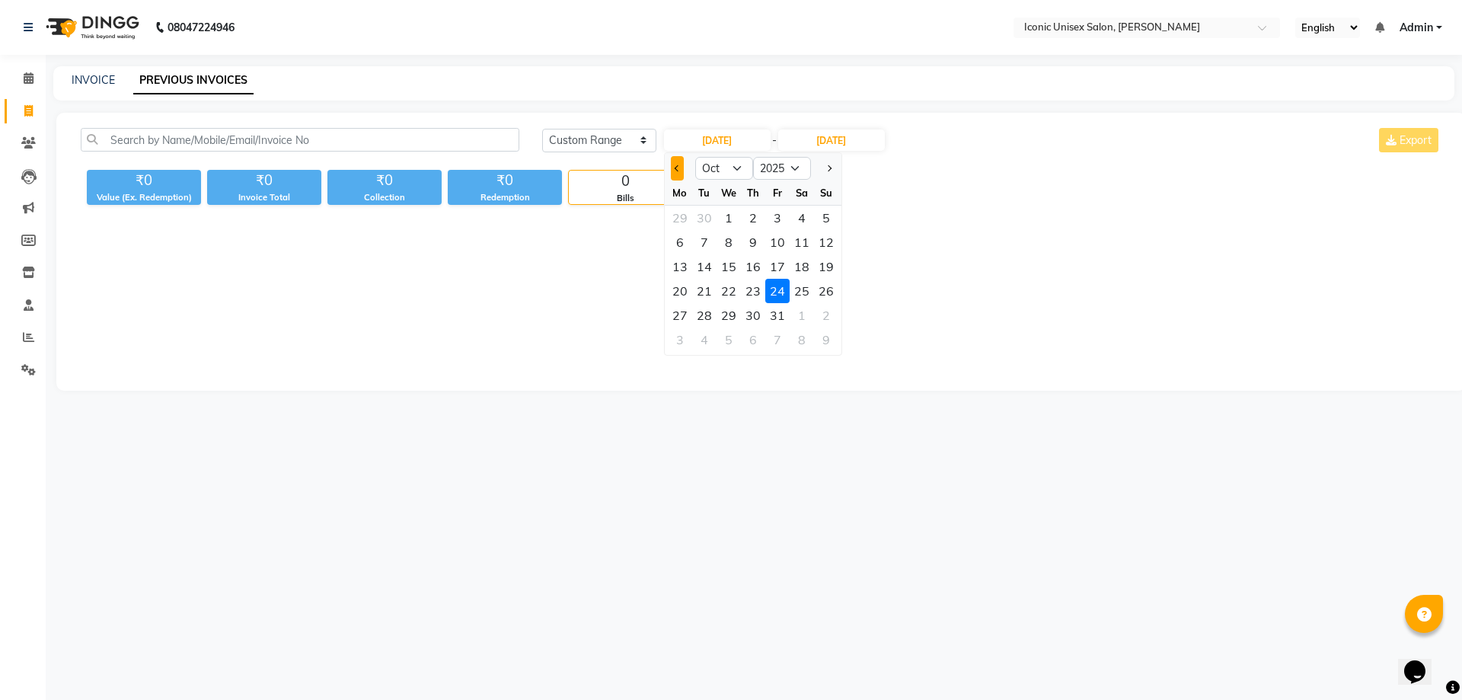
click at [682, 167] on button "Previous month" at bounding box center [677, 168] width 13 height 24
select select "9"
click at [729, 295] on div "24" at bounding box center [729, 291] width 24 height 24
type input "[DATE]"
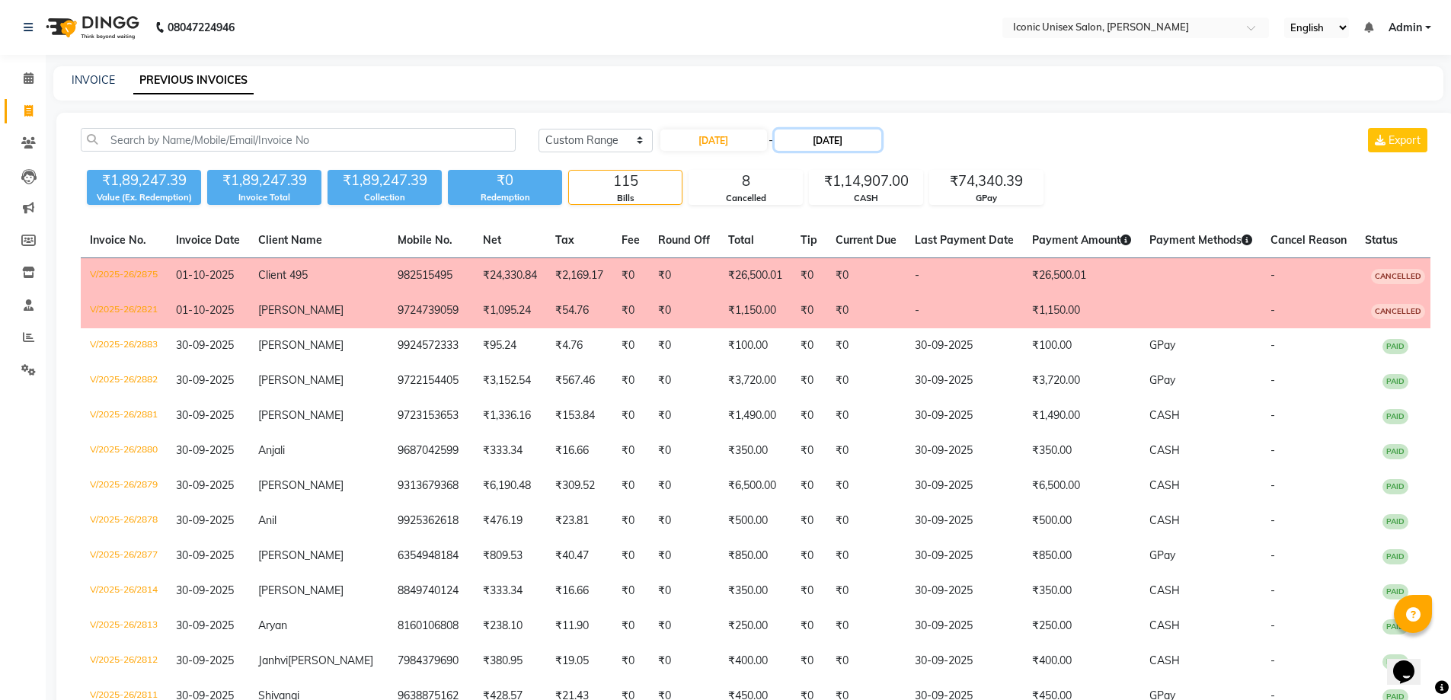
click at [877, 130] on input "[DATE]" at bounding box center [828, 139] width 107 height 21
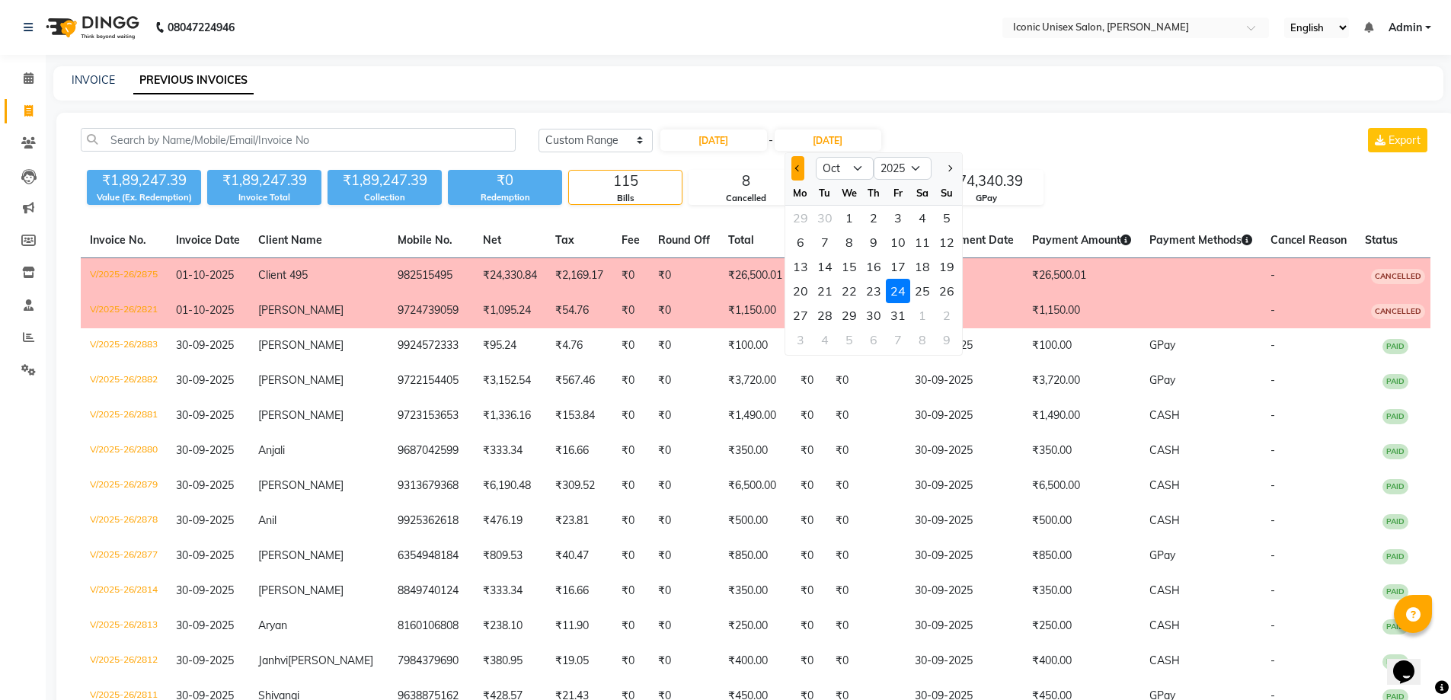
click at [791, 164] on button "Previous month" at bounding box center [797, 168] width 13 height 24
select select "9"
click at [848, 294] on div "24" at bounding box center [849, 291] width 24 height 24
type input "[DATE]"
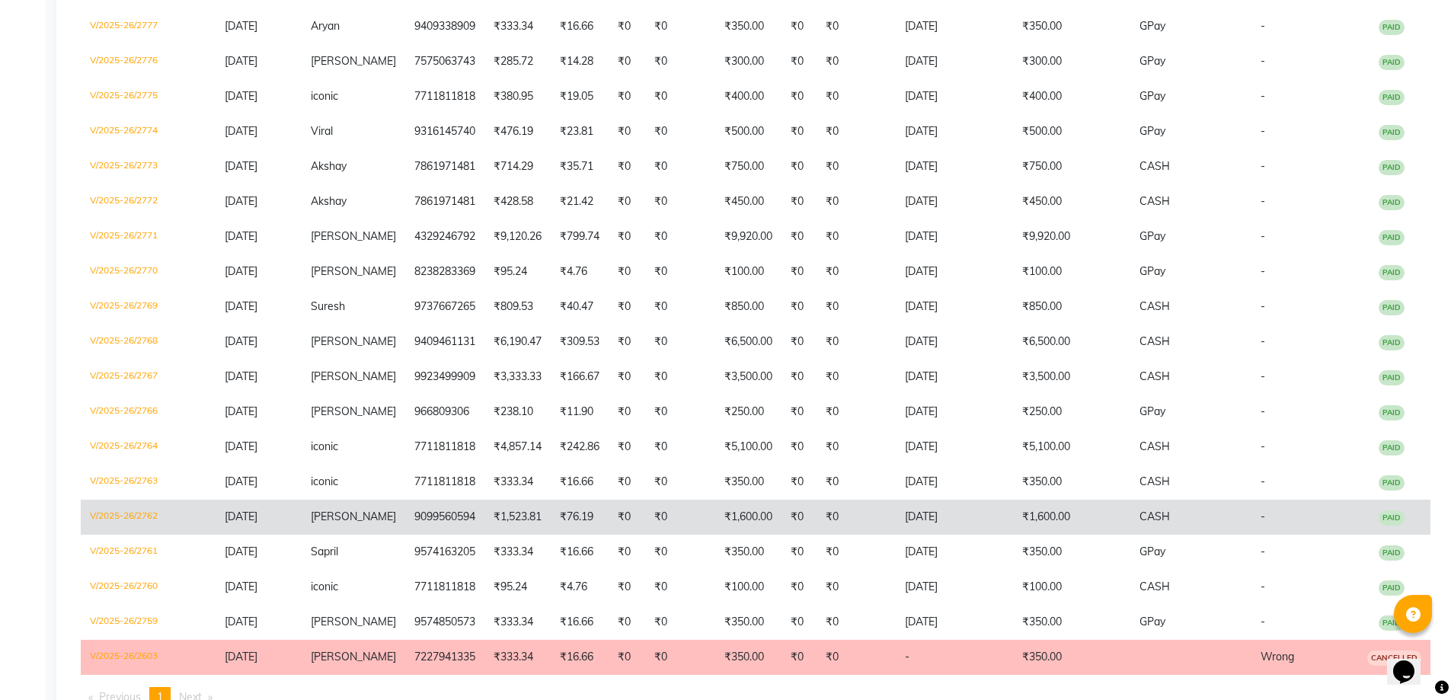
scroll to position [552, 0]
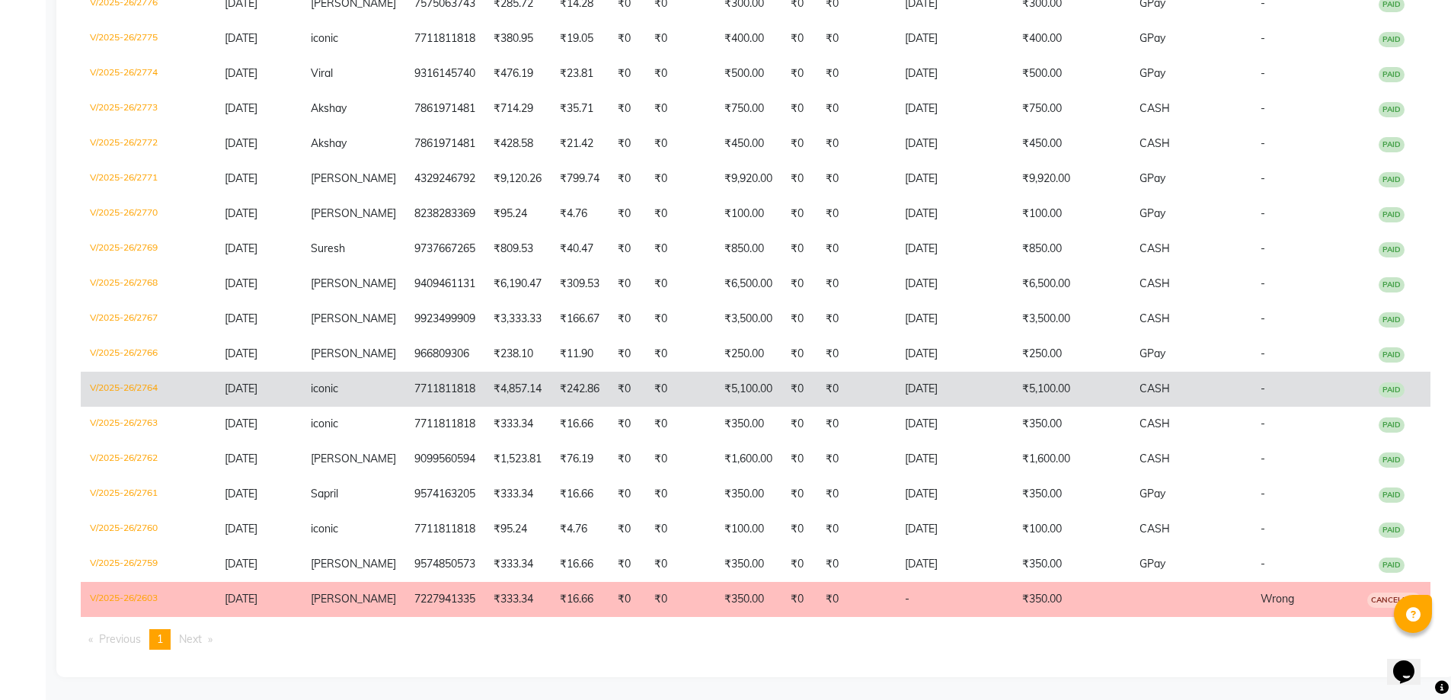
click at [869, 385] on td "₹0" at bounding box center [855, 389] width 79 height 35
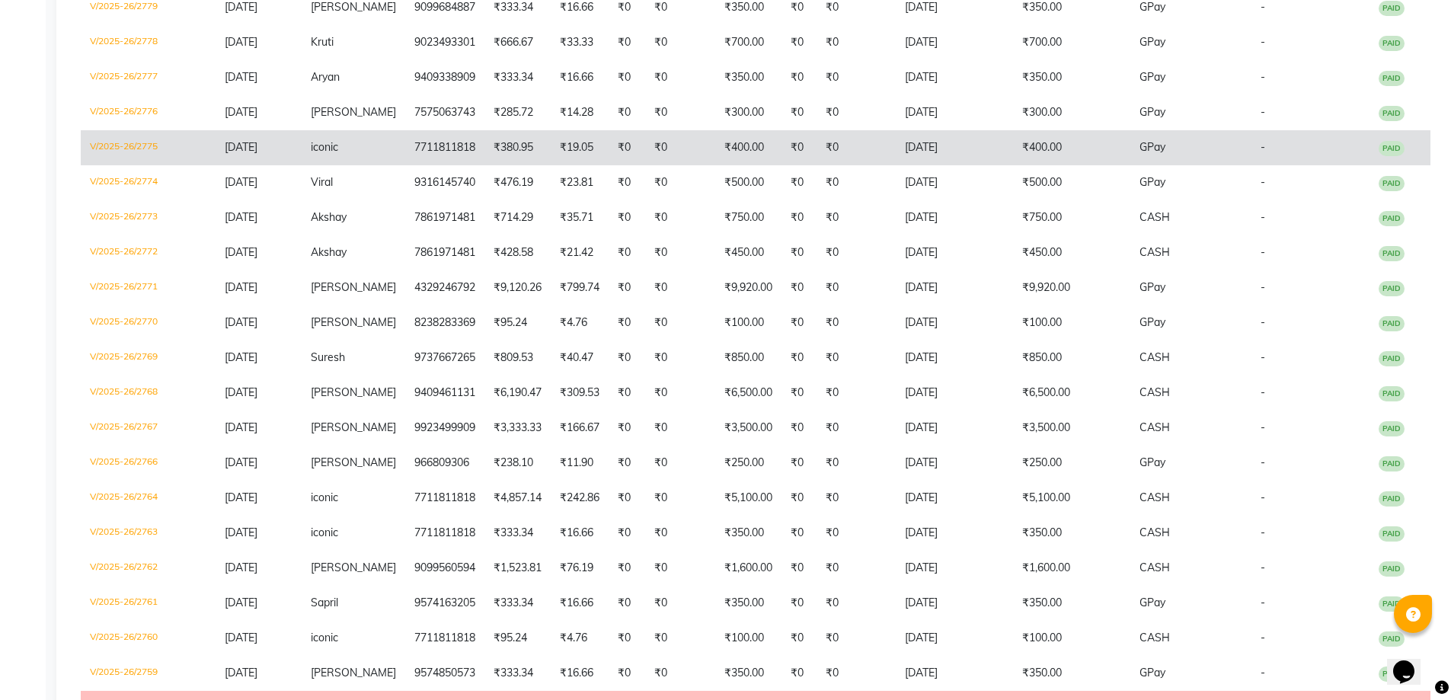
scroll to position [476, 0]
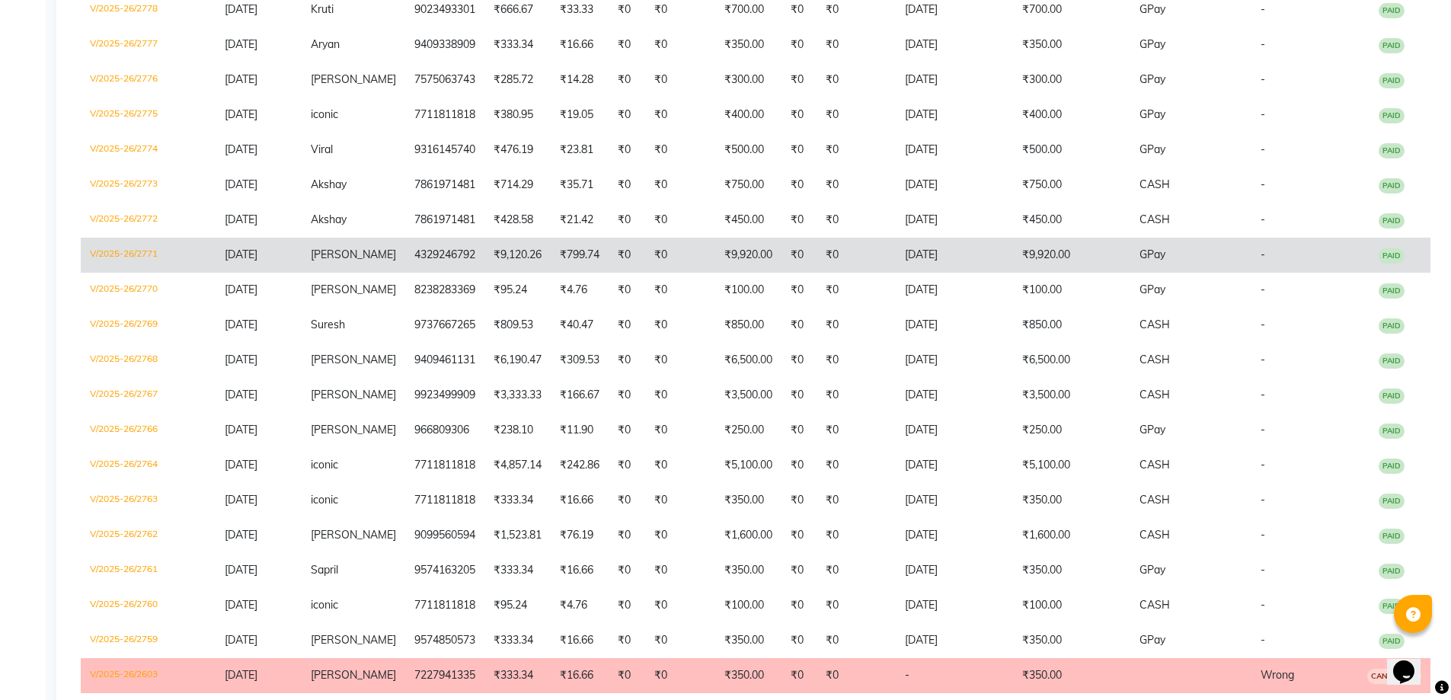
click at [763, 238] on td "₹9,920.00" at bounding box center [748, 255] width 66 height 35
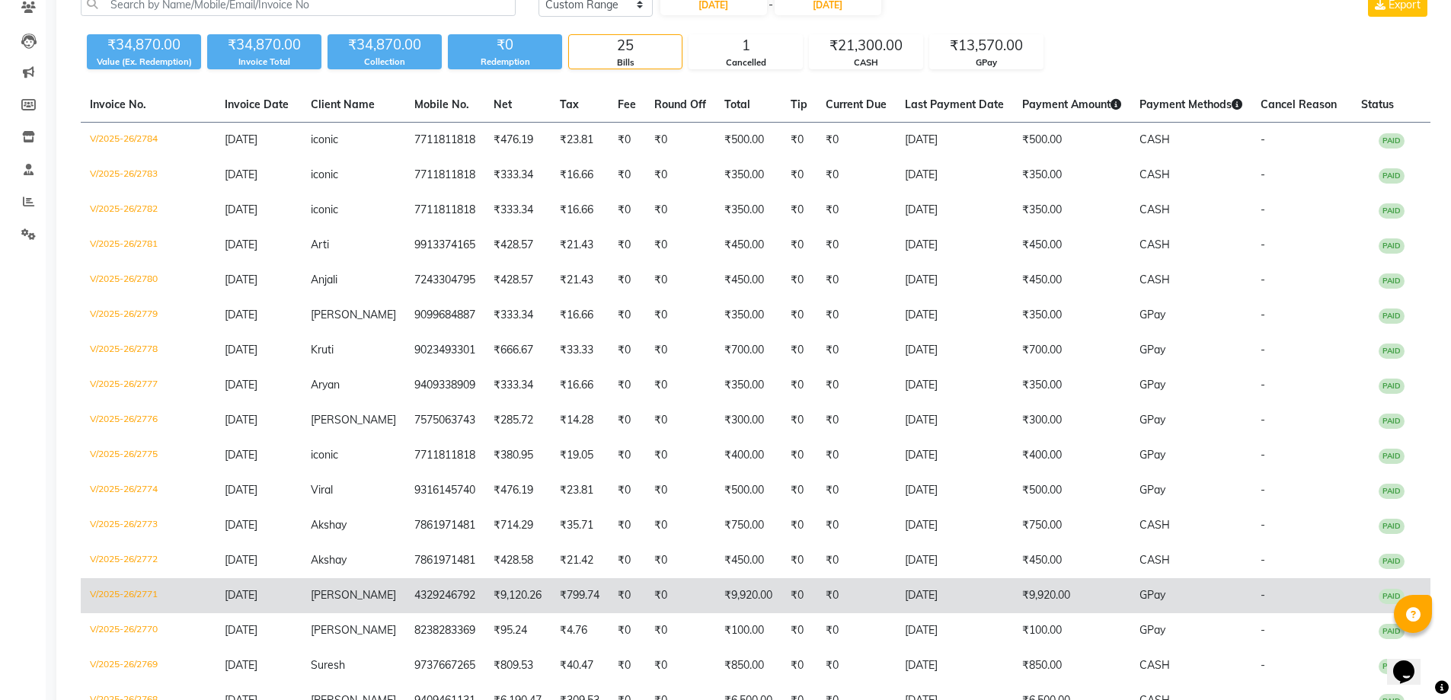
scroll to position [0, 0]
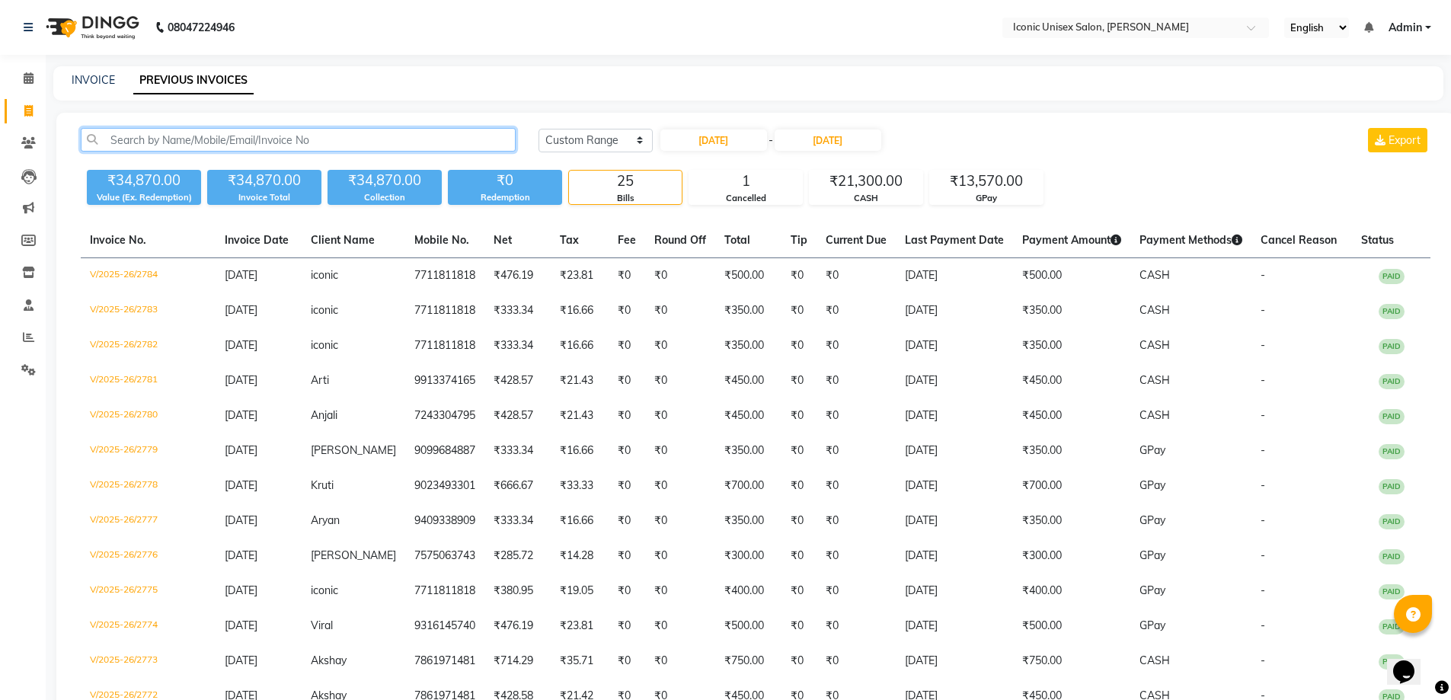
click at [248, 145] on input "text" at bounding box center [298, 140] width 435 height 24
paste input "9409461131"
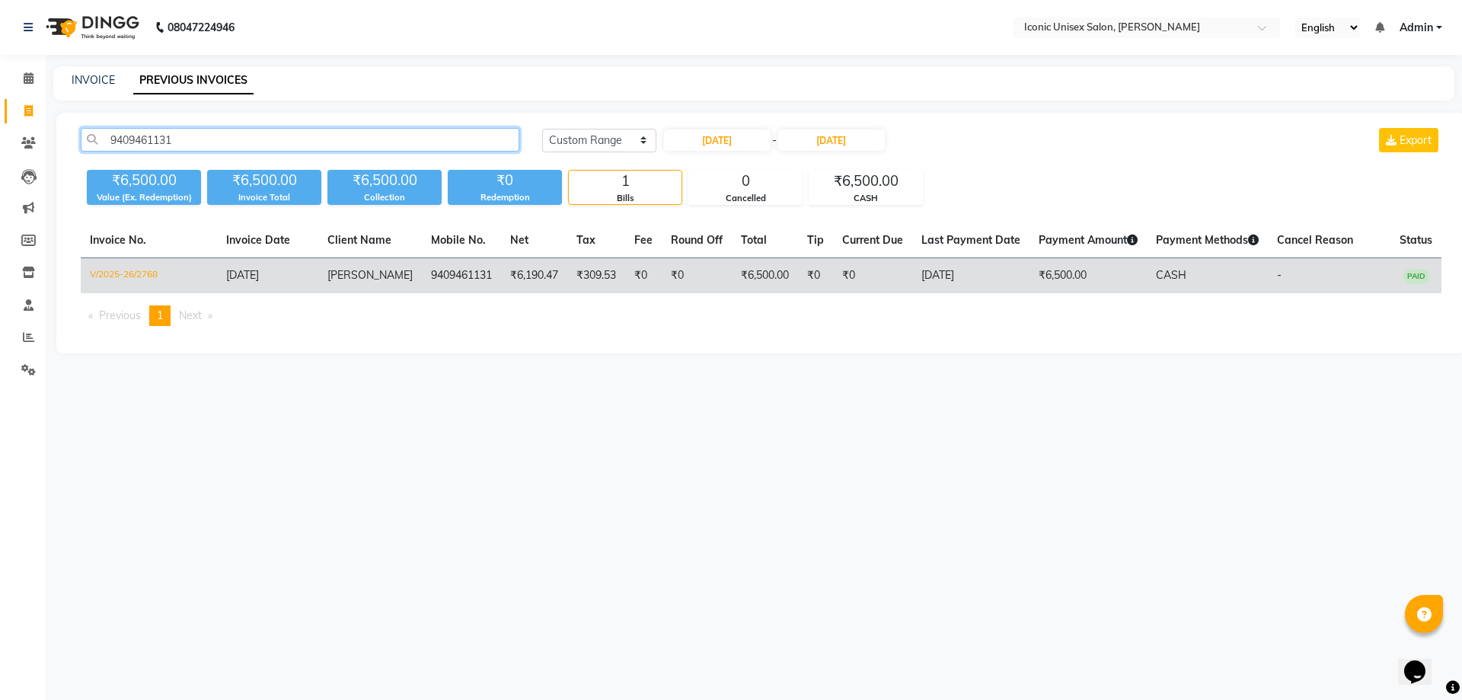
type input "9409461131"
click at [604, 281] on td "₹309.53" at bounding box center [596, 276] width 58 height 36
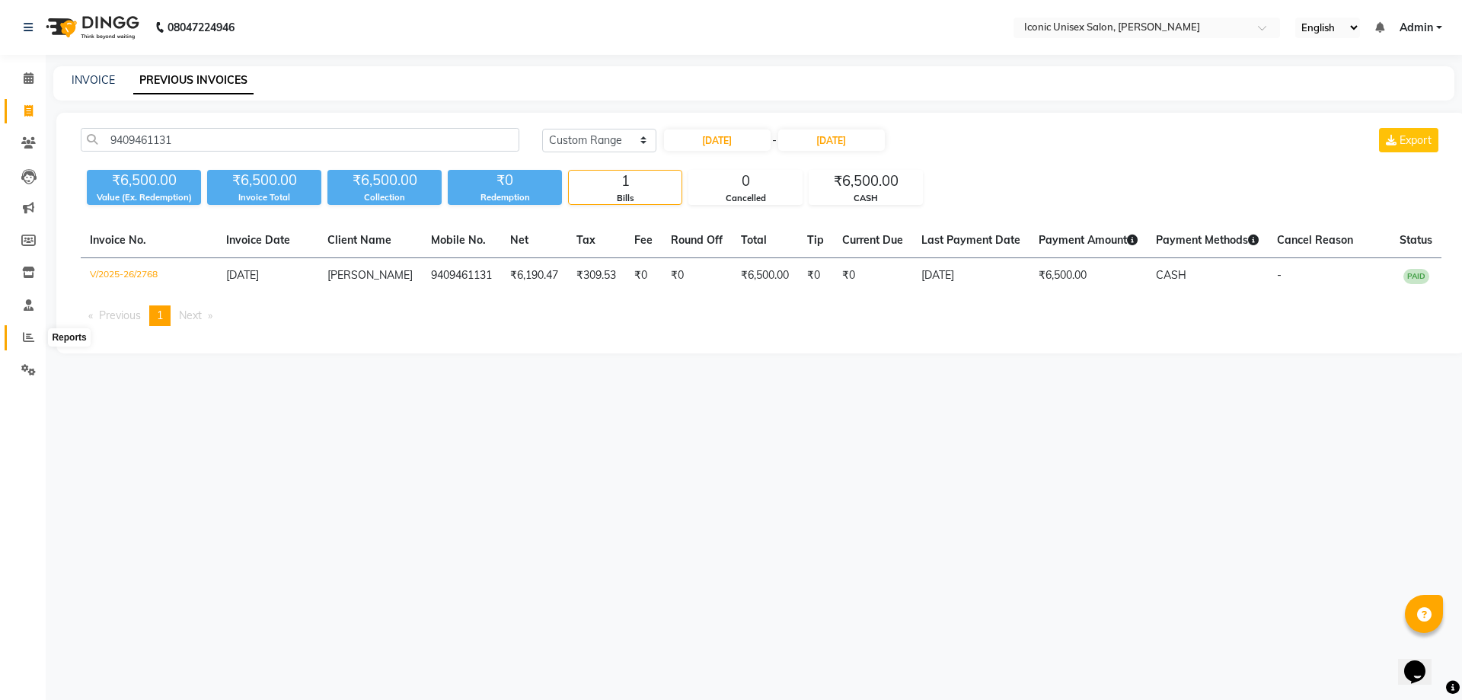
click at [27, 337] on icon at bounding box center [28, 336] width 11 height 11
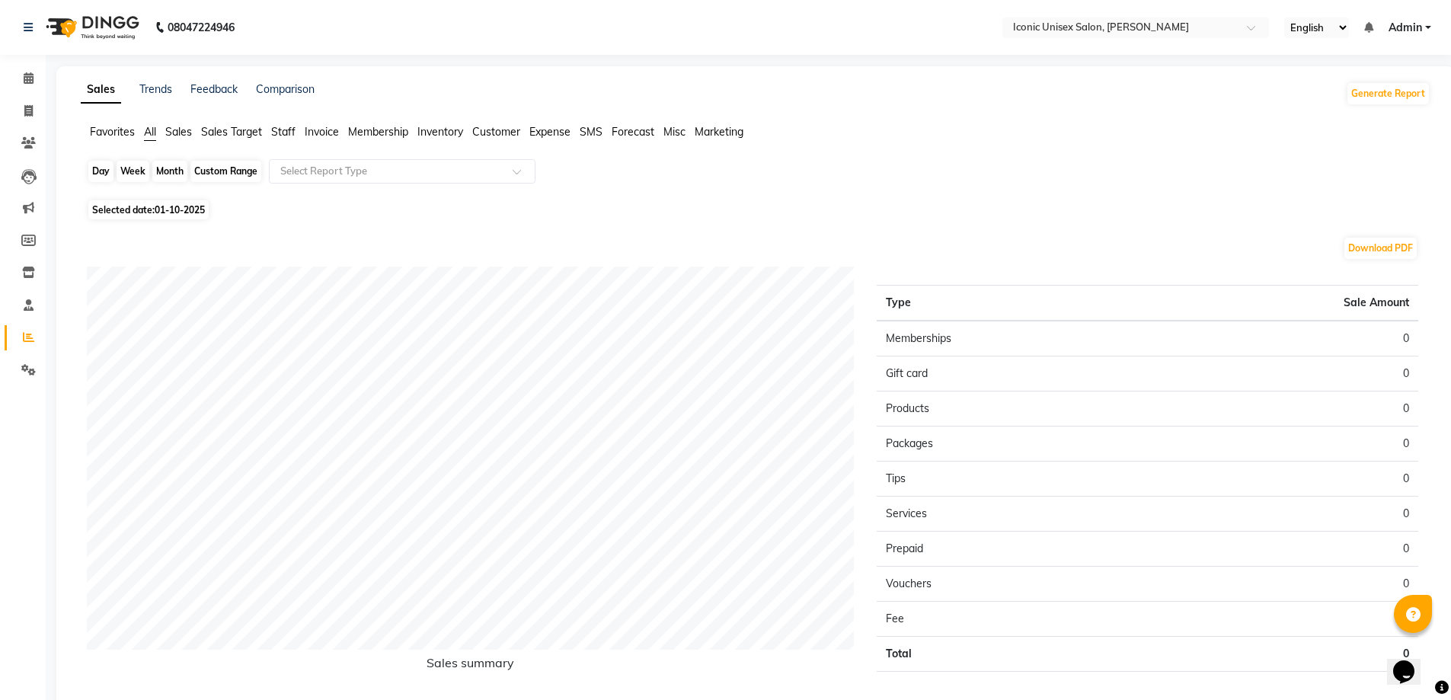
click at [105, 173] on div "Day" at bounding box center [100, 171] width 25 height 21
select select "10"
select select "2025"
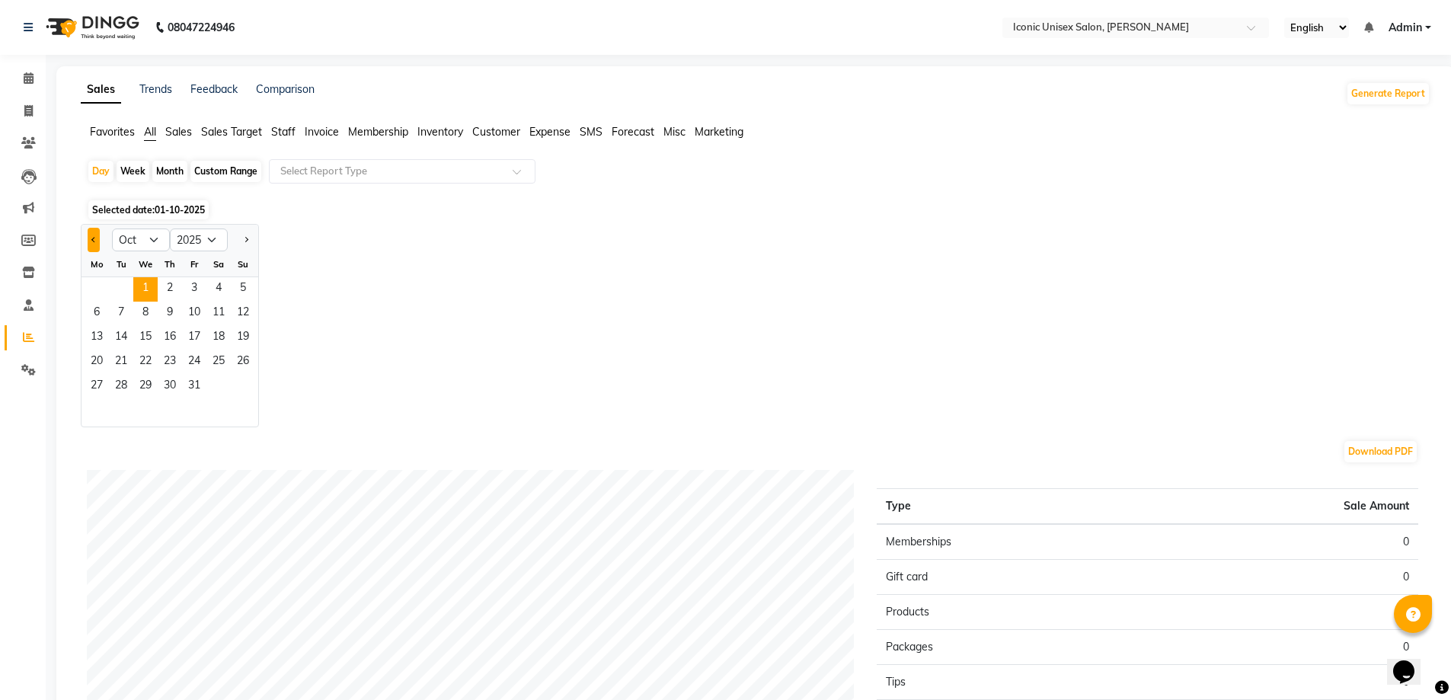
click at [96, 238] on button "Previous month" at bounding box center [94, 240] width 12 height 24
select select "9"
click at [142, 359] on span "24" at bounding box center [145, 362] width 24 height 24
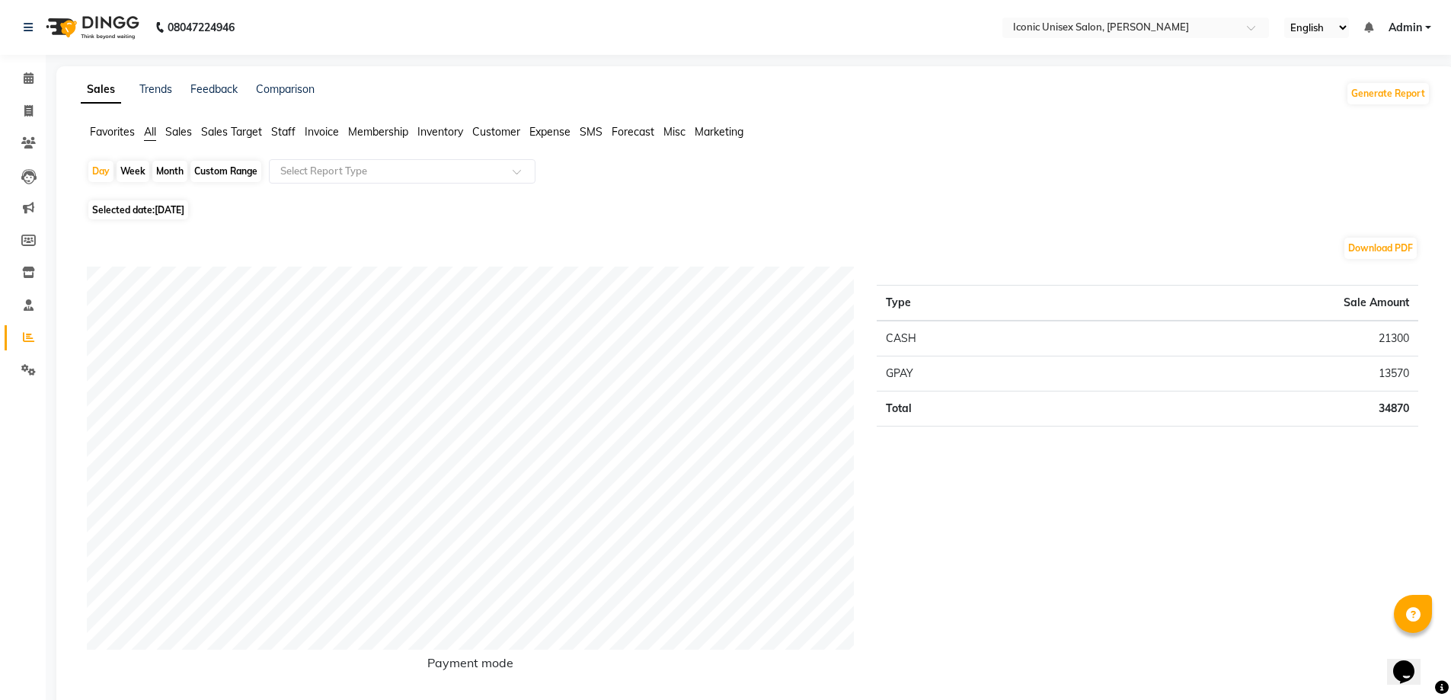
click at [288, 129] on span "Staff" at bounding box center [283, 132] width 24 height 14
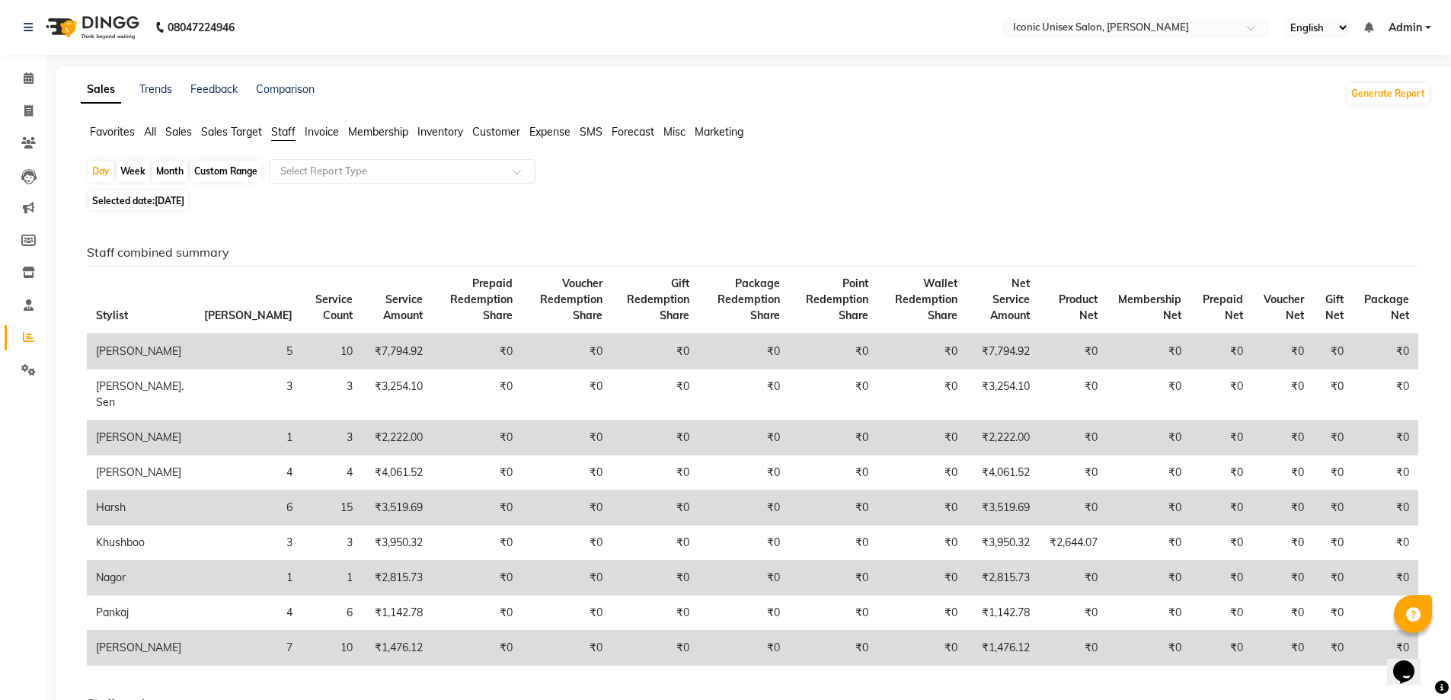
click at [165, 194] on span "Selected date: [DATE]" at bounding box center [138, 200] width 100 height 19
select select "9"
select select "2025"
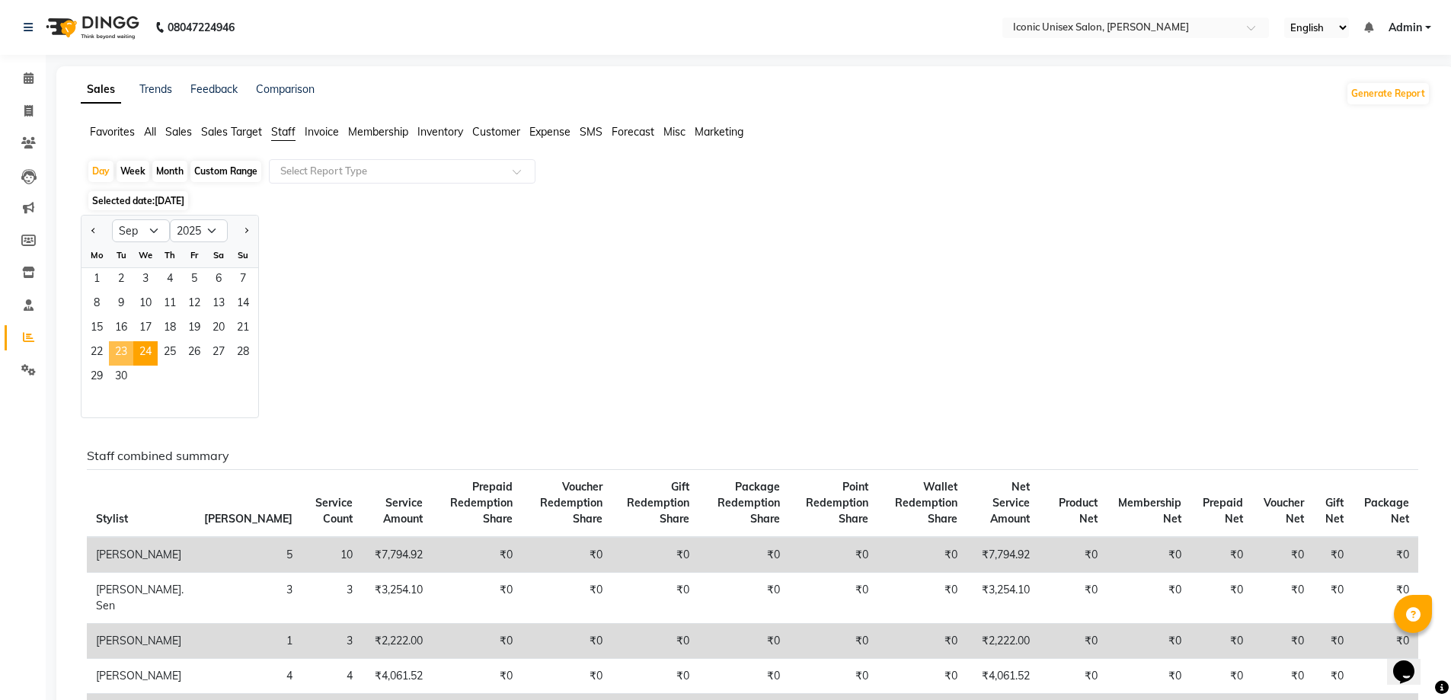
click at [125, 354] on span "23" at bounding box center [121, 353] width 24 height 24
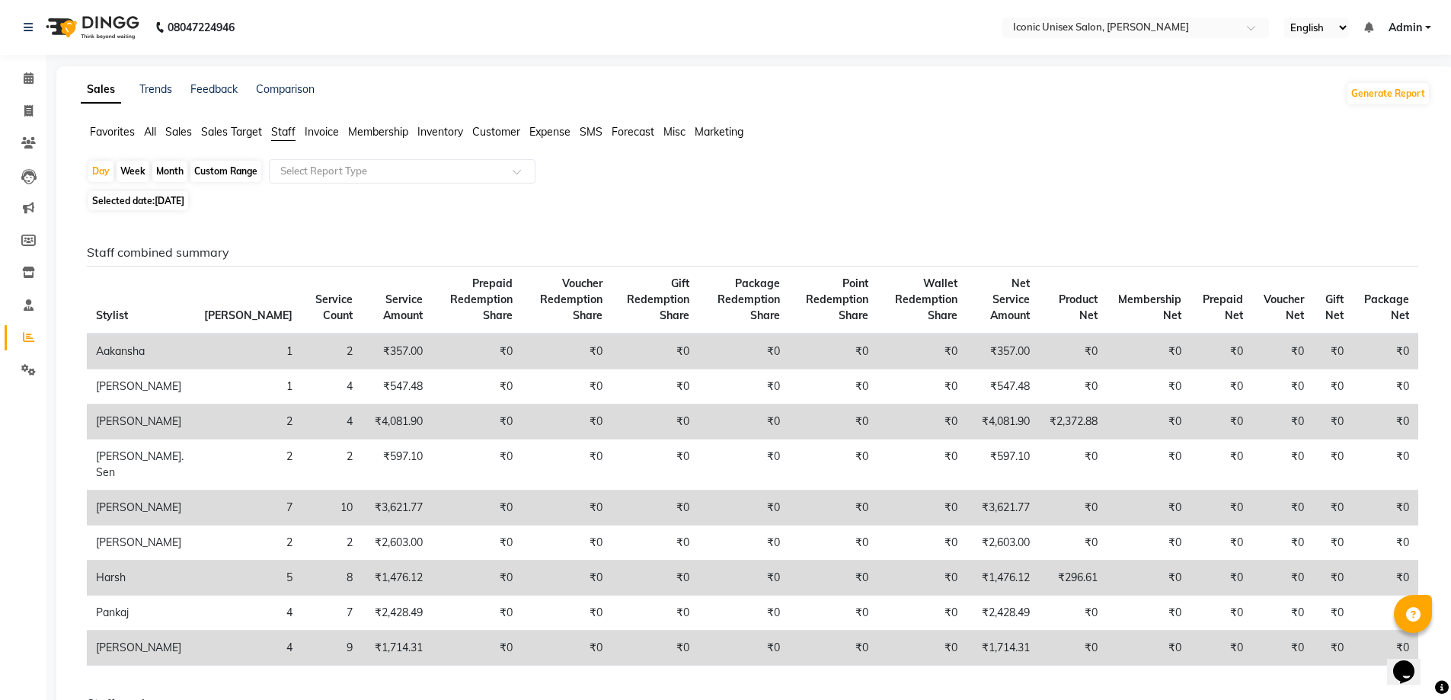
click at [177, 195] on span "[DATE]" at bounding box center [170, 200] width 30 height 11
select select "9"
select select "2025"
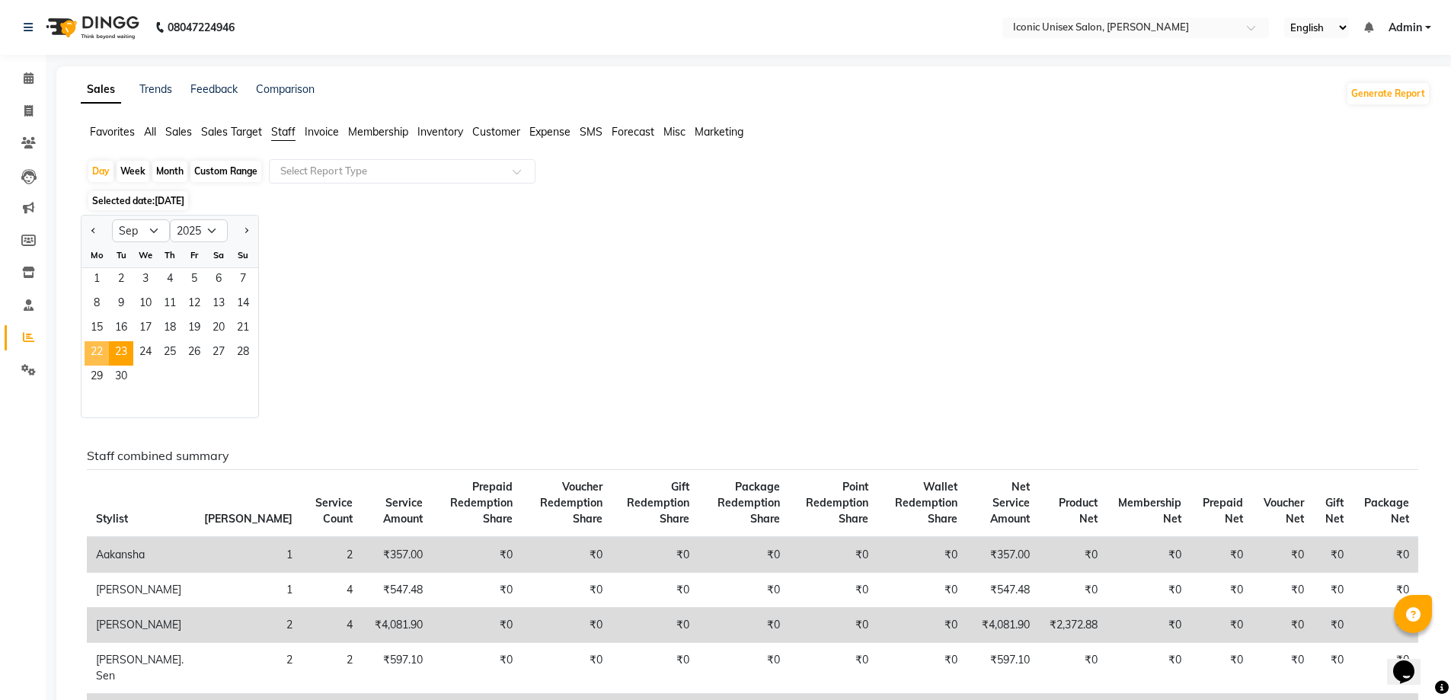
click at [97, 344] on span "22" at bounding box center [97, 353] width 24 height 24
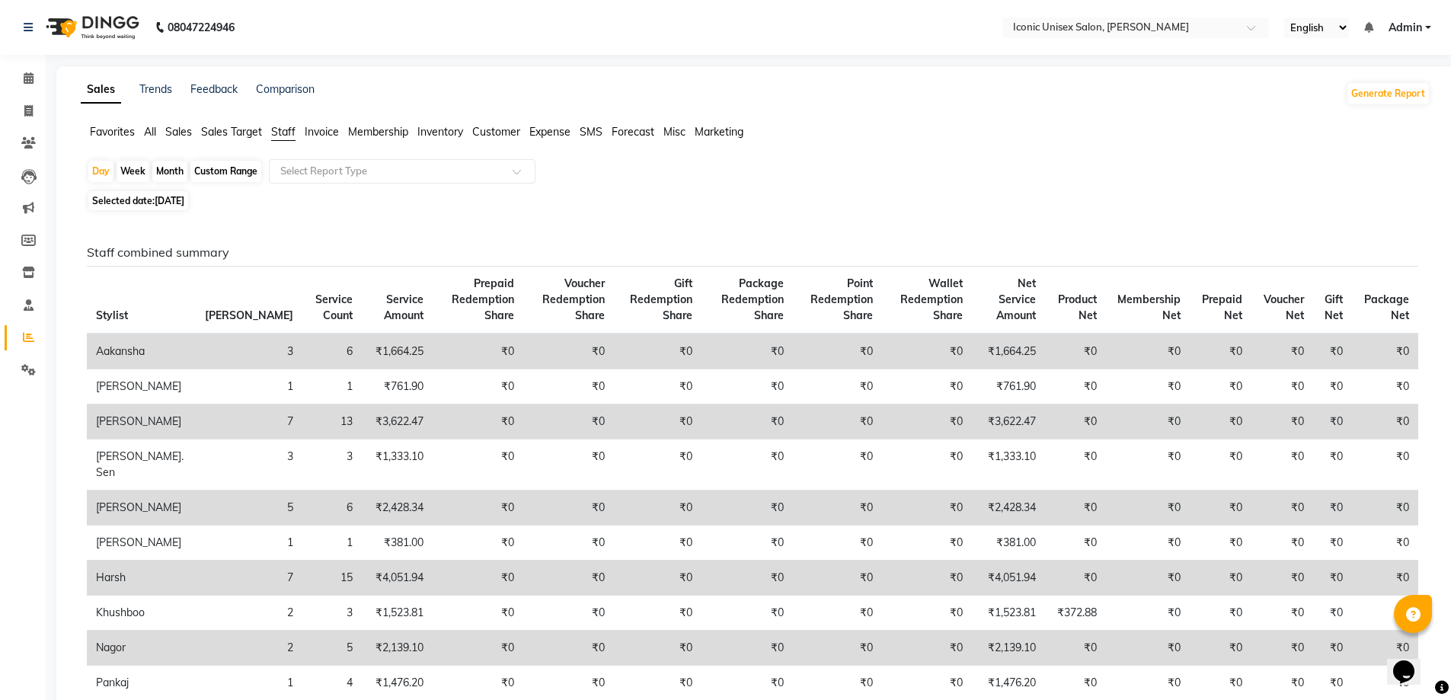
click at [144, 205] on span "Selected date: [DATE]" at bounding box center [138, 200] width 100 height 19
select select "9"
select select "2025"
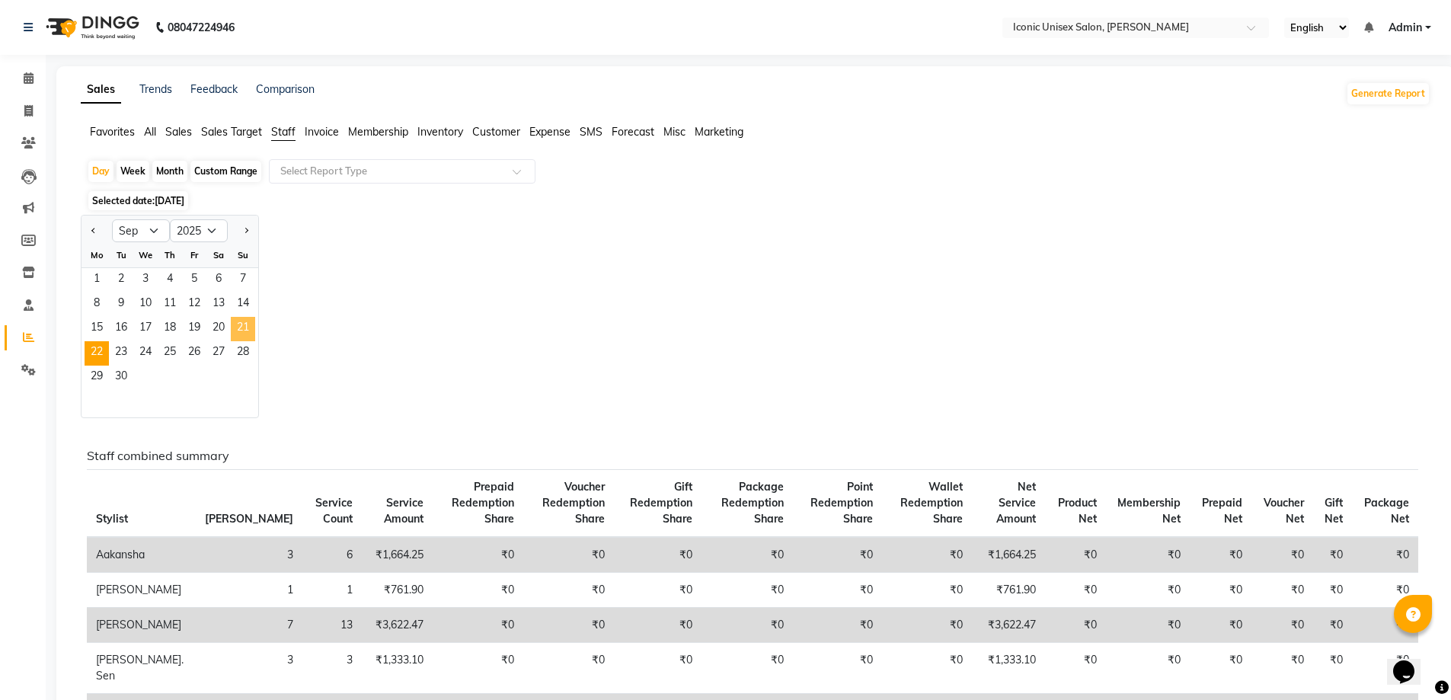
click at [237, 332] on span "21" at bounding box center [243, 329] width 24 height 24
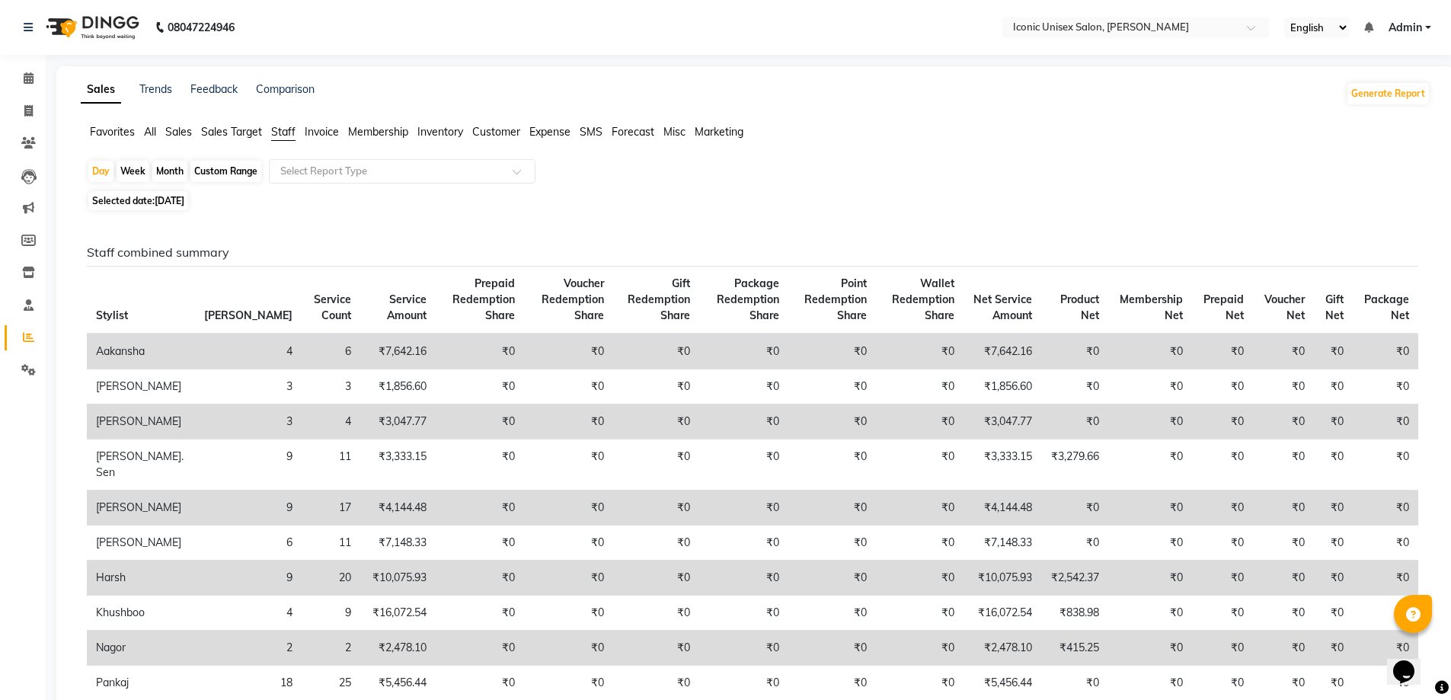
click at [184, 200] on span "[DATE]" at bounding box center [170, 200] width 30 height 11
select select "9"
select select "2025"
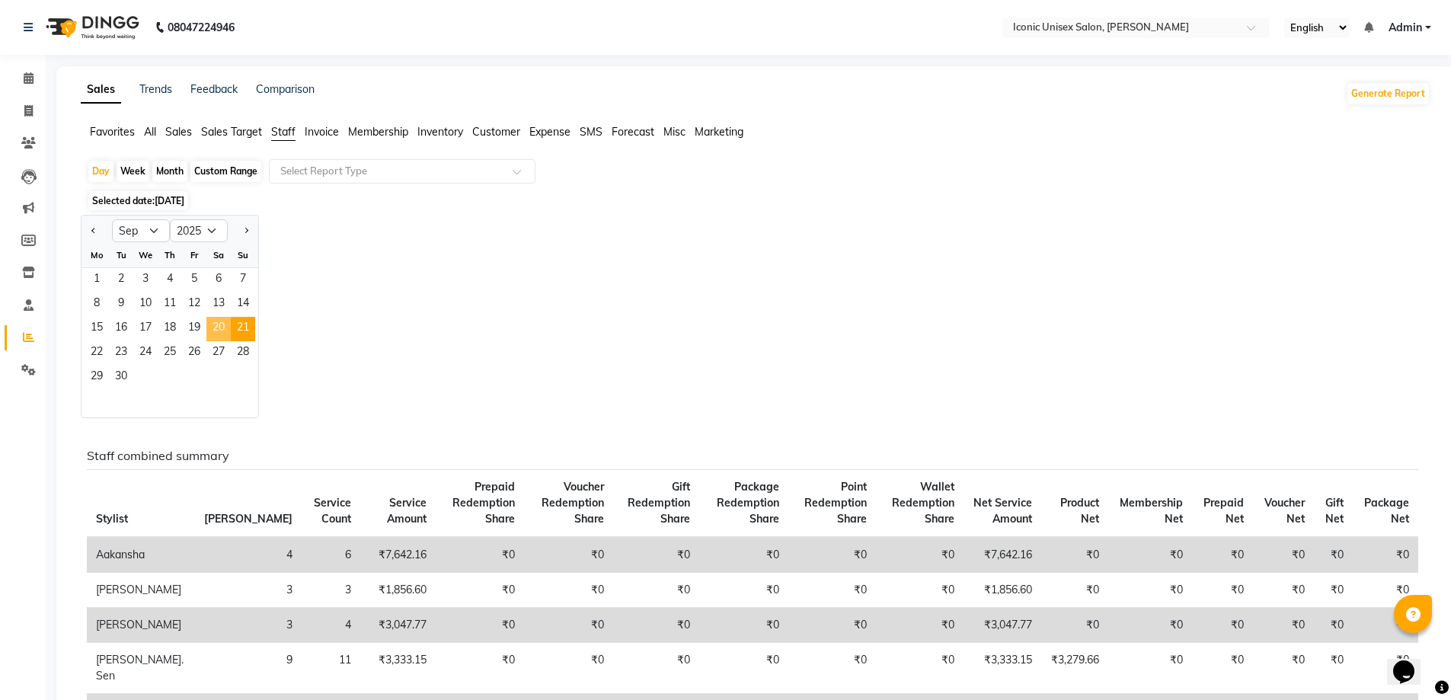
click at [219, 334] on span "20" at bounding box center [218, 329] width 24 height 24
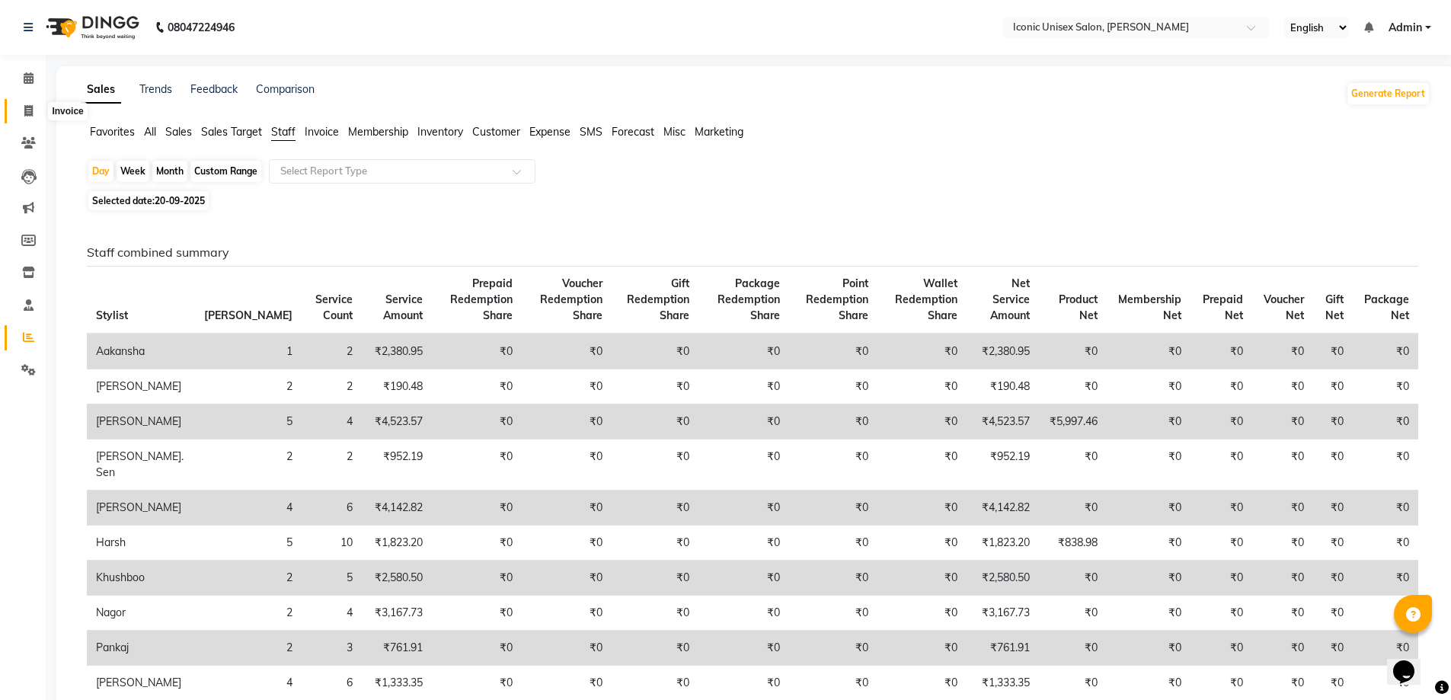
click at [29, 109] on icon at bounding box center [28, 110] width 8 height 11
select select "3884"
select select "service"
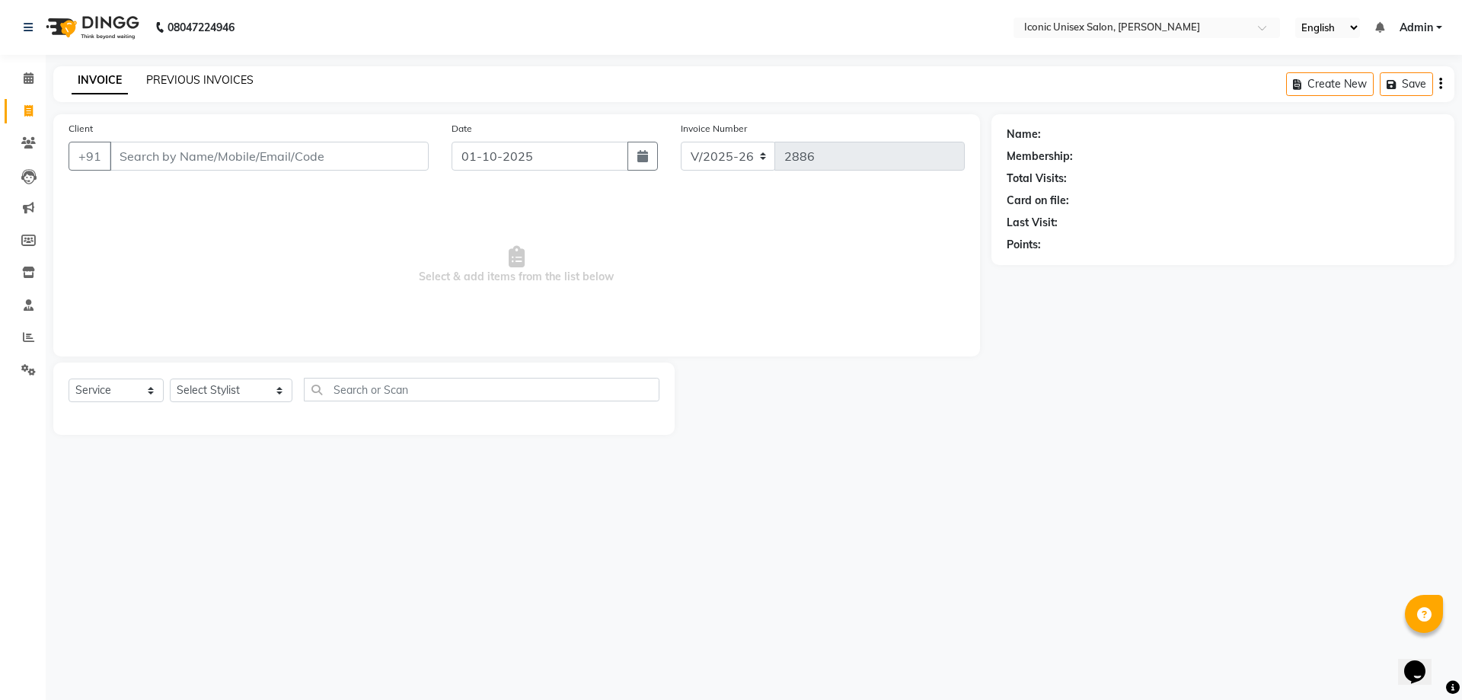
click at [239, 82] on link "PREVIOUS INVOICES" at bounding box center [199, 80] width 107 height 14
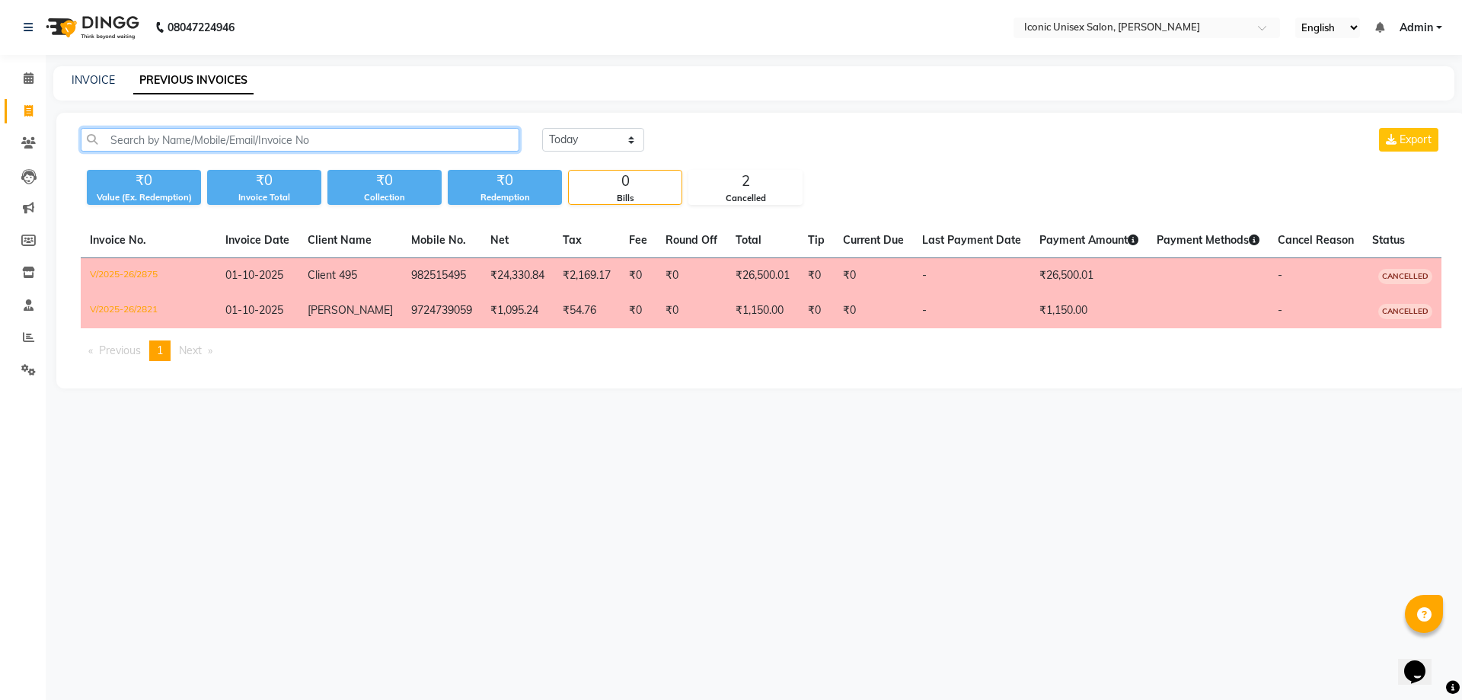
click at [340, 139] on input "text" at bounding box center [300, 140] width 439 height 24
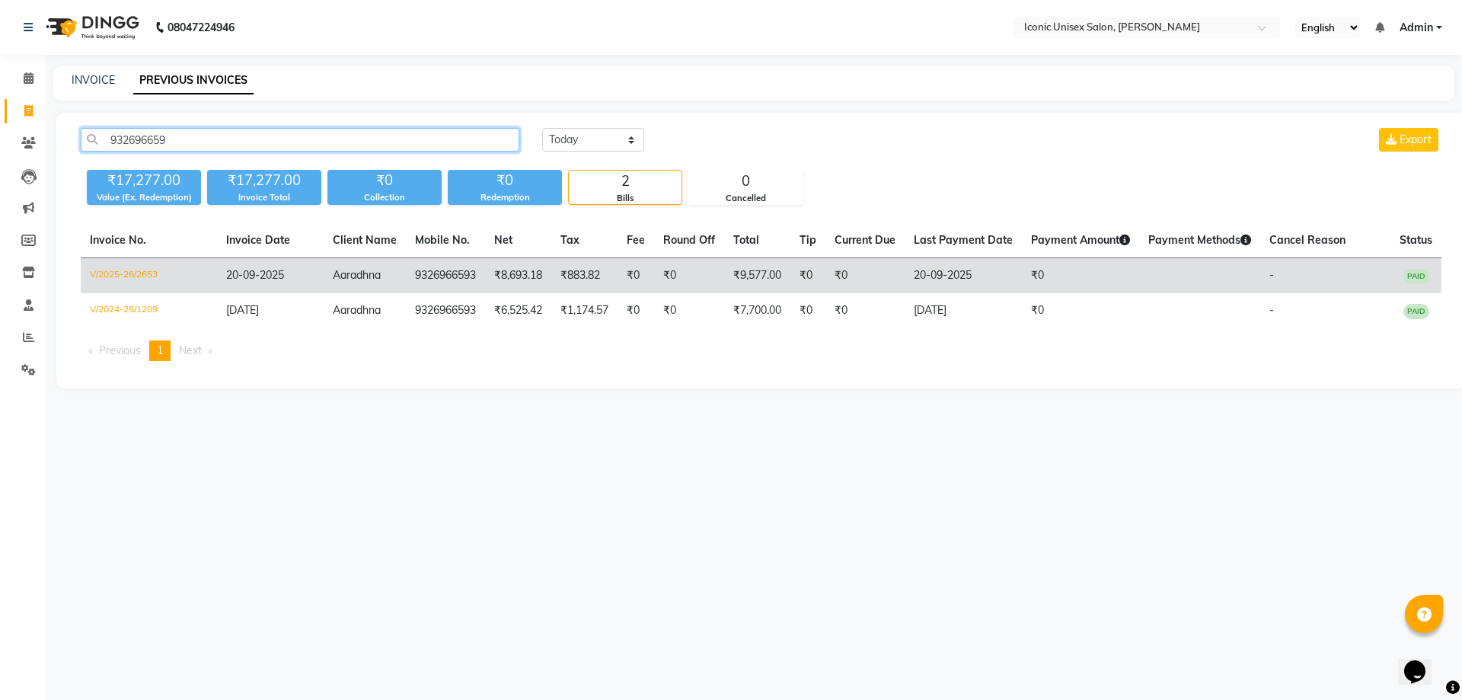
type input "932696659"
click at [391, 279] on td "Aaradhna" at bounding box center [365, 276] width 82 height 36
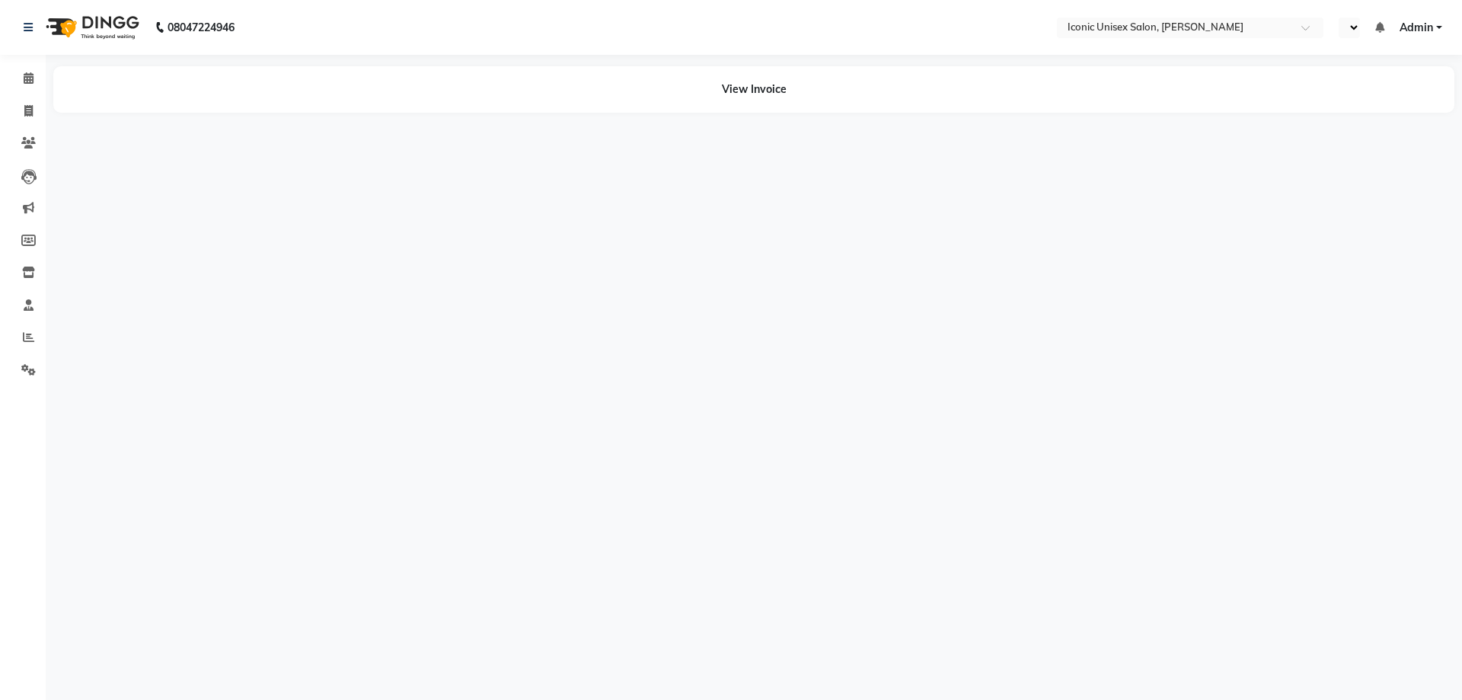
select select "en"
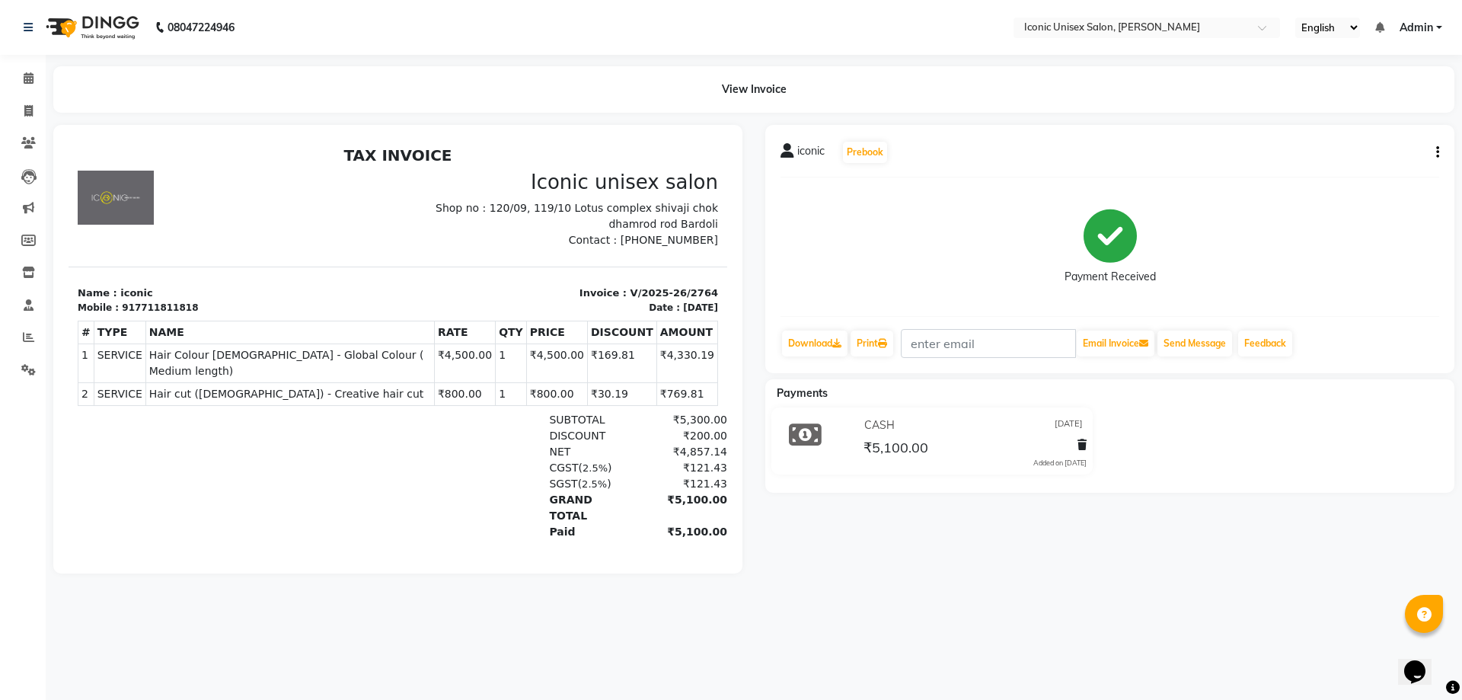
click at [1439, 150] on div "iconic Prebook Payment Received Download Print Email Invoice Send Message Feedb…" at bounding box center [1109, 249] width 689 height 248
click at [1436, 152] on icon "button" at bounding box center [1437, 152] width 3 height 1
click at [1366, 174] on div "Edit Invoice" at bounding box center [1362, 171] width 104 height 19
select select "service"
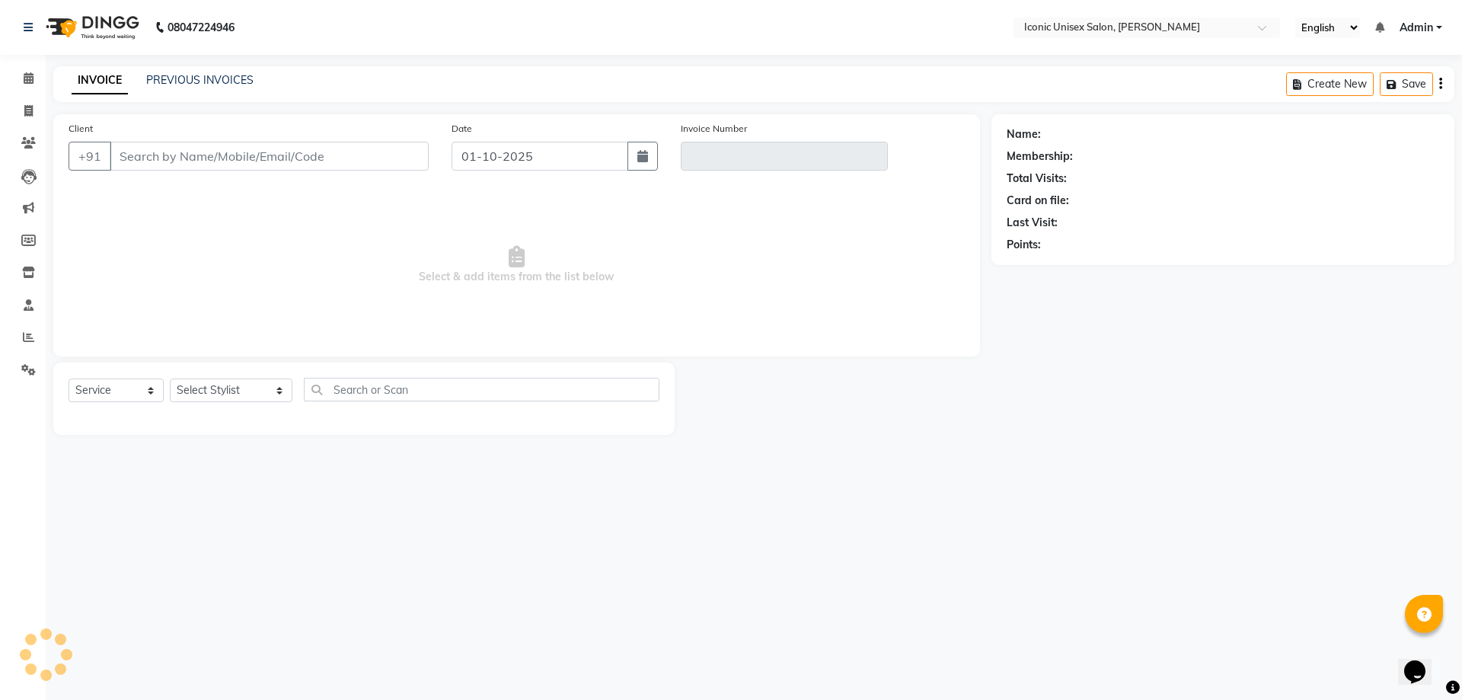
type input "7711811818"
type input "V/2025-26/2764"
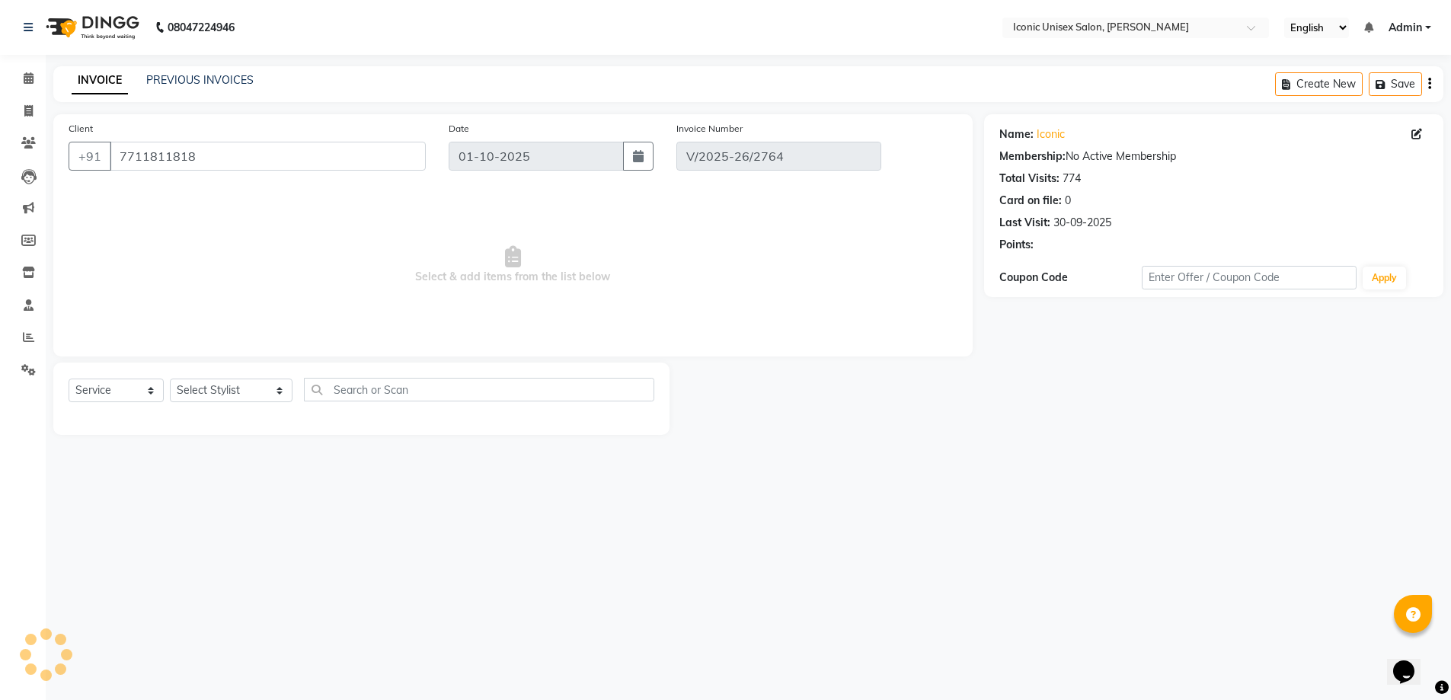
type input "[DATE]"
select select "select"
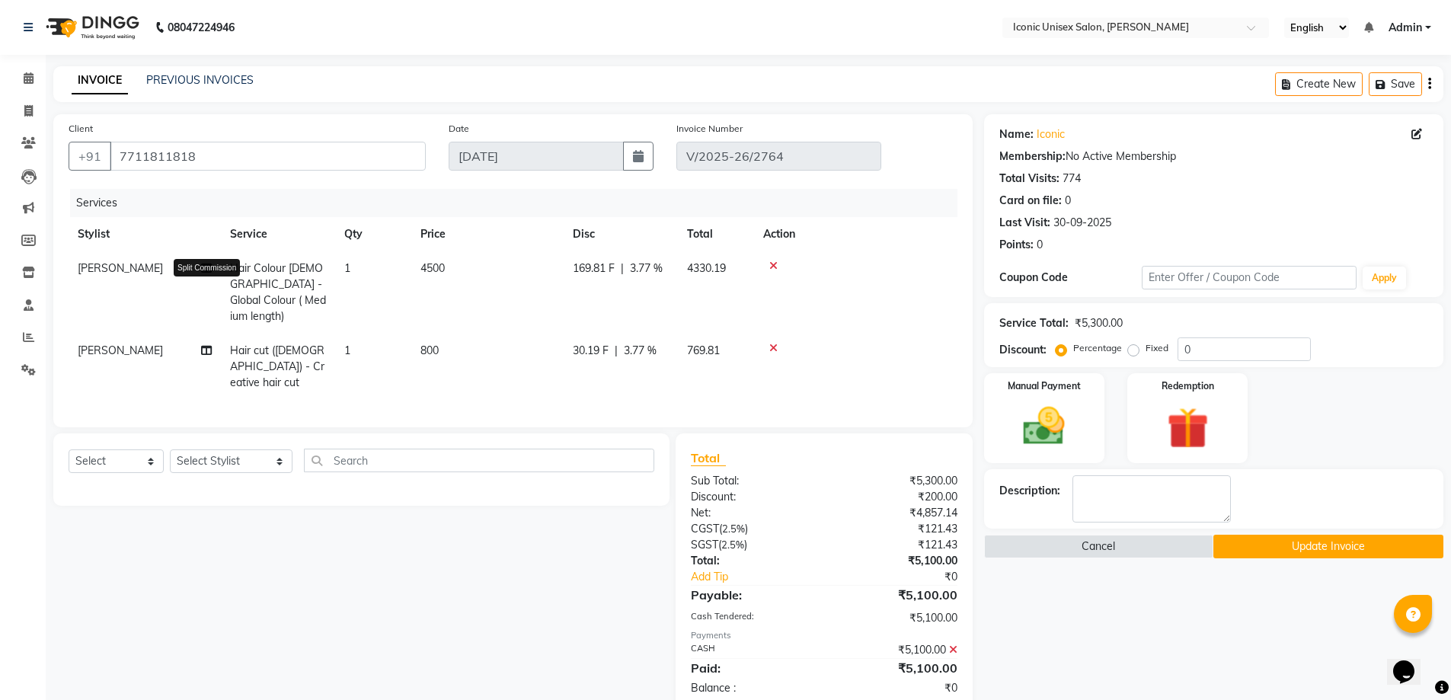
click at [206, 270] on icon at bounding box center [206, 268] width 11 height 11
select select "35036"
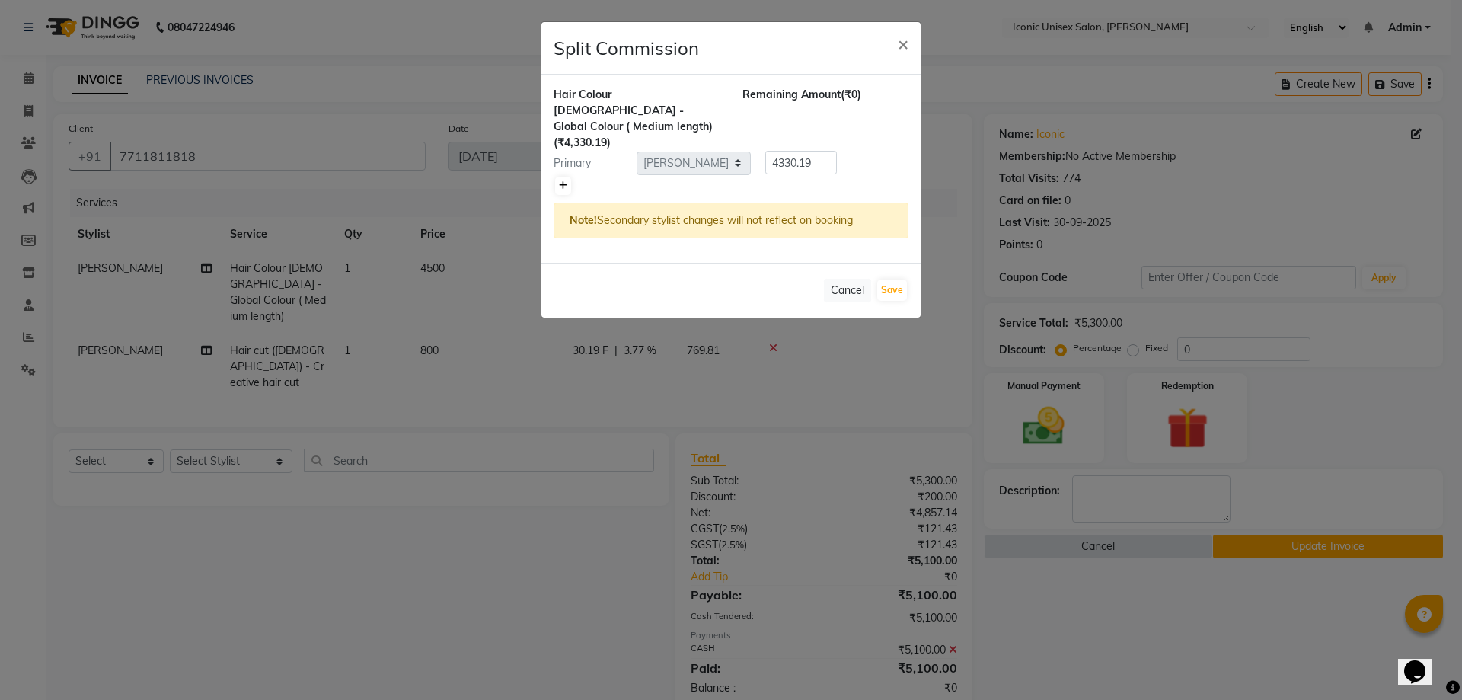
click at [570, 177] on link at bounding box center [563, 186] width 16 height 18
type input "2165.09"
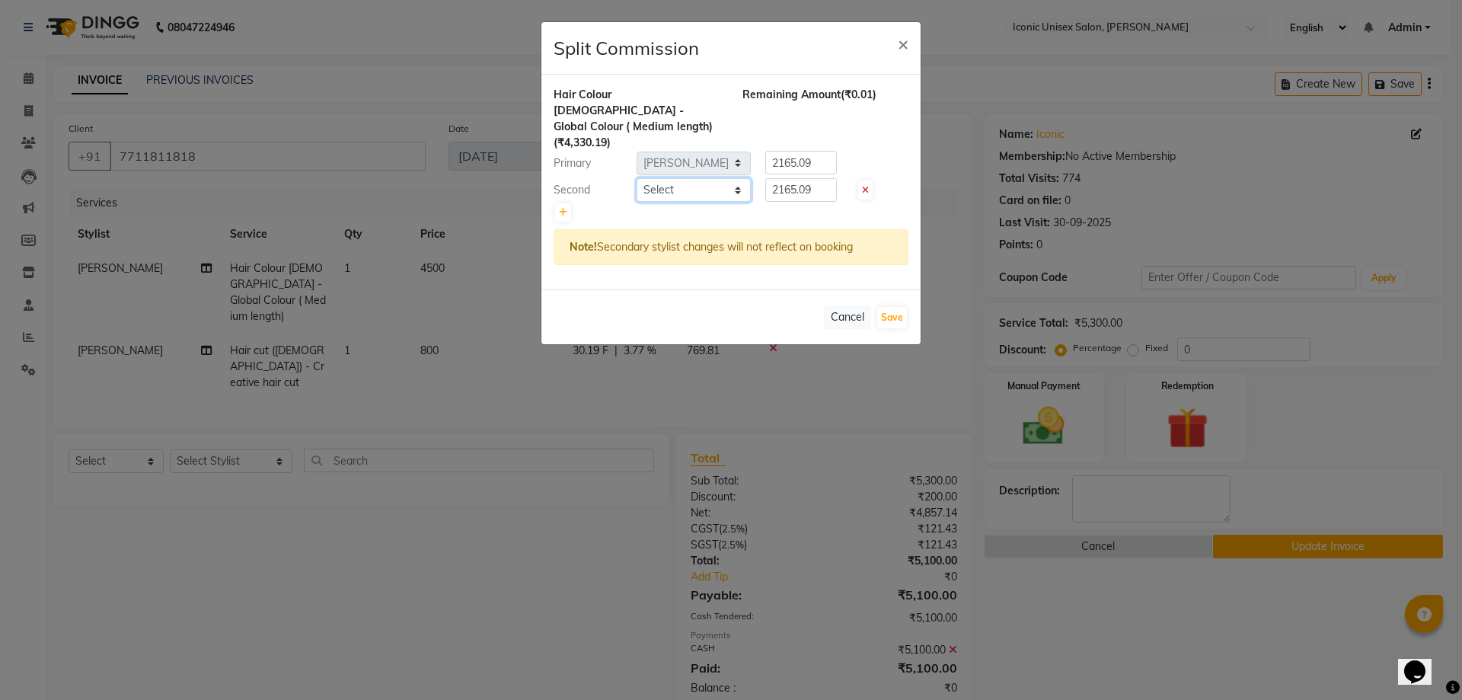
click at [649, 178] on select "Select [PERSON_NAME] [PERSON_NAME]. [PERSON_NAME] [PERSON_NAME] [PERSON_NAME]. …" at bounding box center [694, 190] width 114 height 24
select select "71402"
click at [637, 178] on select "Select [PERSON_NAME] [PERSON_NAME]. [PERSON_NAME] [PERSON_NAME] [PERSON_NAME]. …" at bounding box center [694, 190] width 114 height 24
click at [898, 308] on button "Save" at bounding box center [892, 317] width 30 height 21
select select "Select"
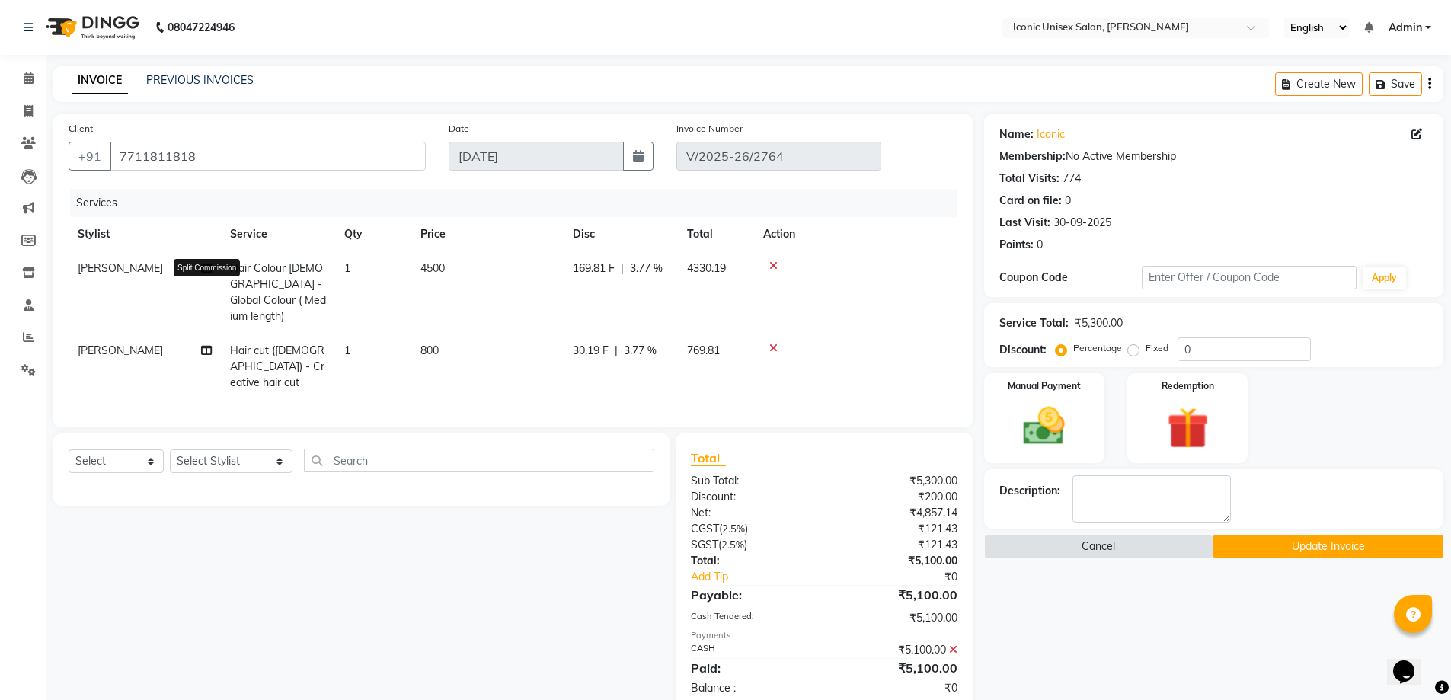
click at [205, 273] on icon at bounding box center [206, 268] width 11 height 11
select select "35036"
select select "71402"
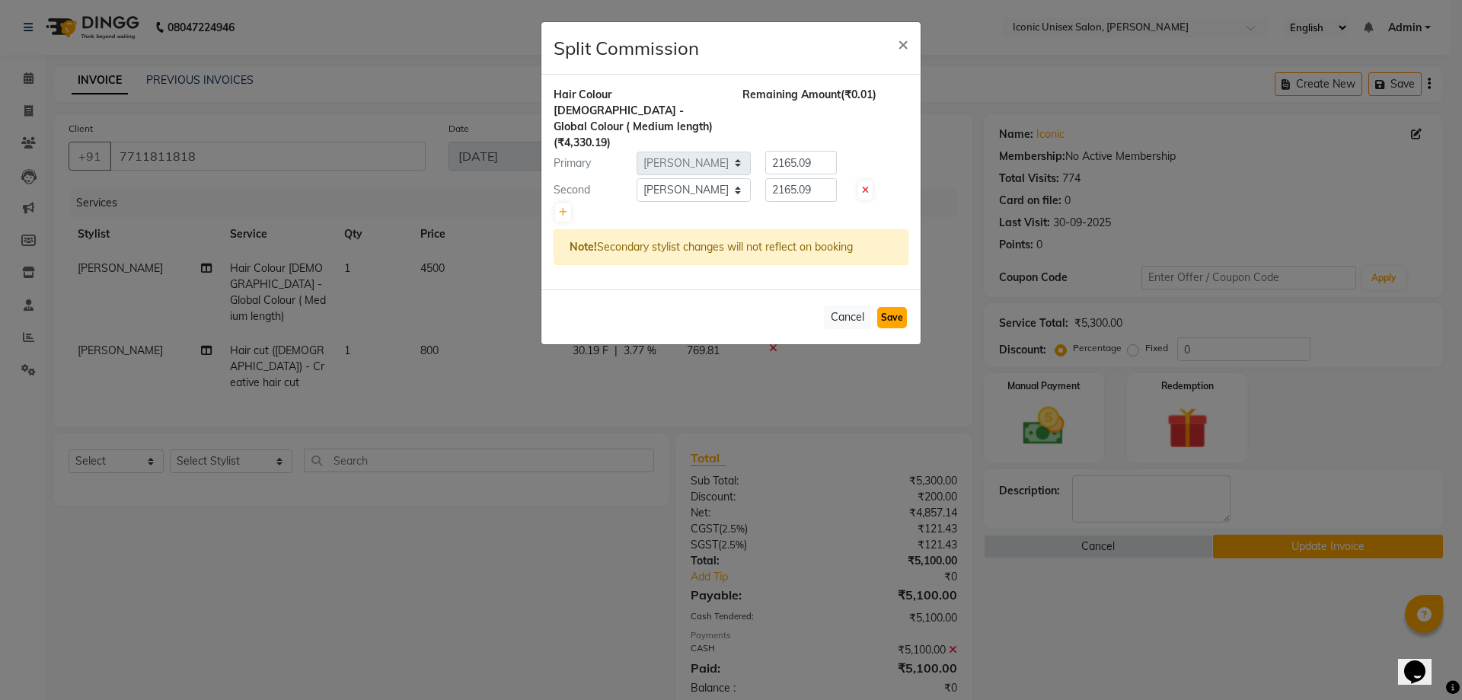
click at [897, 307] on button "Save" at bounding box center [892, 317] width 30 height 21
select select "Select"
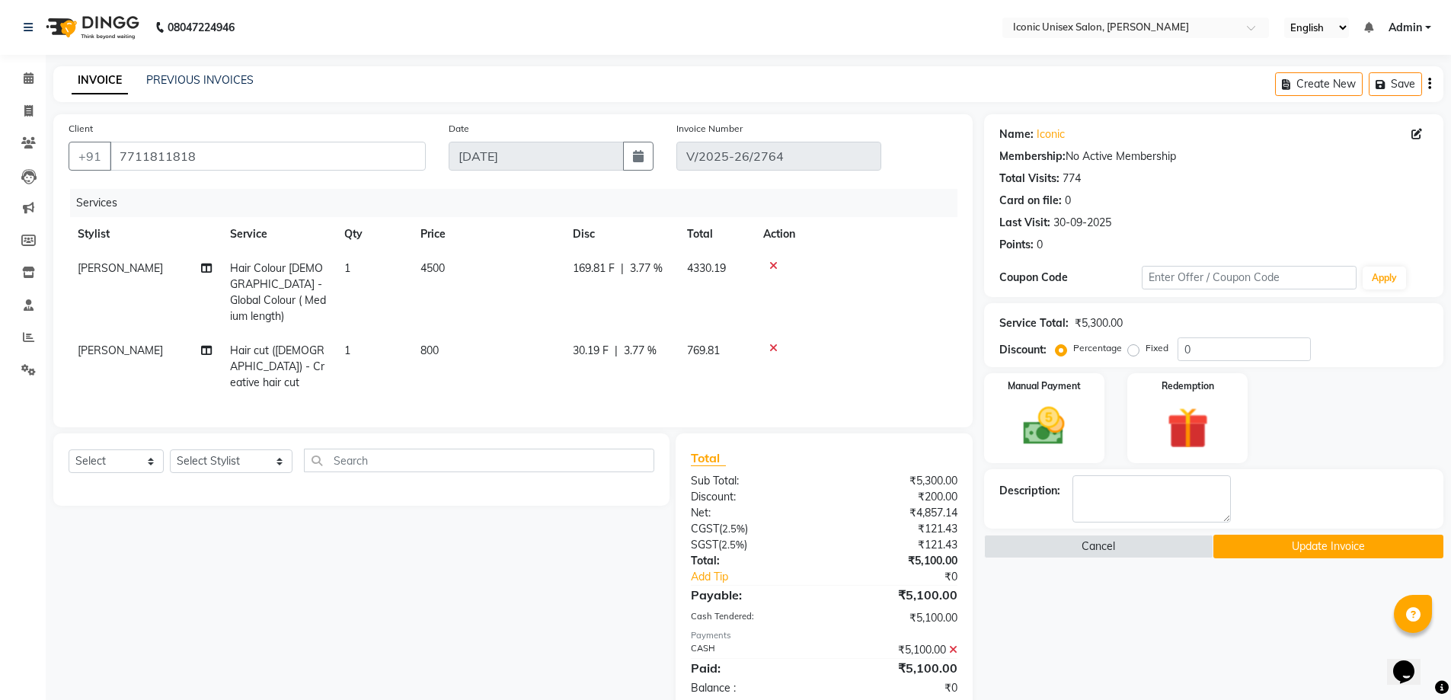
click at [1311, 540] on button "Update Invoice" at bounding box center [1328, 547] width 230 height 24
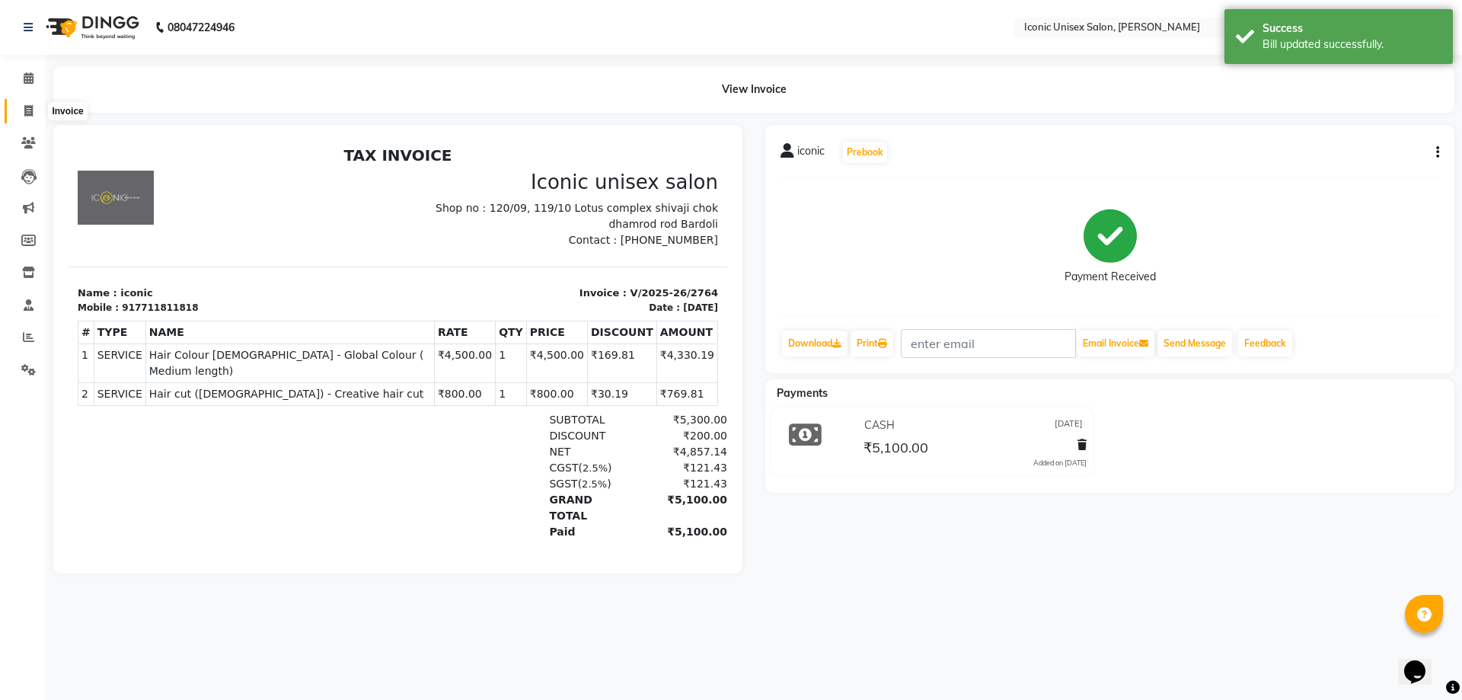
click at [24, 114] on icon at bounding box center [28, 110] width 8 height 11
select select "3884"
select select "service"
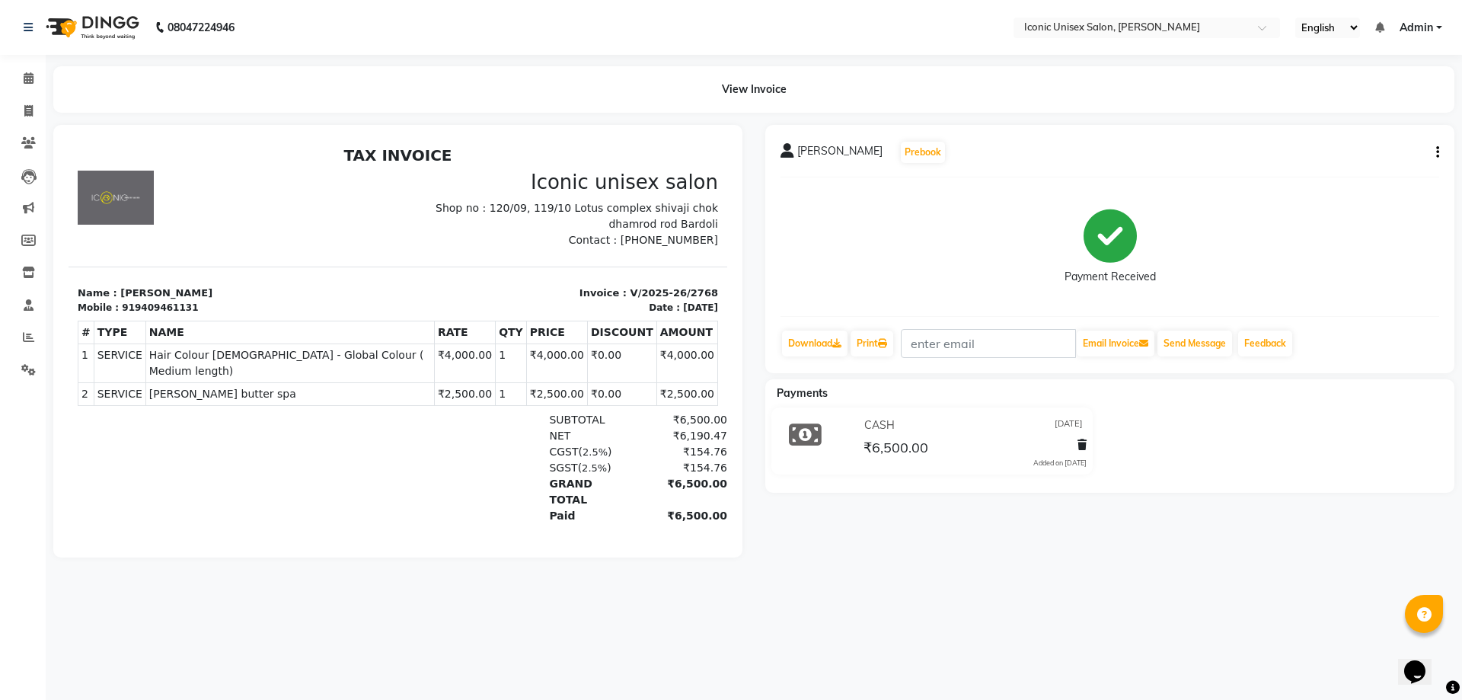
click at [1434, 150] on button "button" at bounding box center [1434, 153] width 9 height 16
click at [1362, 169] on div "Edit Invoice" at bounding box center [1362, 171] width 104 height 19
select select "service"
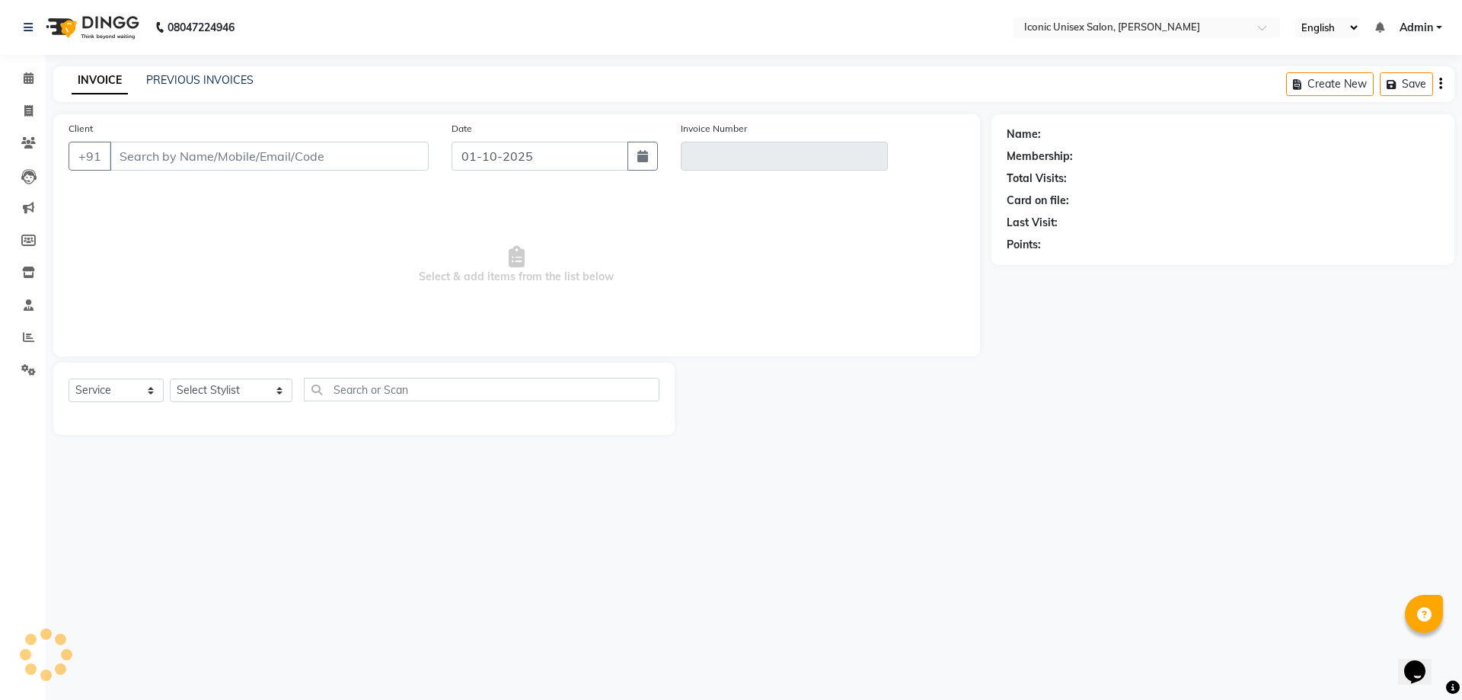
type input "9409461131"
type input "V/2025-26/2768"
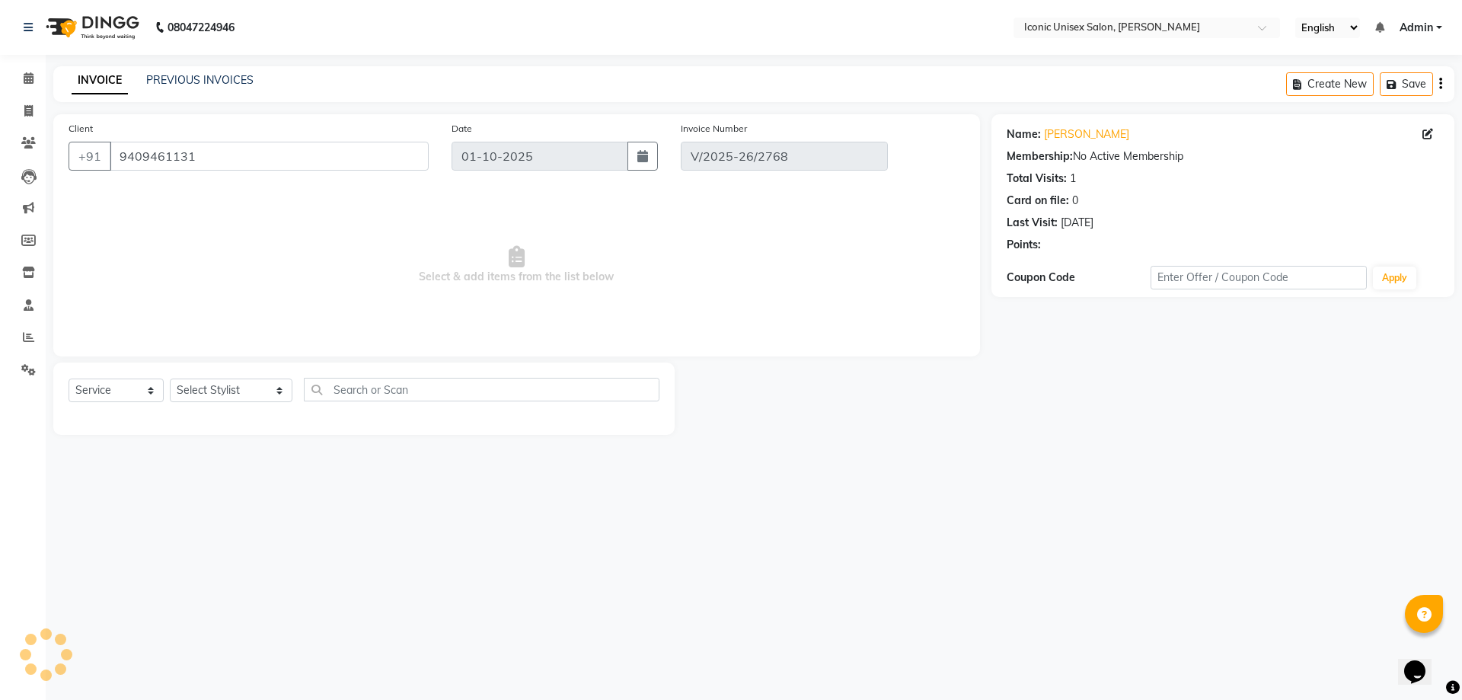
type input "[DATE]"
select select "select"
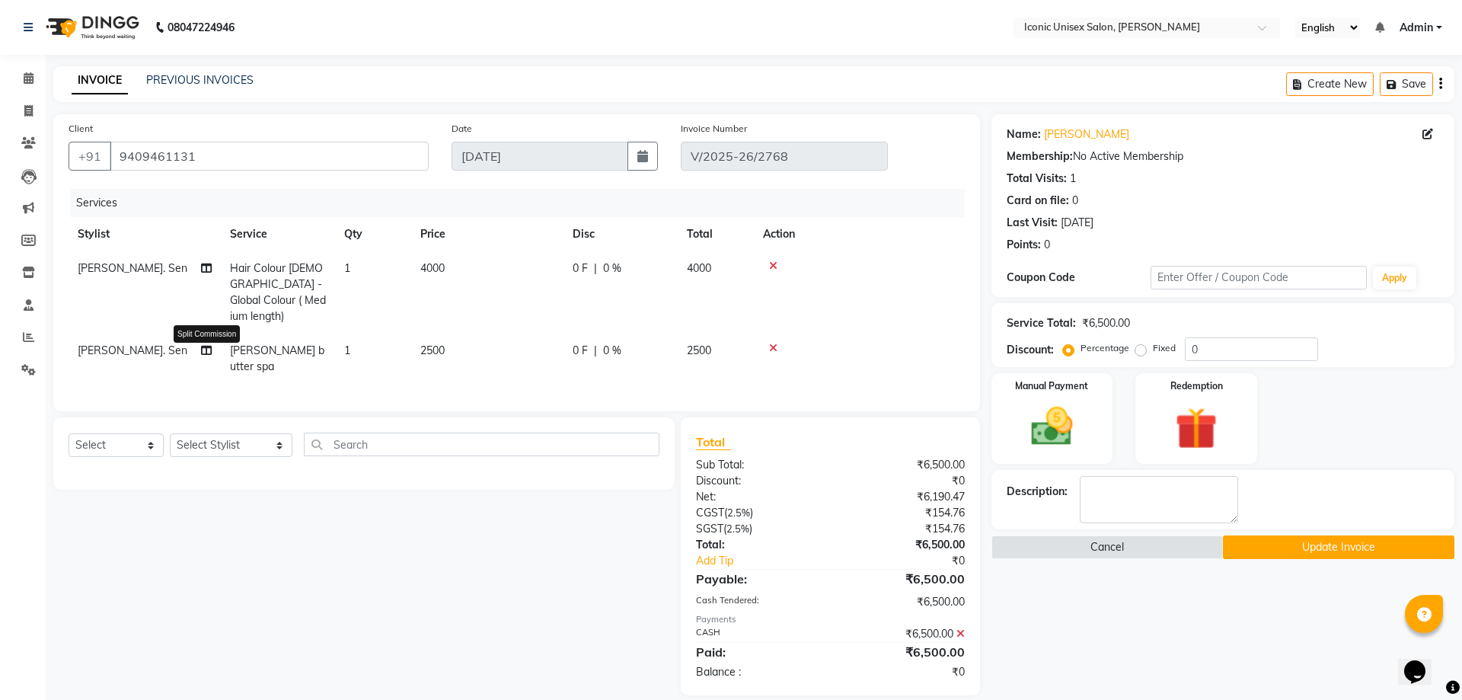
click at [203, 345] on icon at bounding box center [206, 350] width 11 height 11
select select "21053"
select select "35036"
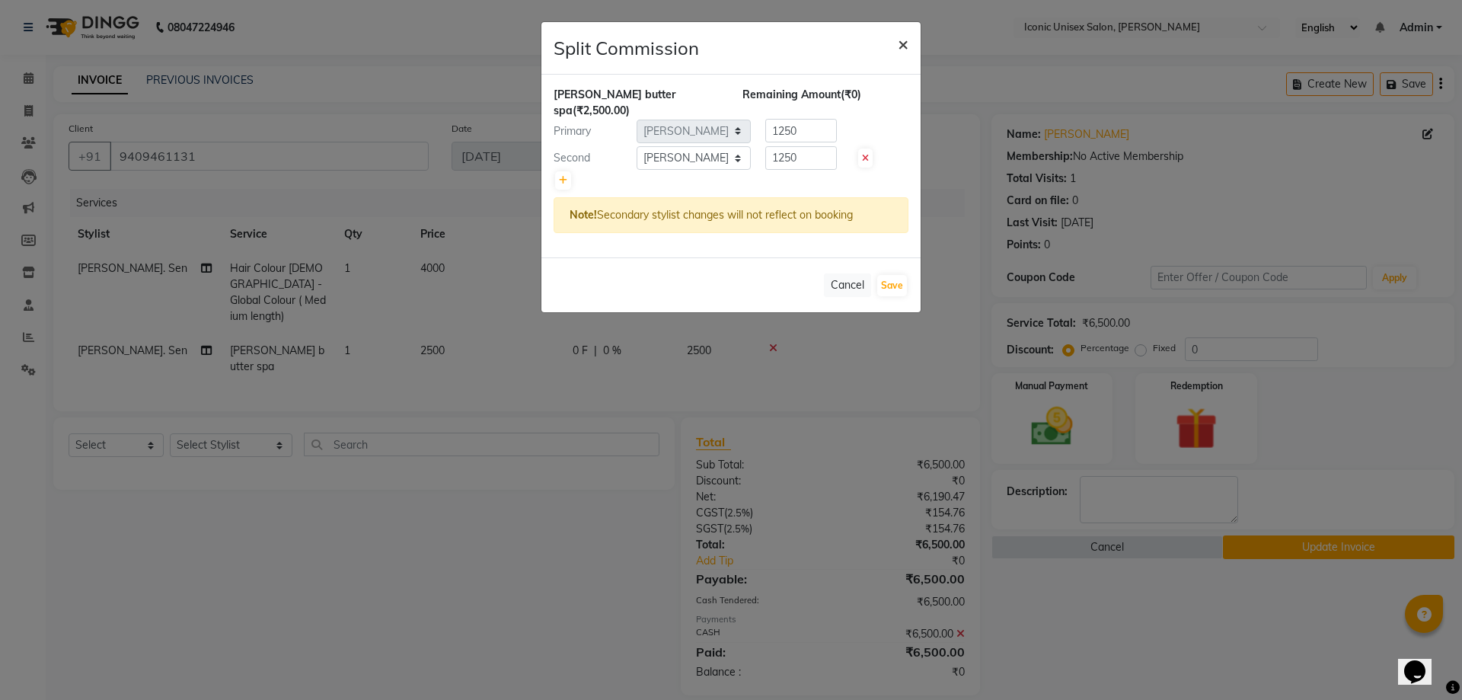
click at [900, 40] on span "×" at bounding box center [903, 43] width 11 height 23
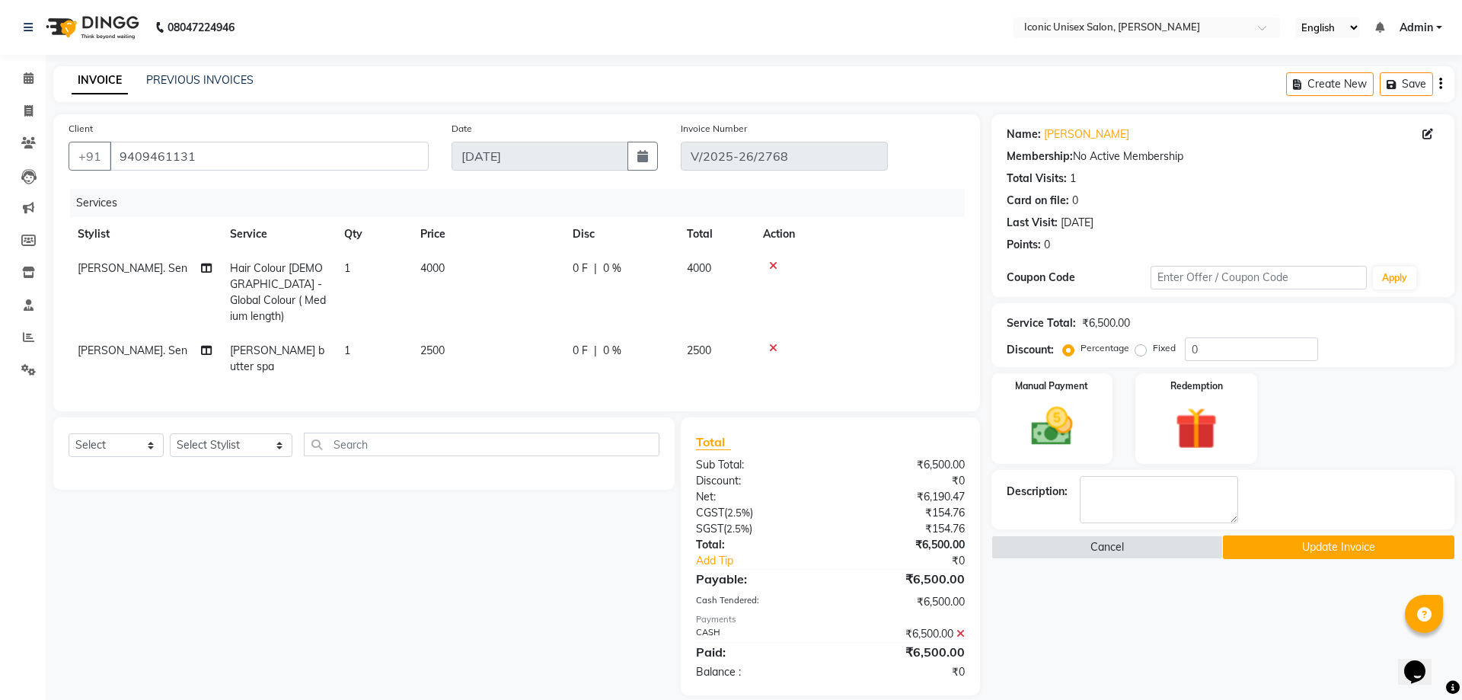
click at [159, 334] on td "[PERSON_NAME]. Sen" at bounding box center [145, 359] width 152 height 50
select select "21053"
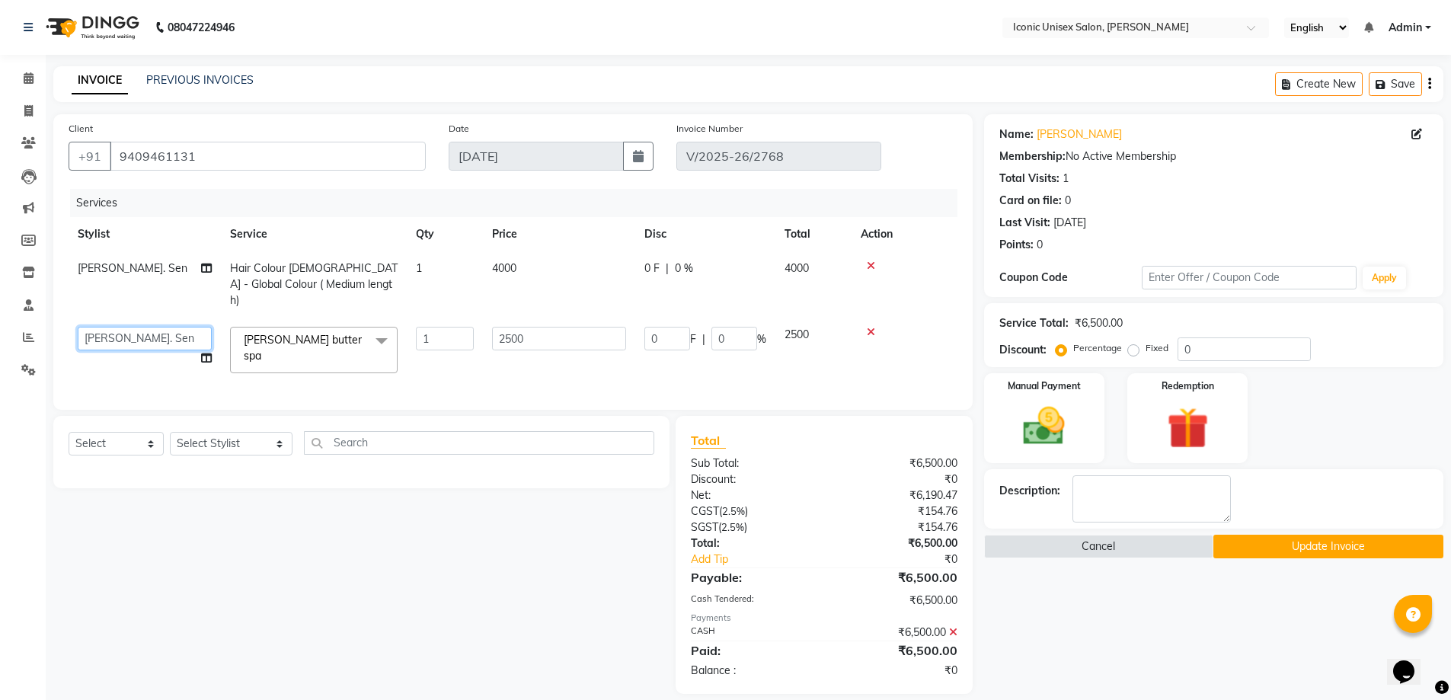
click at [164, 327] on select "Aakansha Anita Ayush Bhavesh. Sen Bhavik Bhumika Eliza. Mehta Harsh Khushboo Na…" at bounding box center [145, 339] width 134 height 24
select select "71402"
click at [1332, 541] on button "Update Invoice" at bounding box center [1328, 547] width 230 height 24
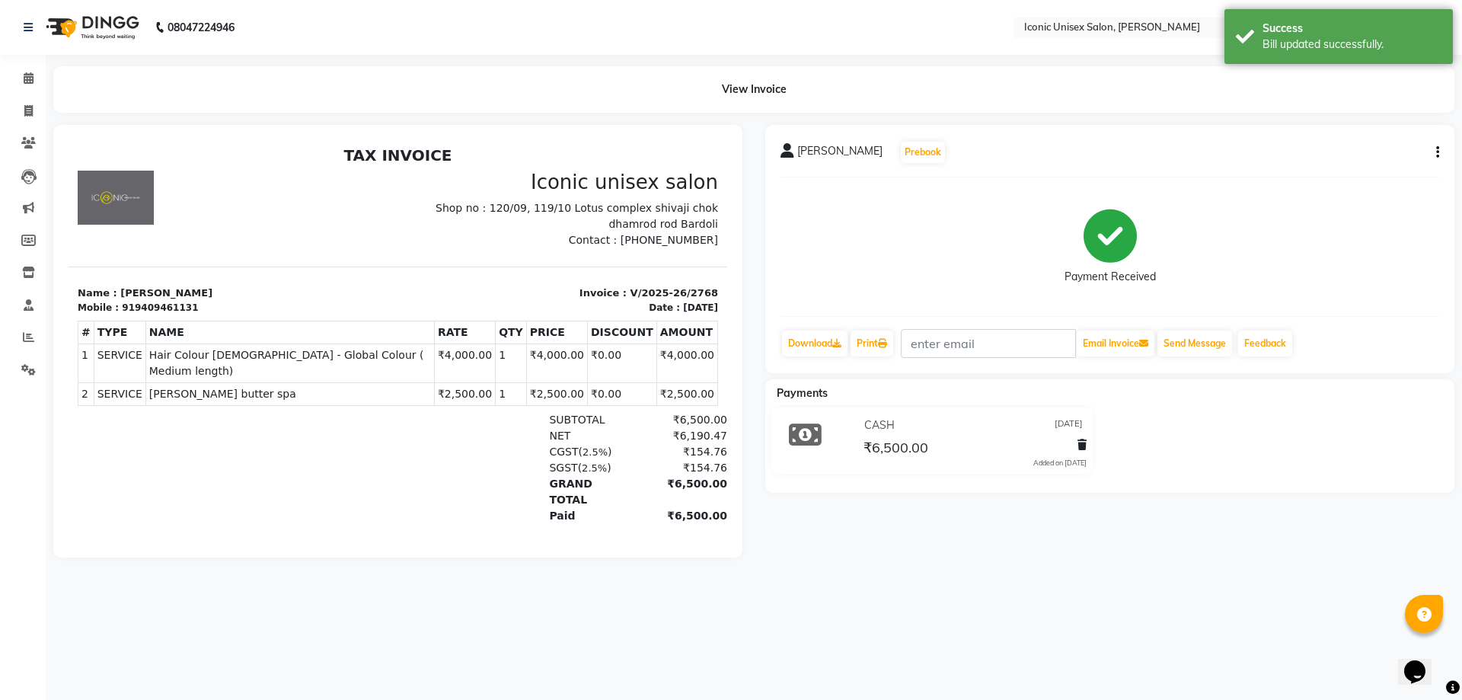
click at [1435, 145] on button "button" at bounding box center [1434, 153] width 9 height 16
click at [1393, 135] on div "Split Service Amount" at bounding box center [1362, 133] width 104 height 19
select select "21053"
select select "35036"
select select "71402"
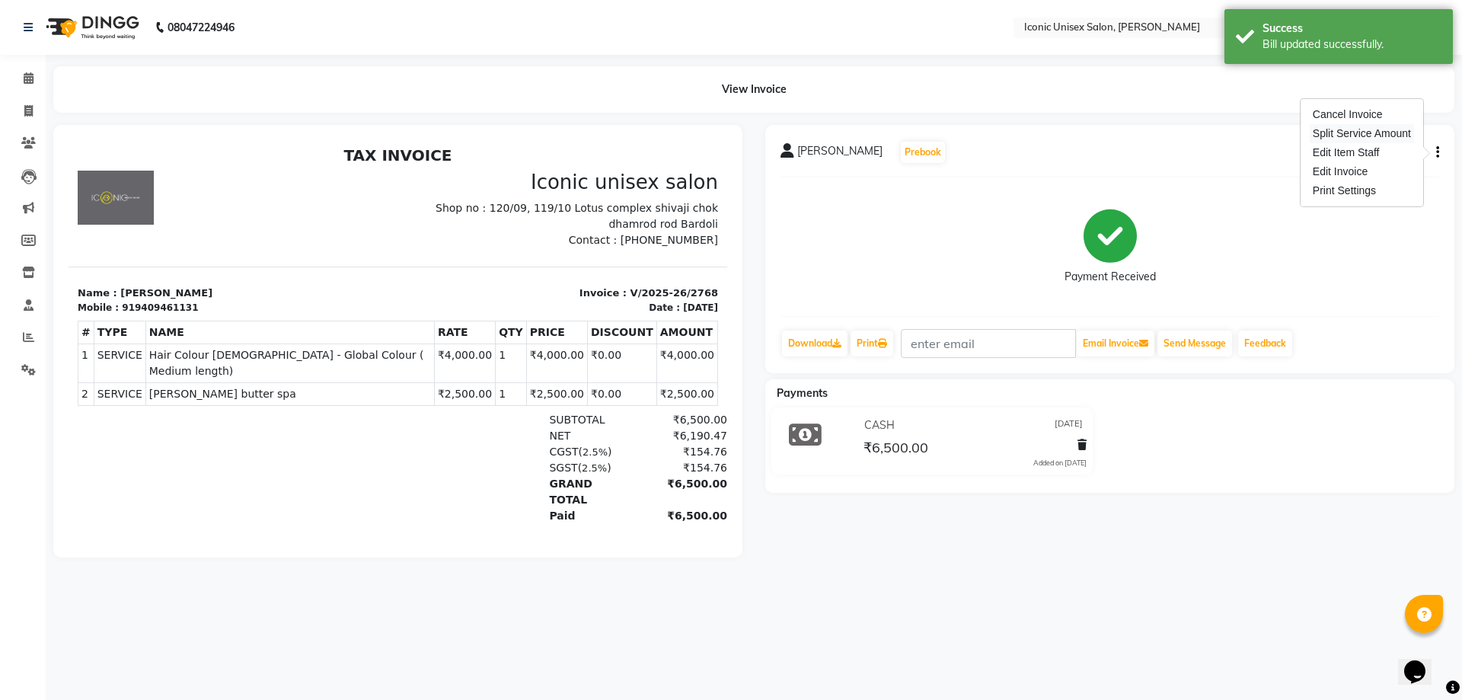
select select "35036"
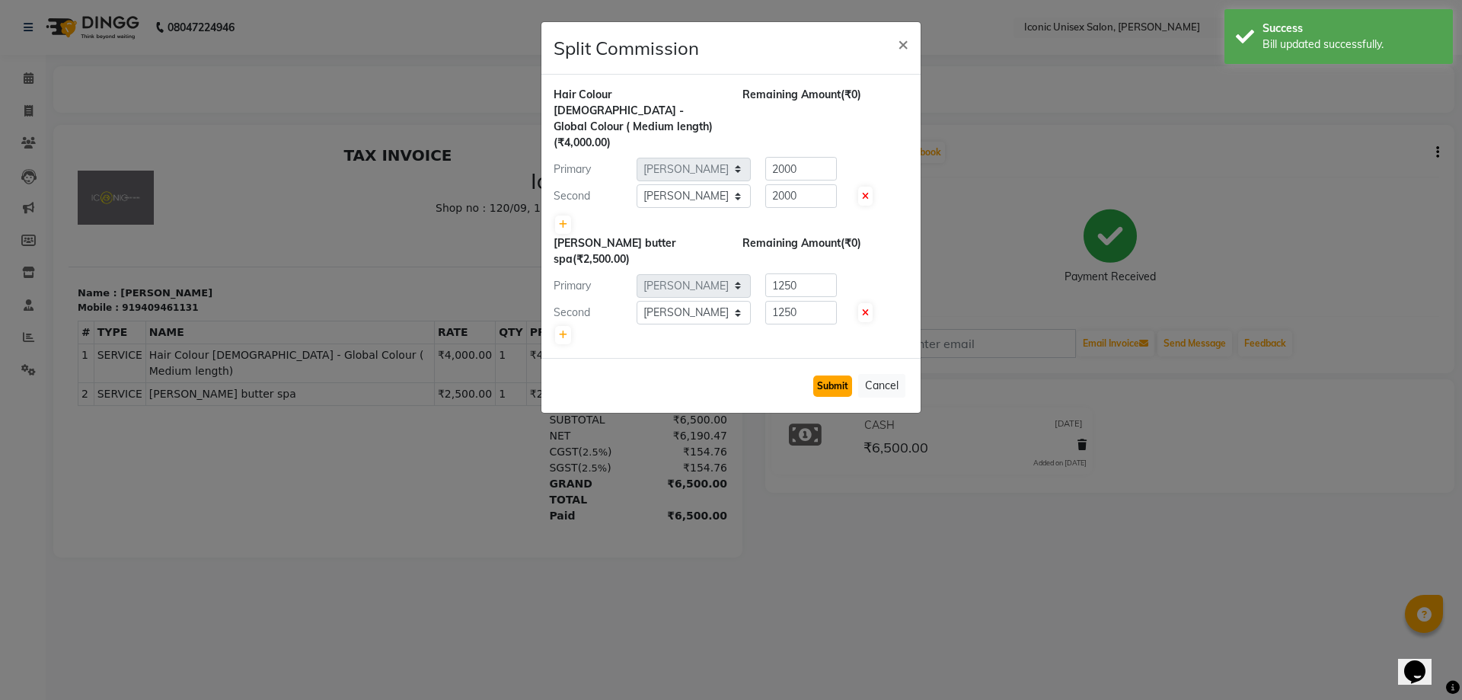
click at [822, 375] on button "Submit" at bounding box center [832, 385] width 39 height 21
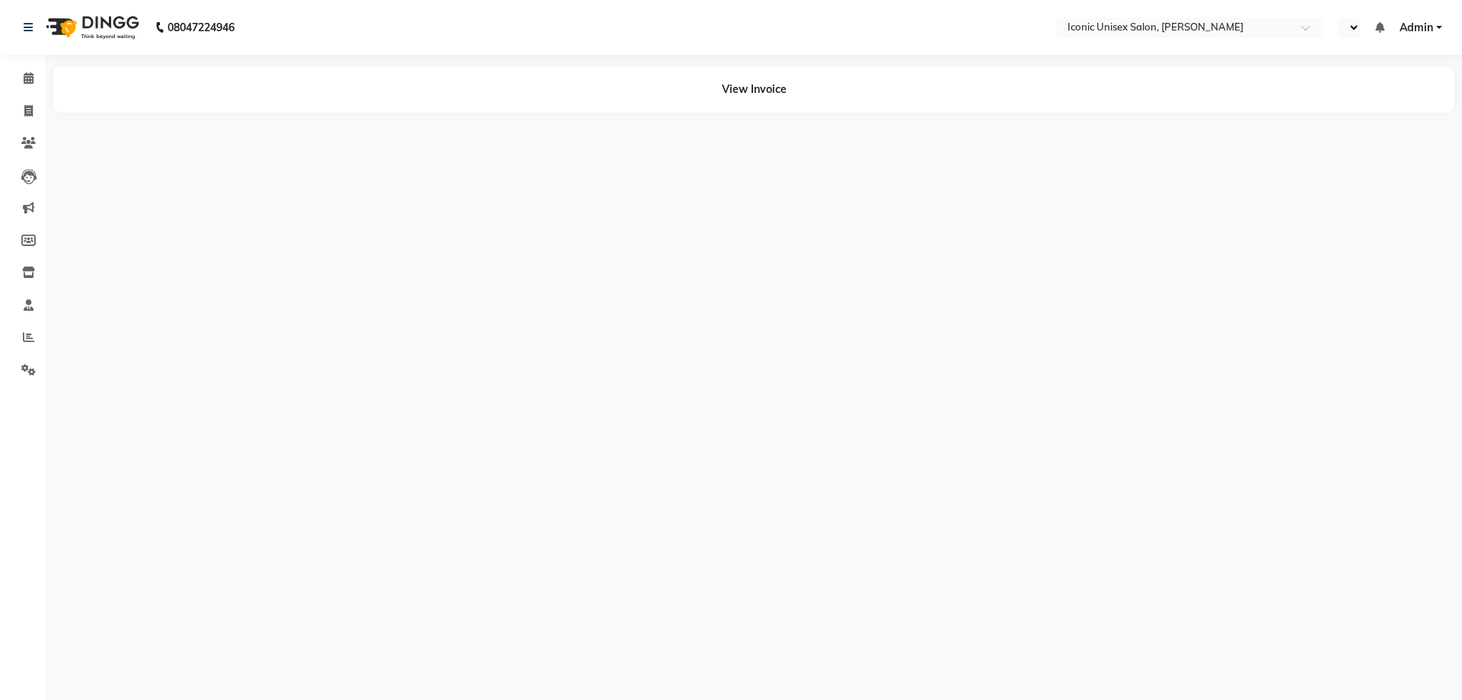
select select "en"
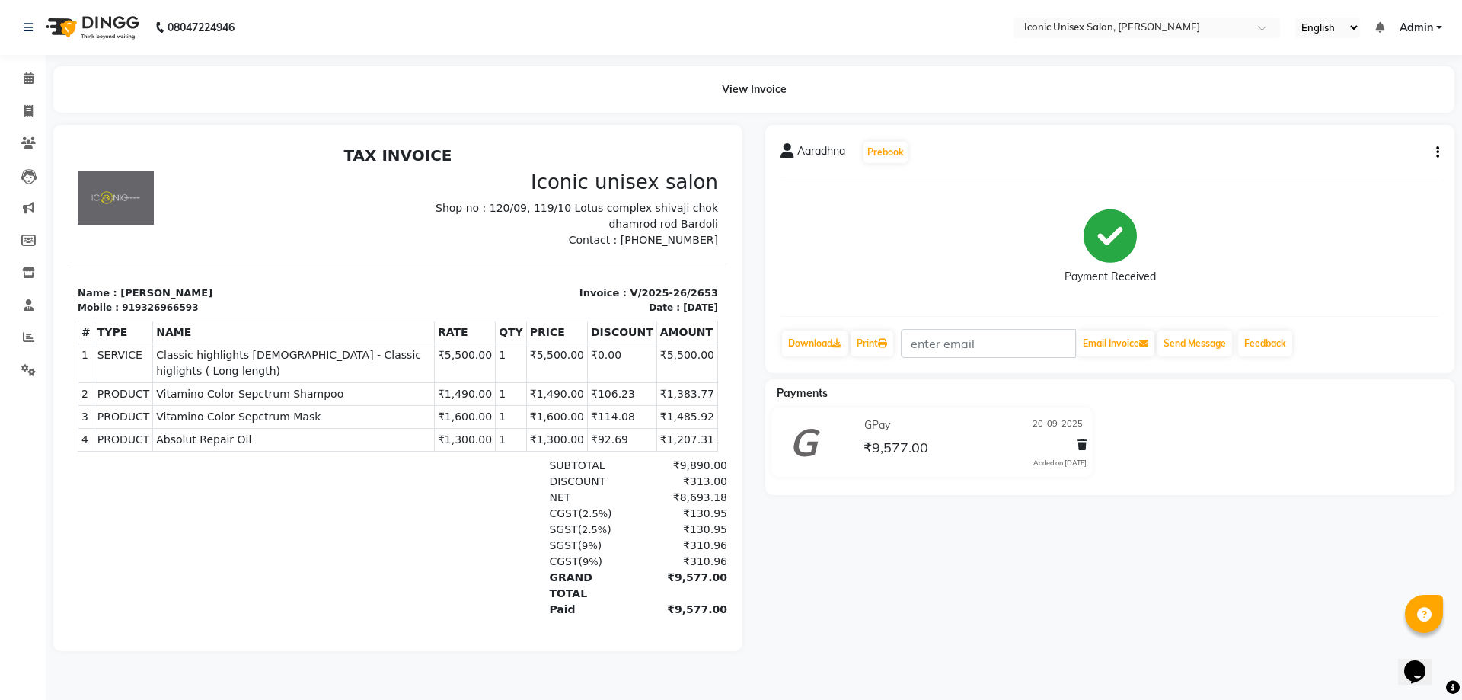
click at [1437, 152] on icon "button" at bounding box center [1437, 152] width 3 height 1
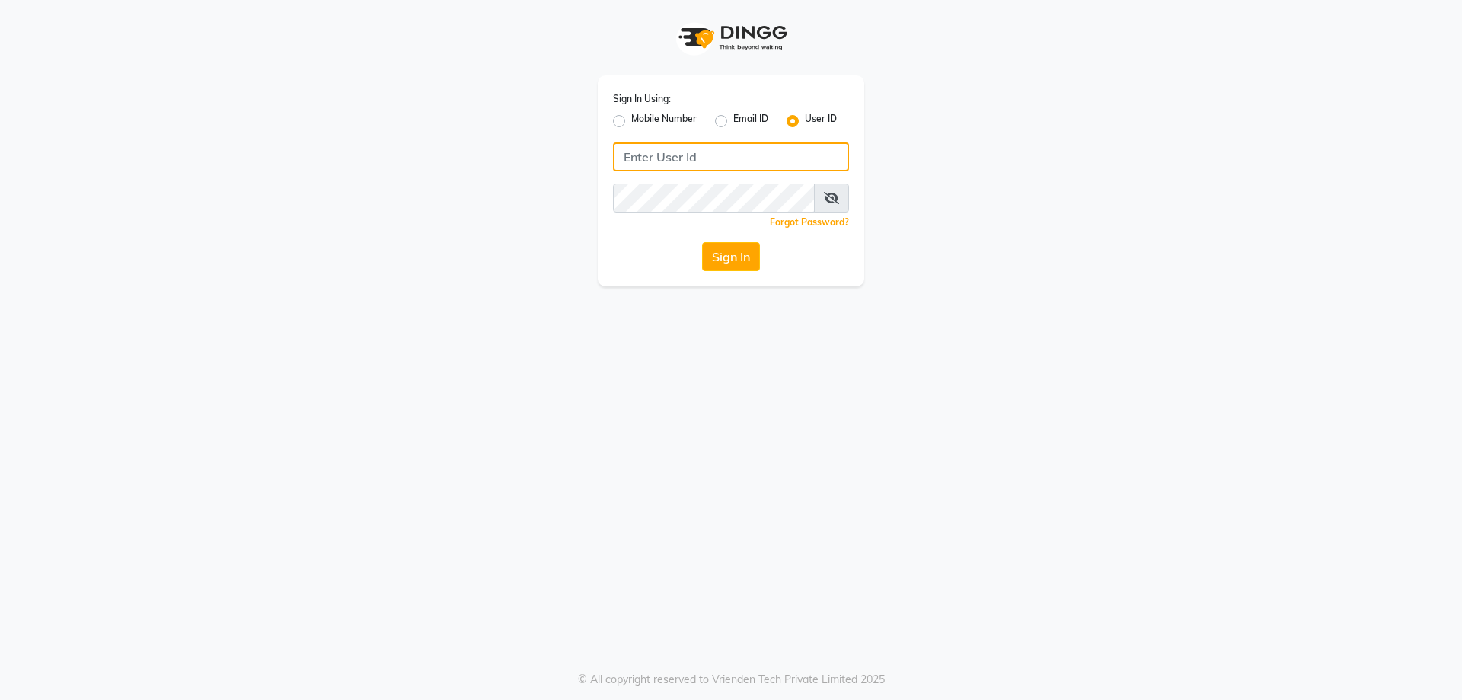
click at [709, 165] on input "Username" at bounding box center [731, 156] width 236 height 29
type input "iconic"
click at [719, 273] on div "Sign In Using: Mobile Number Email ID User ID iconic Remember me Forgot Passwor…" at bounding box center [731, 180] width 267 height 211
click at [730, 260] on button "Sign In" at bounding box center [731, 256] width 58 height 29
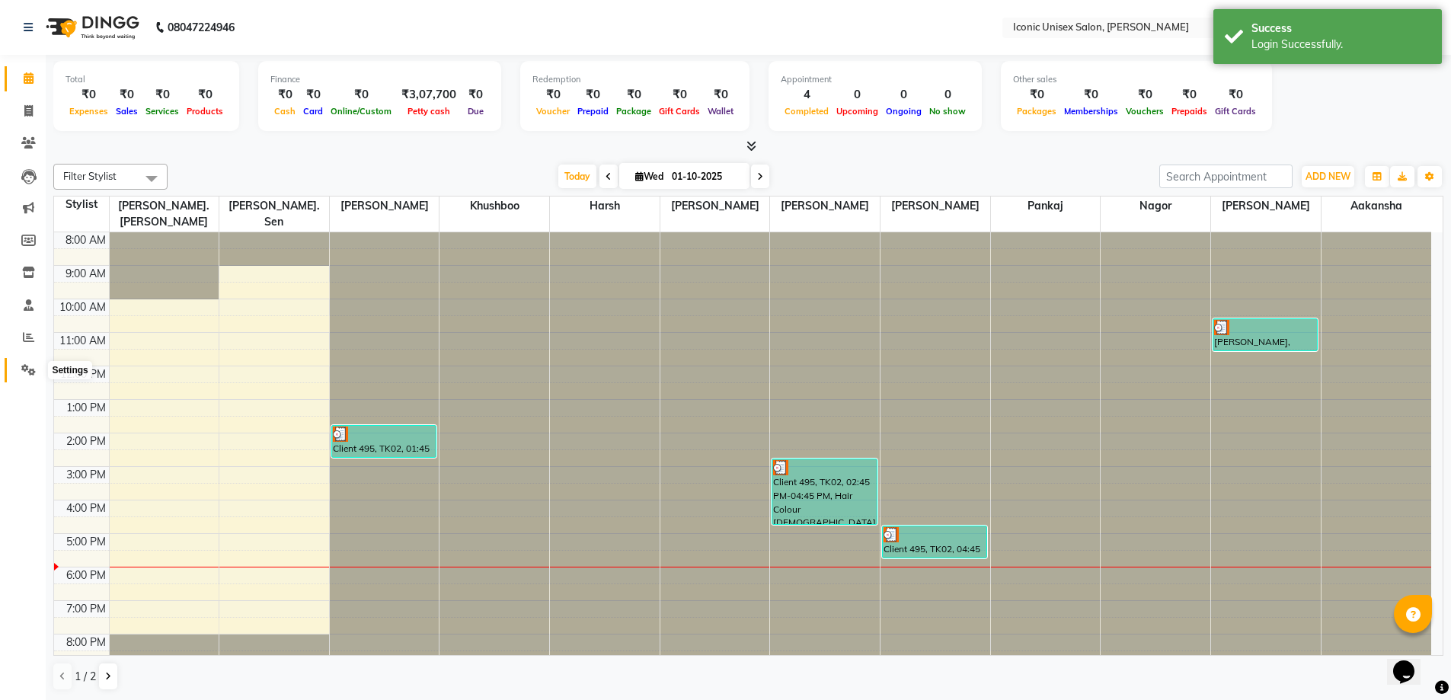
click at [30, 366] on icon at bounding box center [28, 369] width 14 height 11
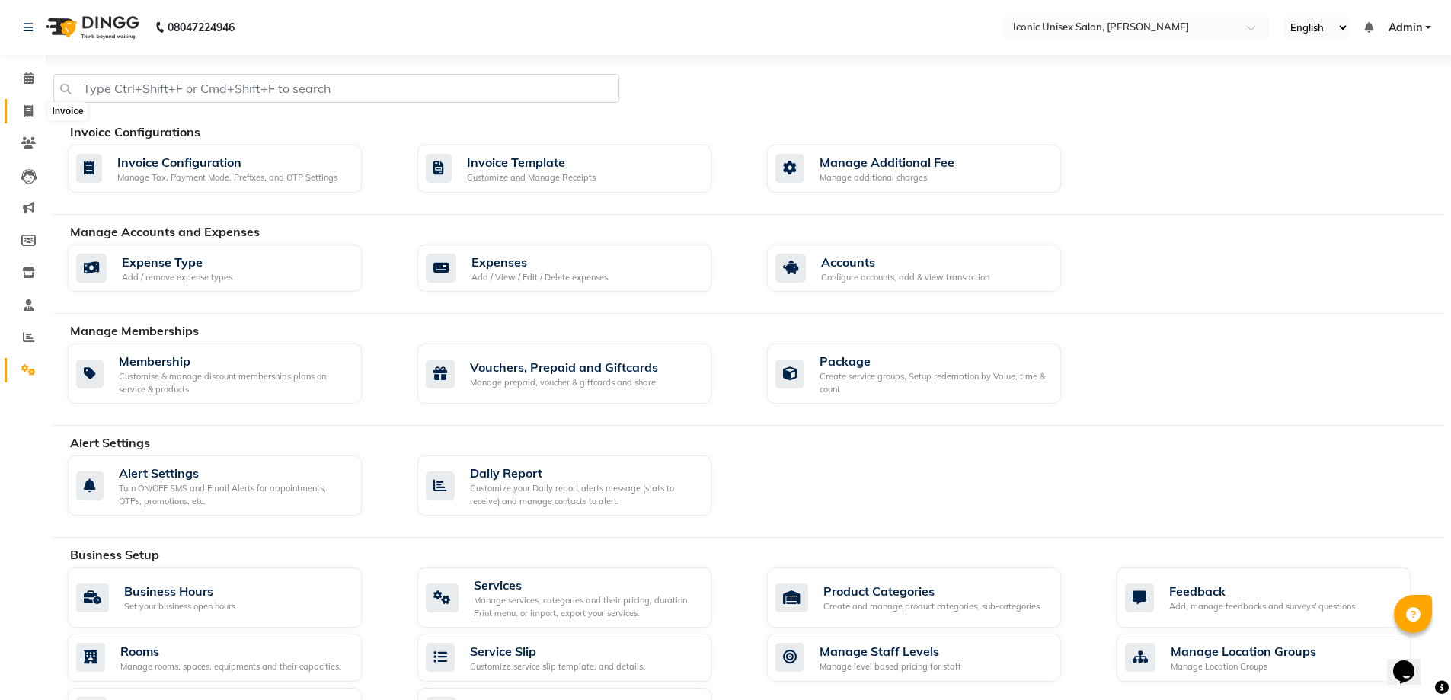
click at [28, 111] on icon at bounding box center [28, 110] width 8 height 11
select select "service"
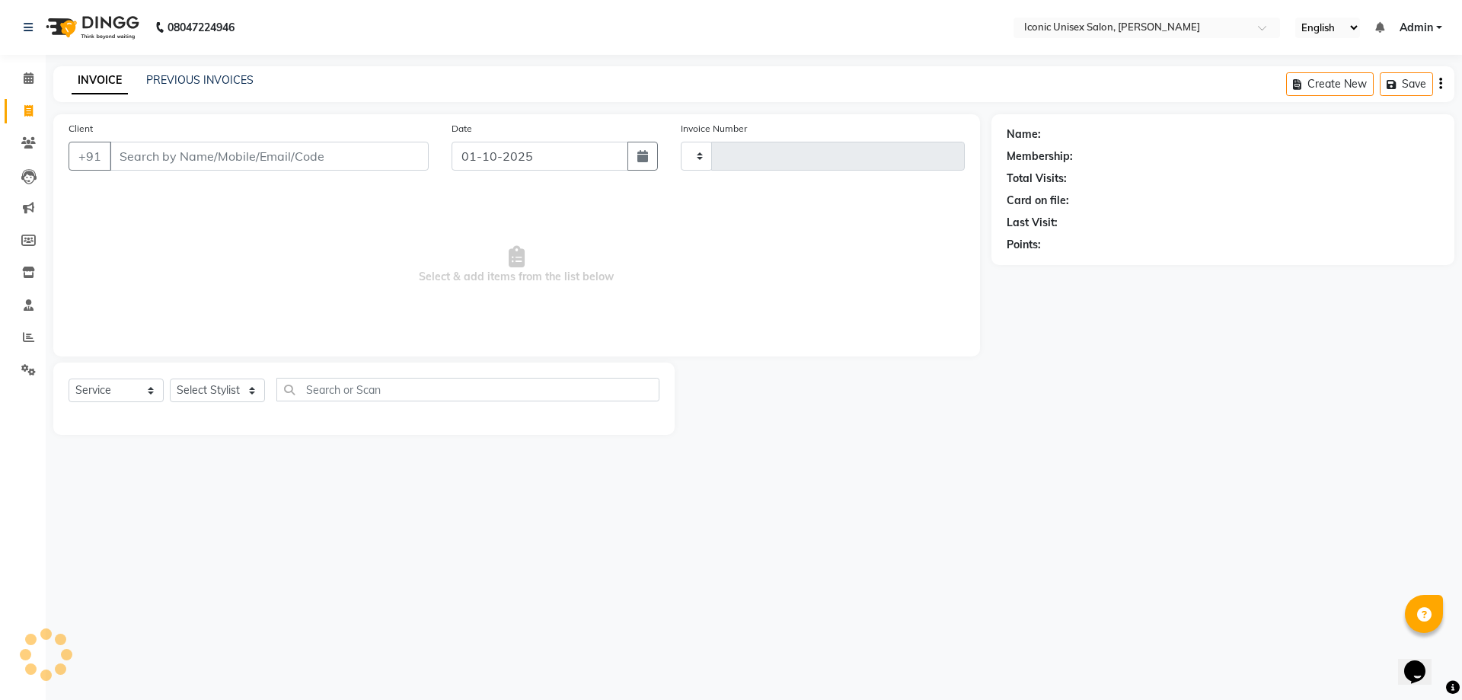
type input "2886"
select select "3884"
click at [30, 107] on icon at bounding box center [28, 110] width 8 height 11
select select "3884"
select select "service"
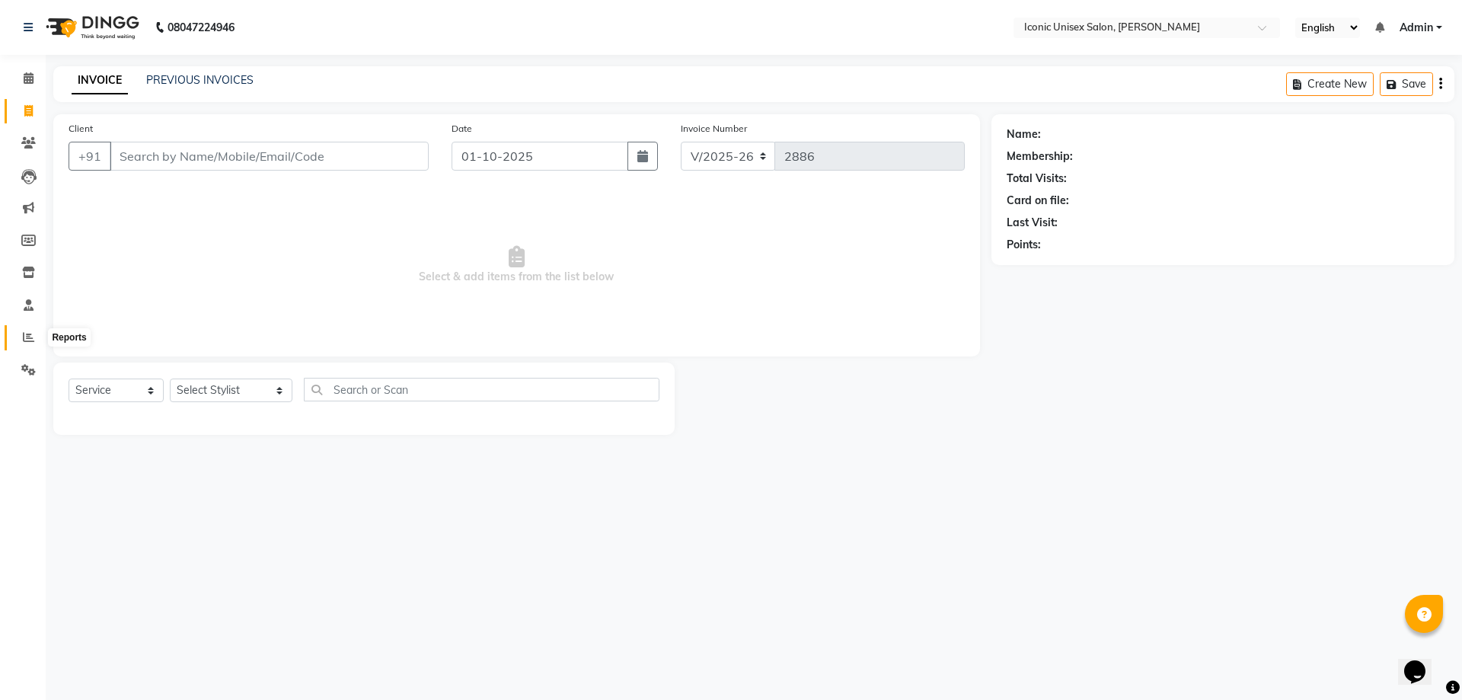
click at [30, 331] on span at bounding box center [28, 338] width 27 height 18
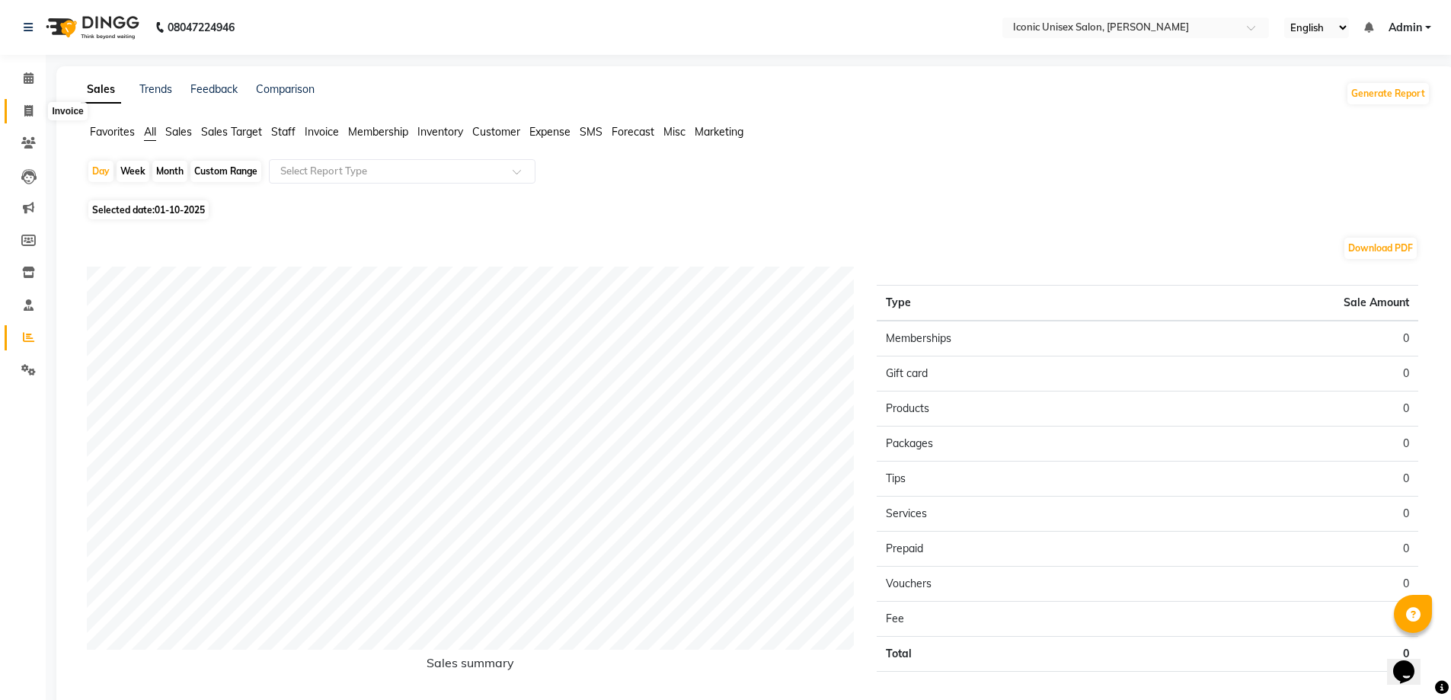
click at [24, 109] on icon at bounding box center [28, 110] width 8 height 11
select select "service"
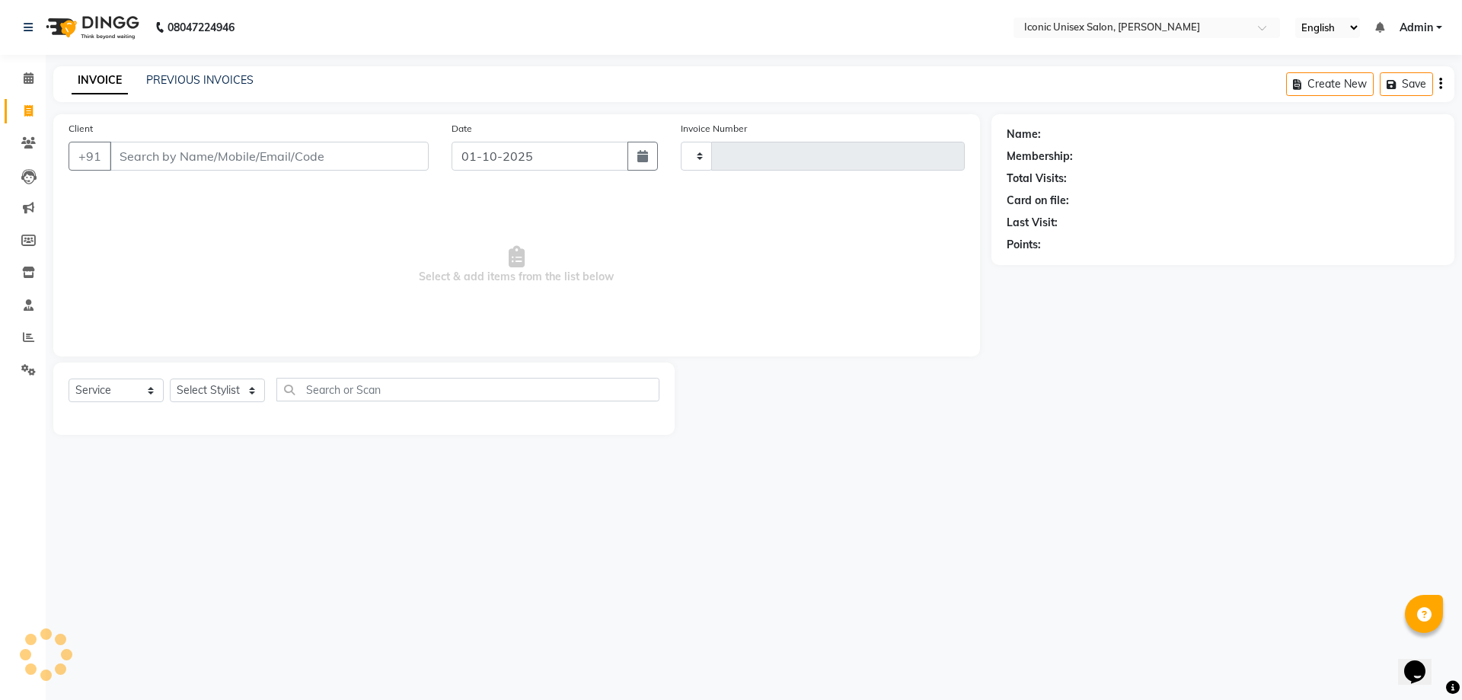
type input "2886"
select select "3884"
click at [225, 78] on link "PREVIOUS INVOICES" at bounding box center [199, 80] width 107 height 14
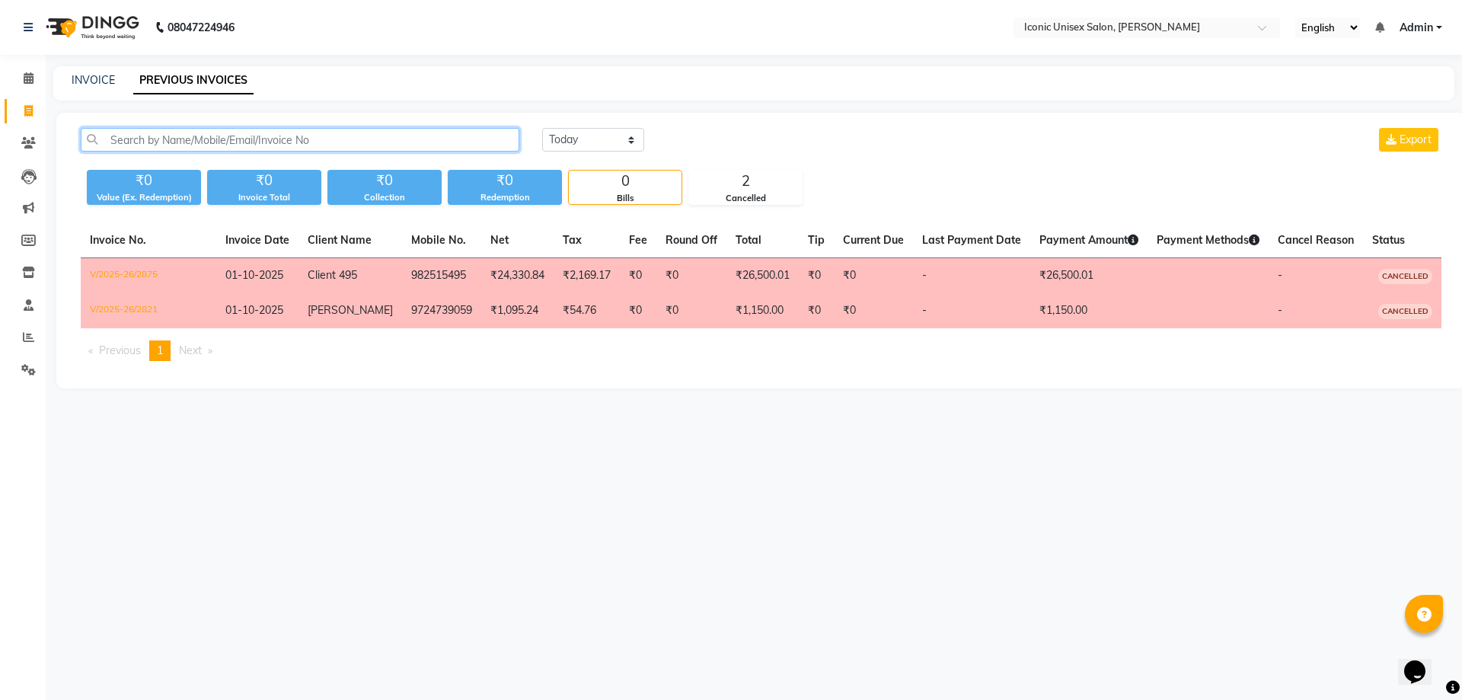
click at [305, 141] on input "text" at bounding box center [300, 140] width 439 height 24
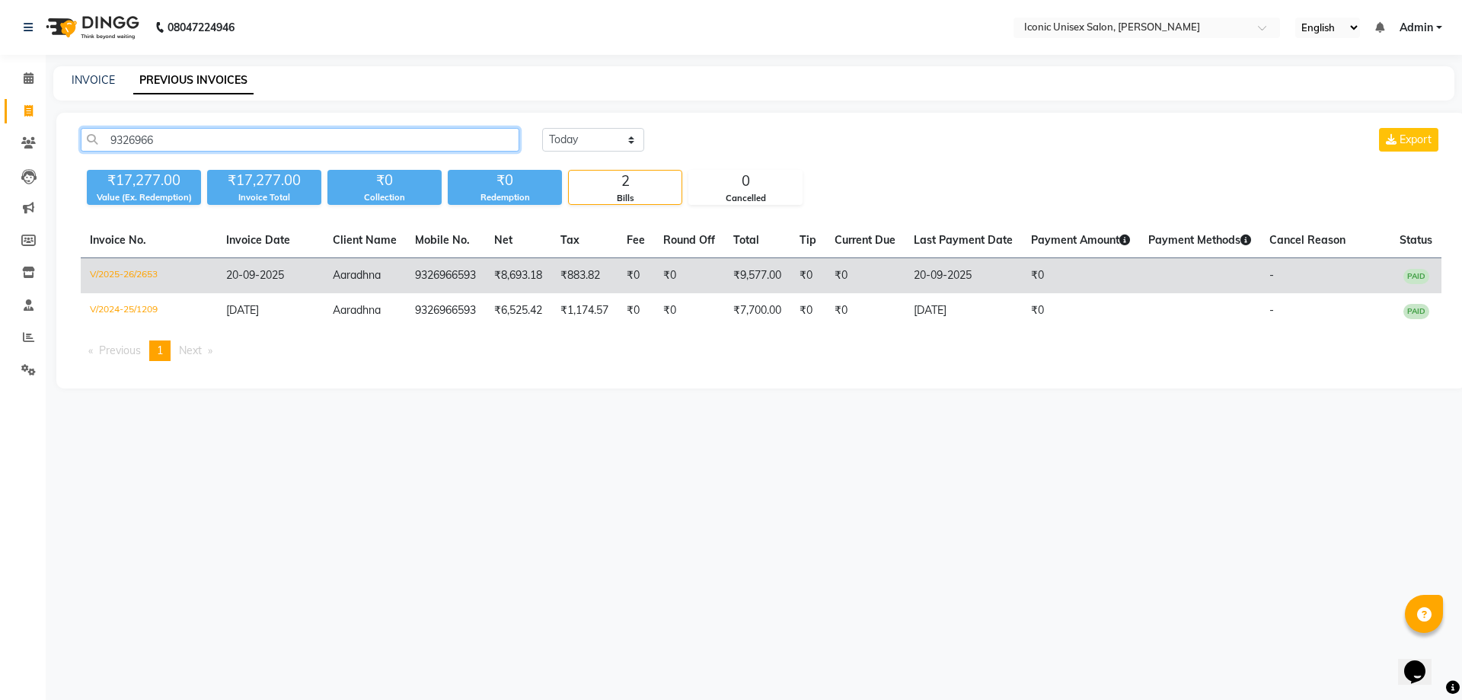
type input "9326966"
click at [695, 275] on td "₹0" at bounding box center [689, 276] width 70 height 36
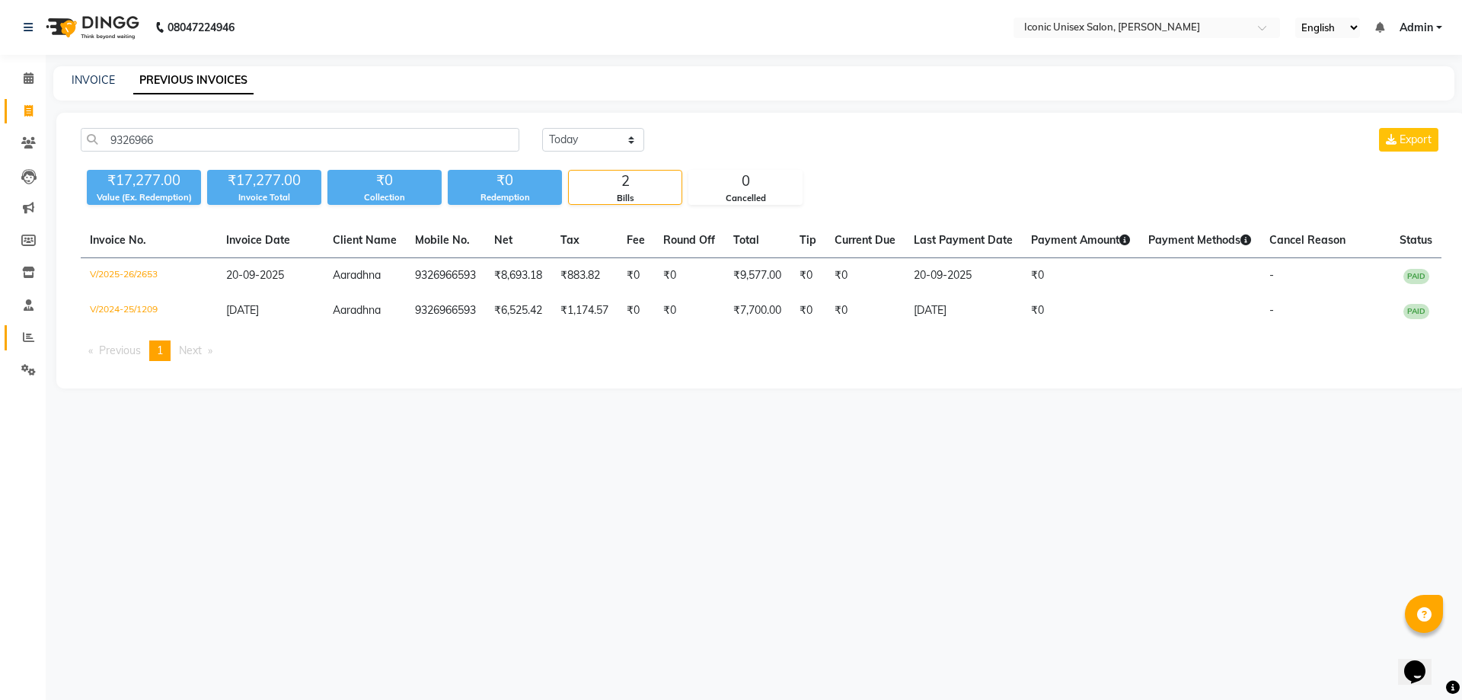
click at [25, 331] on span at bounding box center [28, 338] width 27 height 18
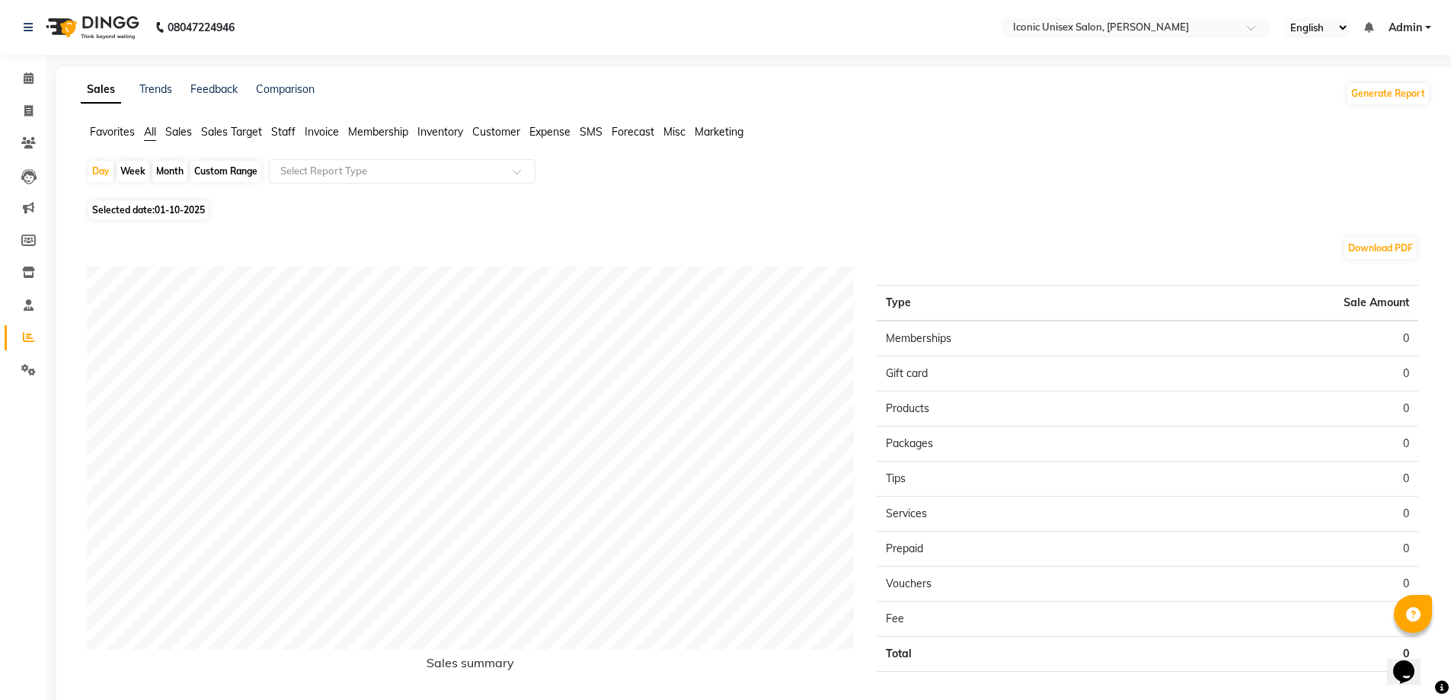
click at [168, 172] on div "Month" at bounding box center [169, 171] width 35 height 21
select select "10"
select select "2025"
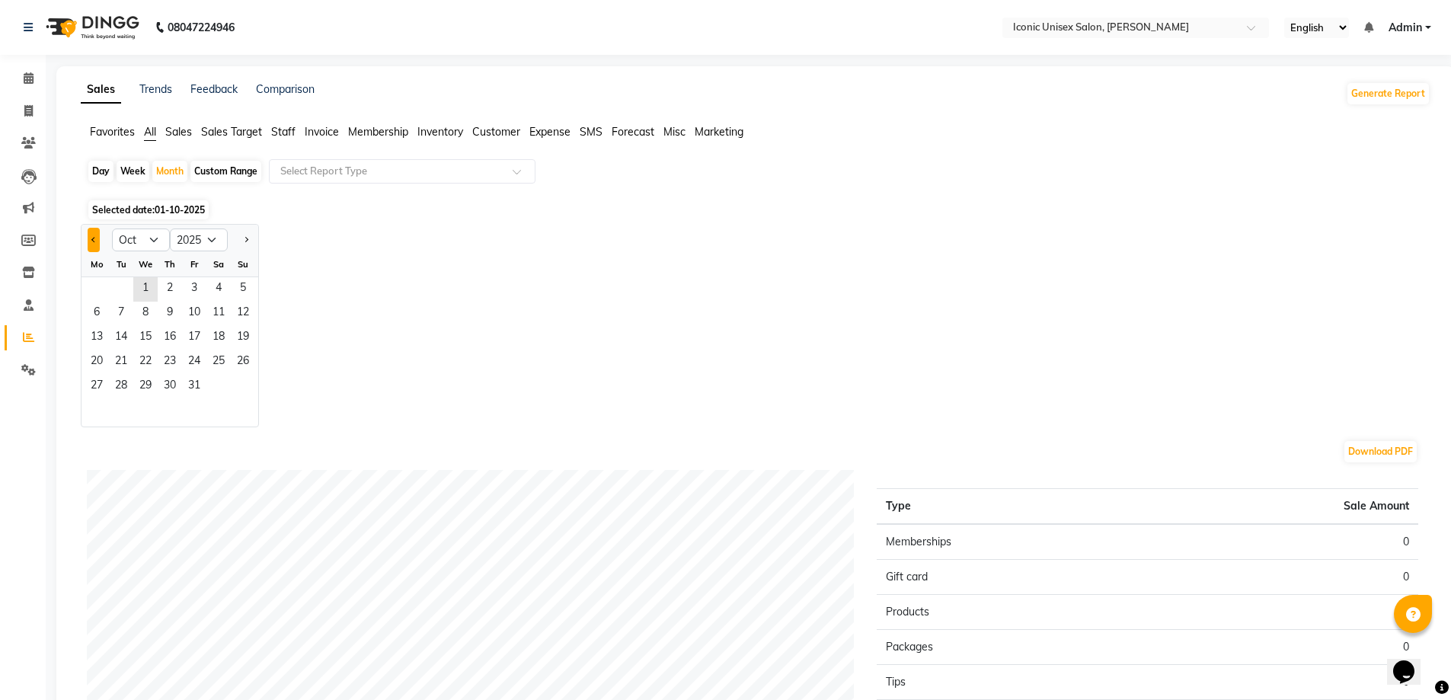
click at [95, 241] on button "Previous month" at bounding box center [94, 240] width 12 height 24
select select "9"
click at [97, 285] on span "1" at bounding box center [97, 289] width 24 height 24
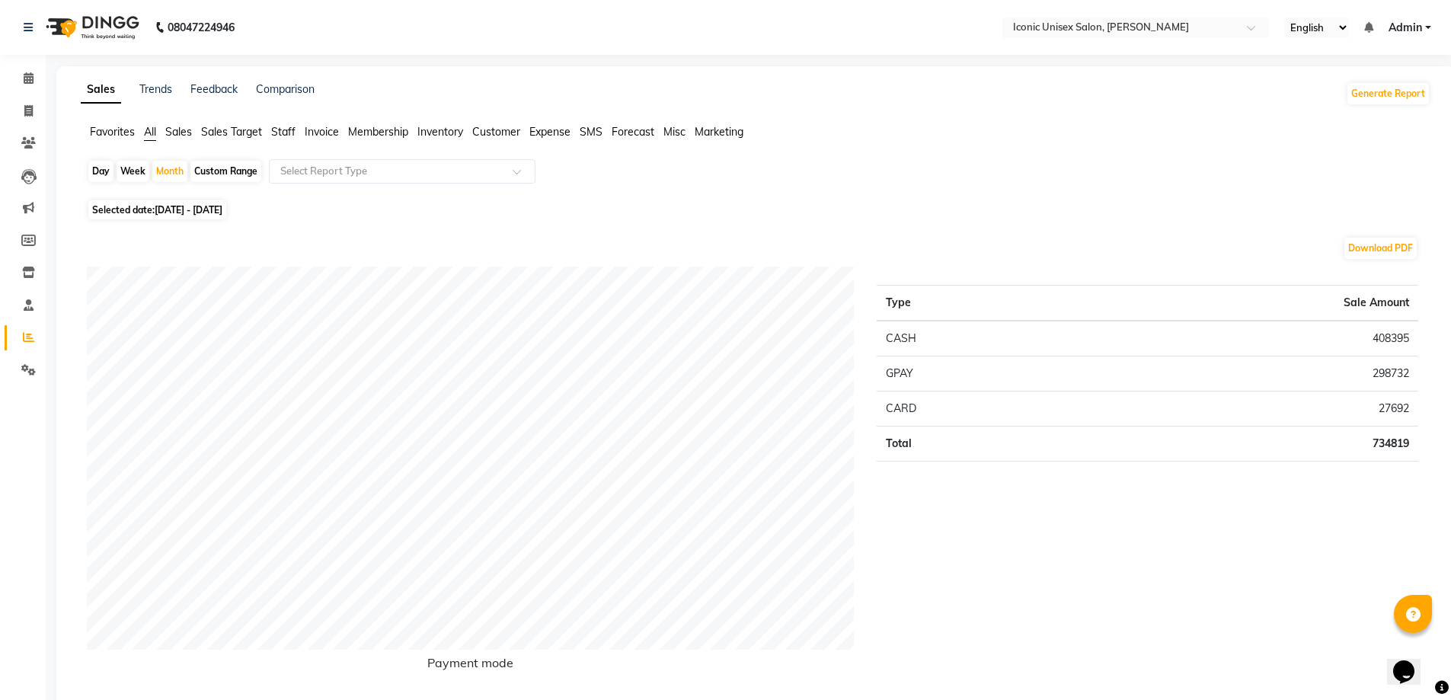
click at [278, 131] on span "Staff" at bounding box center [283, 132] width 24 height 14
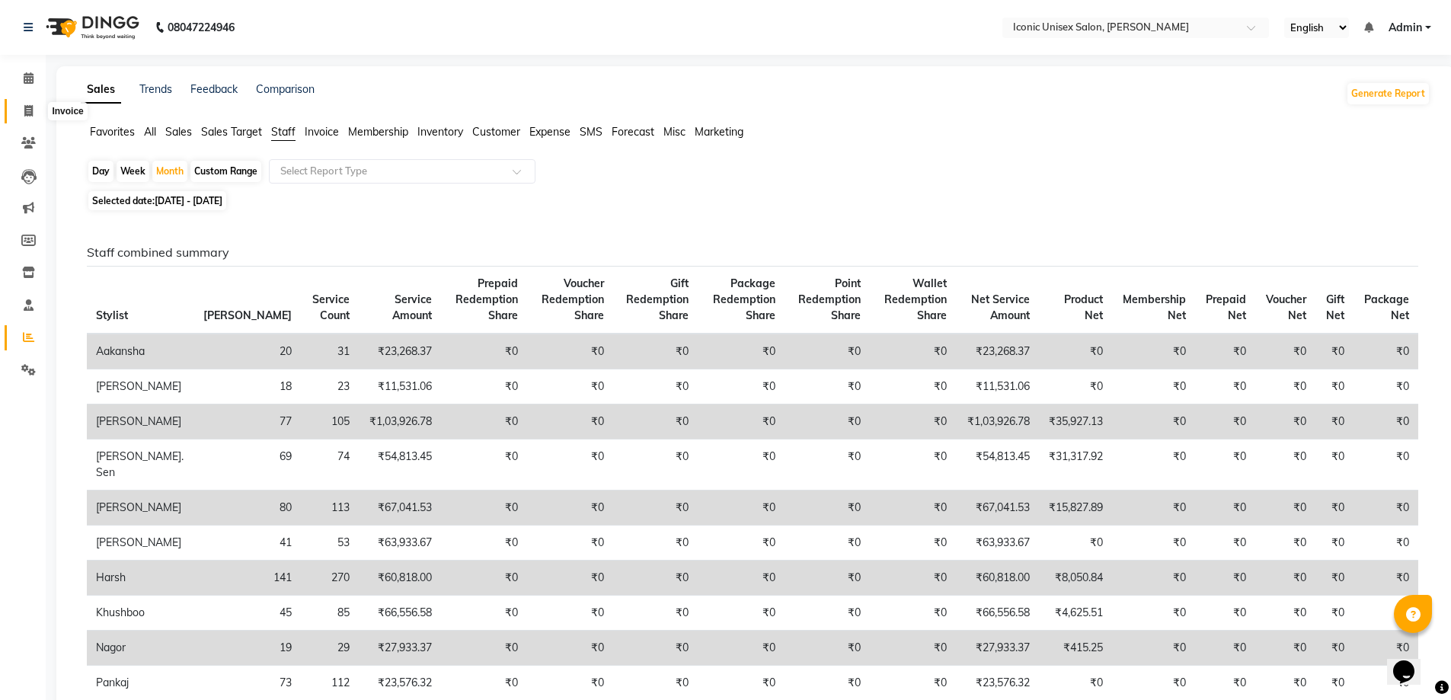
click at [26, 114] on icon at bounding box center [28, 110] width 8 height 11
select select "service"
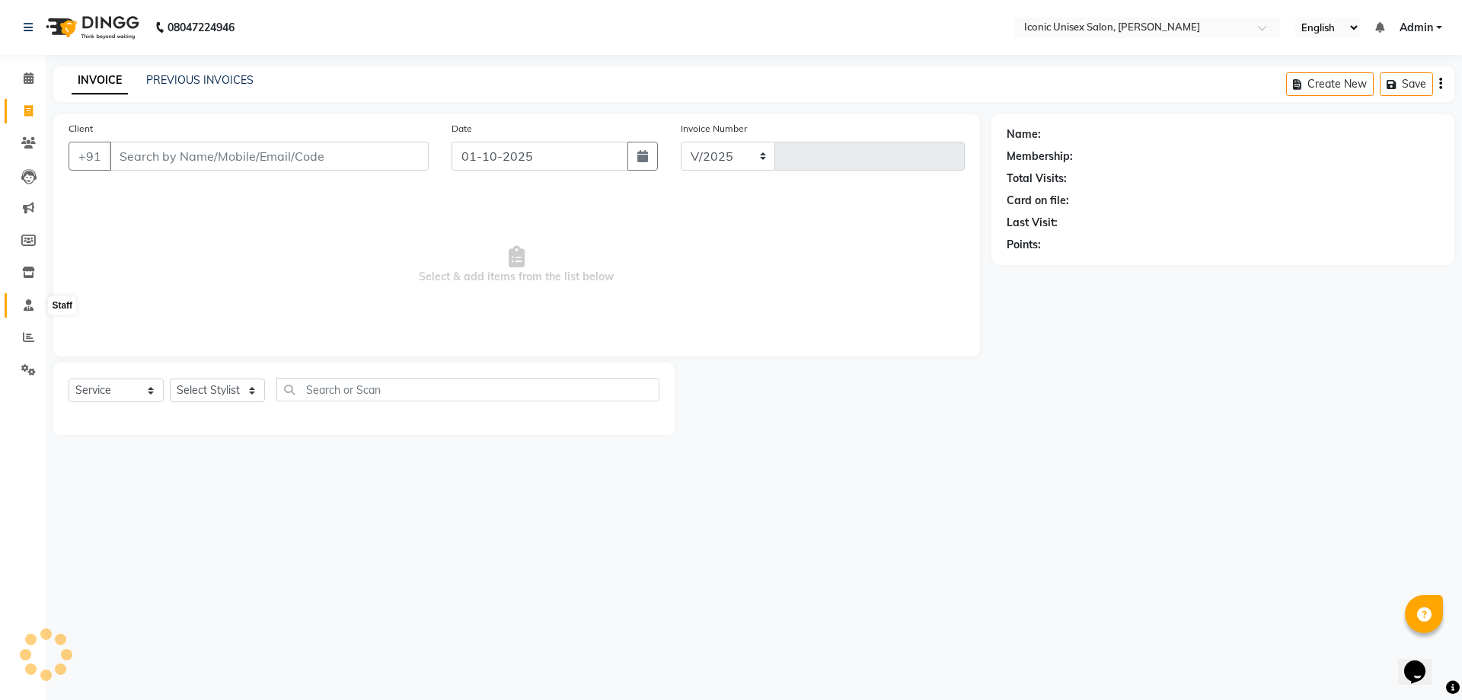
select select "3884"
type input "2886"
click at [196, 81] on link "PREVIOUS INVOICES" at bounding box center [199, 80] width 107 height 14
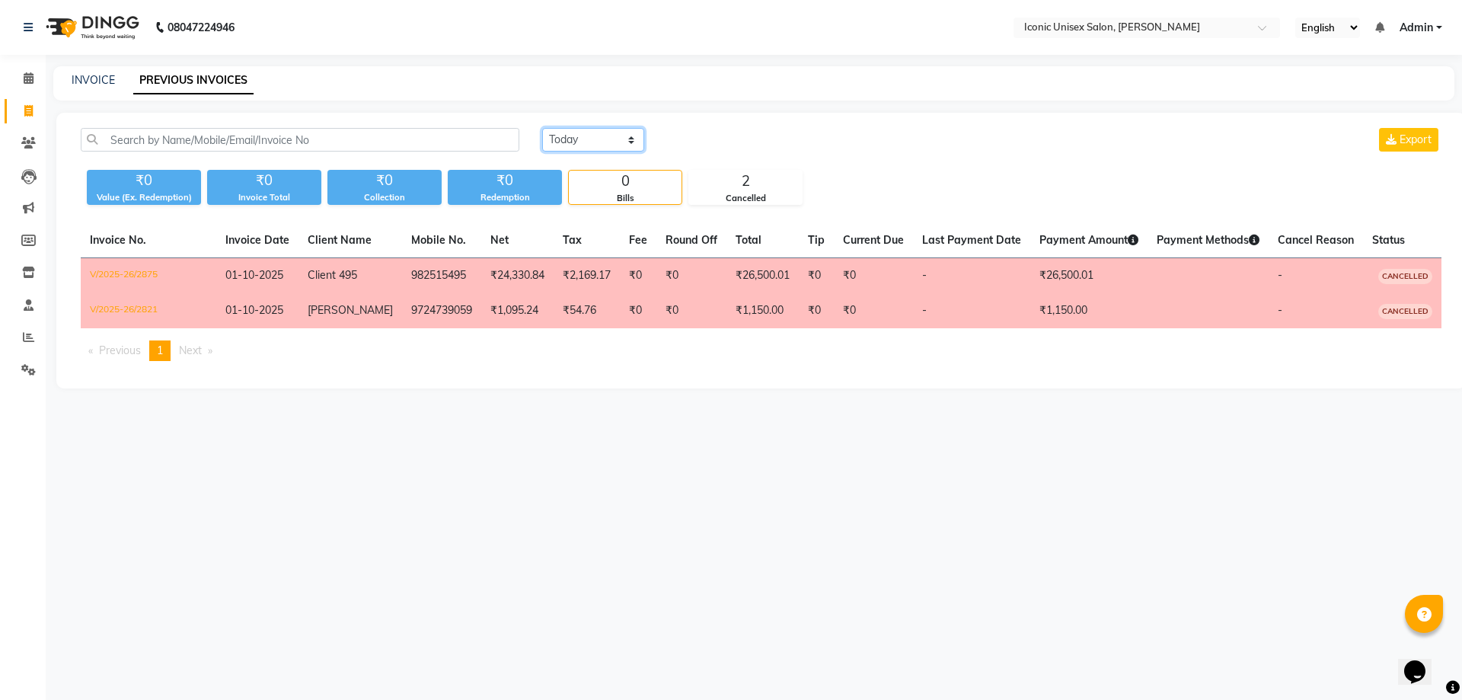
click at [615, 136] on select "Today Yesterday Custom Range" at bounding box center [593, 140] width 102 height 24
select select "range"
click at [542, 128] on select "Today Yesterday Custom Range" at bounding box center [593, 140] width 102 height 24
click at [736, 137] on input "01-10-2025" at bounding box center [717, 139] width 107 height 21
select select "10"
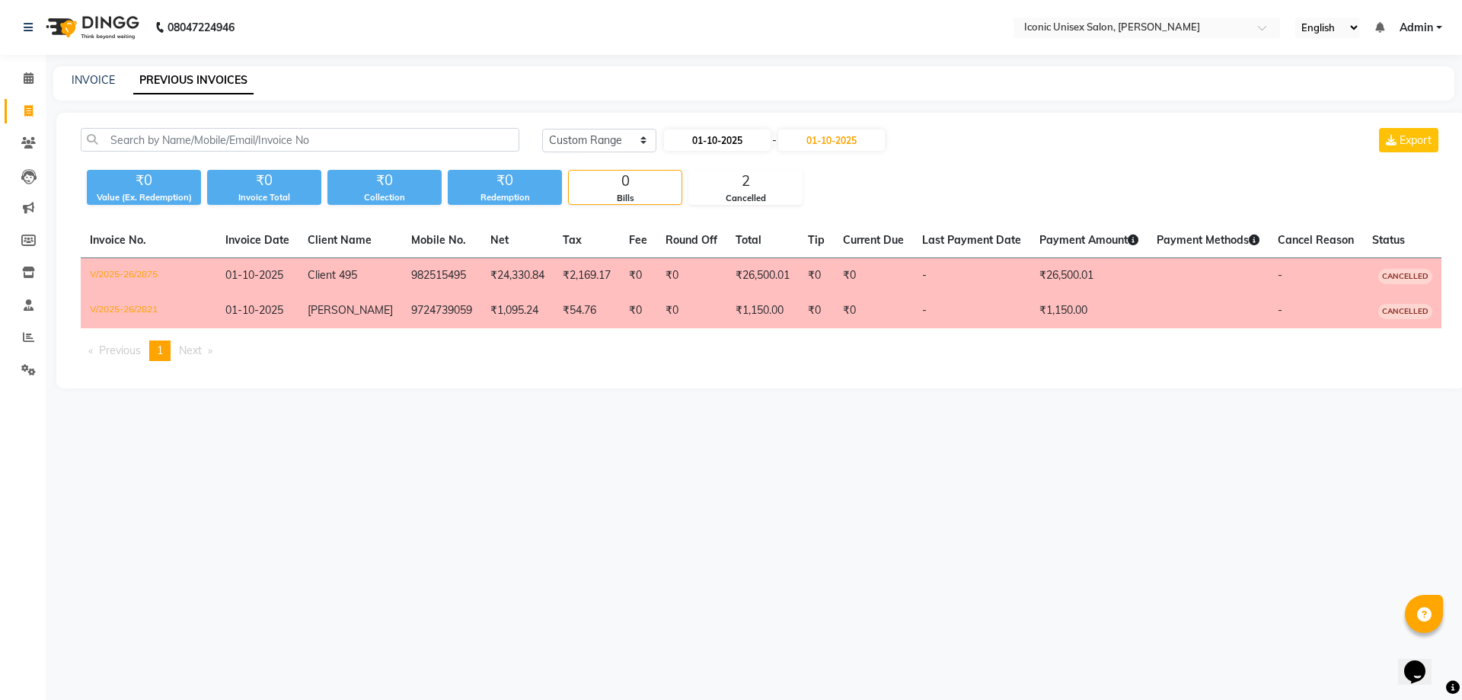
select select "2025"
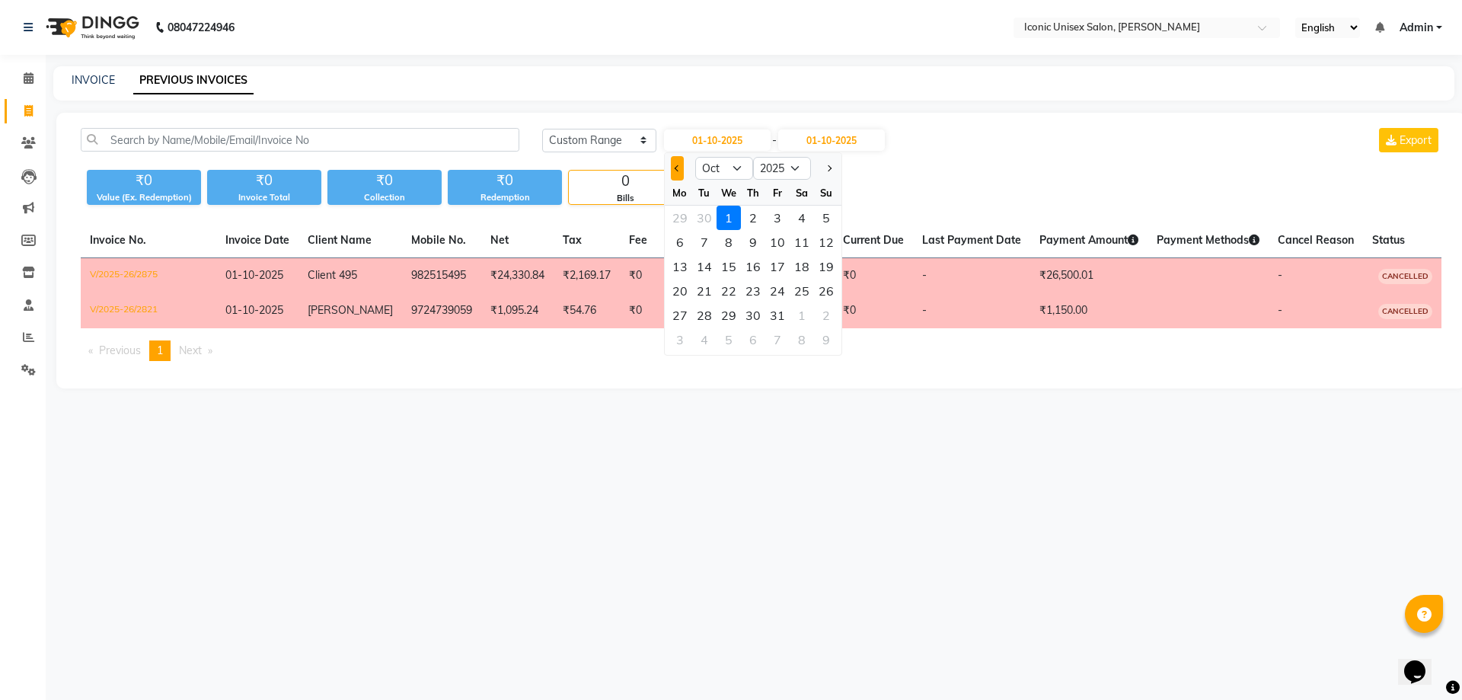
click at [671, 167] on button "Previous month" at bounding box center [677, 168] width 13 height 24
select select "9"
click at [751, 273] on div "18" at bounding box center [753, 266] width 24 height 24
type input "18-09-2025"
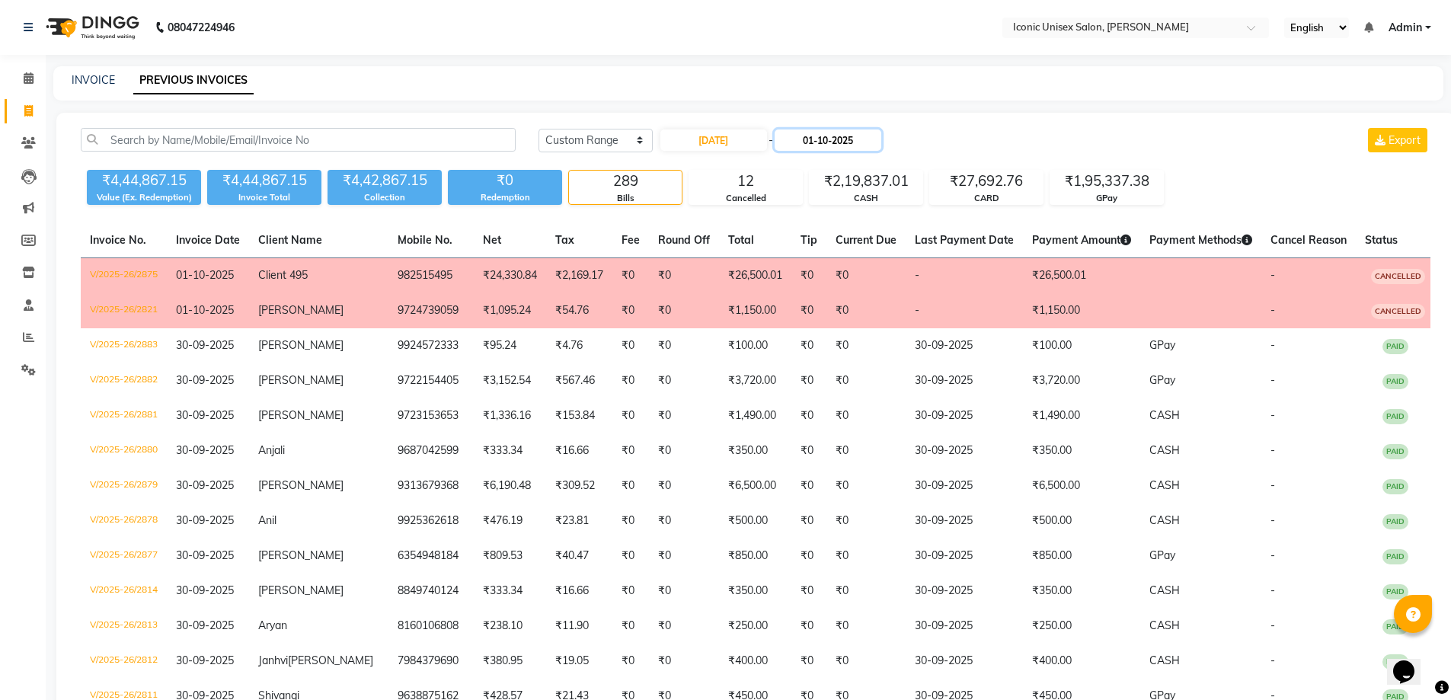
click at [869, 138] on input "01-10-2025" at bounding box center [828, 139] width 107 height 21
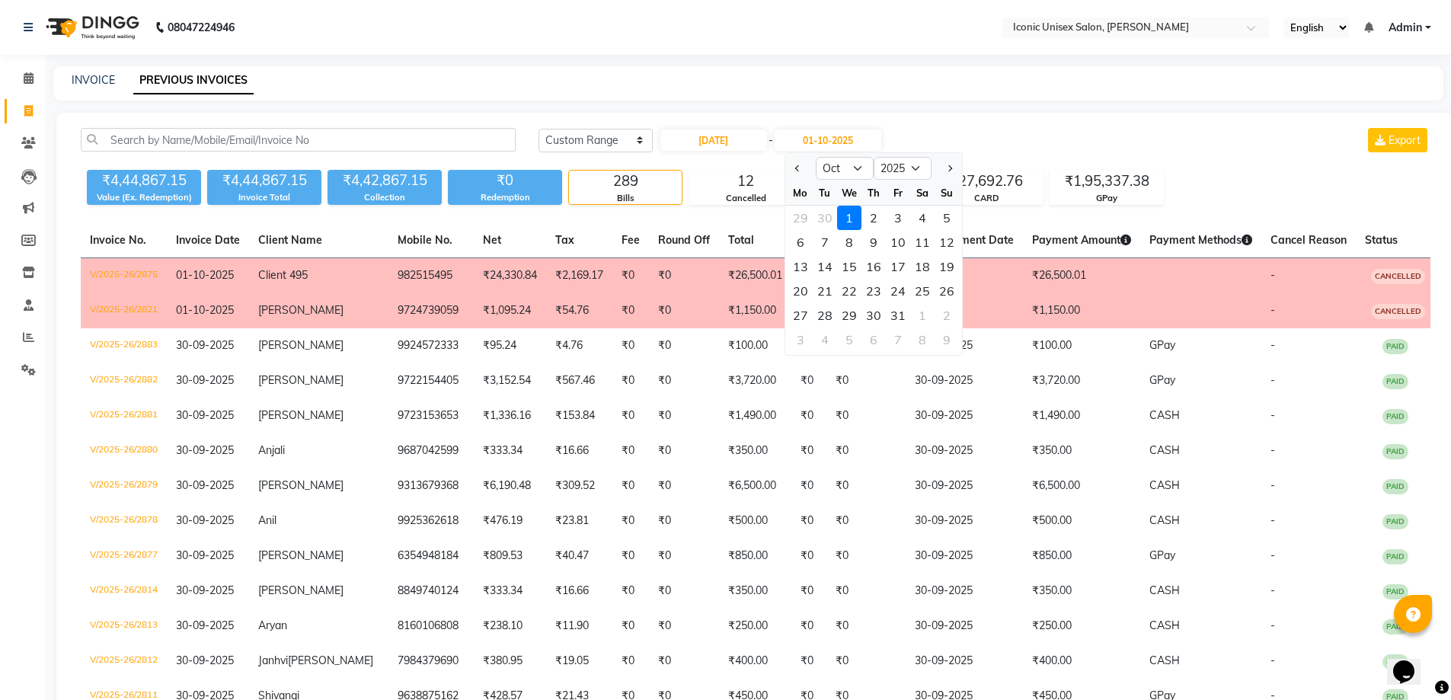
drag, startPoint x: 797, startPoint y: 168, endPoint x: 808, endPoint y: 193, distance: 27.3
click at [798, 168] on span "Previous month" at bounding box center [797, 168] width 6 height 6
select select "9"
click at [873, 266] on div "18" at bounding box center [873, 266] width 24 height 24
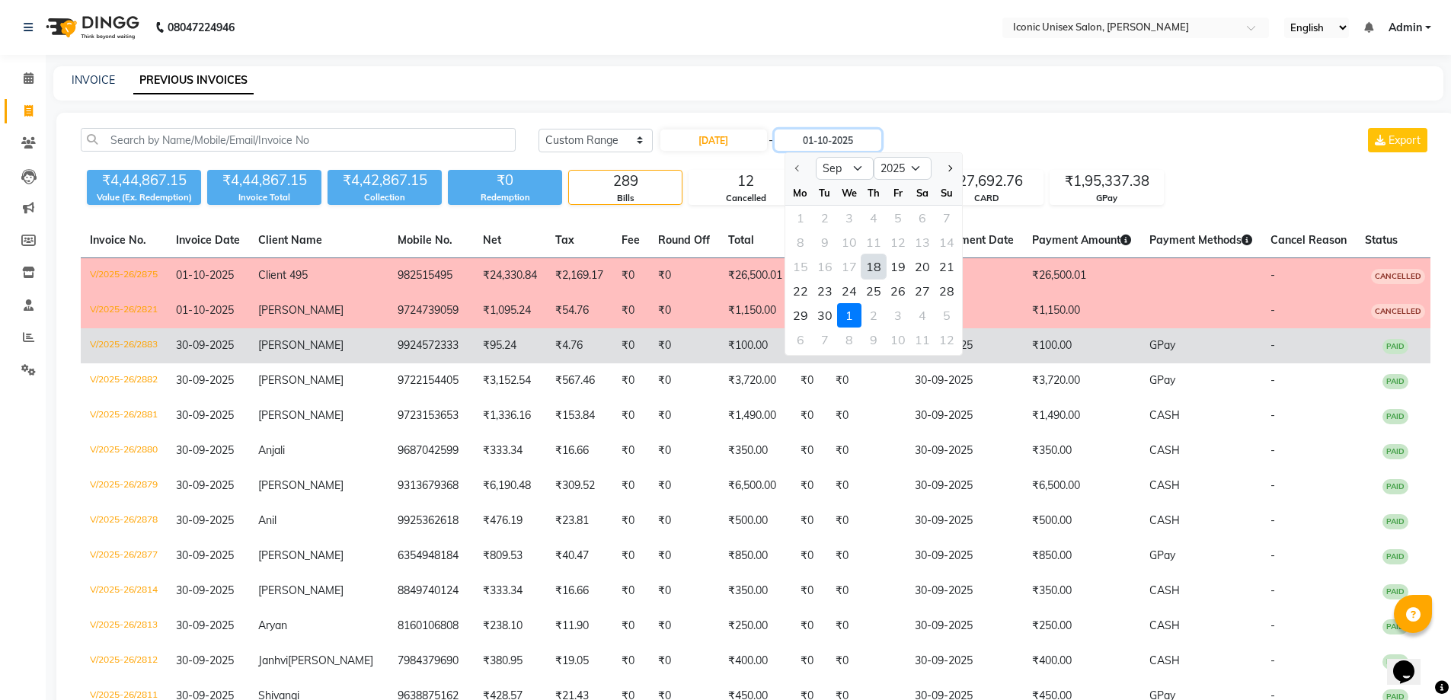
type input "18-09-2025"
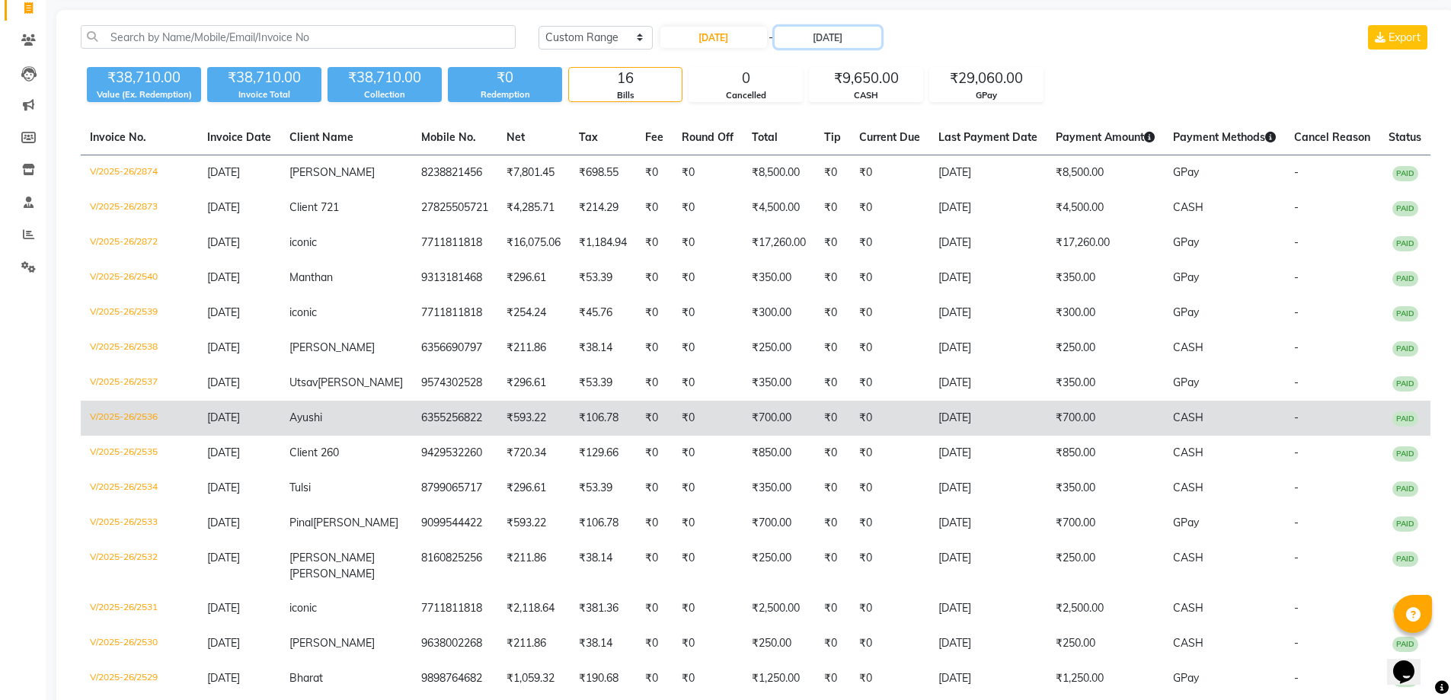
scroll to position [76, 0]
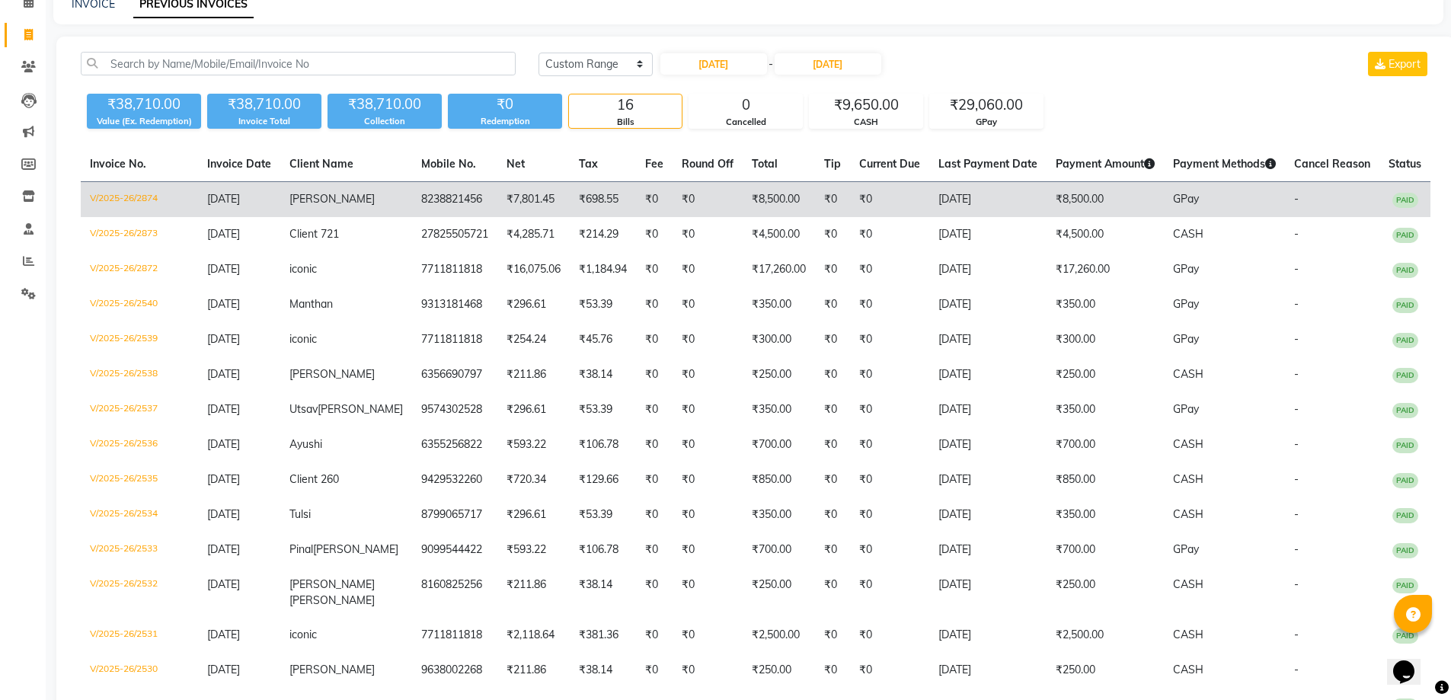
click at [570, 195] on td "₹698.55" at bounding box center [603, 200] width 66 height 36
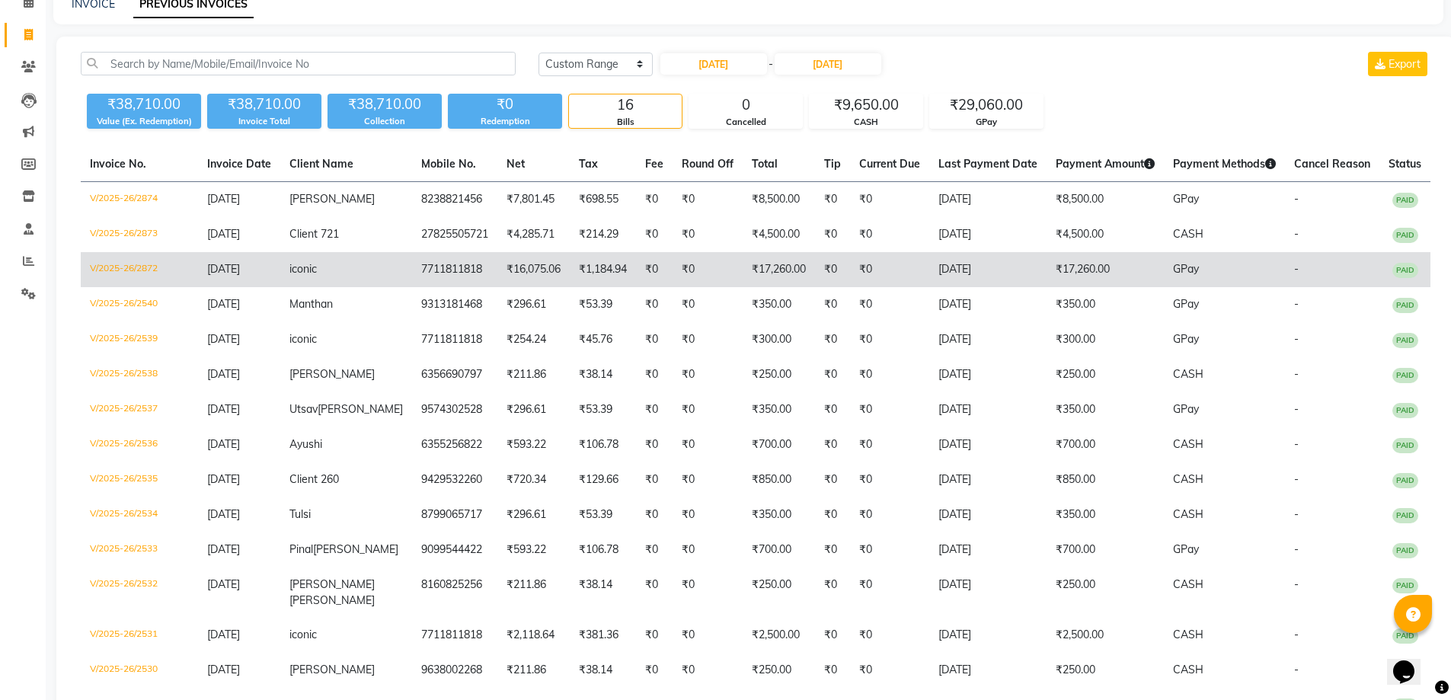
click at [443, 272] on td "7711811818" at bounding box center [454, 269] width 85 height 35
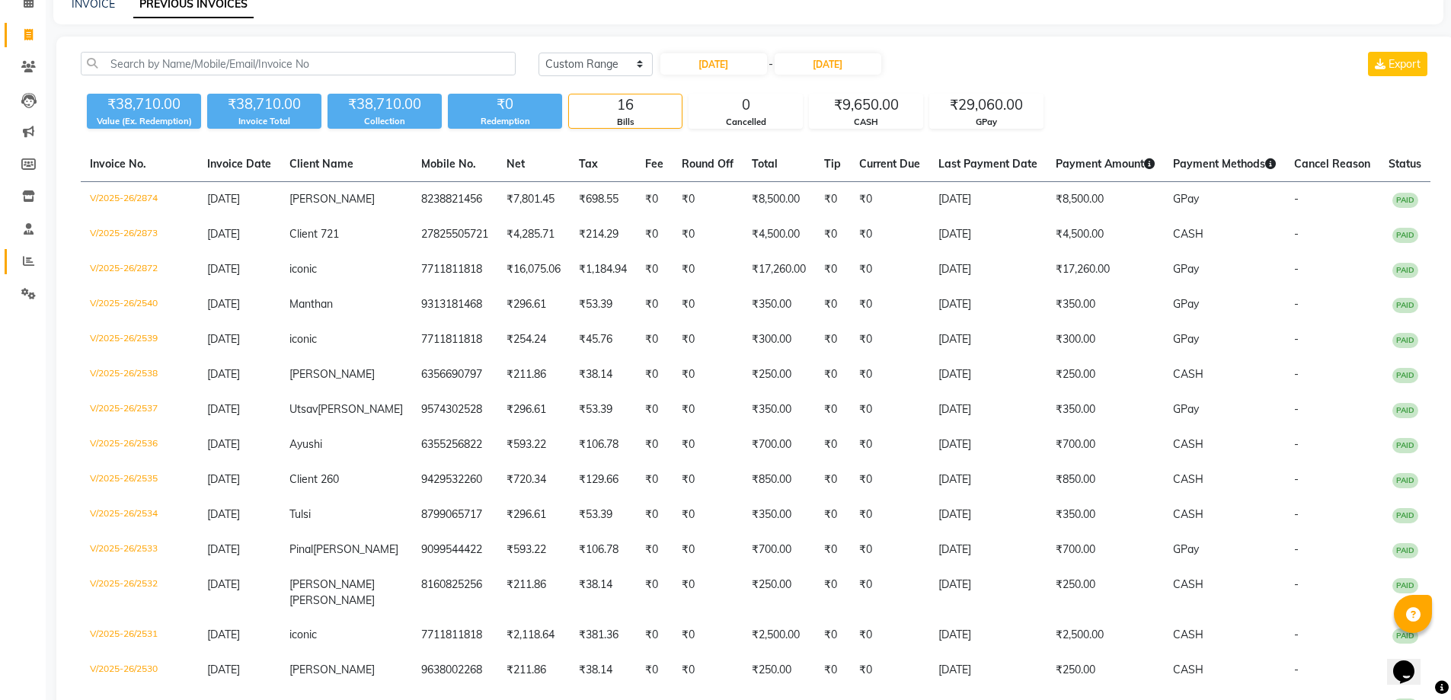
click at [32, 251] on link "Reports" at bounding box center [23, 261] width 37 height 25
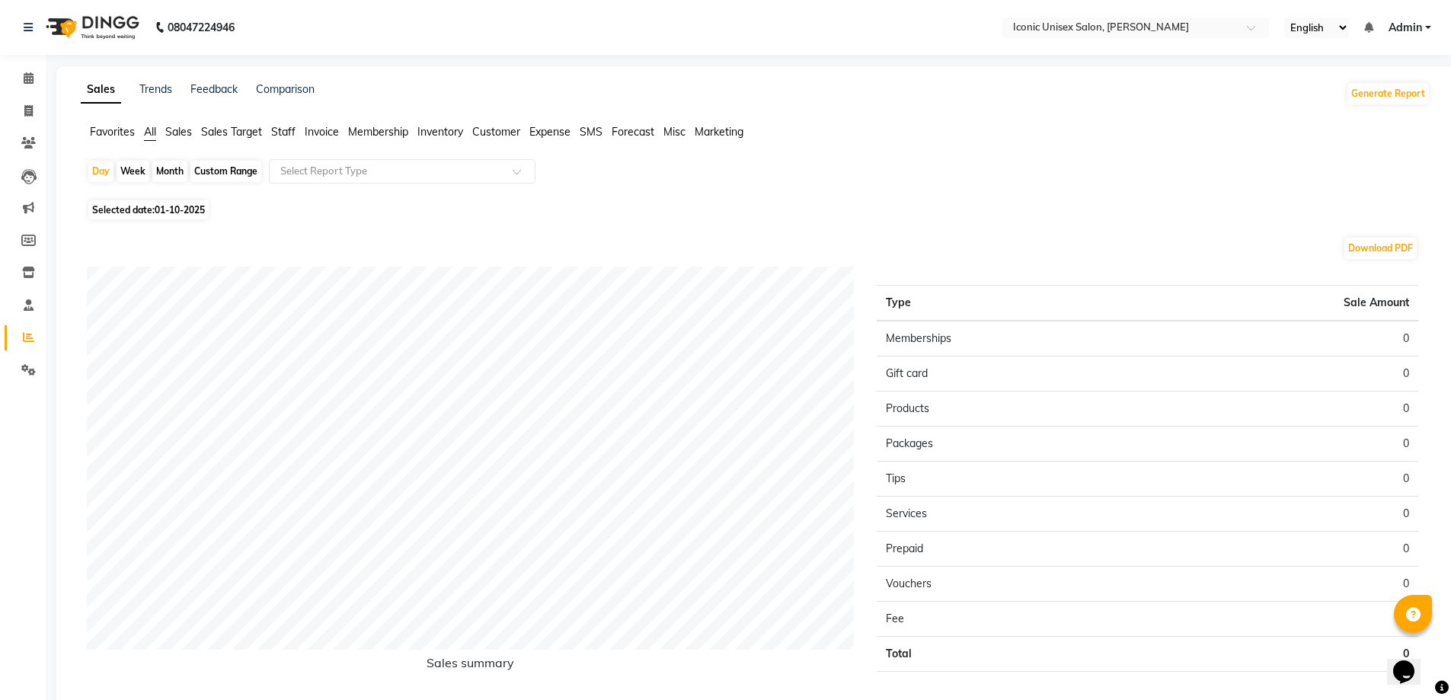
click at [292, 129] on span "Staff" at bounding box center [283, 132] width 24 height 14
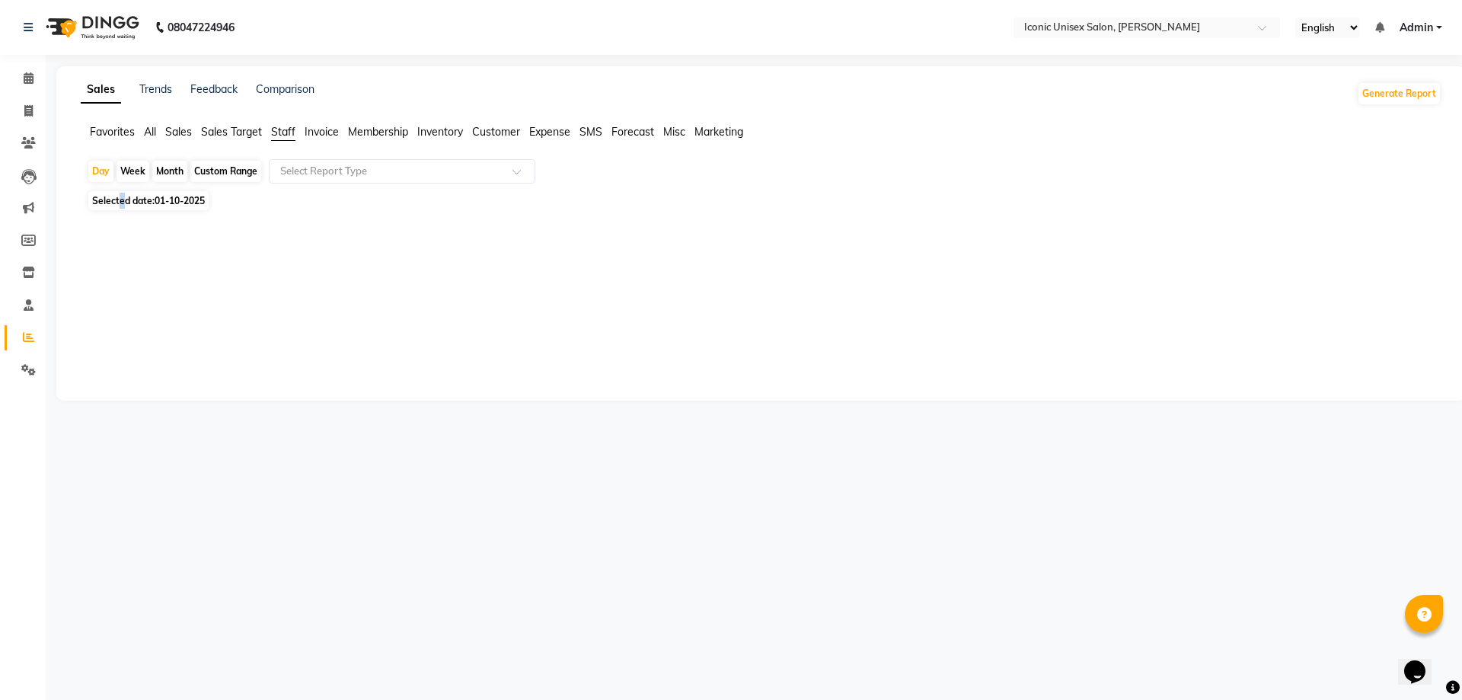
click at [121, 199] on span "Selected date: [DATE]" at bounding box center [148, 200] width 120 height 19
select select "10"
select select "2025"
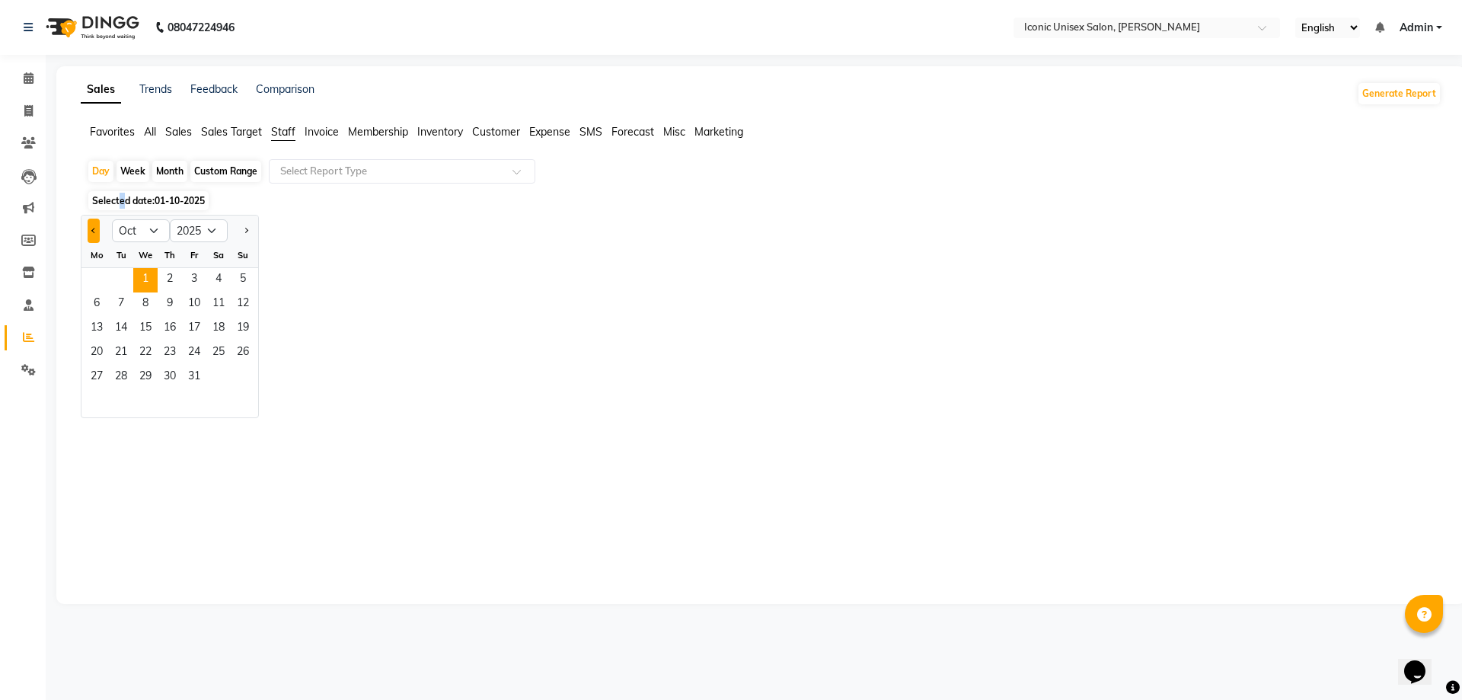
click at [91, 228] on button "Previous month" at bounding box center [94, 231] width 12 height 24
select select "9"
click at [168, 327] on span "18" at bounding box center [170, 329] width 24 height 24
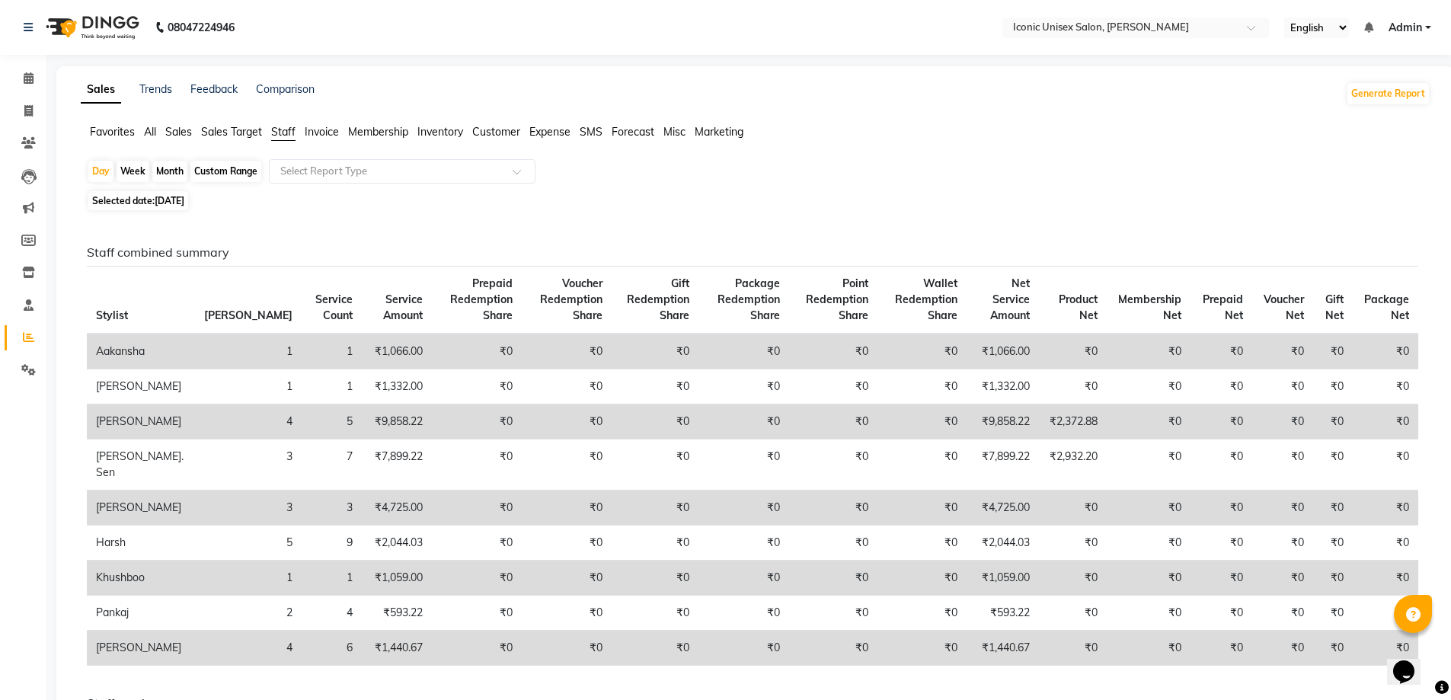
click at [175, 200] on span "18-09-2025" at bounding box center [170, 200] width 30 height 11
select select "9"
select select "2025"
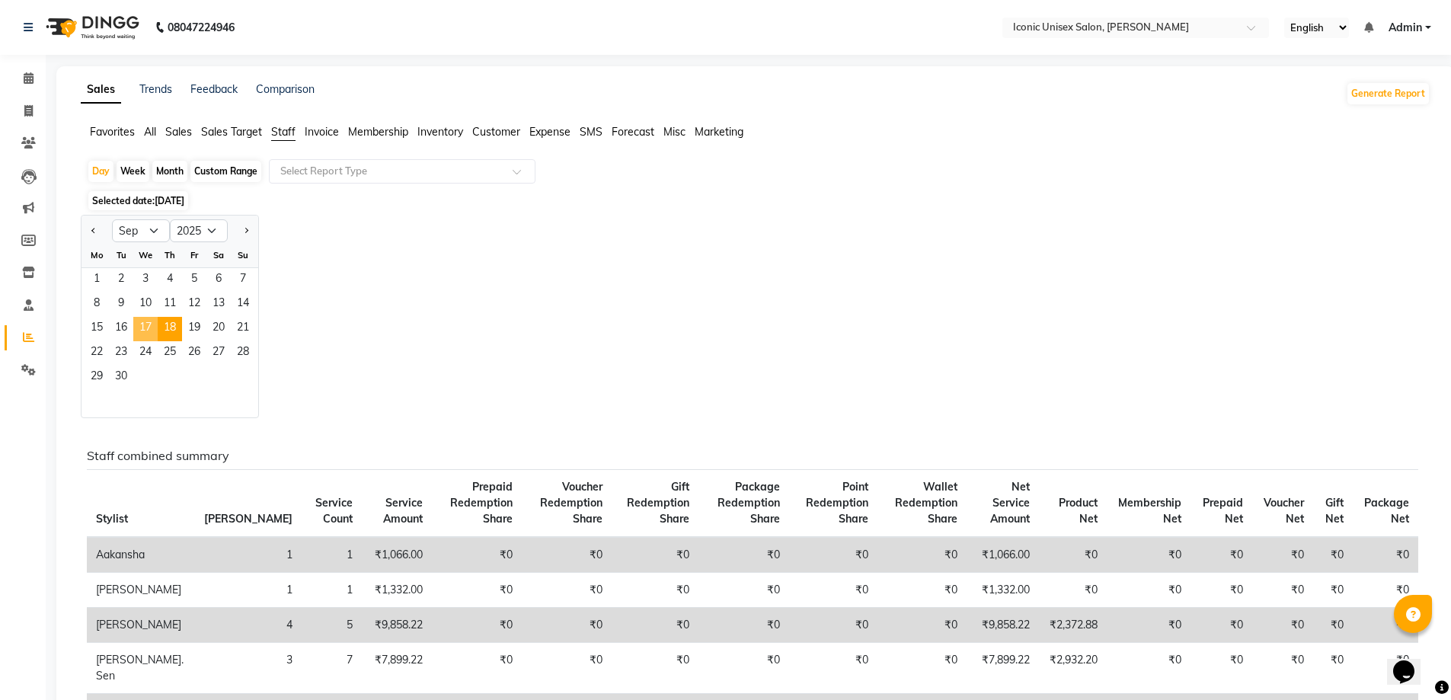
click at [141, 334] on span "17" at bounding box center [145, 329] width 24 height 24
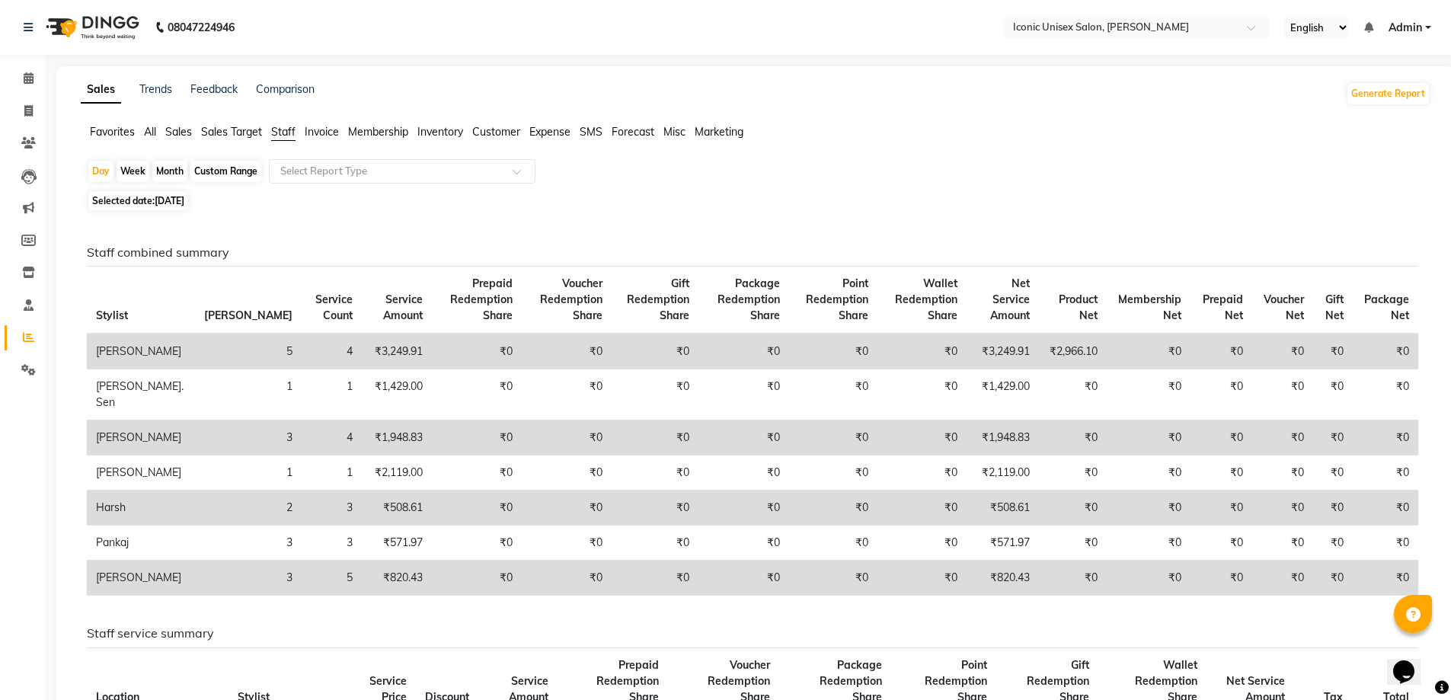
click at [142, 201] on span "Selected date: 17-09-2025" at bounding box center [138, 200] width 100 height 19
select select "9"
select select "2025"
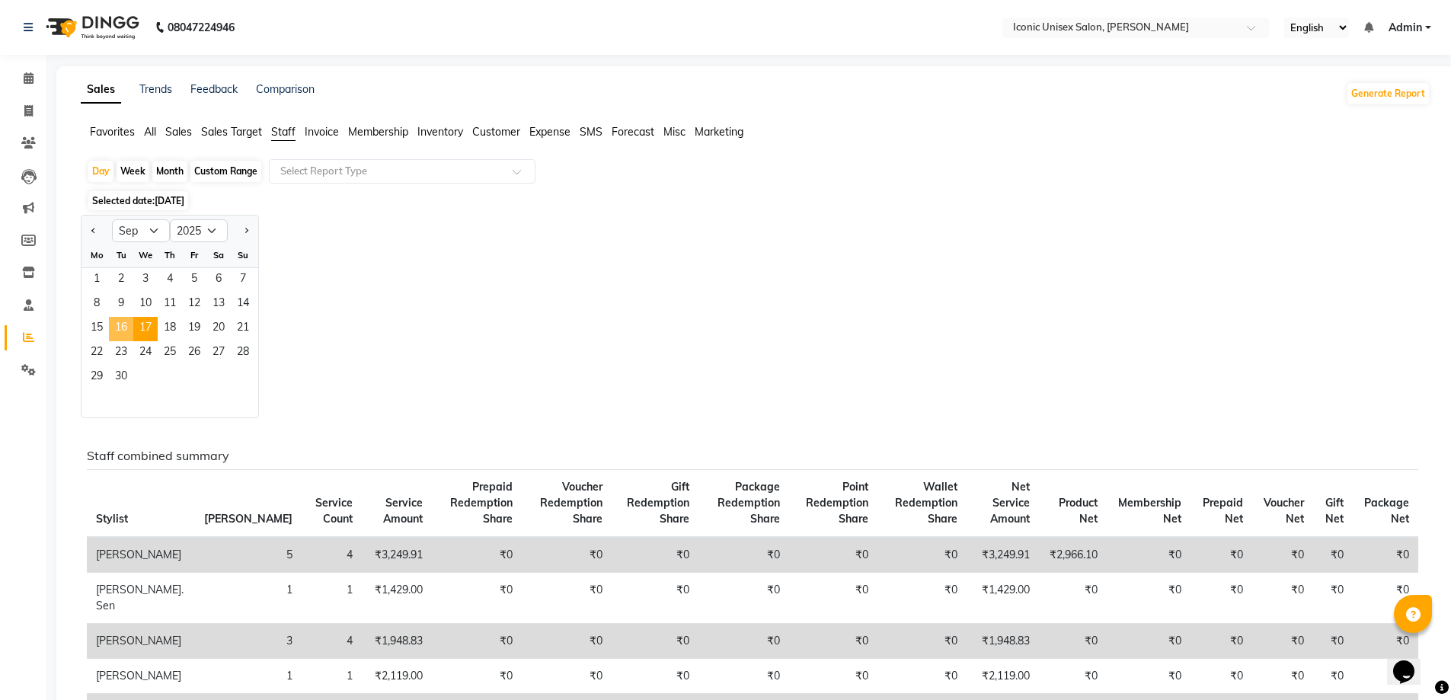
click at [121, 328] on span "16" at bounding box center [121, 329] width 24 height 24
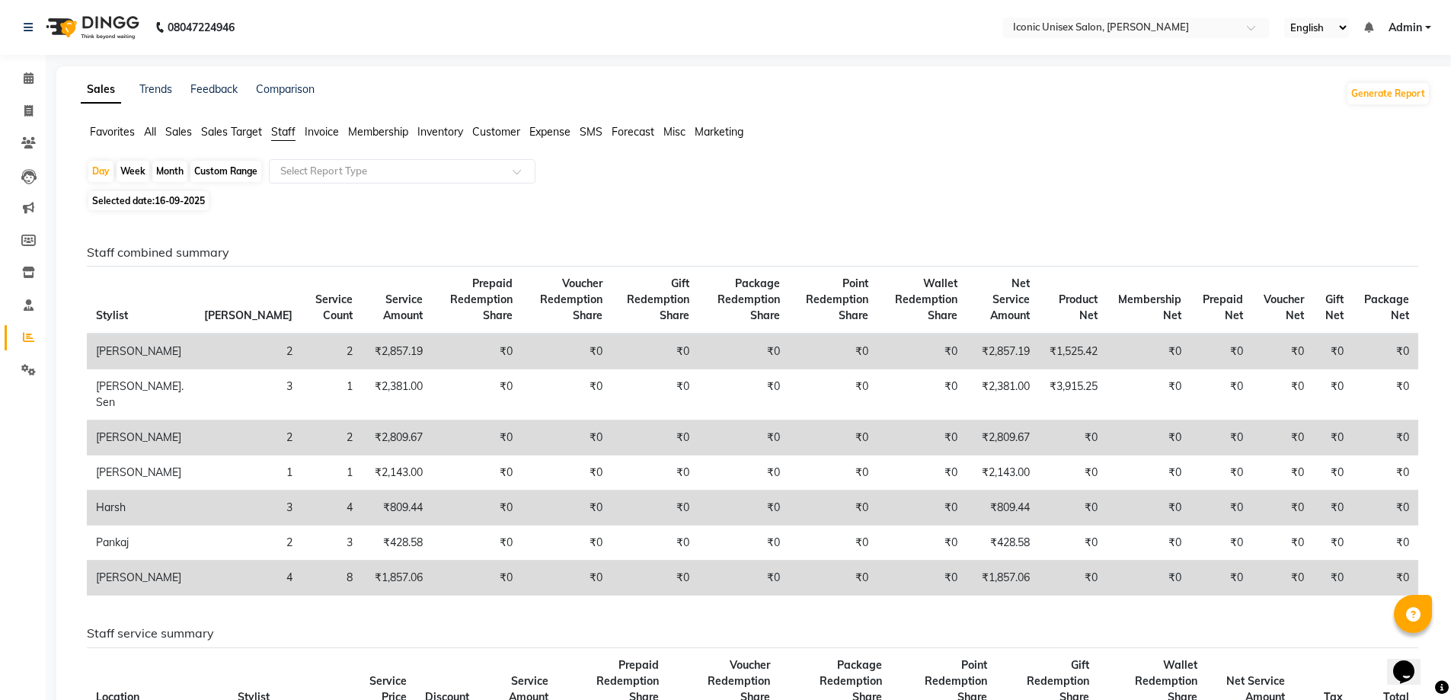
click at [149, 193] on span "Selected date: 16-09-2025" at bounding box center [148, 200] width 120 height 19
select select "9"
select select "2025"
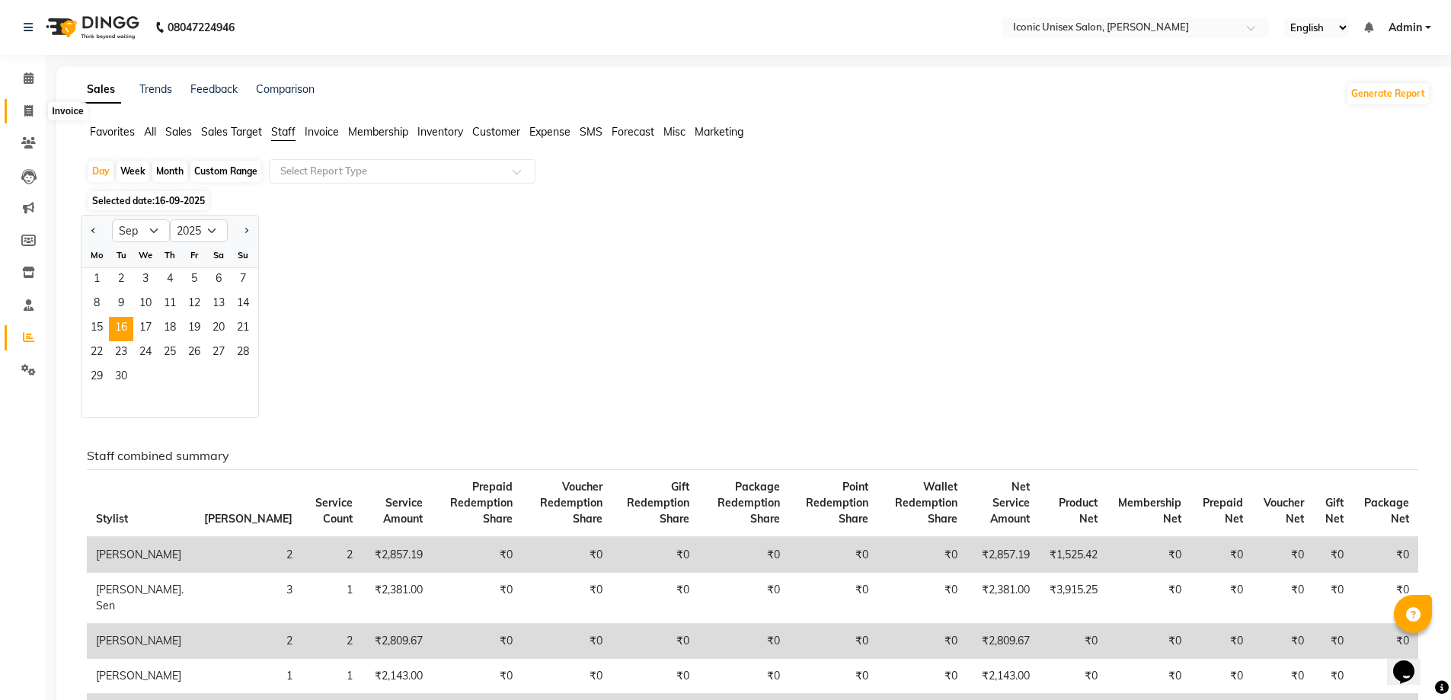
click at [27, 110] on icon at bounding box center [28, 110] width 8 height 11
select select "service"
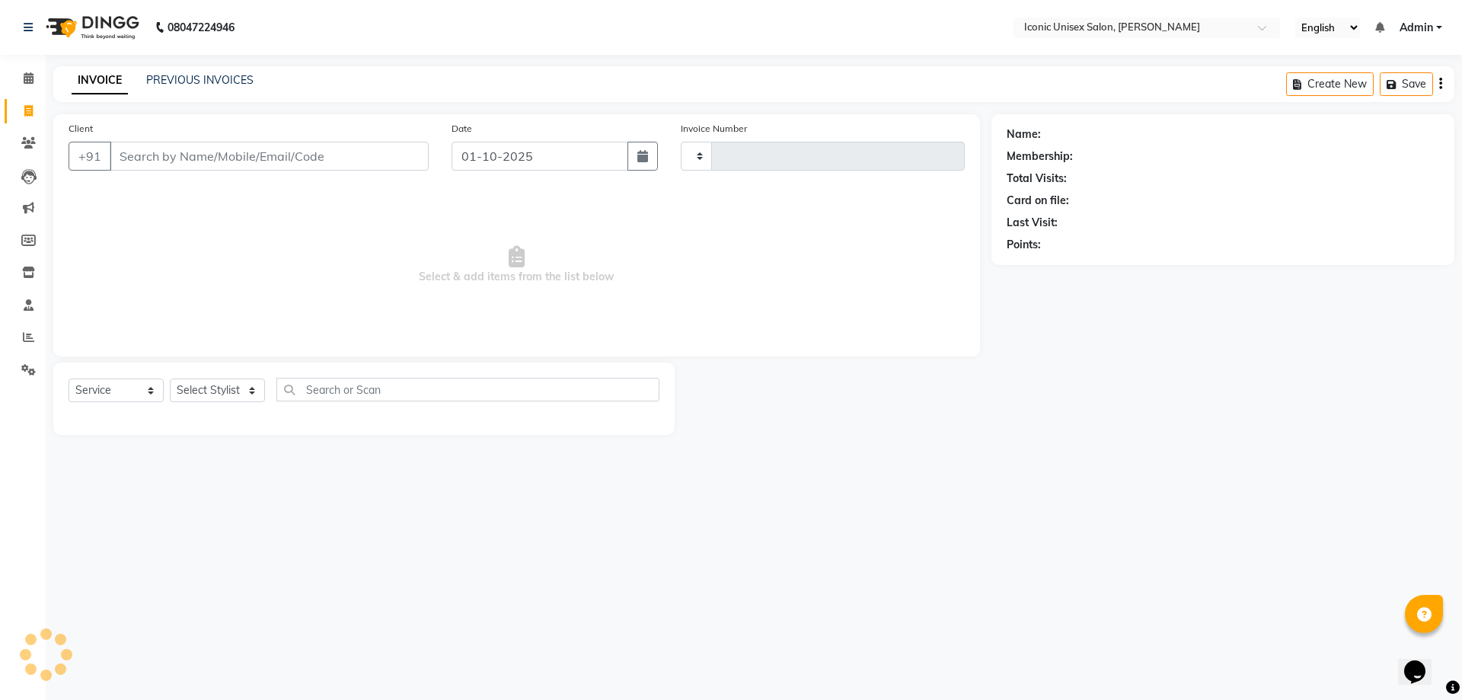
type input "2886"
select select "3884"
click at [236, 81] on link "PREVIOUS INVOICES" at bounding box center [199, 80] width 107 height 14
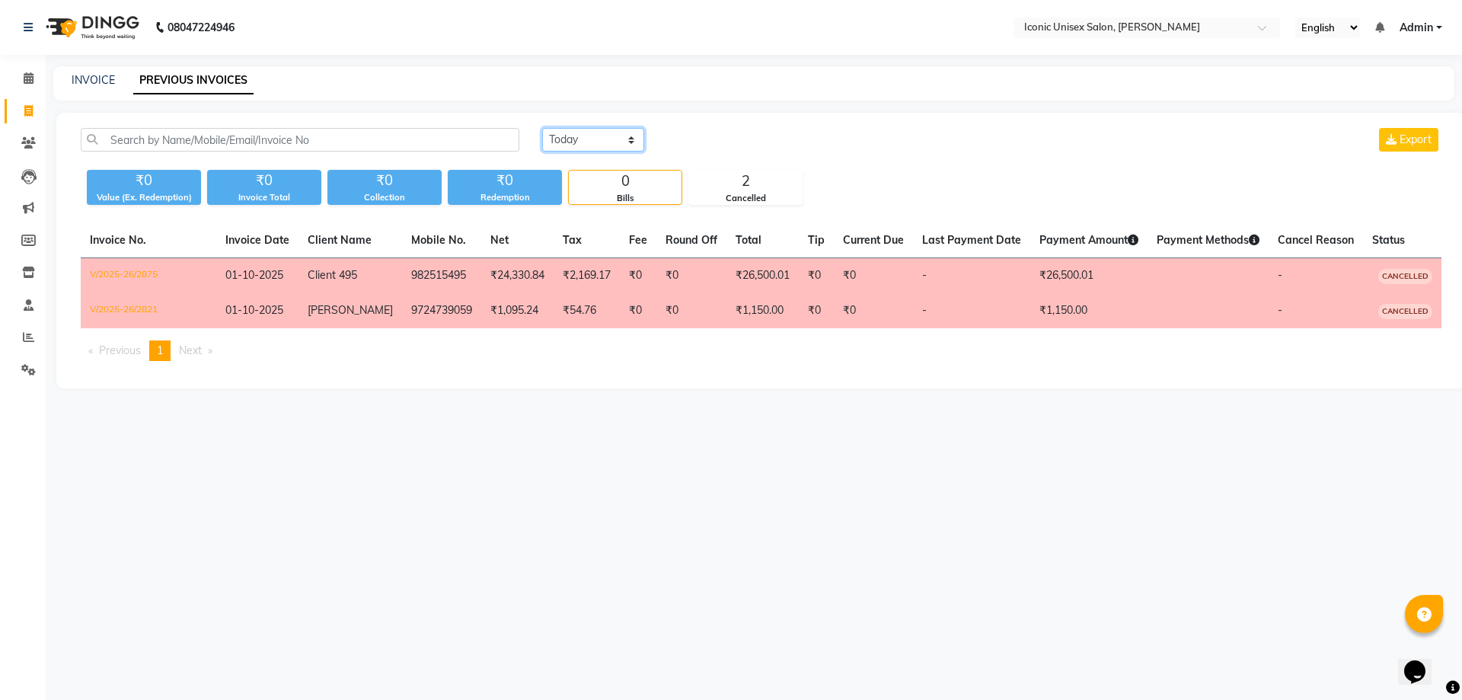
click at [592, 142] on select "Today Yesterday Custom Range" at bounding box center [593, 140] width 102 height 24
select select "range"
click at [542, 128] on select "Today Yesterday Custom Range" at bounding box center [593, 140] width 102 height 24
click at [719, 135] on input "01-10-2025" at bounding box center [717, 139] width 107 height 21
select select "10"
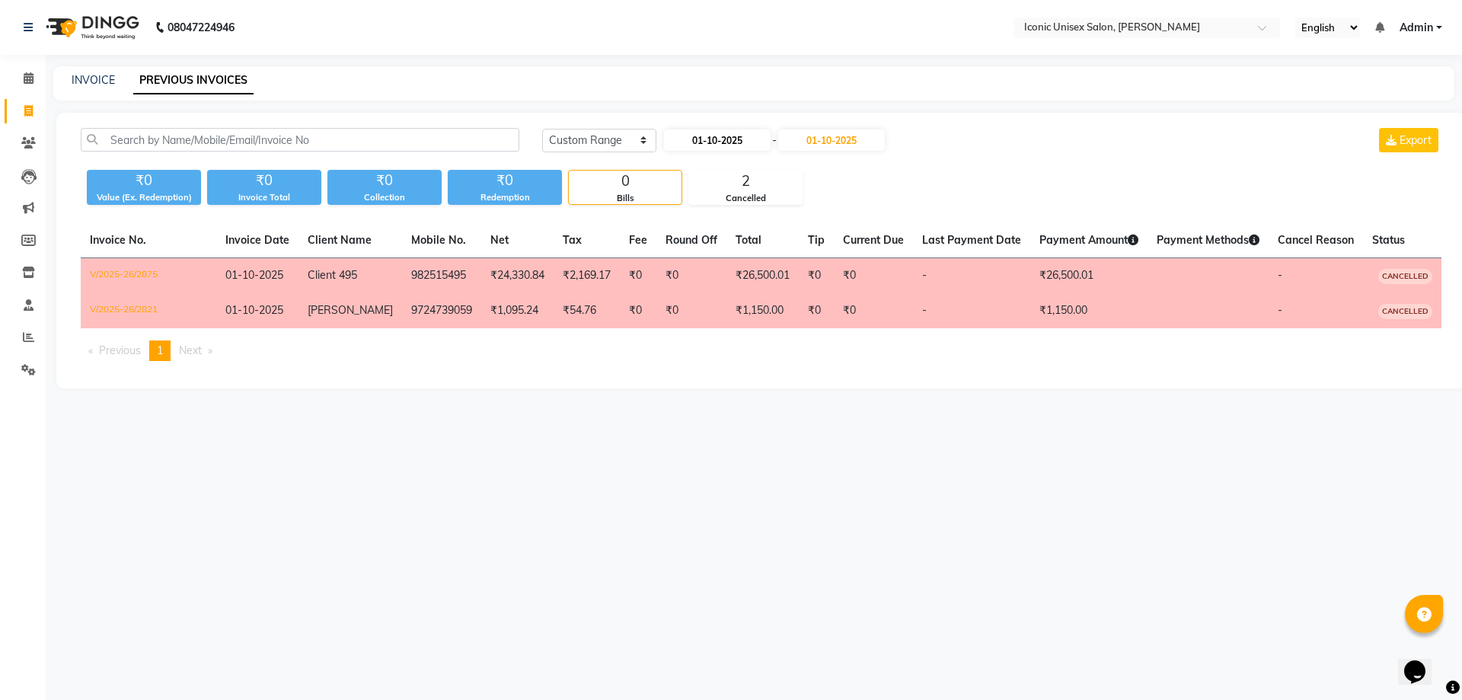
select select "2025"
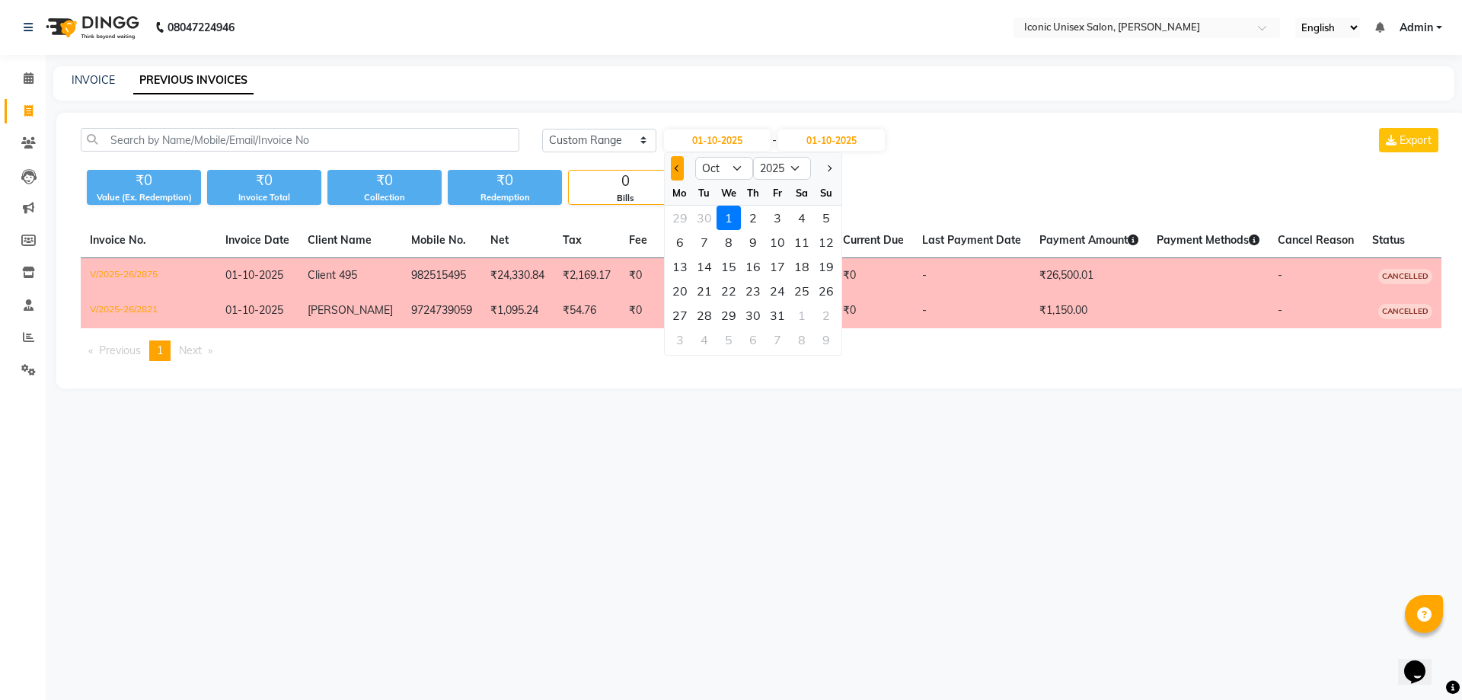
click at [673, 167] on button "Previous month" at bounding box center [677, 168] width 13 height 24
select select "9"
click at [708, 267] on div "16" at bounding box center [704, 266] width 24 height 24
type input "16-09-2025"
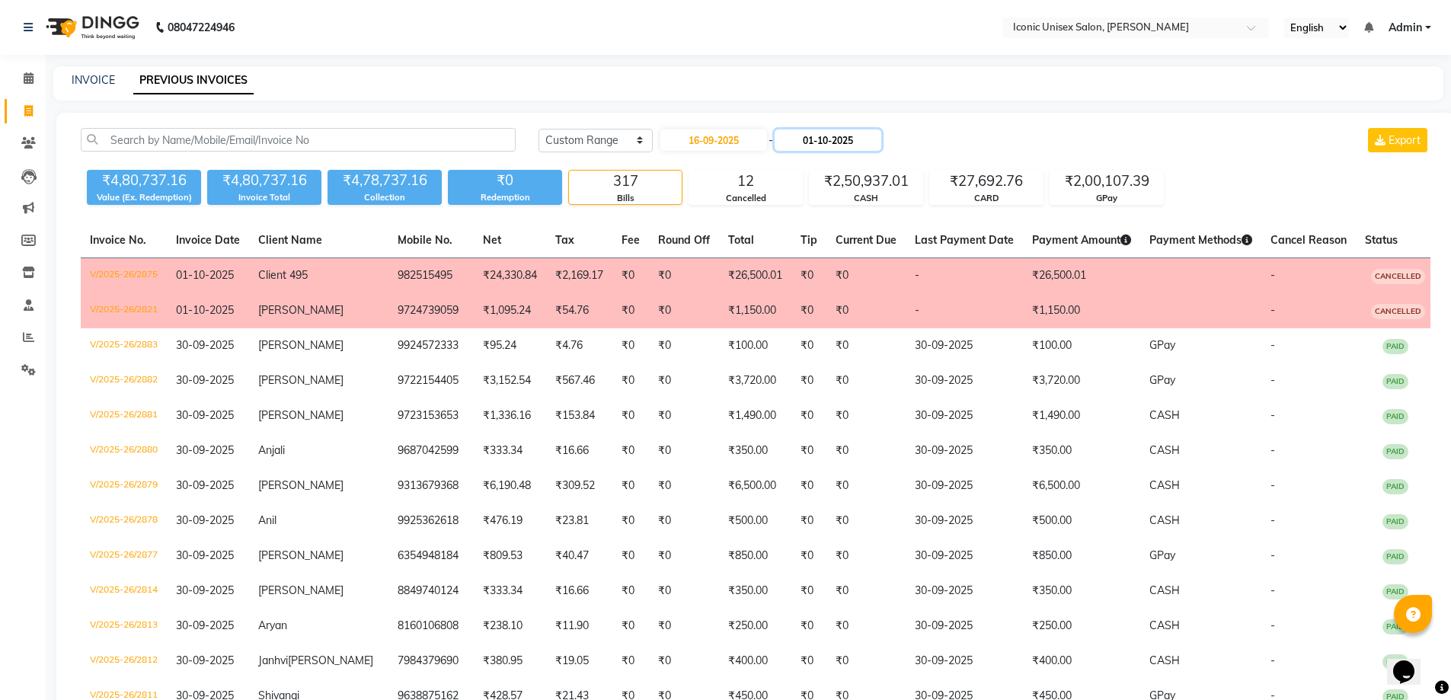
click at [855, 142] on input "01-10-2025" at bounding box center [828, 139] width 107 height 21
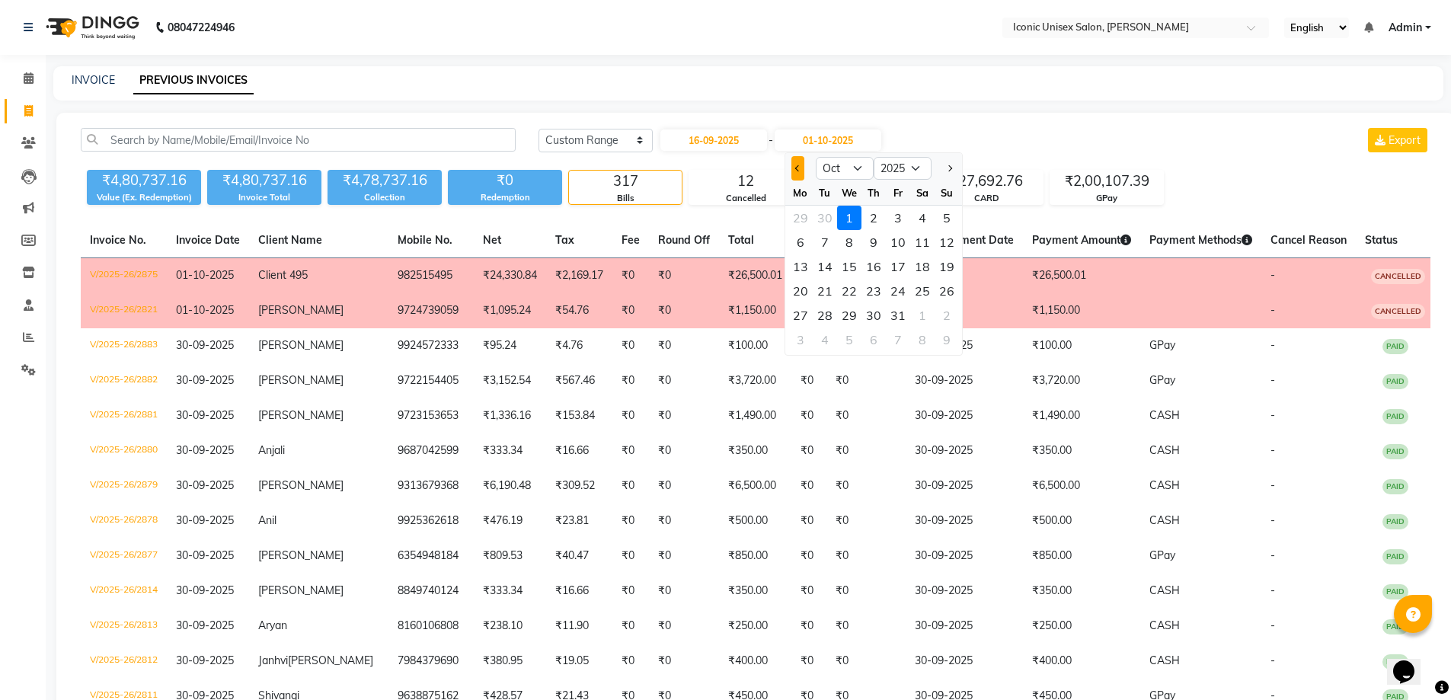
click at [802, 165] on button "Previous month" at bounding box center [797, 168] width 13 height 24
select select "9"
click at [822, 273] on div "16" at bounding box center [825, 266] width 24 height 24
type input "16-09-2025"
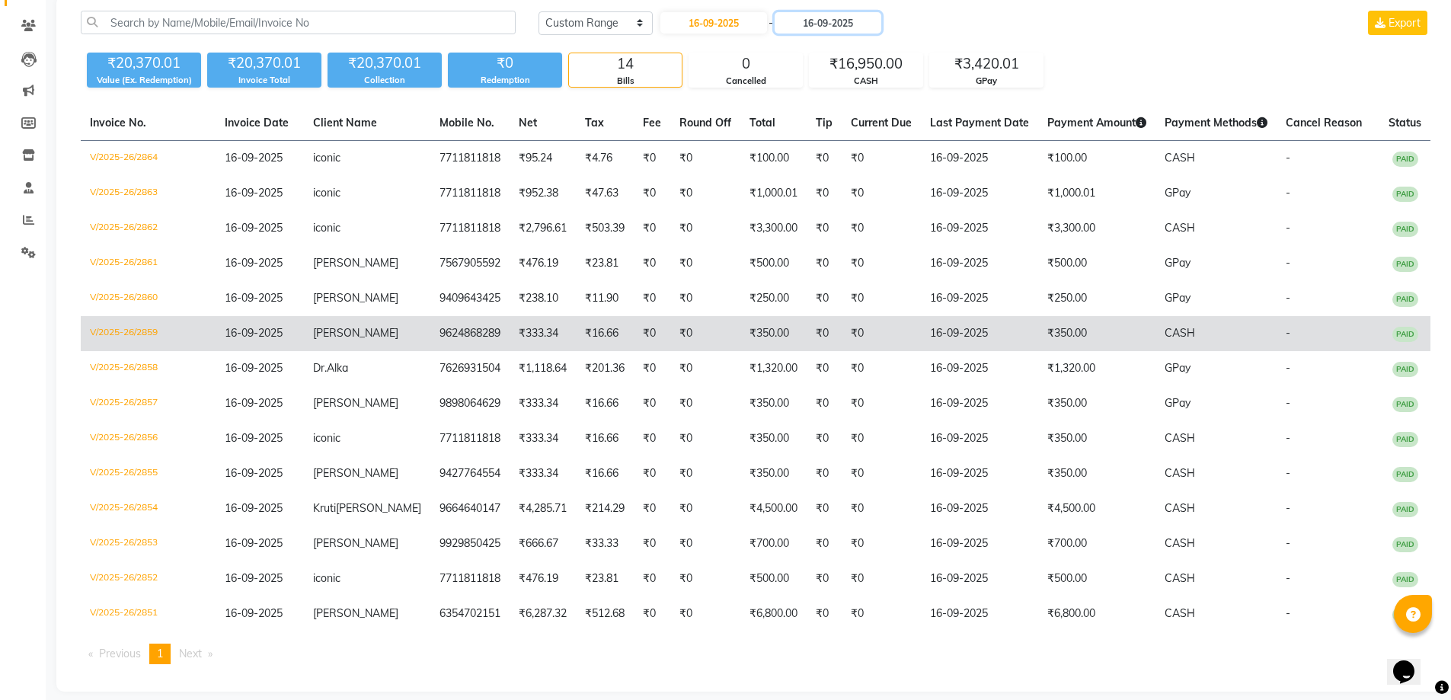
scroll to position [132, 0]
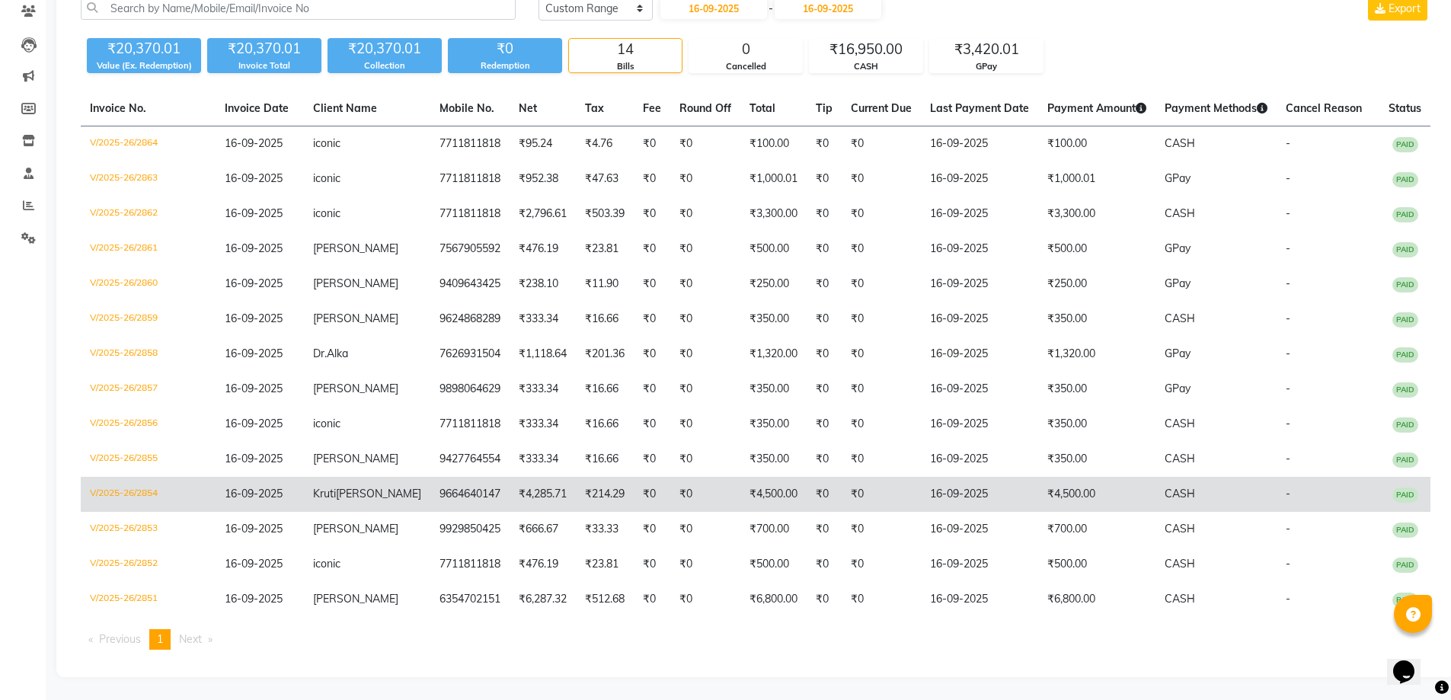
click at [848, 478] on td "₹0" at bounding box center [881, 494] width 79 height 35
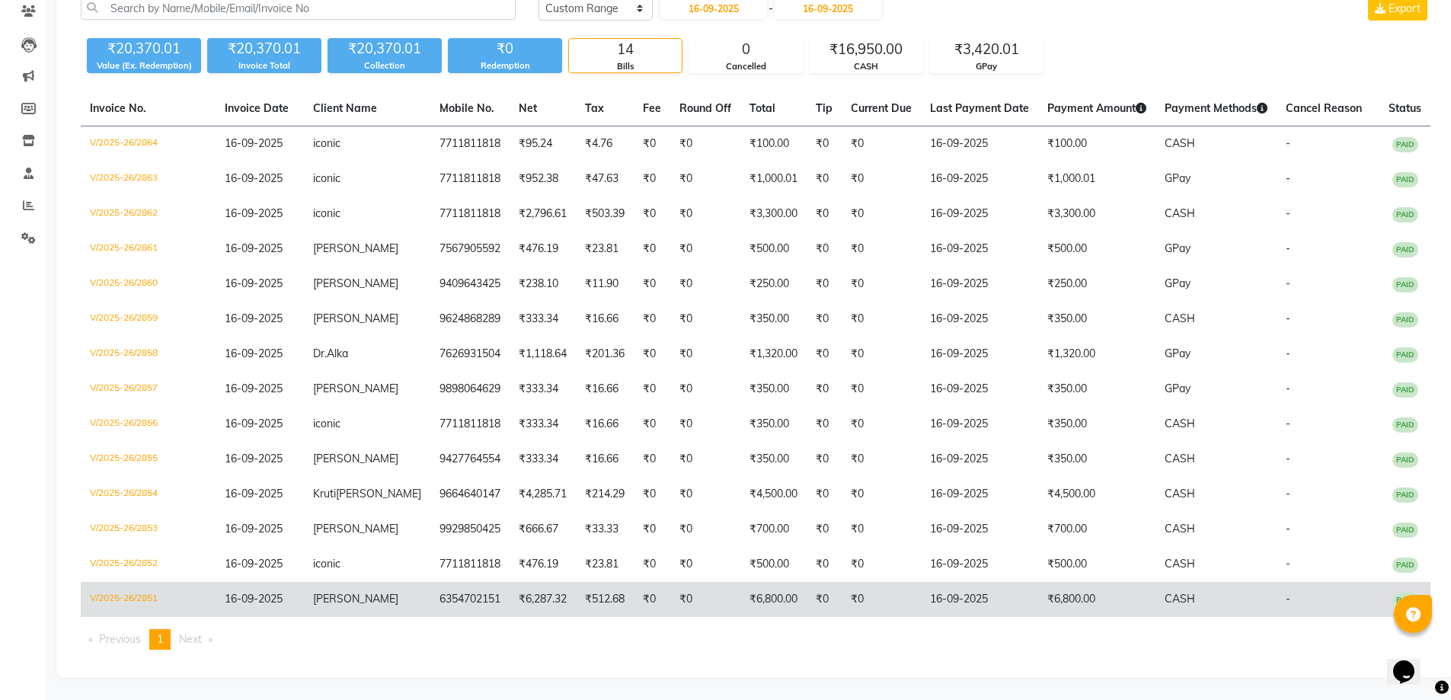
click at [509, 592] on td "₹6,287.32" at bounding box center [542, 599] width 66 height 35
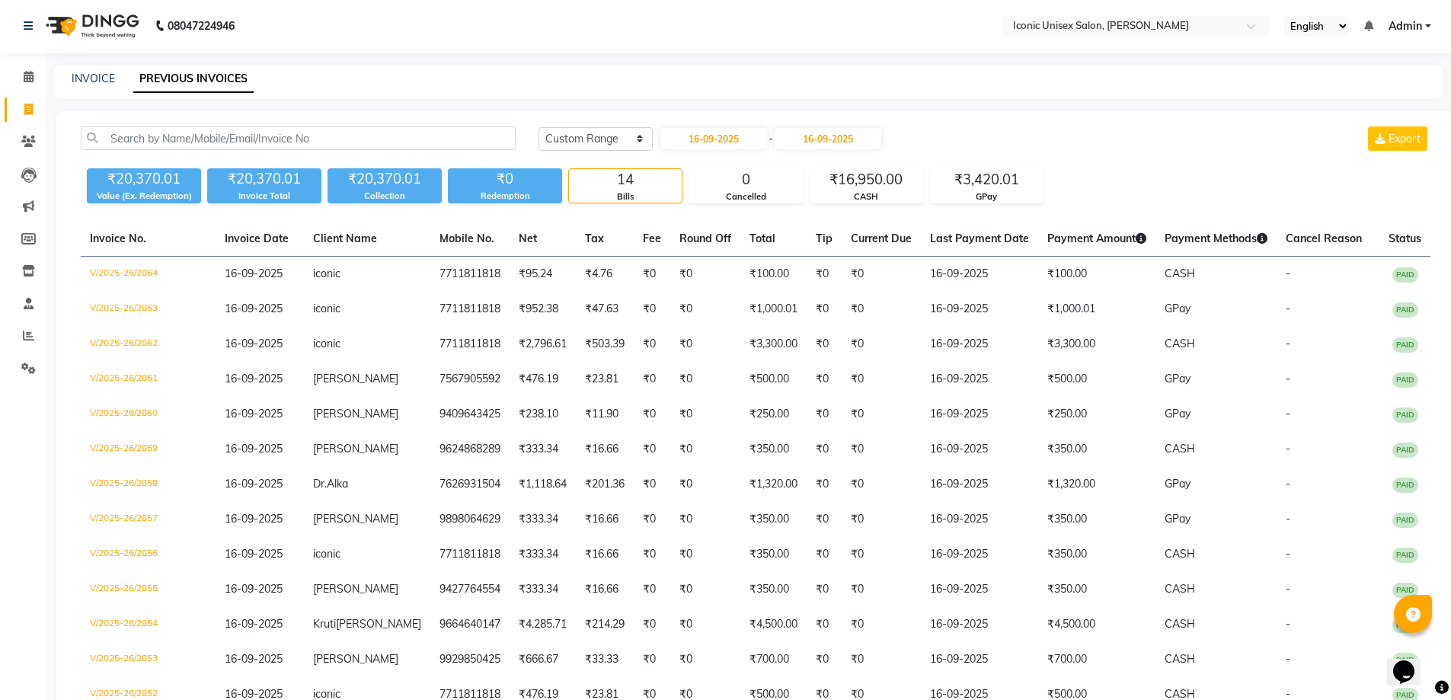
scroll to position [0, 0]
click at [704, 140] on input "16-09-2025" at bounding box center [713, 139] width 107 height 21
select select "9"
select select "2025"
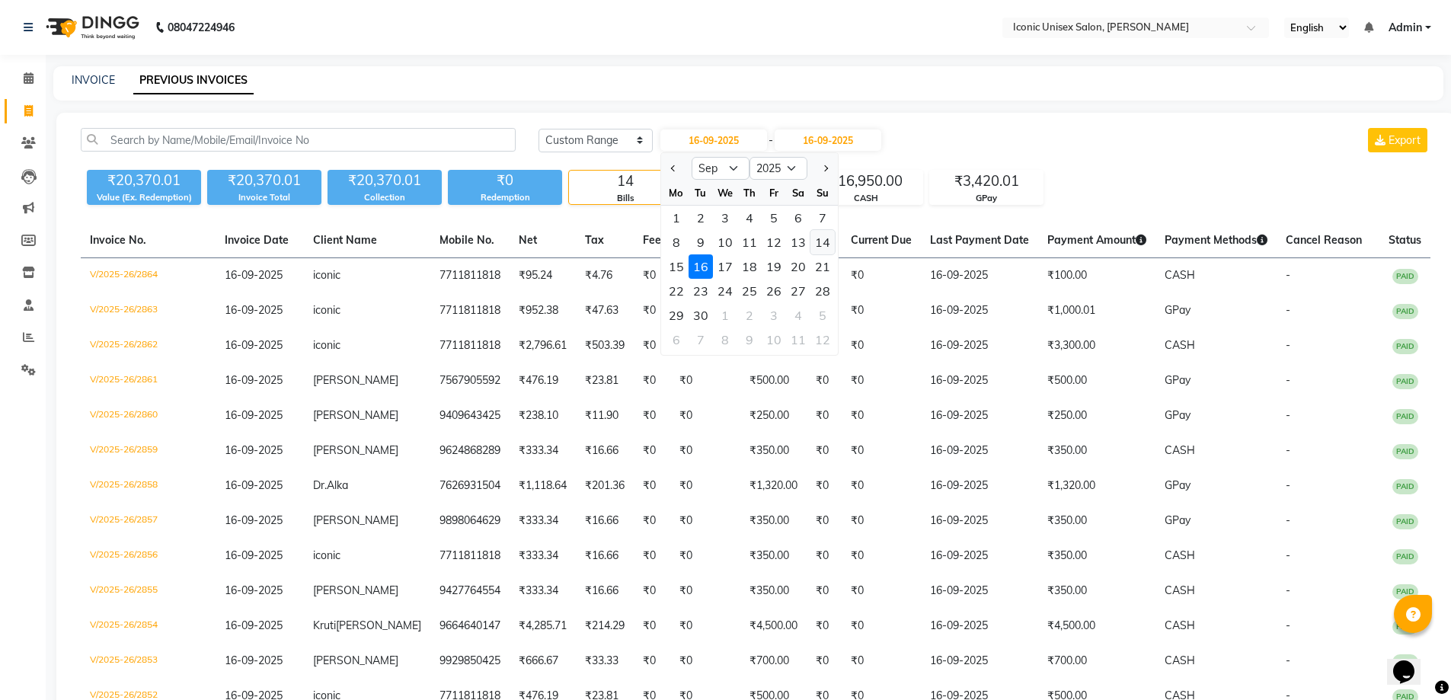
click at [820, 239] on div "14" at bounding box center [822, 242] width 24 height 24
type input "[DATE]"
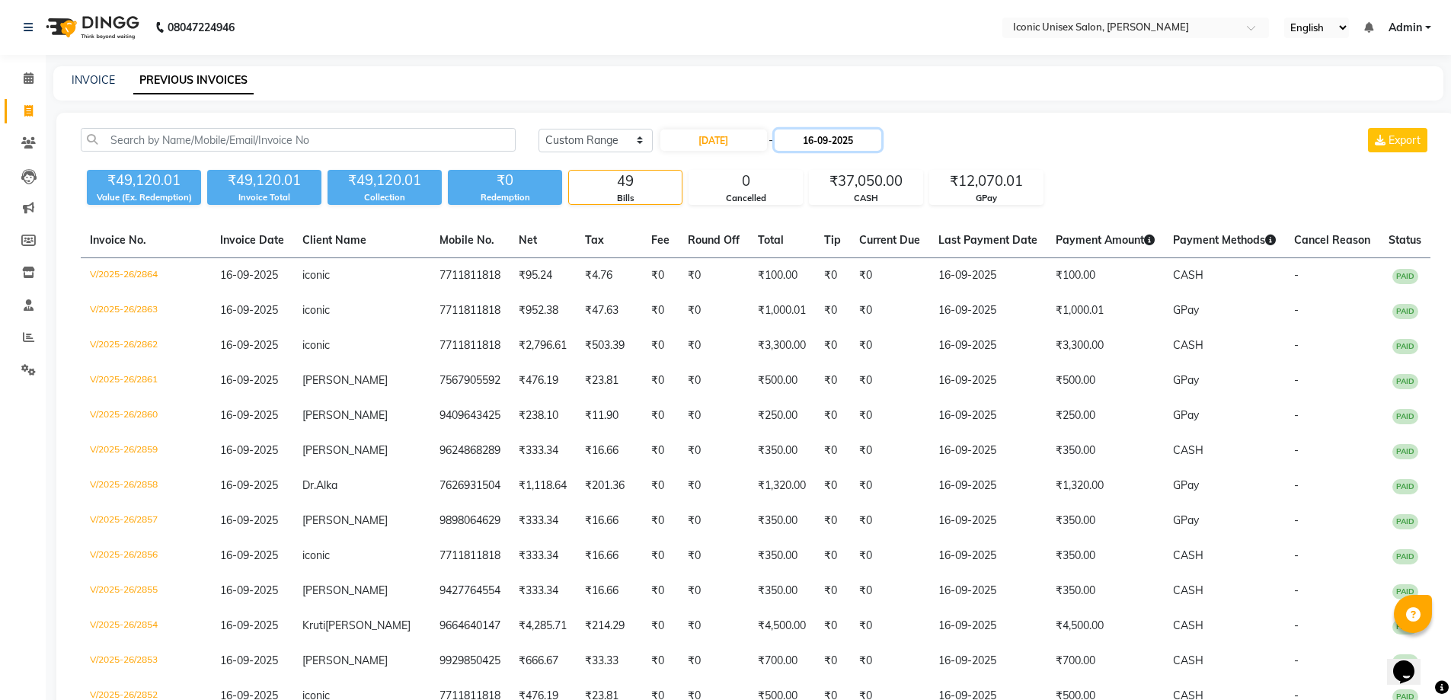
click at [842, 141] on input "16-09-2025" at bounding box center [828, 139] width 107 height 21
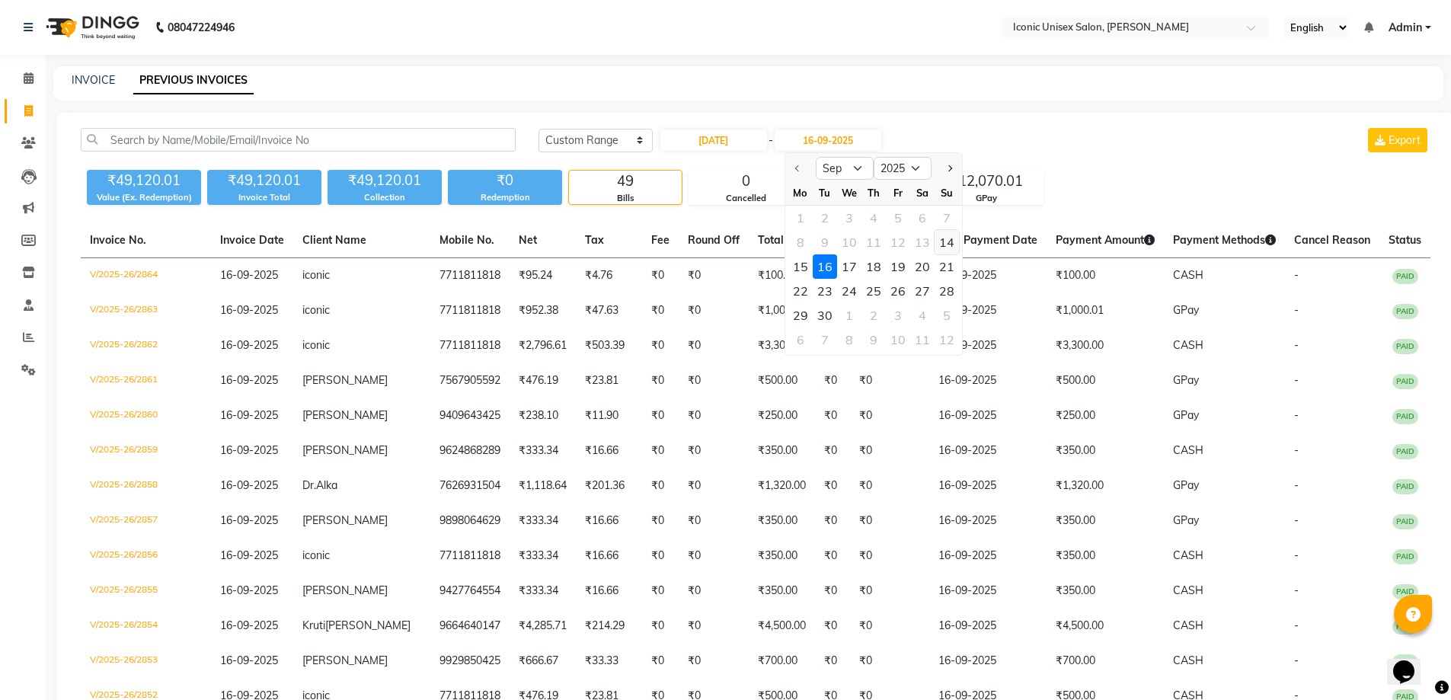
click at [949, 246] on div "14" at bounding box center [946, 242] width 24 height 24
type input "[DATE]"
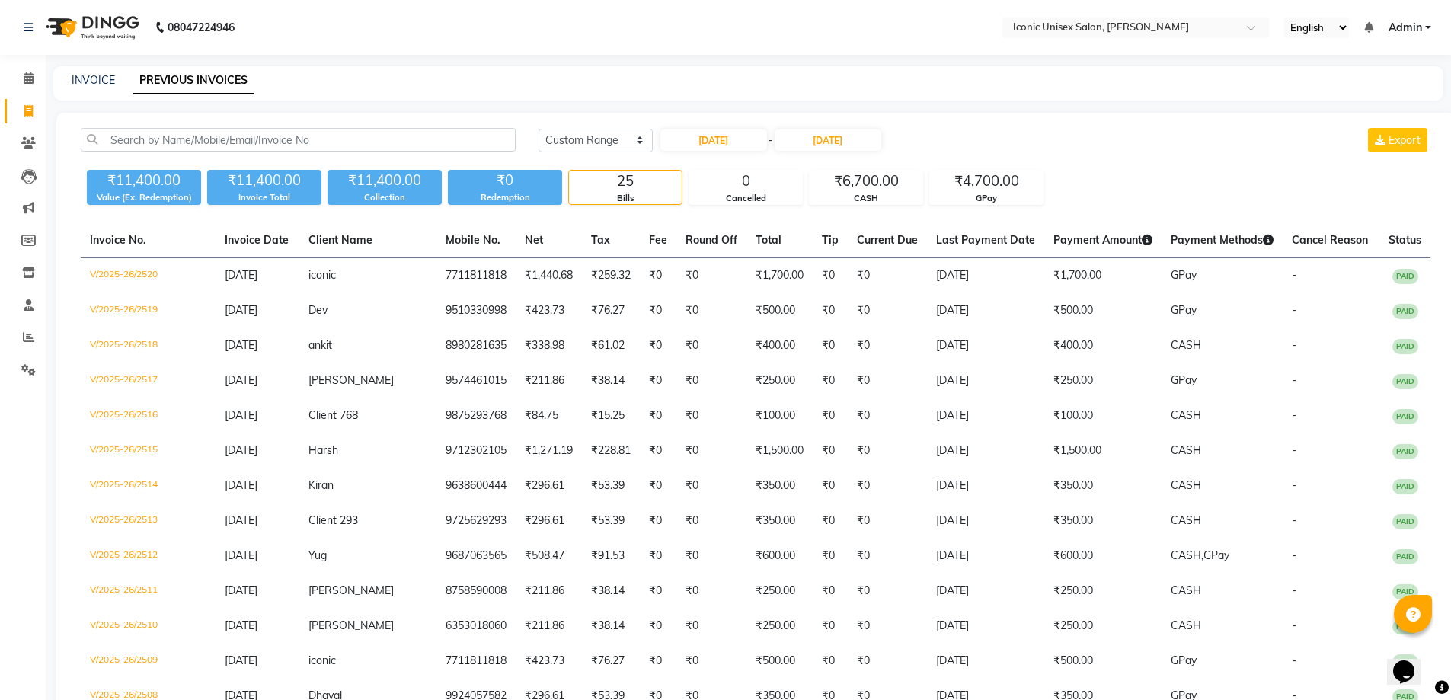
click at [80, 71] on div "INVOICE PREVIOUS INVOICES" at bounding box center [748, 83] width 1390 height 34
click at [84, 80] on link "INVOICE" at bounding box center [93, 80] width 43 height 14
select select "3884"
select select "service"
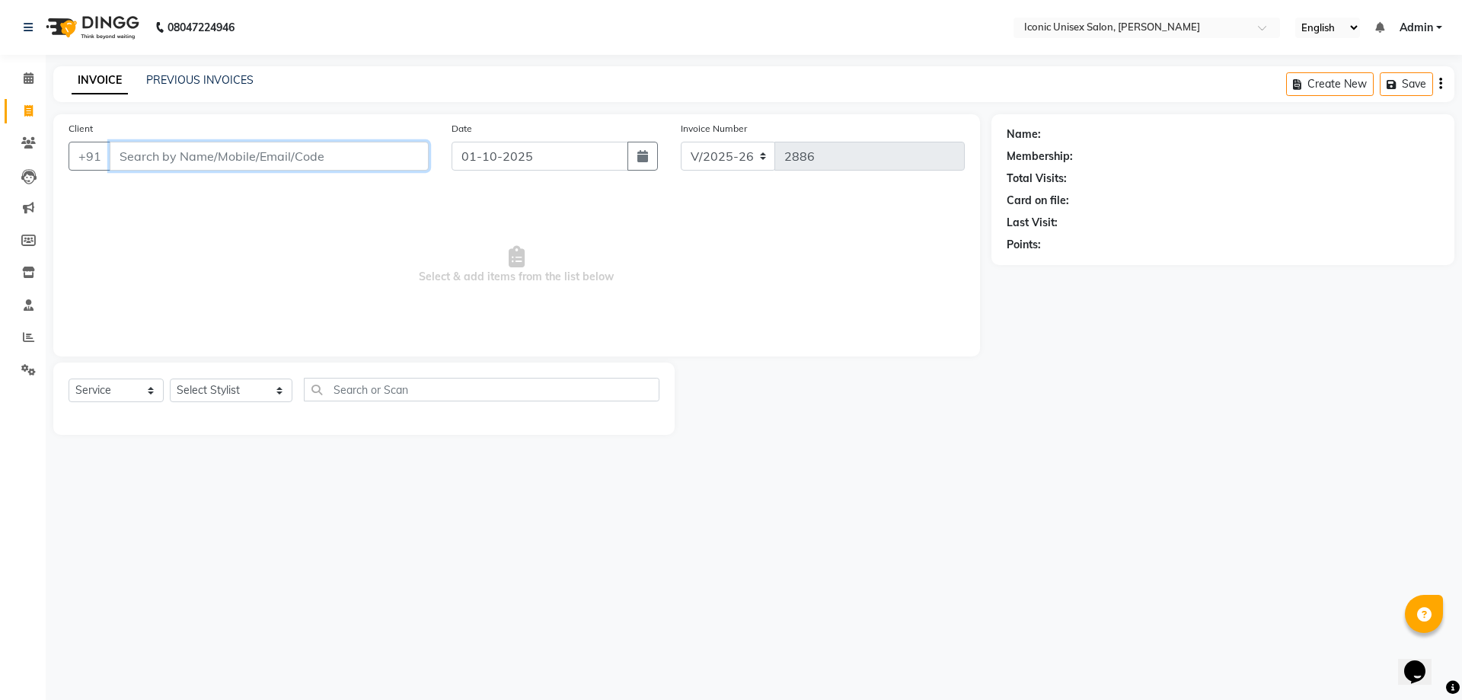
click at [167, 155] on input "Client" at bounding box center [269, 156] width 319 height 29
type input "7711811818"
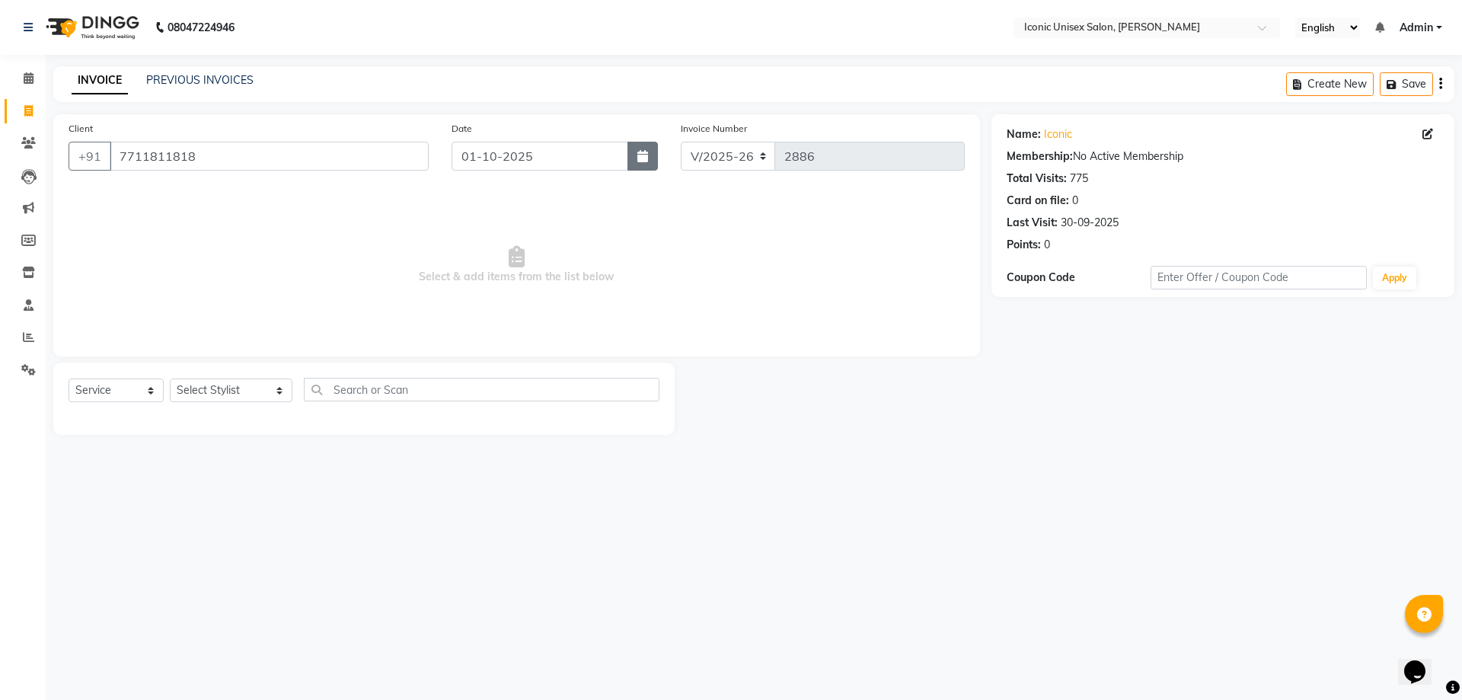
click at [645, 149] on button "button" at bounding box center [643, 156] width 30 height 29
select select "10"
select select "2025"
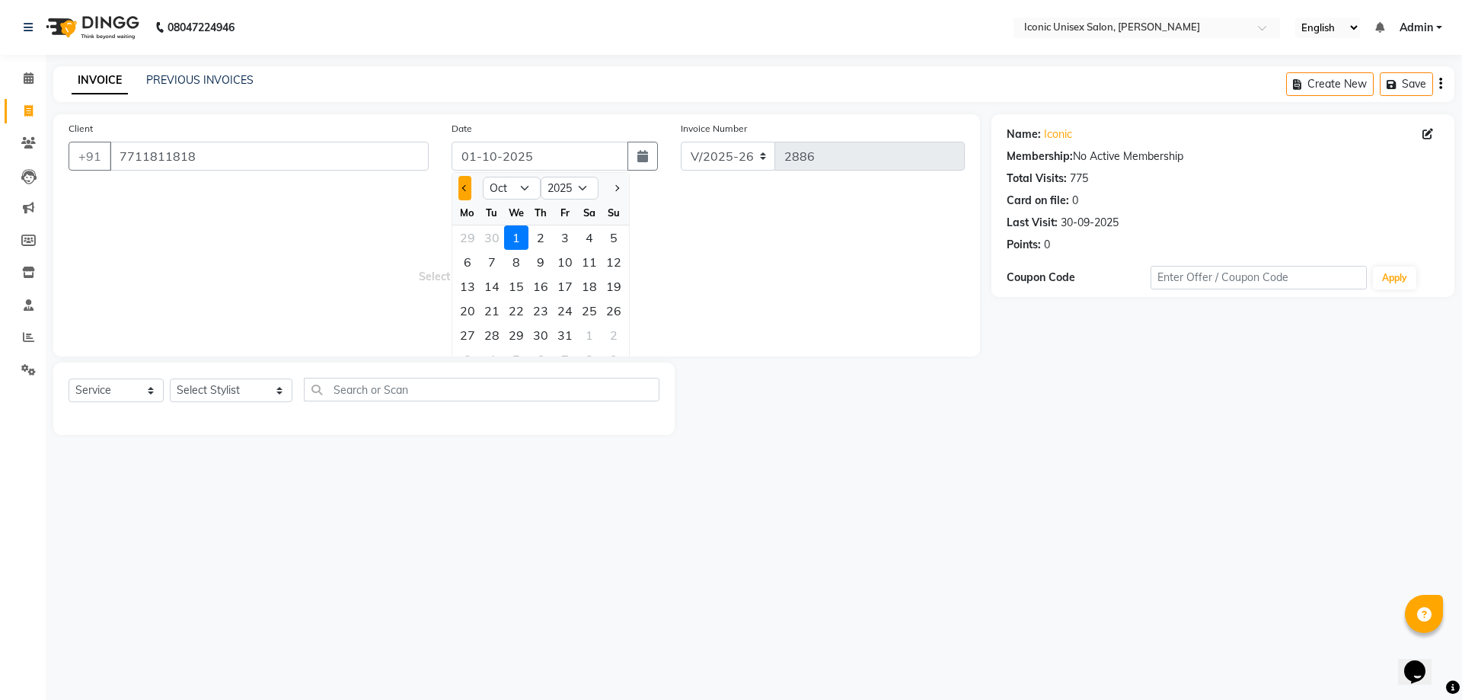
drag, startPoint x: 461, startPoint y: 186, endPoint x: 468, endPoint y: 181, distance: 8.2
click at [467, 180] on button "Previous month" at bounding box center [464, 188] width 13 height 24
select select "9"
click at [610, 262] on div "14" at bounding box center [614, 262] width 24 height 24
type input "[DATE]"
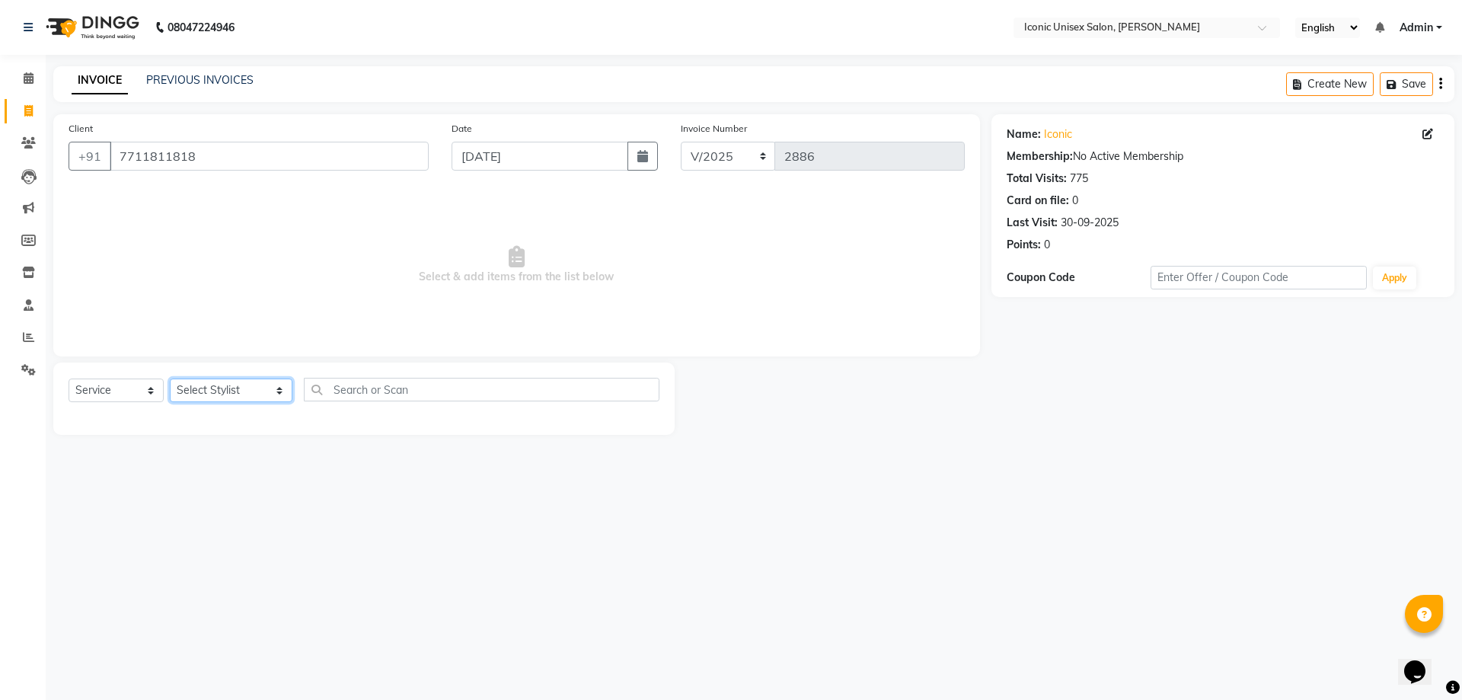
click at [196, 384] on select "Select Stylist Aakansha Anita Ayush Bhavesh. Sen Bhavik Bhumika Eliza. Mehta Ha…" at bounding box center [231, 390] width 123 height 24
select select "41439"
click at [170, 378] on select "Select Stylist Aakansha Anita Ayush Bhavesh. Sen Bhavik Bhumika Eliza. Mehta Ha…" at bounding box center [231, 390] width 123 height 24
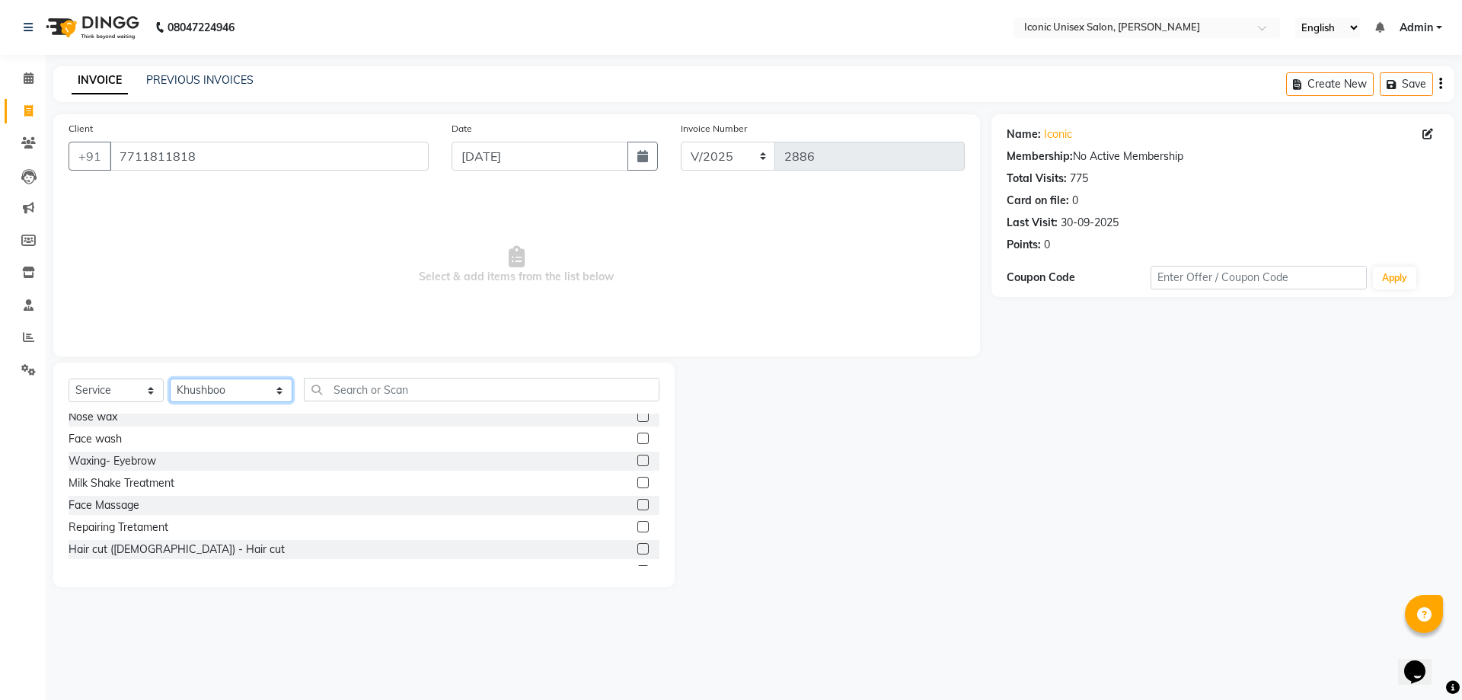
scroll to position [228, 0]
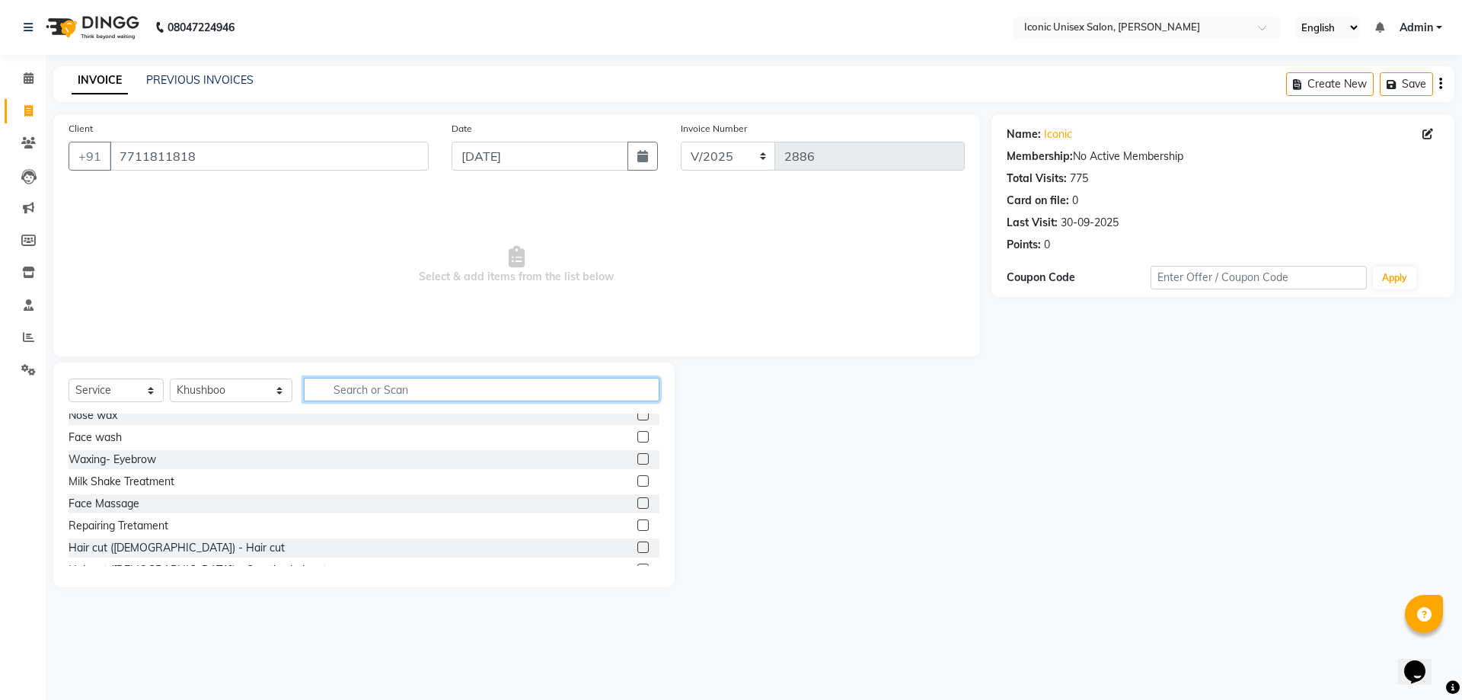
click at [388, 393] on input "text" at bounding box center [482, 390] width 356 height 24
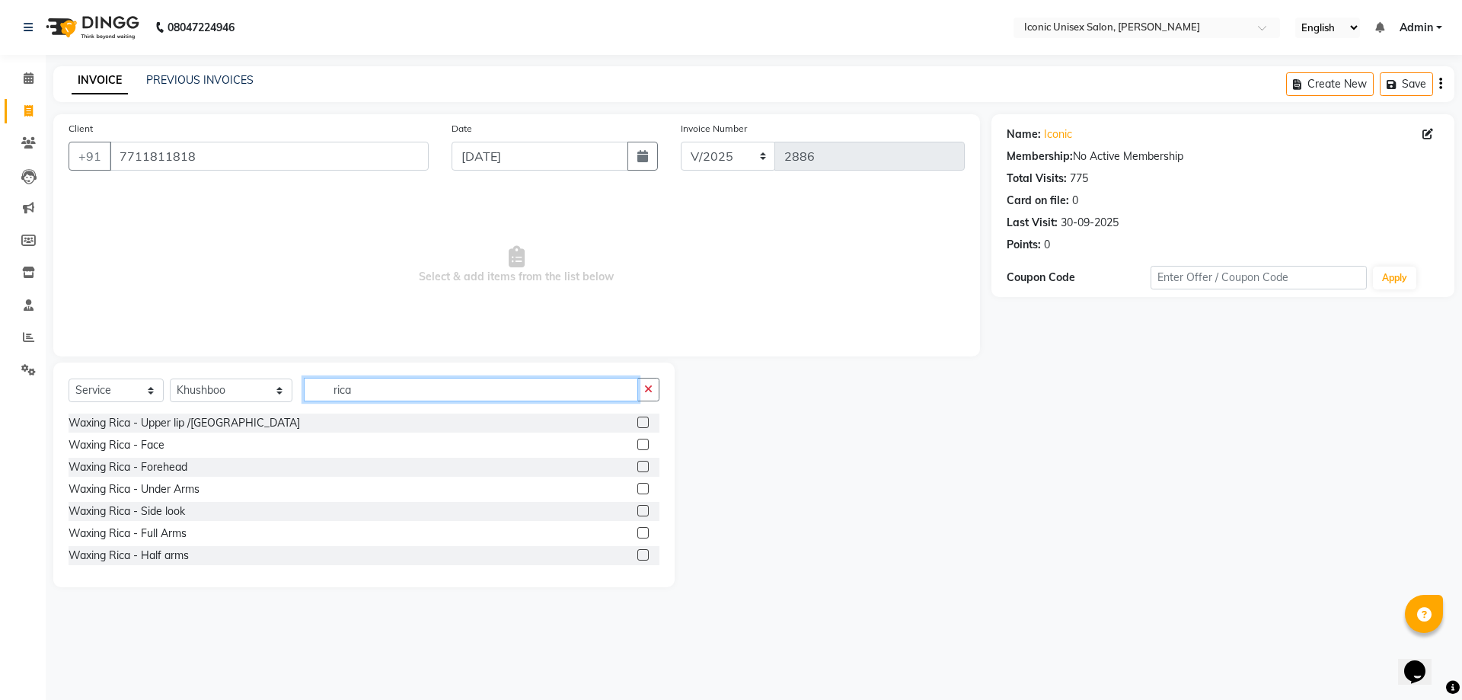
scroll to position [76, 0]
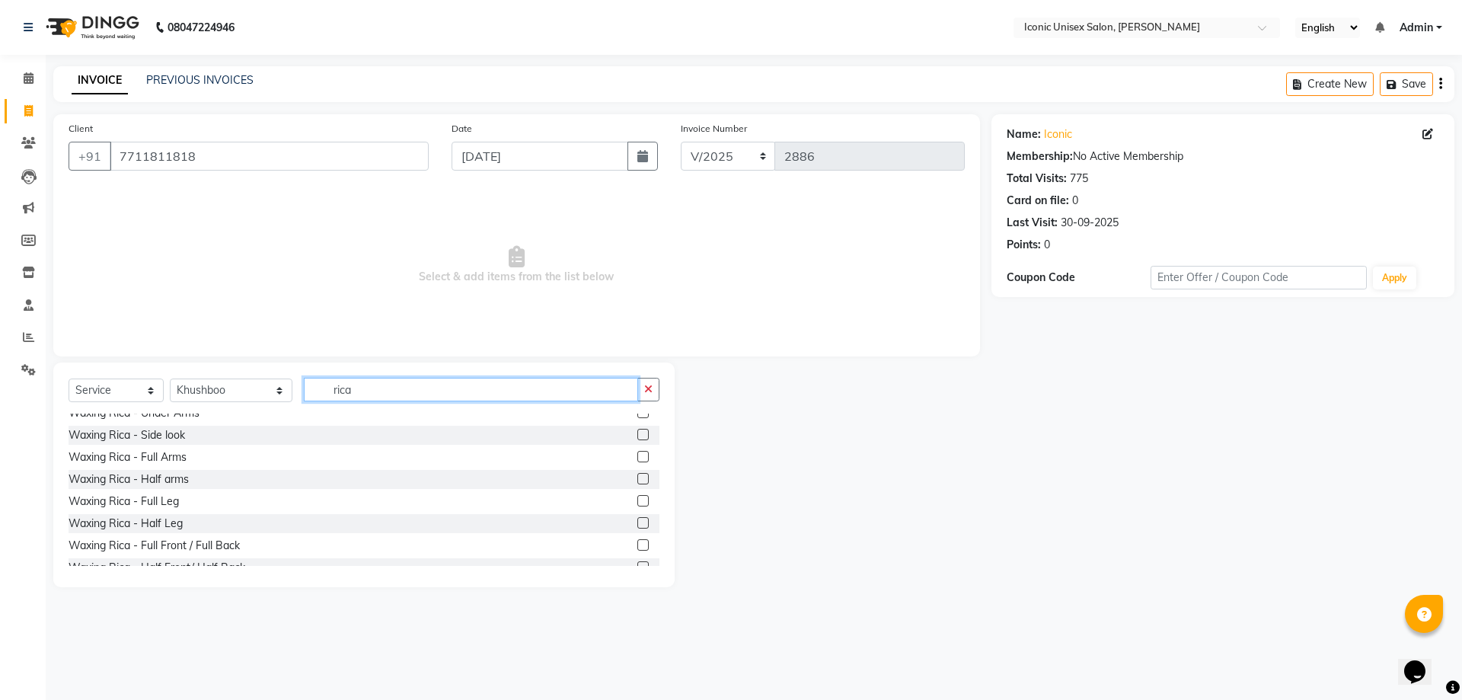
type input "rica"
click at [637, 458] on label at bounding box center [642, 456] width 11 height 11
click at [637, 458] on input "checkbox" at bounding box center [642, 457] width 10 height 10
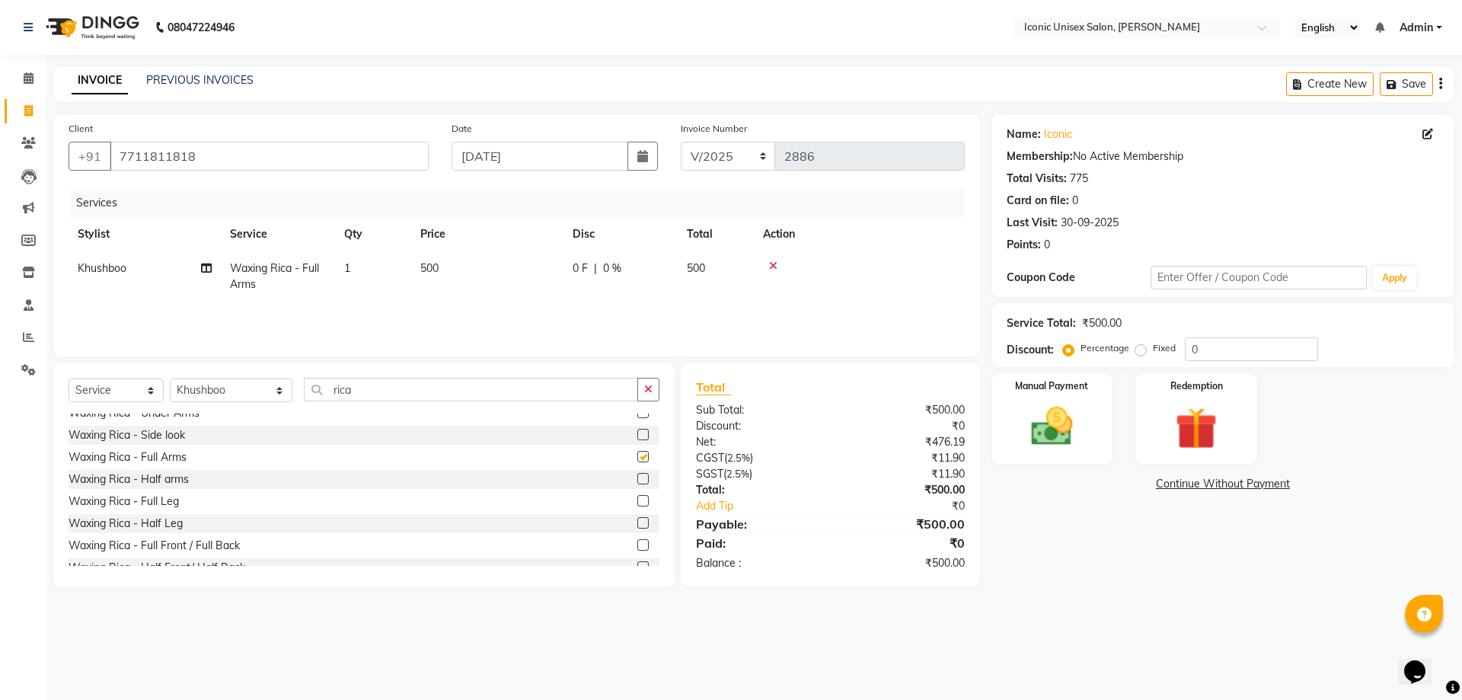
checkbox input "false"
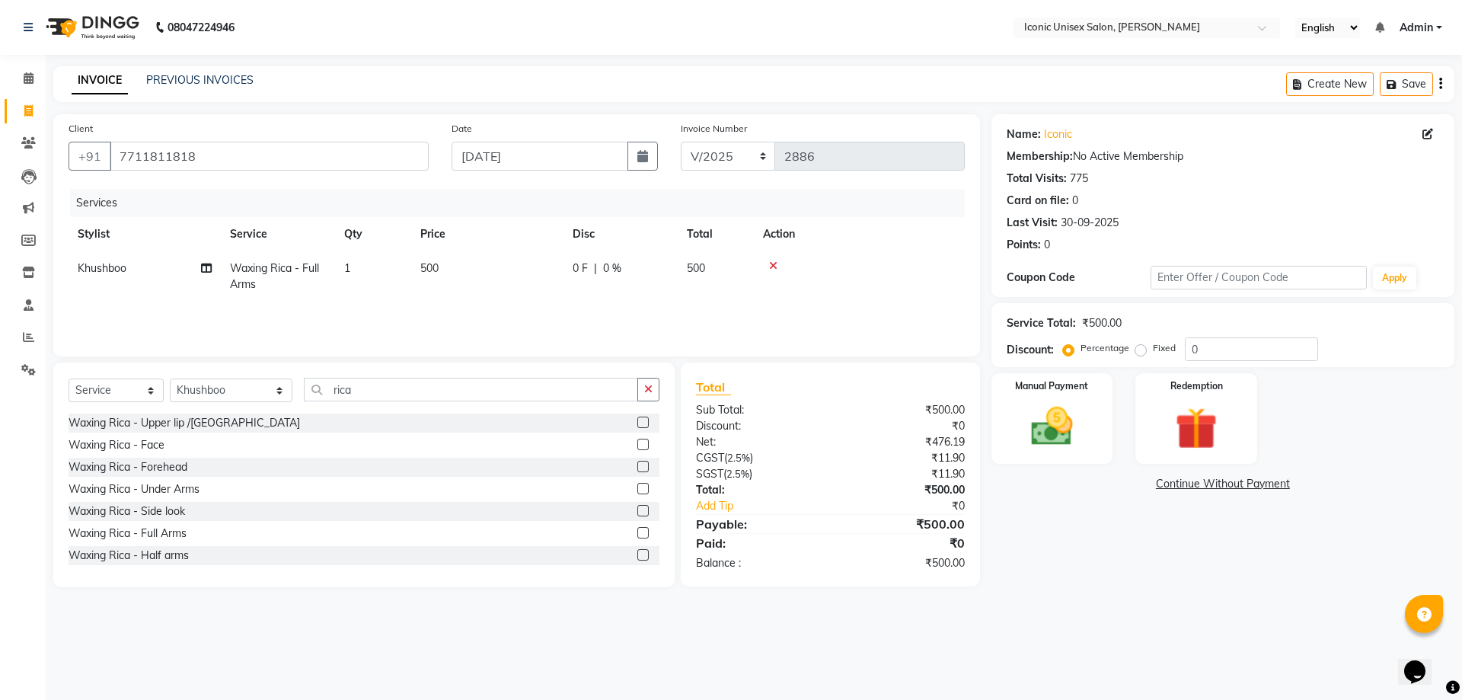
click at [630, 501] on div "Waxing Rica - Upper lip /Chin Waxing Rica - Face Waxing Rica - Forehead Waxing …" at bounding box center [364, 490] width 591 height 152
click at [637, 484] on label at bounding box center [642, 488] width 11 height 11
click at [637, 484] on input "checkbox" at bounding box center [642, 489] width 10 height 10
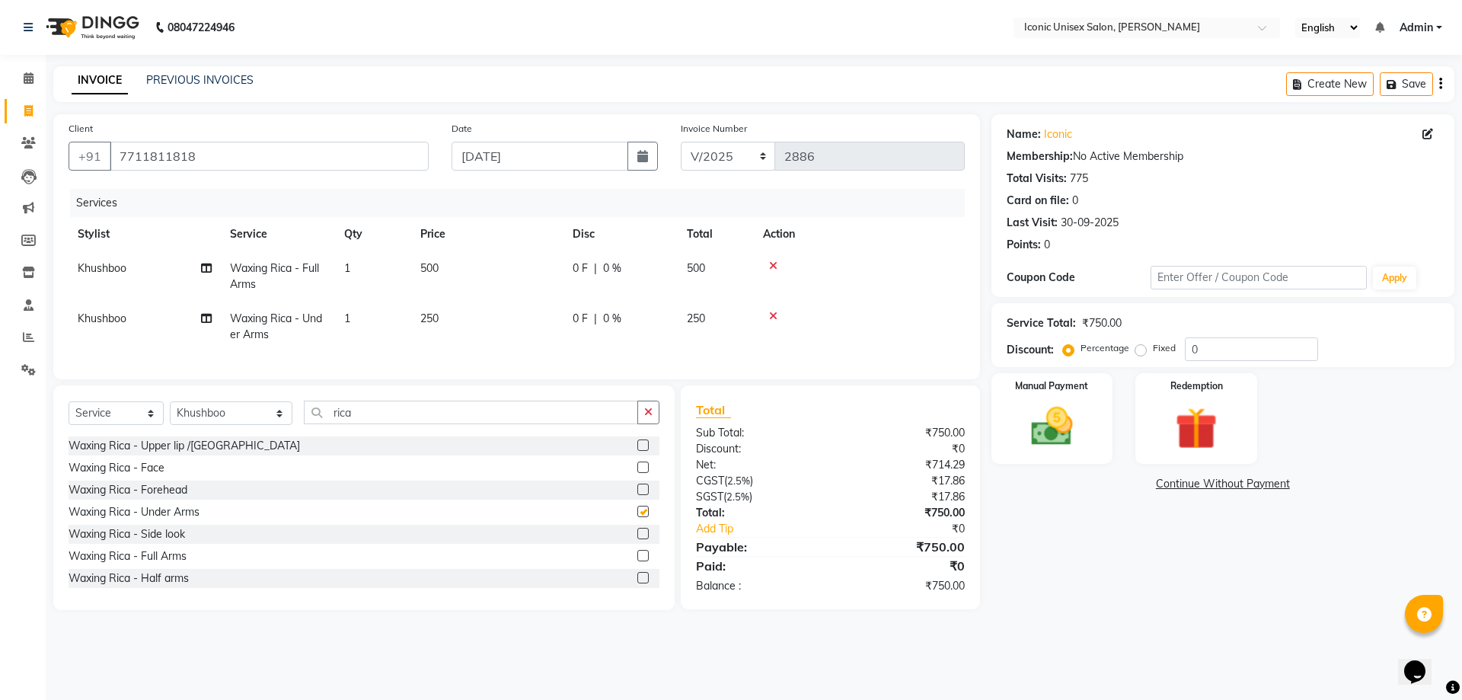
checkbox input "false"
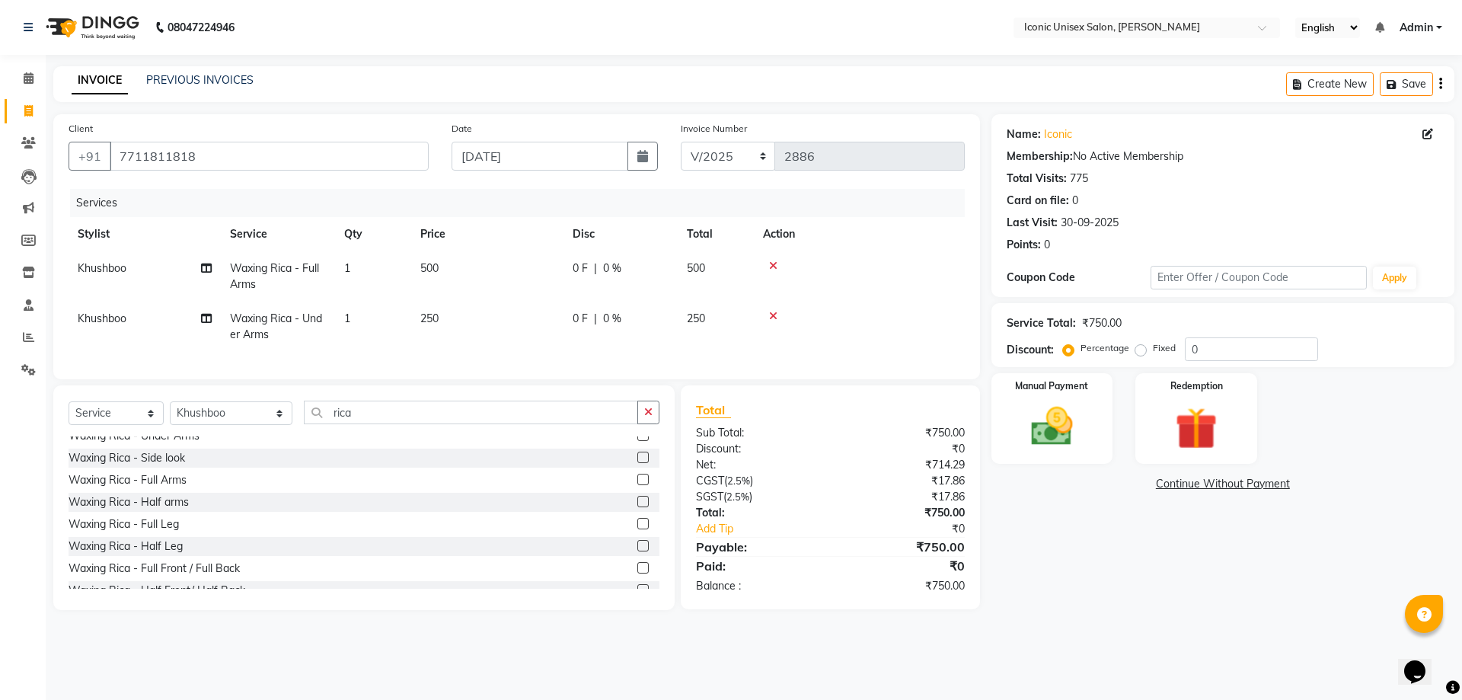
click at [637, 529] on label at bounding box center [642, 523] width 11 height 11
click at [637, 529] on input "checkbox" at bounding box center [642, 524] width 10 height 10
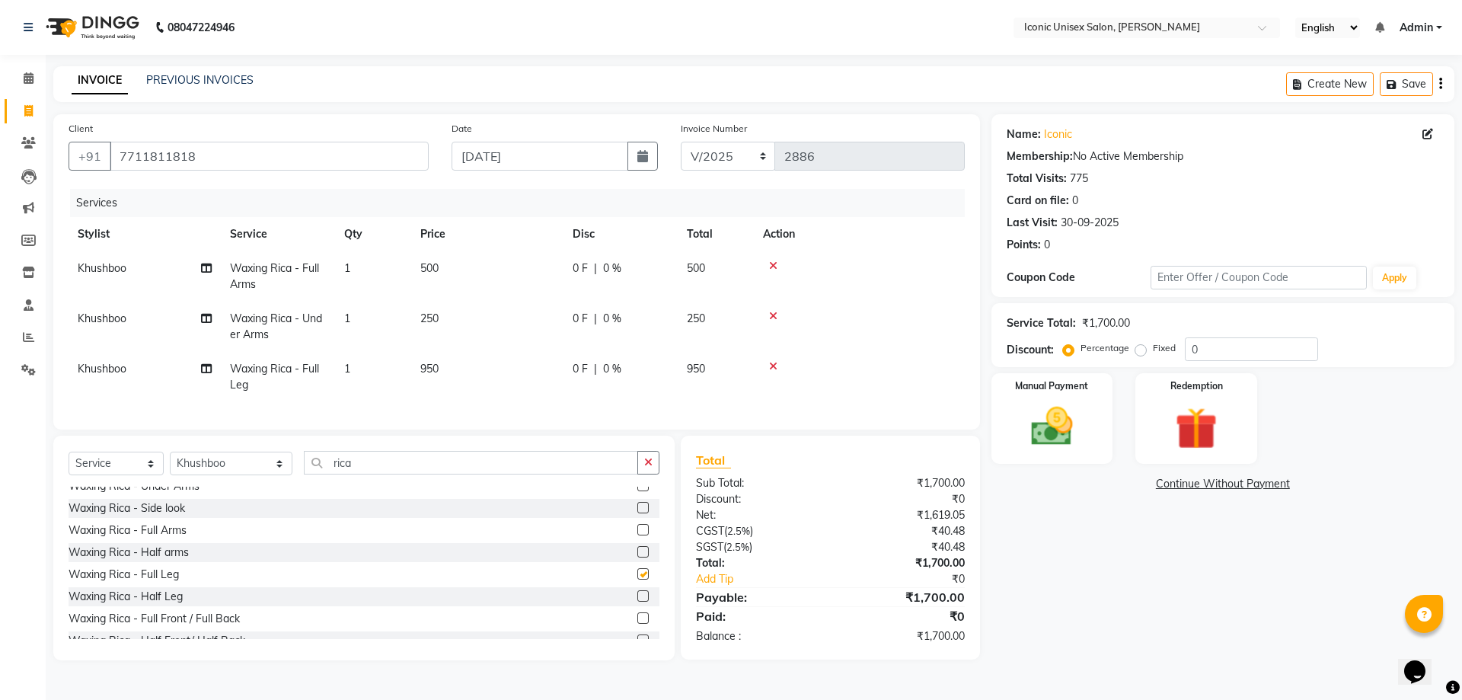
checkbox input "false"
click at [392, 474] on input "rica" at bounding box center [471, 463] width 334 height 24
type input "r"
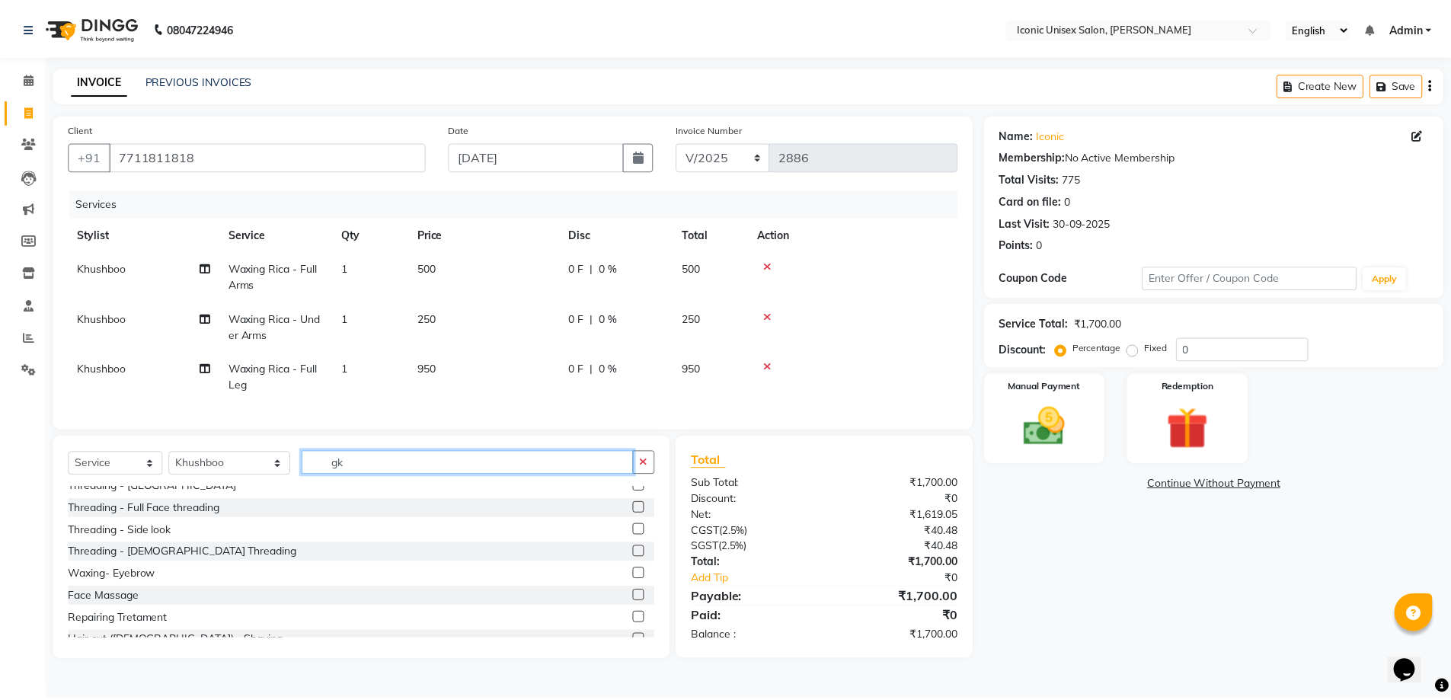
scroll to position [0, 0]
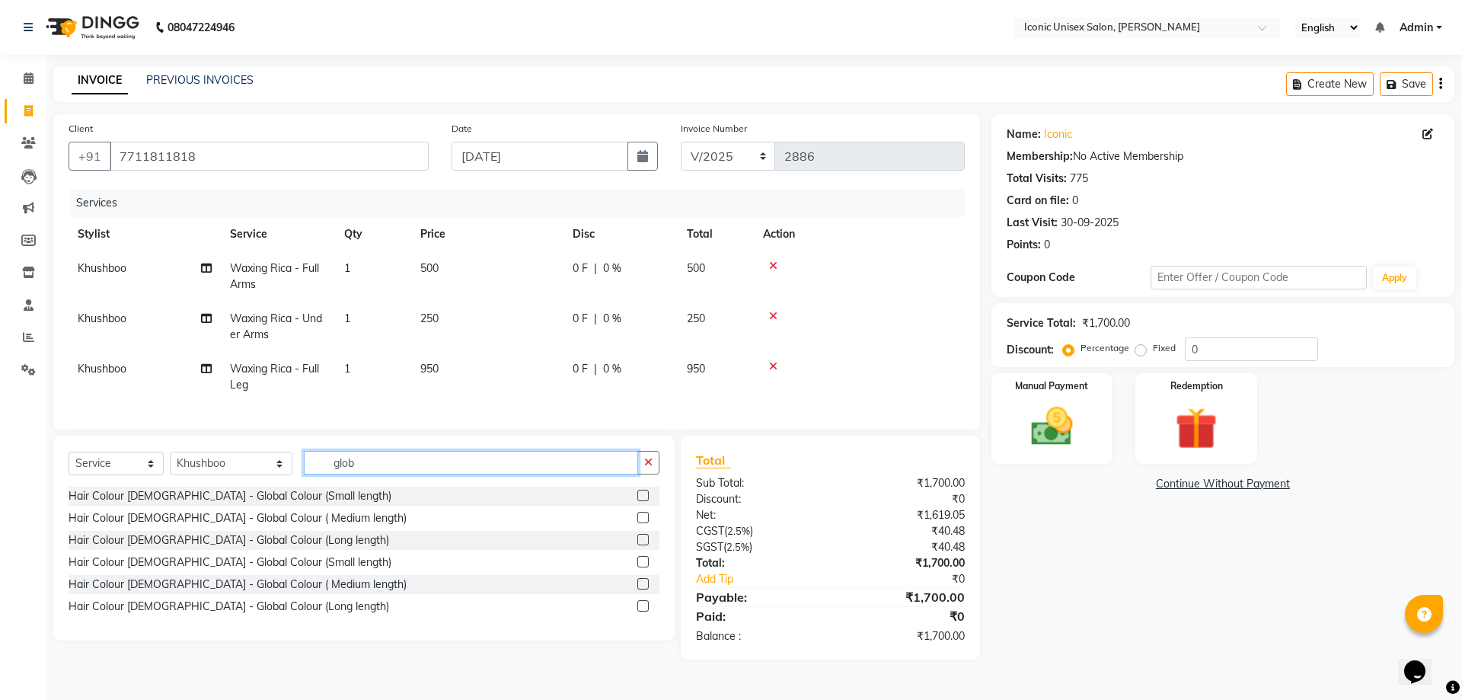
type input "glob"
click at [647, 567] on label at bounding box center [642, 561] width 11 height 11
click at [647, 567] on input "checkbox" at bounding box center [642, 562] width 10 height 10
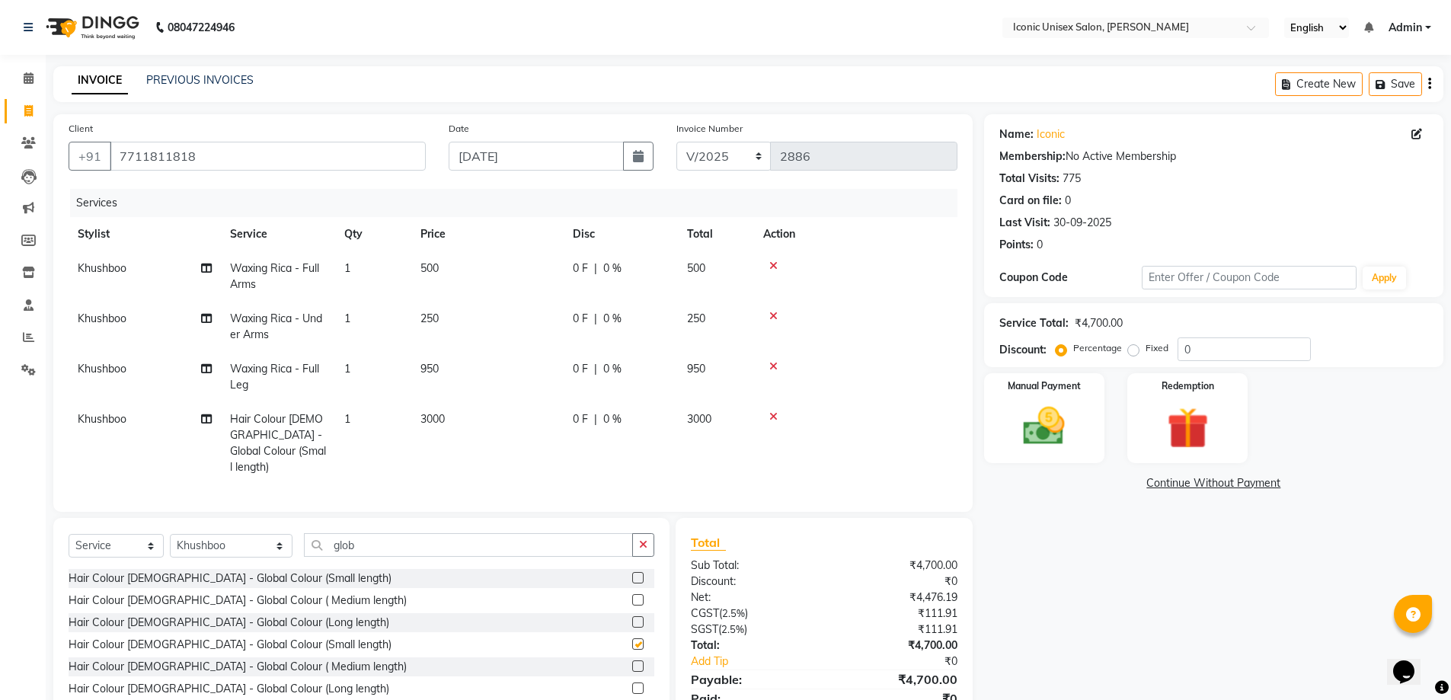
checkbox input "false"
click at [398, 542] on input "glob" at bounding box center [469, 545] width 330 height 24
type input "g"
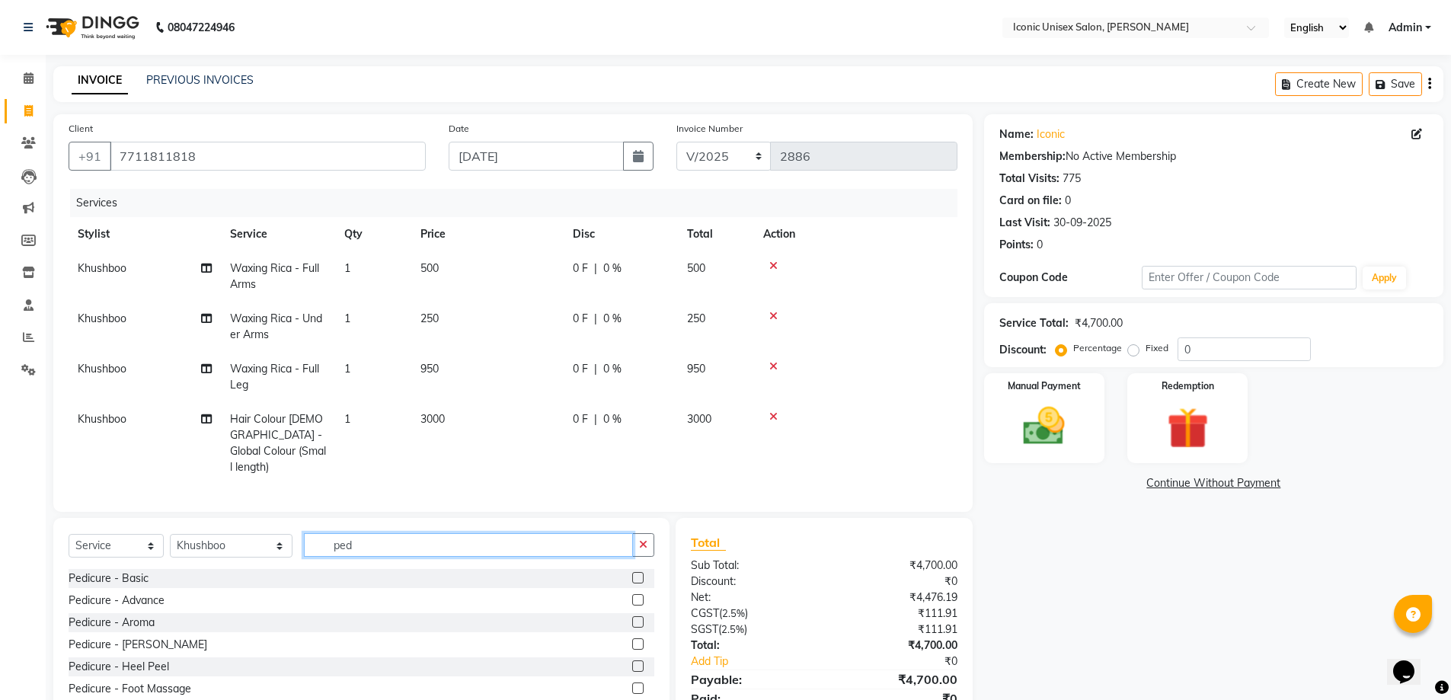
type input "ped"
click at [637, 595] on label at bounding box center [637, 599] width 11 height 11
click at [637, 596] on input "checkbox" at bounding box center [637, 601] width 10 height 10
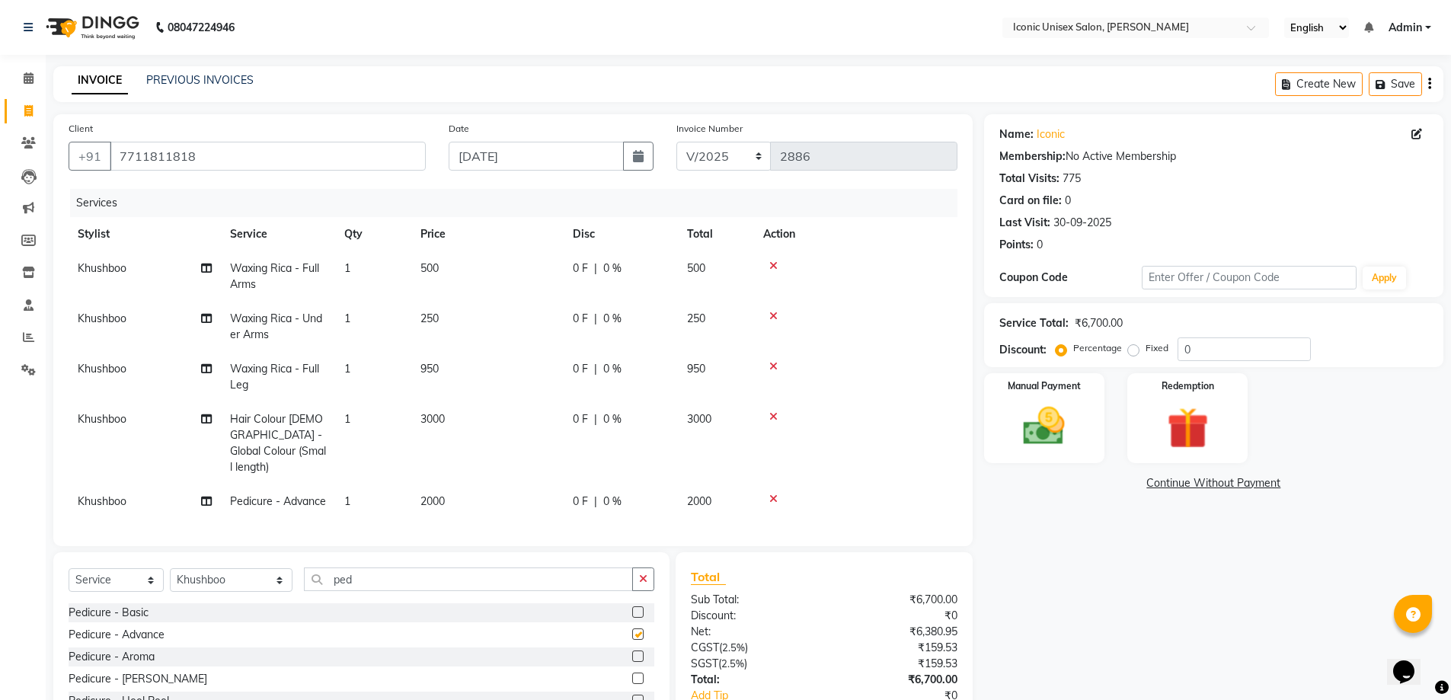
checkbox input "false"
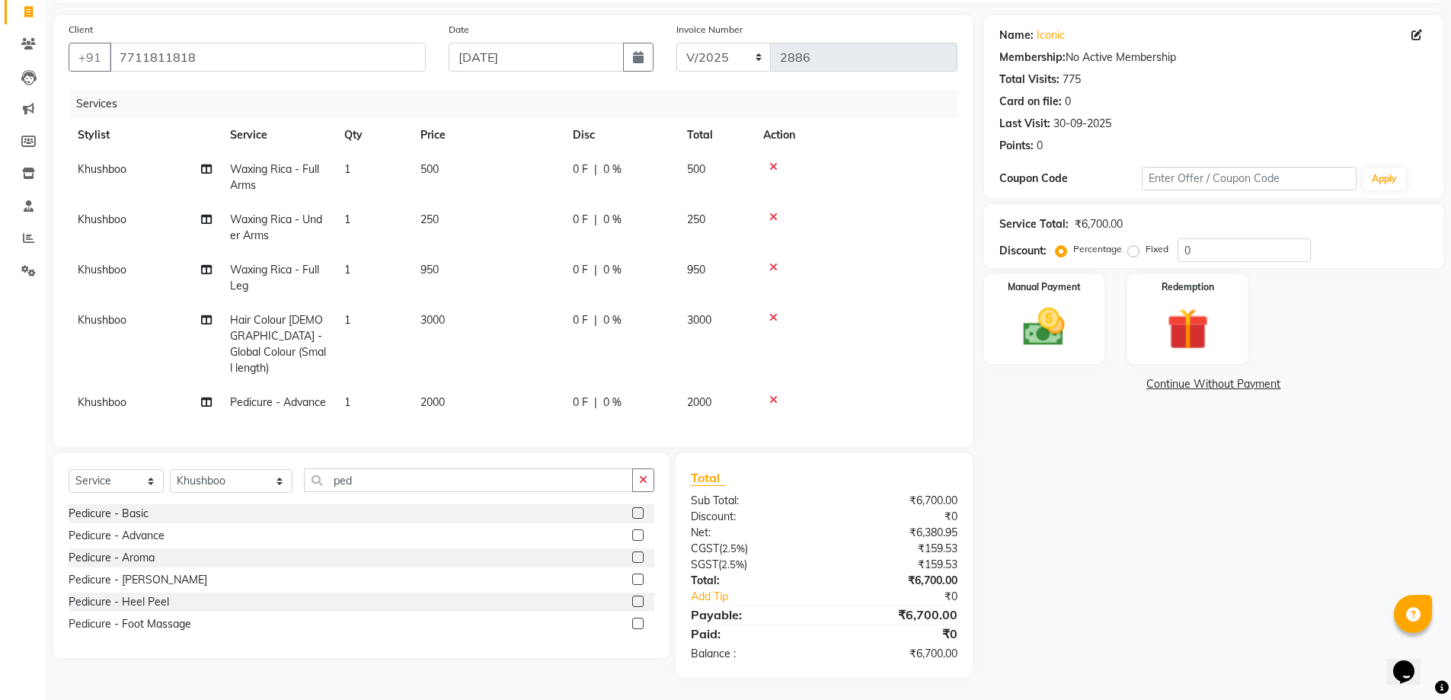
scroll to position [110, 0]
click at [374, 484] on input "ped" at bounding box center [469, 480] width 330 height 24
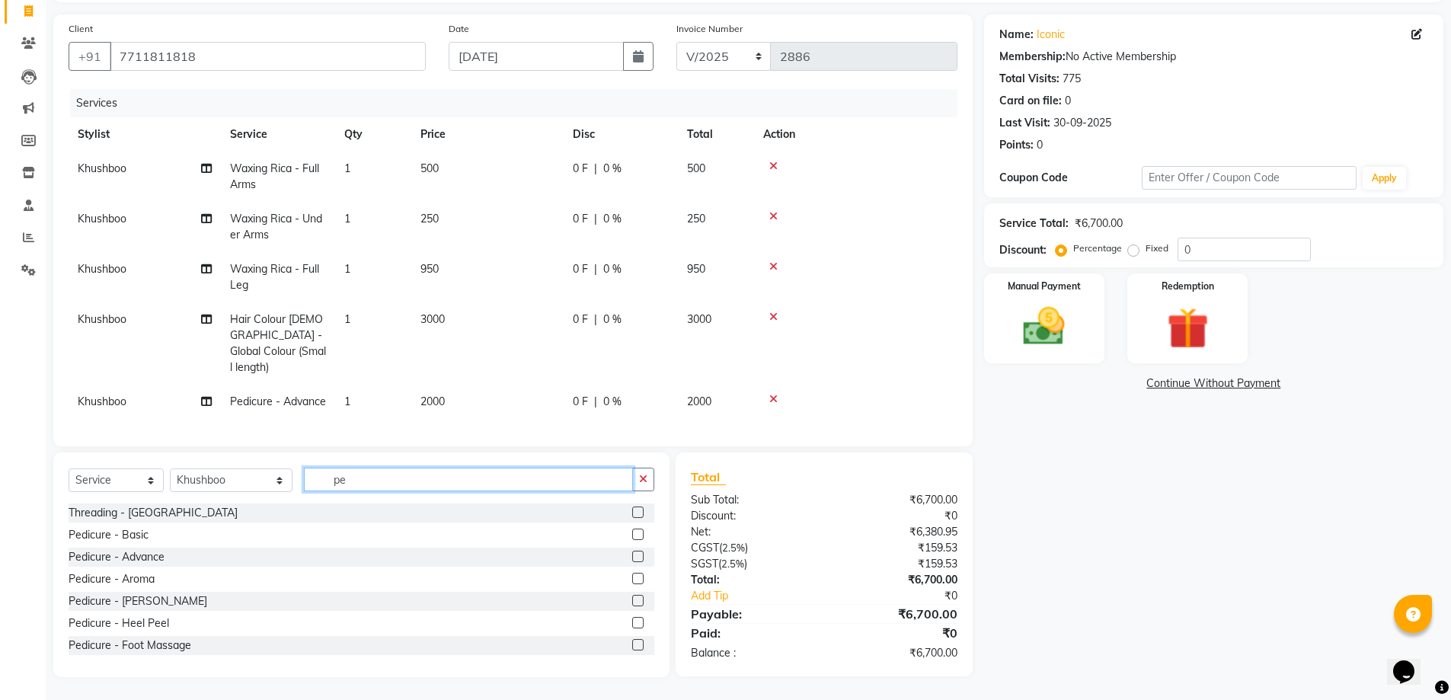
type input "p"
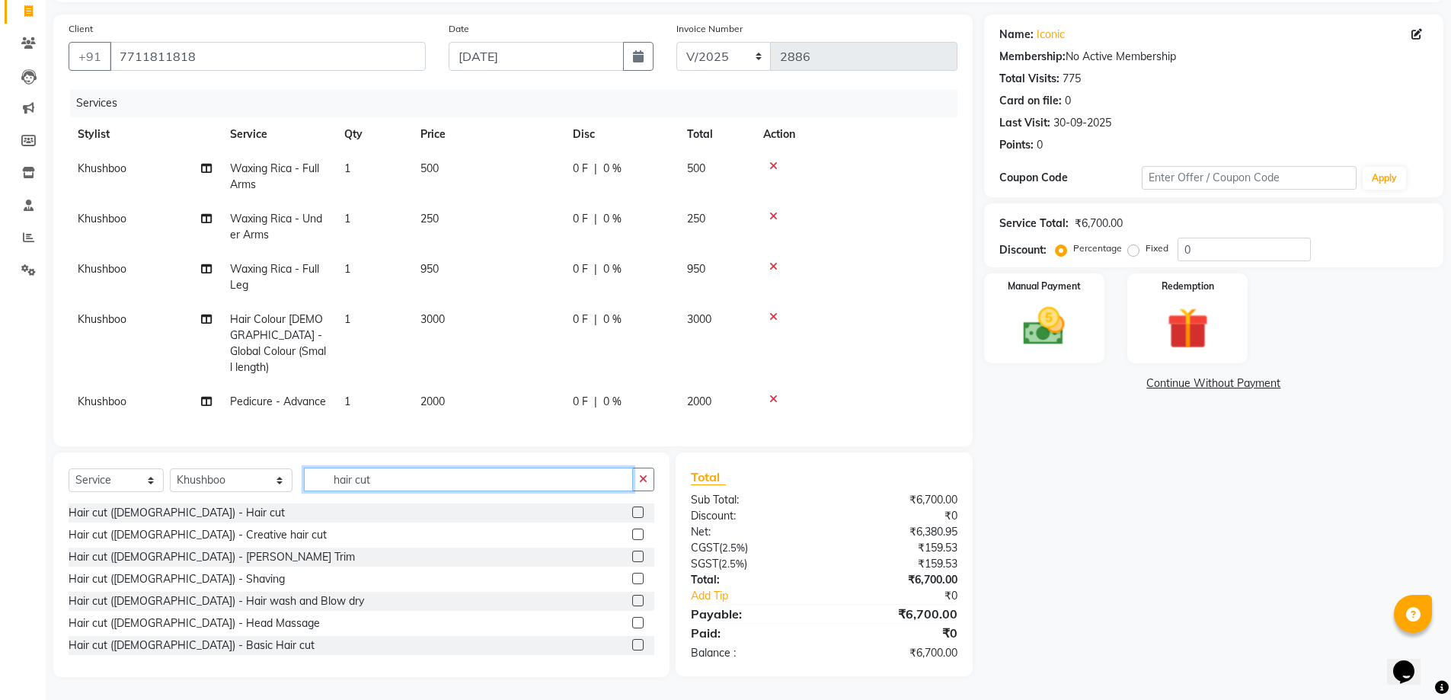
type input "hair cut"
click at [632, 512] on label at bounding box center [637, 511] width 11 height 11
click at [632, 512] on input "checkbox" at bounding box center [637, 513] width 10 height 10
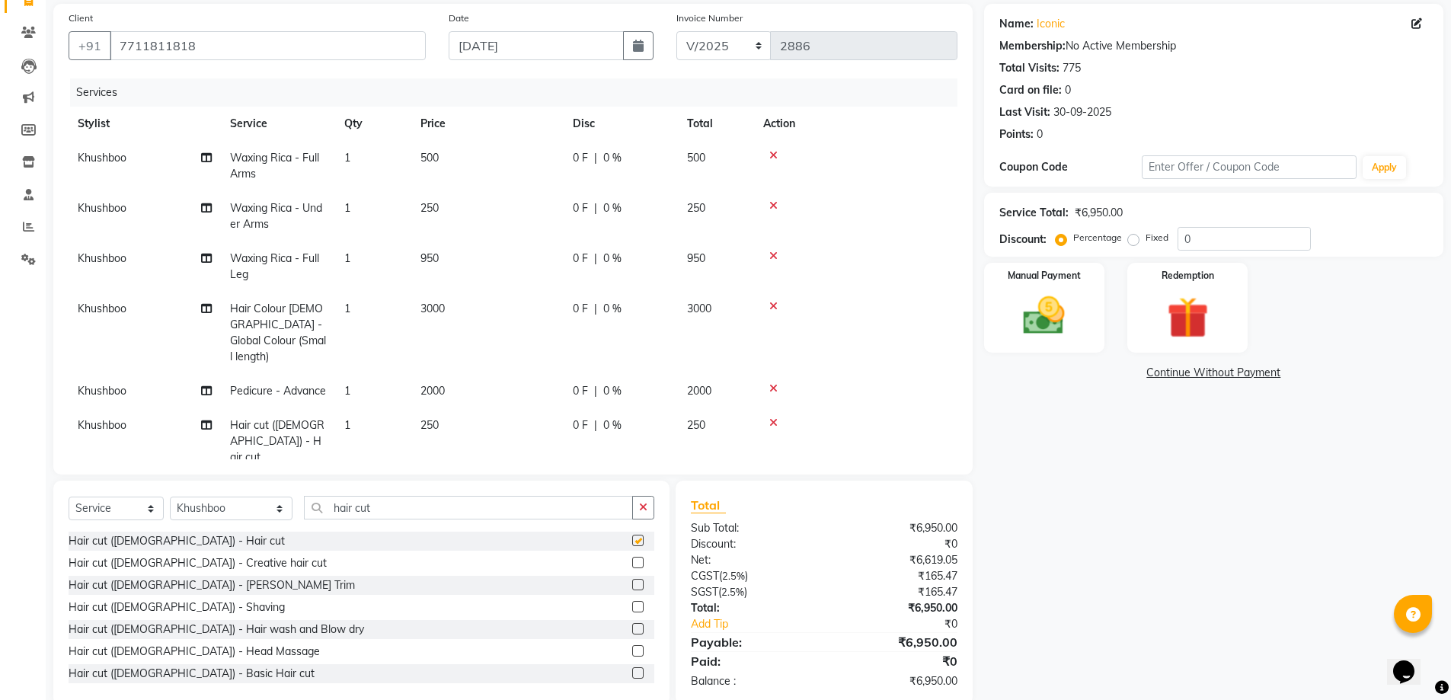
checkbox input "false"
click at [632, 608] on label at bounding box center [637, 606] width 11 height 11
click at [632, 608] on input "checkbox" at bounding box center [637, 607] width 10 height 10
checkbox input "false"
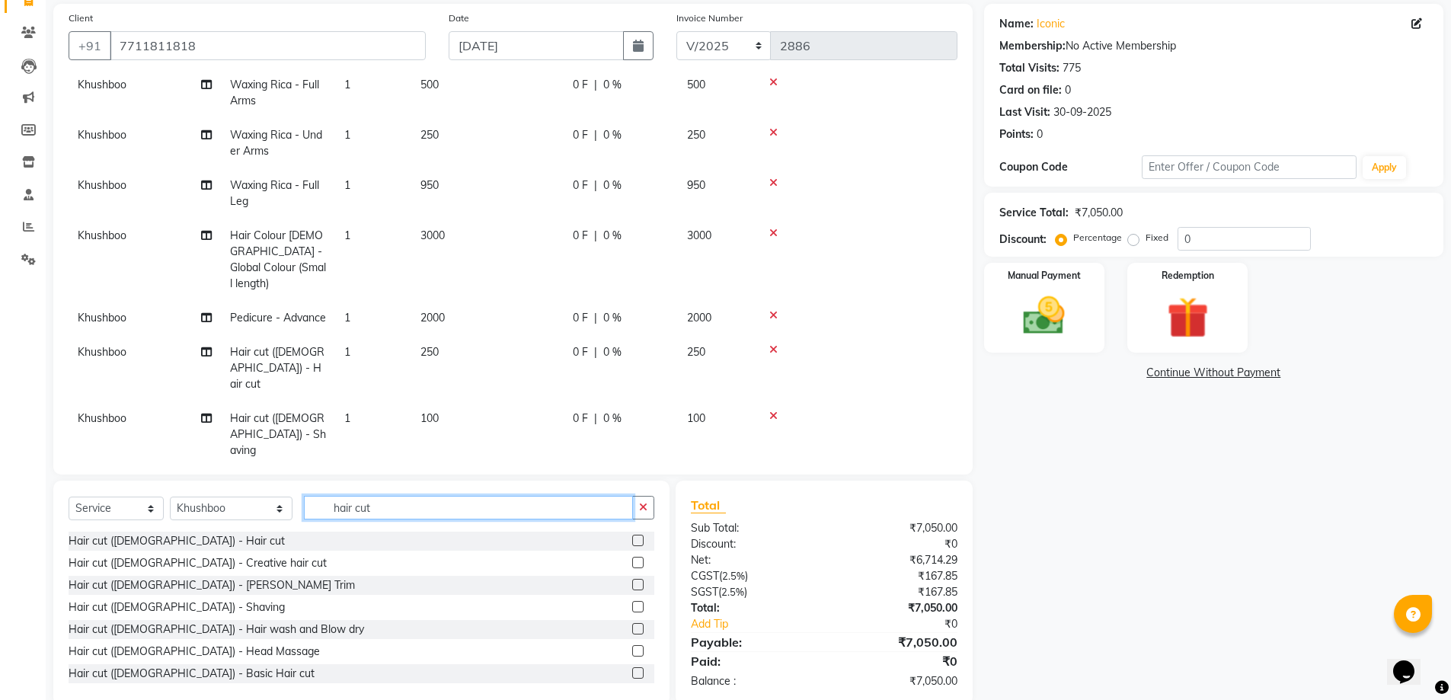
click at [398, 509] on input "hair cut" at bounding box center [469, 508] width 330 height 24
type input "h"
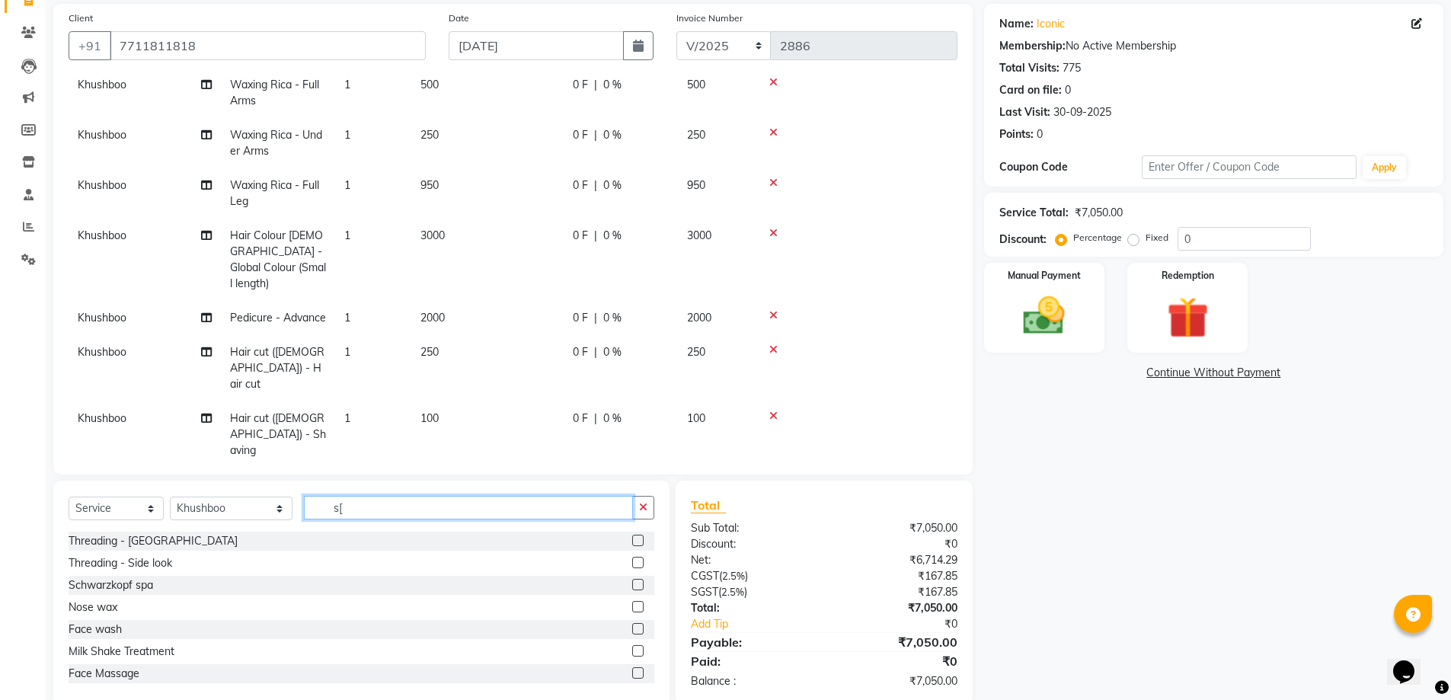
type input "s"
type input "de"
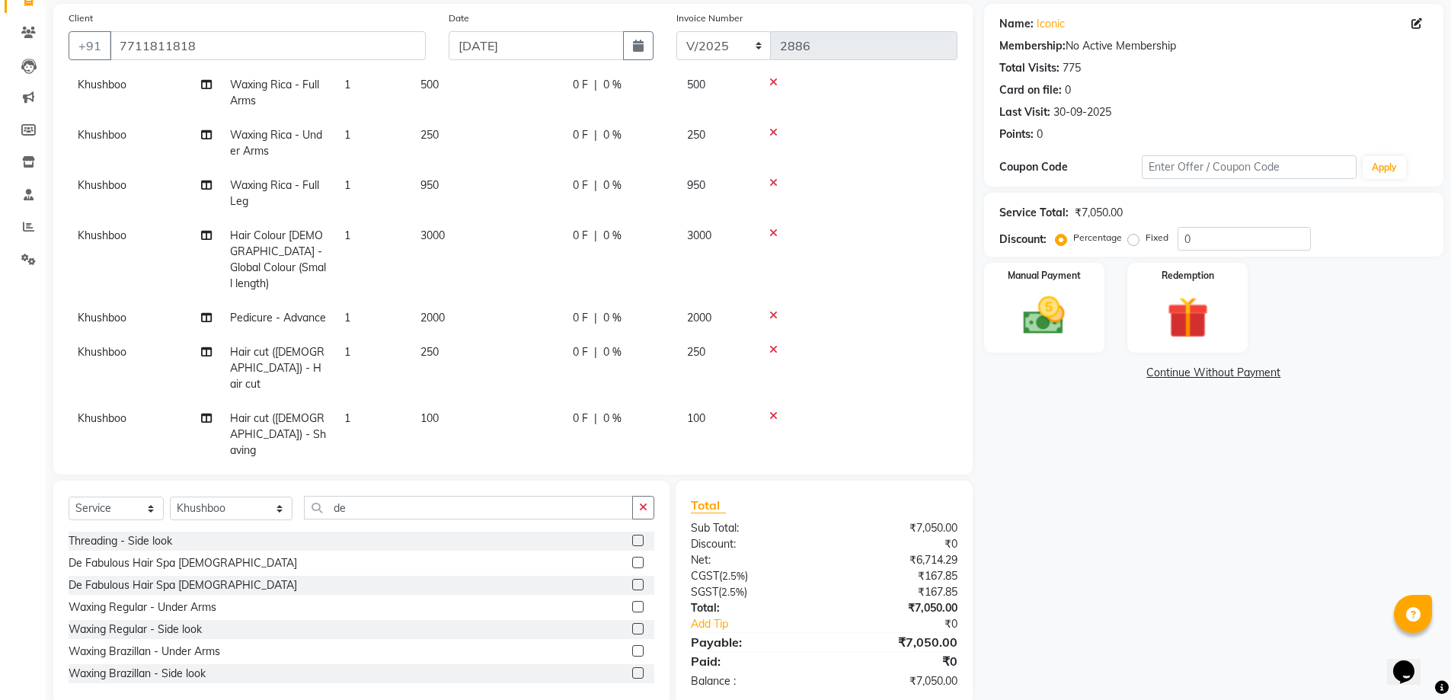
click at [632, 562] on label at bounding box center [637, 562] width 11 height 11
click at [632, 562] on input "checkbox" at bounding box center [637, 563] width 10 height 10
checkbox input "false"
click at [409, 513] on input "de" at bounding box center [469, 508] width 330 height 24
type input "d"
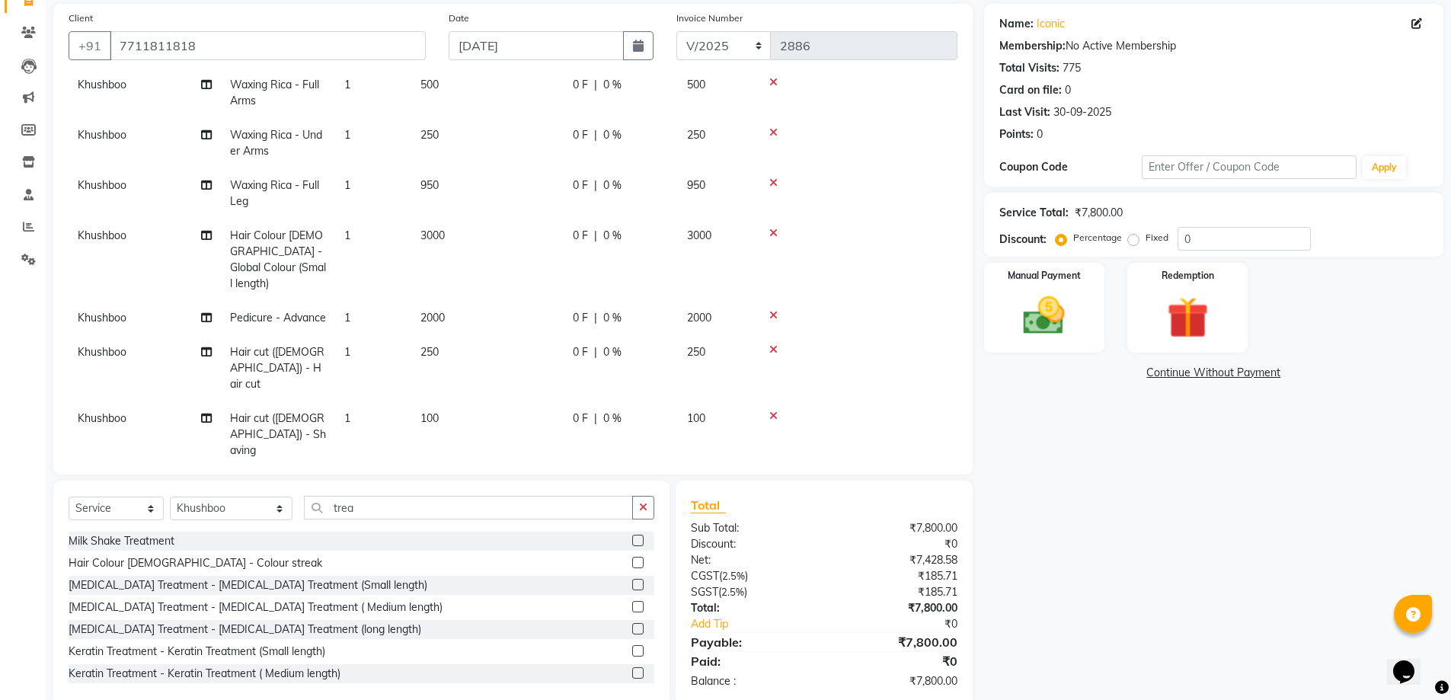
drag, startPoint x: 628, startPoint y: 608, endPoint x: 635, endPoint y: 603, distance: 8.9
click at [635, 603] on div at bounding box center [643, 607] width 22 height 19
click at [481, 507] on input "trea" at bounding box center [469, 508] width 330 height 24
type input "t"
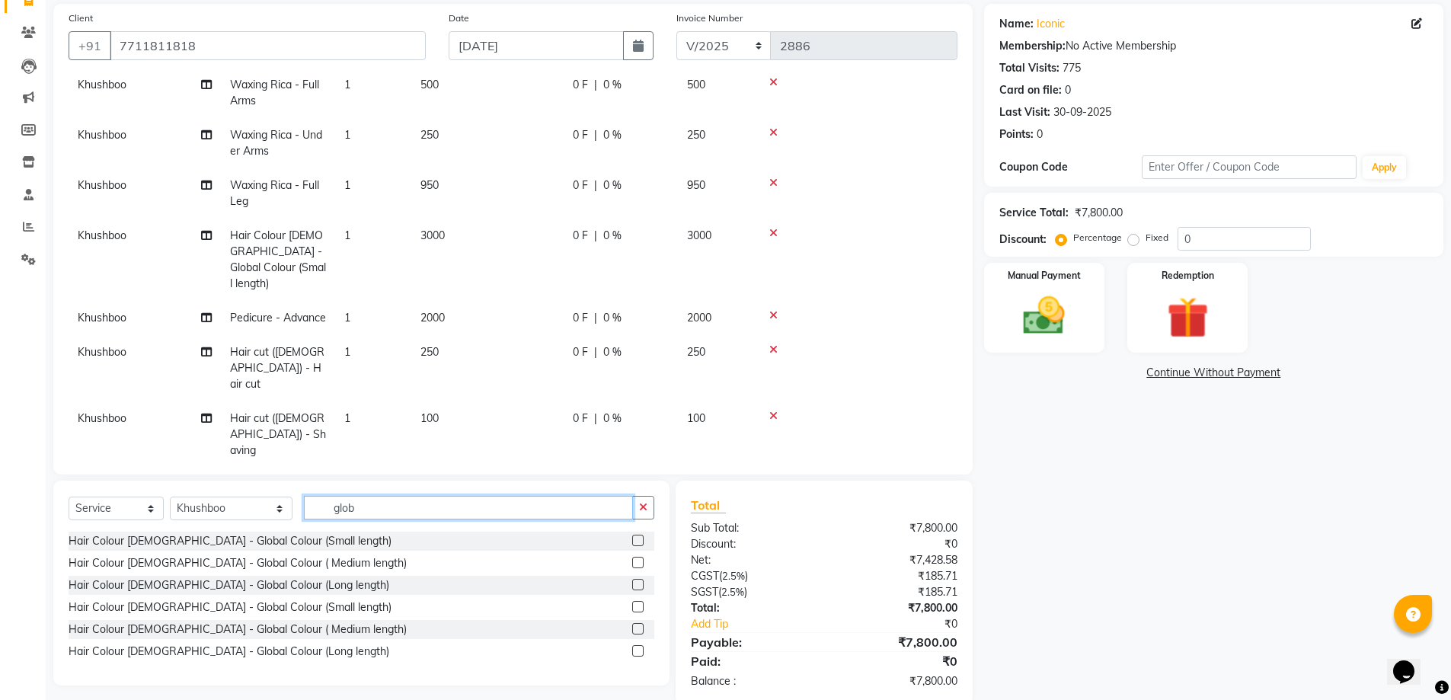
type input "glob"
click at [634, 624] on label at bounding box center [637, 628] width 11 height 11
click at [634, 624] on input "checkbox" at bounding box center [637, 629] width 10 height 10
checkbox input "false"
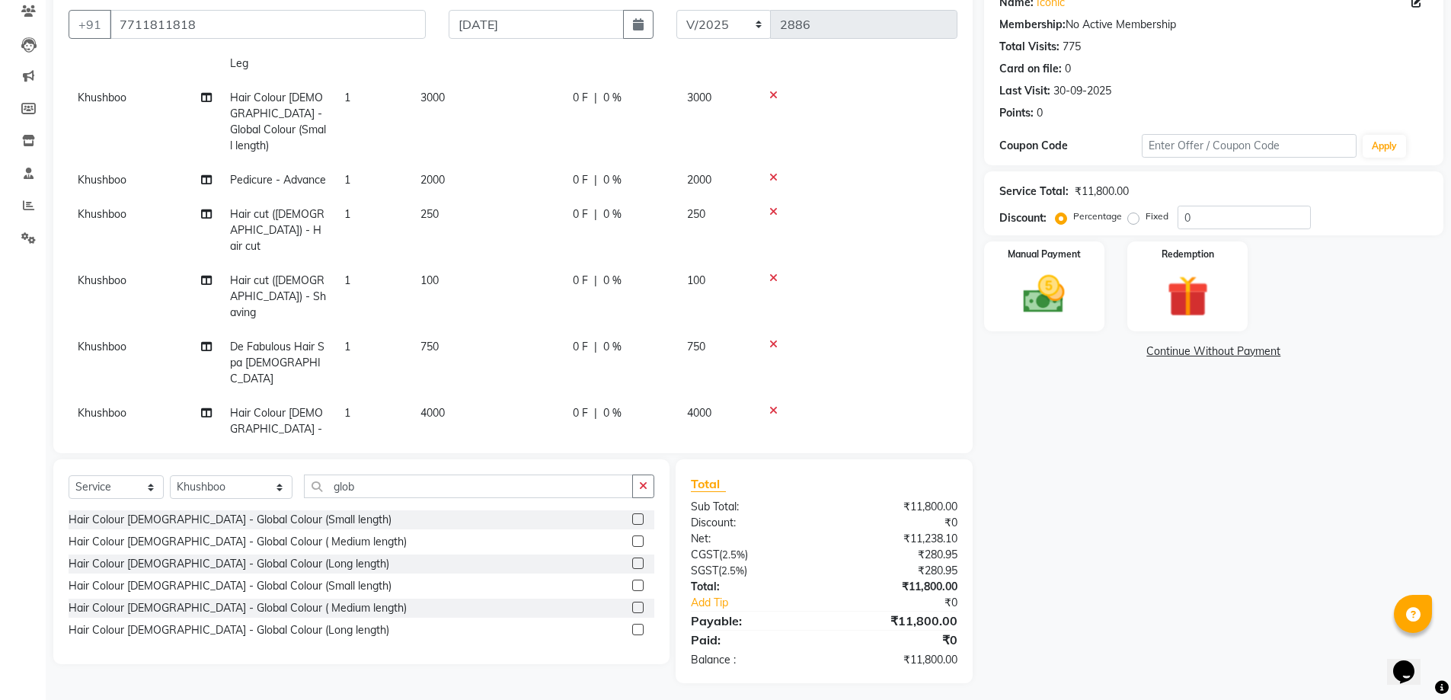
scroll to position [138, 0]
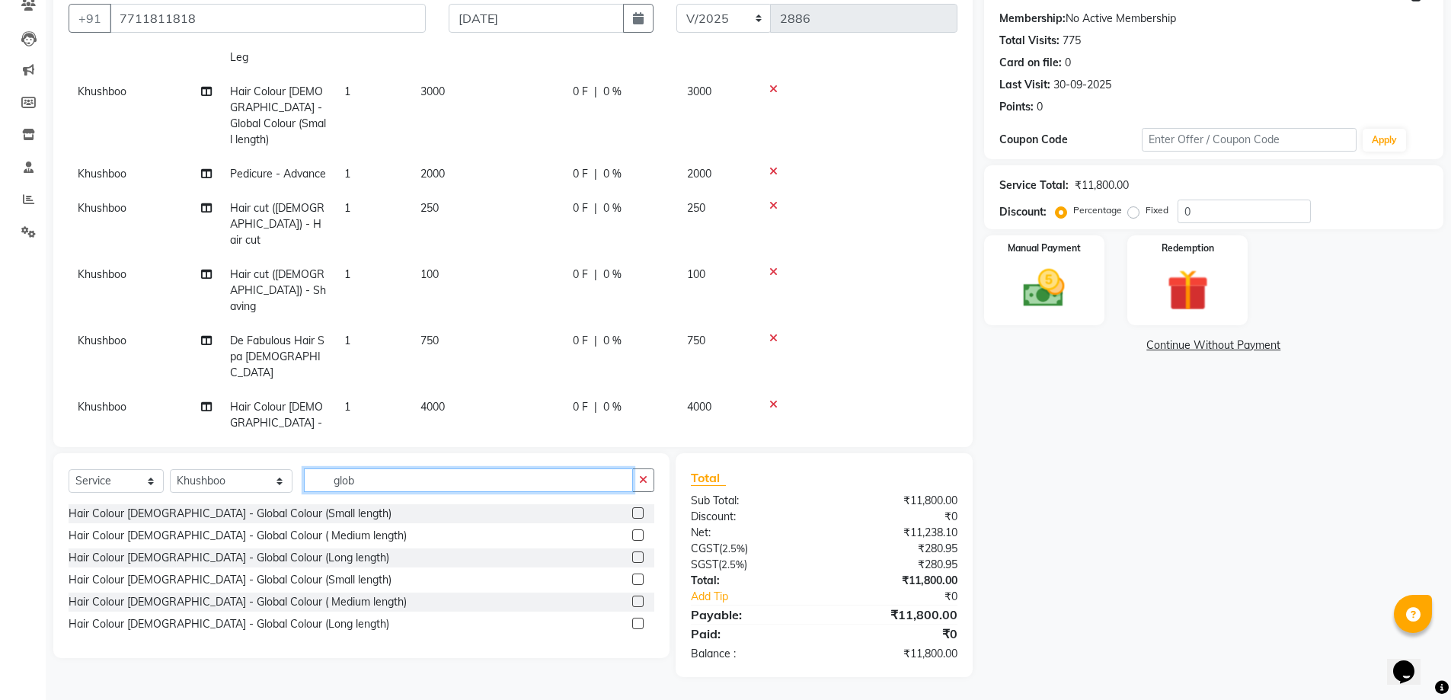
click at [494, 478] on input "glob" at bounding box center [469, 480] width 330 height 24
type input "g"
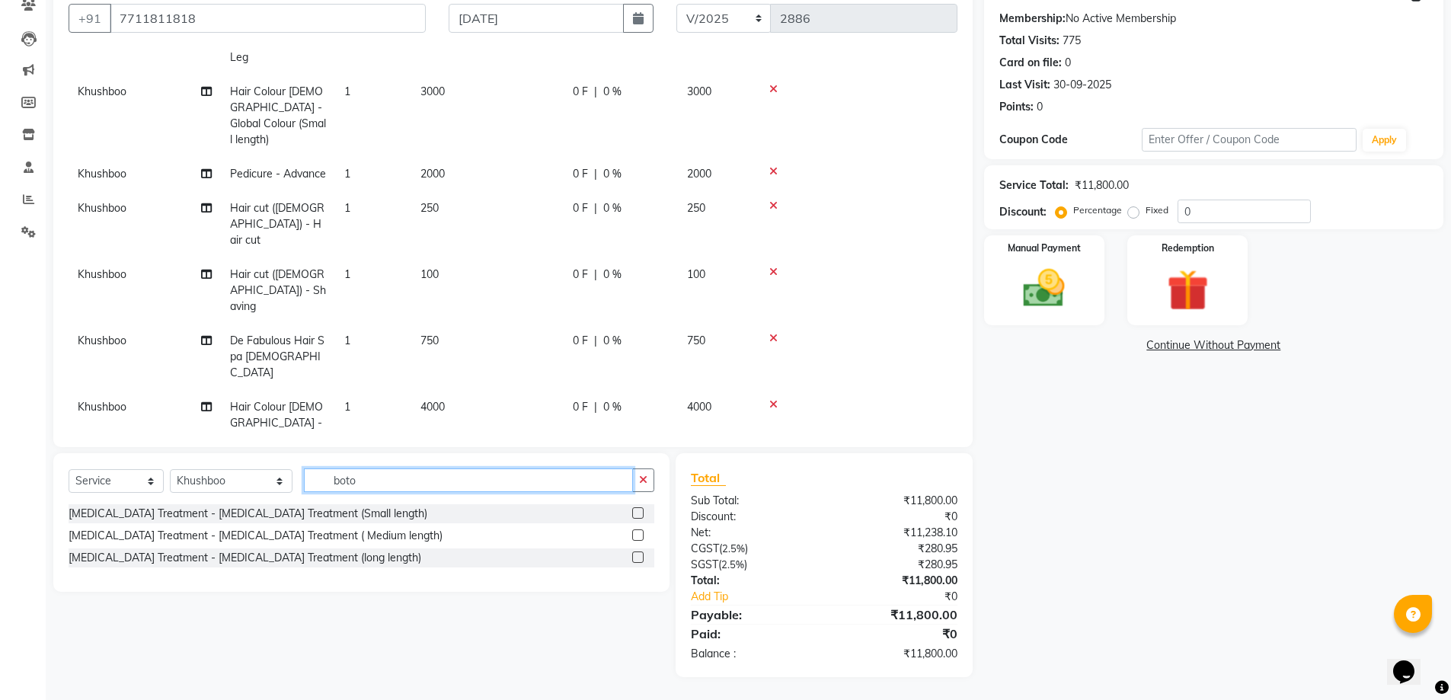
type input "boto"
click at [636, 536] on label at bounding box center [637, 534] width 11 height 11
click at [636, 536] on input "checkbox" at bounding box center [637, 536] width 10 height 10
checkbox input "false"
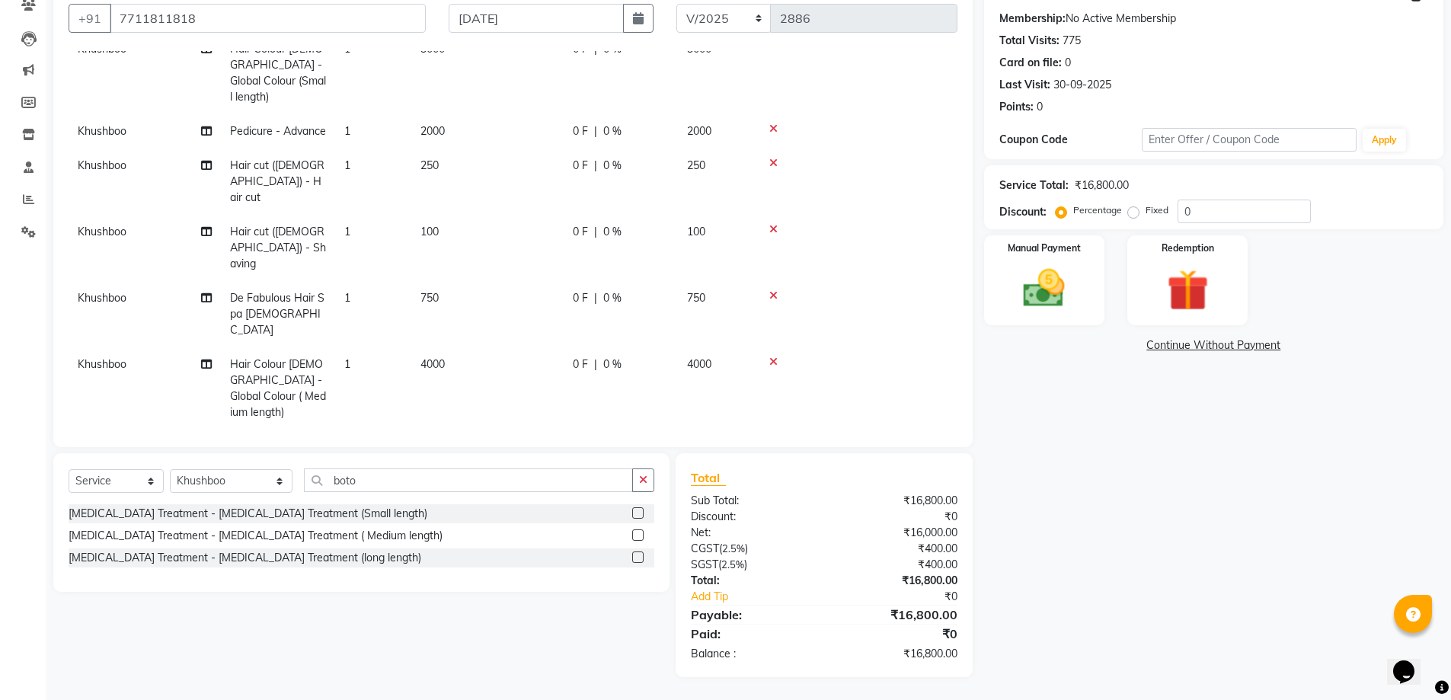
scroll to position [256, 0]
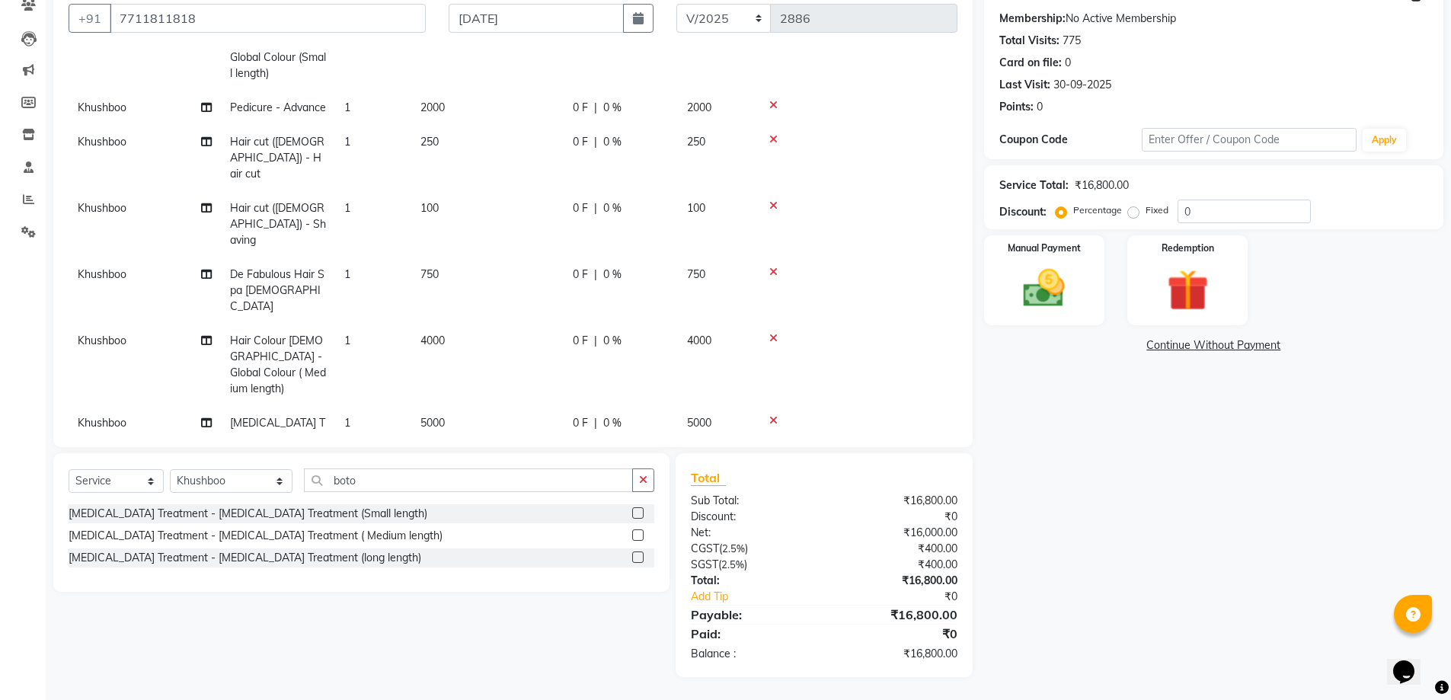
click at [434, 416] on span "5000" at bounding box center [432, 423] width 24 height 14
select select "41439"
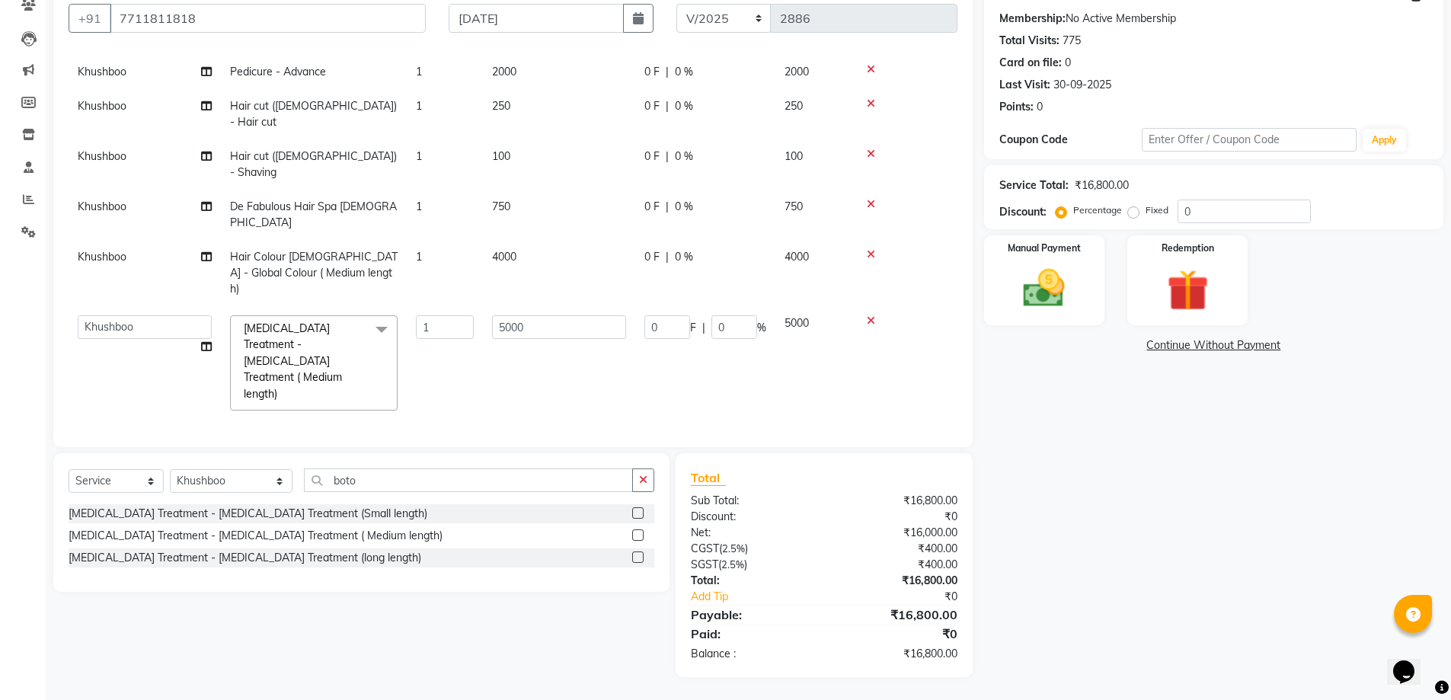
scroll to position [126, 0]
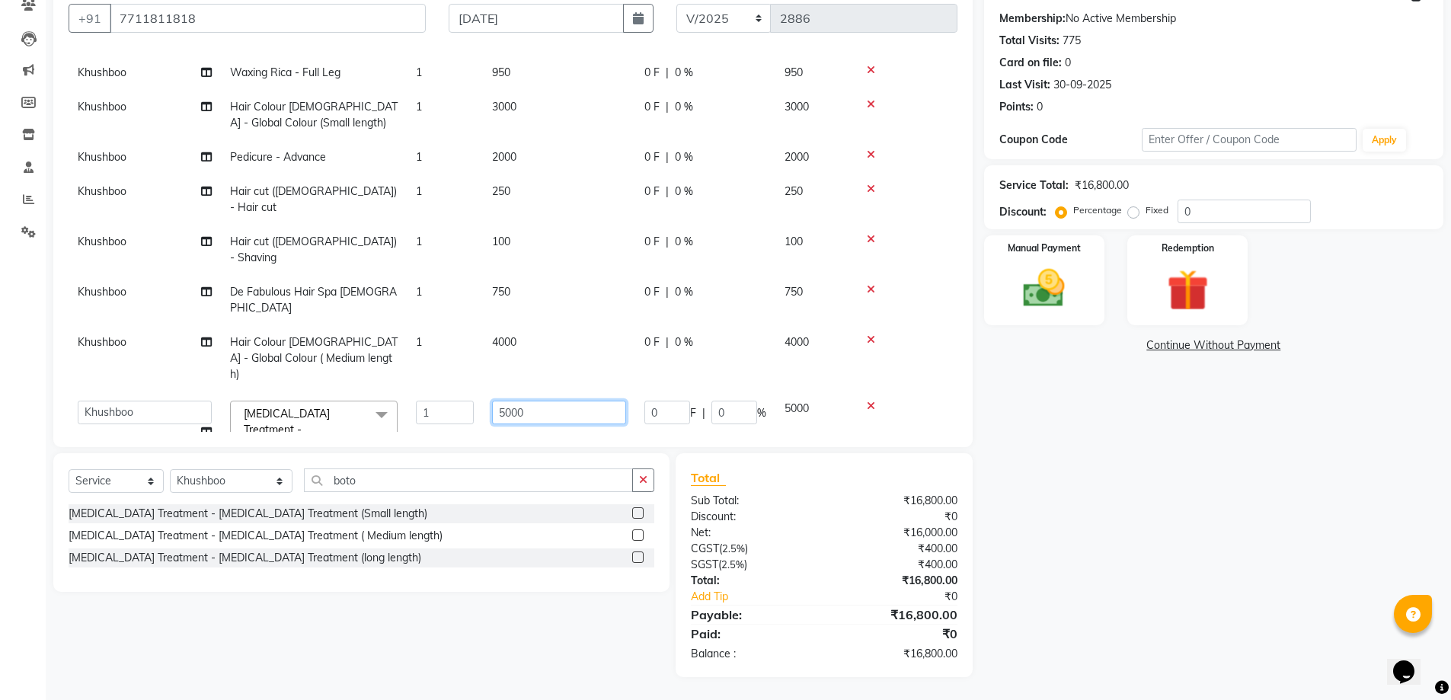
click at [509, 401] on input "5000" at bounding box center [559, 413] width 134 height 24
type input "6500"
click at [559, 330] on tbody "Khushboo Waxing Rica - Full Arms 1 500 0 F | 0 % 500 Khushboo Waxing Rica - Und…" at bounding box center [513, 246] width 889 height 518
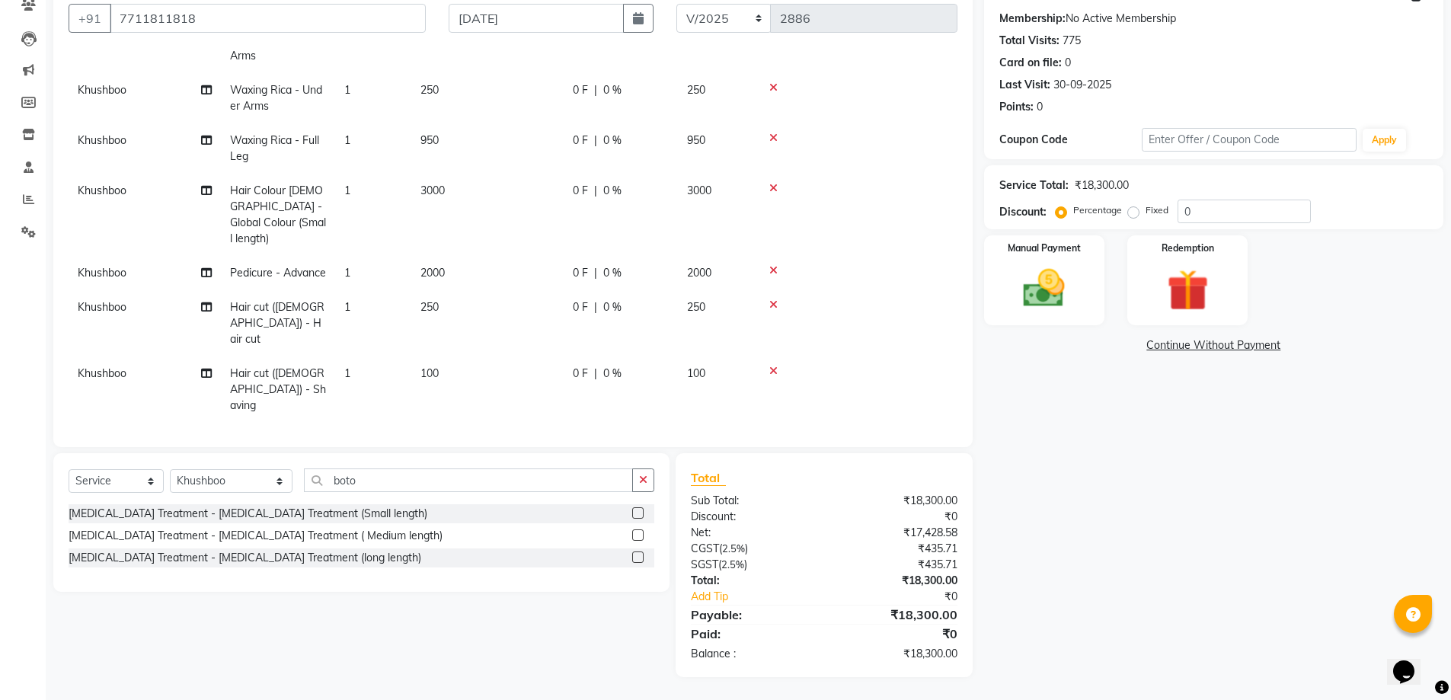
scroll to position [66, 0]
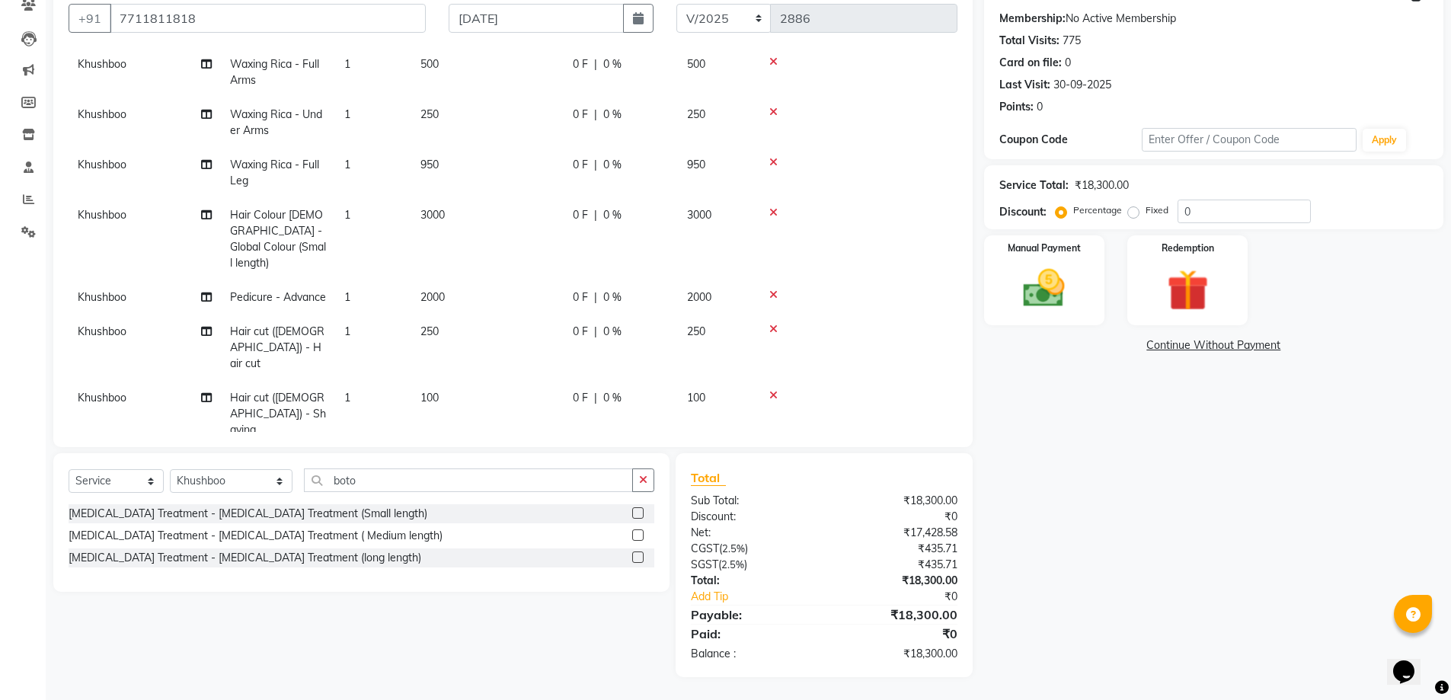
click at [429, 216] on span "3000" at bounding box center [432, 215] width 24 height 14
select select "41439"
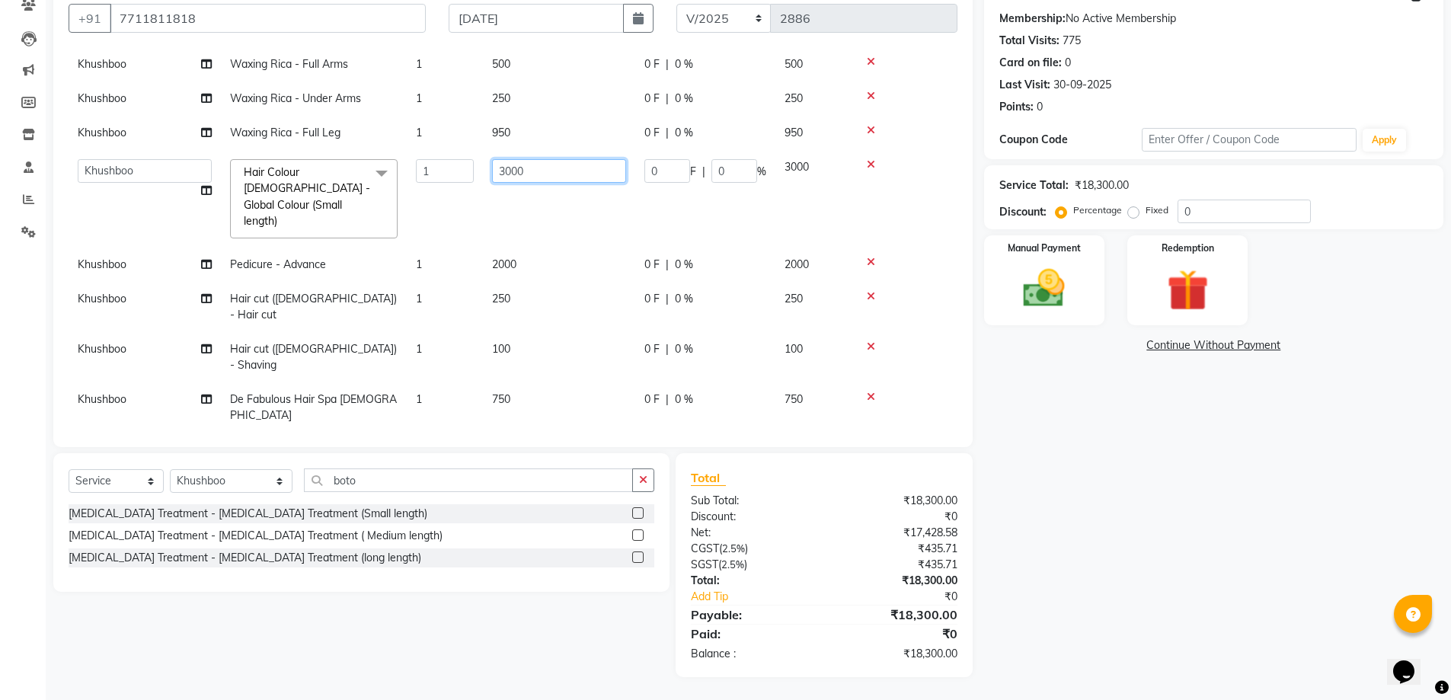
click at [507, 168] on input "3000" at bounding box center [559, 171] width 134 height 24
type input "4000"
click at [1206, 521] on div "Name: Iconic Membership: No Active Membership Total Visits: 775 Card on file: 0…" at bounding box center [1219, 326] width 471 height 701
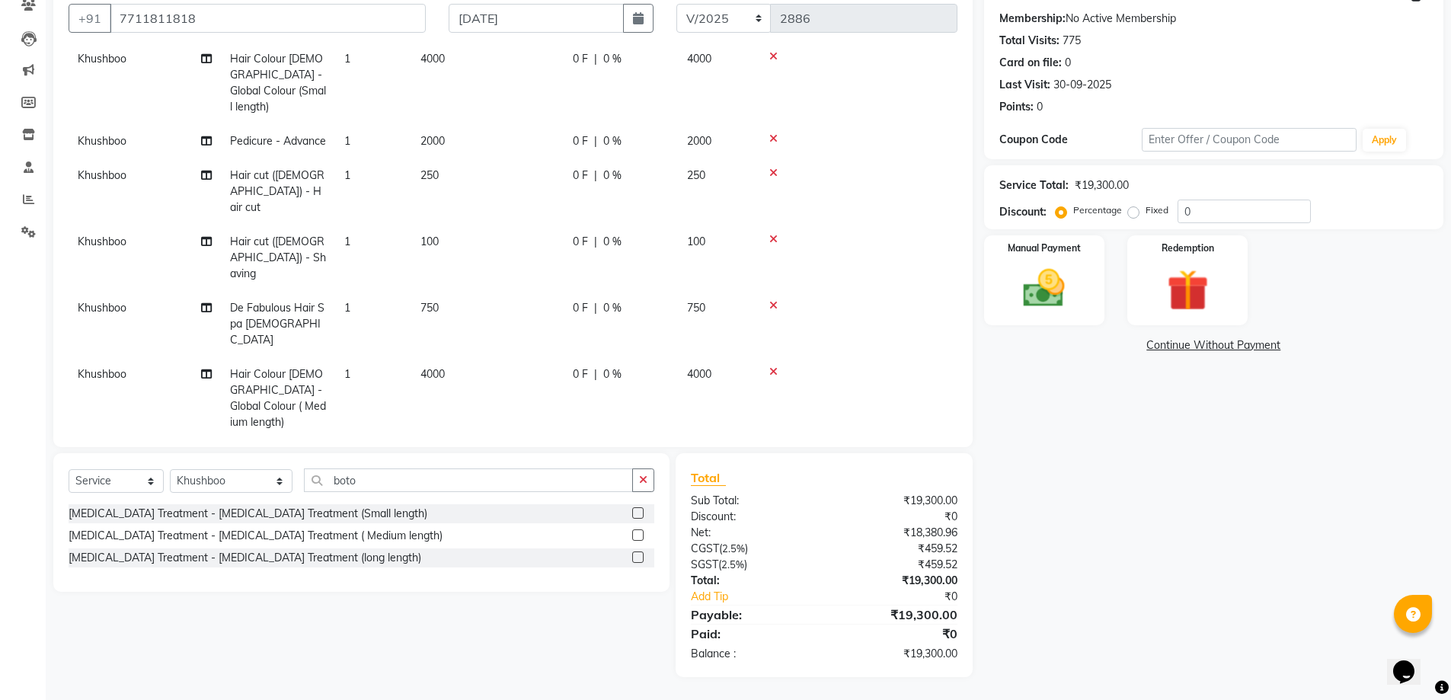
scroll to position [256, 0]
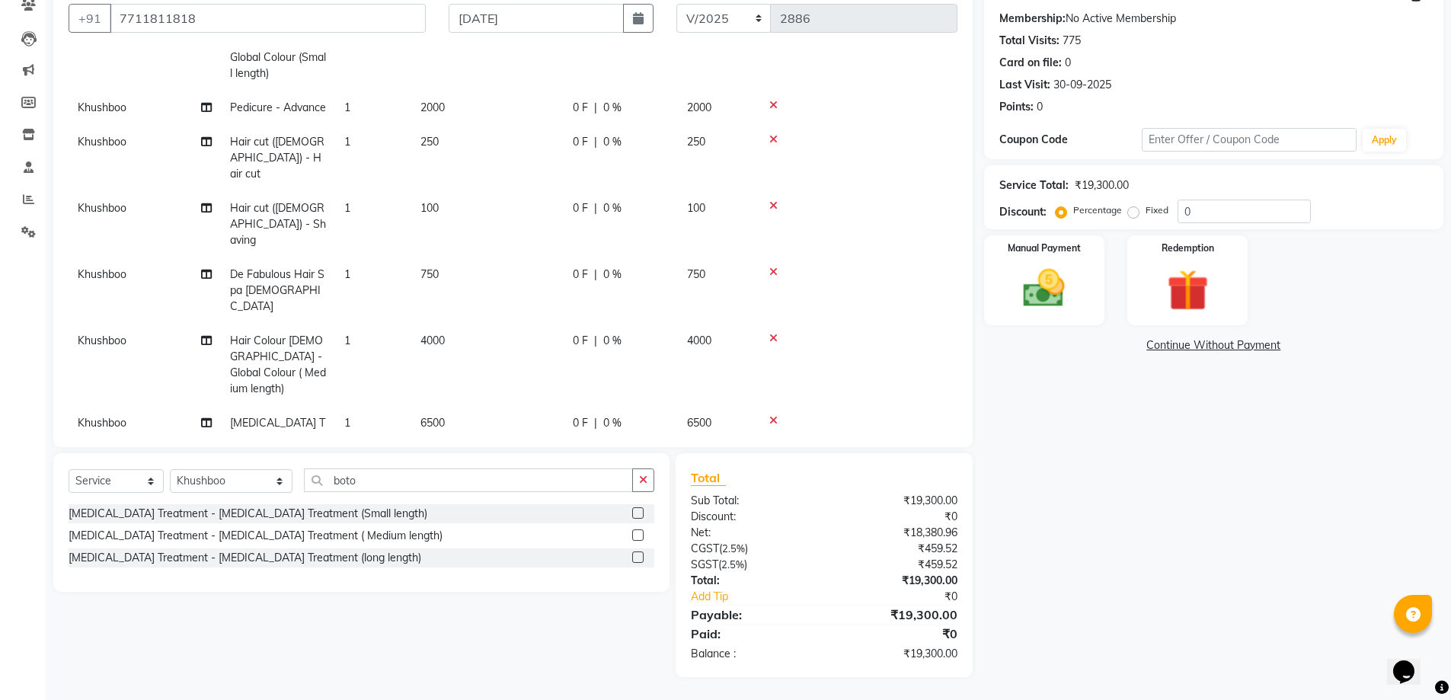
click at [143, 406] on td "Khushboo" at bounding box center [145, 447] width 152 height 82
select select "41439"
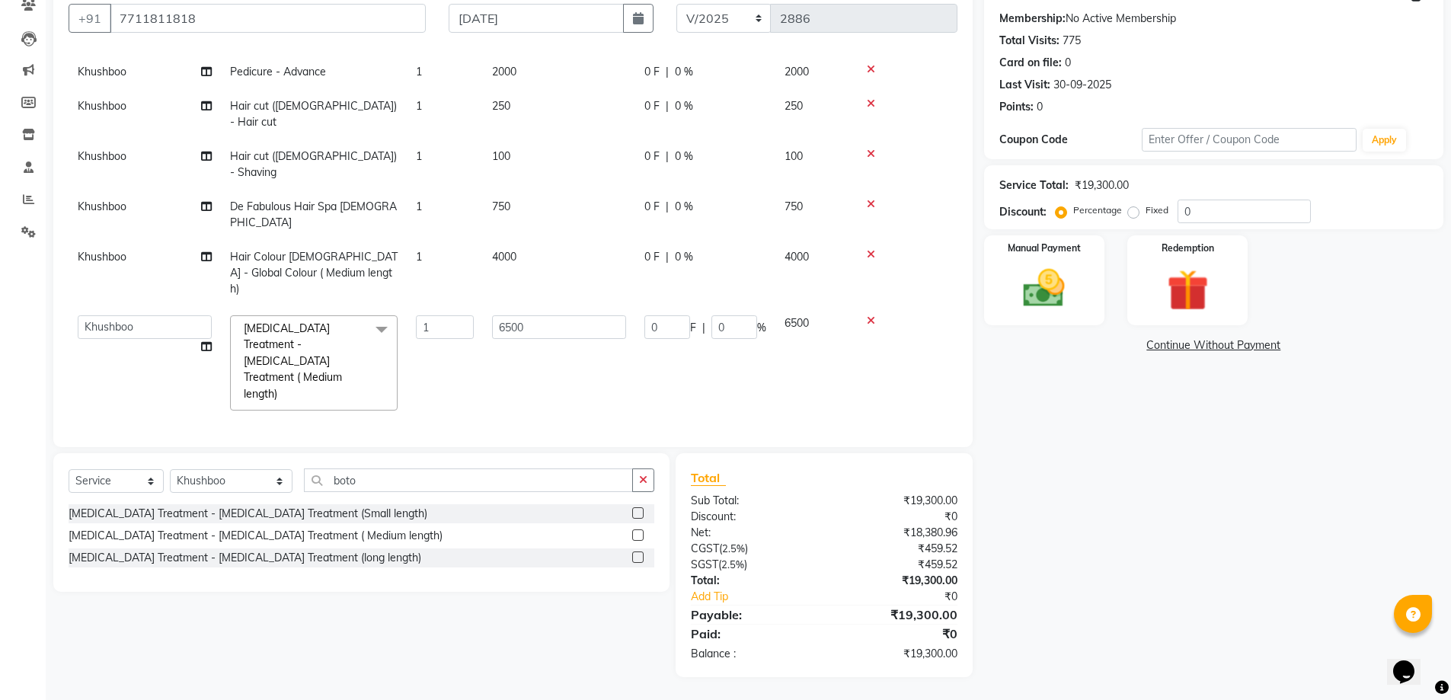
scroll to position [126, 0]
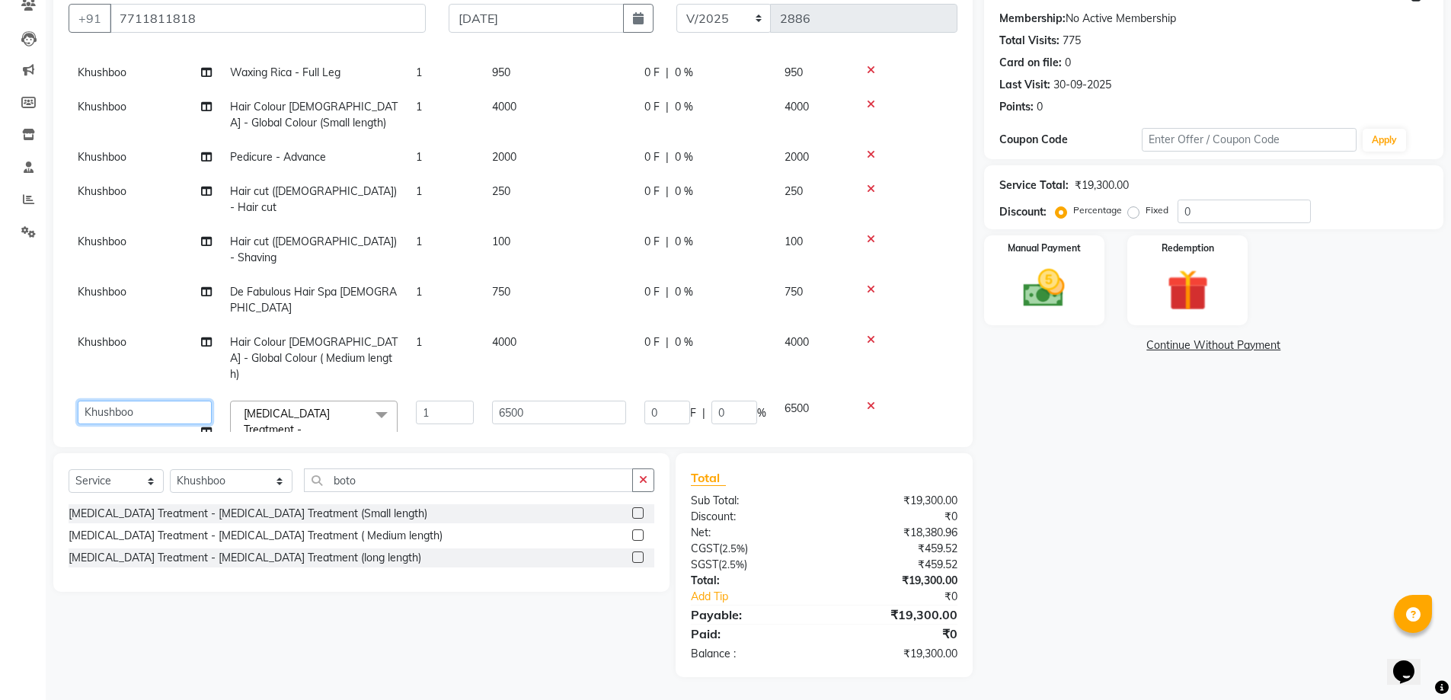
click at [152, 401] on select "Aakansha Anita Ayush Bhavesh. Sen Bhavik Bhumika Eliza. Mehta Harsh Khushboo Na…" at bounding box center [145, 413] width 134 height 24
select select "65200"
click at [203, 426] on icon at bounding box center [206, 431] width 11 height 11
select select "65200"
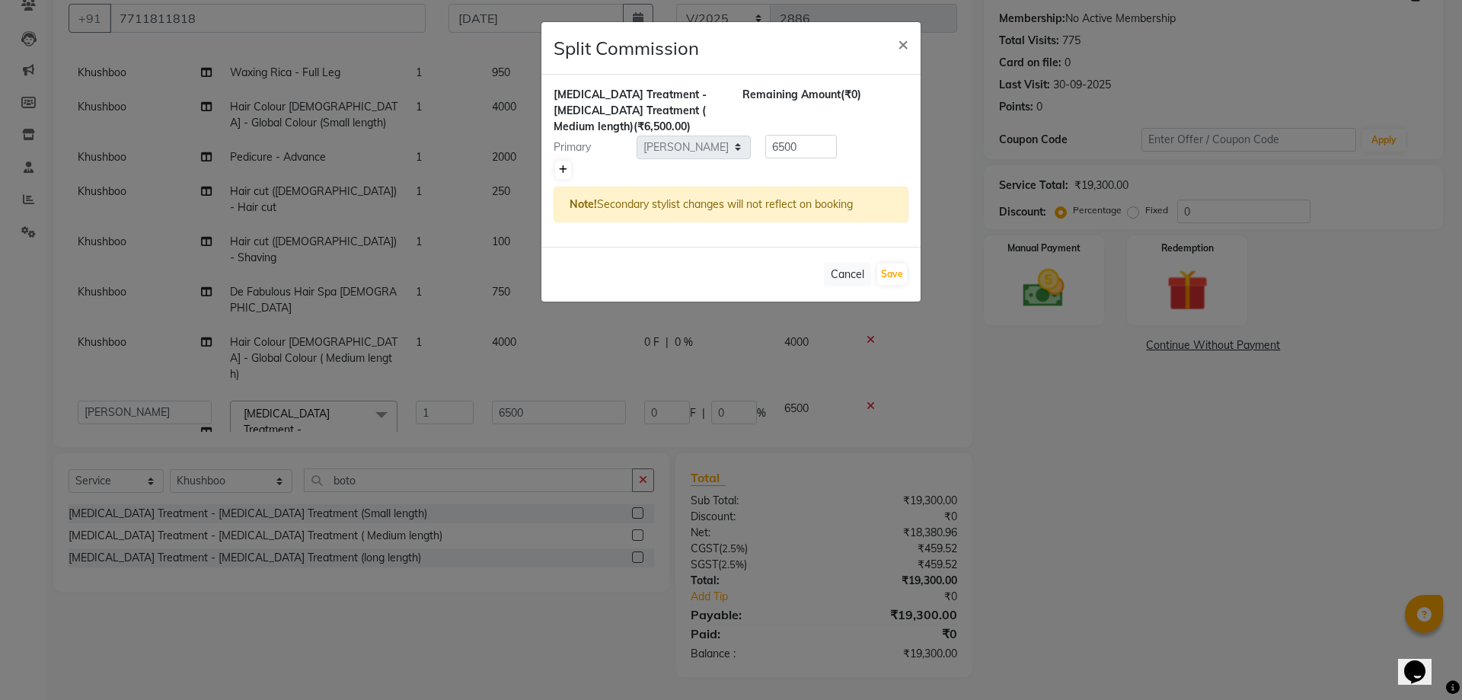
click at [563, 177] on link at bounding box center [563, 170] width 16 height 18
type input "3250"
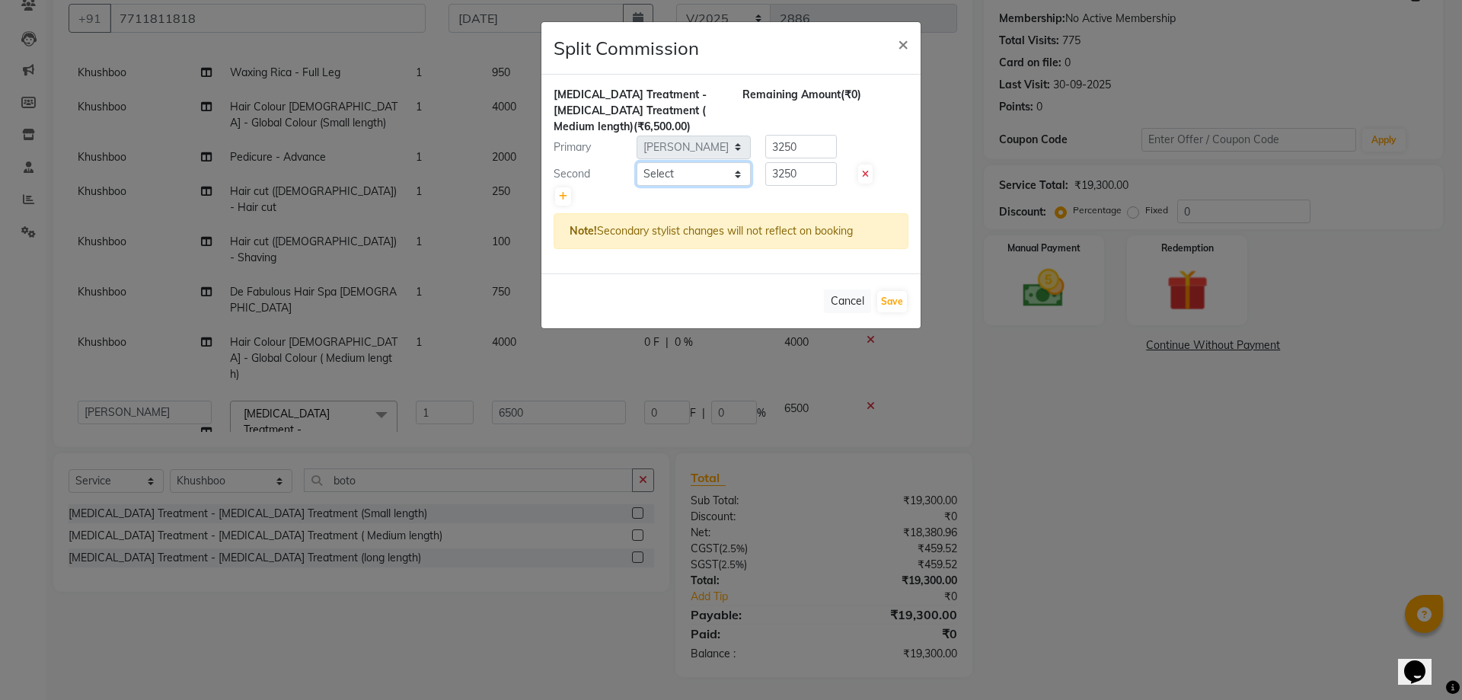
click at [659, 174] on select "Select [PERSON_NAME] [PERSON_NAME]. [PERSON_NAME] [PERSON_NAME] [PERSON_NAME]. …" at bounding box center [694, 174] width 114 height 24
select select "21053"
click at [637, 162] on select "Select [PERSON_NAME] [PERSON_NAME]. [PERSON_NAME] [PERSON_NAME] [PERSON_NAME]. …" at bounding box center [694, 174] width 114 height 24
click at [898, 295] on button "Save" at bounding box center [892, 301] width 30 height 21
select select "Select"
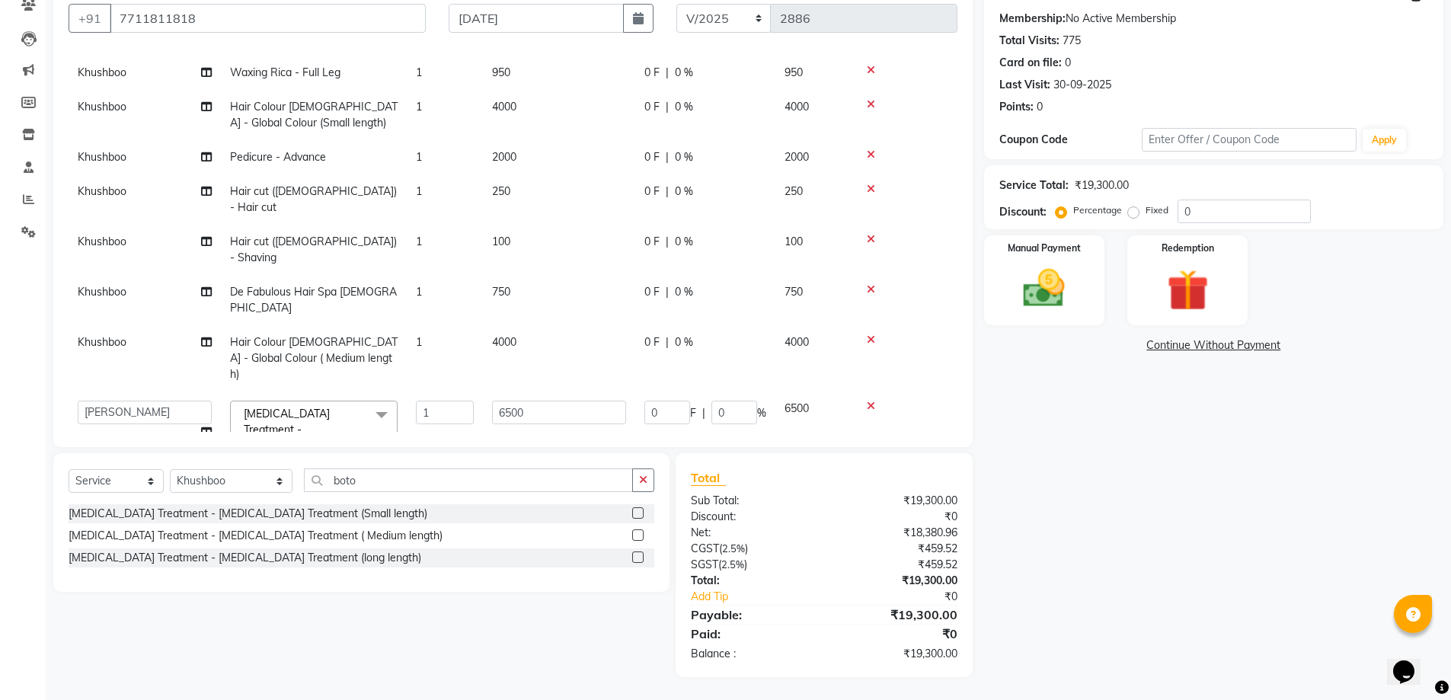
click at [187, 325] on td "Khushboo" at bounding box center [145, 358] width 152 height 66
select select "41439"
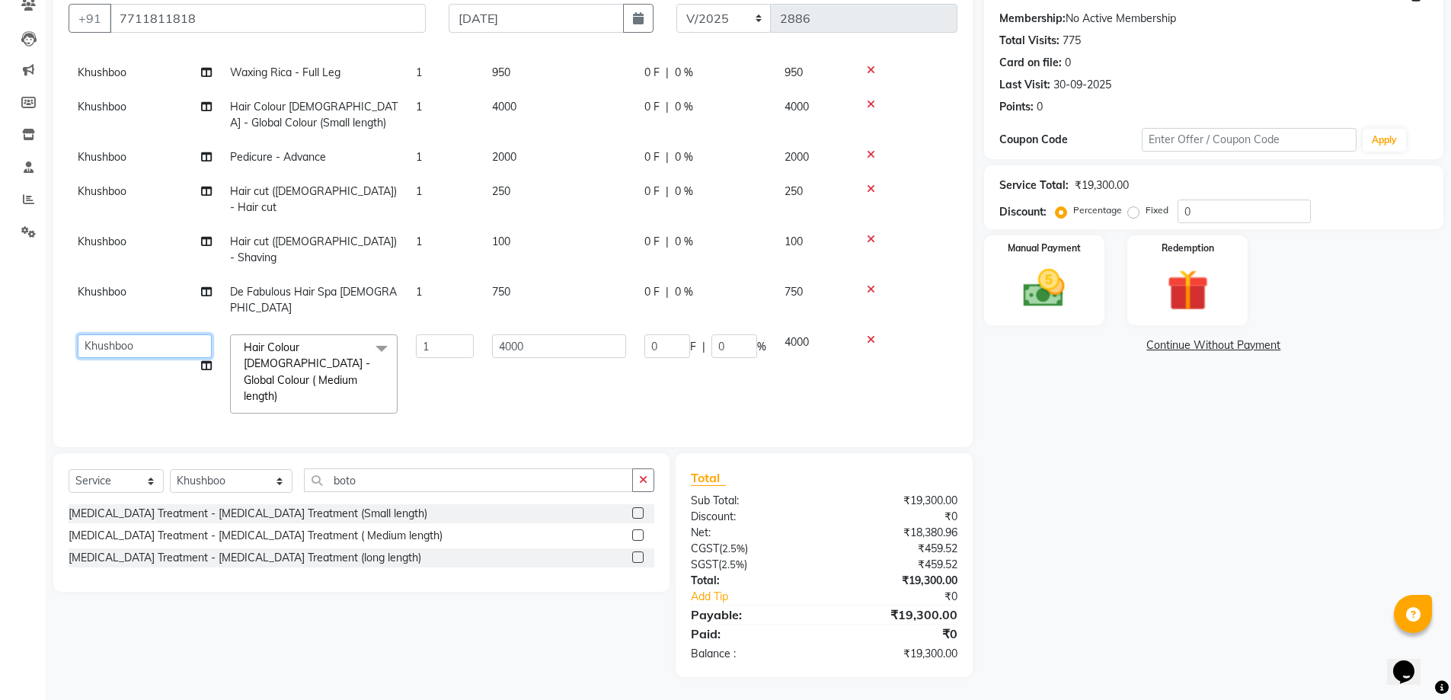
click at [186, 334] on select "Aakansha Anita Ayush Bhavesh. Sen Bhavik Bhumika Eliza. Mehta Harsh Khushboo Na…" at bounding box center [145, 346] width 134 height 24
select select "21053"
click at [204, 360] on icon at bounding box center [206, 365] width 11 height 11
select select "21053"
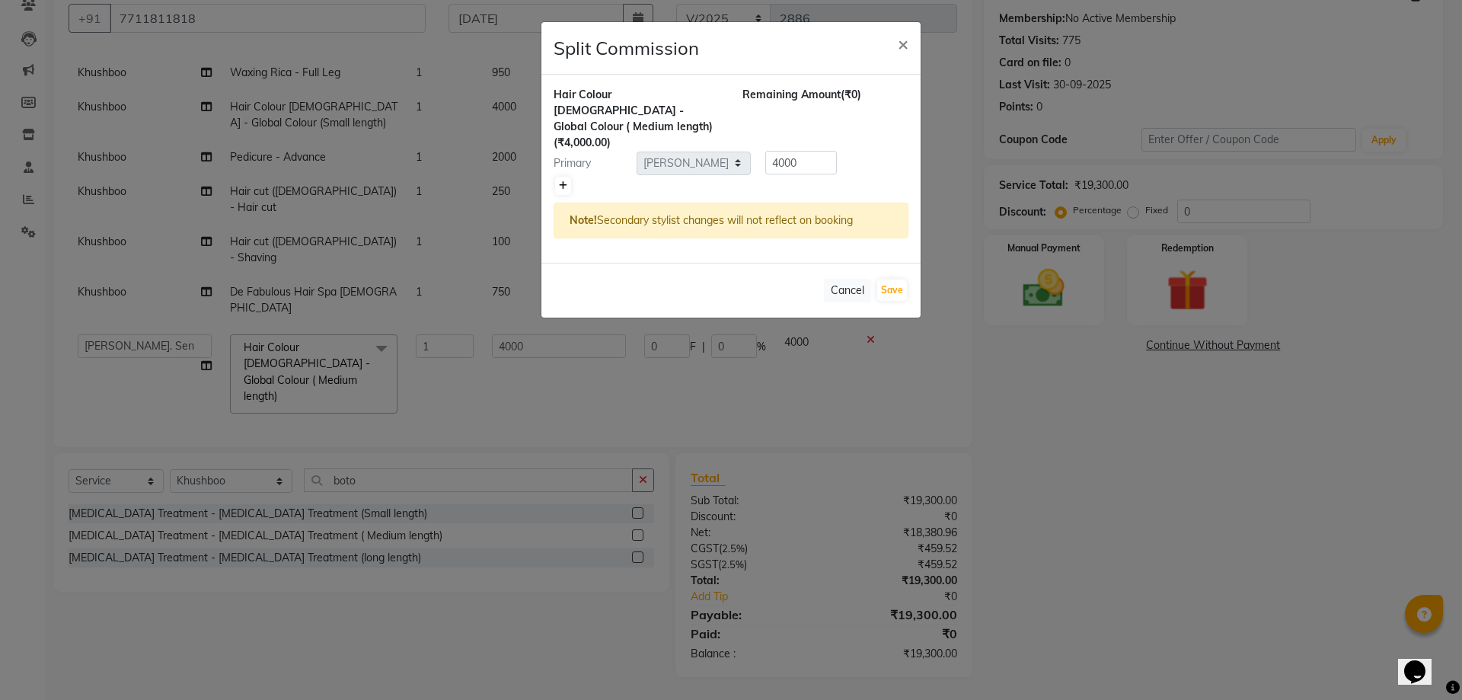
click at [557, 177] on link at bounding box center [563, 186] width 16 height 18
type input "2000"
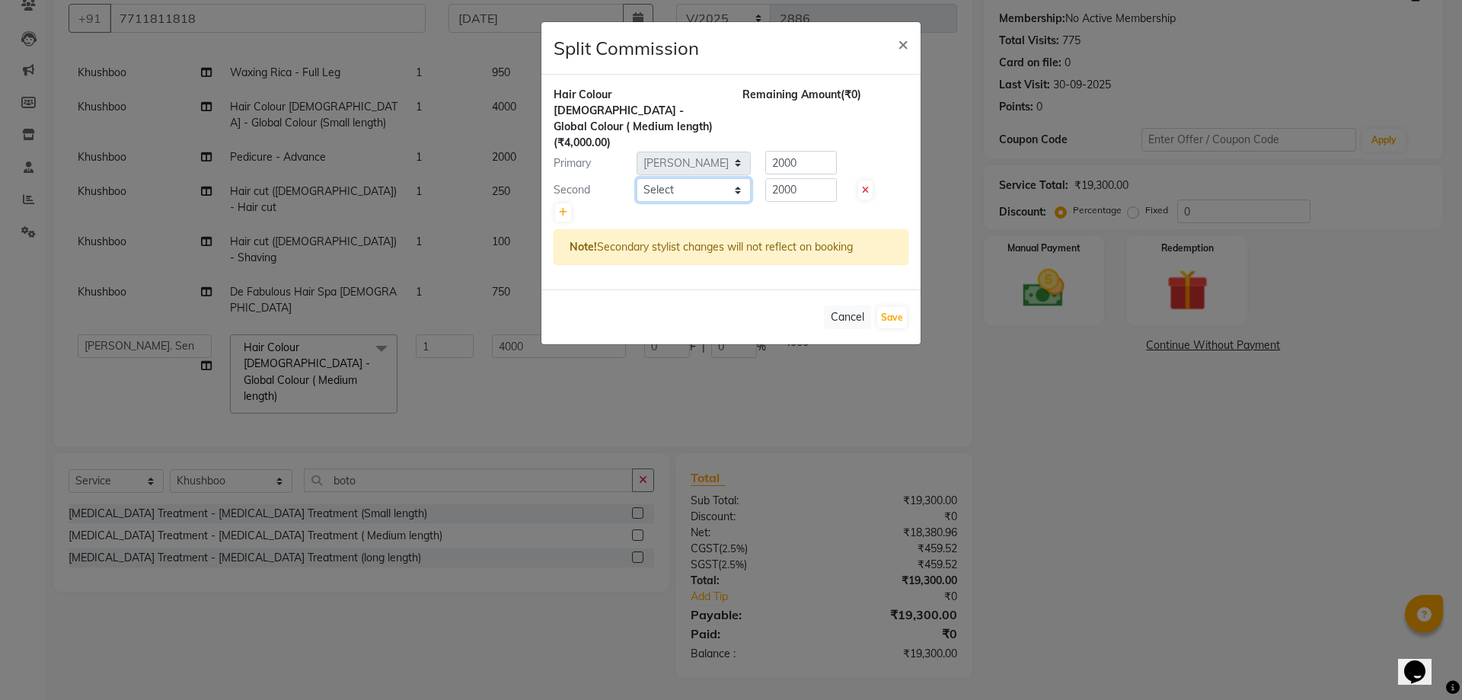
click at [672, 178] on select "Select [PERSON_NAME] [PERSON_NAME]. [PERSON_NAME] [PERSON_NAME] [PERSON_NAME]. …" at bounding box center [694, 190] width 114 height 24
select select "65200"
click at [637, 178] on select "Select [PERSON_NAME] [PERSON_NAME]. [PERSON_NAME] [PERSON_NAME] [PERSON_NAME]. …" at bounding box center [694, 190] width 114 height 24
click at [890, 307] on button "Save" at bounding box center [892, 317] width 30 height 21
select select "Select"
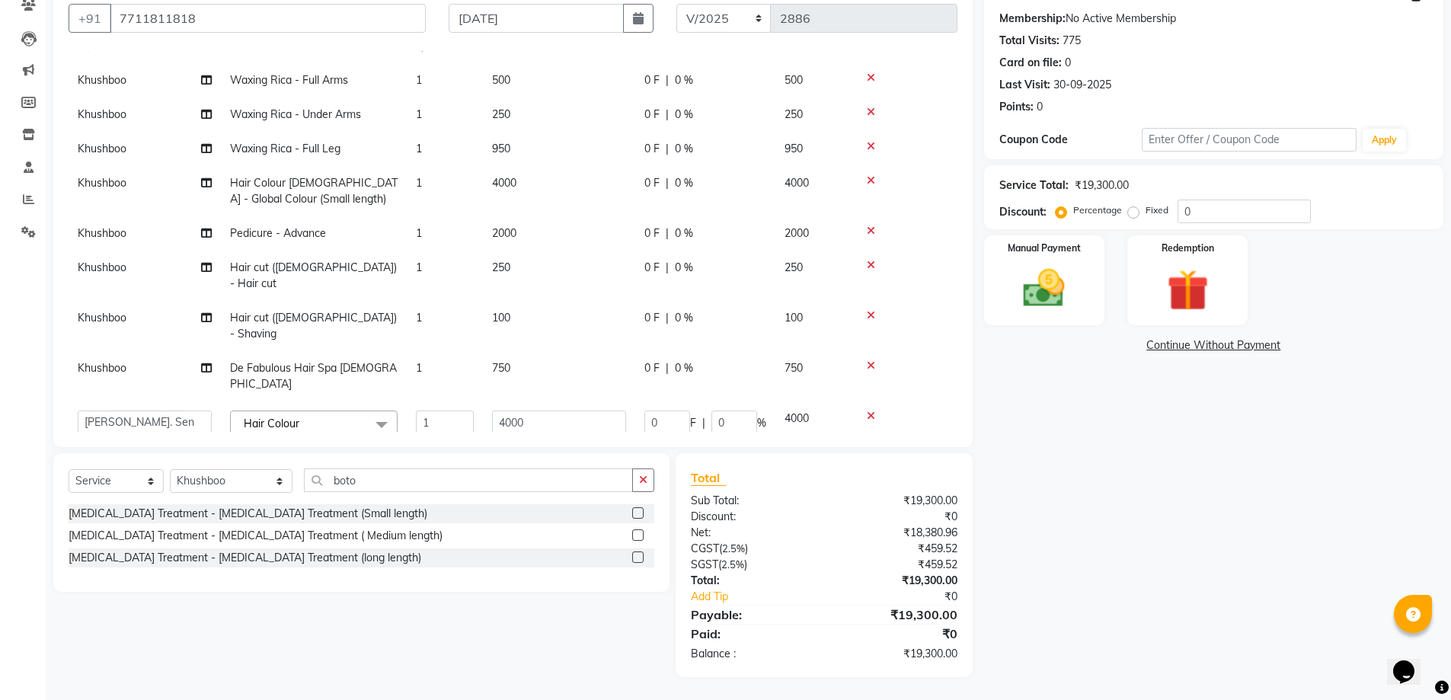
scroll to position [157, 0]
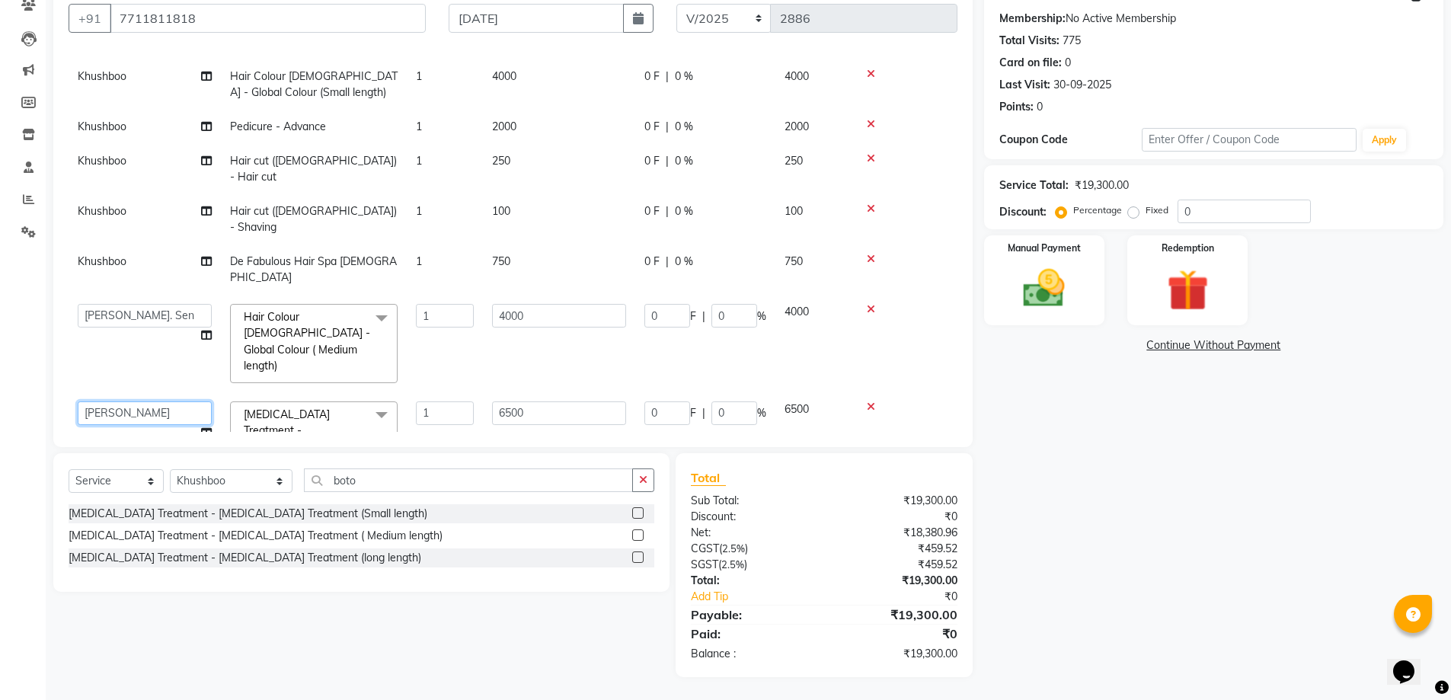
click at [176, 401] on select "Aakansha Anita Ayush Bhavesh. Sen Bhavik Bhumika Eliza. Mehta Harsh Khushboo Na…" at bounding box center [145, 413] width 134 height 24
select select "71402"
click at [207, 427] on icon at bounding box center [206, 432] width 11 height 11
select select "71402"
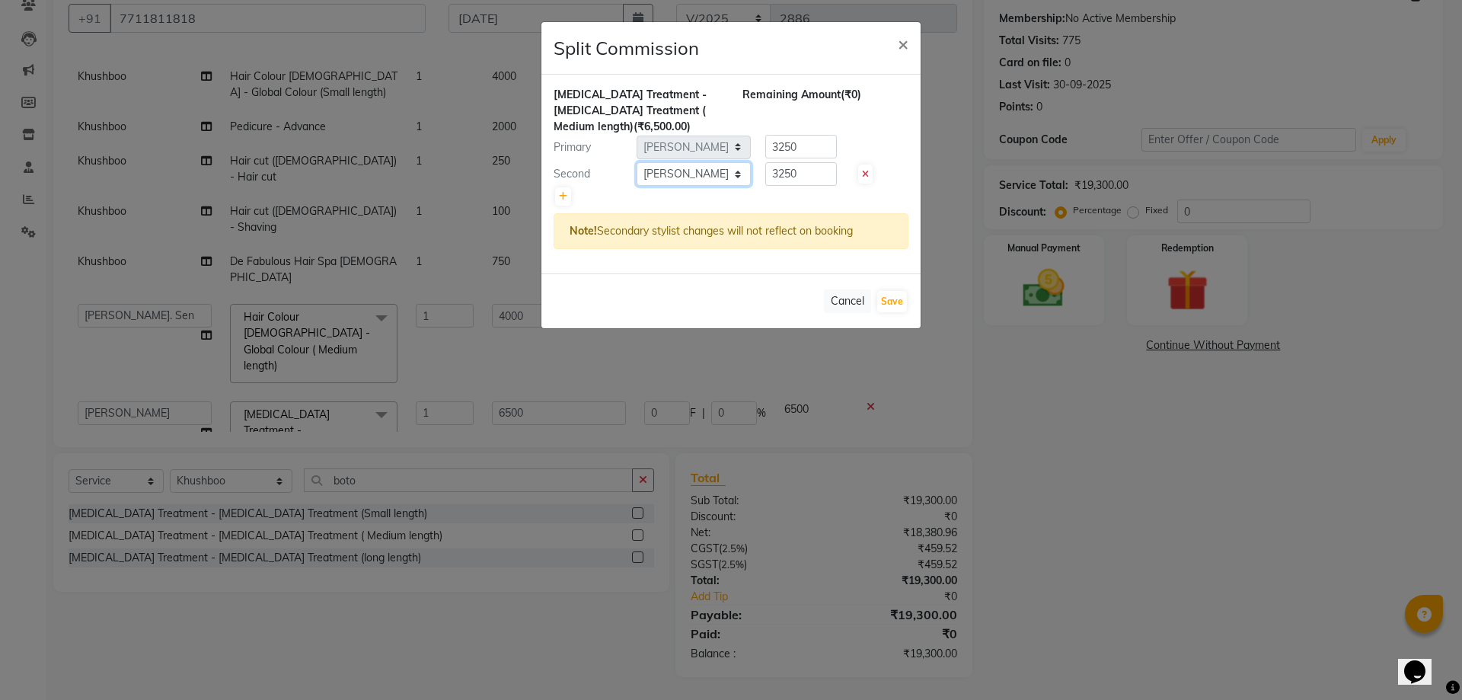
click at [657, 177] on select "Select [PERSON_NAME] [PERSON_NAME]. [PERSON_NAME] [PERSON_NAME] [PERSON_NAME]. …" at bounding box center [694, 174] width 114 height 24
select select "65200"
click at [637, 162] on select "Select [PERSON_NAME] [PERSON_NAME]. [PERSON_NAME] [PERSON_NAME] [PERSON_NAME]. …" at bounding box center [694, 174] width 114 height 24
click at [889, 303] on button "Save" at bounding box center [892, 301] width 30 height 21
select select "Select"
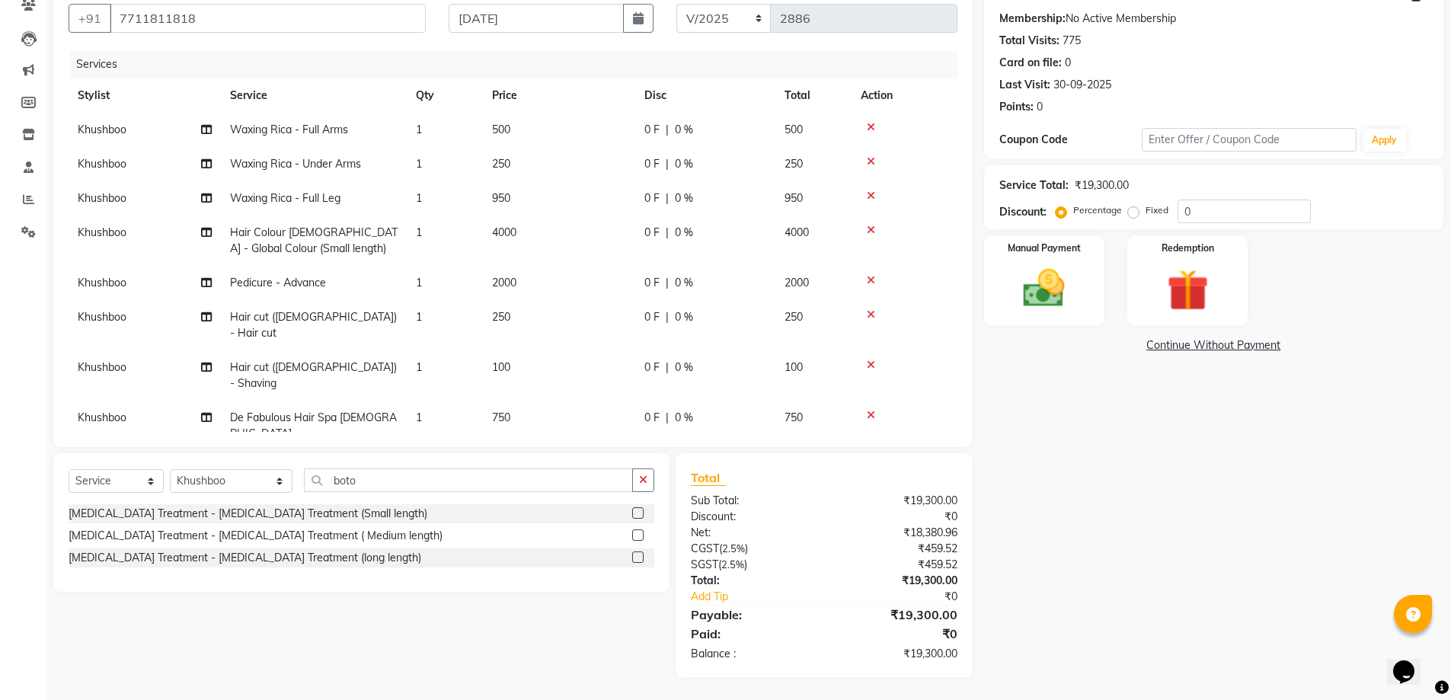
scroll to position [0, 0]
click at [180, 233] on td "Khushboo" at bounding box center [145, 241] width 152 height 50
select select "41439"
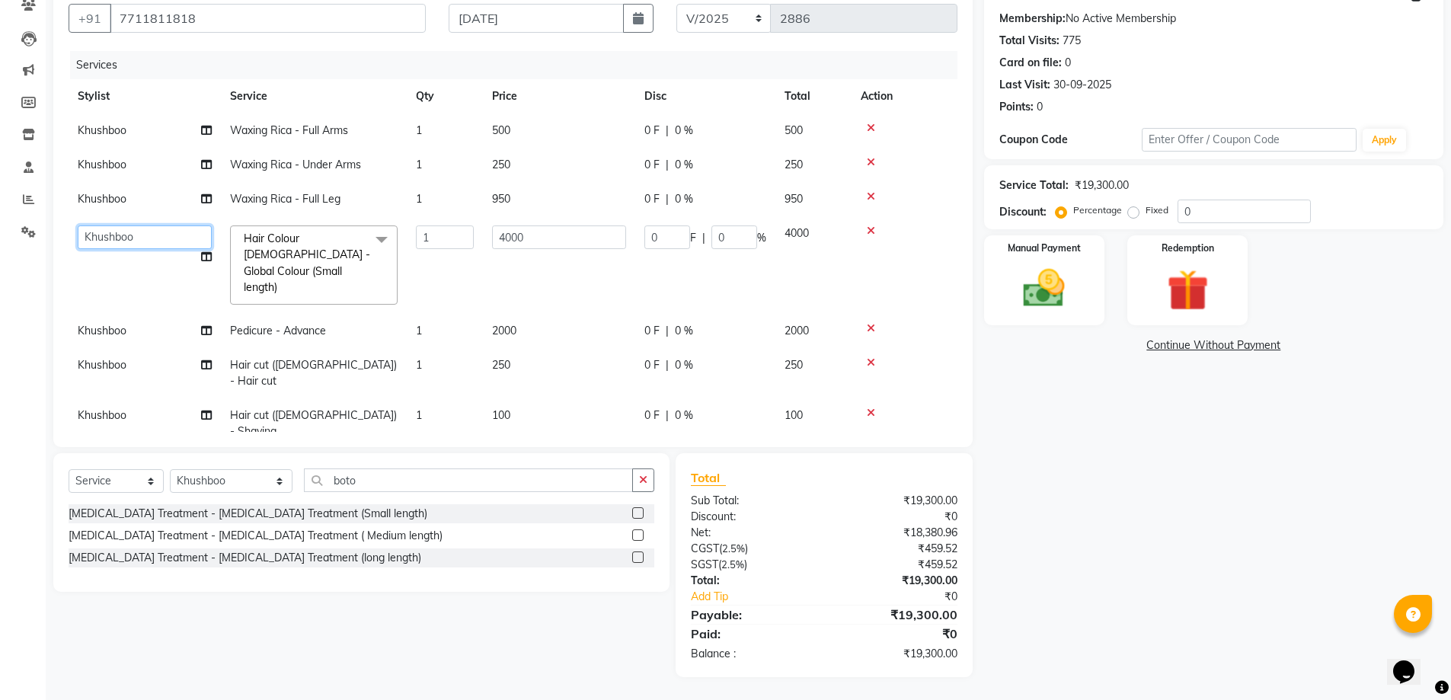
click at [180, 233] on select "Aakansha Anita Ayush Bhavesh. Sen Bhavik Bhumika Eliza. Mehta Harsh Khushboo Na…" at bounding box center [145, 237] width 134 height 24
select select "35036"
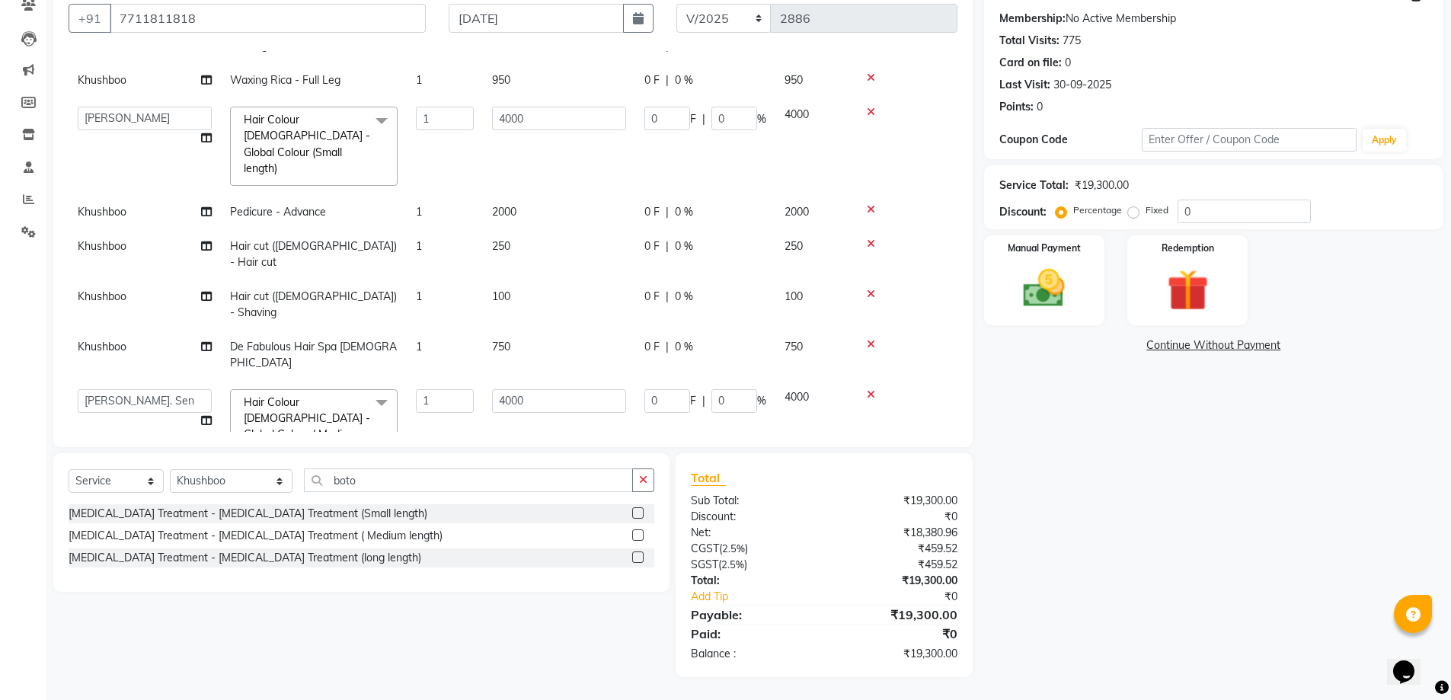
scroll to position [152, 0]
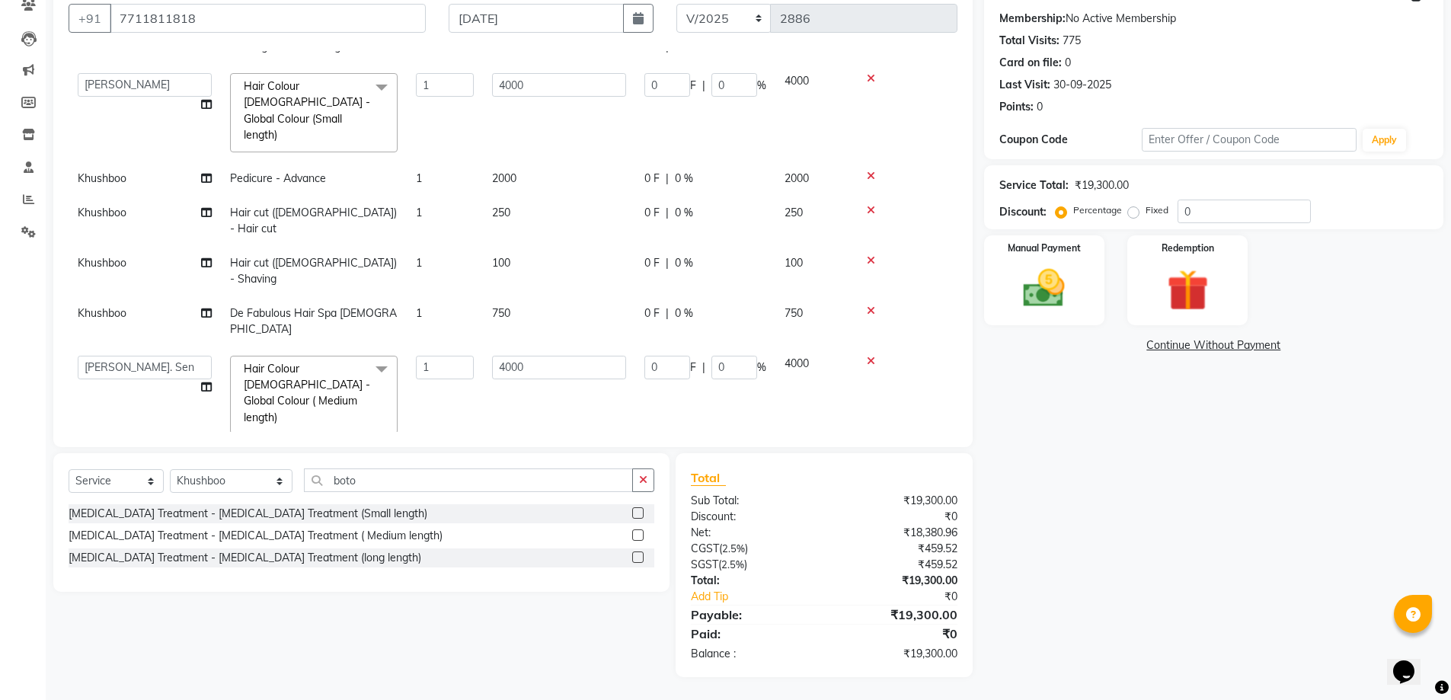
click at [153, 168] on td "Khushboo" at bounding box center [145, 178] width 152 height 34
select select "41439"
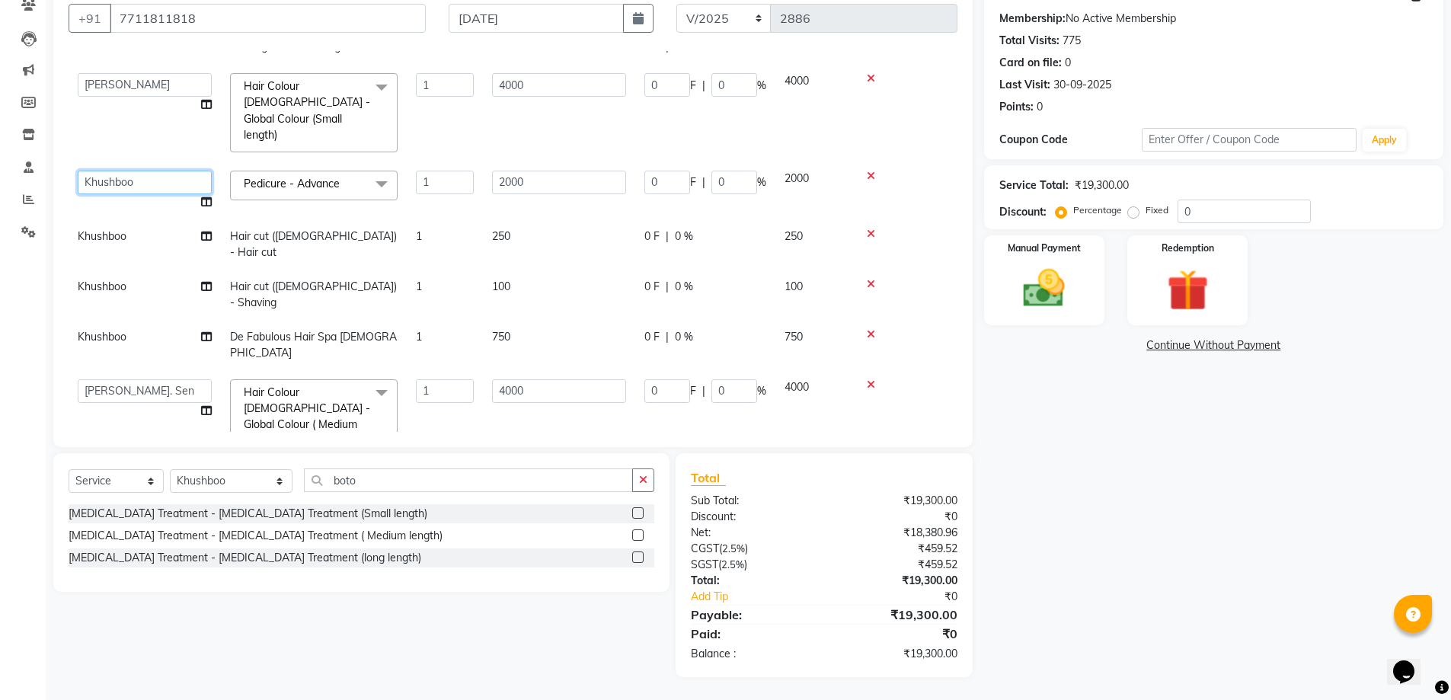
click at [153, 171] on select "Aakansha Anita Ayush Bhavesh. Sen Bhavik Bhumika Eliza. Mehta Harsh Khushboo Na…" at bounding box center [145, 183] width 134 height 24
click at [170, 219] on td "Khushboo" at bounding box center [145, 244] width 152 height 50
select select "41439"
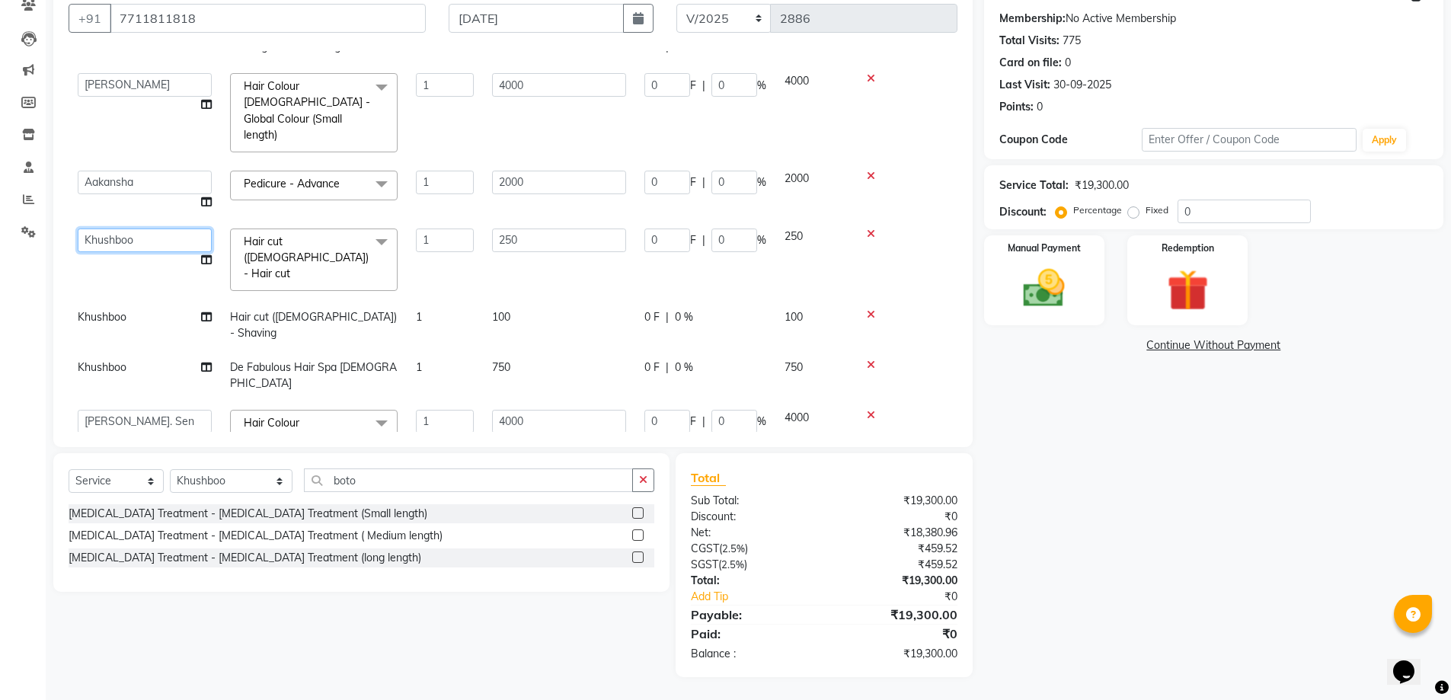
click at [170, 228] on select "Aakansha Anita Ayush Bhavesh. Sen Bhavik Bhumika Eliza. Mehta Harsh Khushboo Na…" at bounding box center [145, 240] width 134 height 24
select select "47297"
click at [153, 300] on td "Khushboo" at bounding box center [145, 325] width 152 height 50
select select "41439"
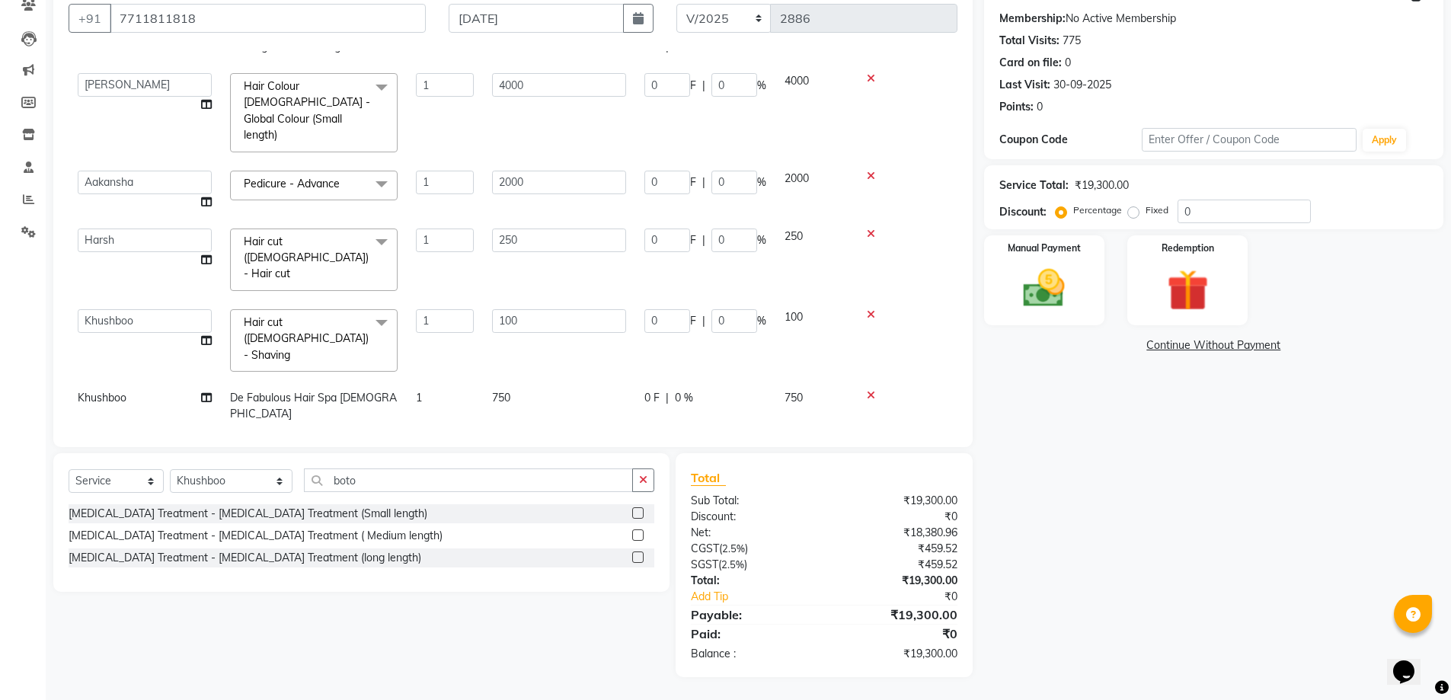
click at [153, 309] on select "Aakansha Anita Ayush Bhavesh. Sen Bhavik Bhumika Eliza. Mehta Harsh Khushboo Na…" at bounding box center [145, 321] width 134 height 24
select select "47297"
click at [159, 381] on td "Khushboo" at bounding box center [145, 406] width 152 height 50
select select "41439"
click at [159, 390] on select "Aakansha Anita Ayush Bhavesh. Sen Bhavik Bhumika Eliza. Mehta Harsh Khushboo Na…" at bounding box center [145, 402] width 134 height 24
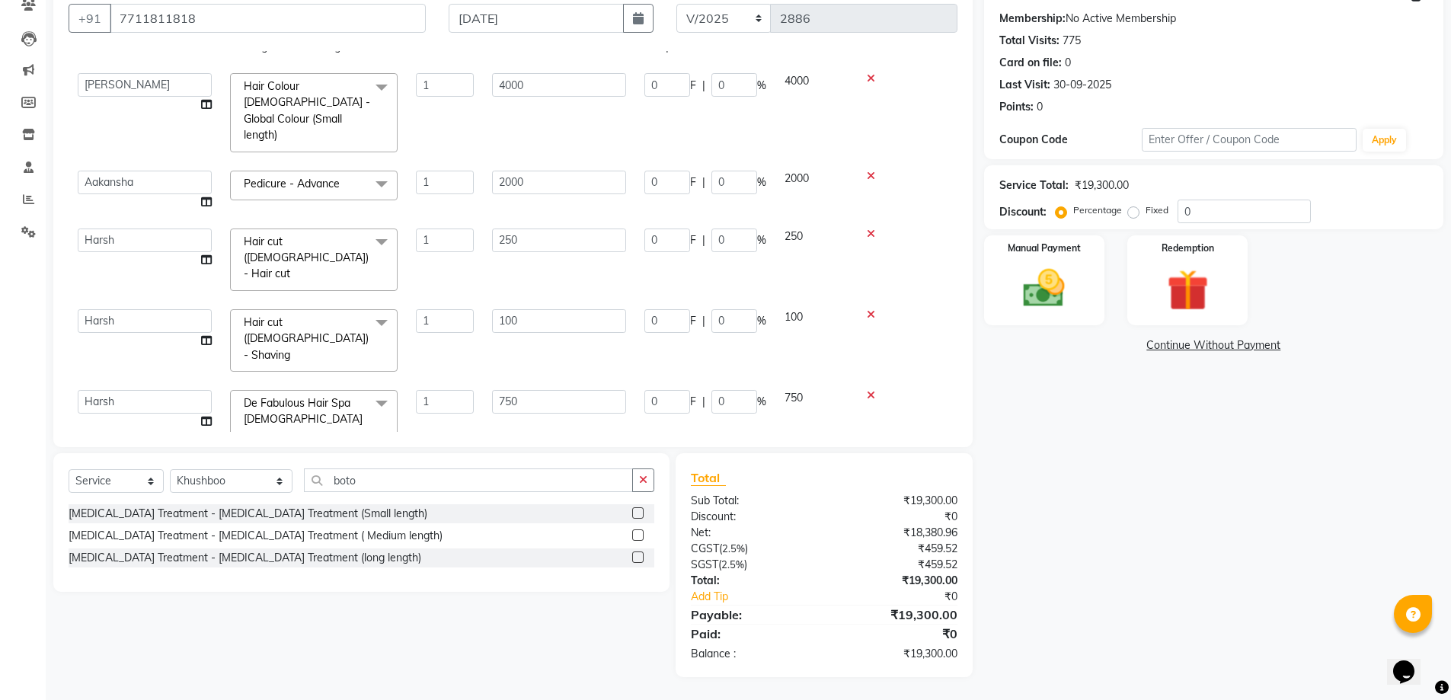
select select "47297"
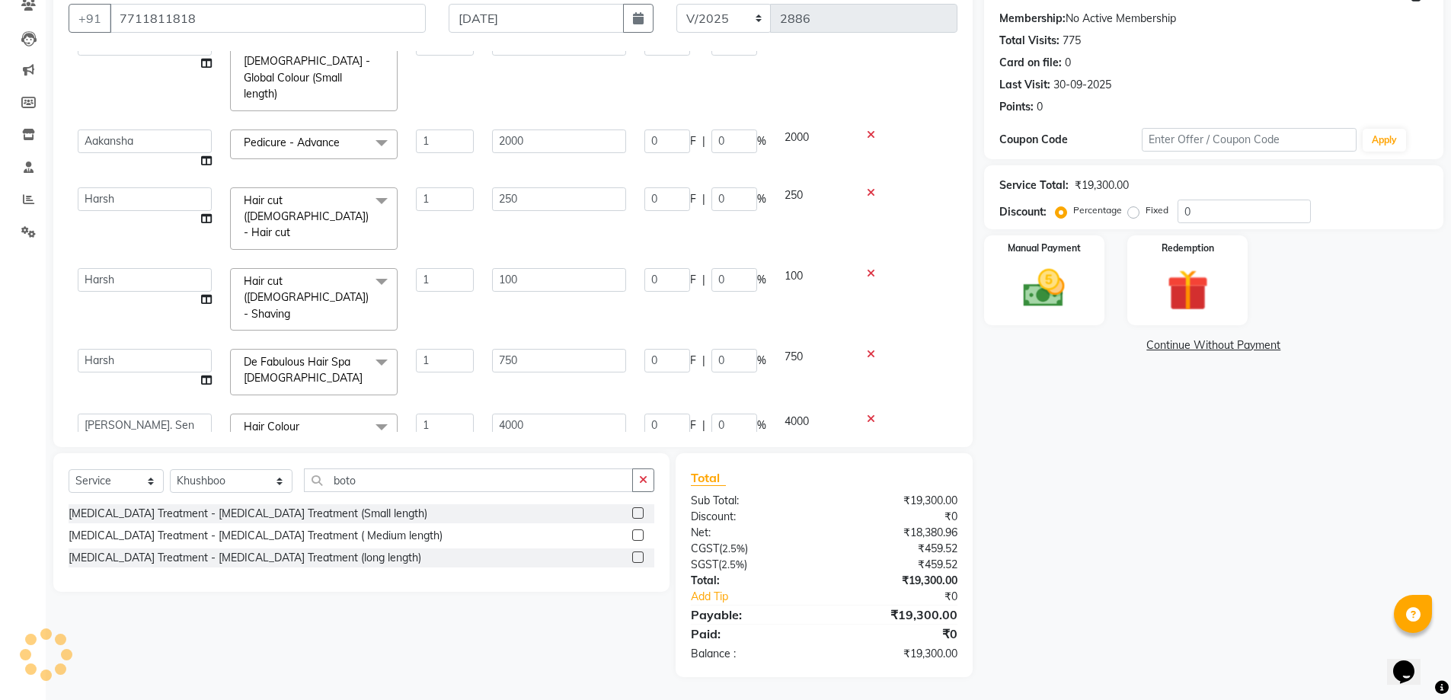
scroll to position [0, 0]
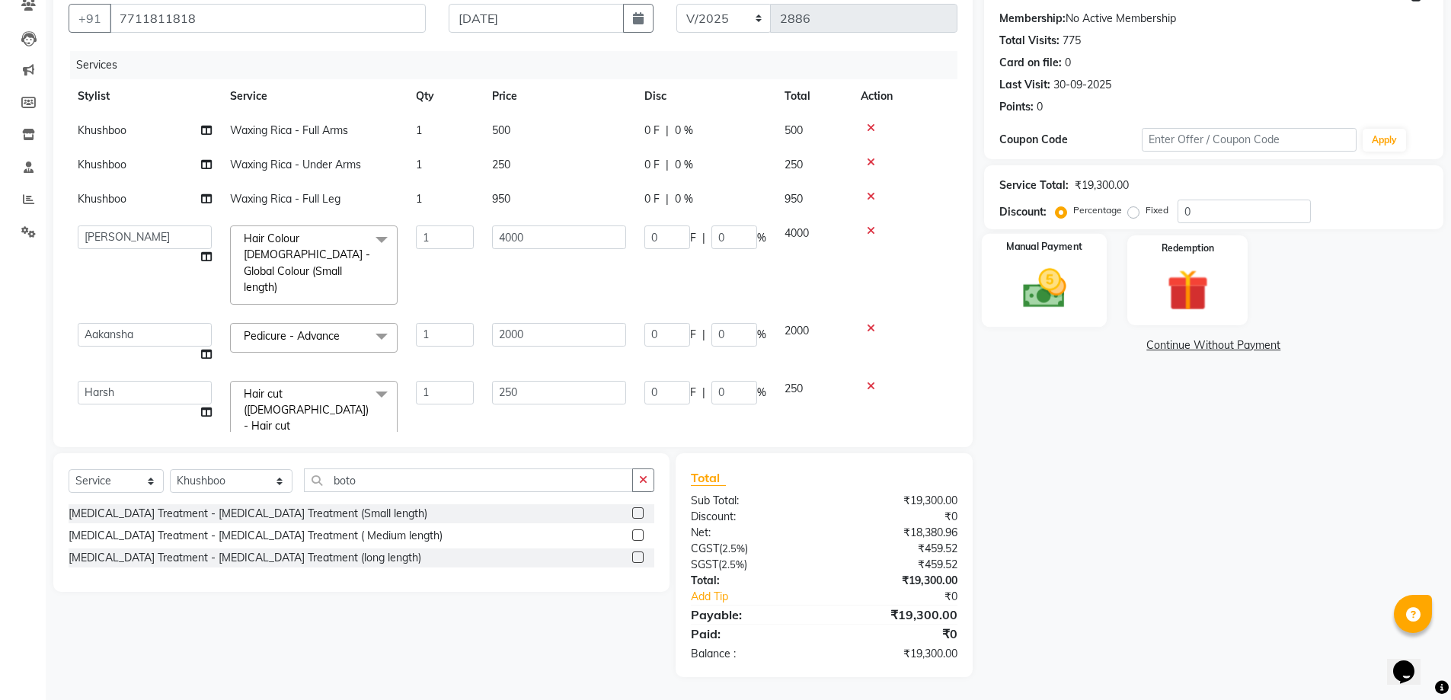
drag, startPoint x: 1040, startPoint y: 271, endPoint x: 1013, endPoint y: 275, distance: 27.7
click at [1041, 271] on img at bounding box center [1044, 289] width 70 height 50
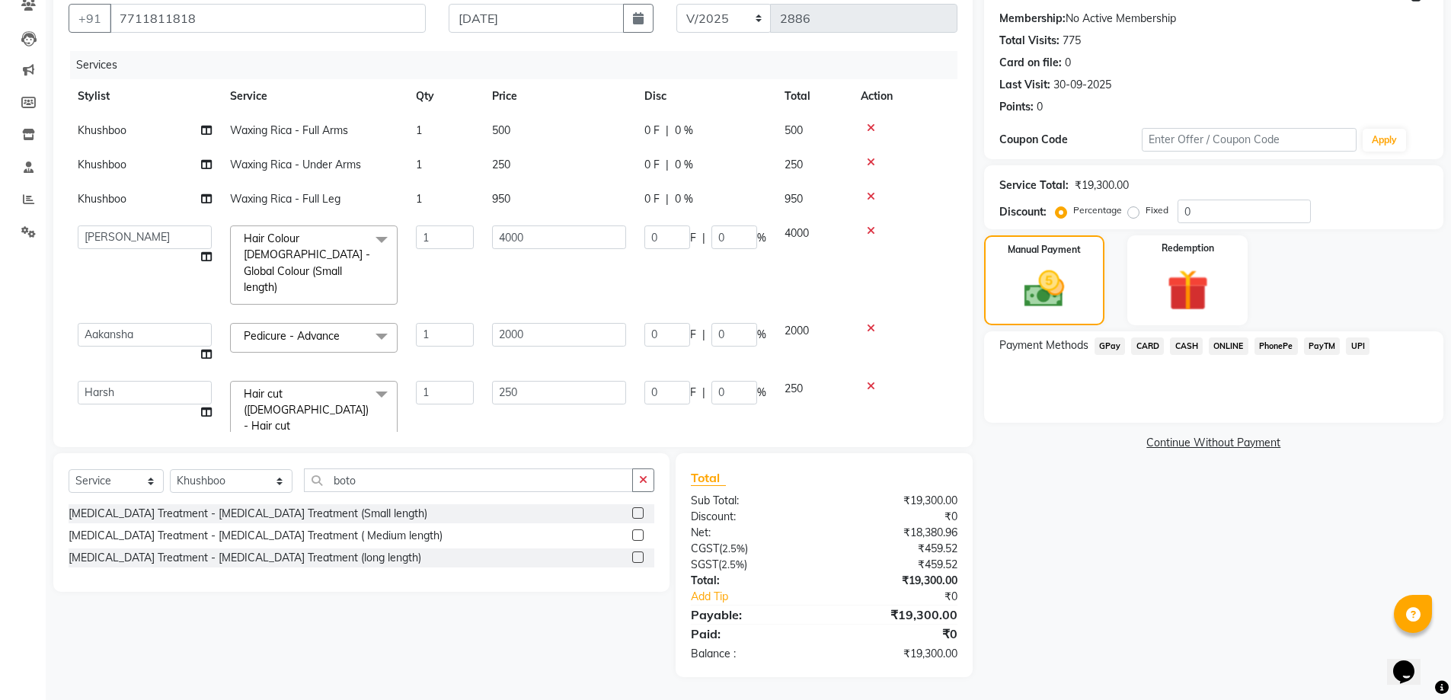
click at [1184, 346] on span "CASH" at bounding box center [1186, 346] width 33 height 18
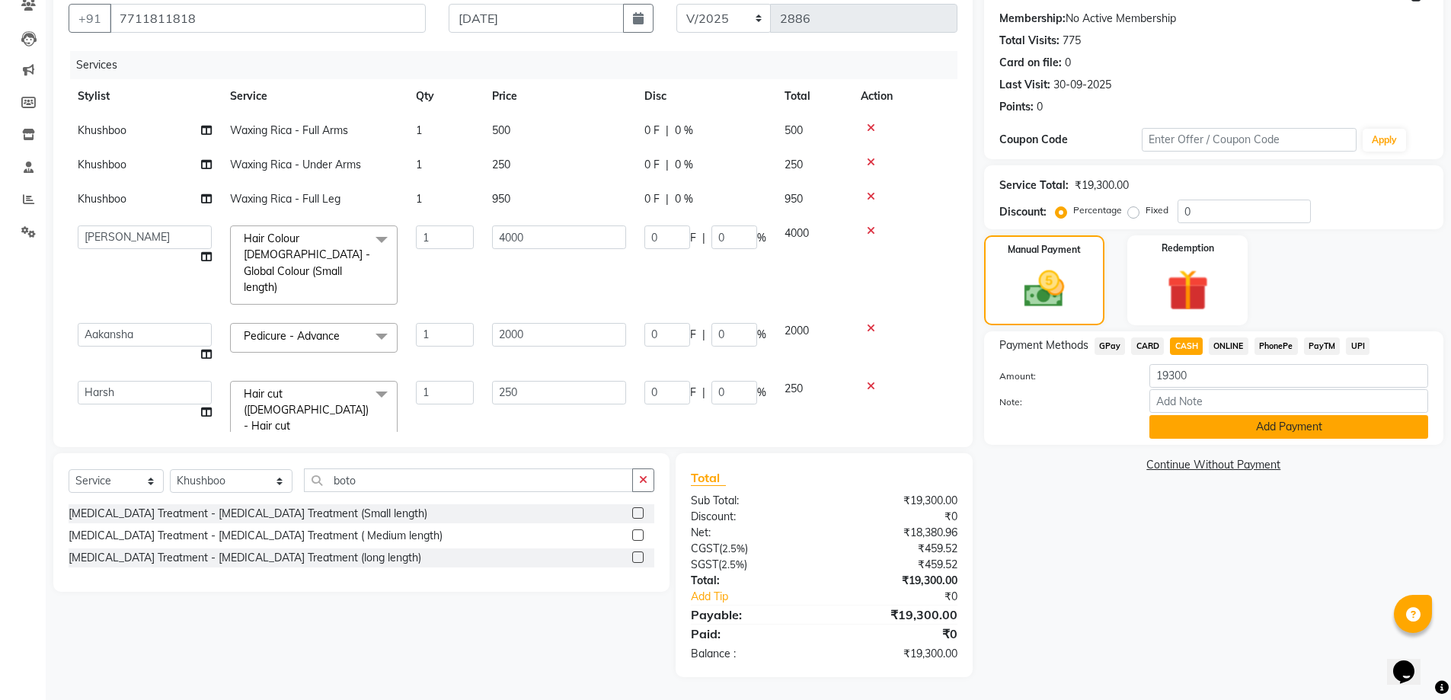
click at [1189, 433] on button "Add Payment" at bounding box center [1288, 427] width 279 height 24
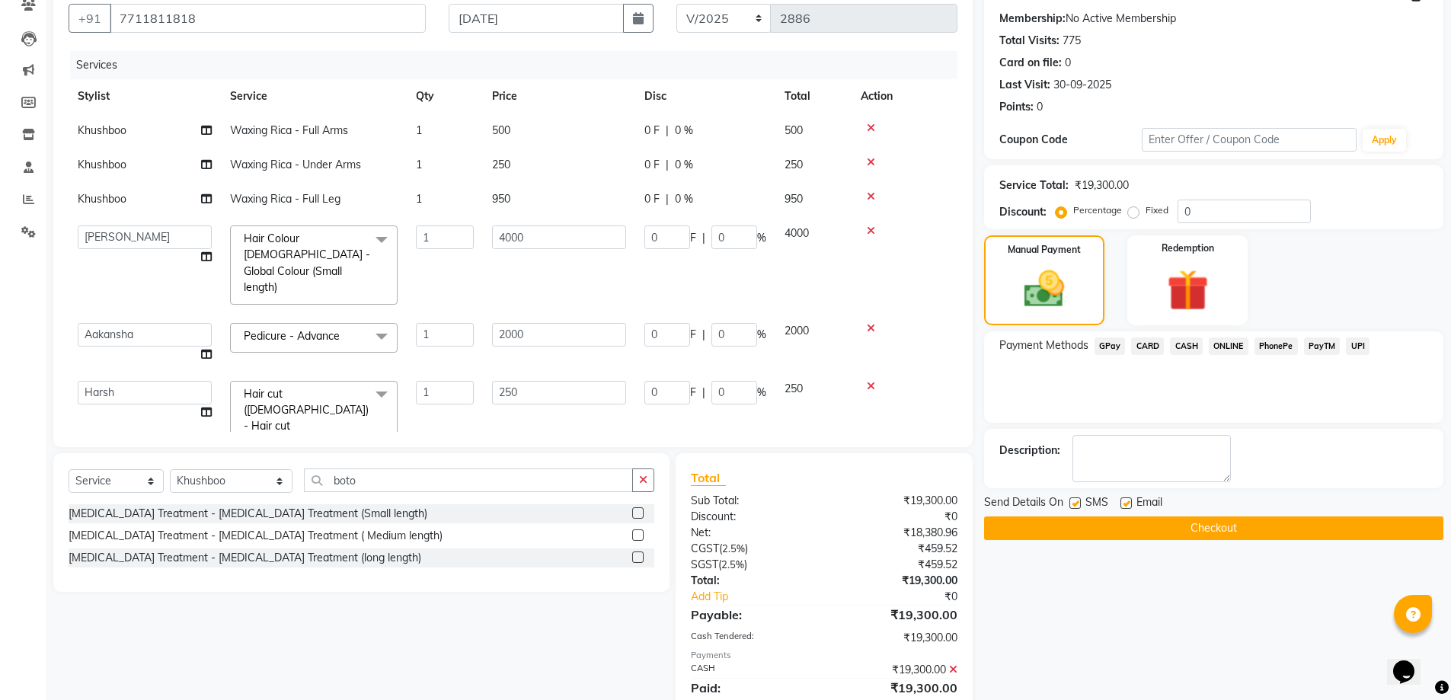
click at [1078, 503] on label at bounding box center [1074, 502] width 11 height 11
click at [1078, 503] on input "checkbox" at bounding box center [1074, 504] width 10 height 10
checkbox input "false"
drag, startPoint x: 1155, startPoint y: 495, endPoint x: 1154, endPoint y: 529, distance: 34.3
click at [1154, 529] on div "Send Details On SMS Email Checkout" at bounding box center [1213, 517] width 459 height 46
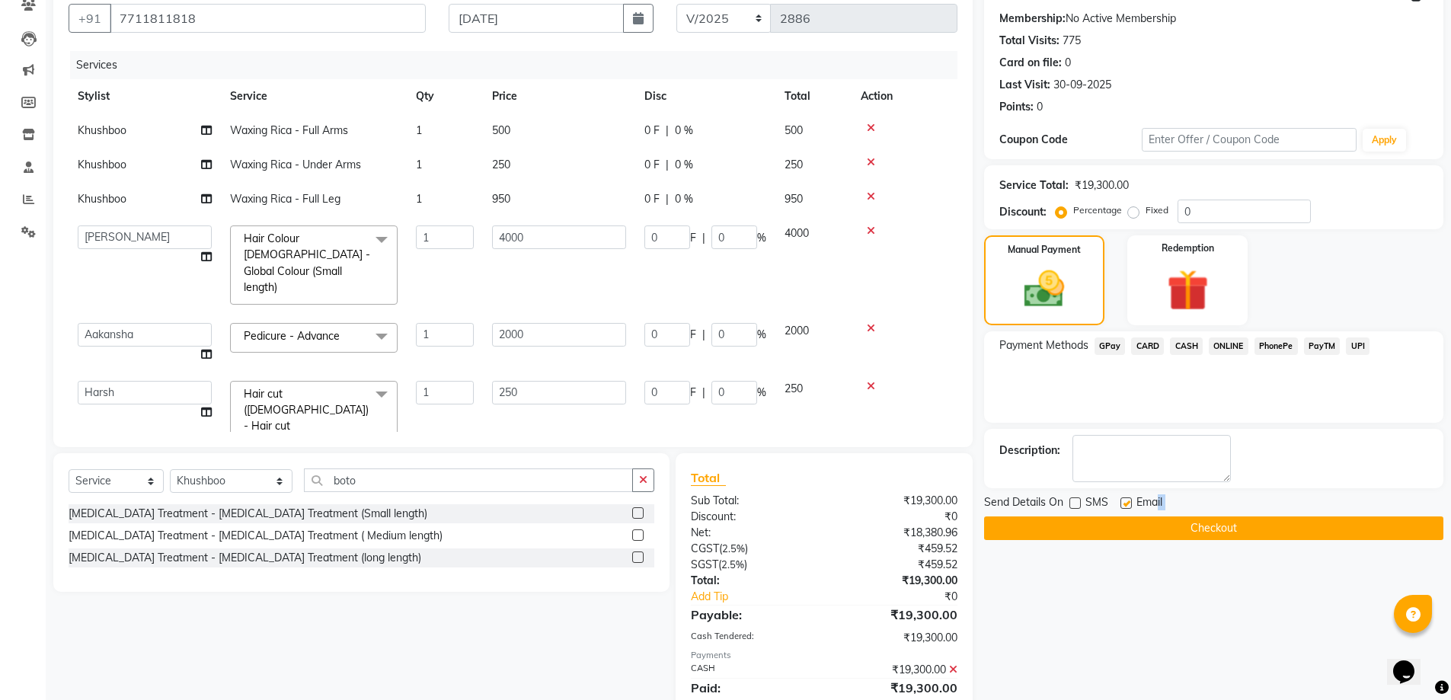
click at [1154, 529] on button "Checkout" at bounding box center [1213, 528] width 459 height 24
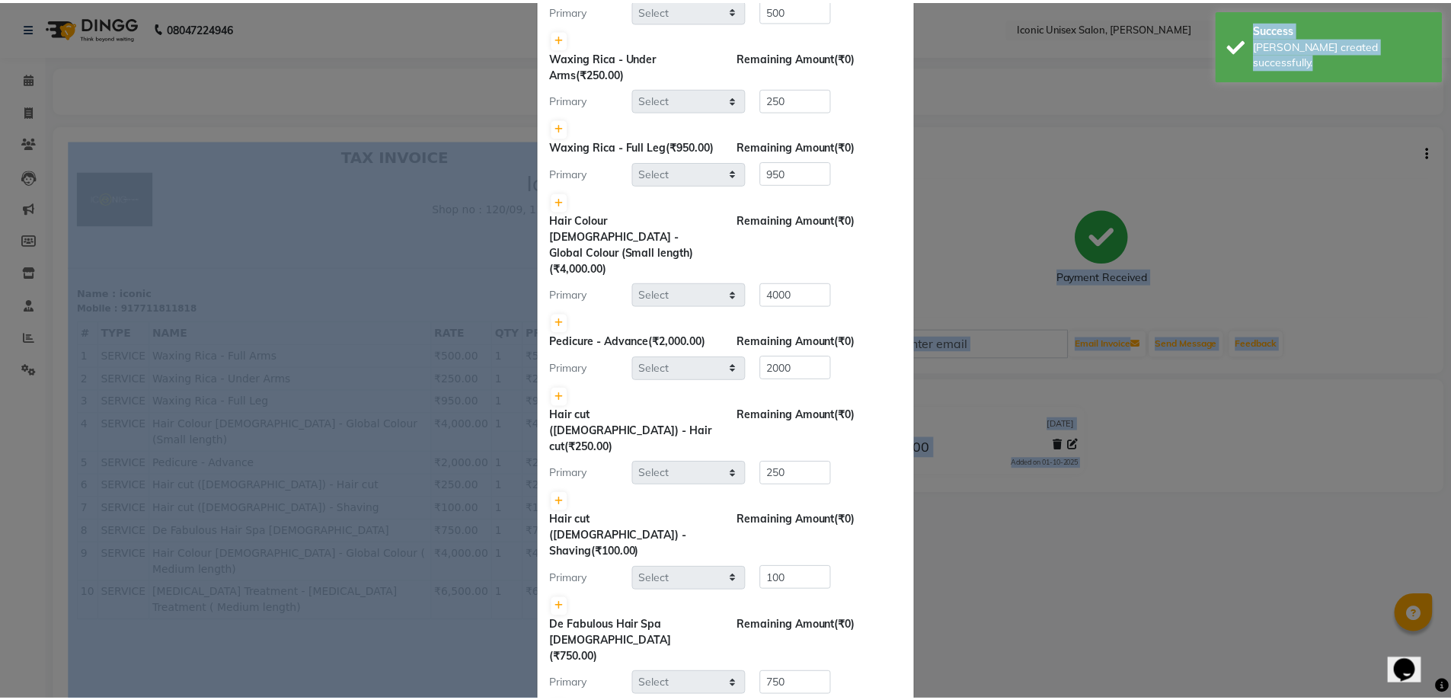
scroll to position [451, 0]
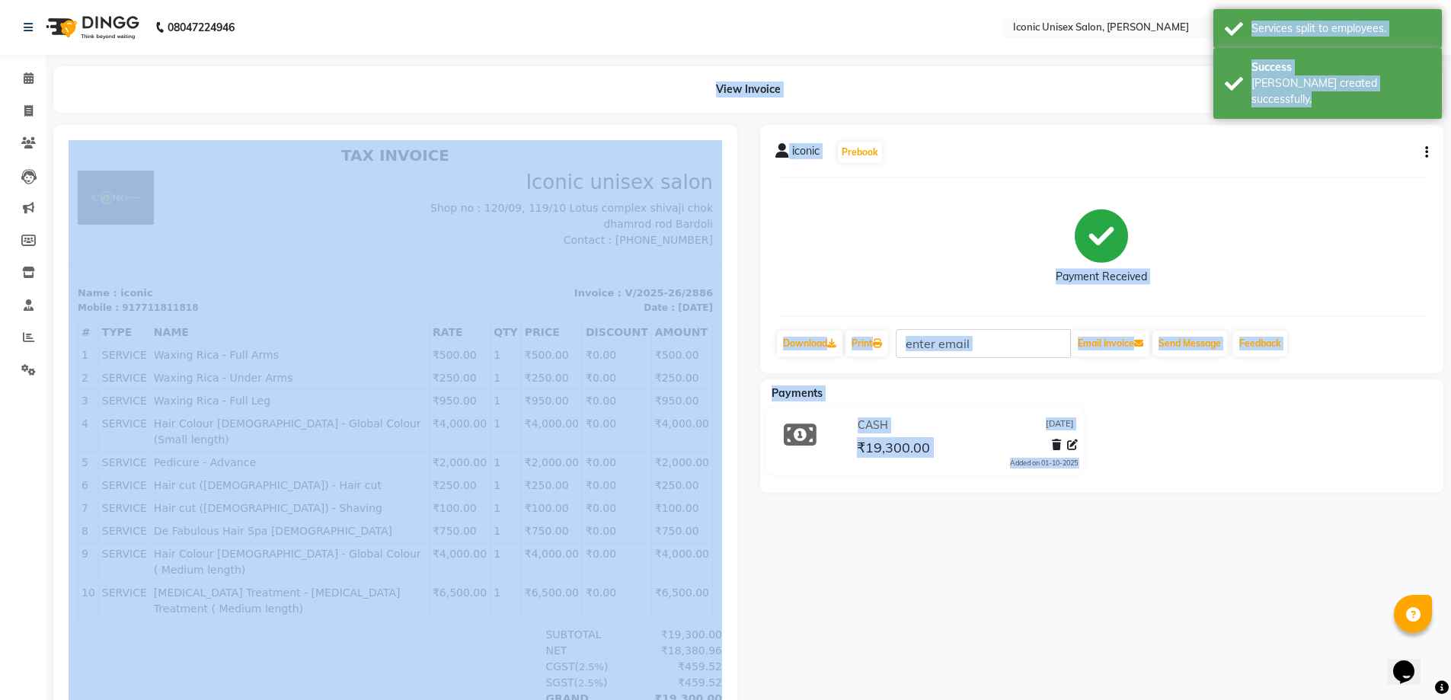
click at [800, 569] on div "iconic Prebook Payment Received Download Print Email Invoice Send Message Feedb…" at bounding box center [1102, 432] width 707 height 615
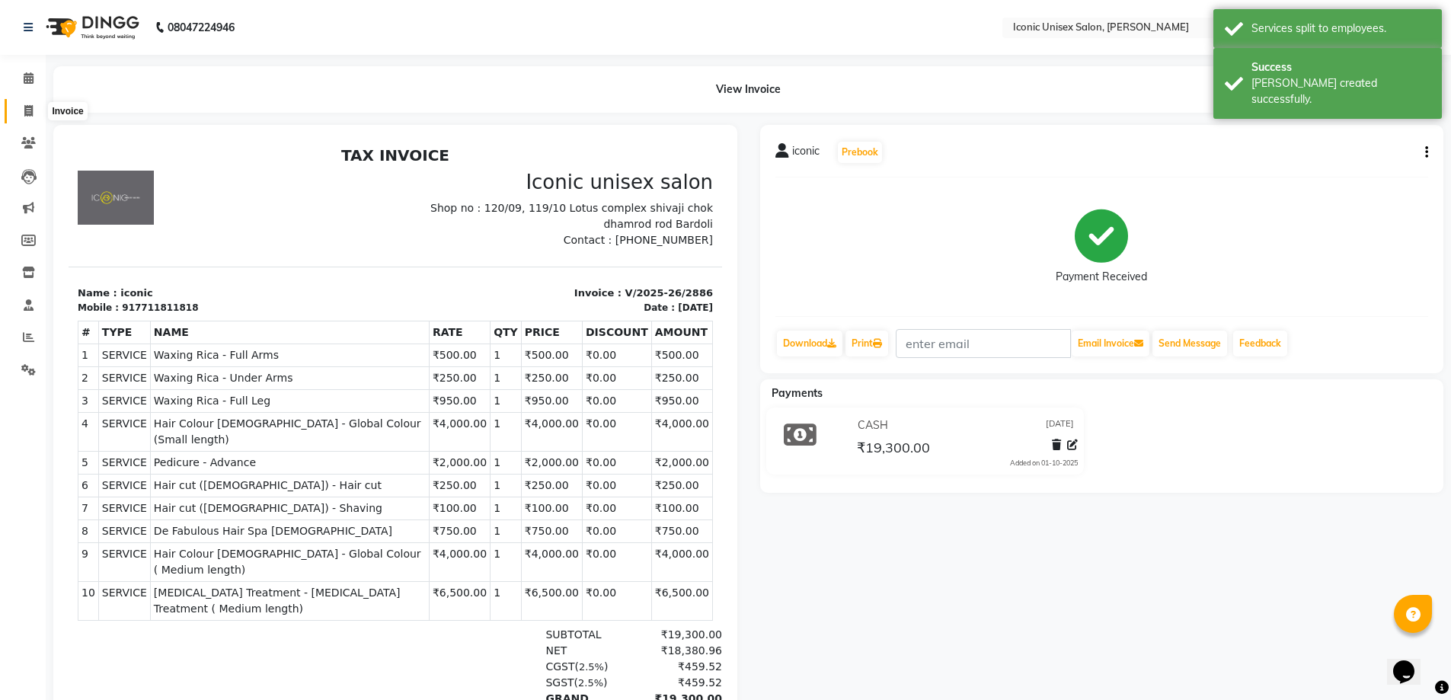
click at [26, 108] on icon at bounding box center [28, 110] width 8 height 11
select select "service"
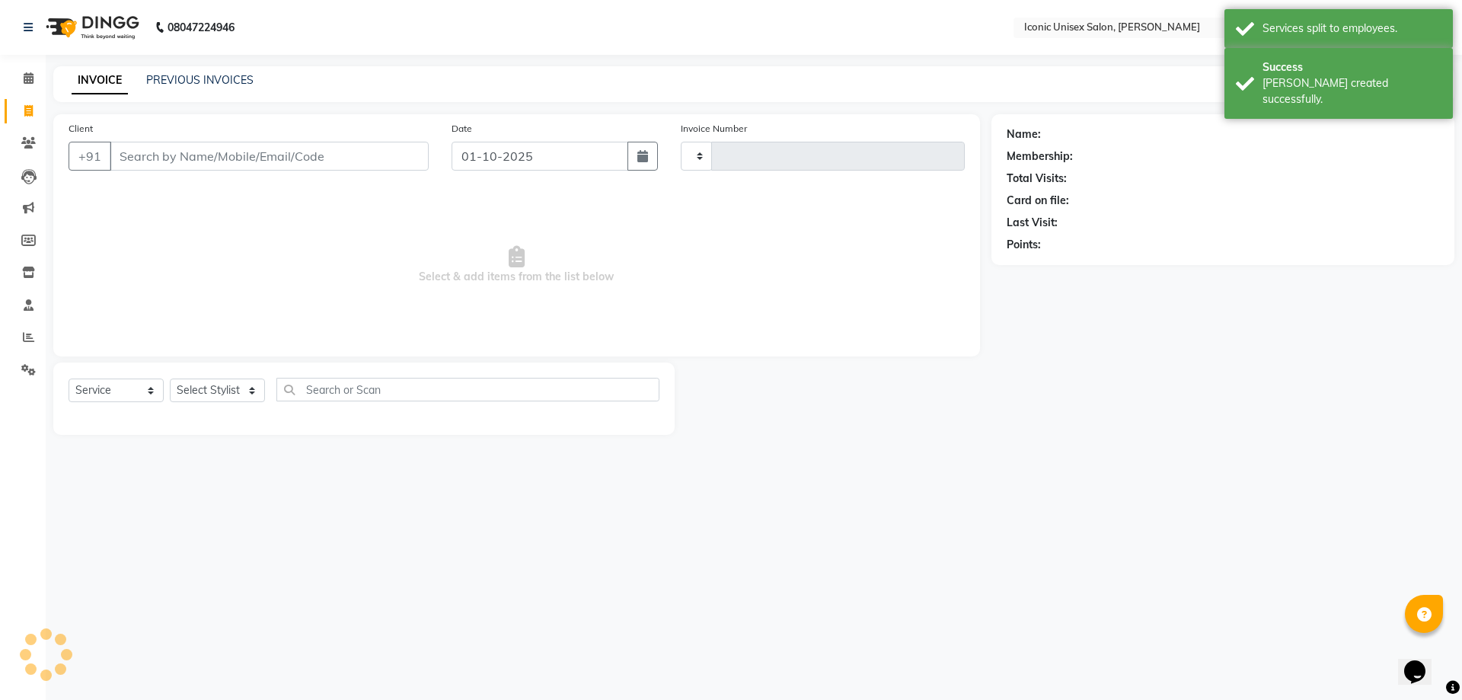
type input "2887"
select select "3884"
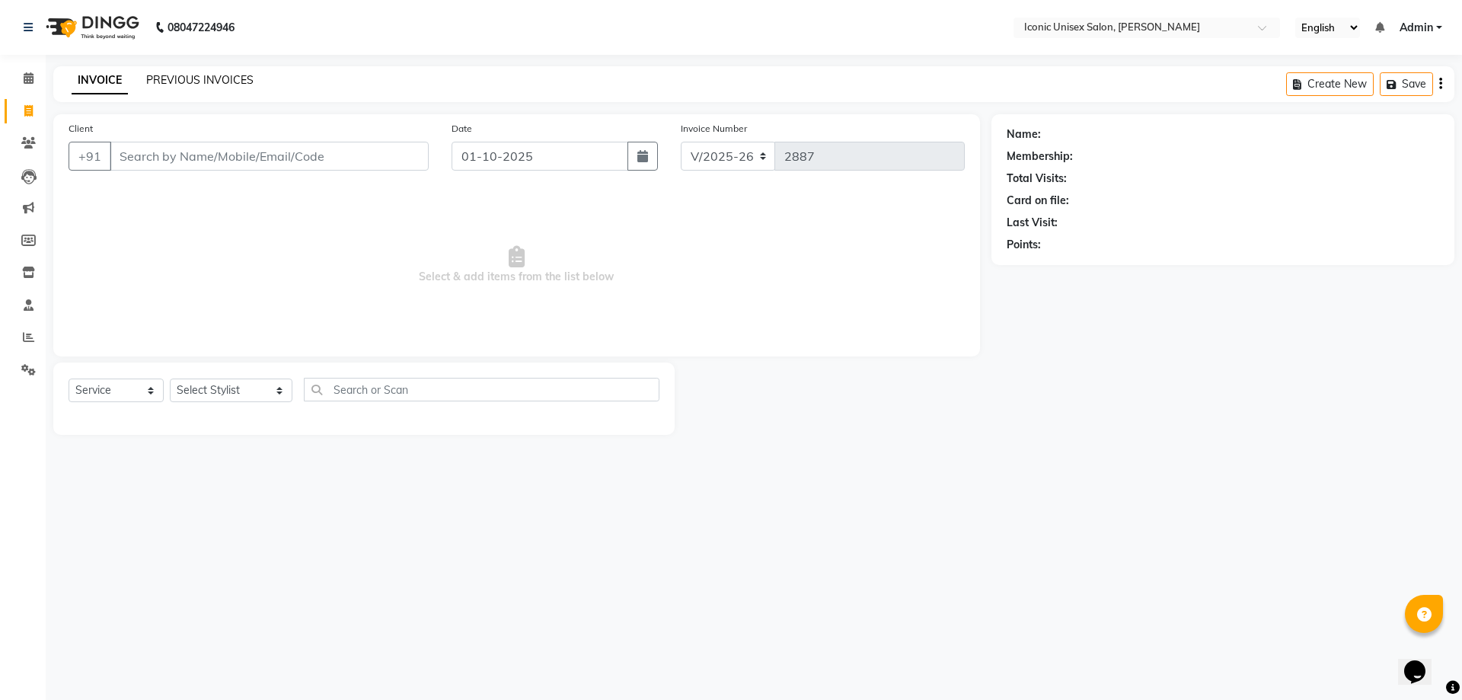
click at [215, 81] on link "PREVIOUS INVOICES" at bounding box center [199, 80] width 107 height 14
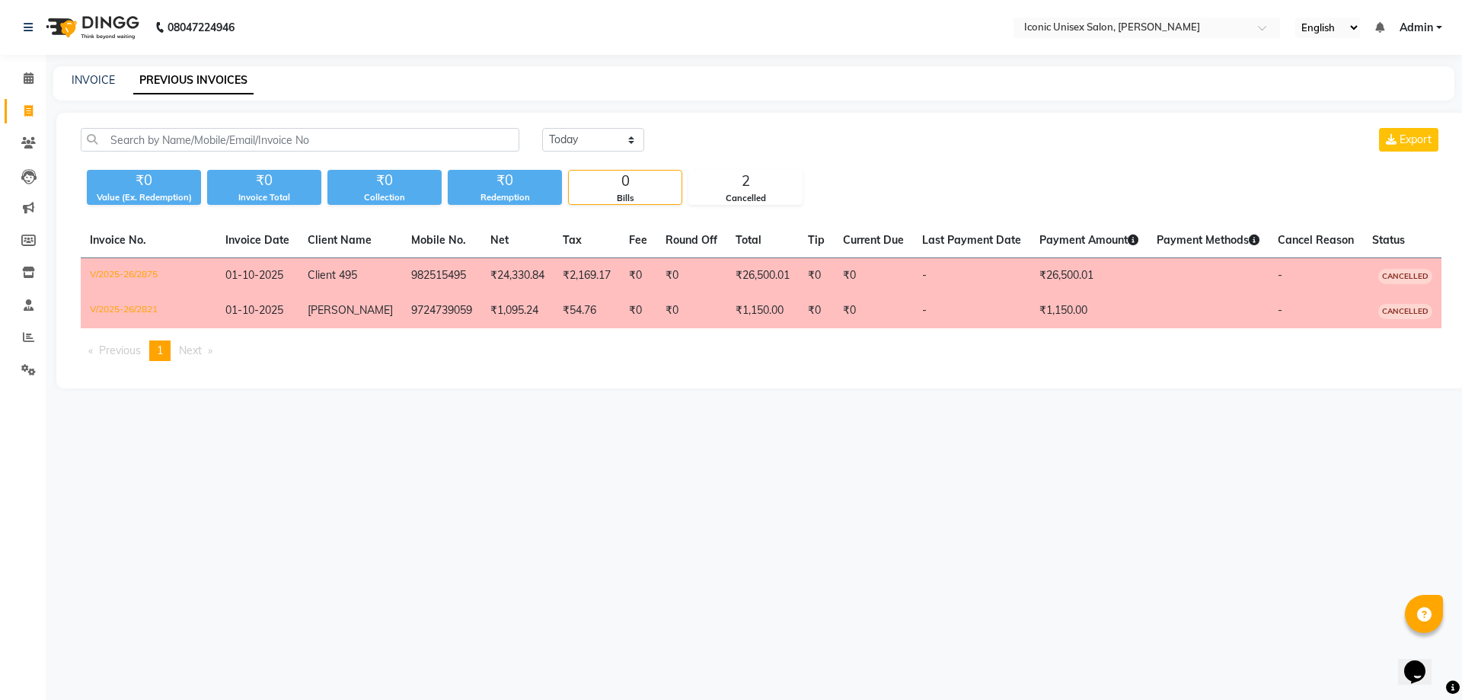
click at [582, 126] on div "Today Yesterday Custom Range Export ₹0 Value (Ex. Redemption) ₹0 Invoice Total …" at bounding box center [761, 251] width 1410 height 276
click at [575, 147] on select "Today Yesterday Custom Range" at bounding box center [593, 140] width 102 height 24
select select "range"
click at [542, 128] on select "Today Yesterday Custom Range" at bounding box center [593, 140] width 102 height 24
click at [749, 142] on input "01-10-2025" at bounding box center [717, 139] width 107 height 21
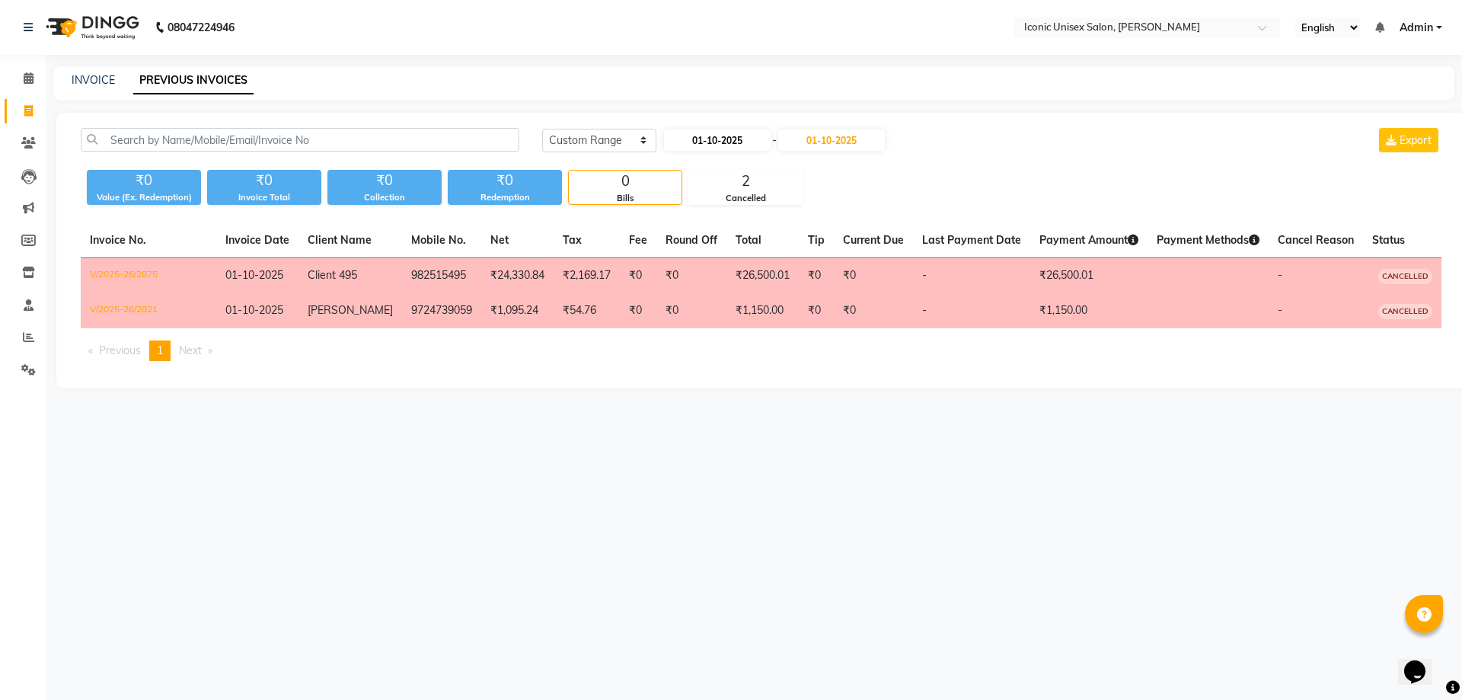
select select "10"
select select "2025"
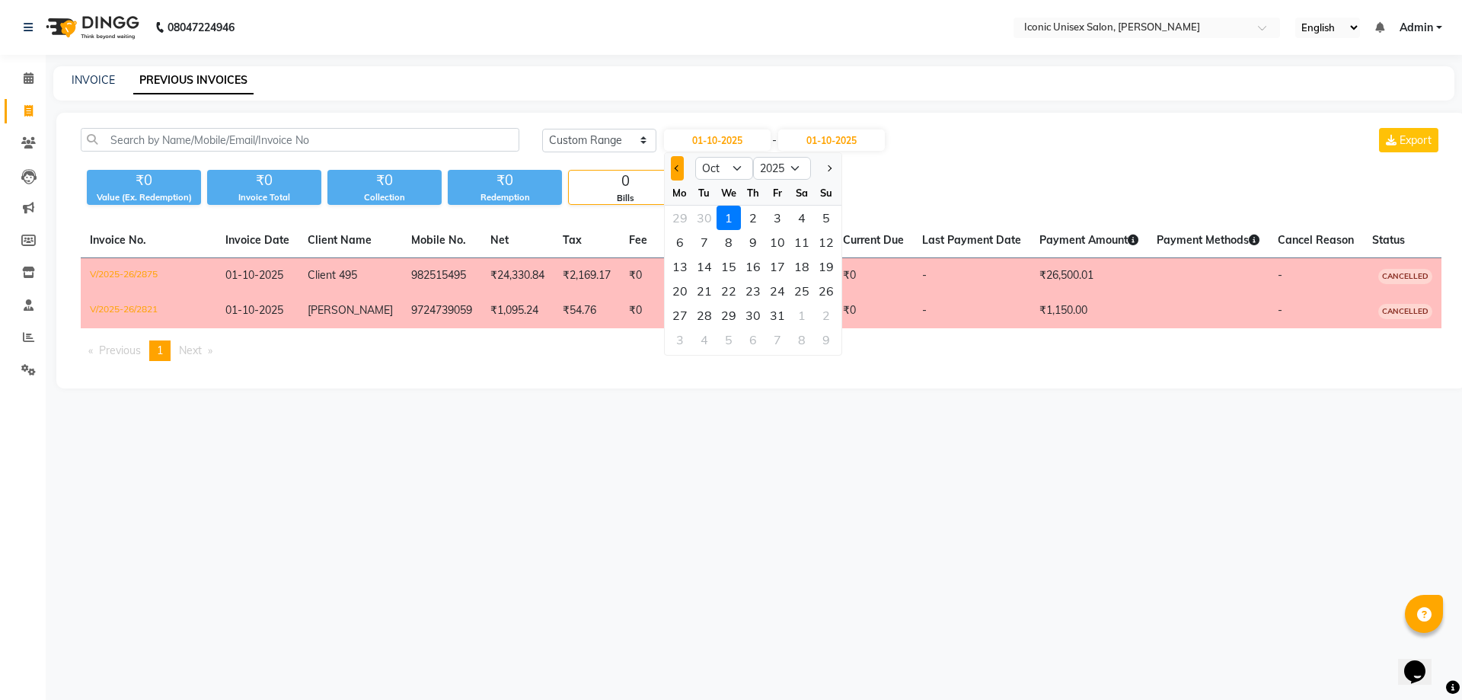
click at [677, 169] on span "Previous month" at bounding box center [677, 168] width 6 height 6
select select "9"
click at [824, 241] on div "14" at bounding box center [826, 242] width 24 height 24
type input "[DATE]"
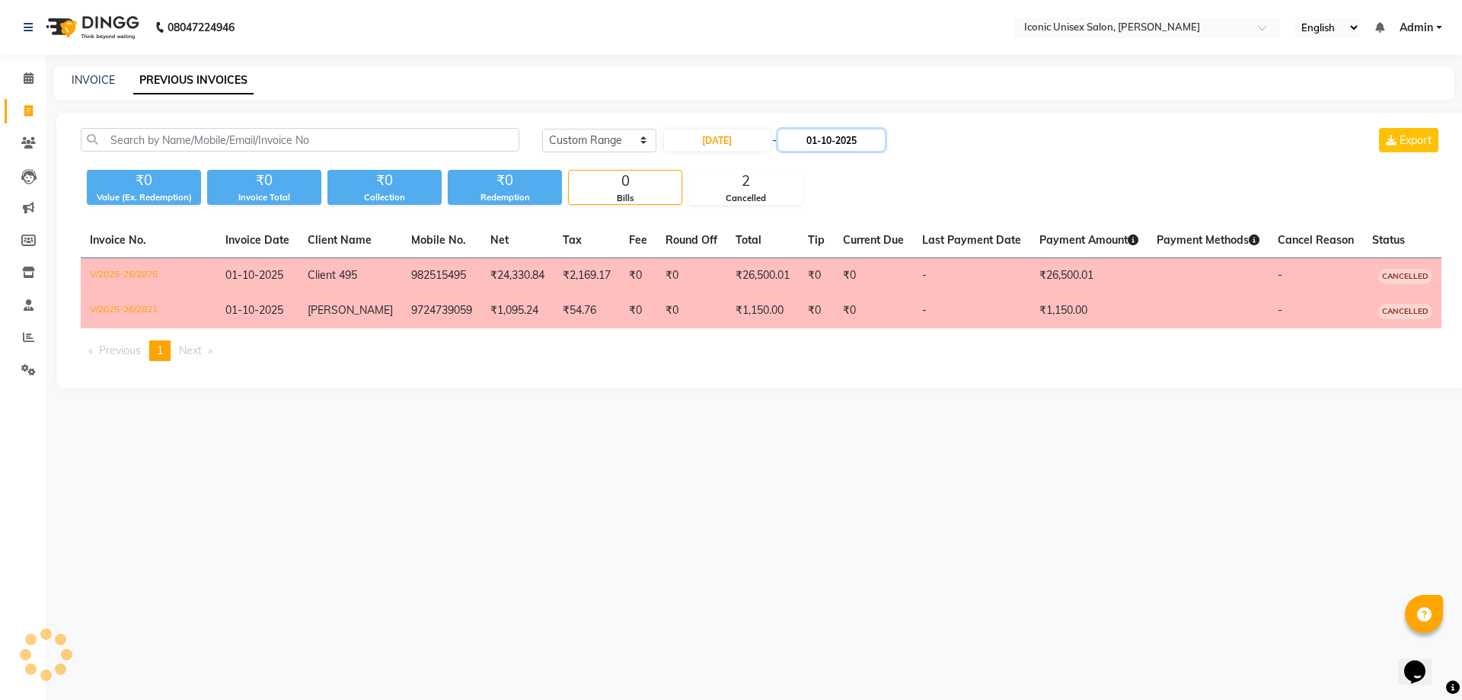
click at [830, 145] on input "01-10-2025" at bounding box center [831, 139] width 107 height 21
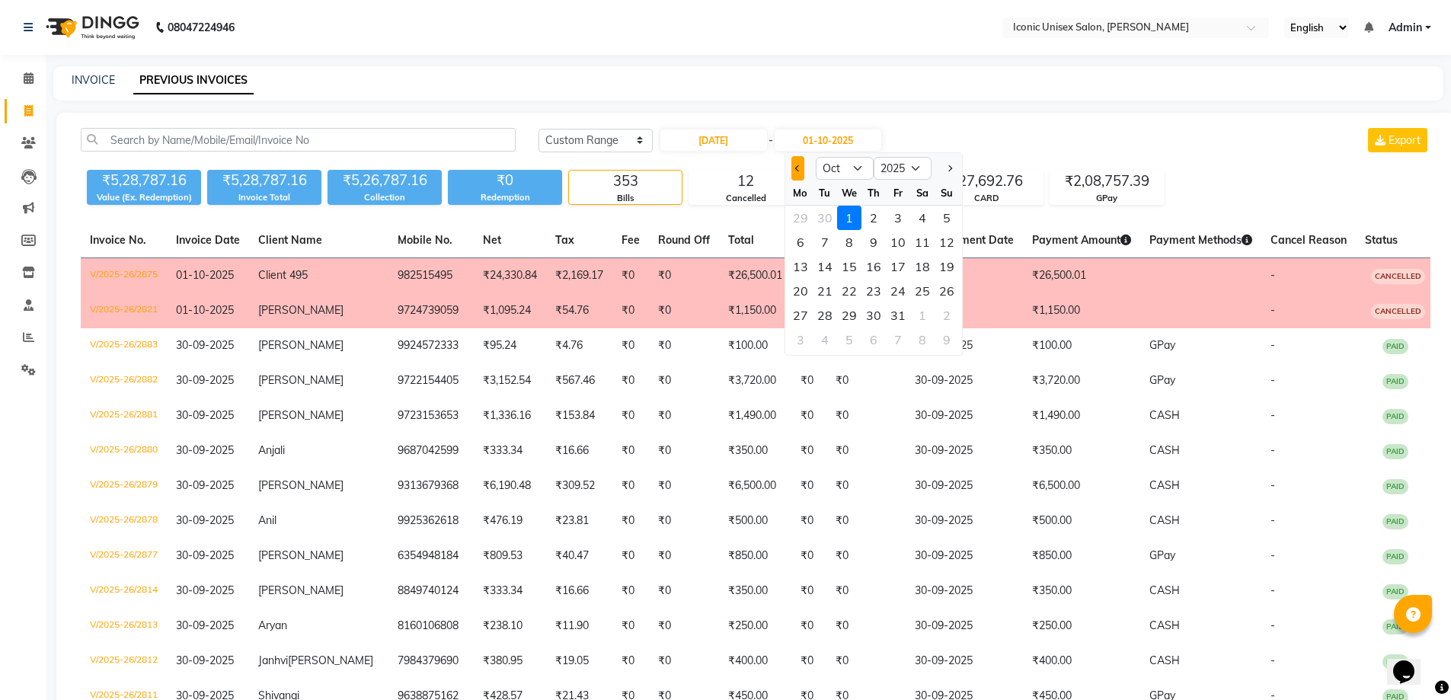
click at [797, 165] on span "Previous month" at bounding box center [797, 168] width 6 height 6
select select "9"
click at [952, 246] on div "14" at bounding box center [946, 242] width 24 height 24
type input "[DATE]"
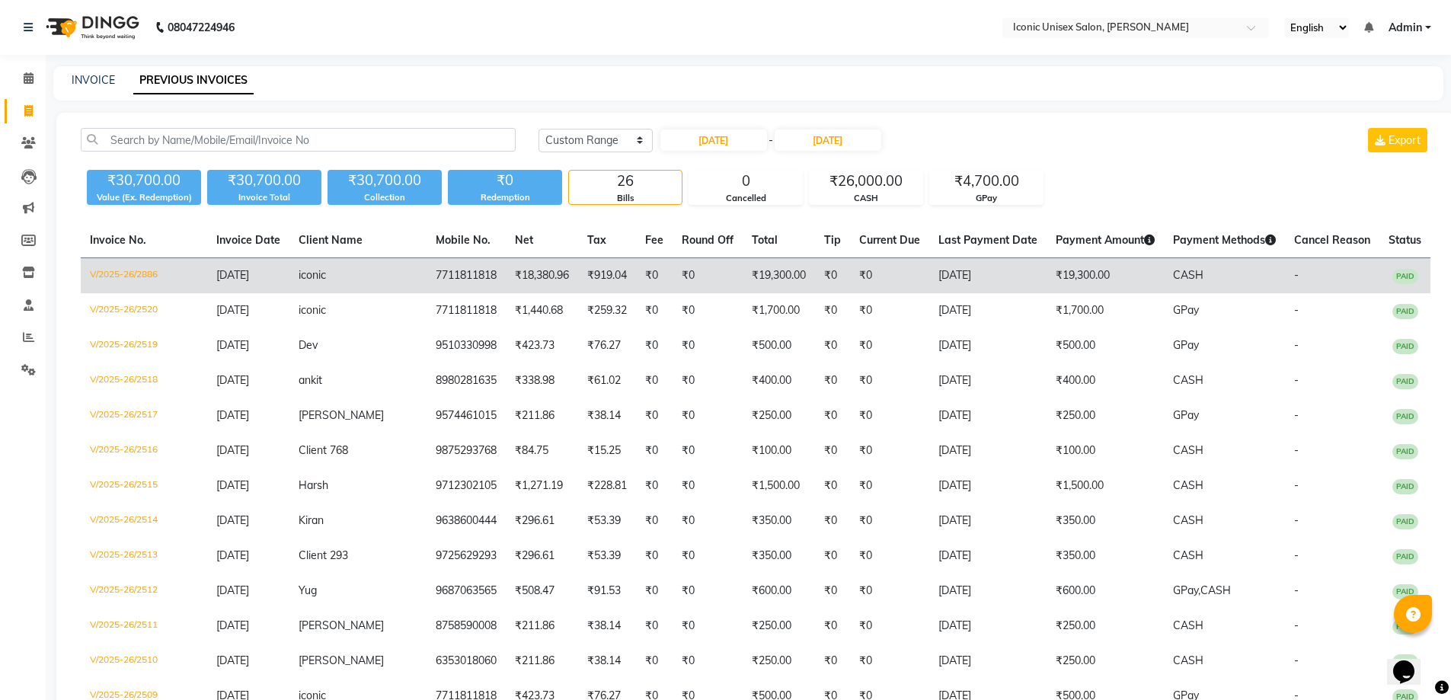
click at [744, 273] on td "₹19,300.00" at bounding box center [779, 276] width 72 height 36
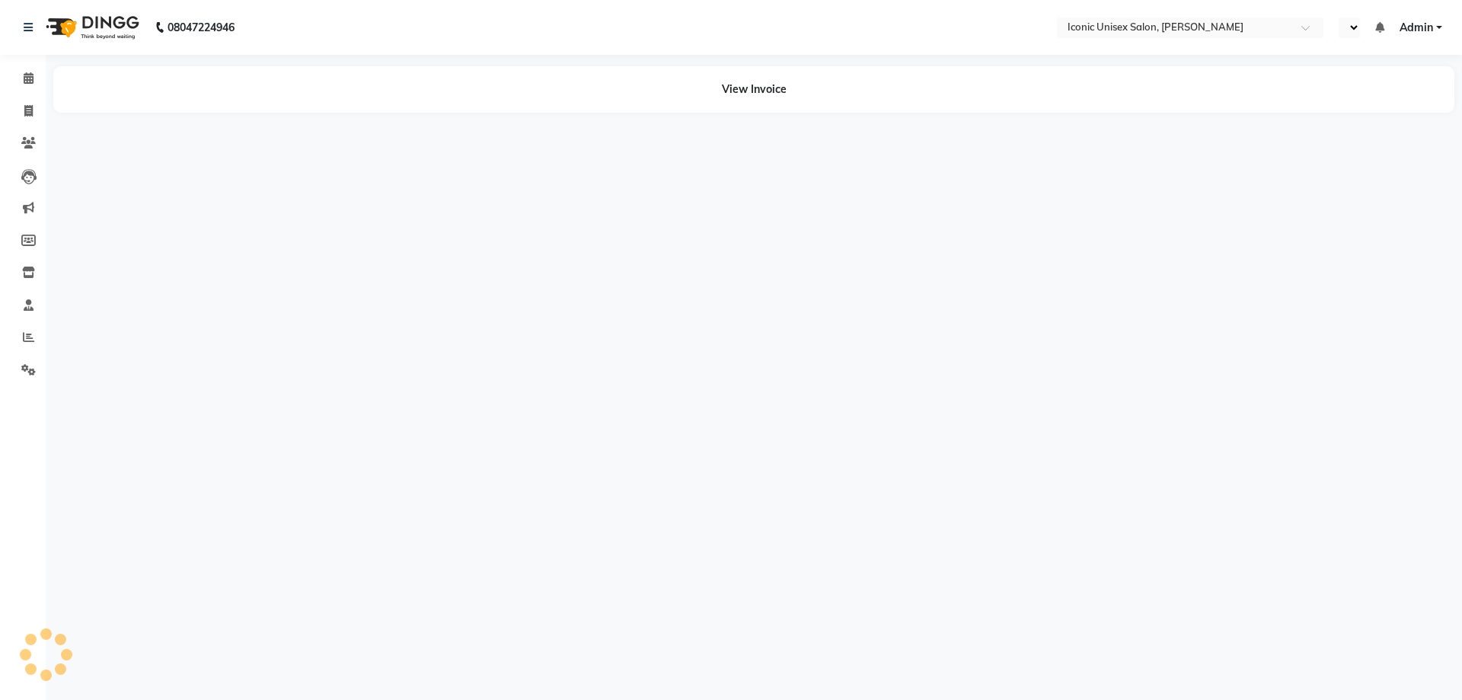
select select "en"
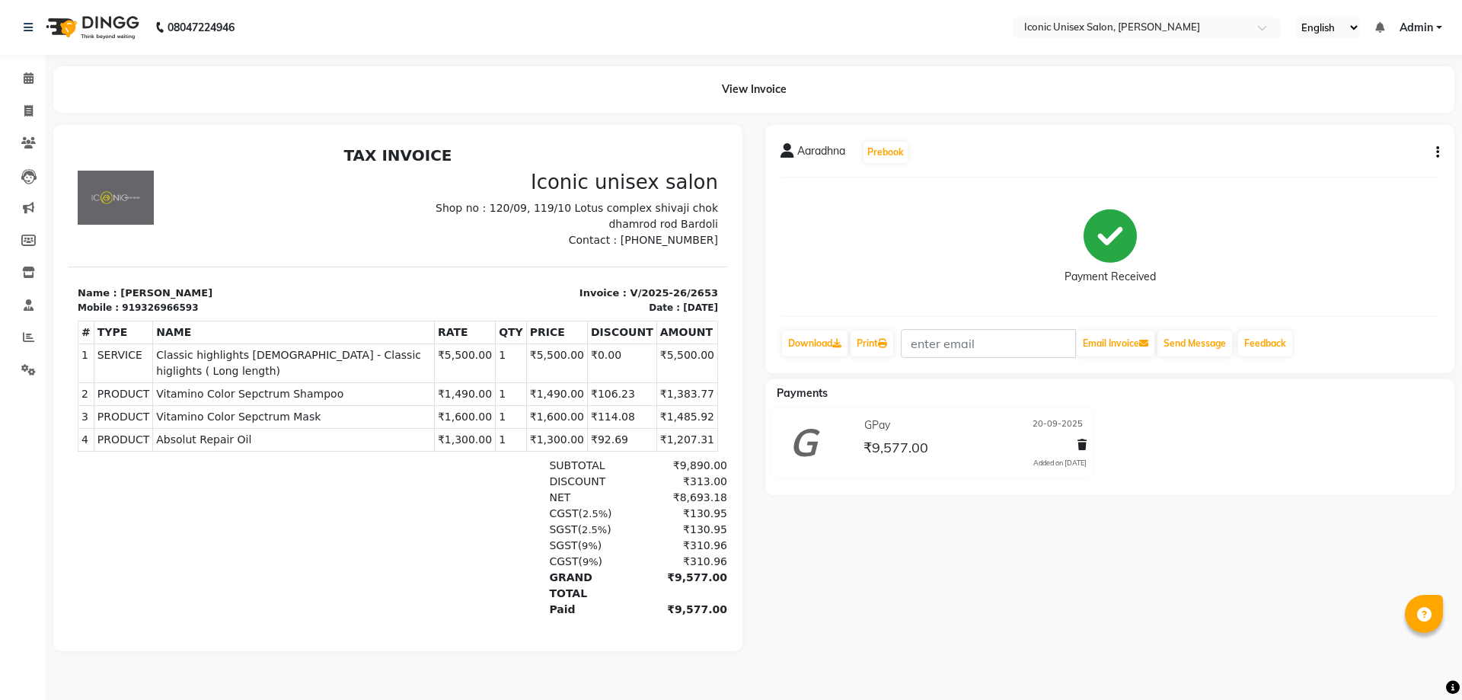
click at [1440, 148] on div "Aaradhna Prebook Payment Received Download Print Email Invoice Send Message Fee…" at bounding box center [1109, 249] width 689 height 248
click at [1437, 153] on icon "button" at bounding box center [1437, 152] width 3 height 1
click at [1402, 125] on div "Split Service Amount" at bounding box center [1362, 133] width 104 height 19
select select "35036"
select select "65200"
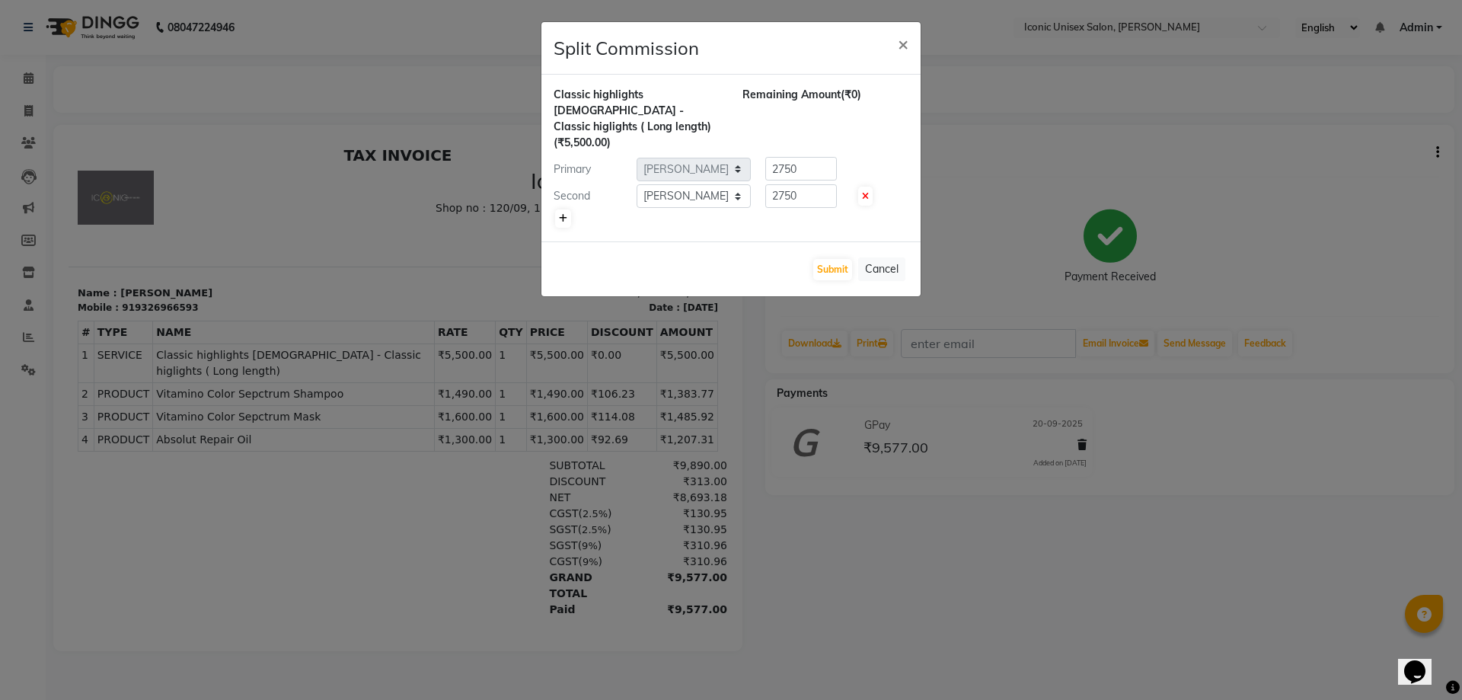
click at [560, 214] on icon at bounding box center [563, 218] width 8 height 9
type input "1833.33"
click at [685, 212] on select "Select Aakansha Anita Ayush Bhavesh. Sen Bhavik Bhumika Eliza. Mehta Harsh Khus…" at bounding box center [694, 224] width 114 height 24
select select "71402"
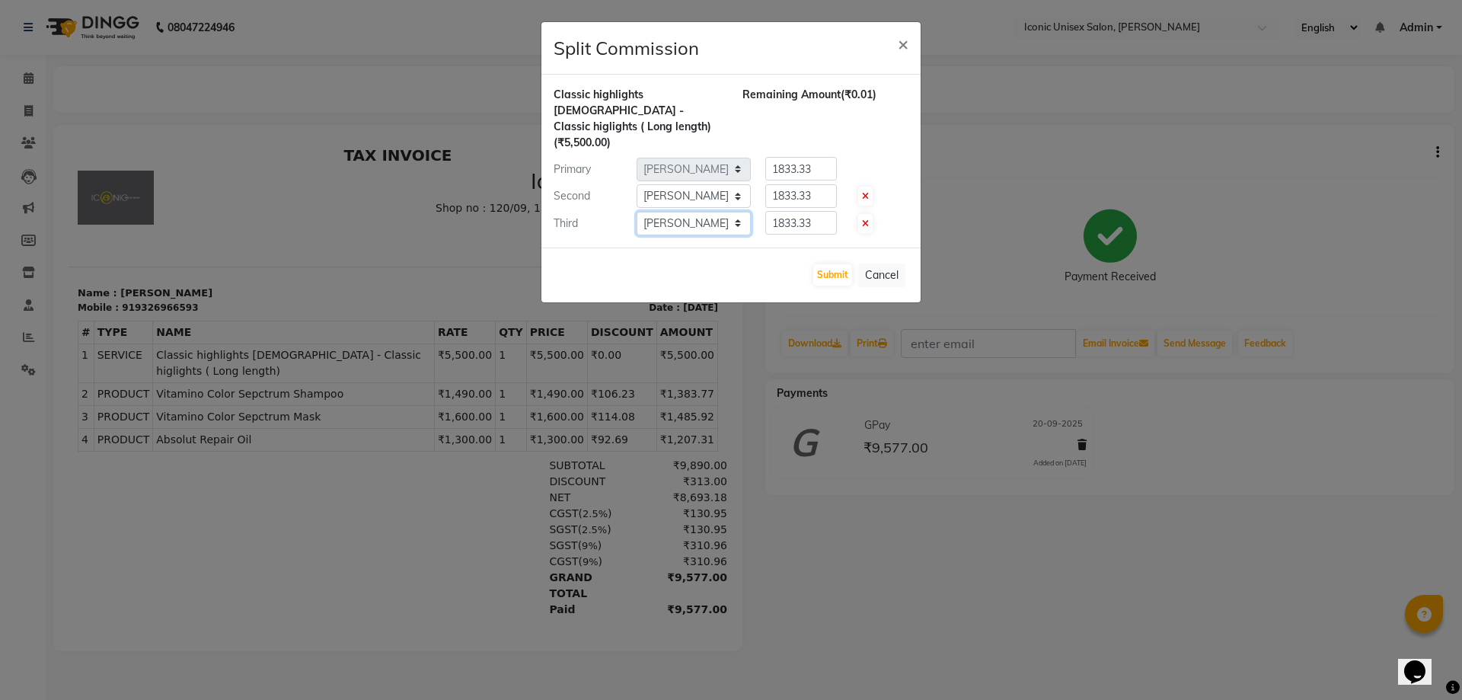
click at [637, 212] on select "Select Aakansha Anita Ayush Bhavesh. Sen Bhavik Bhumika Eliza. Mehta Harsh Khus…" at bounding box center [694, 224] width 114 height 24
click at [838, 264] on button "Submit" at bounding box center [832, 274] width 39 height 21
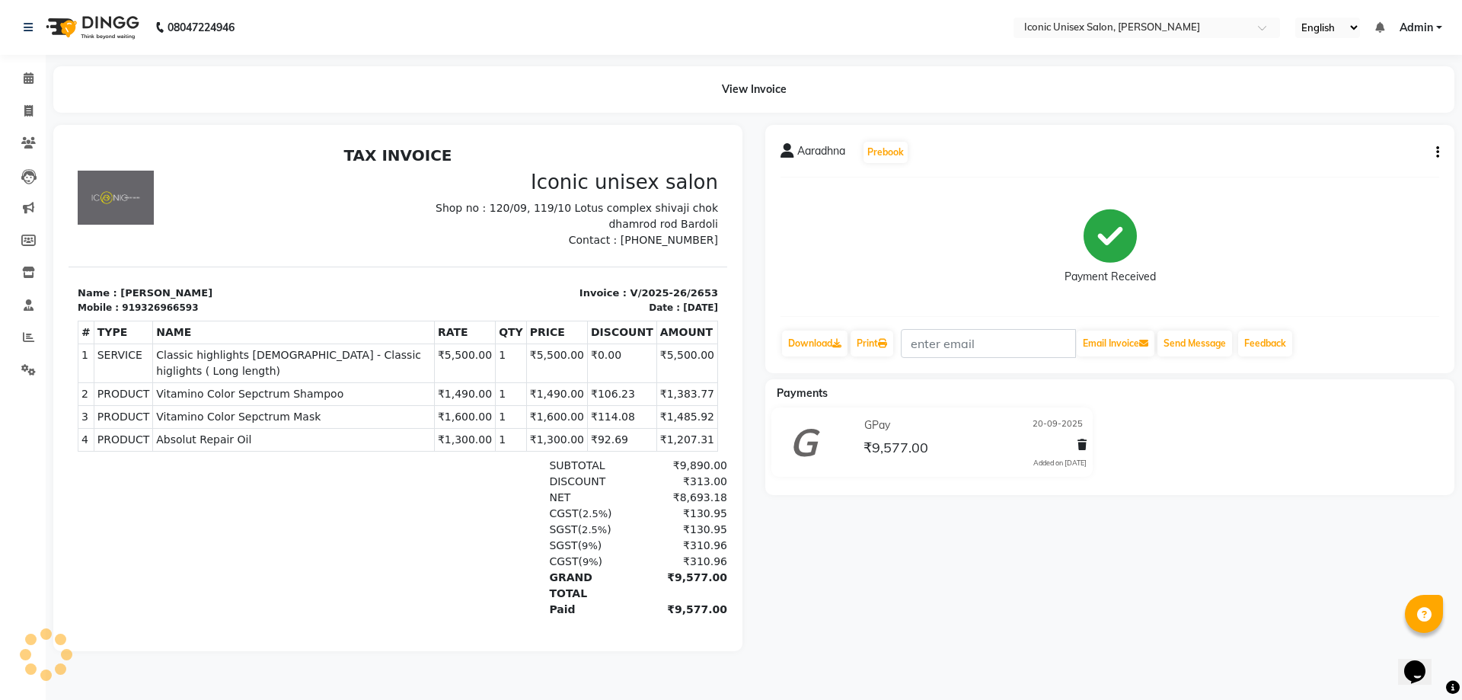
click at [1440, 152] on div "Aaradhna Prebook Payment Received Download Print Email Invoice Send Message Fee…" at bounding box center [1109, 249] width 689 height 248
click at [1438, 153] on icon "button" at bounding box center [1437, 152] width 3 height 1
click at [1380, 133] on div "Split Service Amount" at bounding box center [1362, 133] width 104 height 19
select select "35036"
select select "65200"
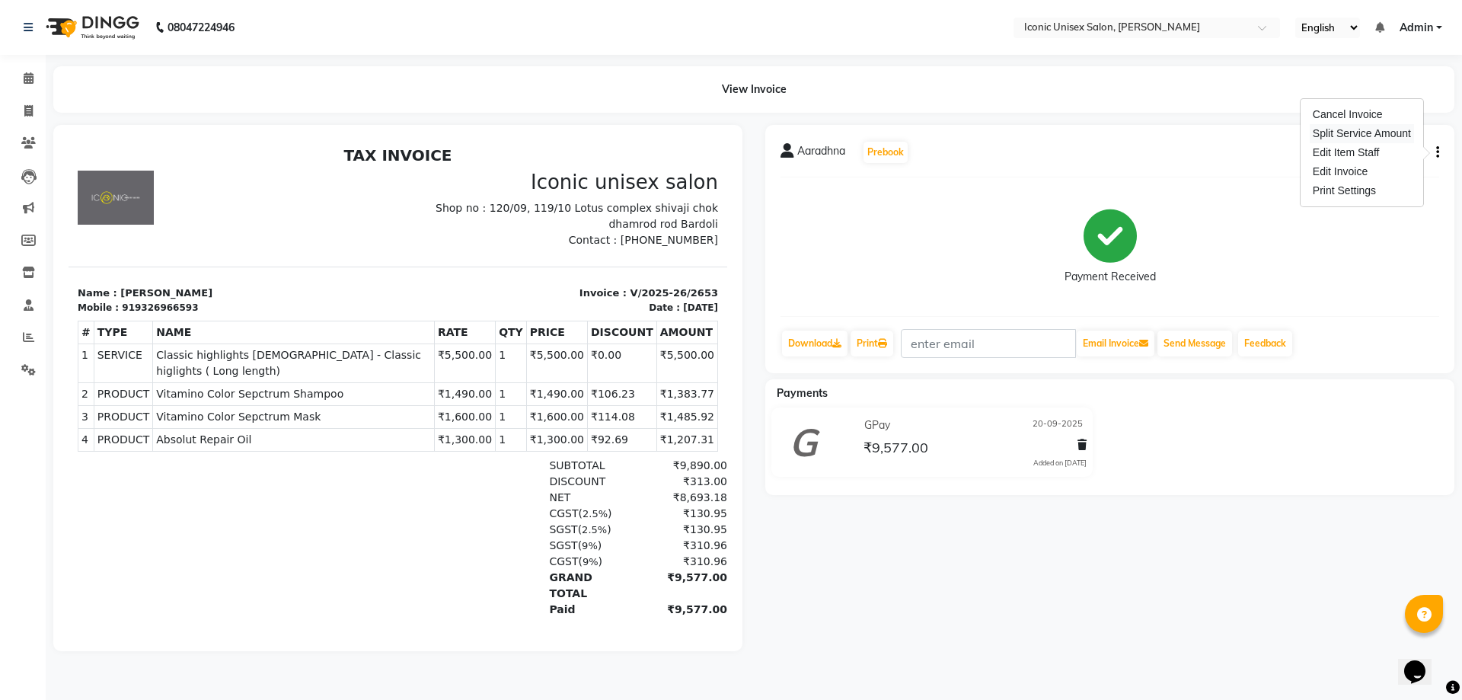
select select "71402"
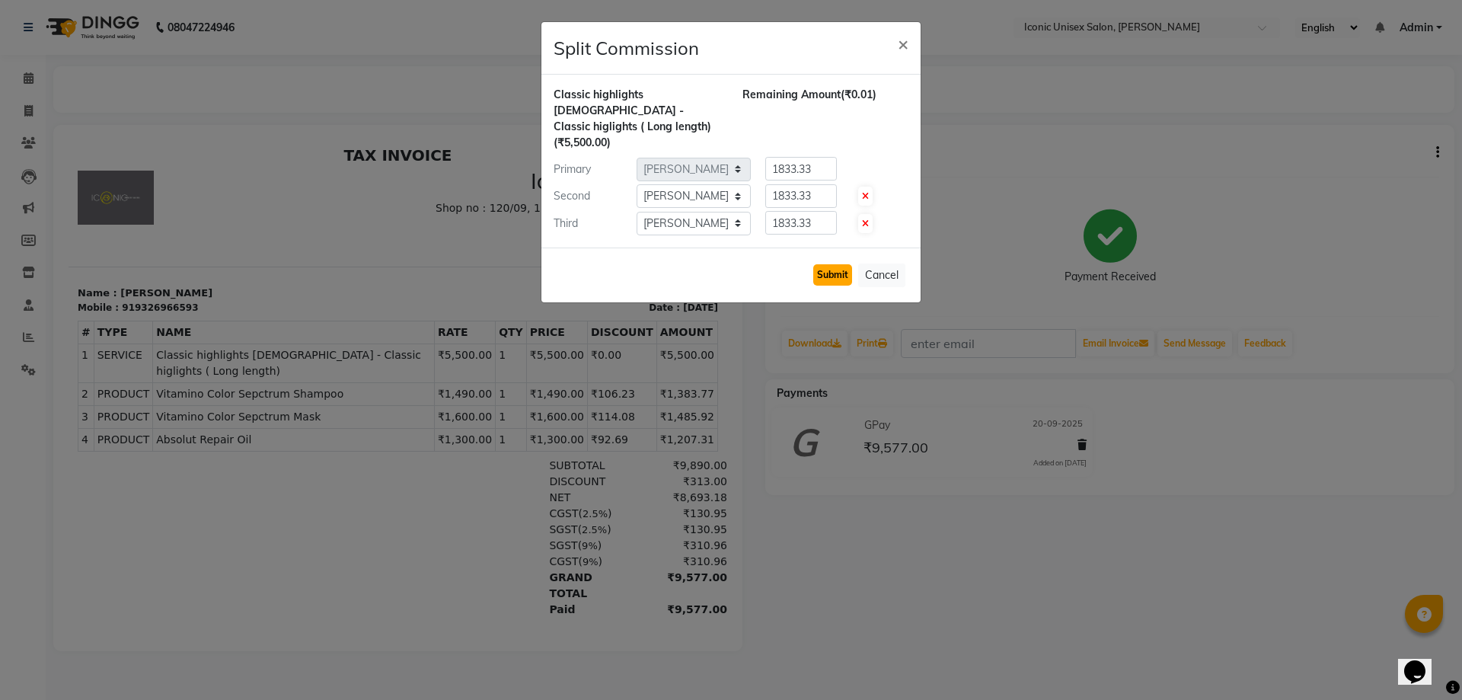
click at [832, 264] on button "Submit" at bounding box center [832, 274] width 39 height 21
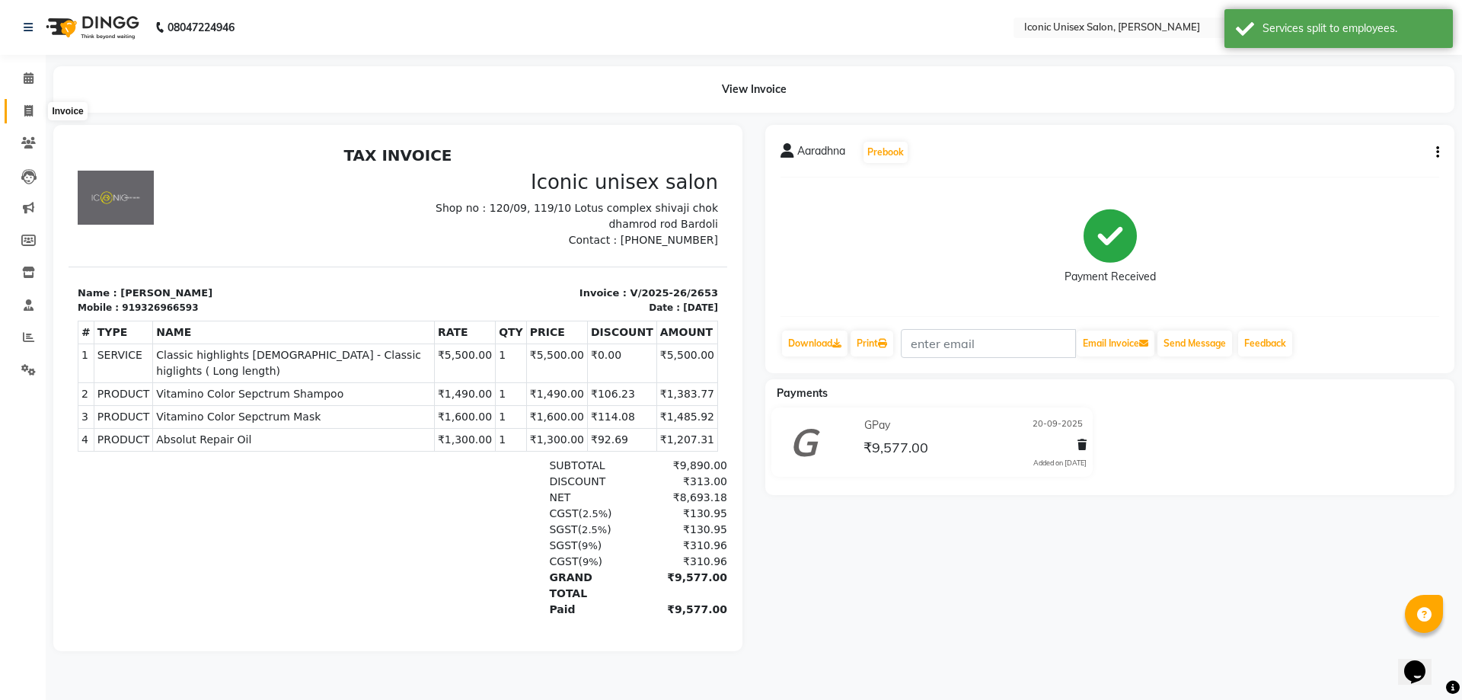
click at [21, 113] on span at bounding box center [28, 112] width 27 height 18
select select "service"
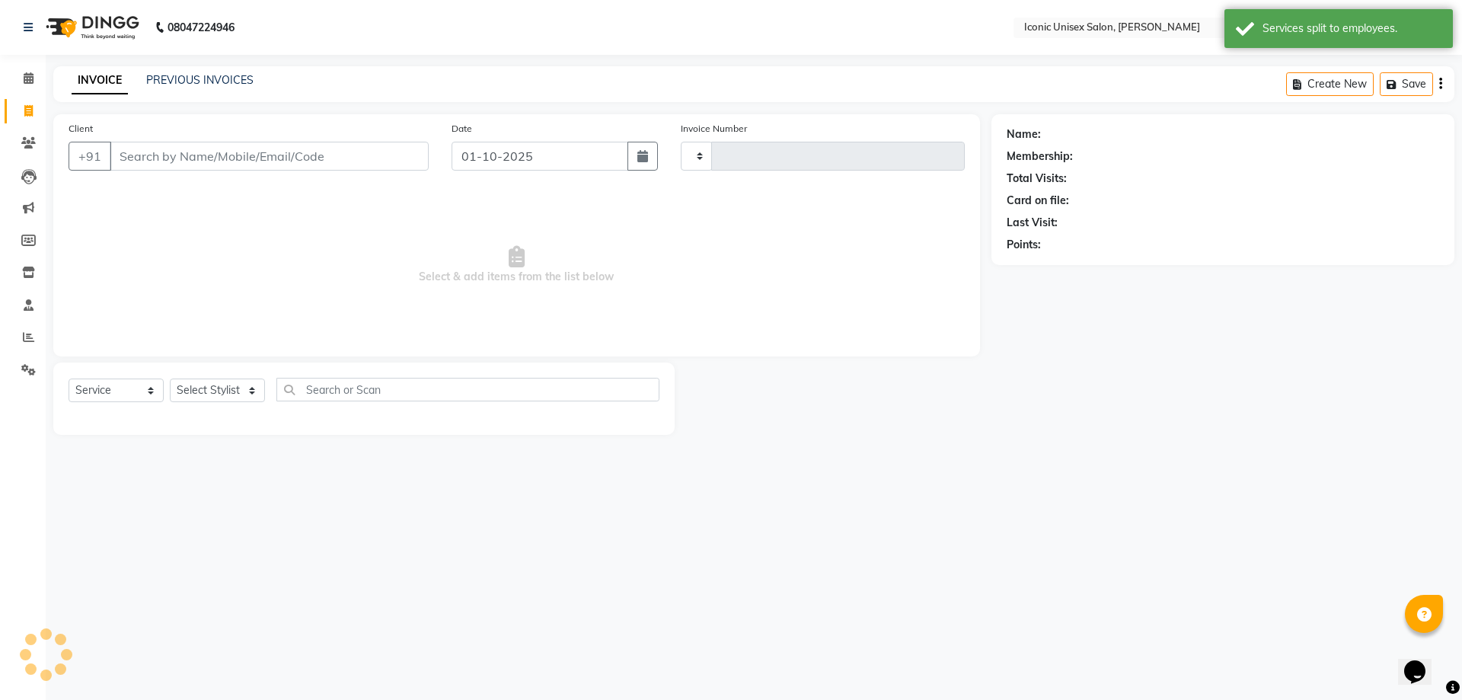
type input "2886"
select select "3884"
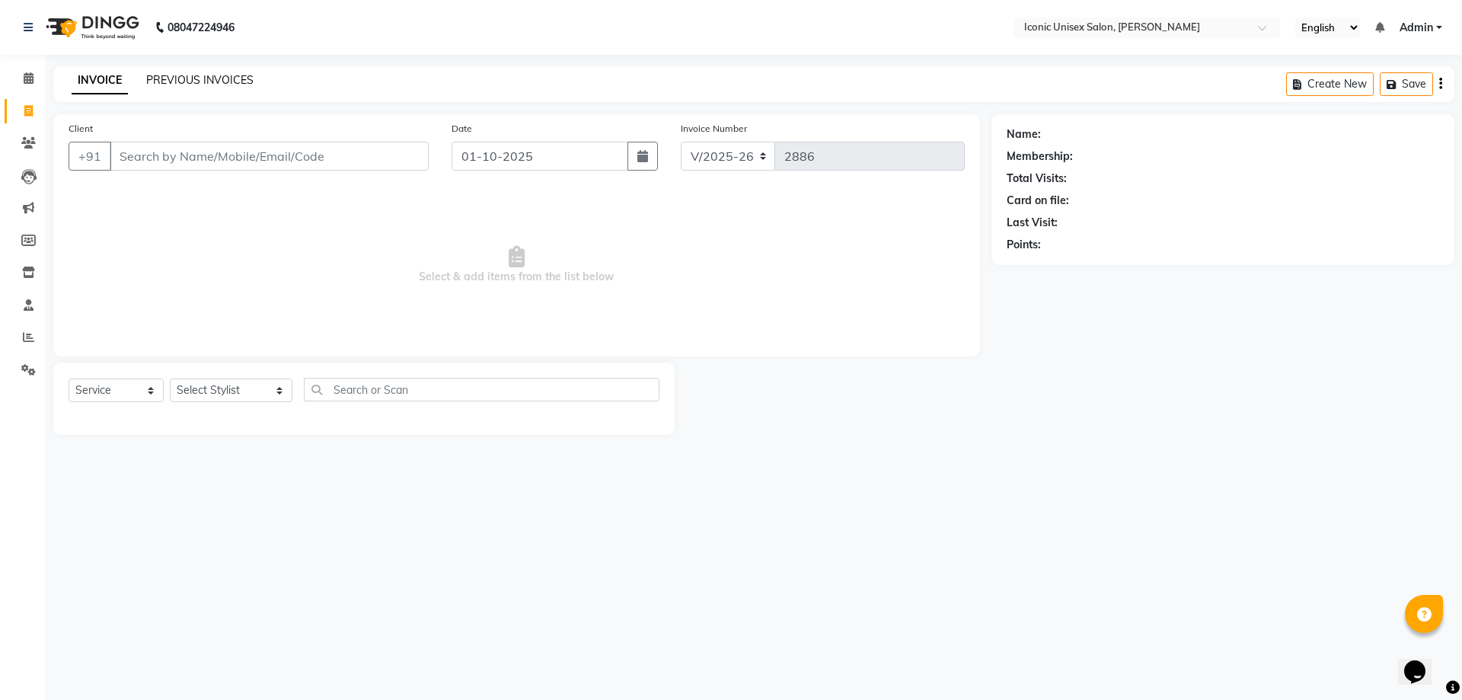
click at [190, 84] on link "PREVIOUS INVOICES" at bounding box center [199, 80] width 107 height 14
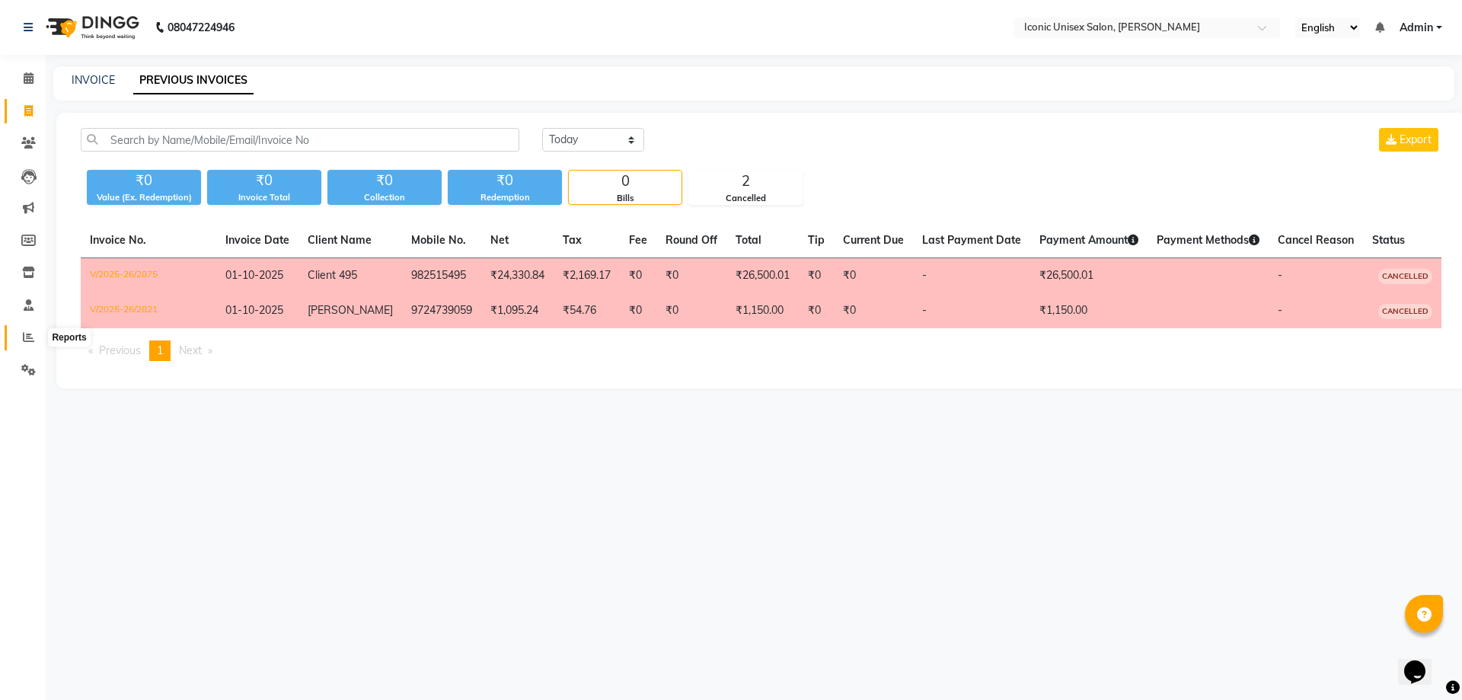
click at [23, 340] on icon at bounding box center [28, 336] width 11 height 11
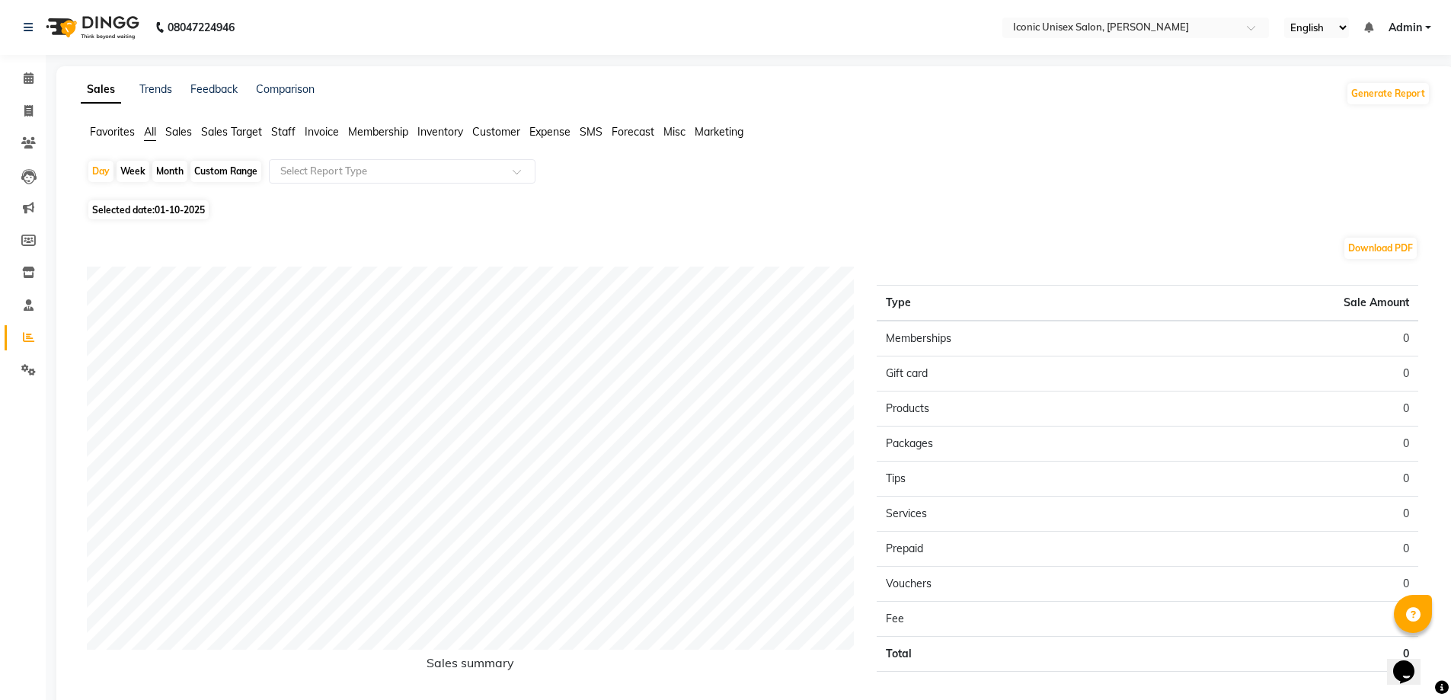
click at [168, 168] on div "Month" at bounding box center [169, 171] width 35 height 21
select select "10"
select select "2025"
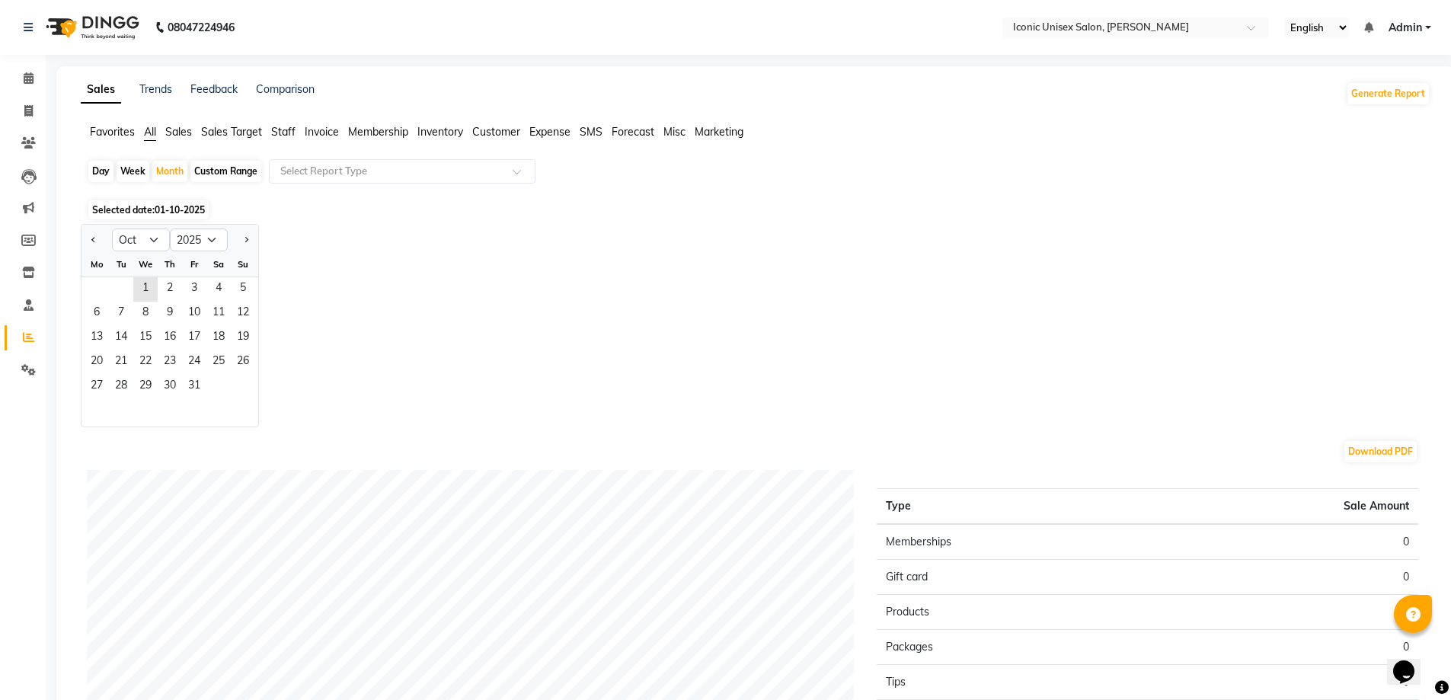
click at [95, 169] on div "Day" at bounding box center [100, 171] width 25 height 21
select select "10"
select select "2025"
click at [144, 239] on select "Jan Feb Mar Apr May Jun Jul Aug Sep Oct Nov Dec" at bounding box center [141, 239] width 58 height 23
select select "9"
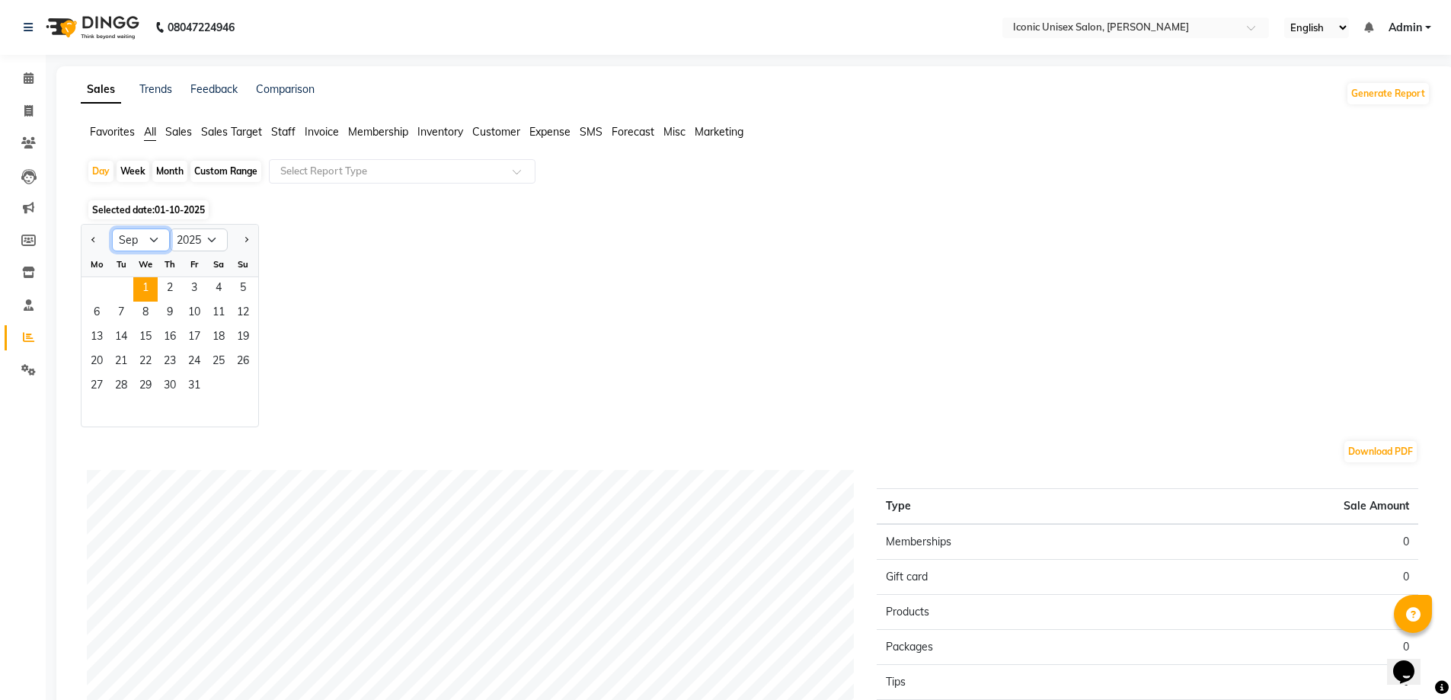
click at [112, 228] on select "Jan Feb Mar Apr May Jun Jul Aug Sep Oct Nov Dec" at bounding box center [141, 239] width 58 height 23
click at [174, 337] on span "18" at bounding box center [170, 338] width 24 height 24
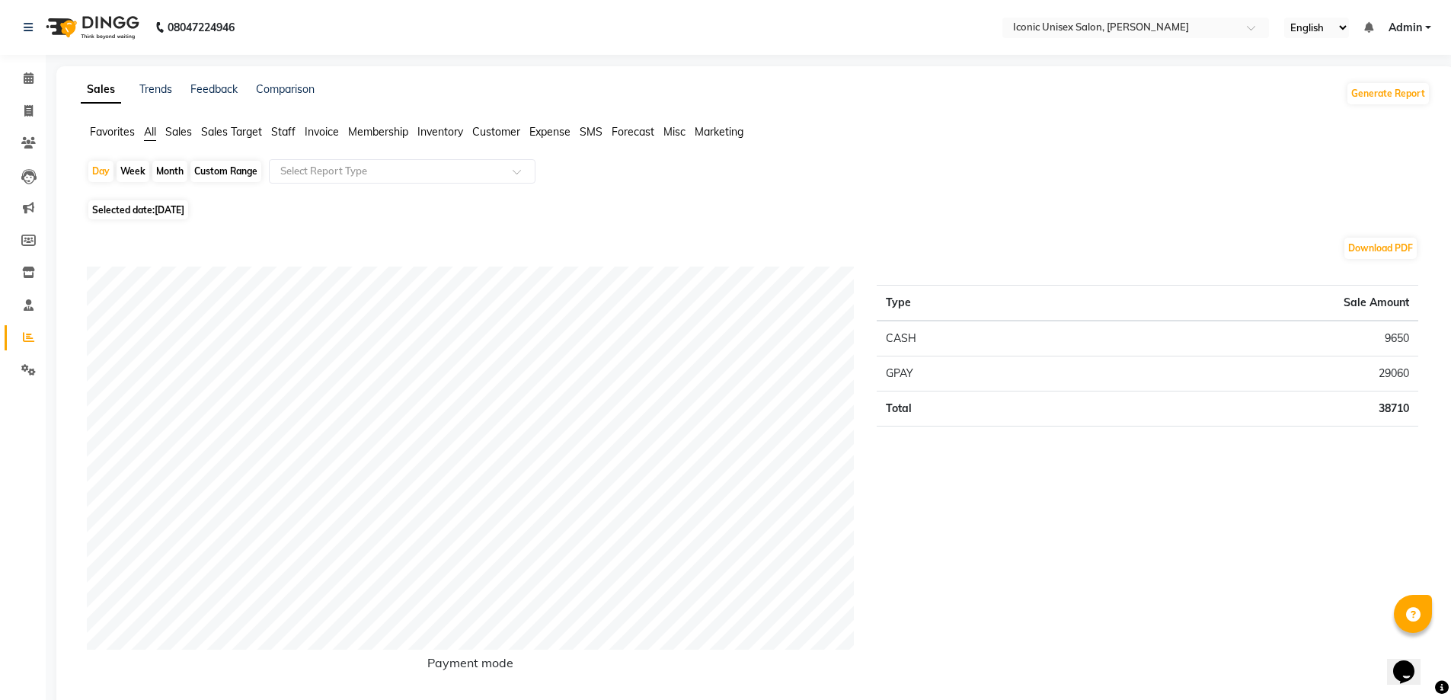
click at [291, 131] on span "Staff" at bounding box center [283, 132] width 24 height 14
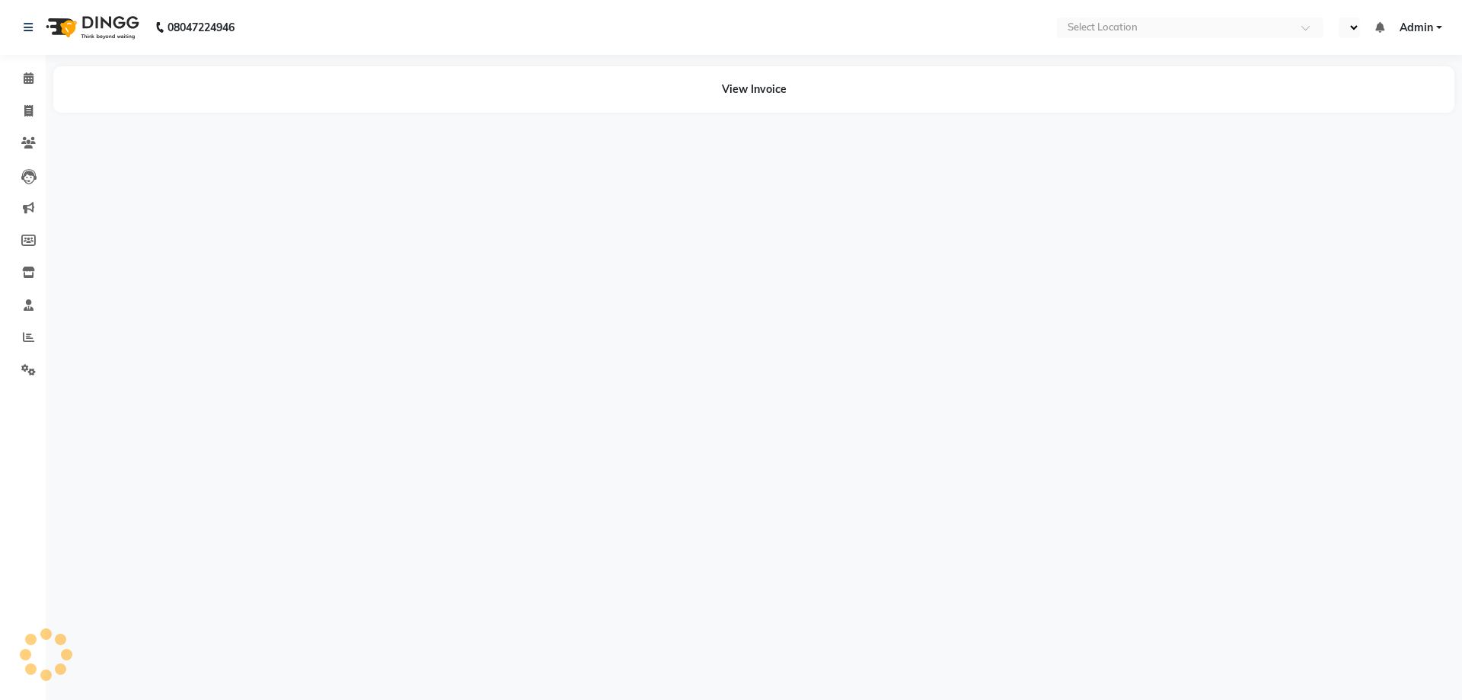
select select "en"
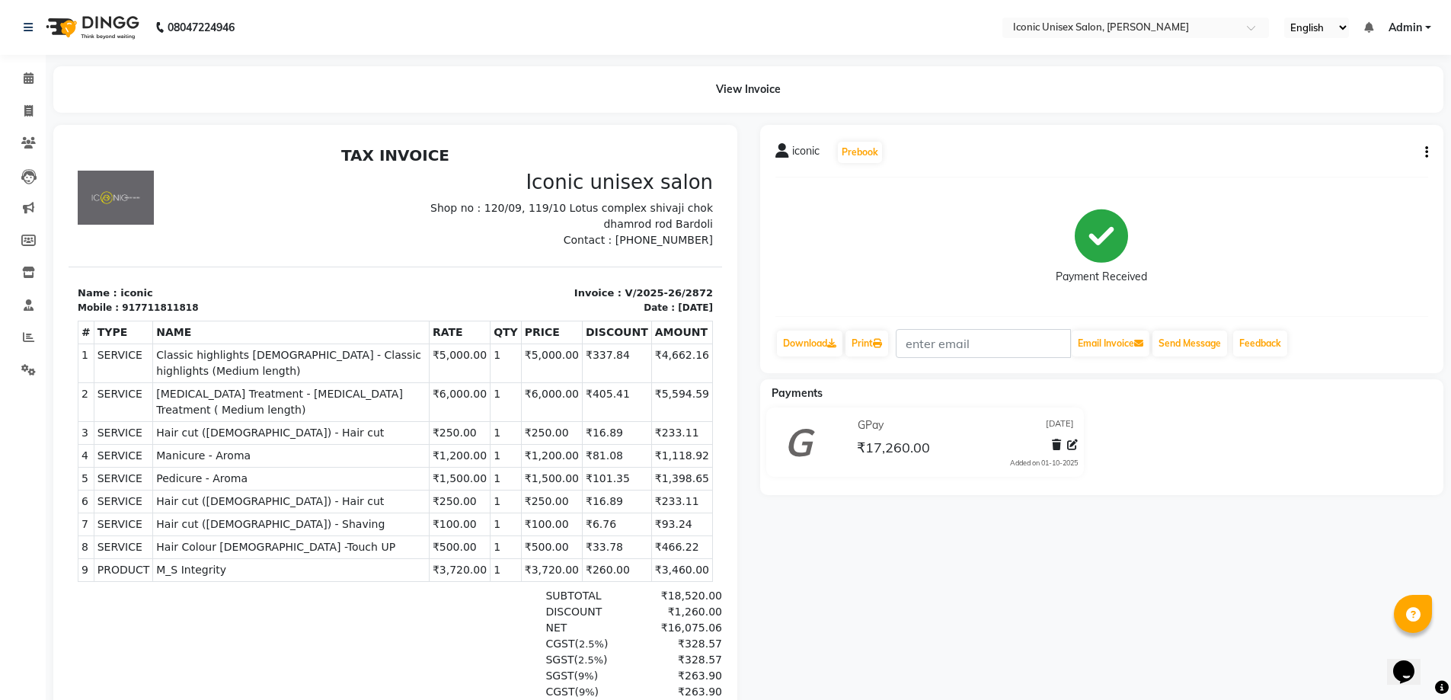
click at [1429, 152] on div "iconic Prebook Payment Received Download Print Email Invoice Send Message Feedb…" at bounding box center [1102, 249] width 684 height 248
click at [1426, 152] on icon "button" at bounding box center [1426, 152] width 3 height 1
click at [1390, 136] on div "Split Service Amount" at bounding box center [1350, 133] width 104 height 19
select select "21053"
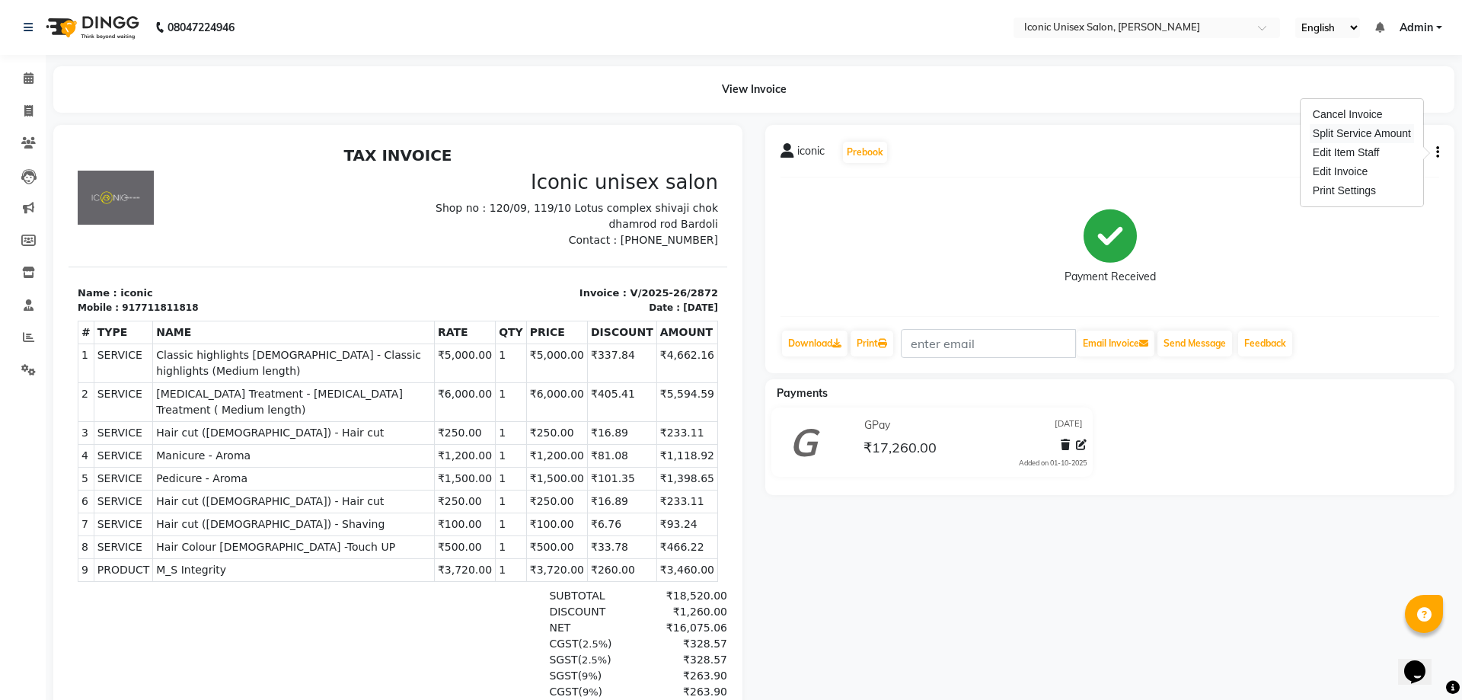
select select "35036"
select select "21053"
select select "35036"
select select "47297"
select select "89550"
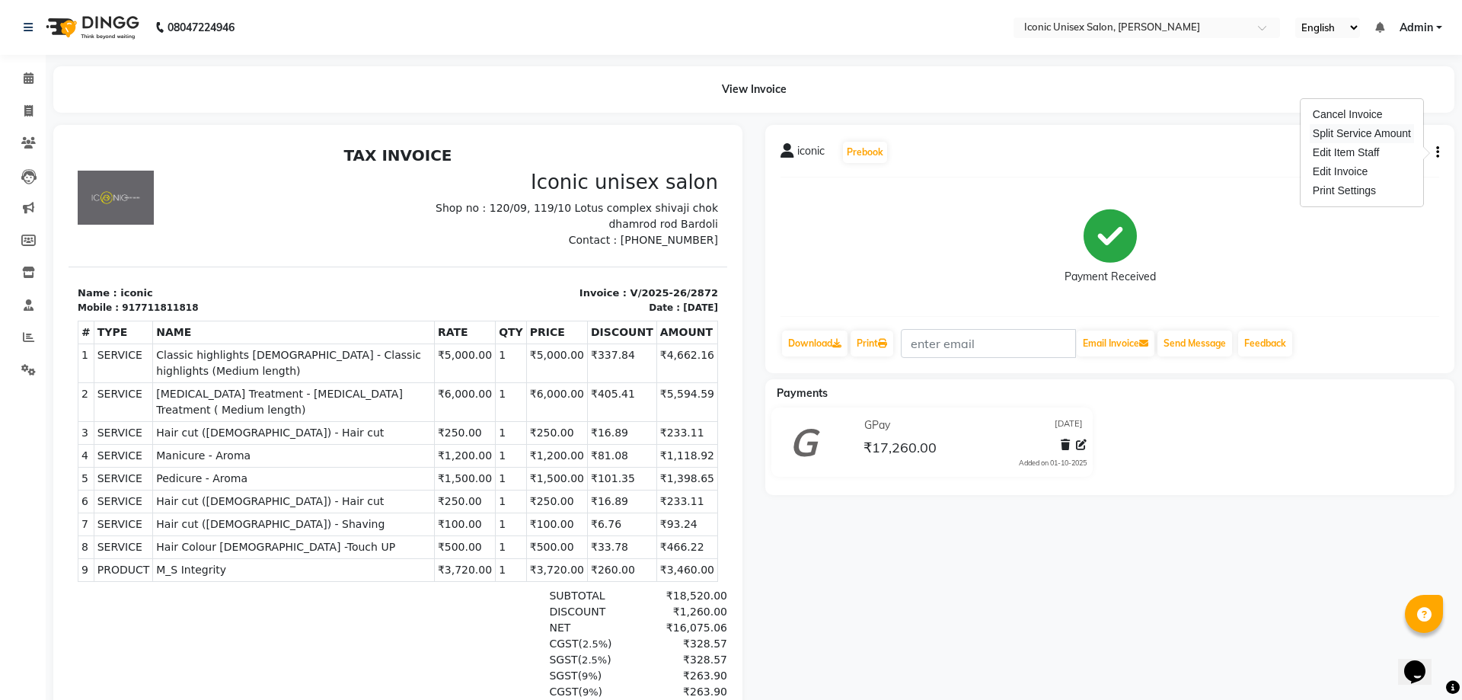
select select "89549"
select select "21053"
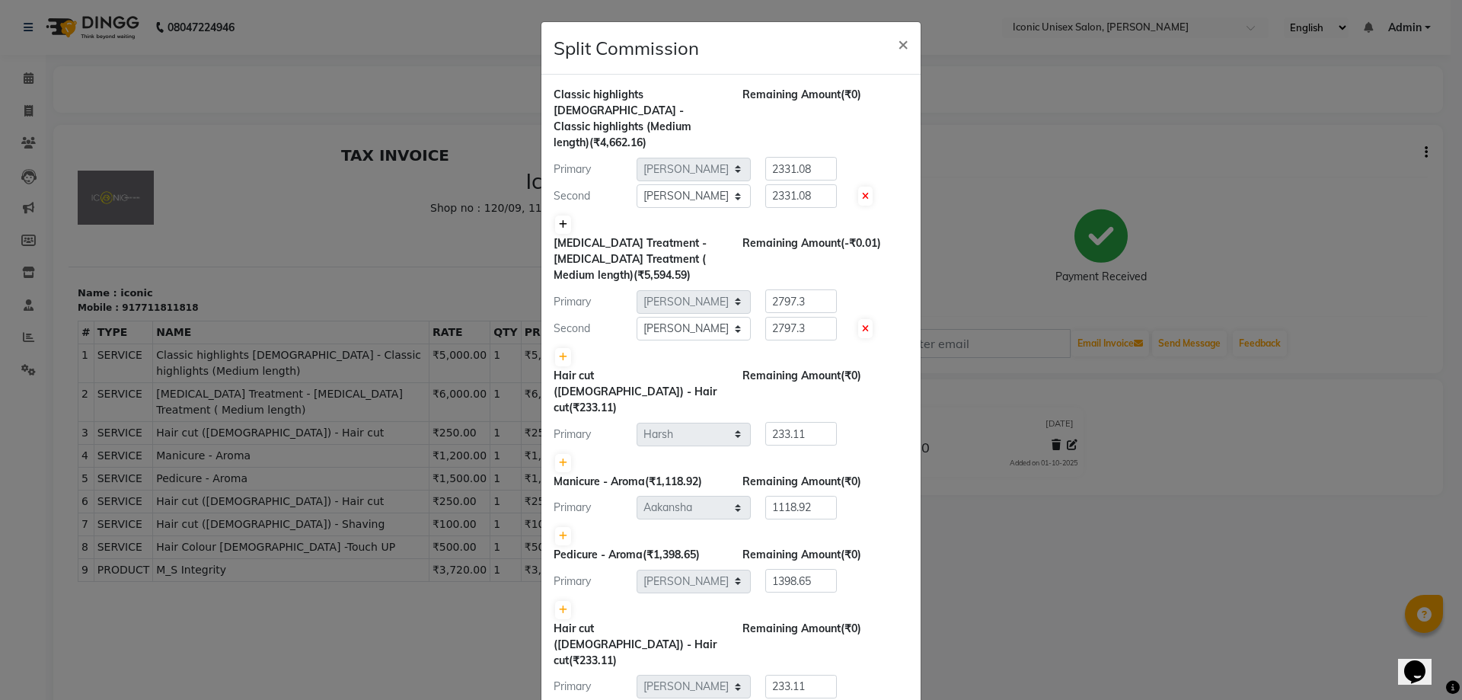
click at [559, 220] on icon at bounding box center [563, 224] width 8 height 9
type input "1554.05"
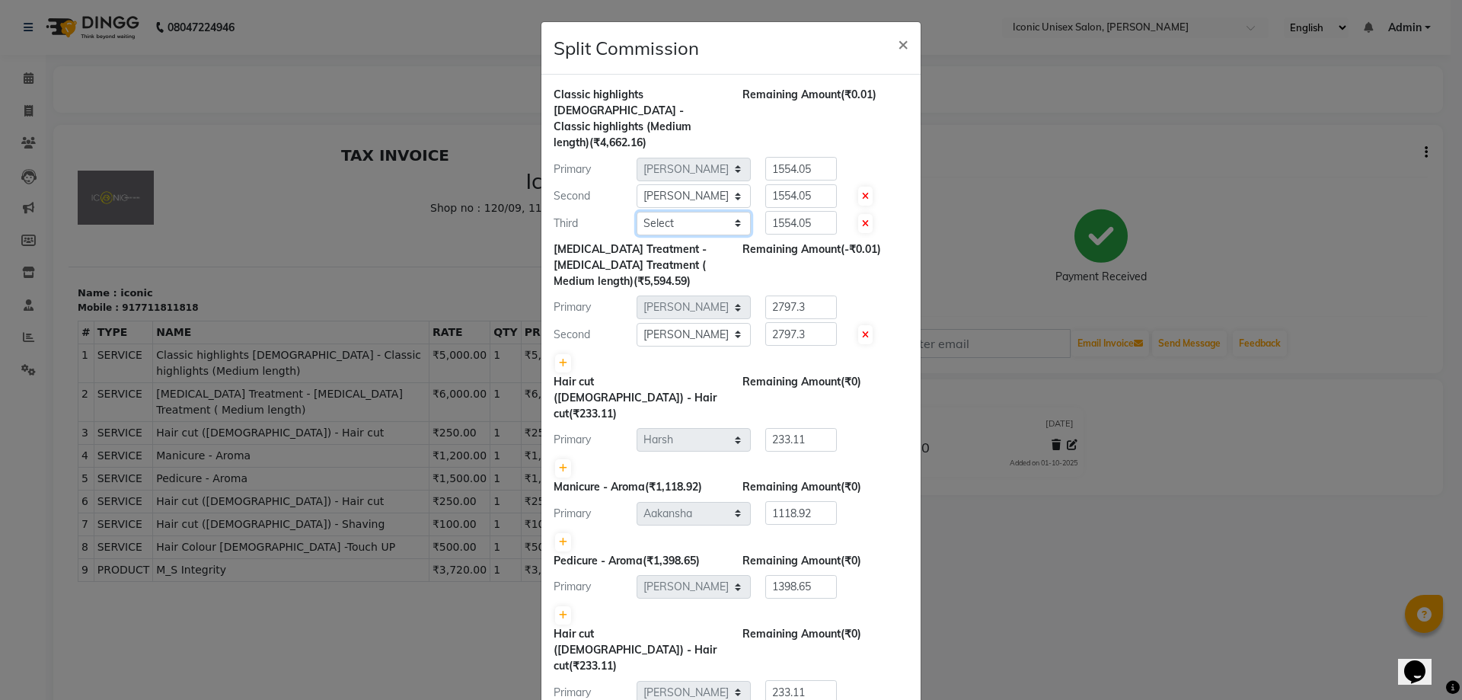
click at [695, 212] on select "Select [PERSON_NAME] [PERSON_NAME]. [PERSON_NAME] [PERSON_NAME] [PERSON_NAME]. …" at bounding box center [694, 224] width 114 height 24
select select "71402"
click at [637, 212] on select "Select Aakansha Anita Ayush Bhavesh. Sen Bhavik Bhumika Eliza. Mehta Harsh Khus…" at bounding box center [694, 224] width 114 height 24
click at [818, 211] on input "1554.05" at bounding box center [801, 223] width 72 height 24
type input "1"
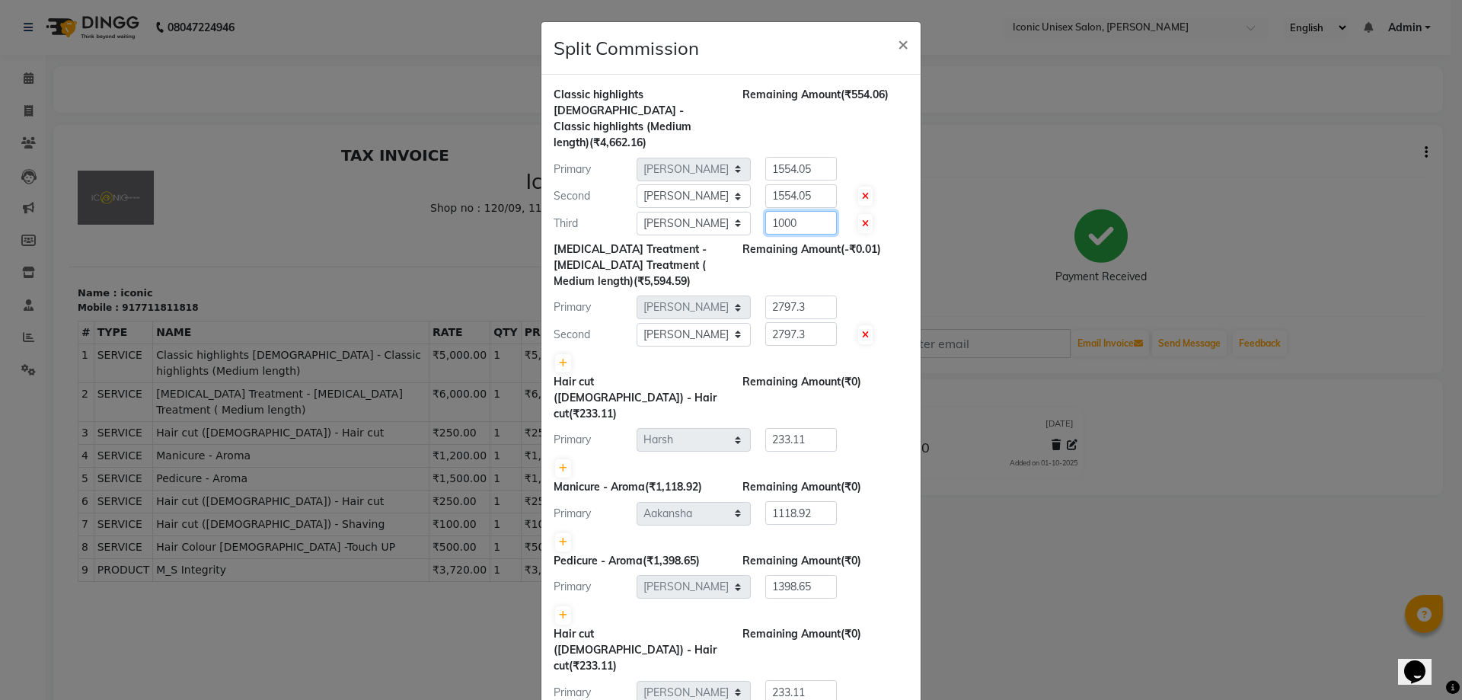
type input "1000"
click at [812, 184] on input "1554.05" at bounding box center [801, 196] width 72 height 24
type input "155"
click at [812, 184] on input "155" at bounding box center [801, 196] width 72 height 24
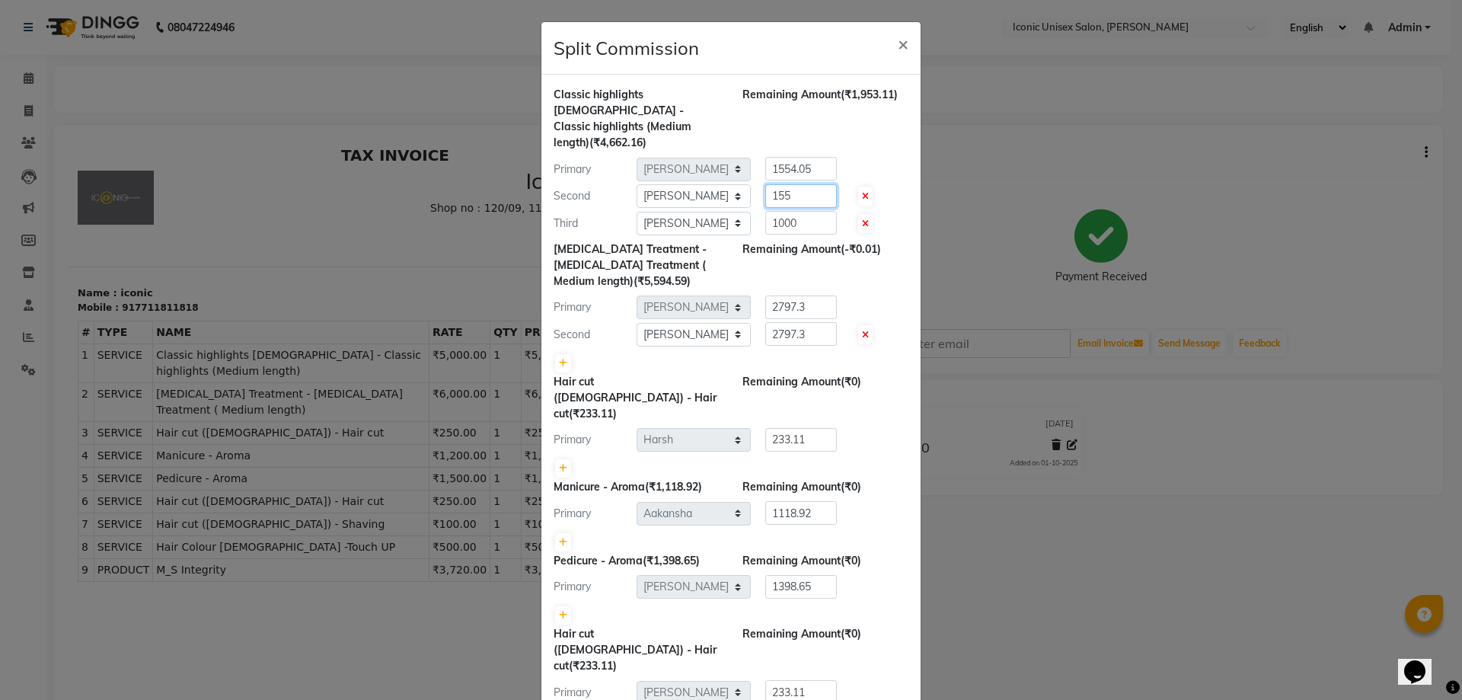
click at [812, 184] on input "155" at bounding box center [801, 196] width 72 height 24
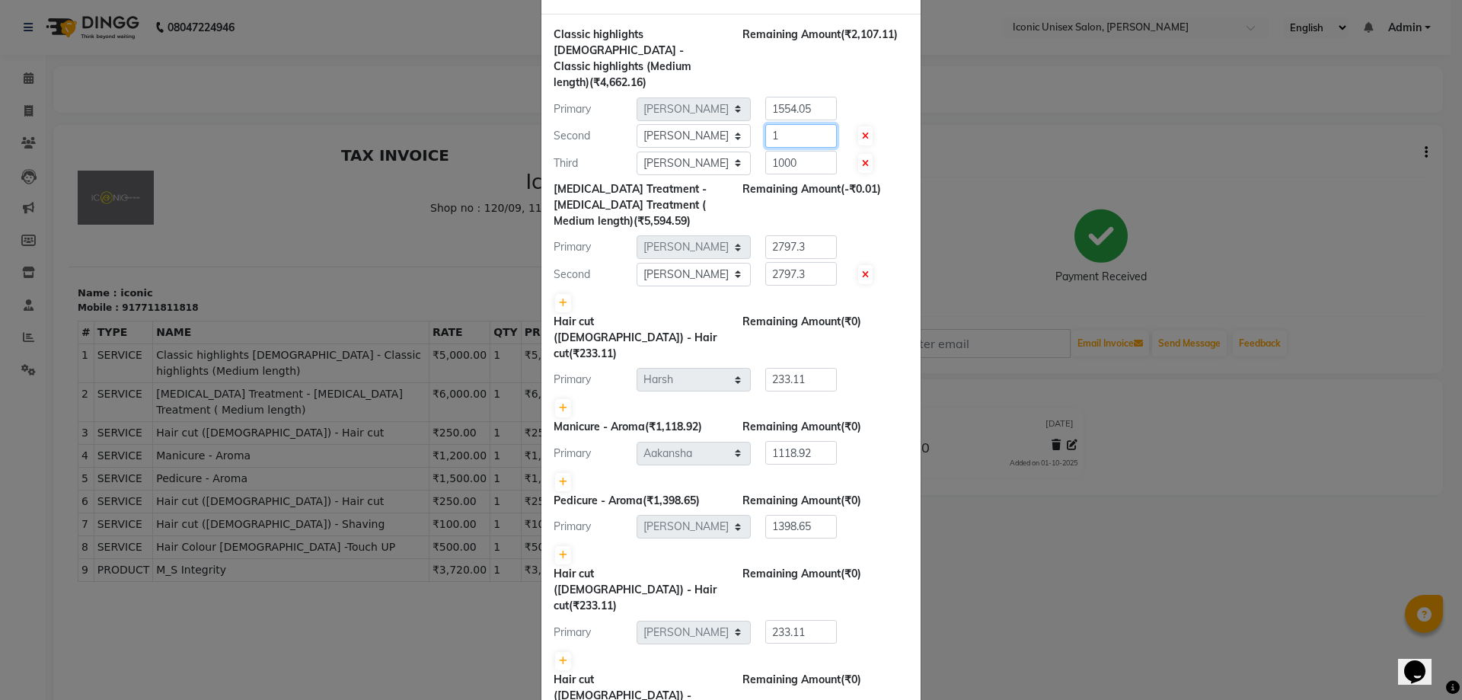
scroll to position [18, 0]
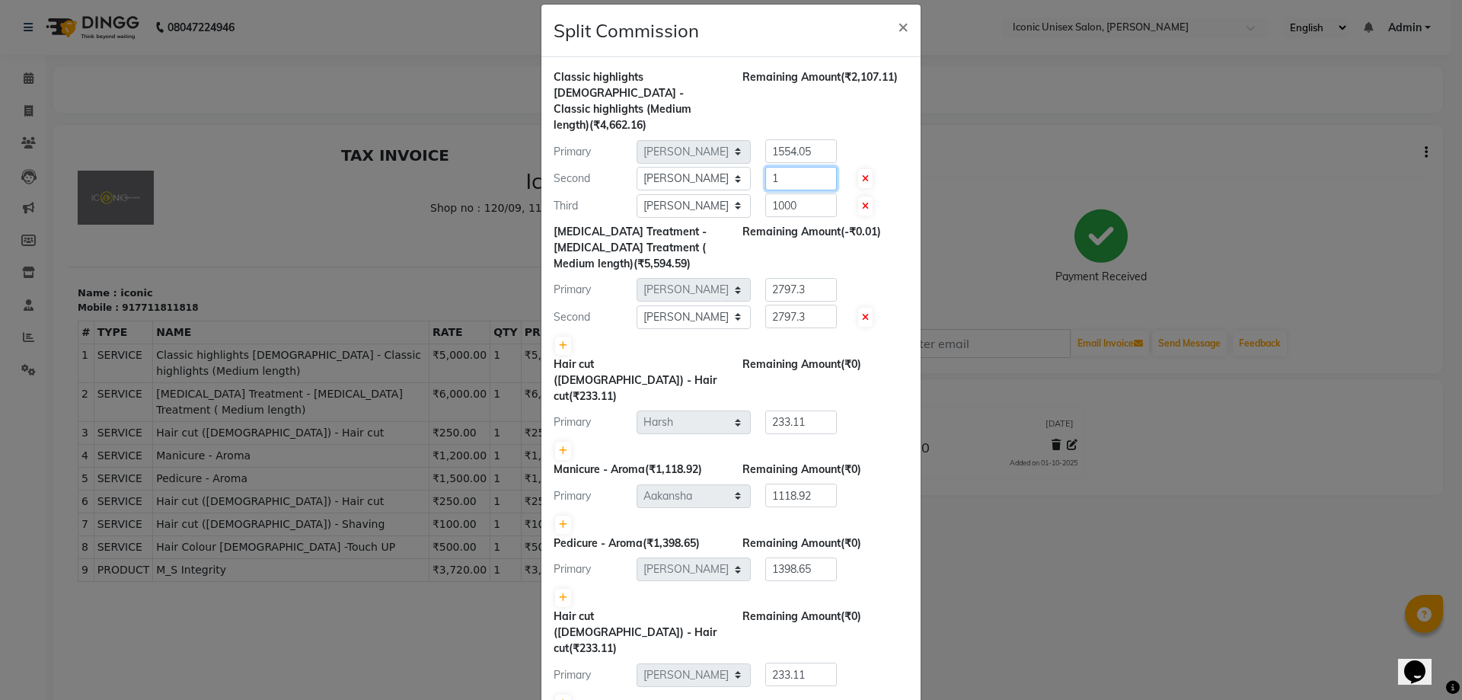
click at [807, 167] on input "1" at bounding box center [801, 179] width 72 height 24
type input "1831"
click at [813, 139] on input "1554.05" at bounding box center [801, 151] width 72 height 24
type input "1"
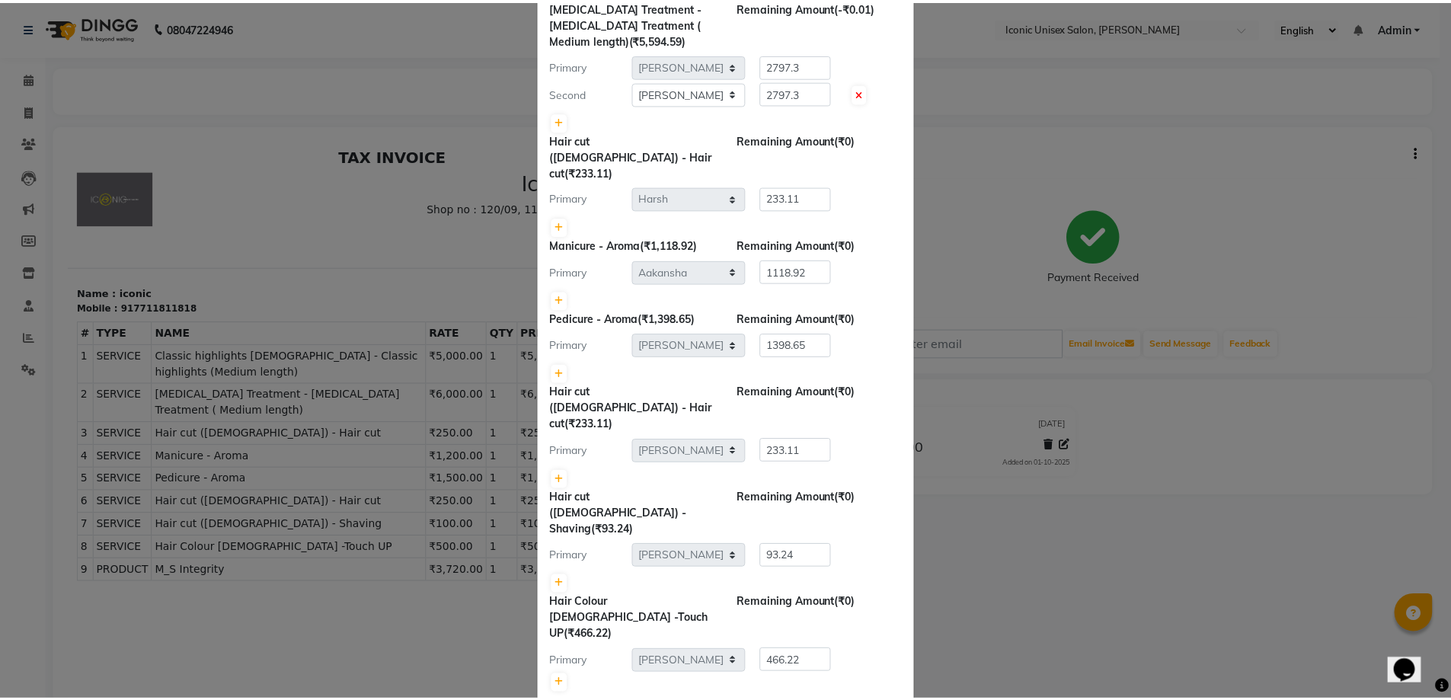
scroll to position [246, 0]
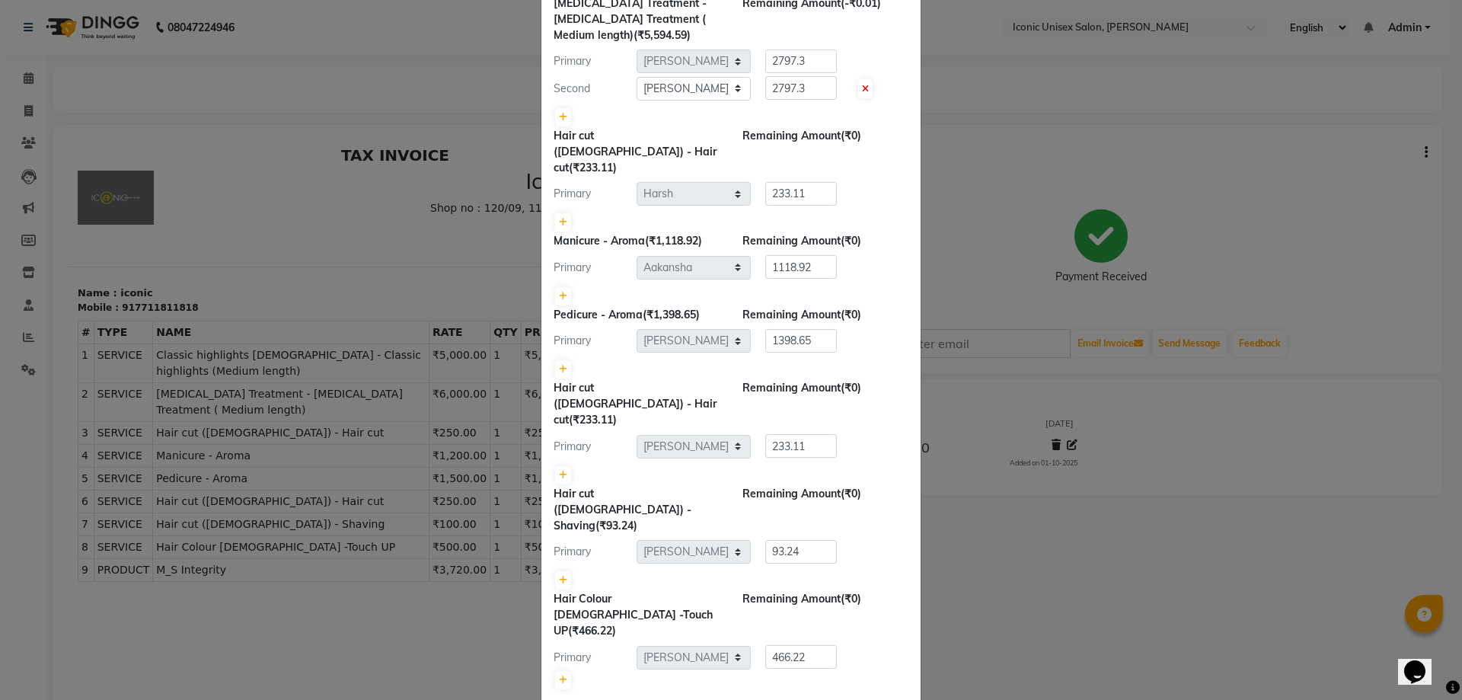
type input "1831.16"
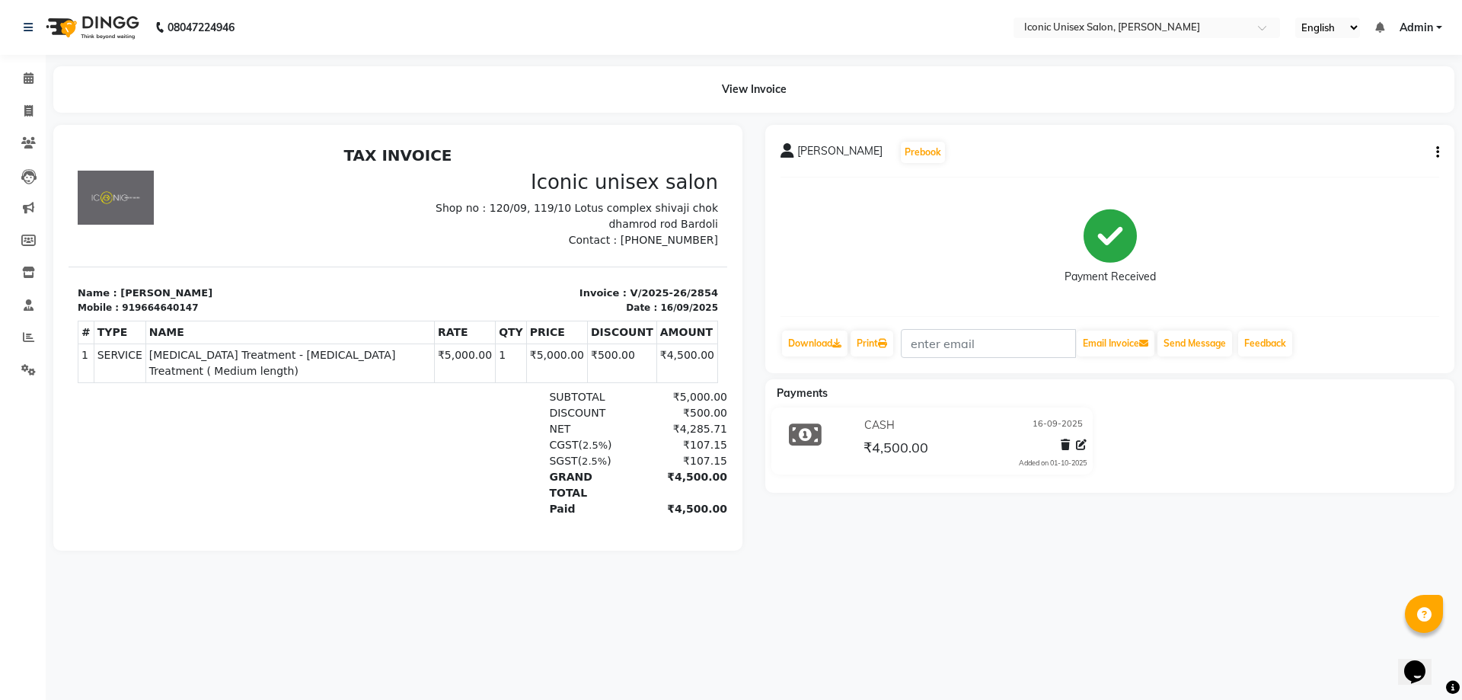
click at [1434, 150] on button "button" at bounding box center [1434, 153] width 9 height 16
click at [1379, 136] on div "Split Service Amount" at bounding box center [1362, 133] width 104 height 19
select select "71402"
select select "65200"
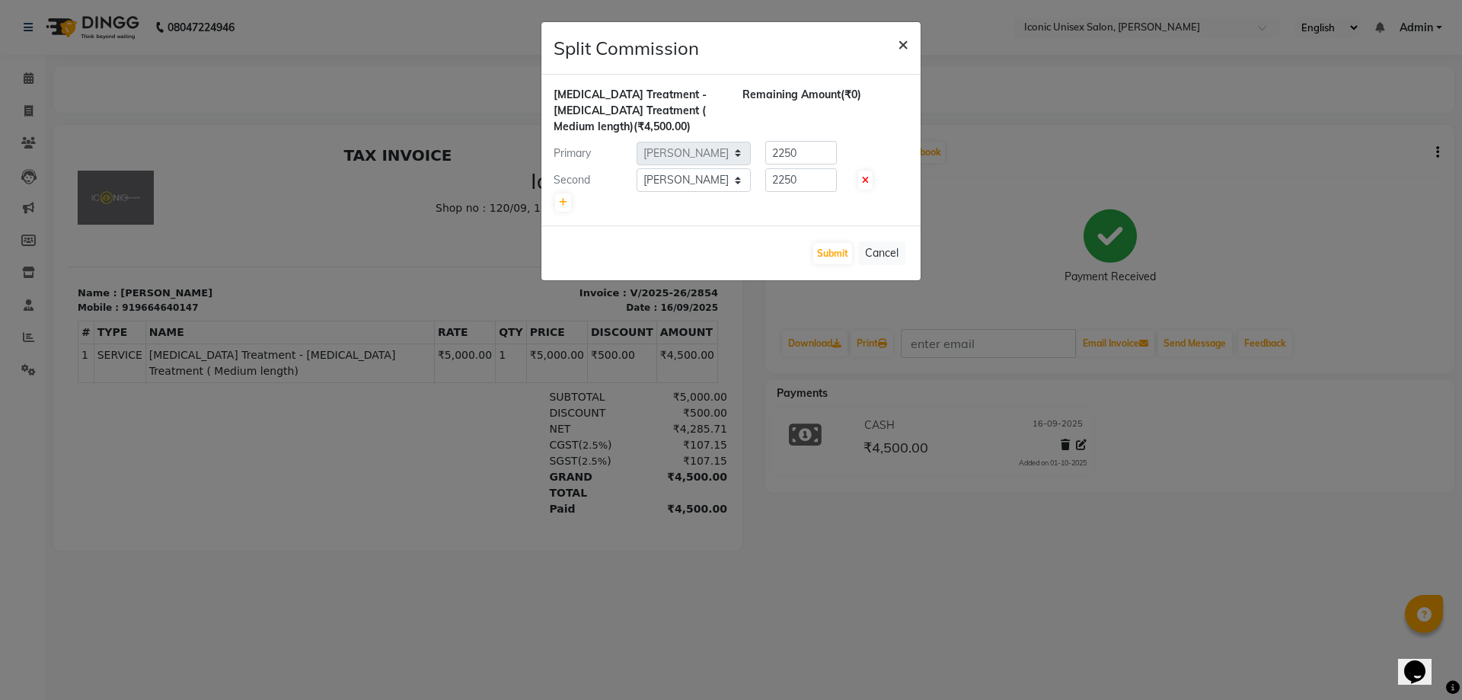
click at [910, 40] on button "×" at bounding box center [903, 43] width 35 height 43
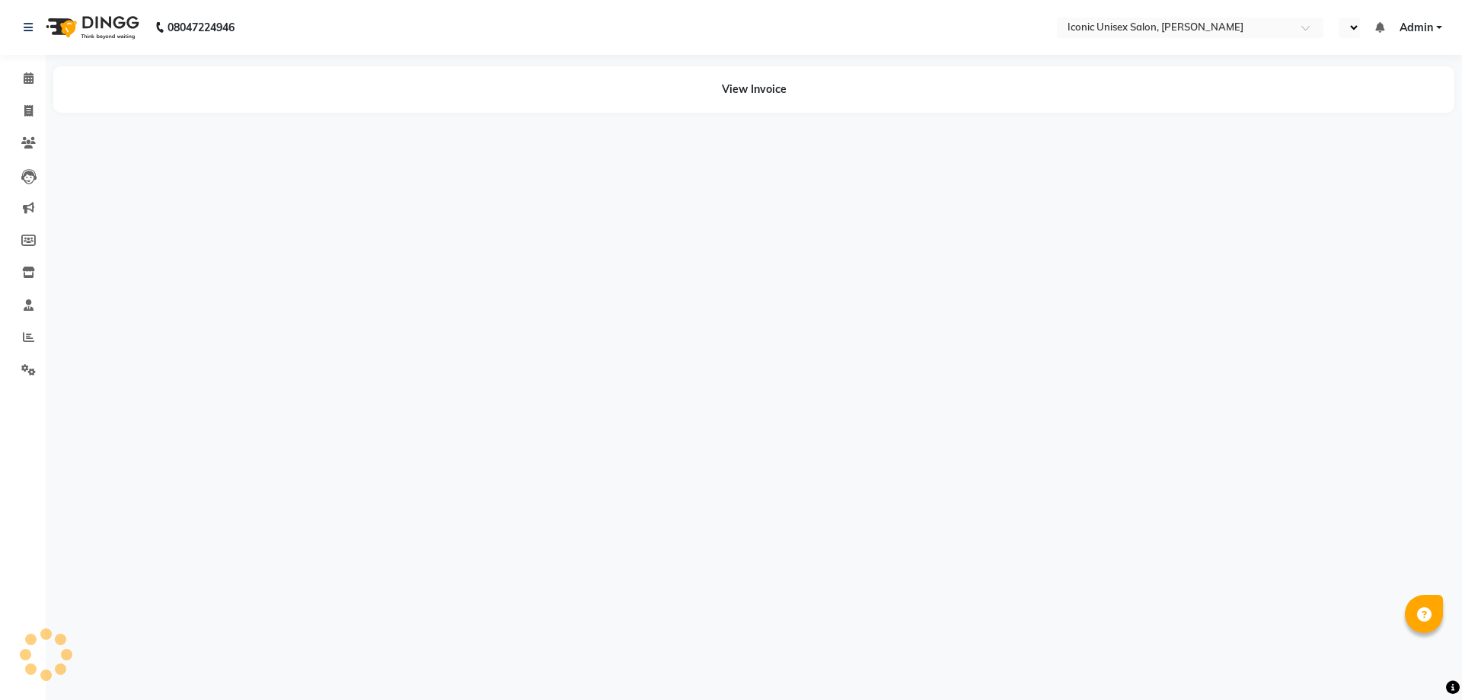
select select "en"
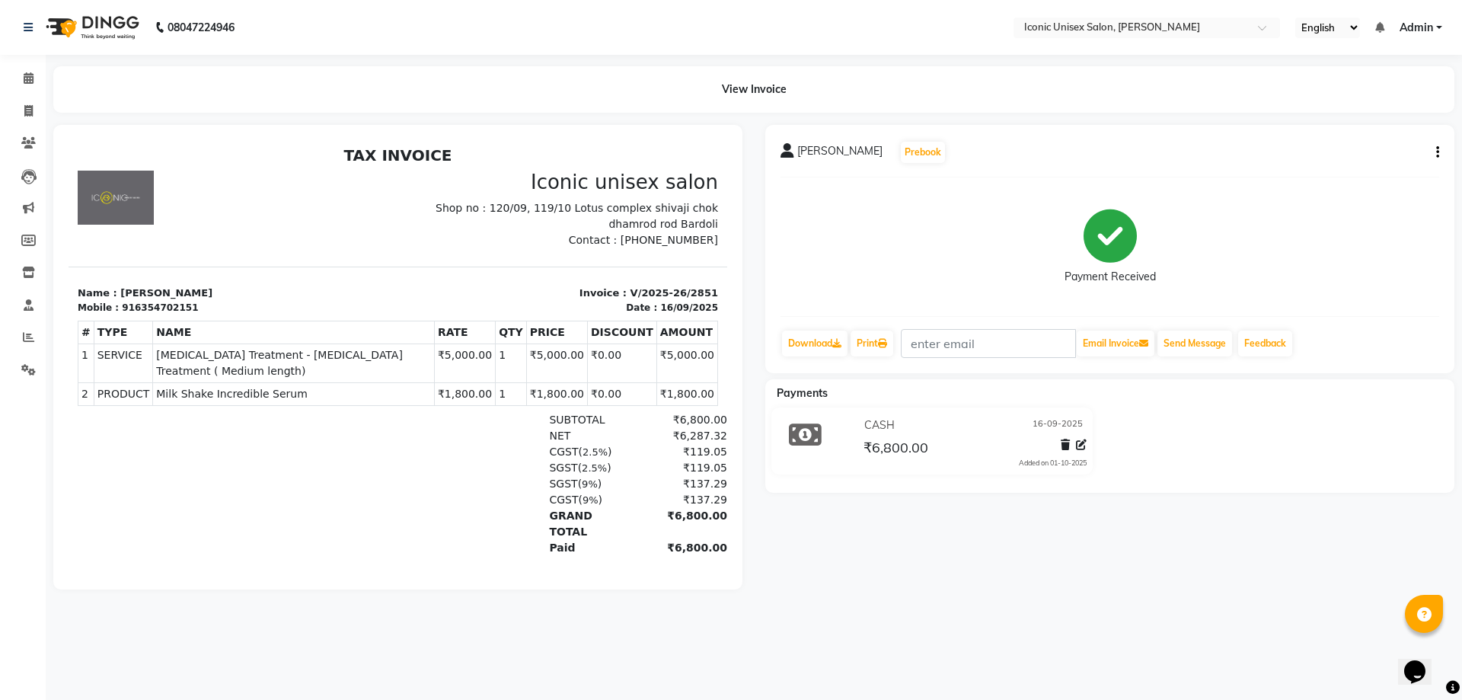
click at [1437, 152] on icon "button" at bounding box center [1437, 152] width 3 height 1
click at [1388, 128] on div "Split Service Amount" at bounding box center [1362, 133] width 104 height 19
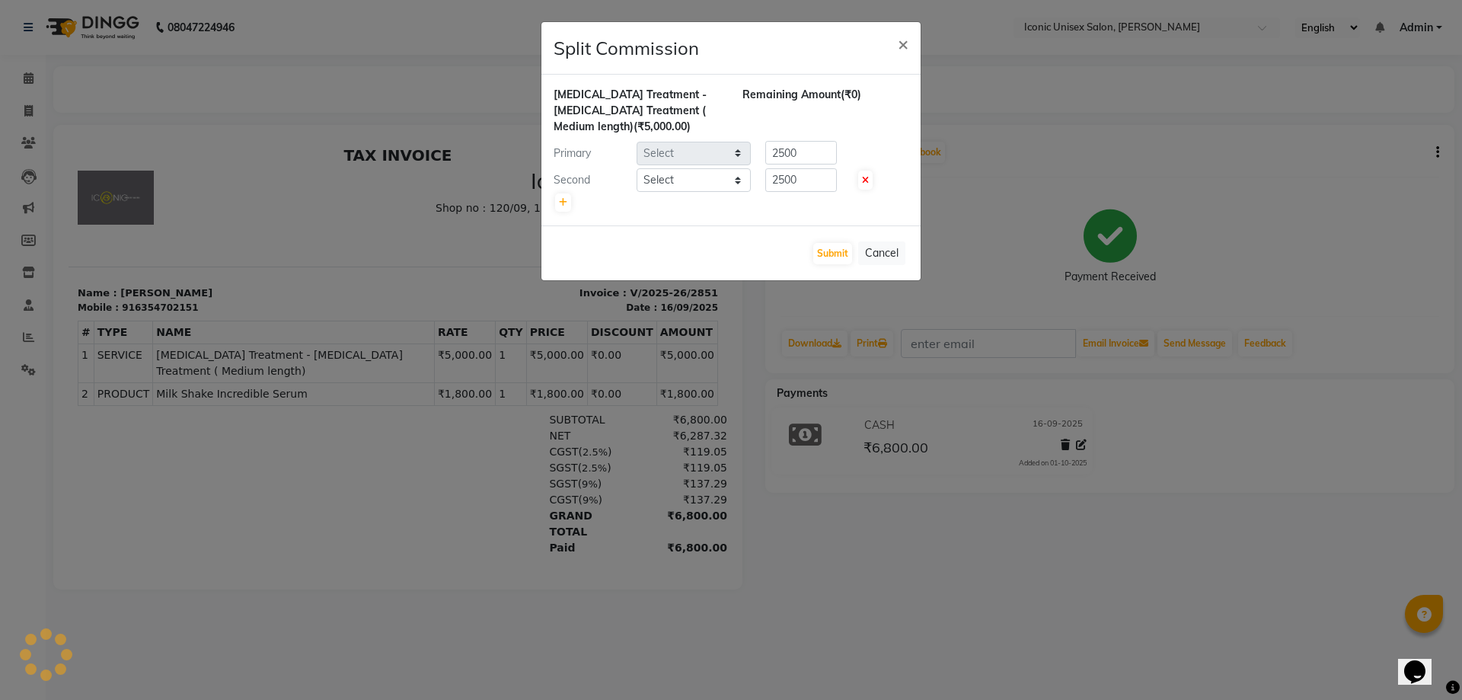
select select "35036"
click at [701, 177] on select "Select [PERSON_NAME] [PERSON_NAME]. [PERSON_NAME] [PERSON_NAME] [PERSON_NAME]. …" at bounding box center [694, 180] width 114 height 24
select select "71402"
click at [637, 168] on select "Select [PERSON_NAME] [PERSON_NAME]. [PERSON_NAME] [PERSON_NAME] [PERSON_NAME]. …" at bounding box center [694, 180] width 114 height 24
click at [829, 249] on button "Submit" at bounding box center [832, 253] width 39 height 21
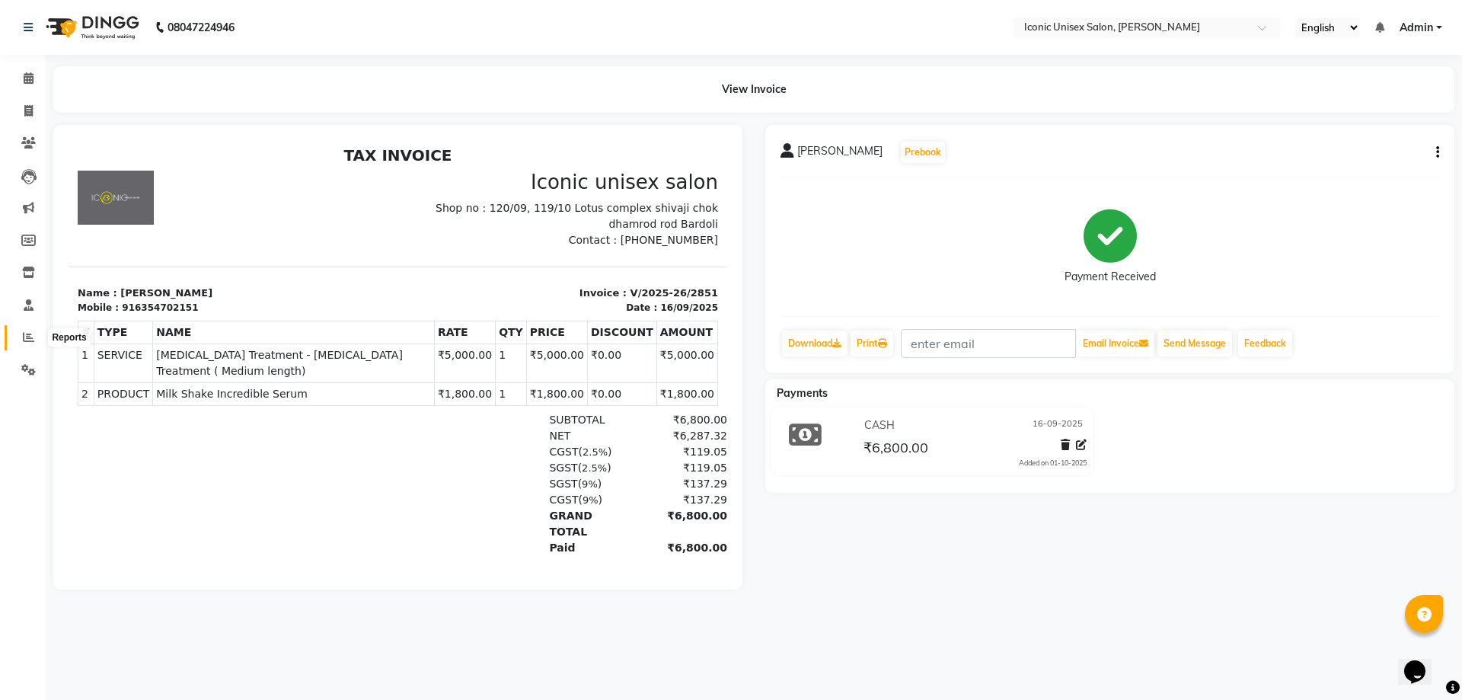
click at [26, 337] on icon at bounding box center [28, 336] width 11 height 11
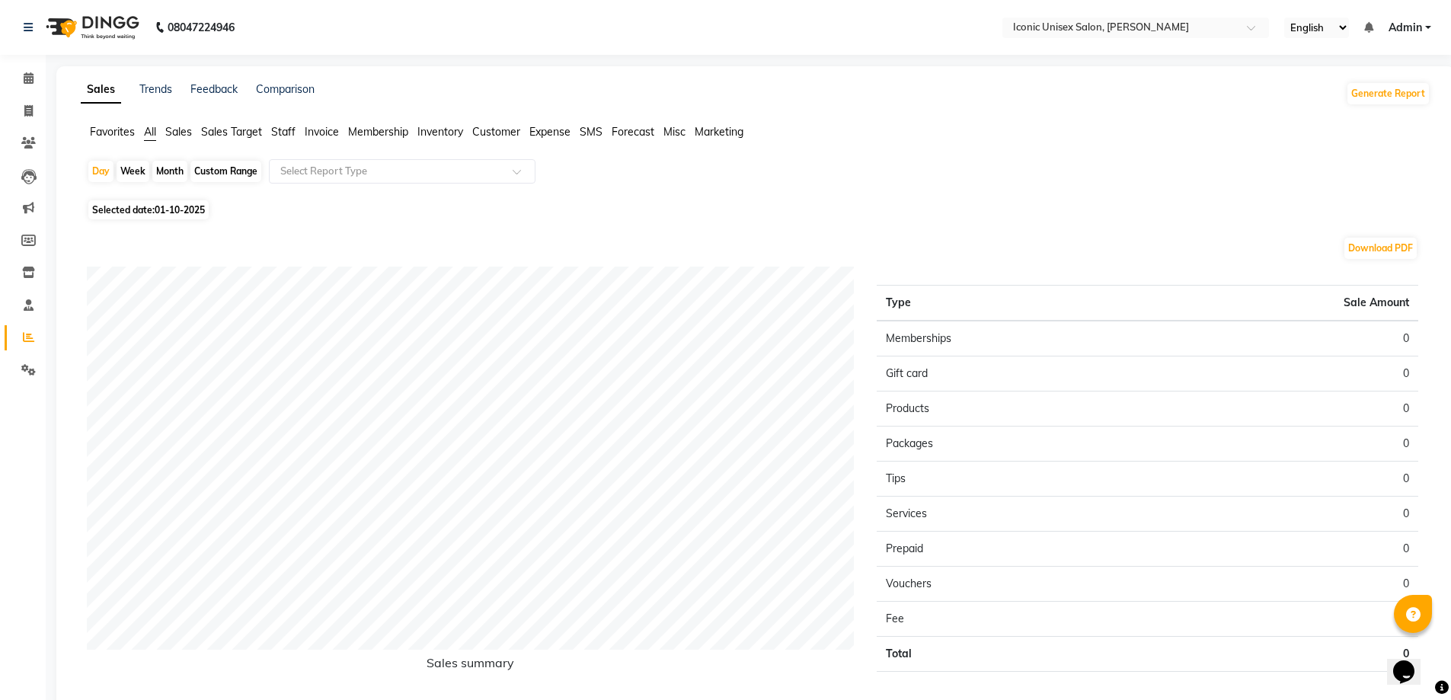
click at [276, 127] on span "Staff" at bounding box center [283, 132] width 24 height 14
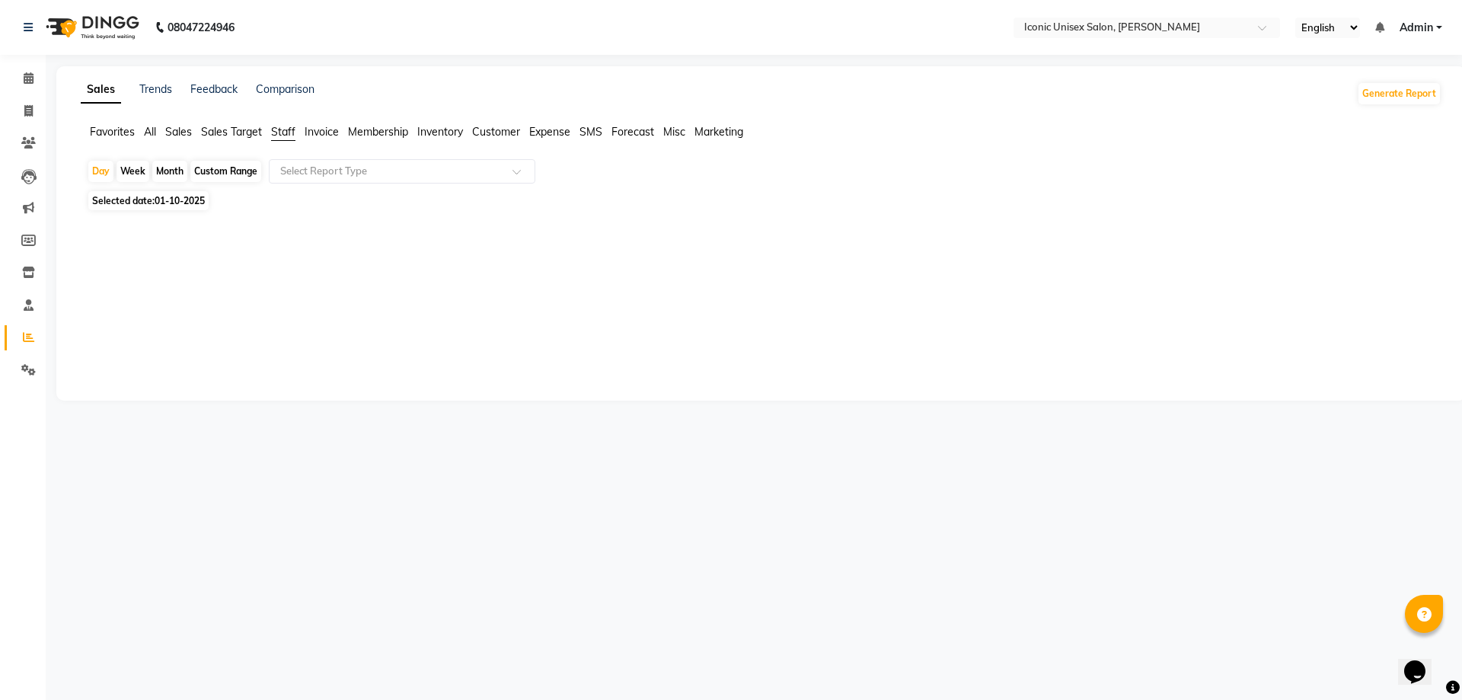
click at [113, 200] on span "Selected date: [DATE]" at bounding box center [148, 200] width 120 height 19
select select "10"
select select "2025"
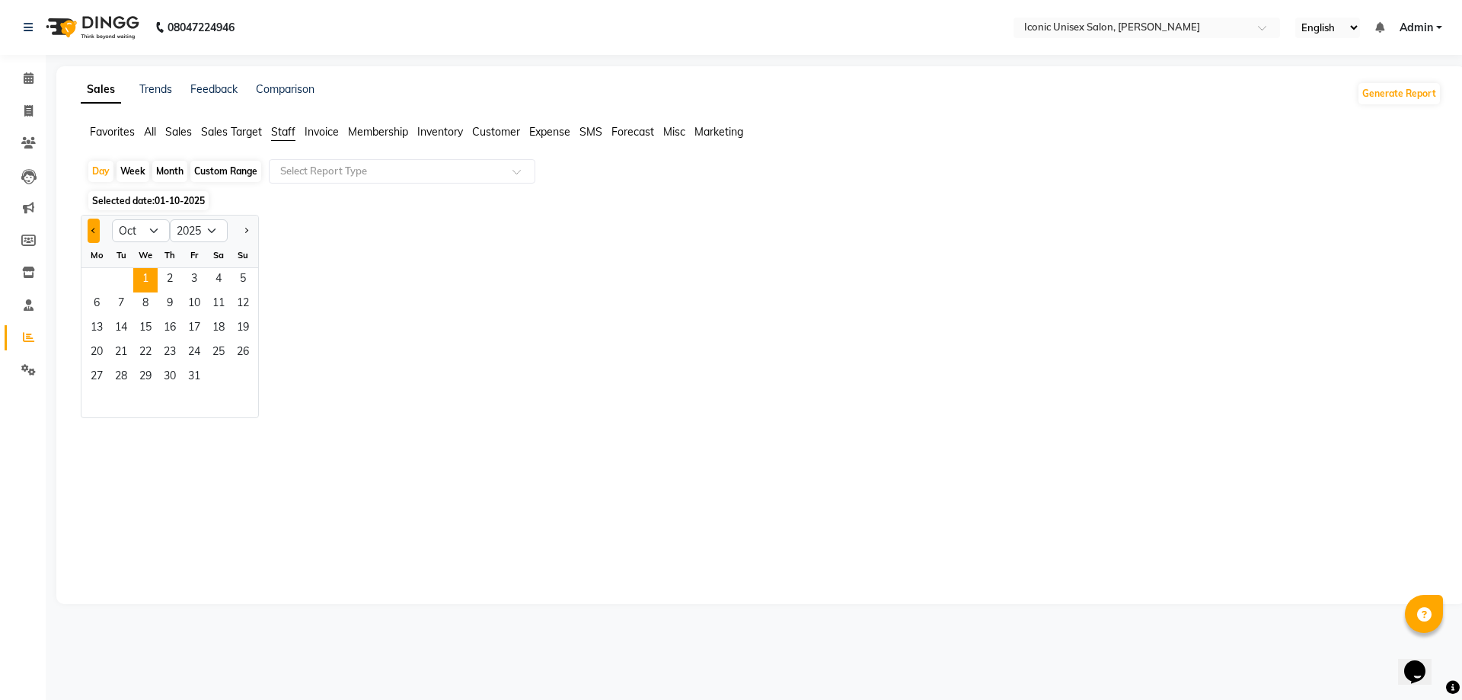
click at [91, 225] on button "Previous month" at bounding box center [94, 231] width 12 height 24
select select "9"
click at [117, 327] on span "16" at bounding box center [121, 329] width 24 height 24
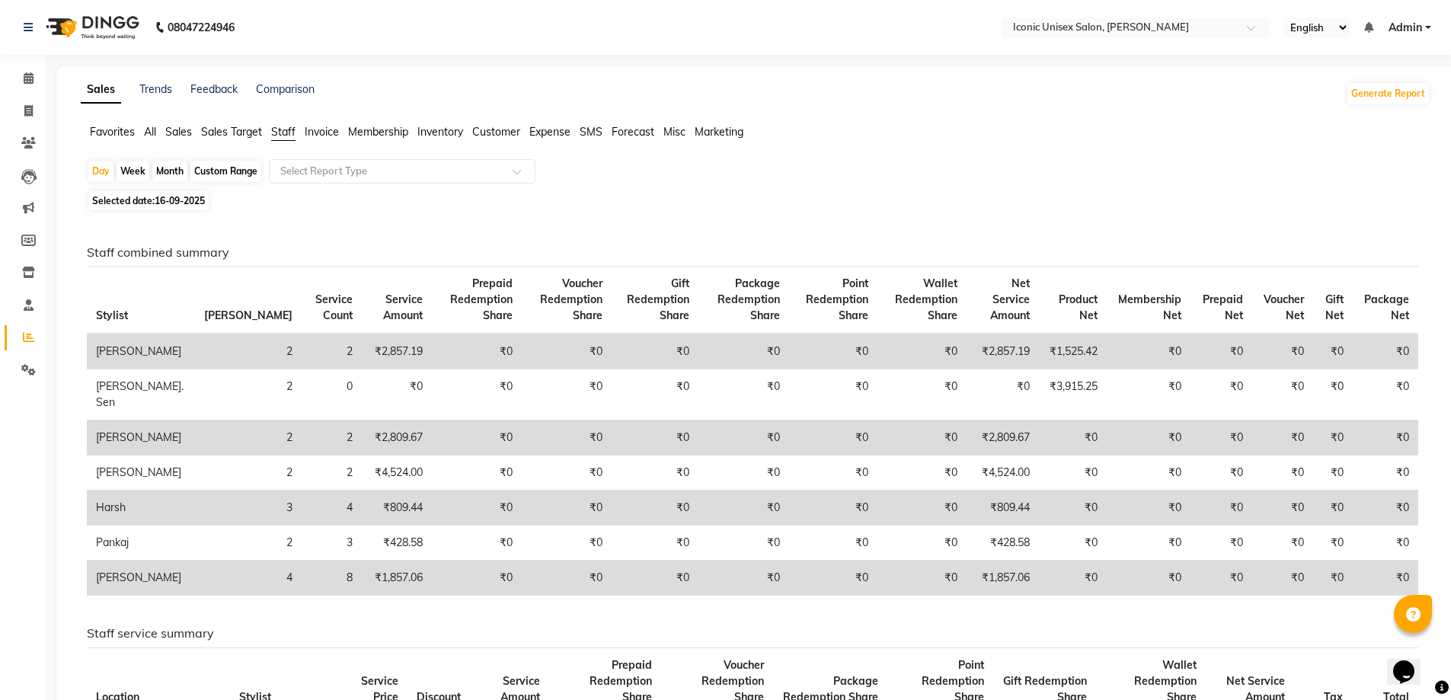
click at [180, 196] on span "16-09-2025" at bounding box center [180, 200] width 50 height 11
select select "9"
select select "2025"
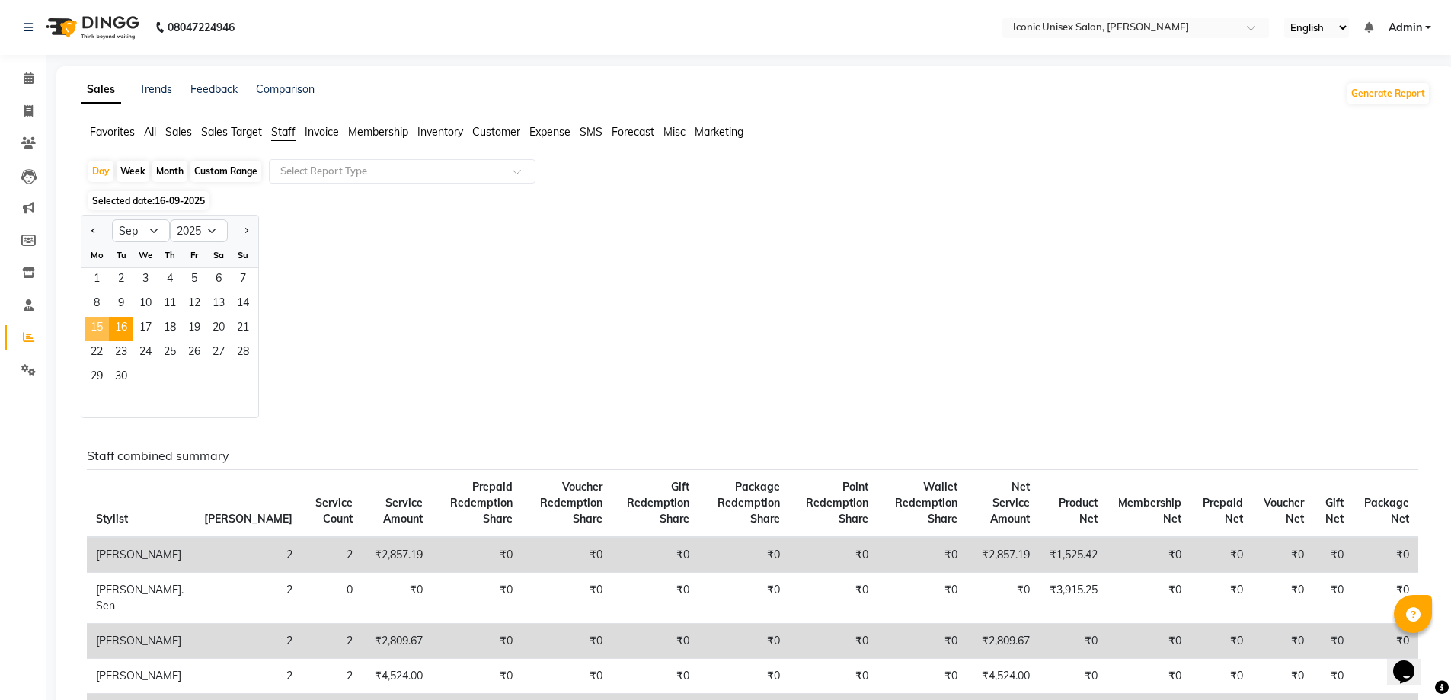
click at [95, 324] on span "15" at bounding box center [97, 329] width 24 height 24
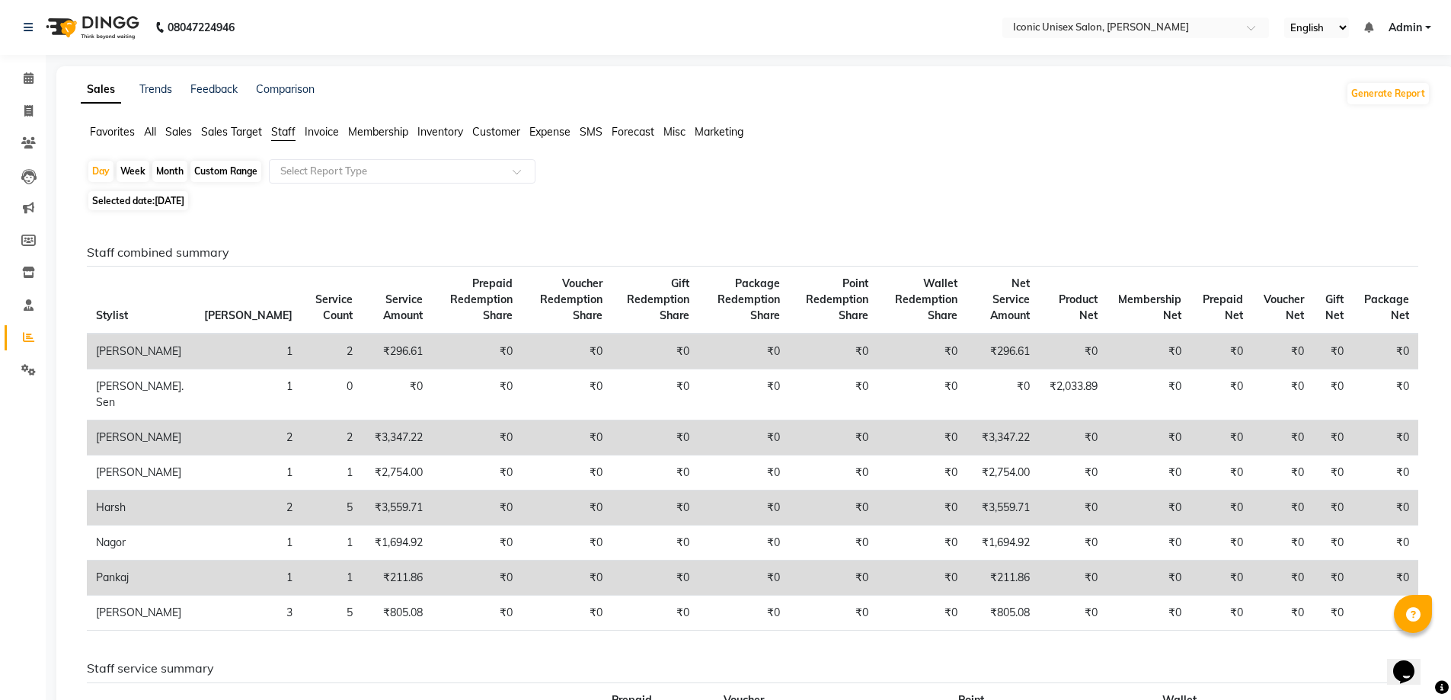
click at [160, 200] on span "15-09-2025" at bounding box center [170, 200] width 30 height 11
select select "9"
select select "2025"
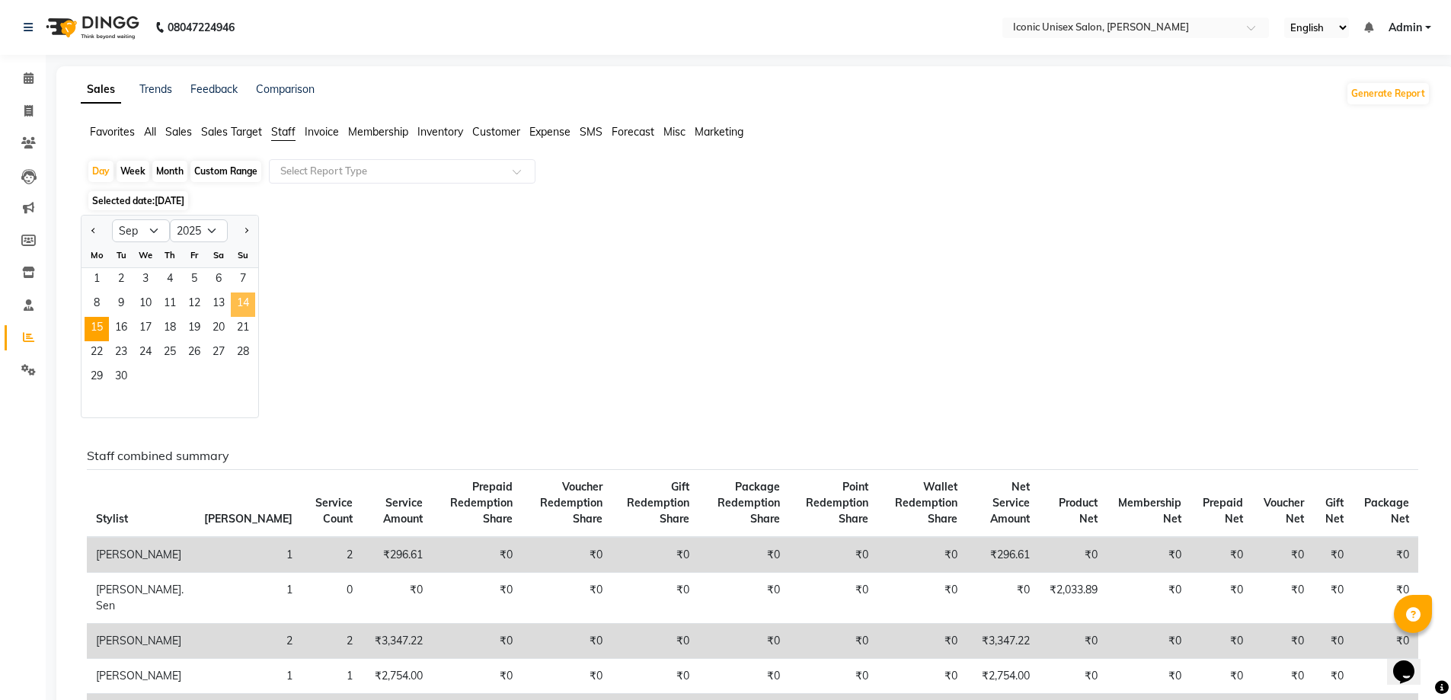
click at [243, 299] on span "14" at bounding box center [243, 304] width 24 height 24
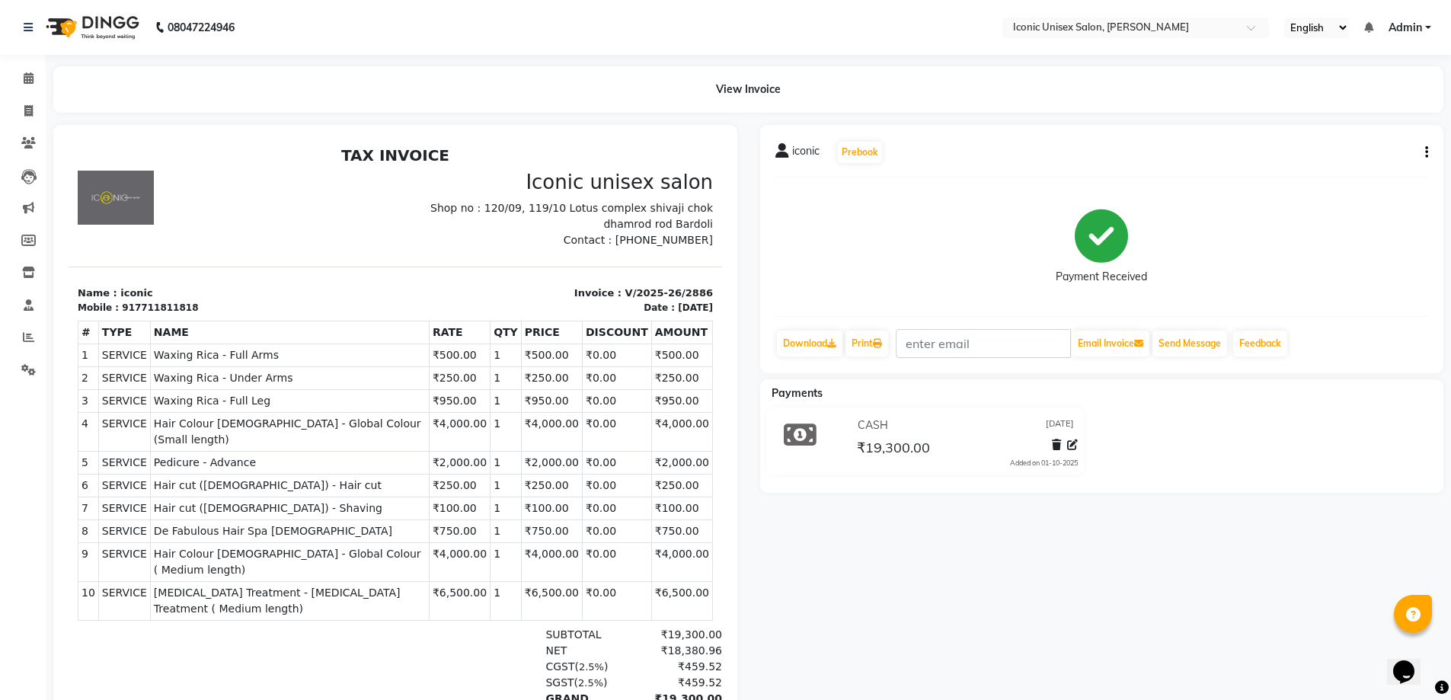
click at [1426, 153] on icon "button" at bounding box center [1426, 152] width 3 height 1
click at [1385, 132] on div "Split Service Amount" at bounding box center [1350, 133] width 104 height 19
select select "41439"
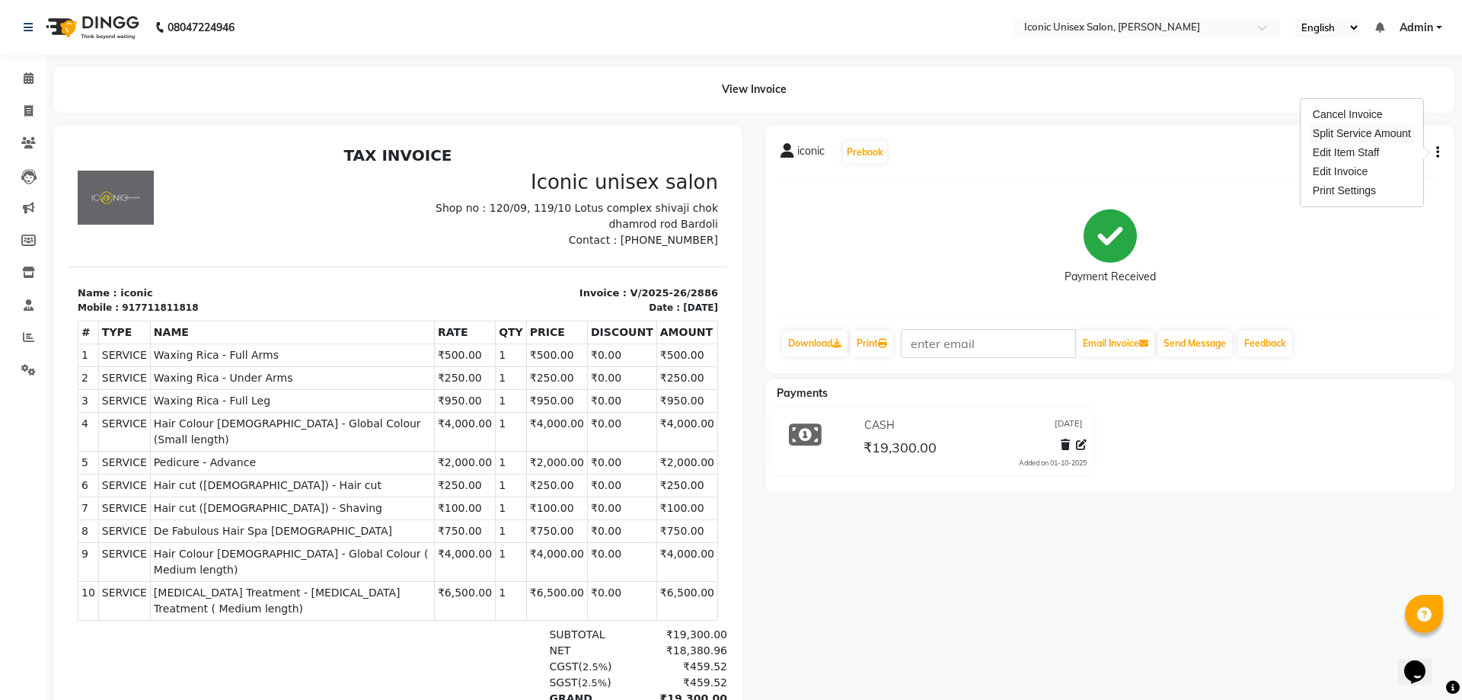
select select "35036"
select select "89550"
select select "47297"
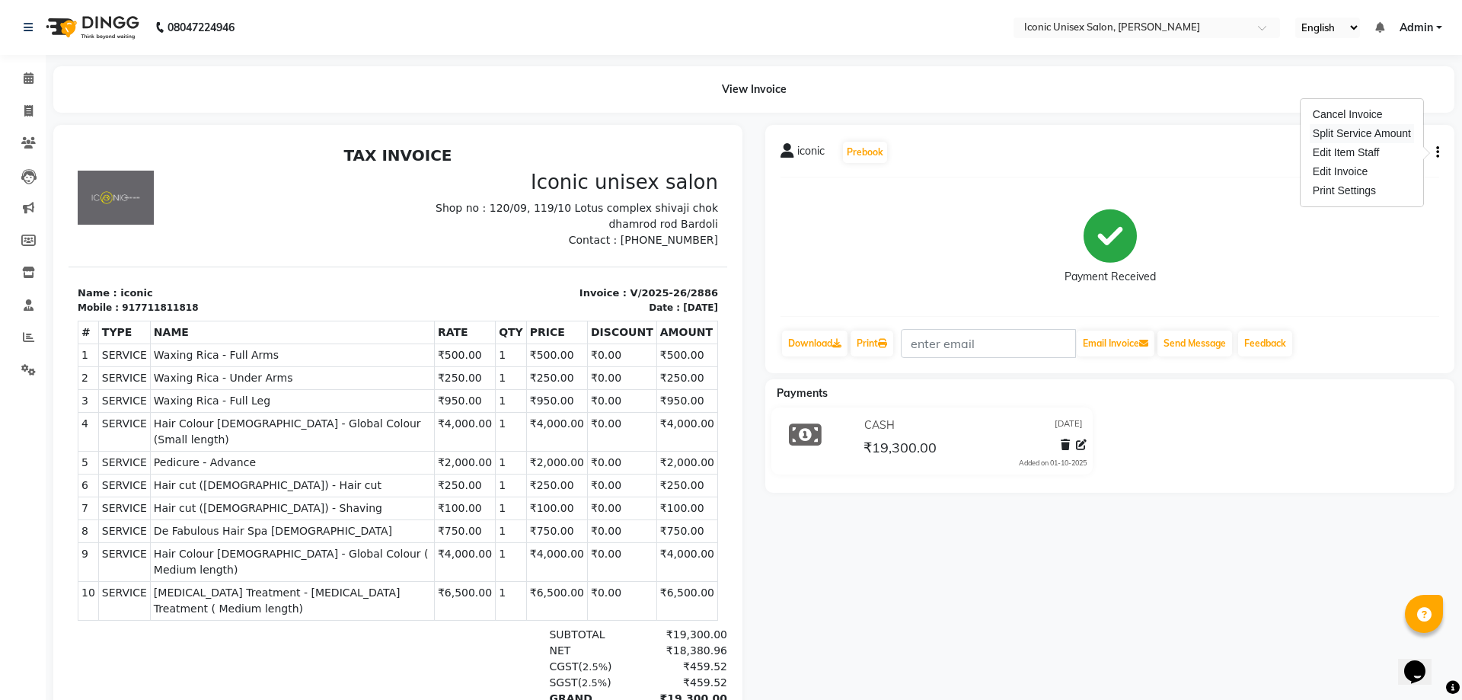
select select "21053"
select select "65200"
select select "71402"
select select "65200"
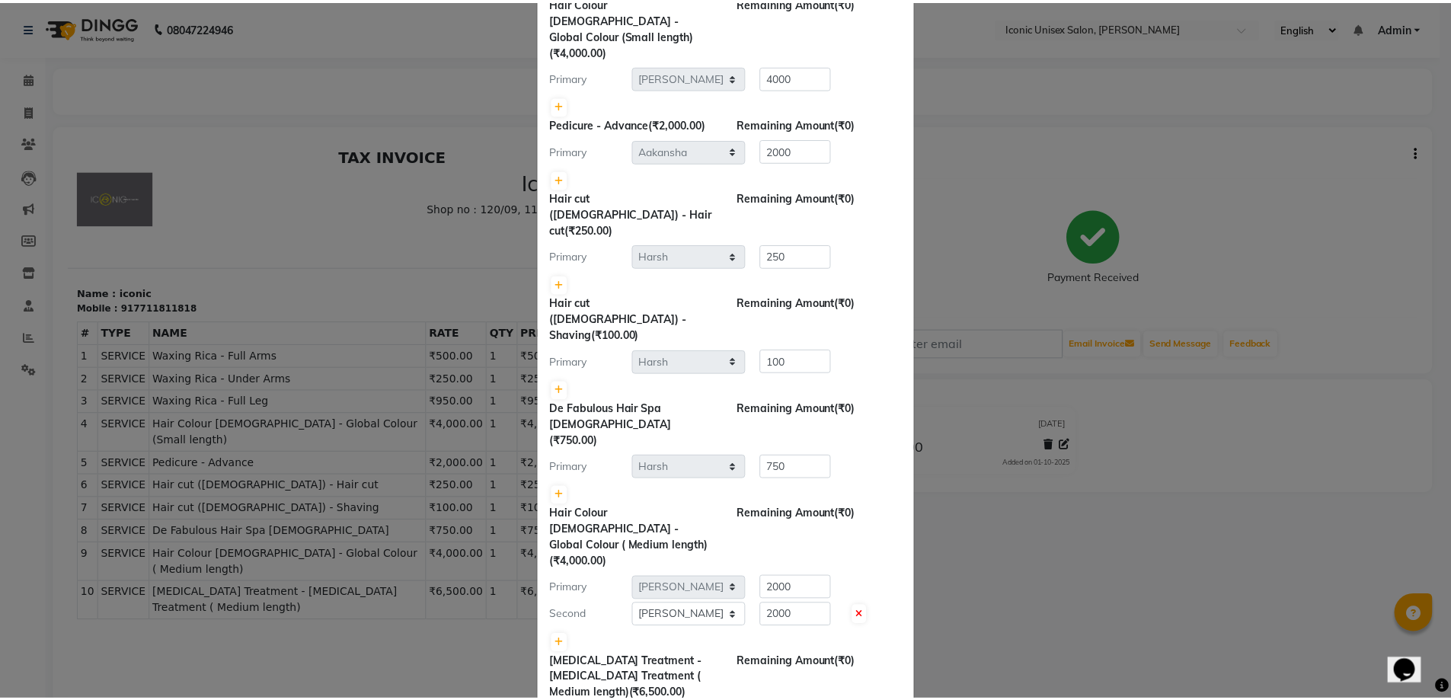
scroll to position [451, 0]
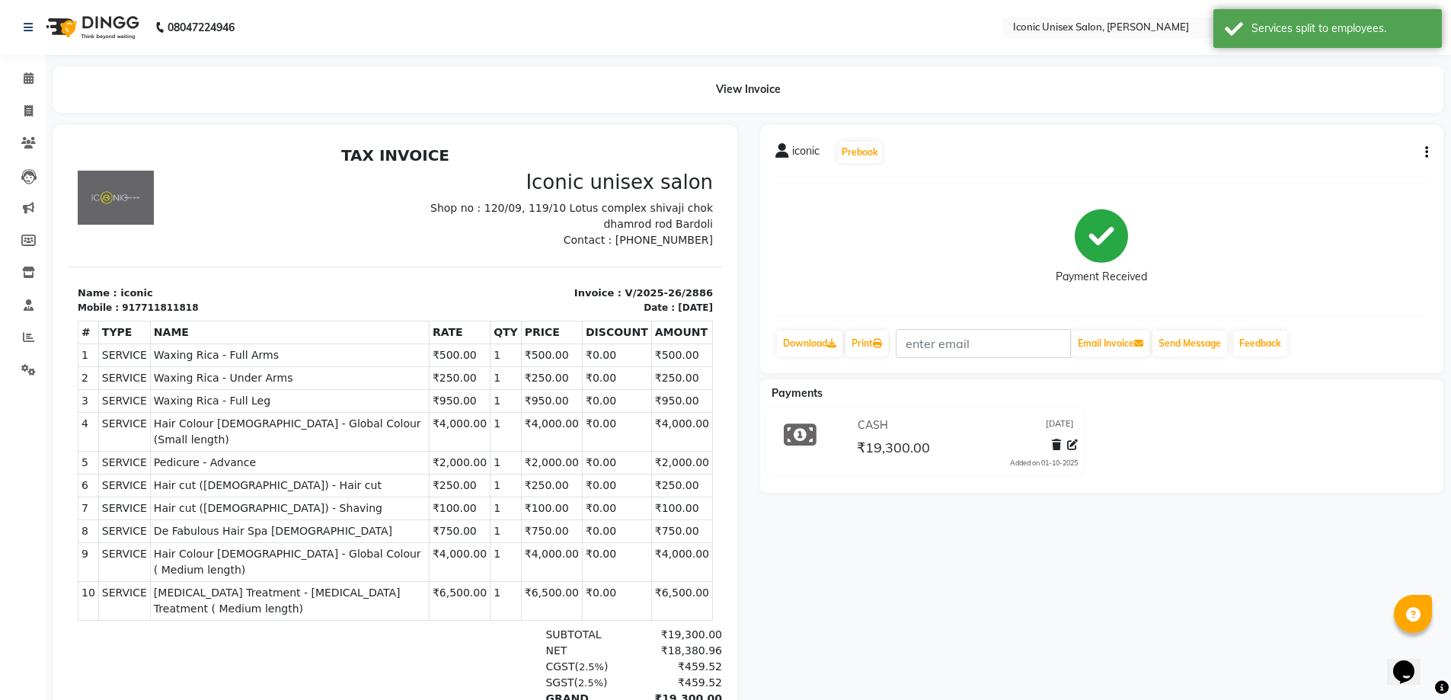
click at [1423, 151] on button "button" at bounding box center [1423, 153] width 9 height 16
click at [1363, 152] on div "Edit Item Staff" at bounding box center [1350, 152] width 104 height 19
select select "41439"
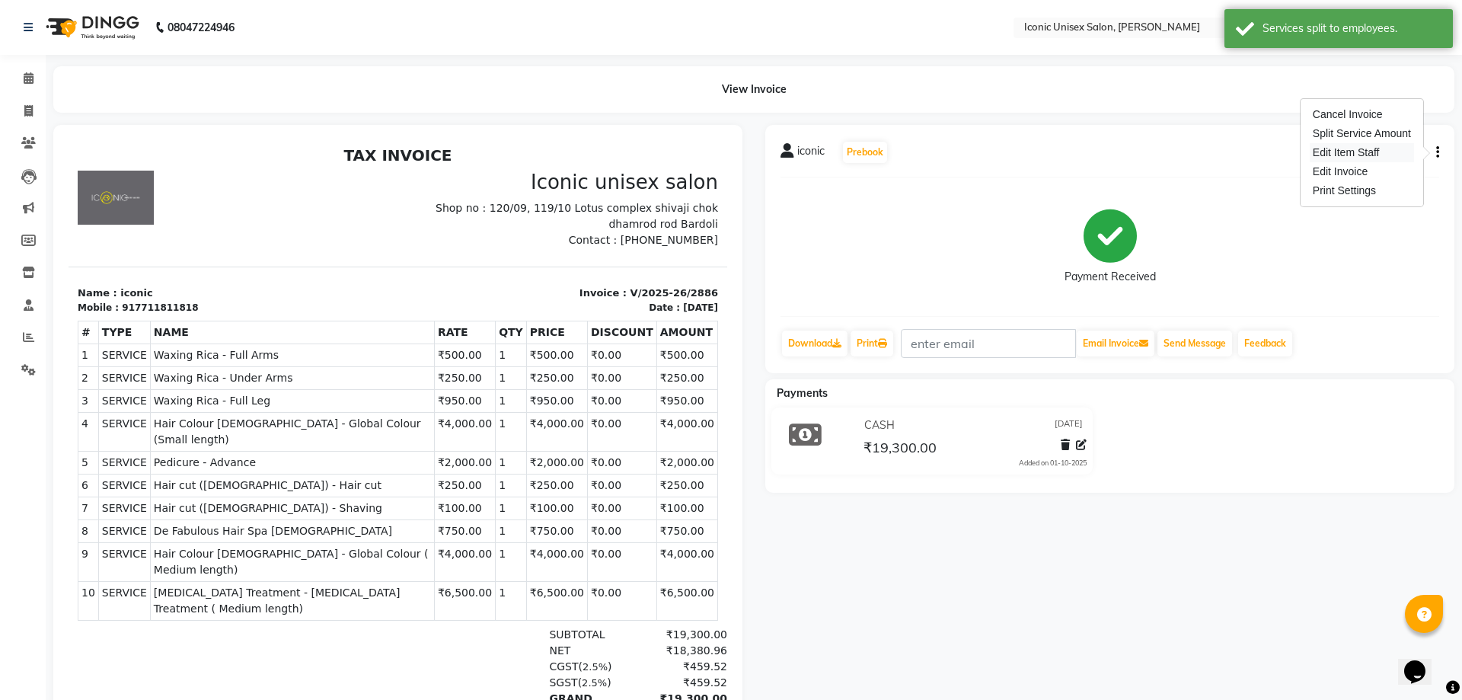
select select "35036"
select select "89550"
select select "47297"
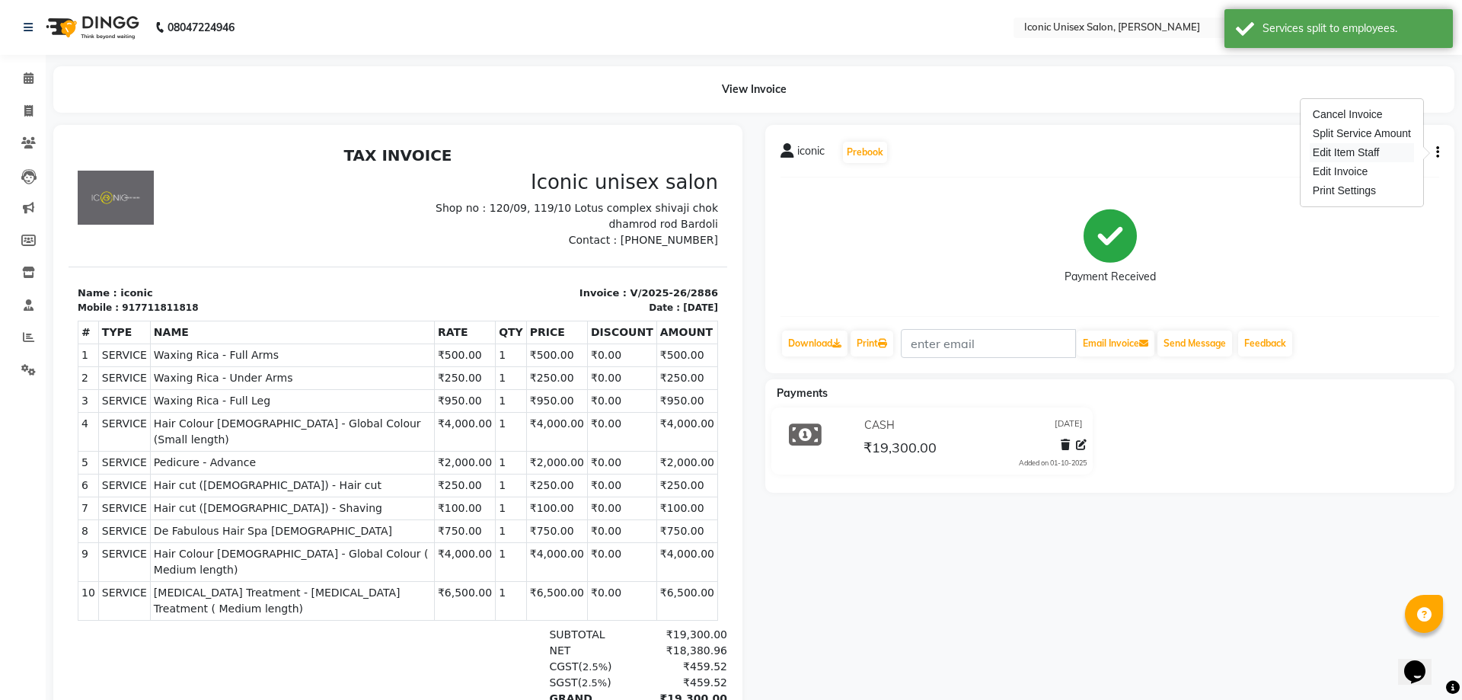
select select "21053"
select select "71402"
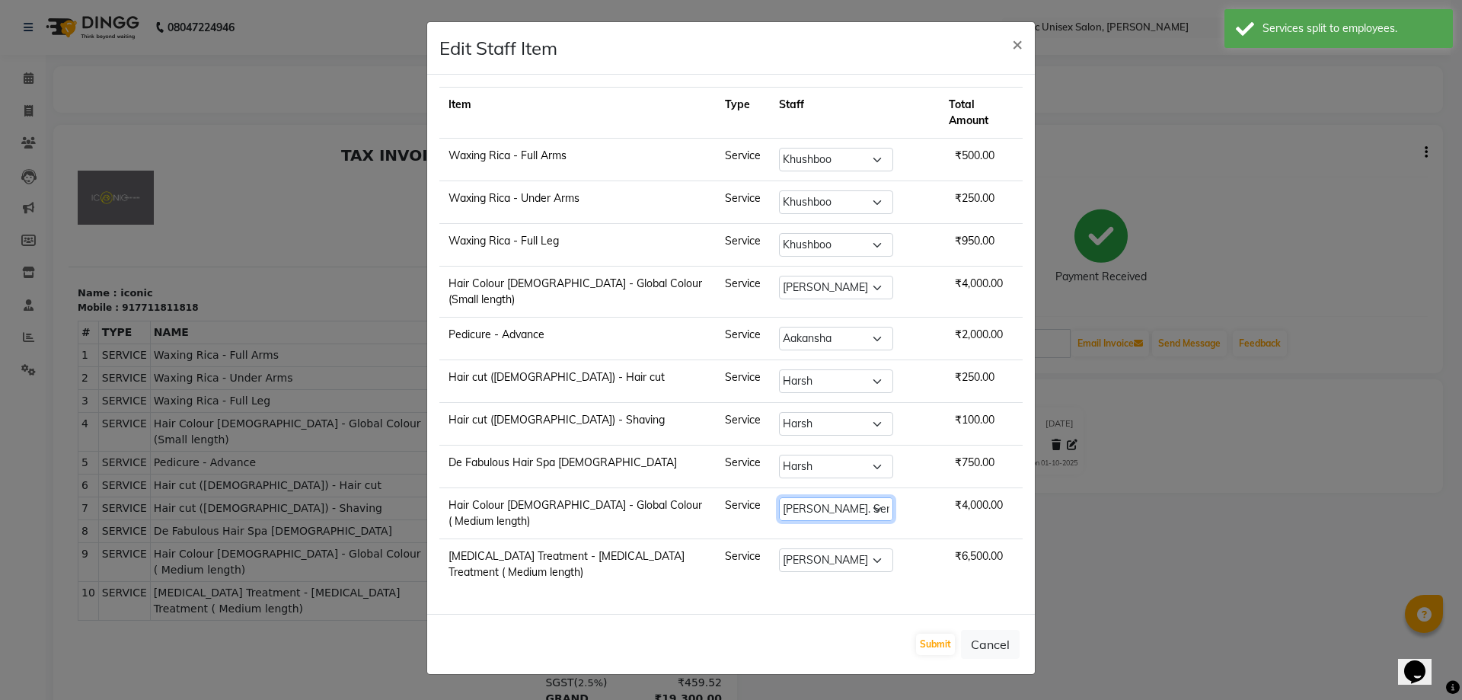
click at [861, 497] on select "Select [PERSON_NAME] [PERSON_NAME]. [PERSON_NAME] [PERSON_NAME] [PERSON_NAME]. …" at bounding box center [836, 509] width 114 height 24
select select "71402"
click at [799, 497] on select "Select [PERSON_NAME] [PERSON_NAME]. [PERSON_NAME] [PERSON_NAME] [PERSON_NAME]. …" at bounding box center [836, 509] width 114 height 24
click at [944, 634] on button "Submit" at bounding box center [935, 644] width 39 height 21
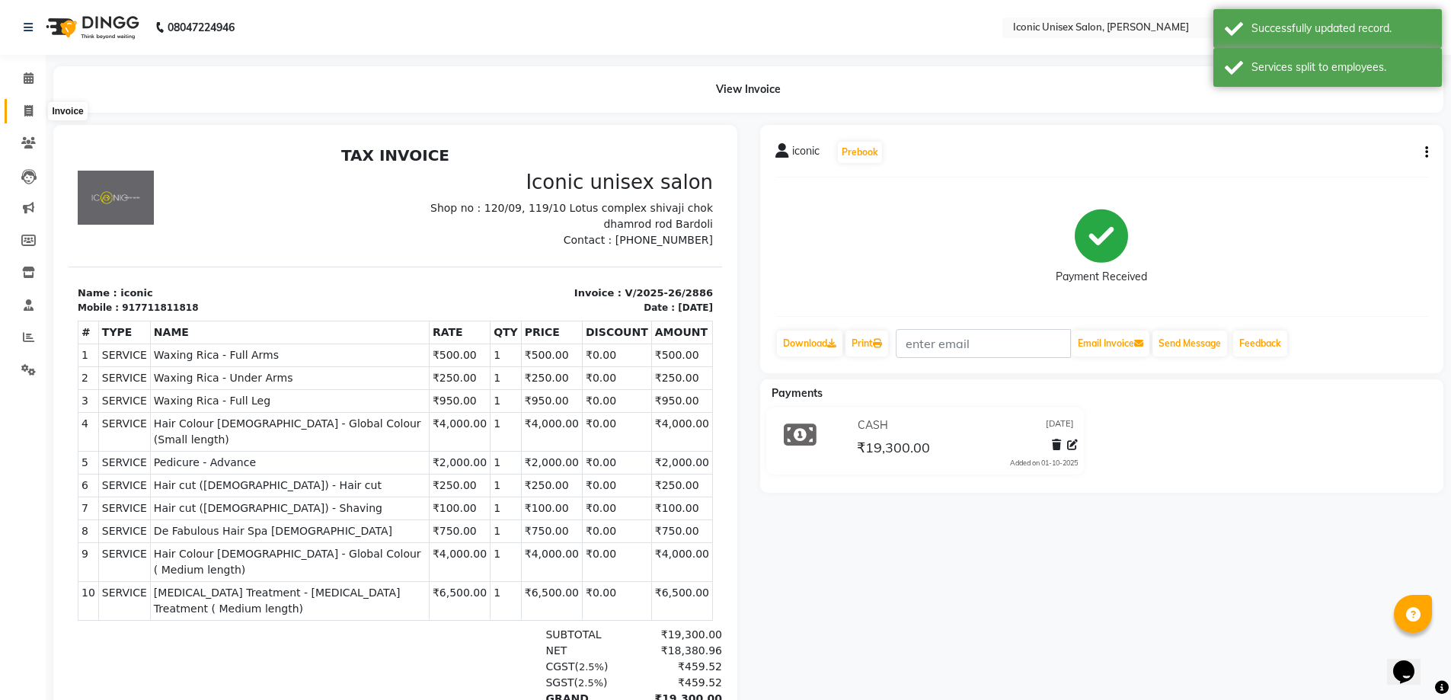
click at [21, 110] on span at bounding box center [28, 112] width 27 height 18
select select "service"
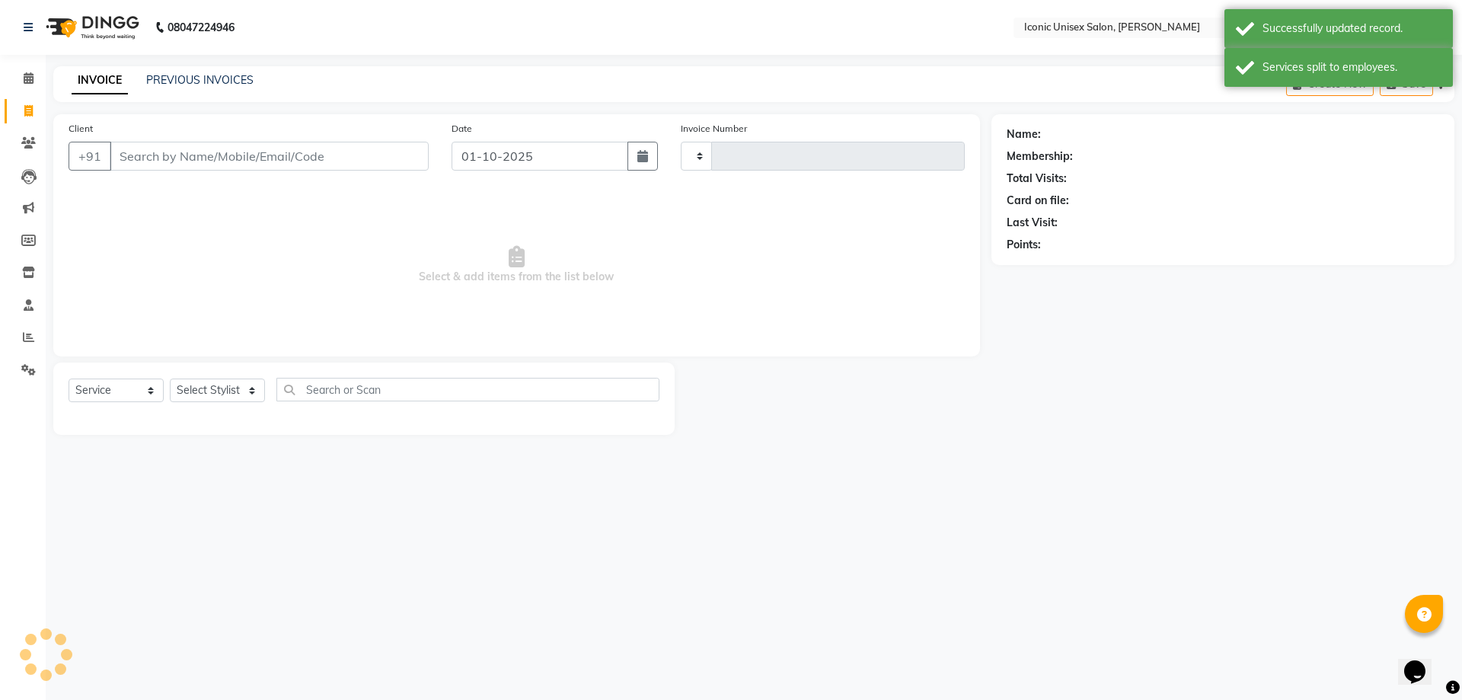
type input "2887"
select select "3884"
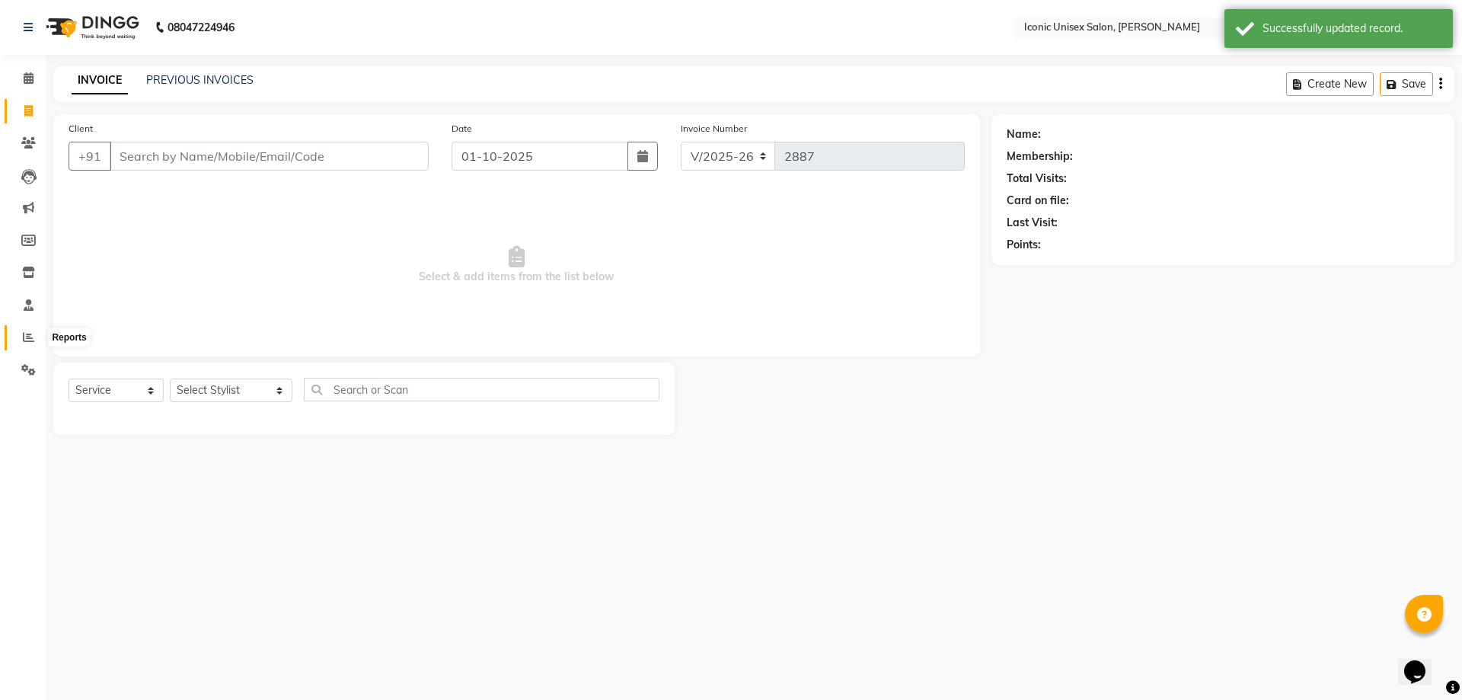
click at [32, 333] on icon at bounding box center [28, 336] width 11 height 11
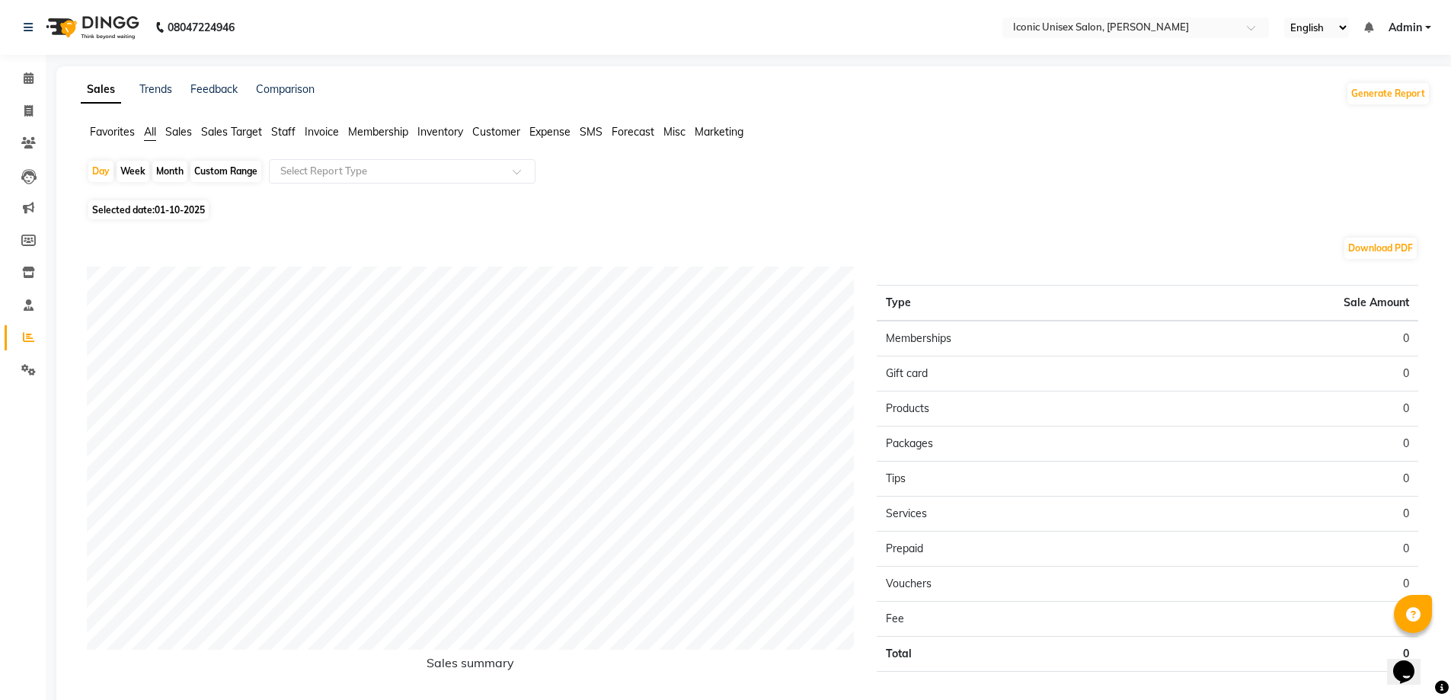
click at [289, 129] on span "Staff" at bounding box center [283, 132] width 24 height 14
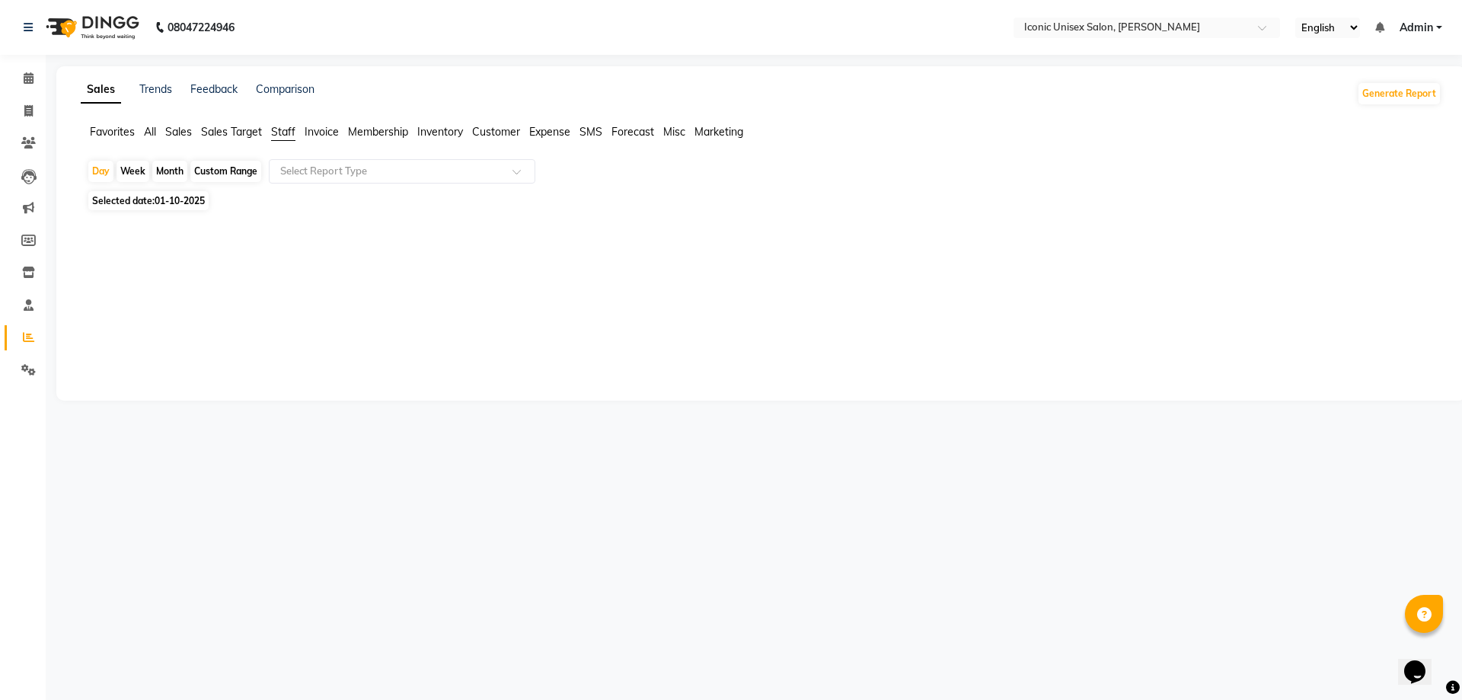
click at [152, 199] on span "Selected date: [DATE]" at bounding box center [148, 200] width 120 height 19
select select "10"
select select "2025"
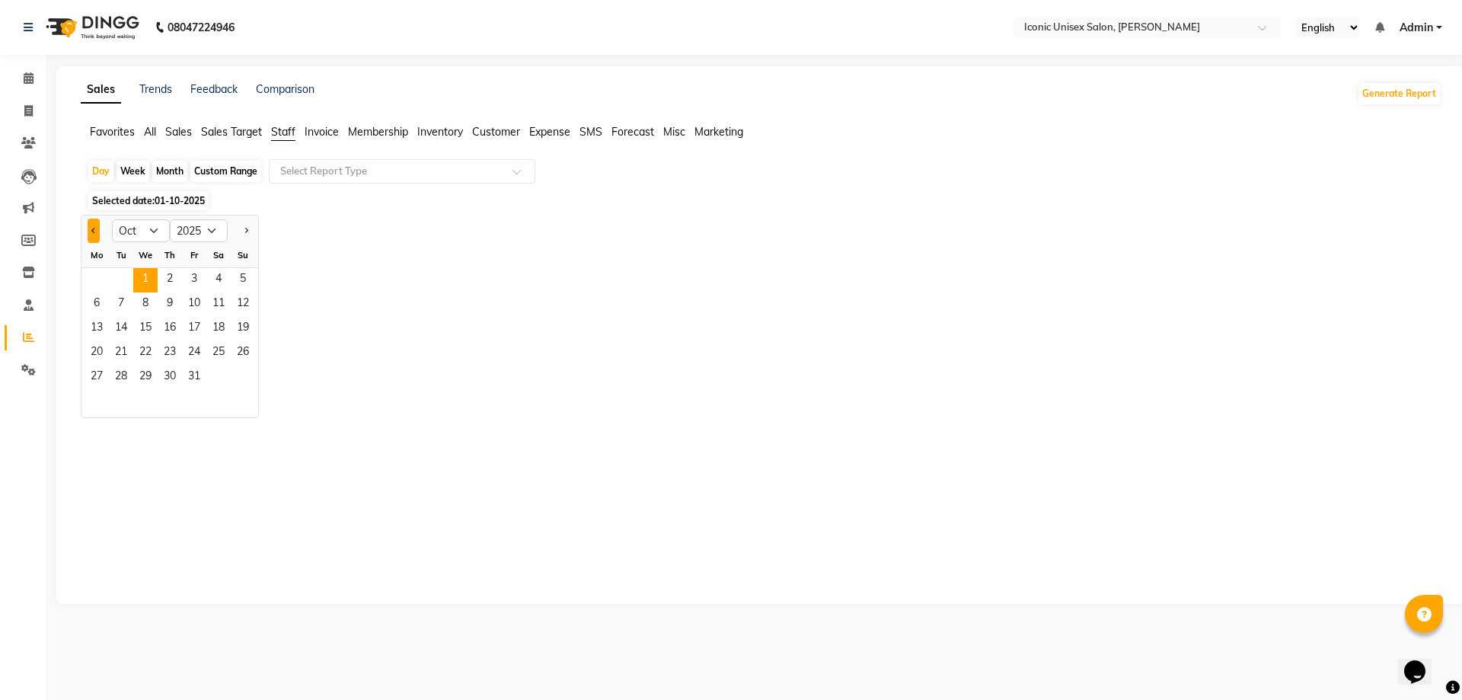
click at [96, 231] on button "Previous month" at bounding box center [94, 231] width 12 height 24
select select "9"
click at [216, 300] on span "13" at bounding box center [218, 304] width 24 height 24
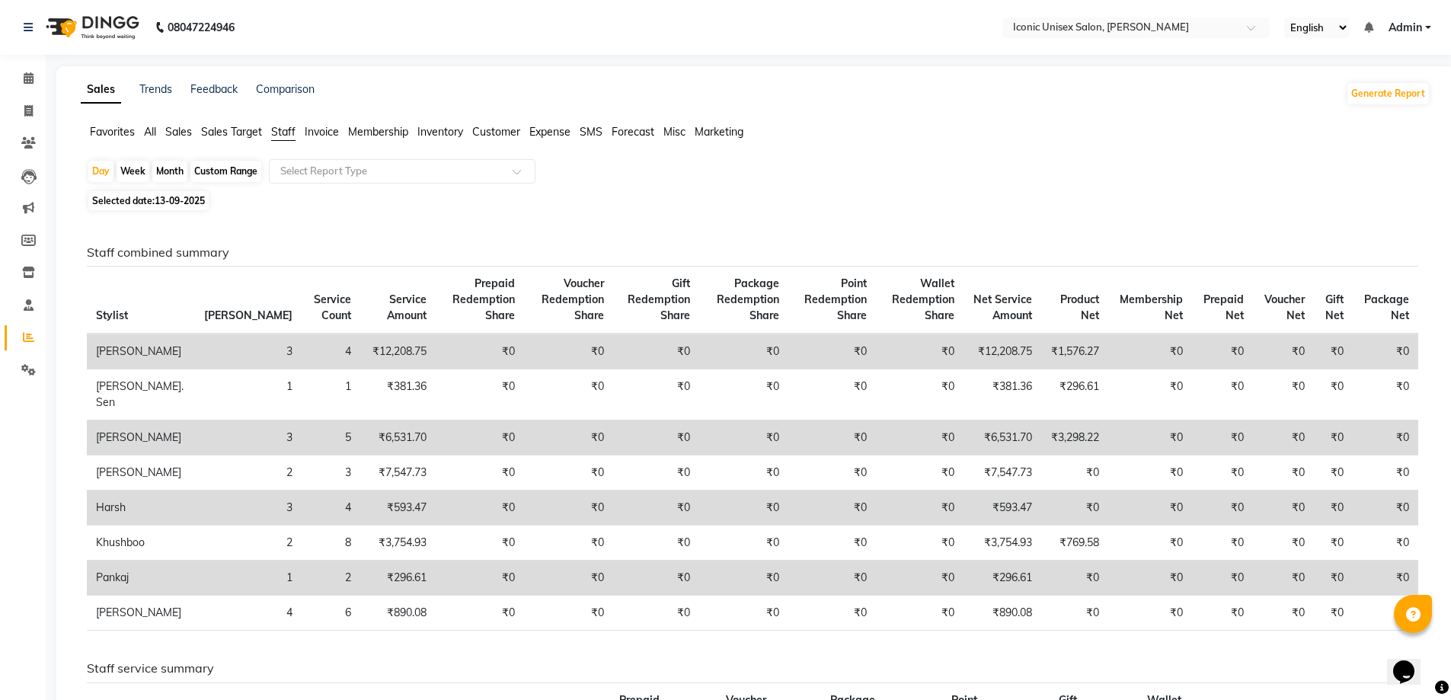
click at [155, 200] on span "Selected date: [DATE]" at bounding box center [148, 200] width 120 height 19
select select "9"
select select "2025"
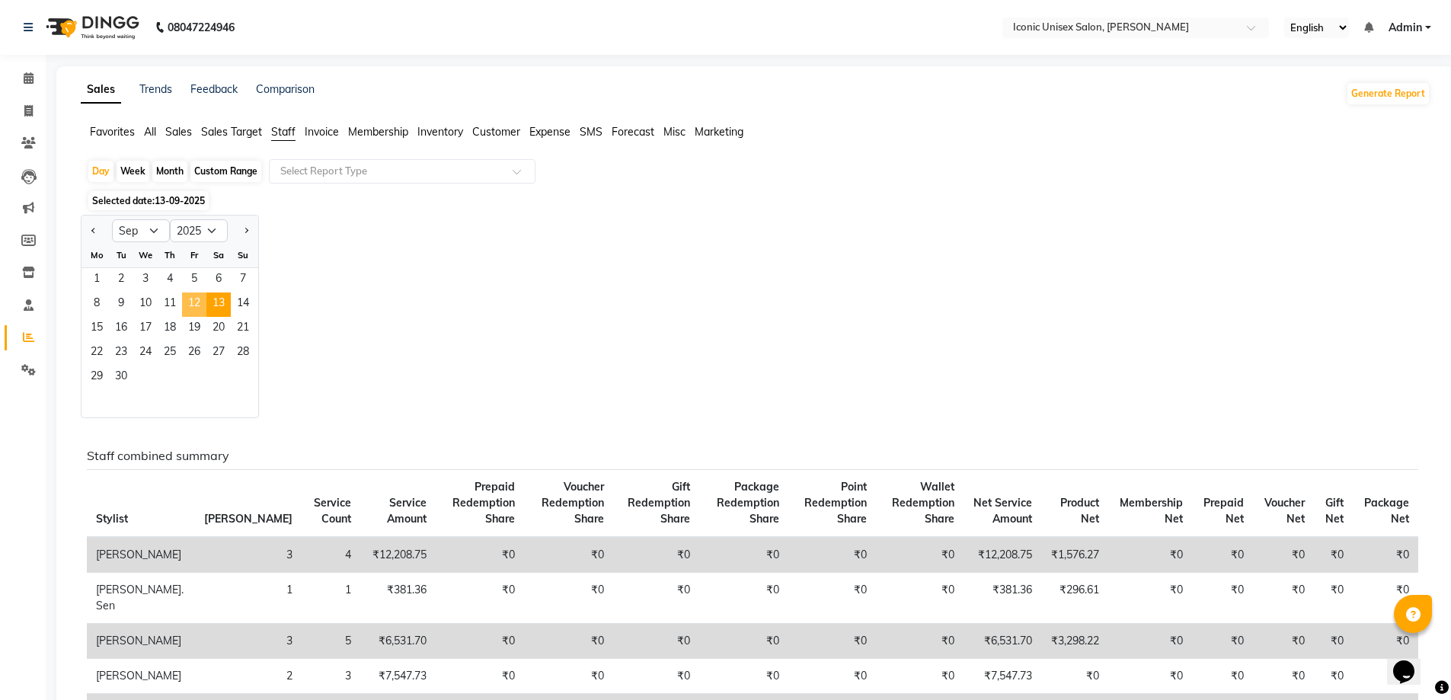
click at [193, 308] on span "12" at bounding box center [194, 304] width 24 height 24
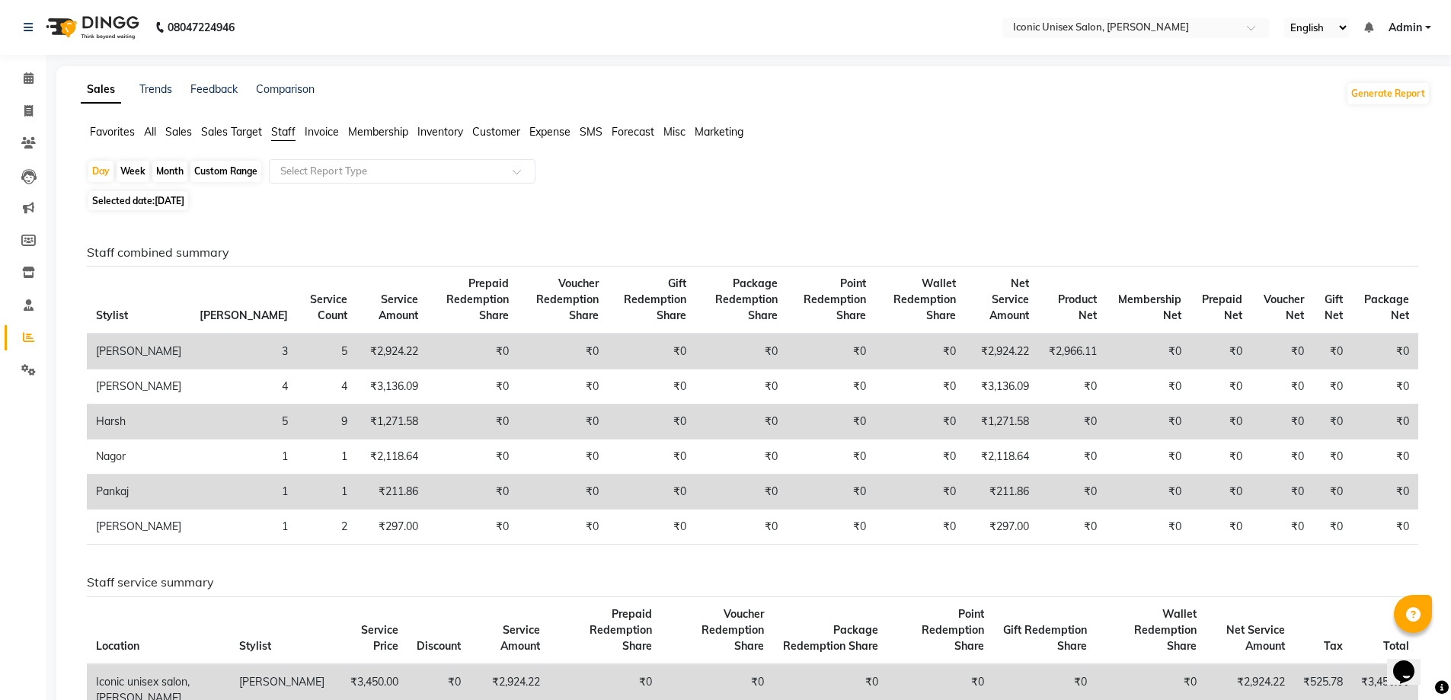
click at [162, 203] on span "[DATE]" at bounding box center [170, 200] width 30 height 11
select select "9"
select select "2025"
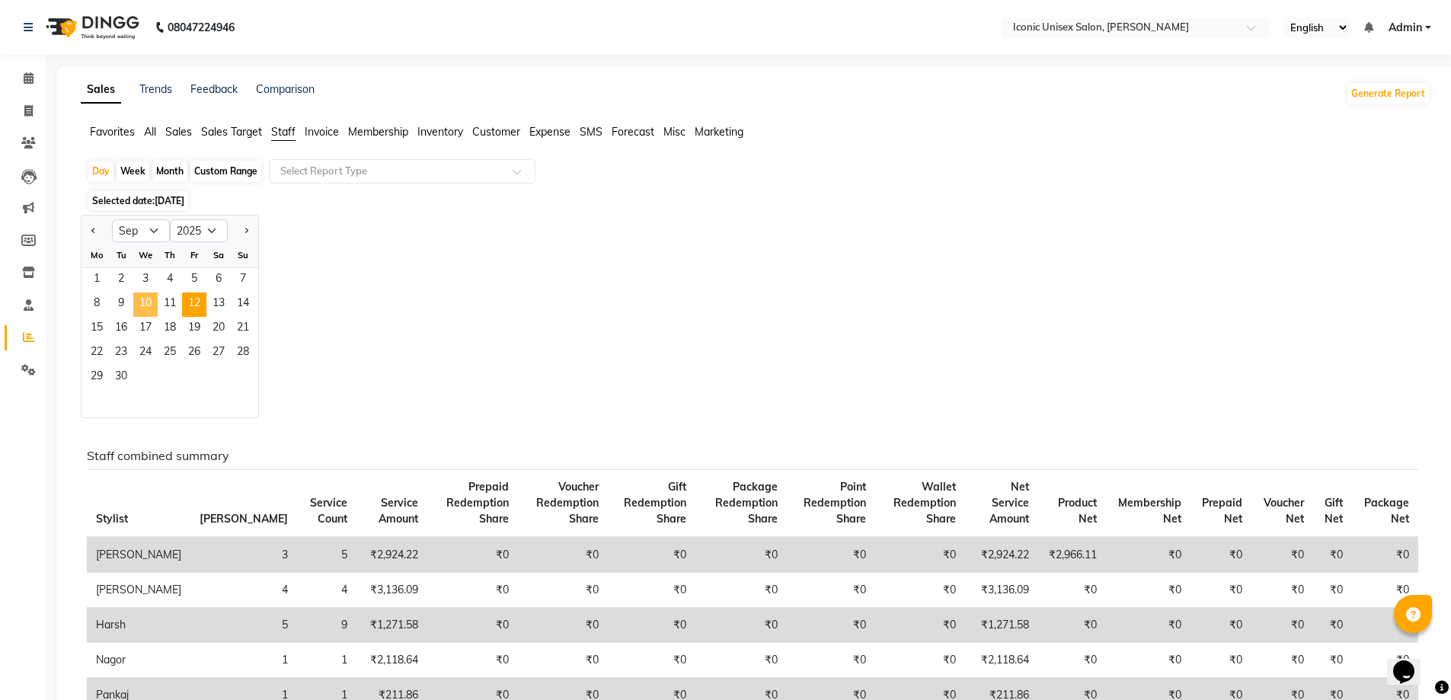
click at [143, 306] on span "10" at bounding box center [145, 304] width 24 height 24
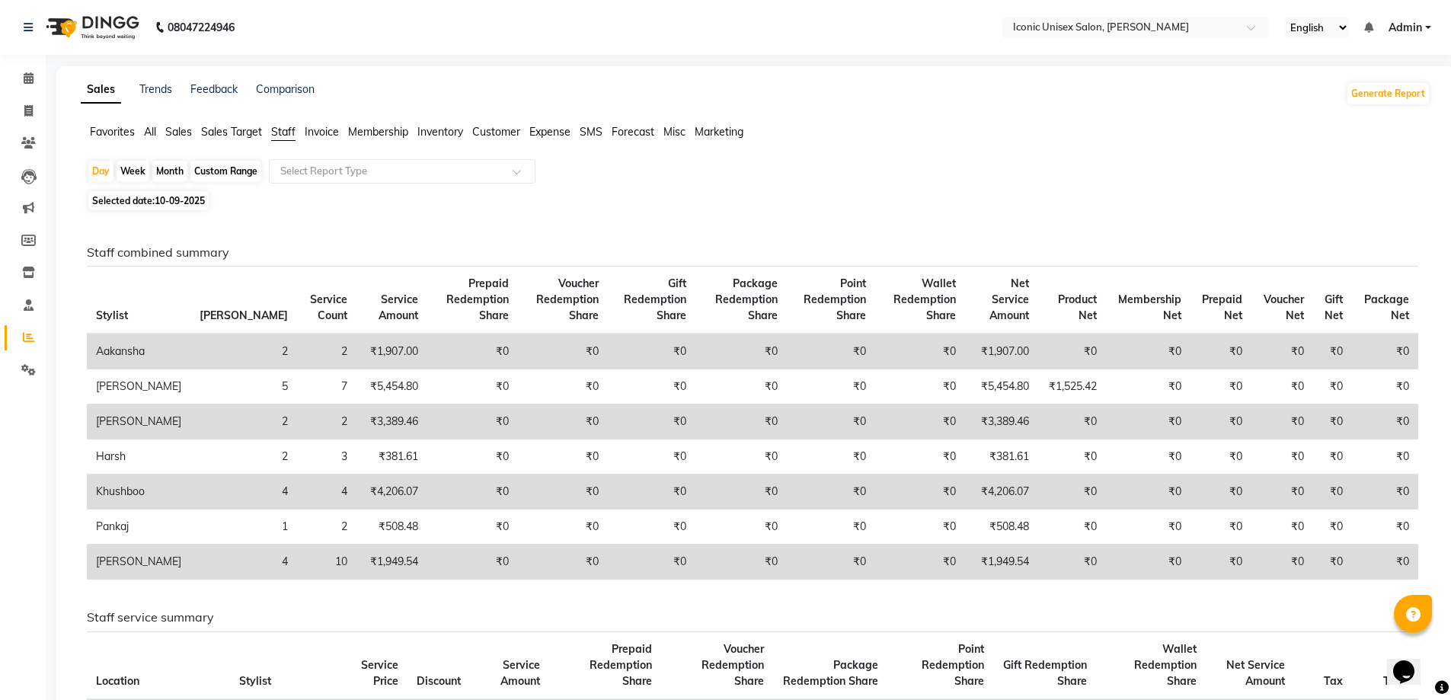
drag, startPoint x: 154, startPoint y: 200, endPoint x: 166, endPoint y: 207, distance: 14.4
click at [156, 199] on span "Selected date: [DATE]" at bounding box center [148, 200] width 120 height 19
select select "9"
select select "2025"
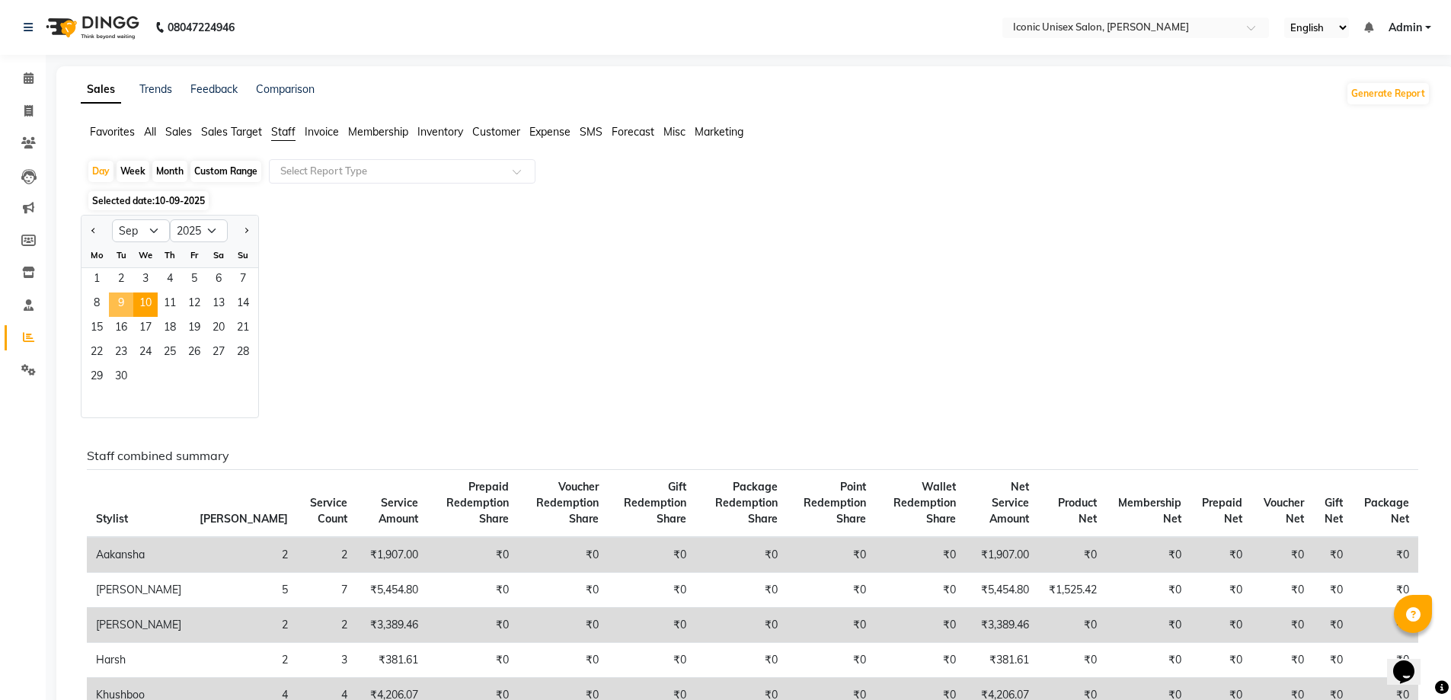
click at [123, 303] on span "9" at bounding box center [121, 304] width 24 height 24
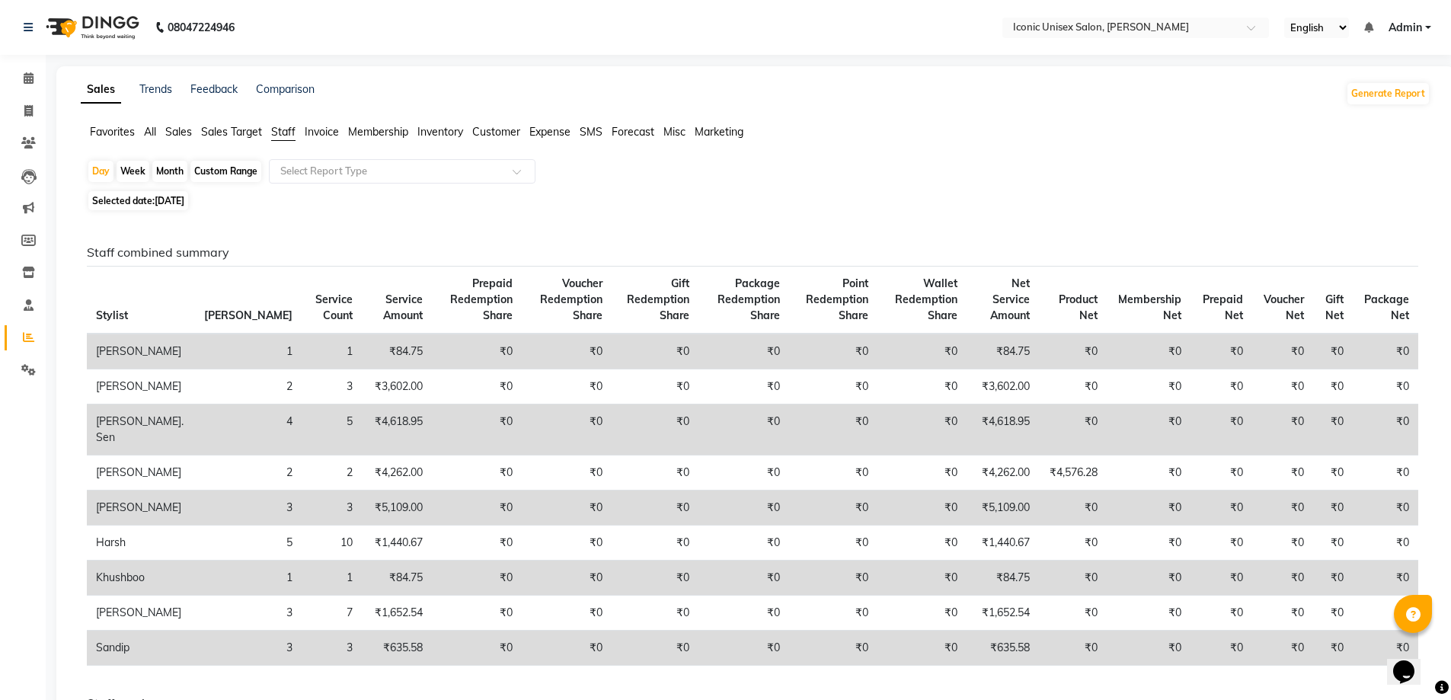
click at [161, 169] on div "Month" at bounding box center [169, 171] width 35 height 21
select select "9"
select select "2025"
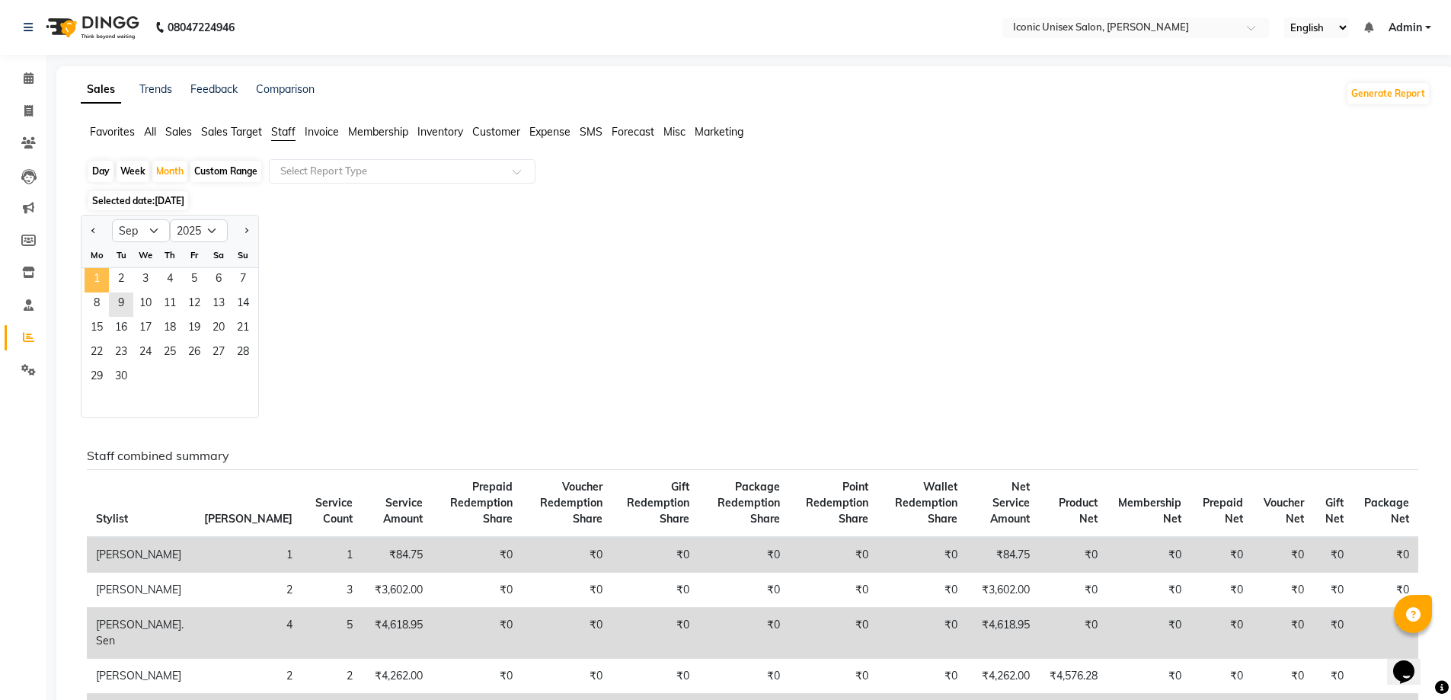
click at [95, 276] on span "1" at bounding box center [97, 280] width 24 height 24
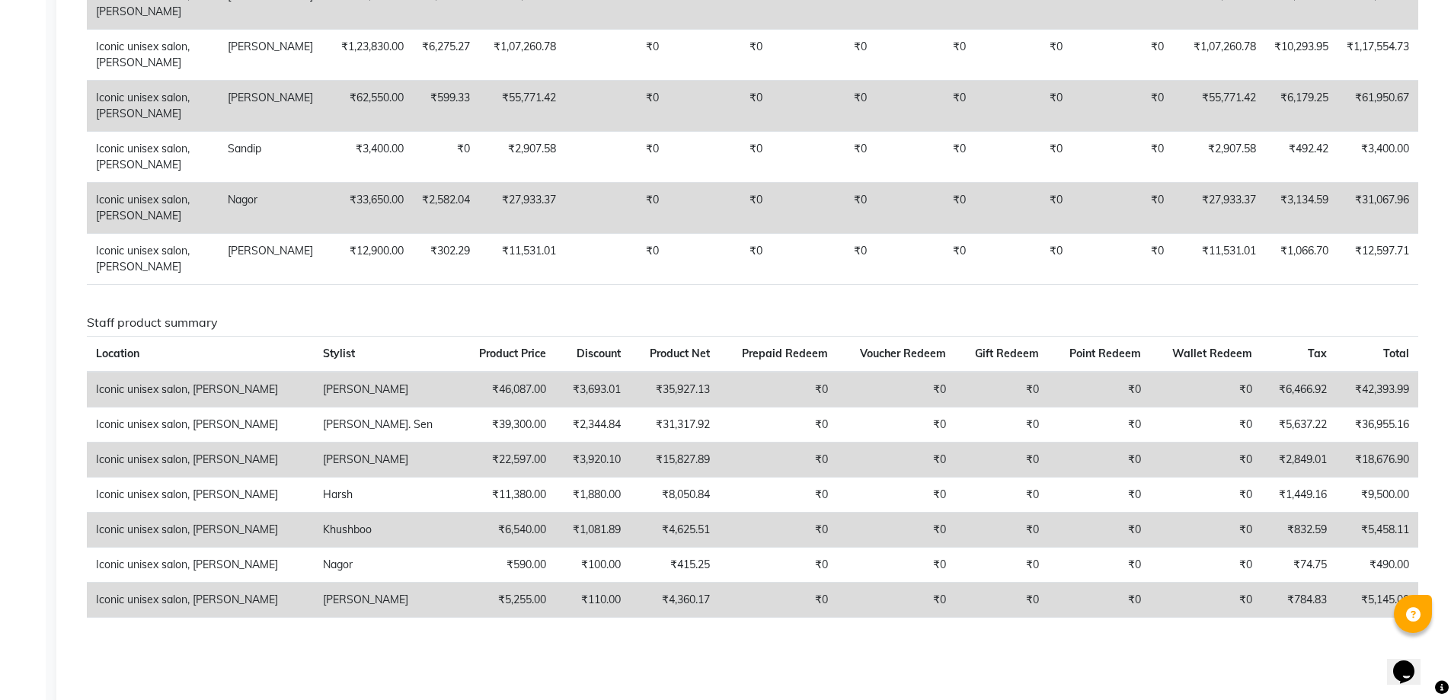
scroll to position [838, 0]
